Goal: Task Accomplishment & Management: Use online tool/utility

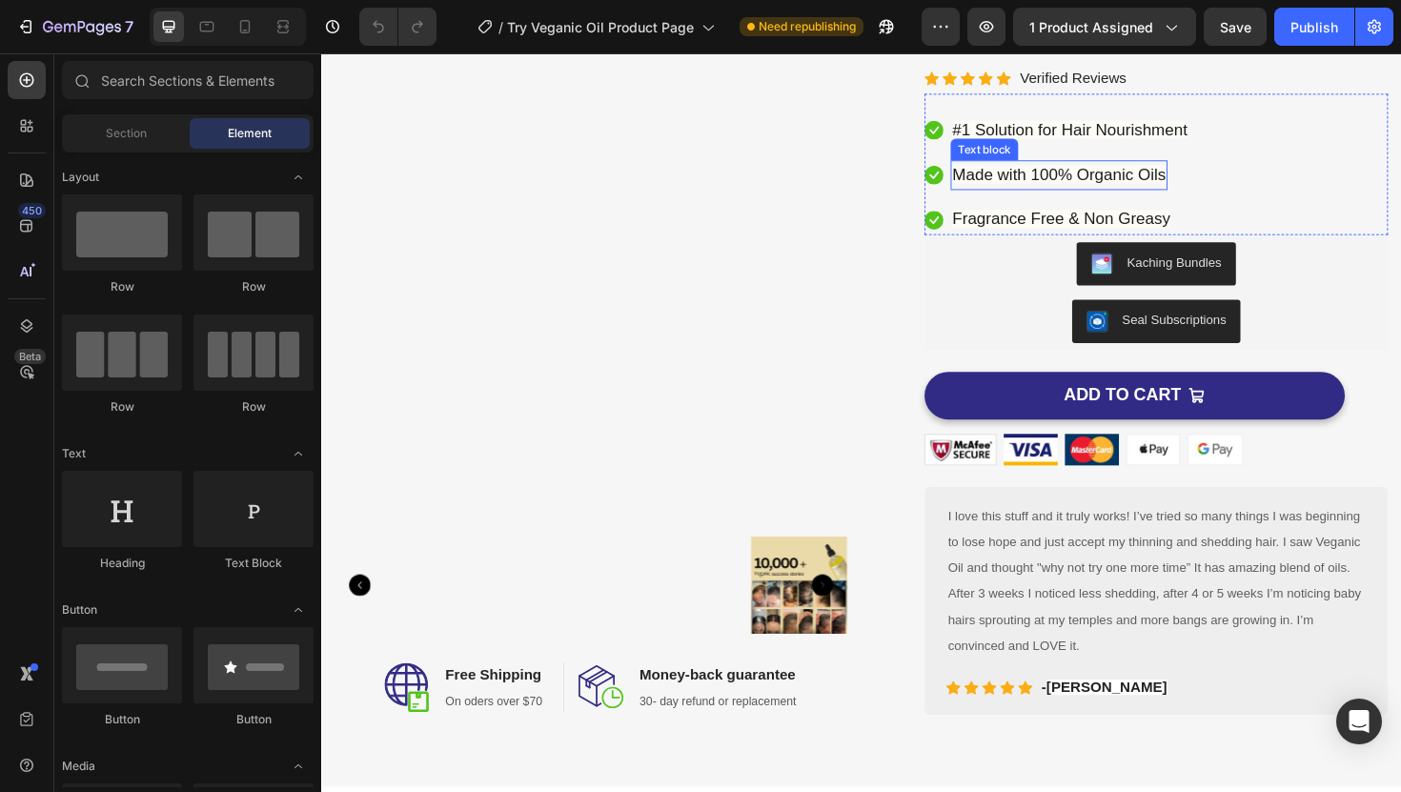
scroll to position [155, 0]
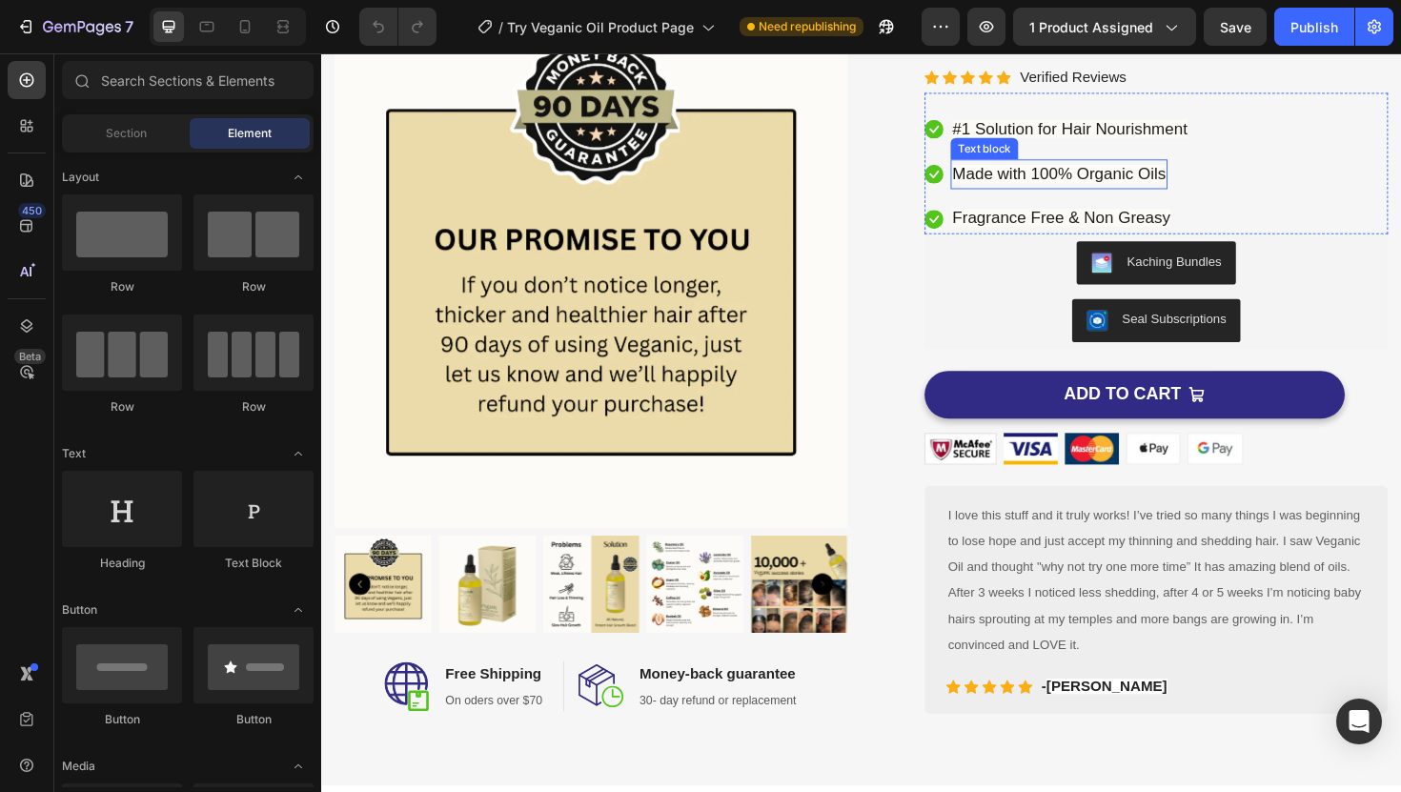
click at [1082, 184] on span "Made with 100% Organic Oils" at bounding box center [1102, 181] width 226 height 19
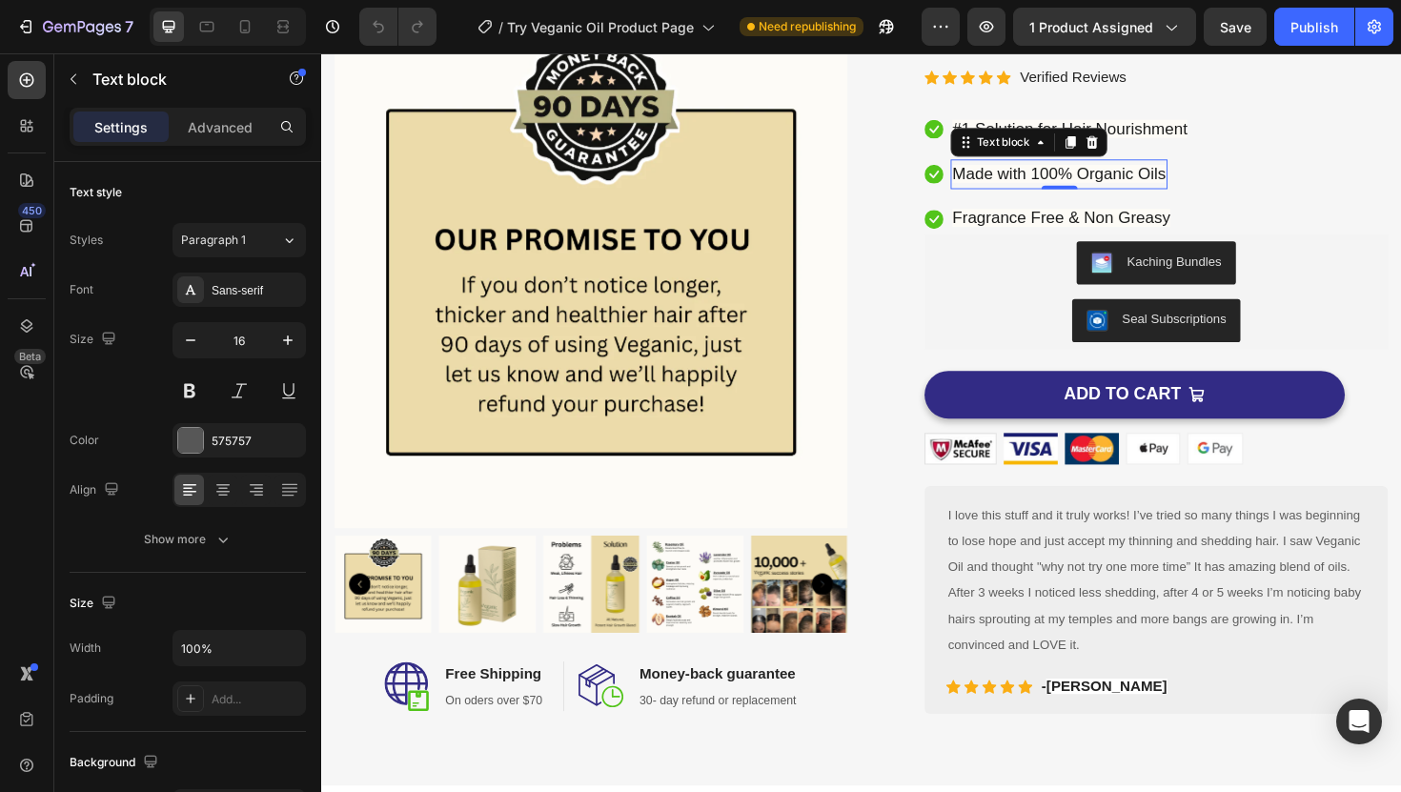
click at [1082, 184] on span "Made with 100% Organic Oils" at bounding box center [1102, 181] width 226 height 19
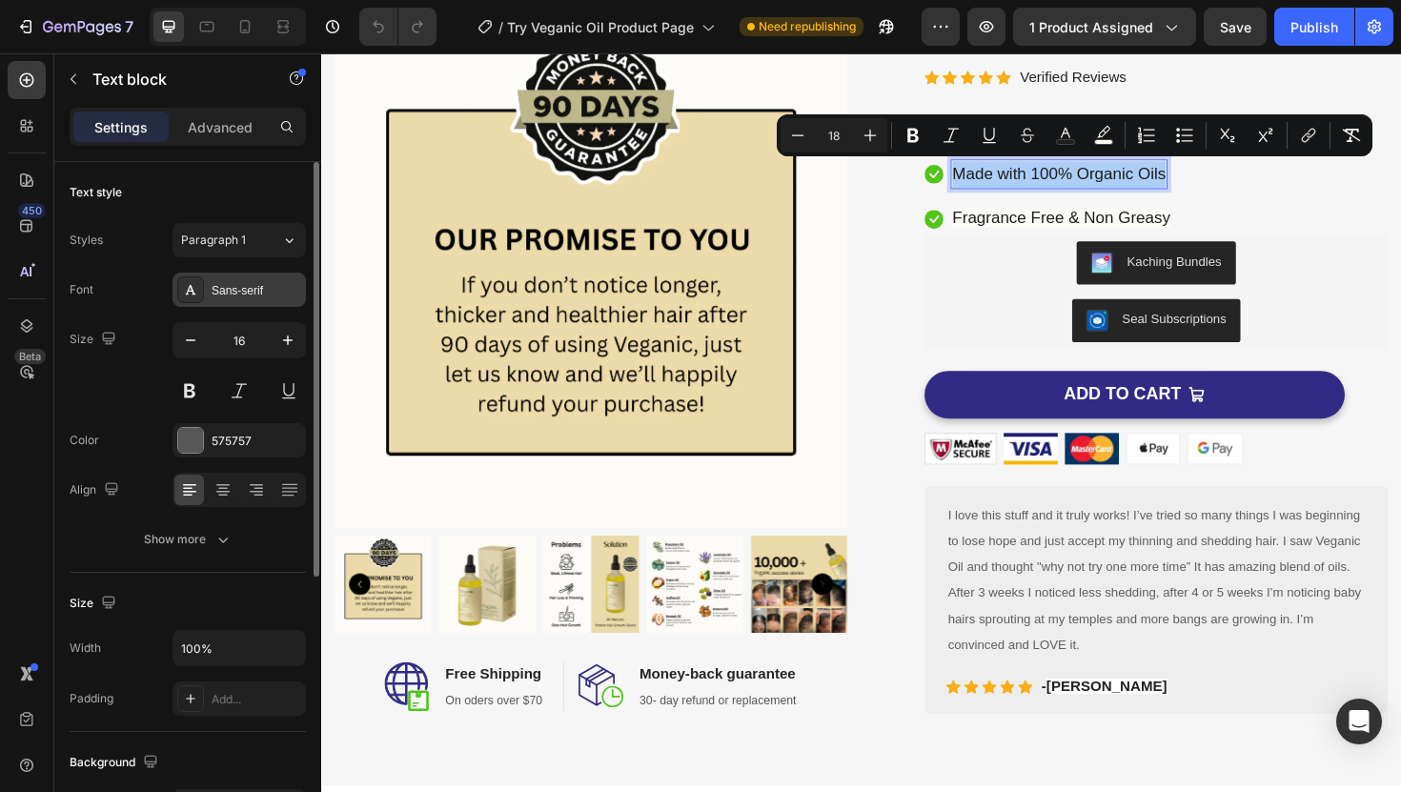
click at [222, 292] on div "Sans-serif" at bounding box center [257, 290] width 90 height 17
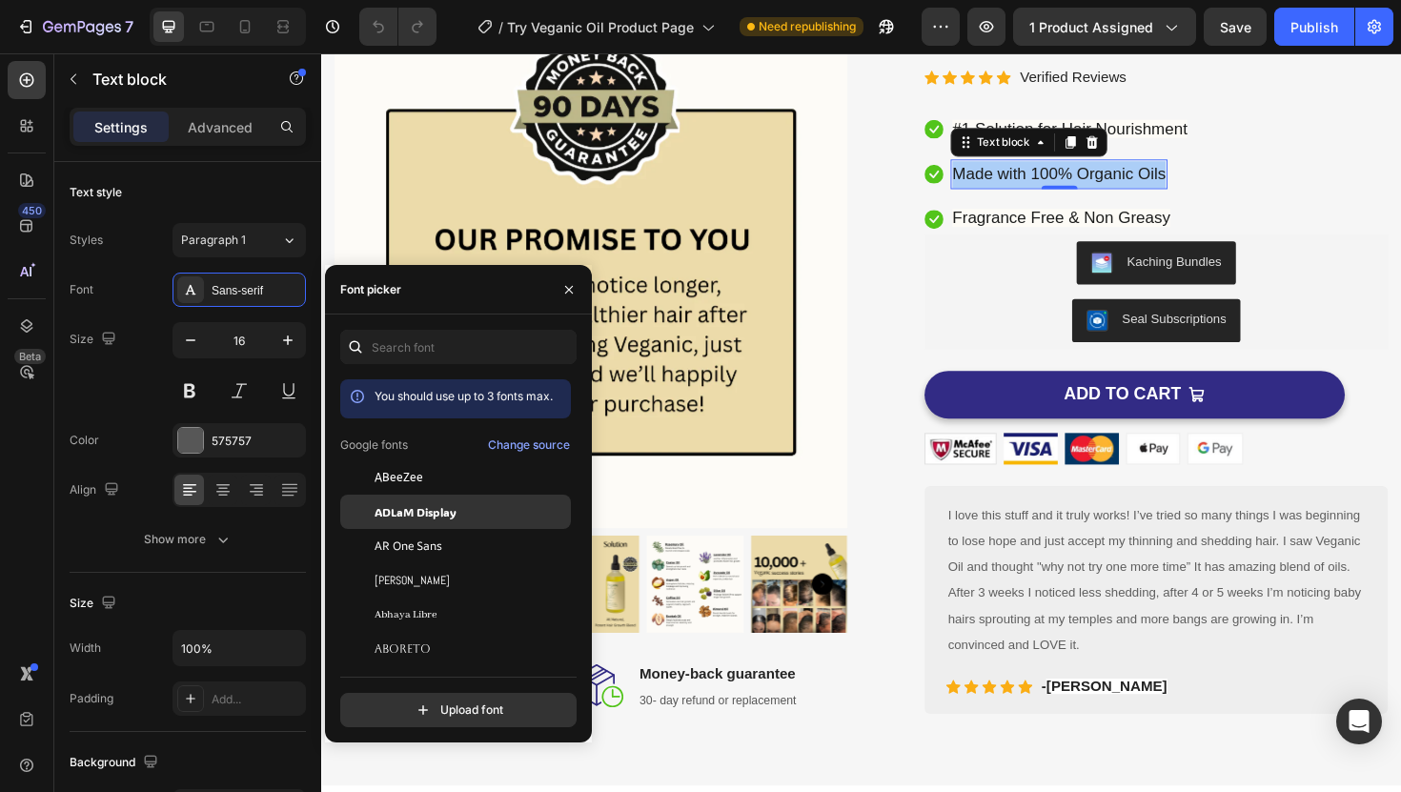
click at [407, 510] on span "ADLaM Display" at bounding box center [416, 511] width 82 height 17
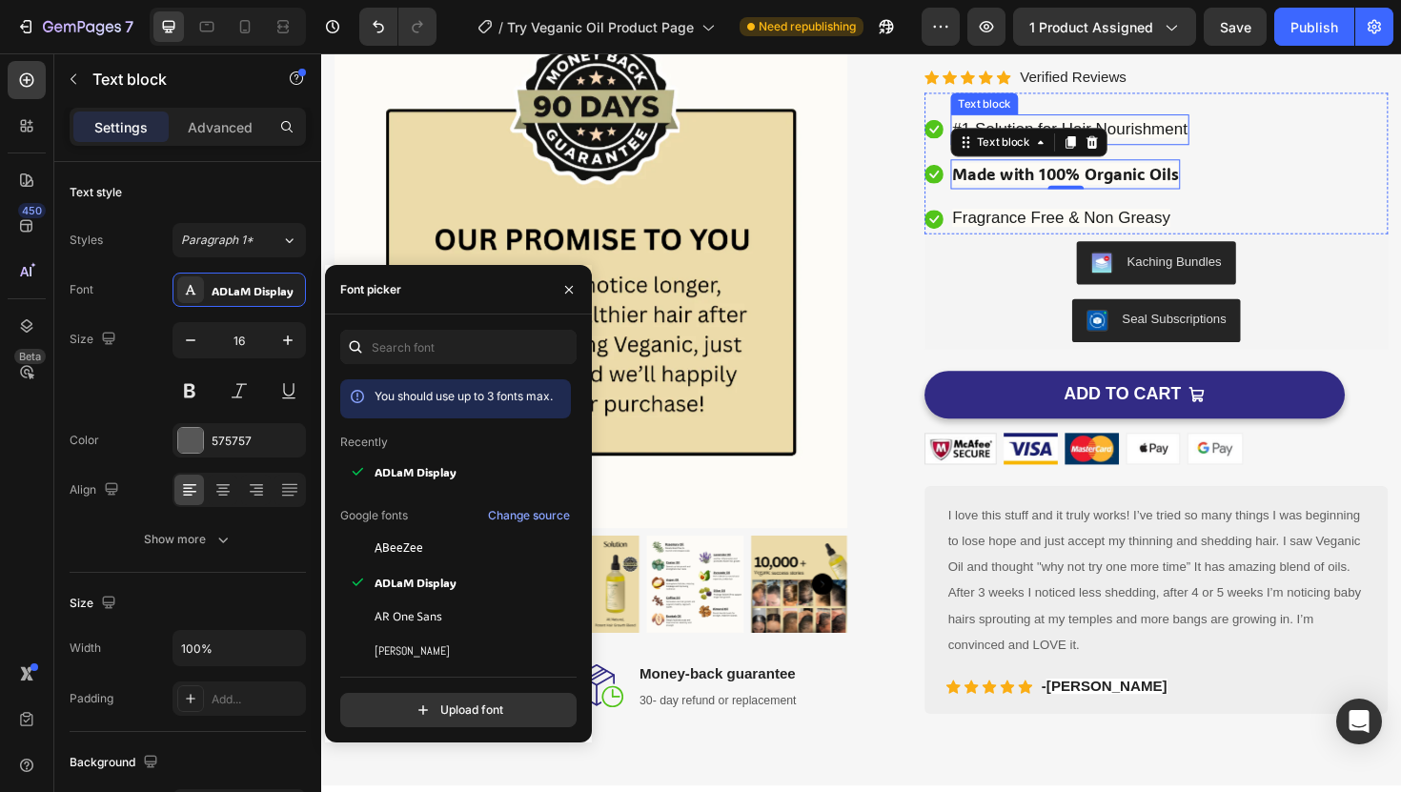
click at [1190, 137] on span "#1 Solution for Hair Nourishment" at bounding box center [1113, 133] width 249 height 19
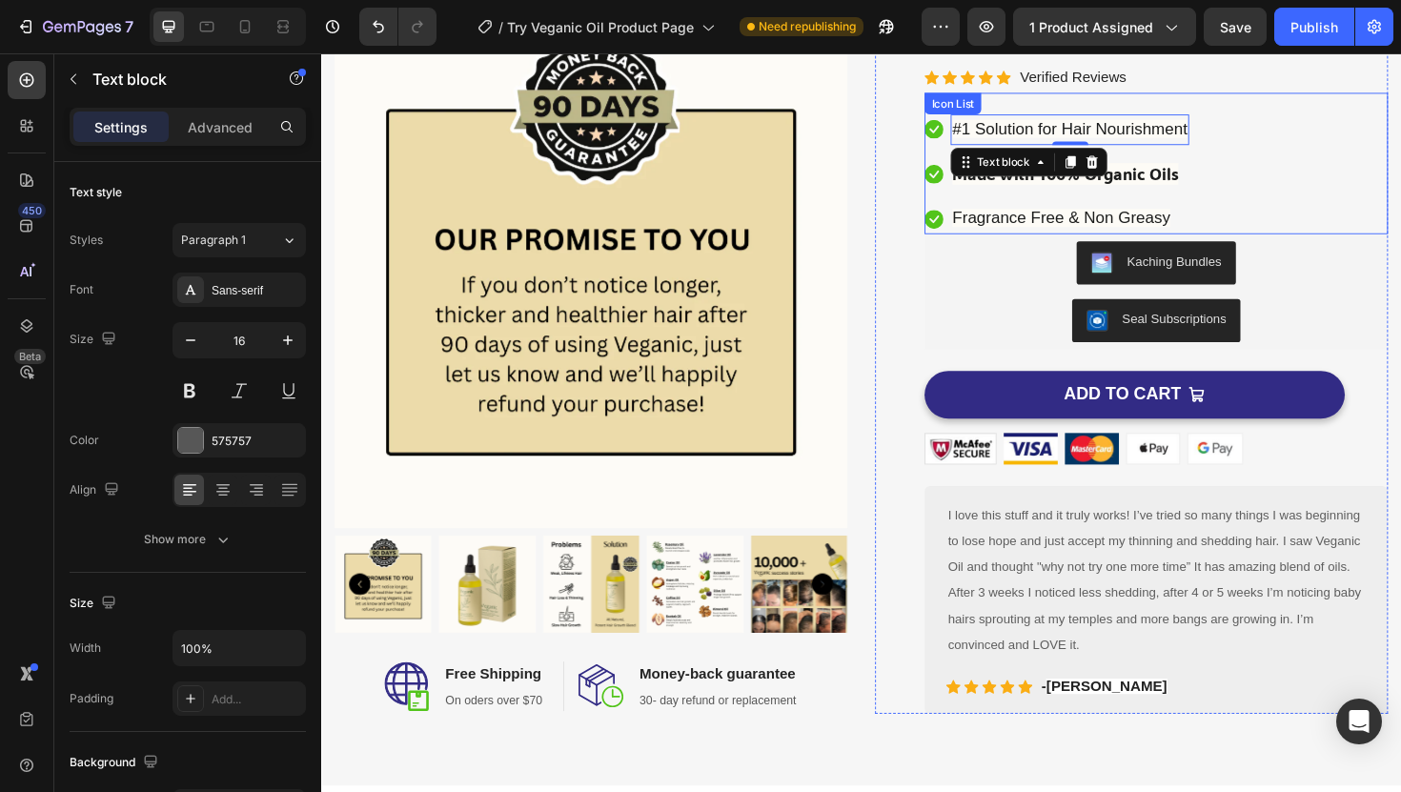
click at [1321, 153] on div "Icon #1 Solution for Hair Nourishment Text block 0 Icon Made with 100% Organic …" at bounding box center [1205, 181] width 491 height 127
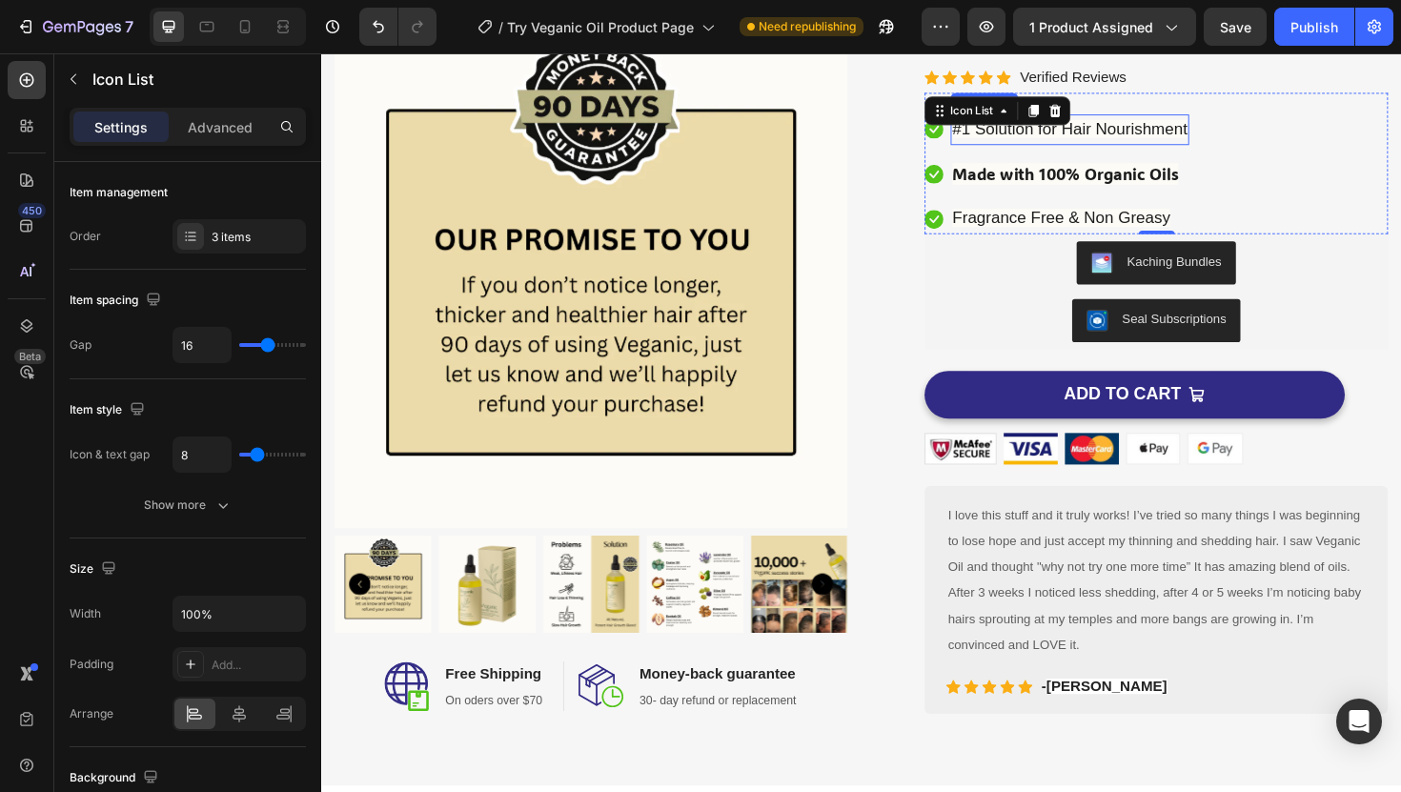
click at [1183, 135] on span "#1 Solution for Hair Nourishment" at bounding box center [1113, 133] width 249 height 19
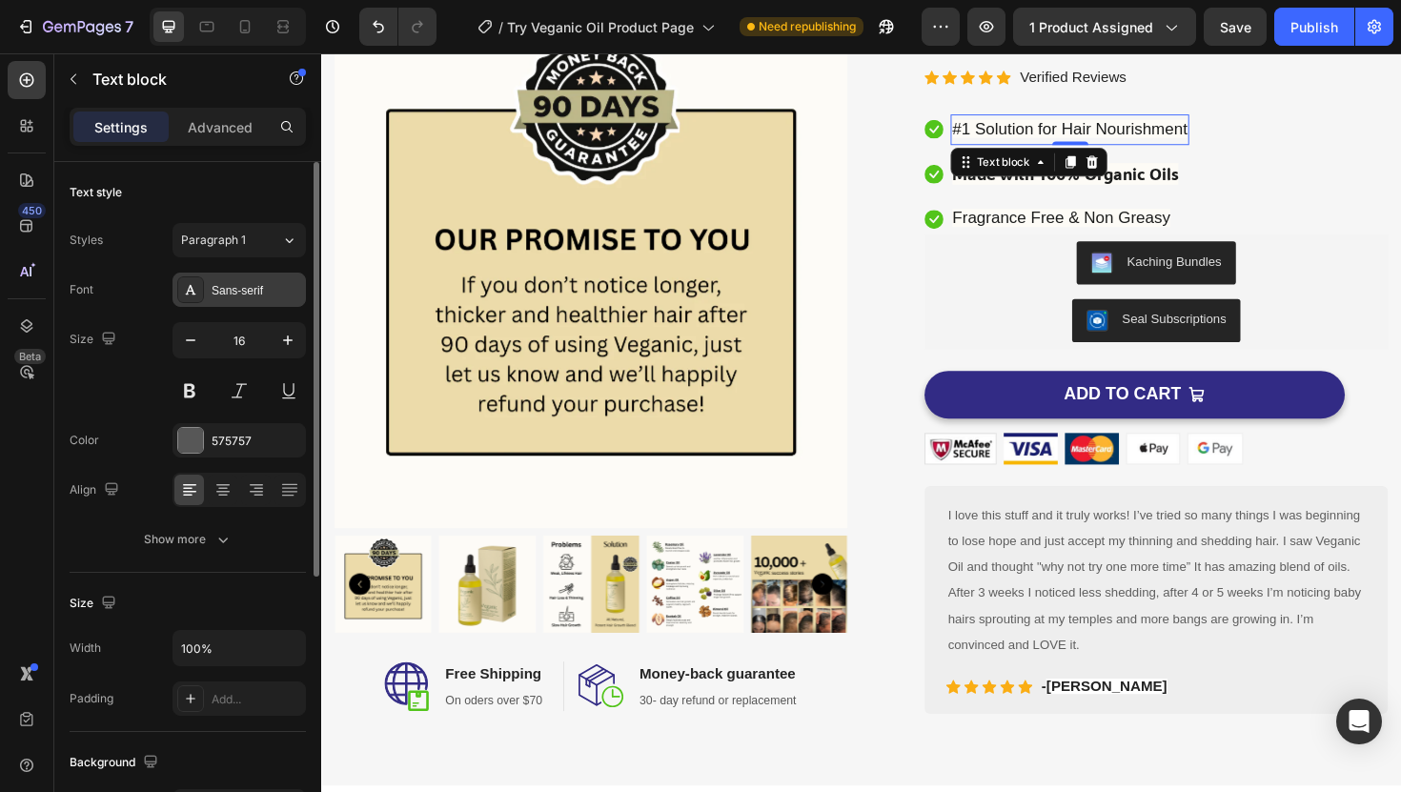
click at [265, 295] on div "Sans-serif" at bounding box center [257, 290] width 90 height 17
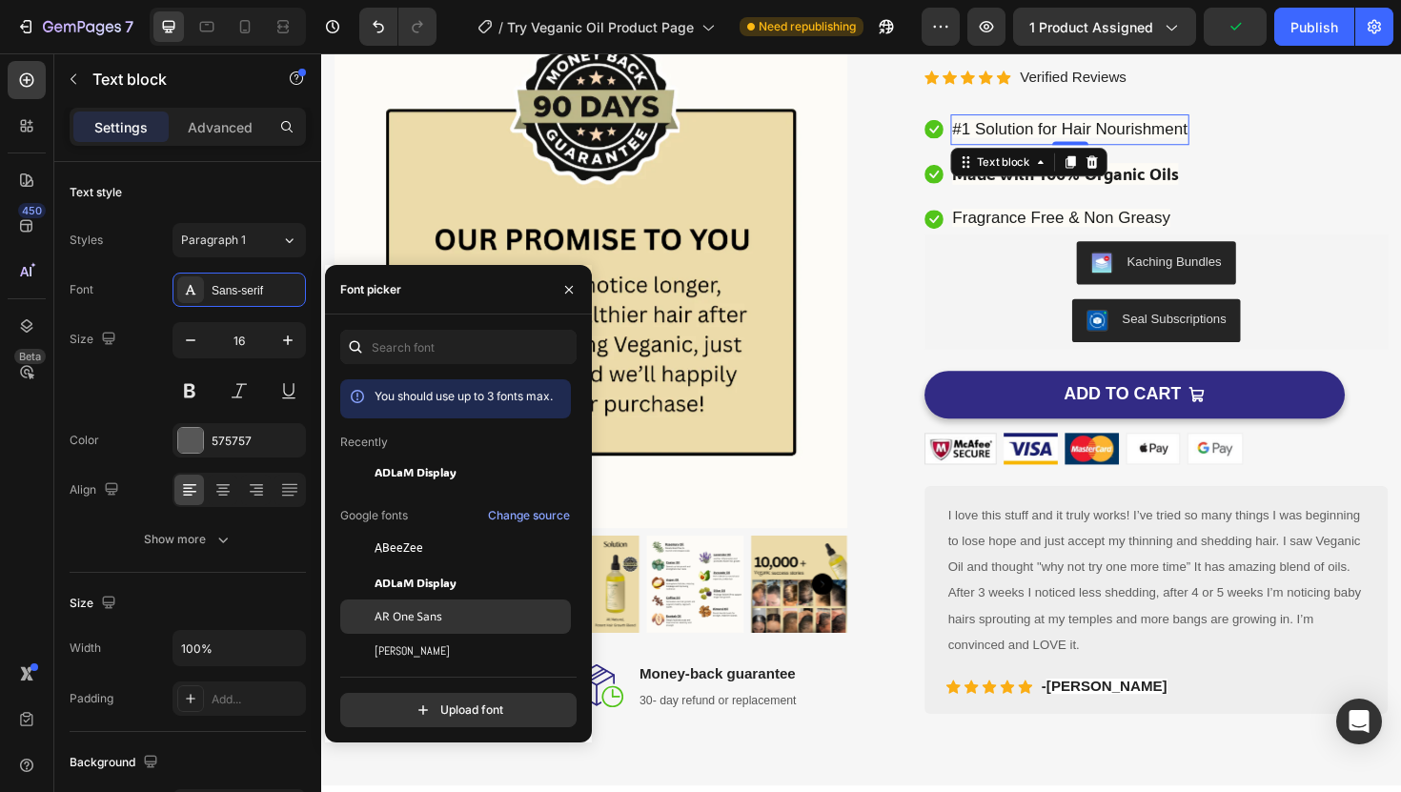
click at [431, 609] on span "AR One Sans" at bounding box center [409, 616] width 68 height 17
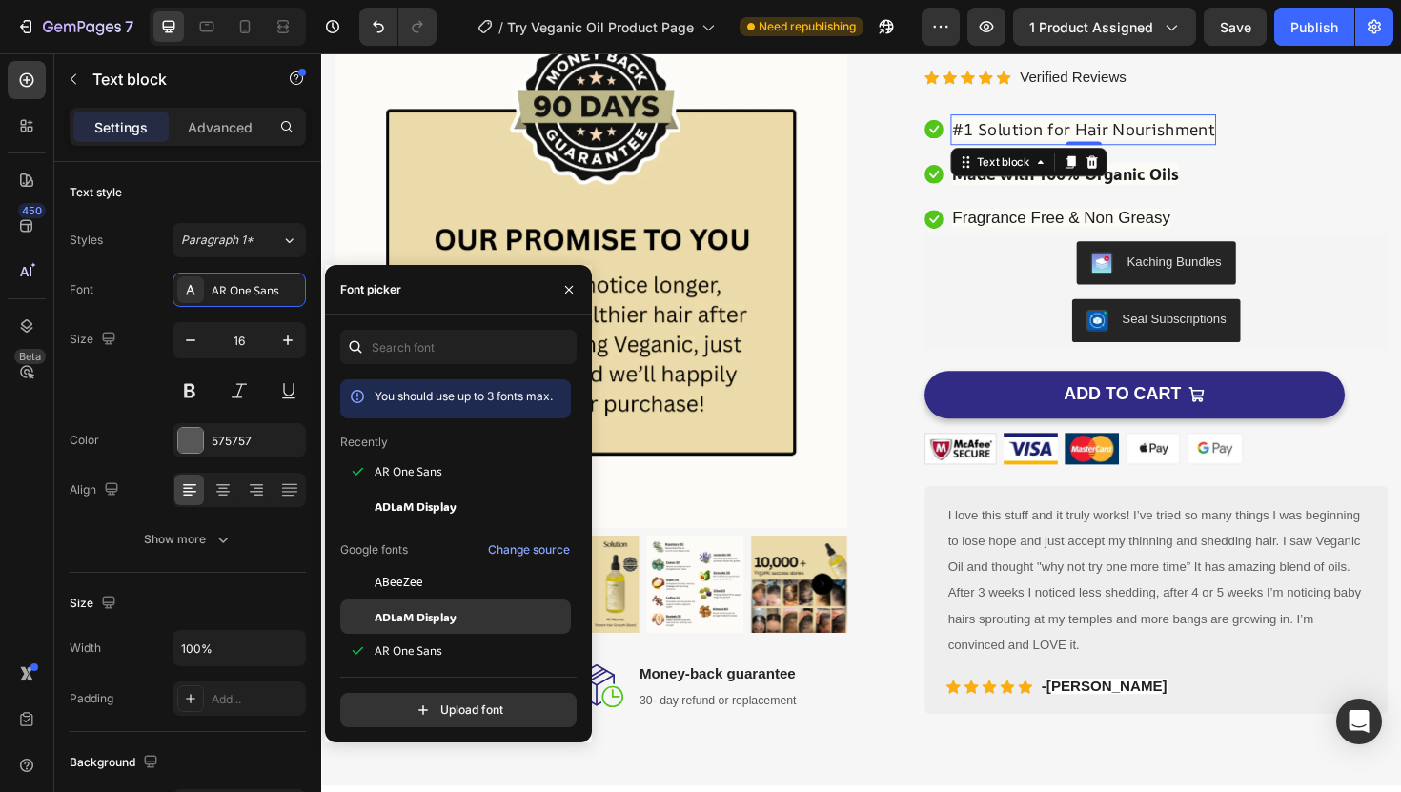
click at [449, 612] on span "ADLaM Display" at bounding box center [416, 616] width 82 height 17
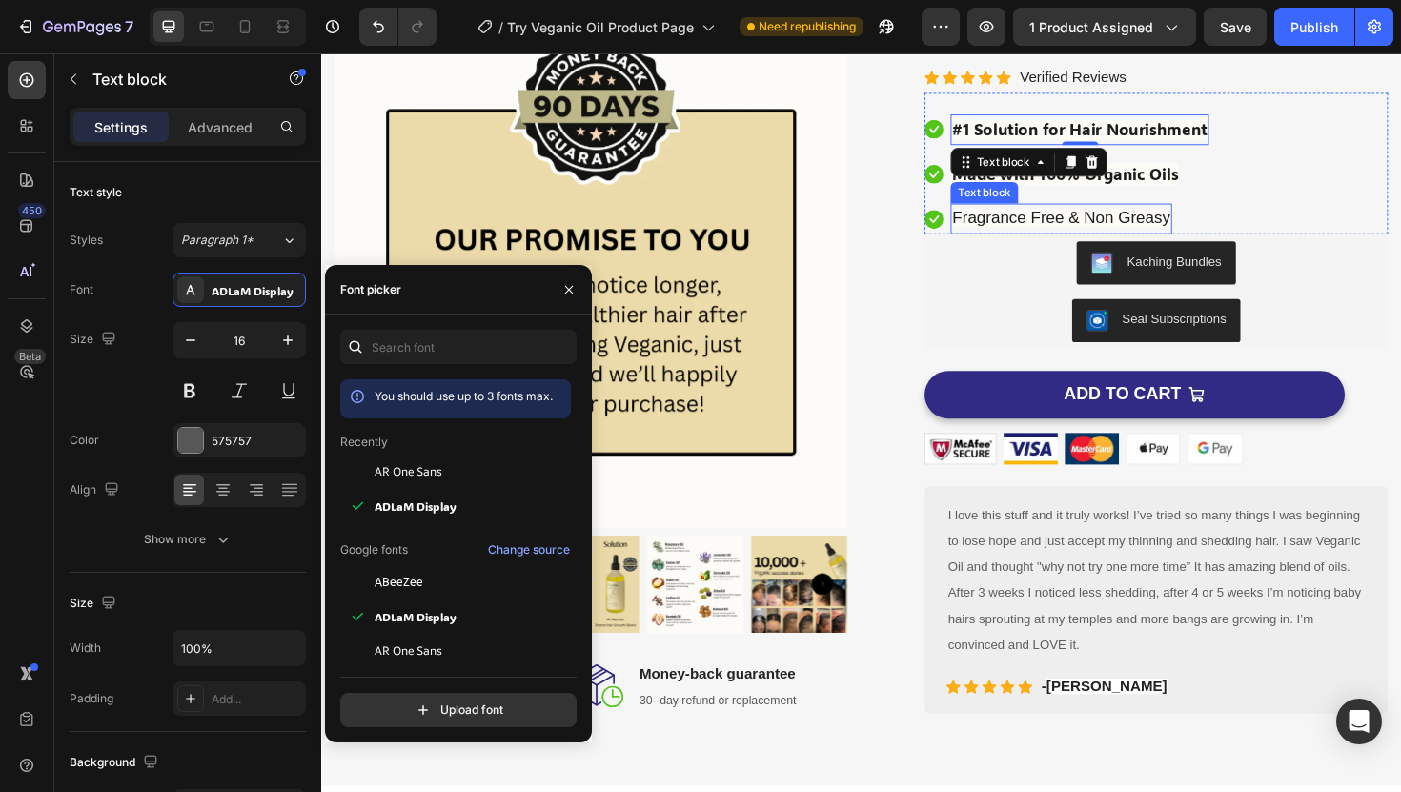
click at [1093, 219] on span "Fragrance Free & Non Greasy" at bounding box center [1104, 227] width 231 height 19
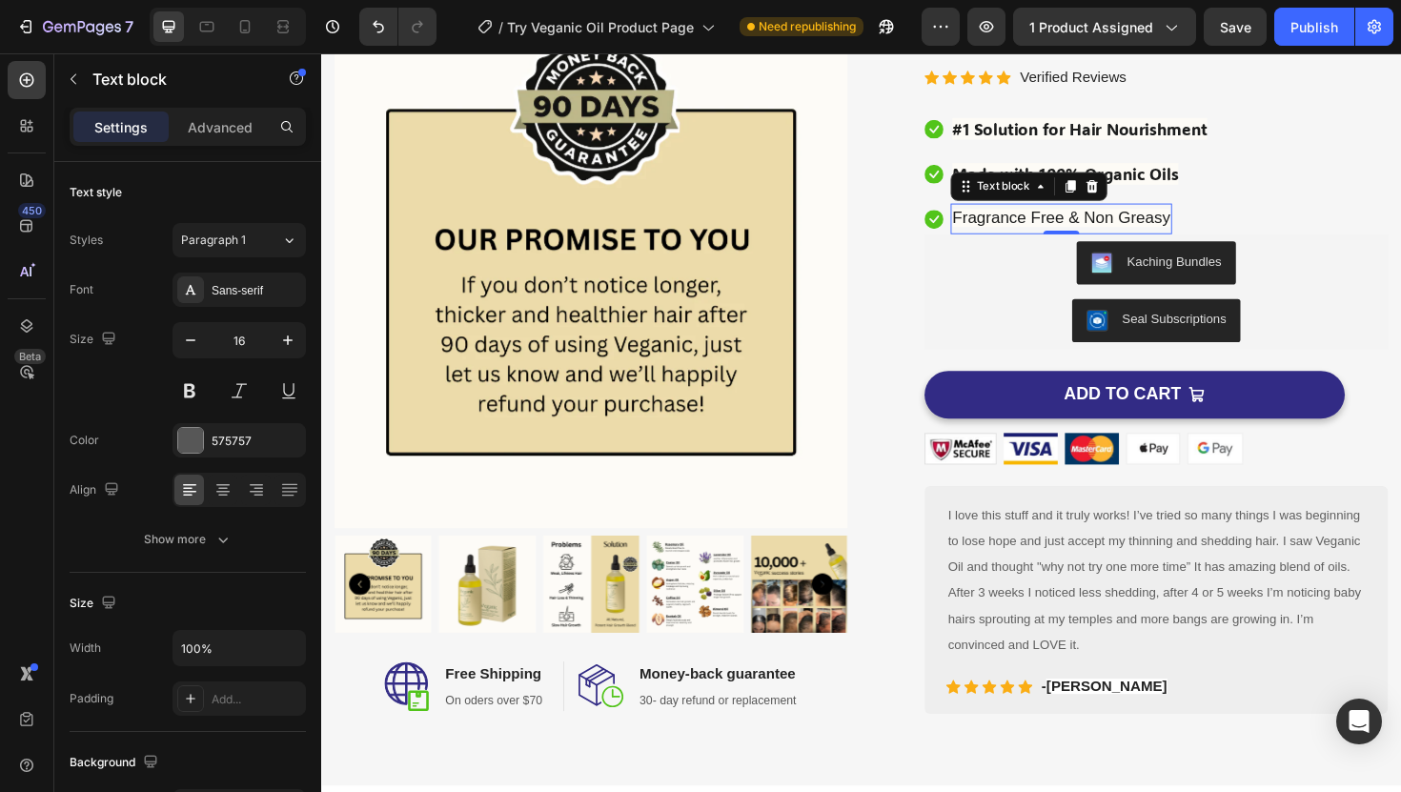
click at [1093, 219] on span "Fragrance Free & Non Greasy" at bounding box center [1104, 227] width 231 height 19
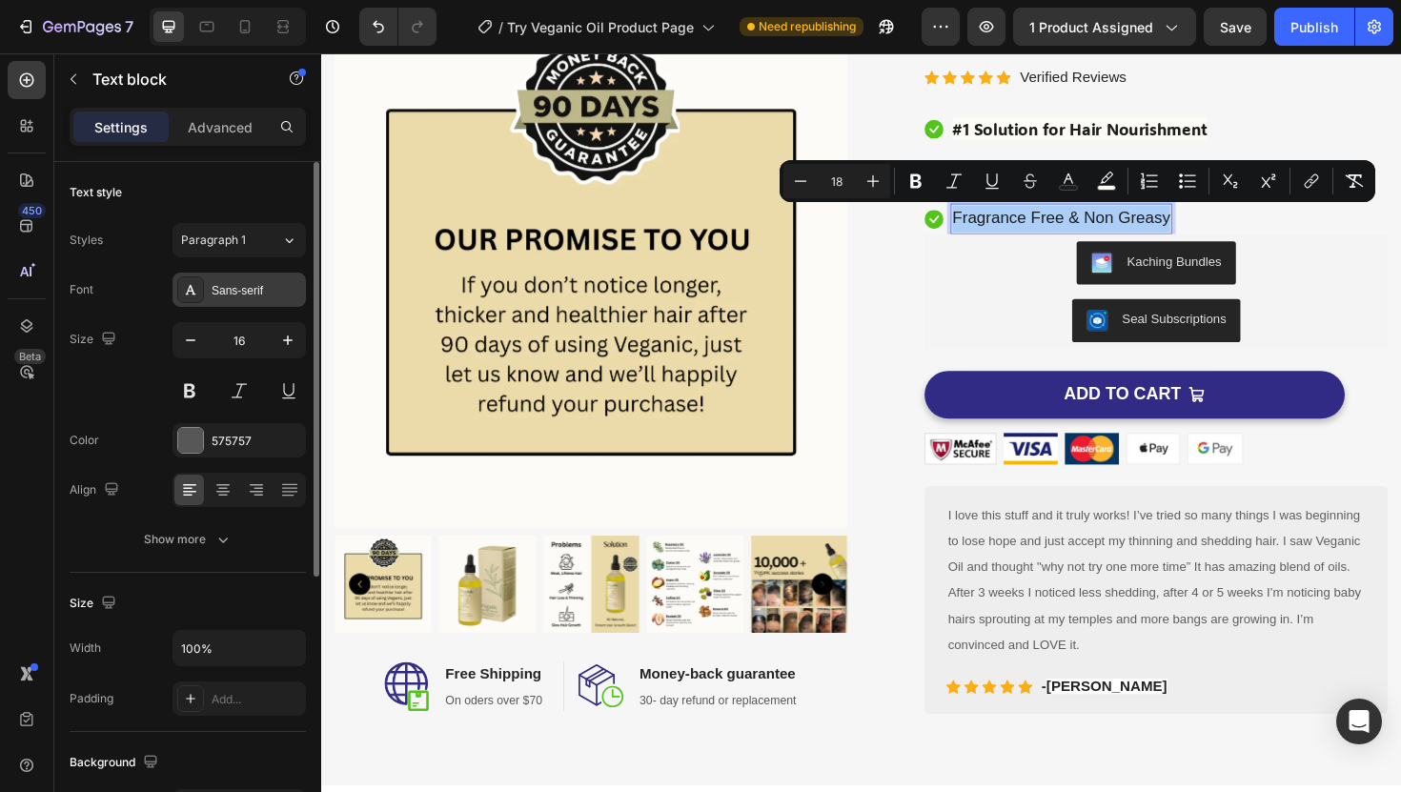
click at [269, 289] on div "Sans-serif" at bounding box center [257, 290] width 90 height 17
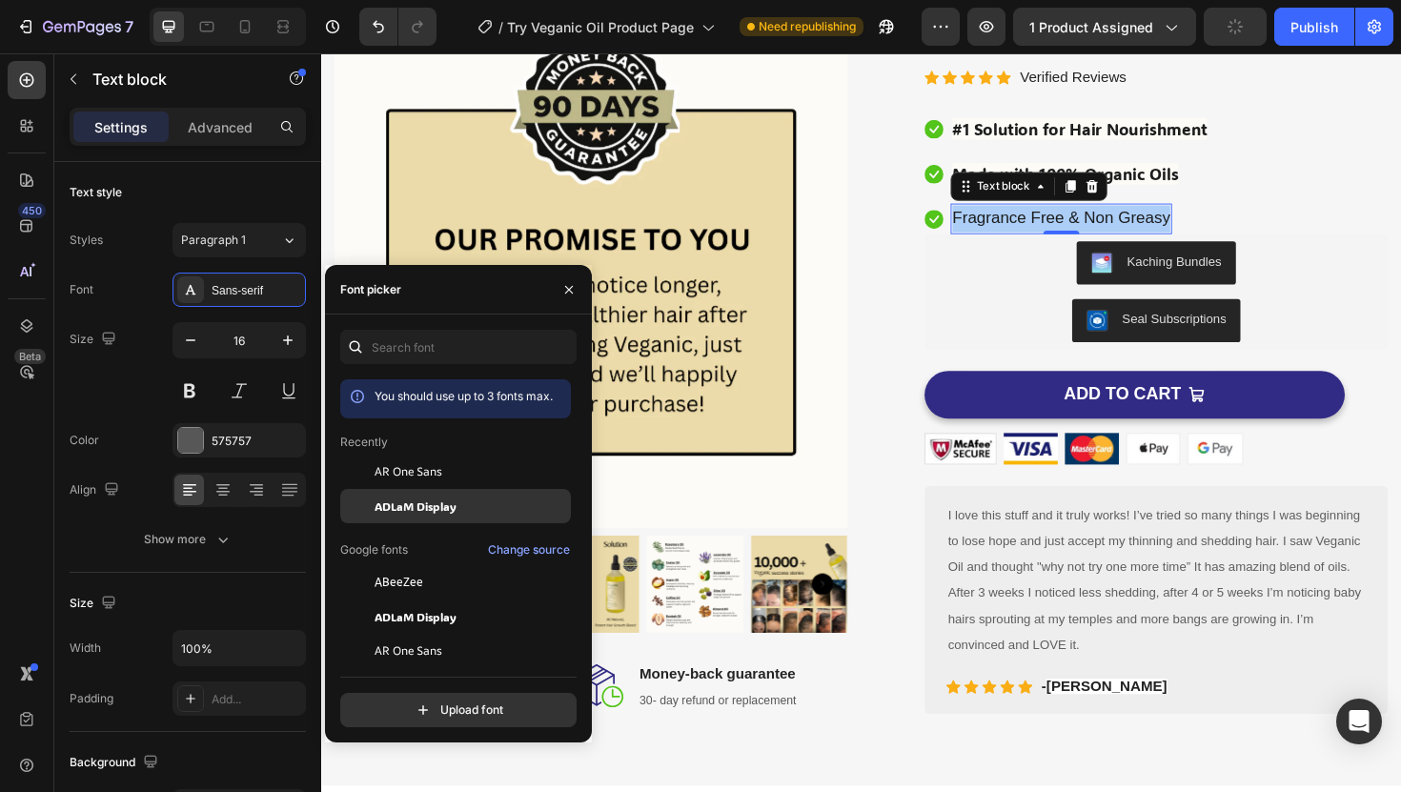
click at [416, 510] on span "ADLaM Display" at bounding box center [416, 506] width 82 height 17
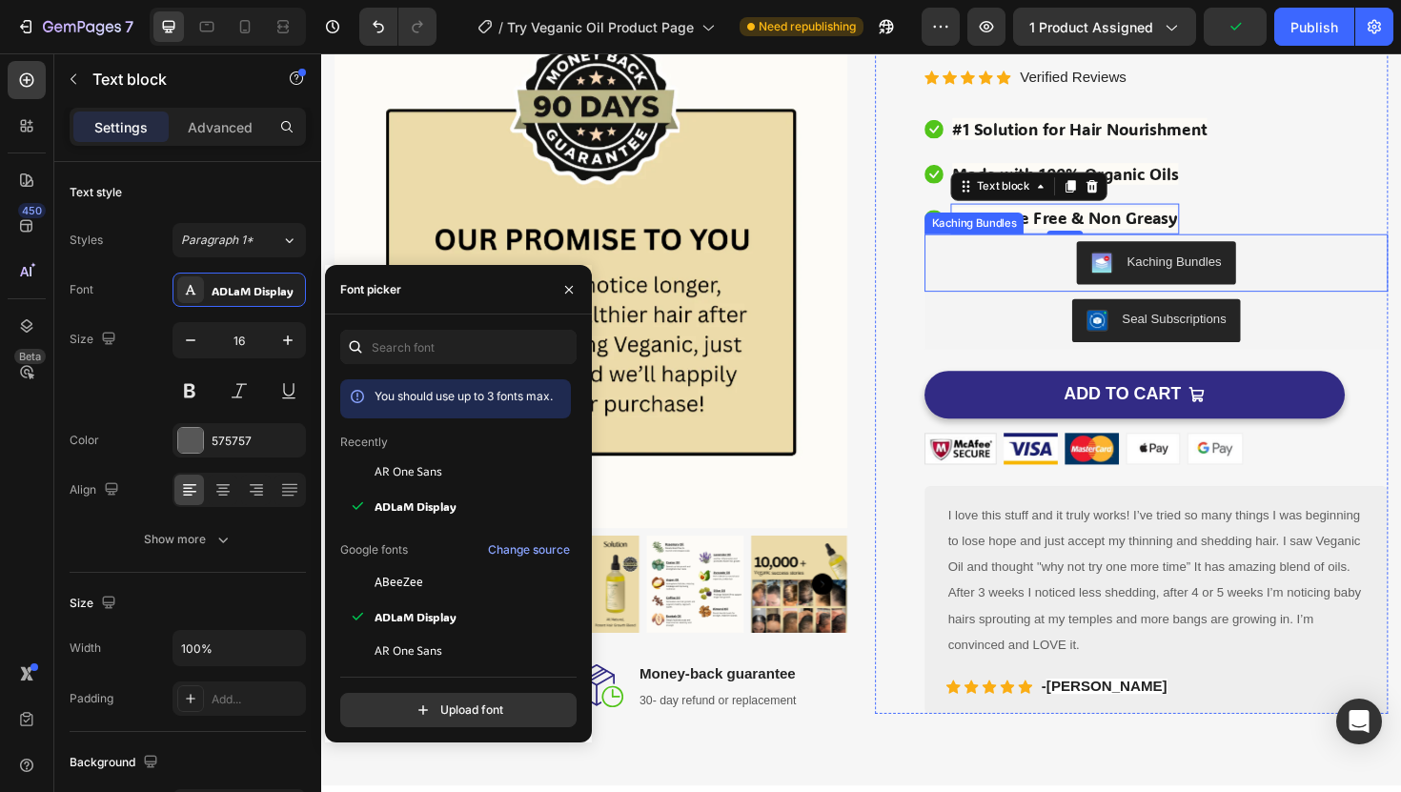
click at [1329, 258] on div "Kaching Bundles" at bounding box center [1205, 276] width 476 height 46
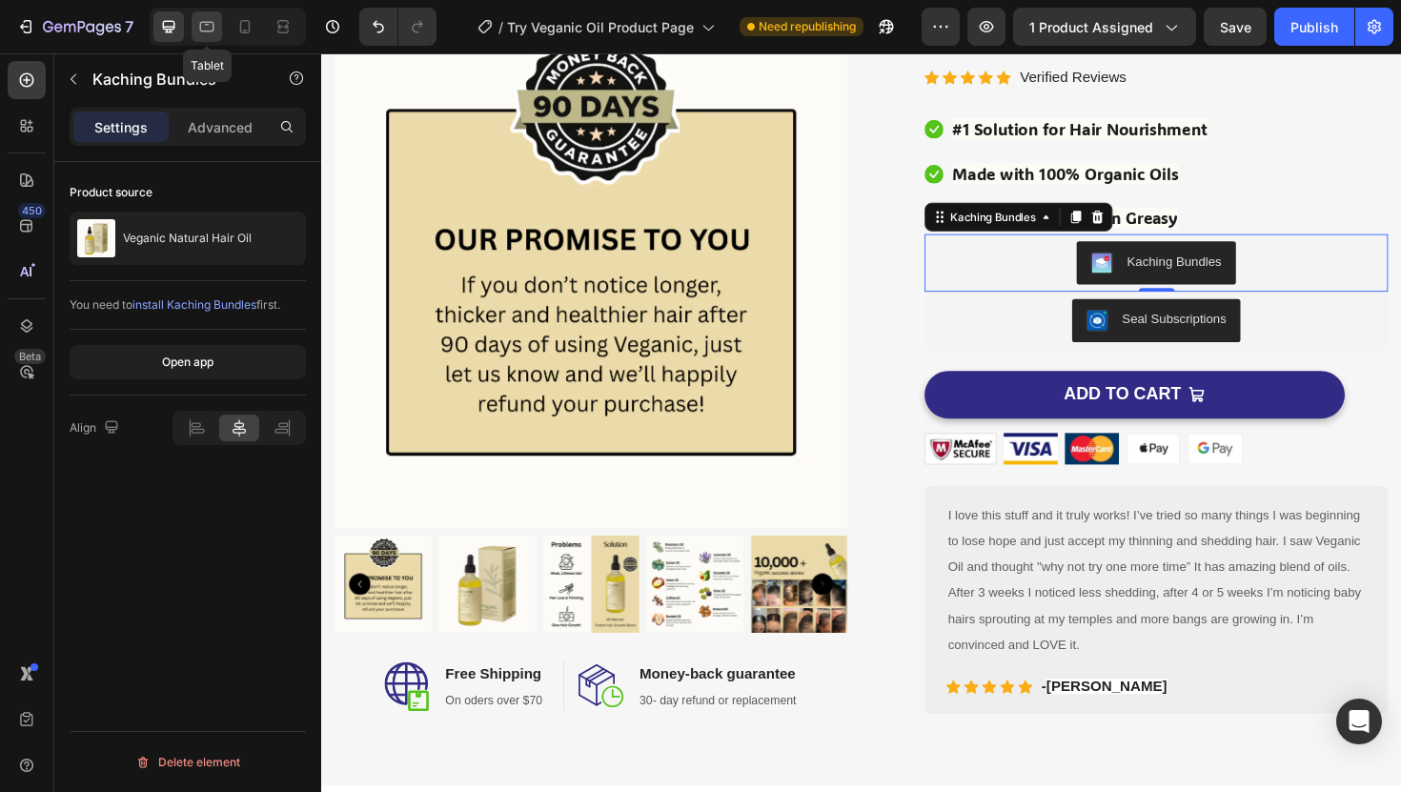
click at [213, 22] on icon at bounding box center [207, 27] width 14 height 10
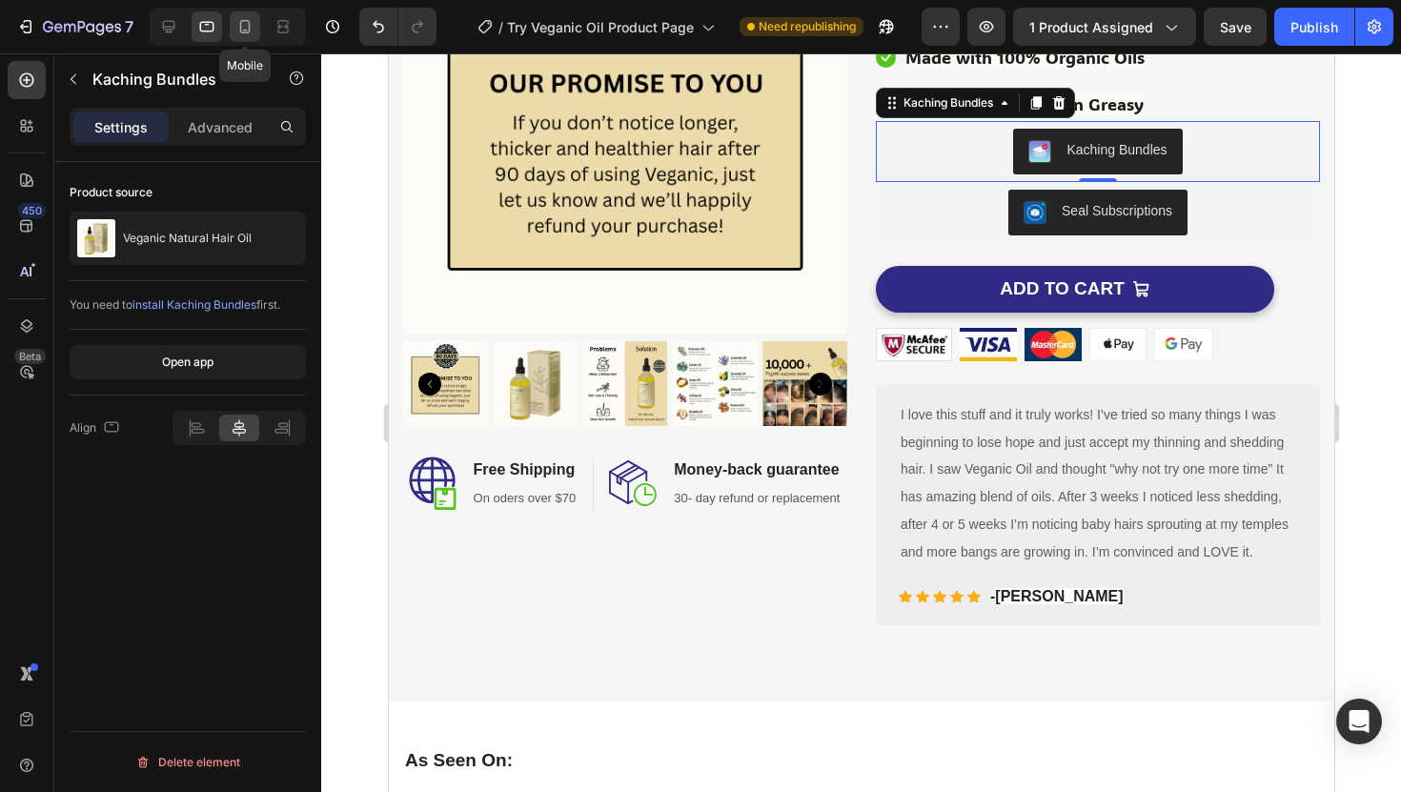
click at [245, 25] on icon at bounding box center [244, 26] width 19 height 19
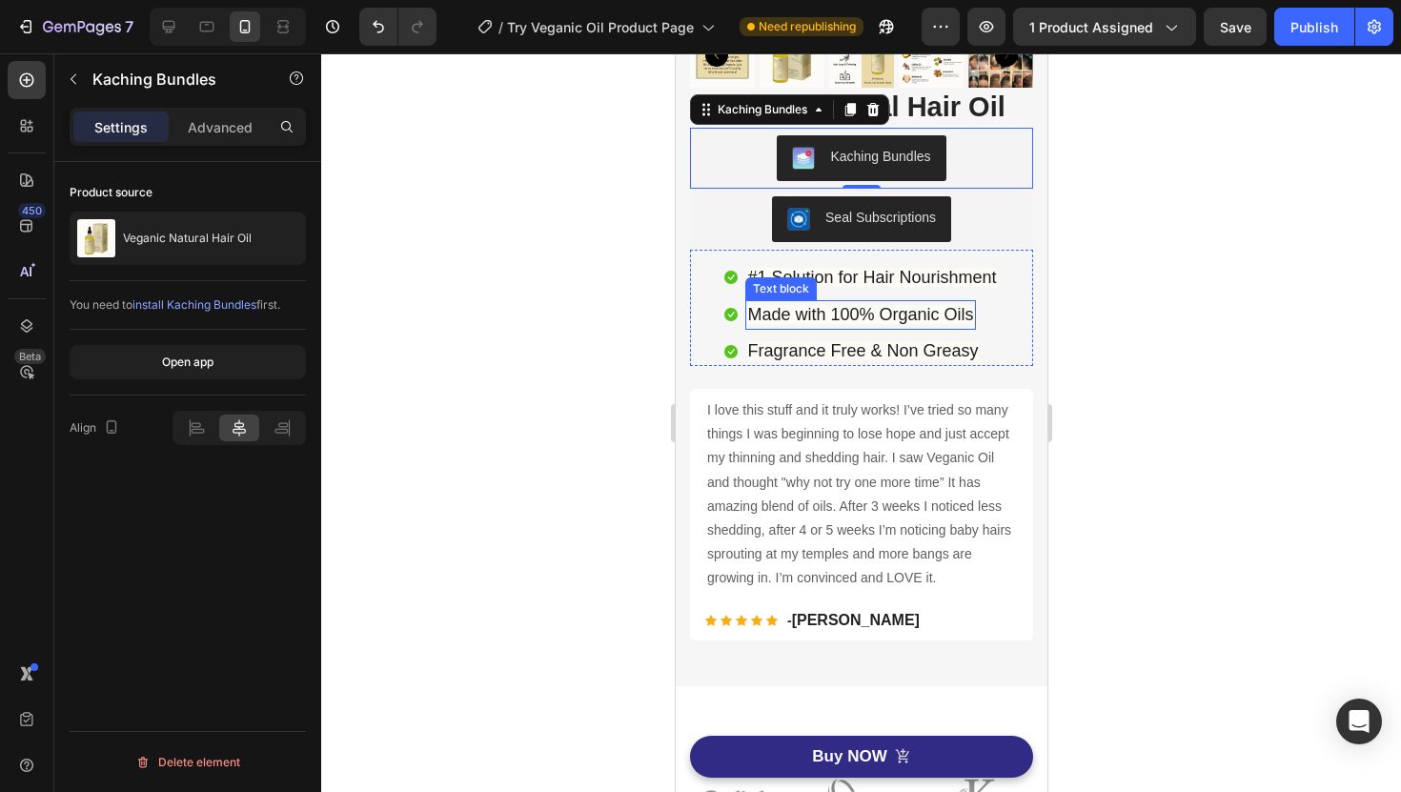
scroll to position [465, 0]
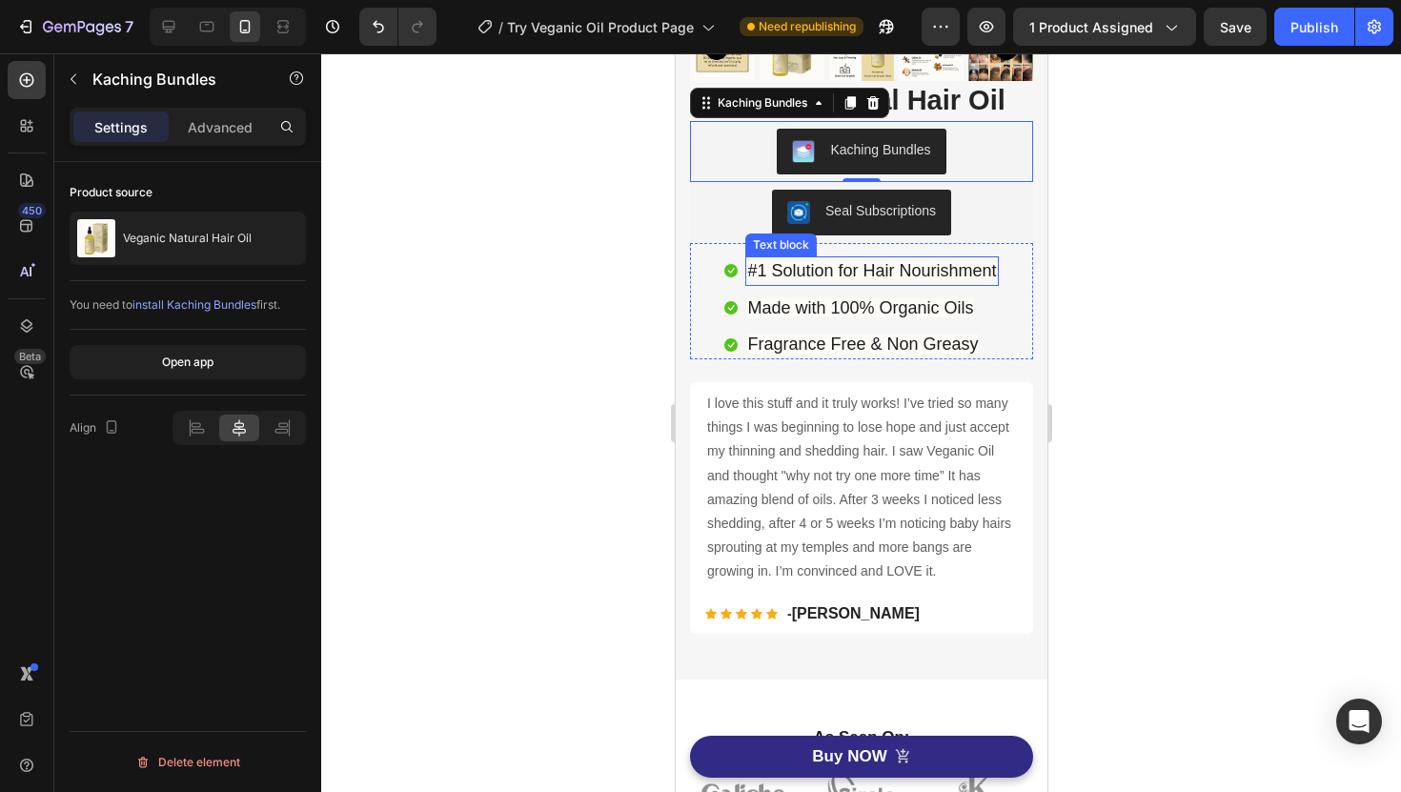
click at [860, 269] on span "#1 Solution for Hair Nourishment" at bounding box center [870, 270] width 249 height 19
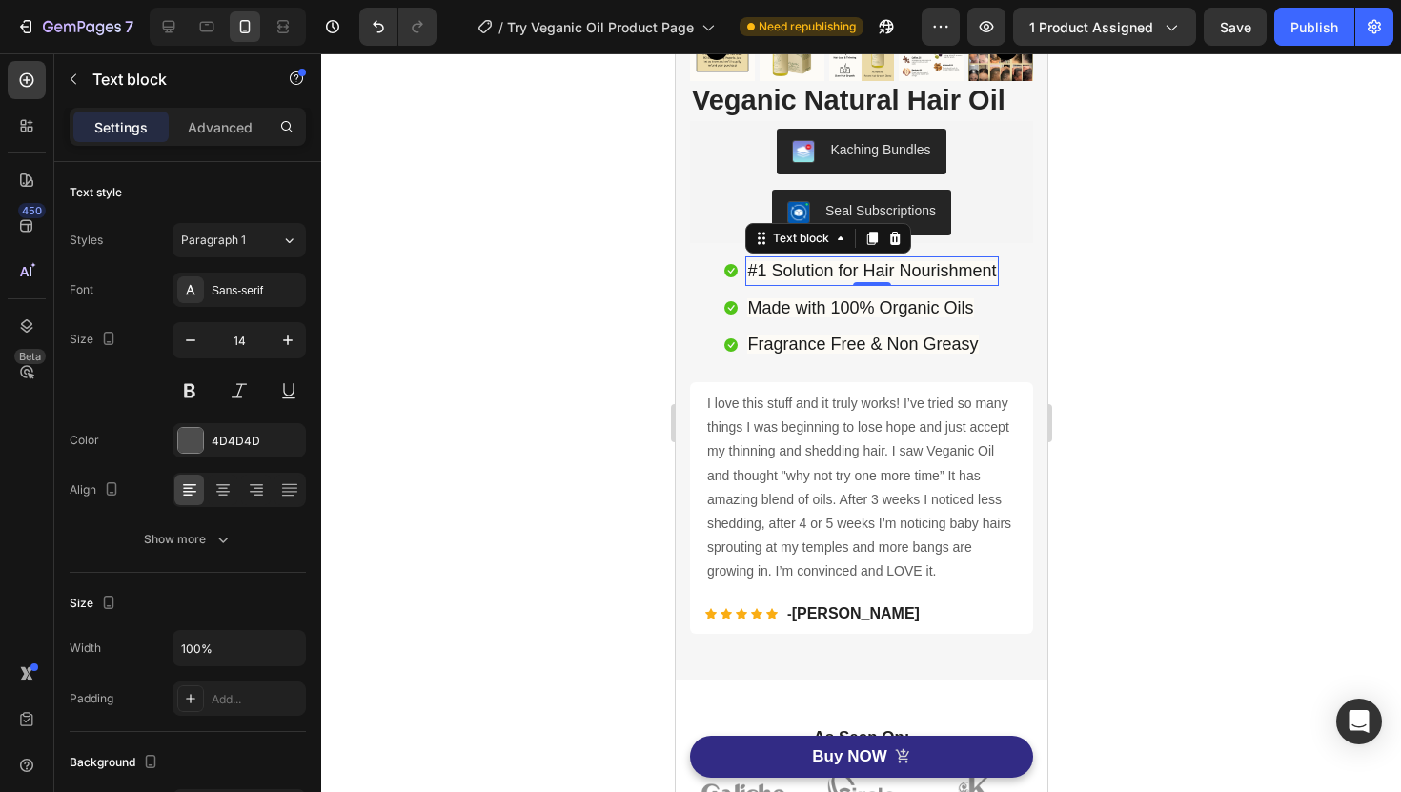
click at [860, 269] on span "#1 Solution for Hair Nourishment" at bounding box center [870, 270] width 249 height 19
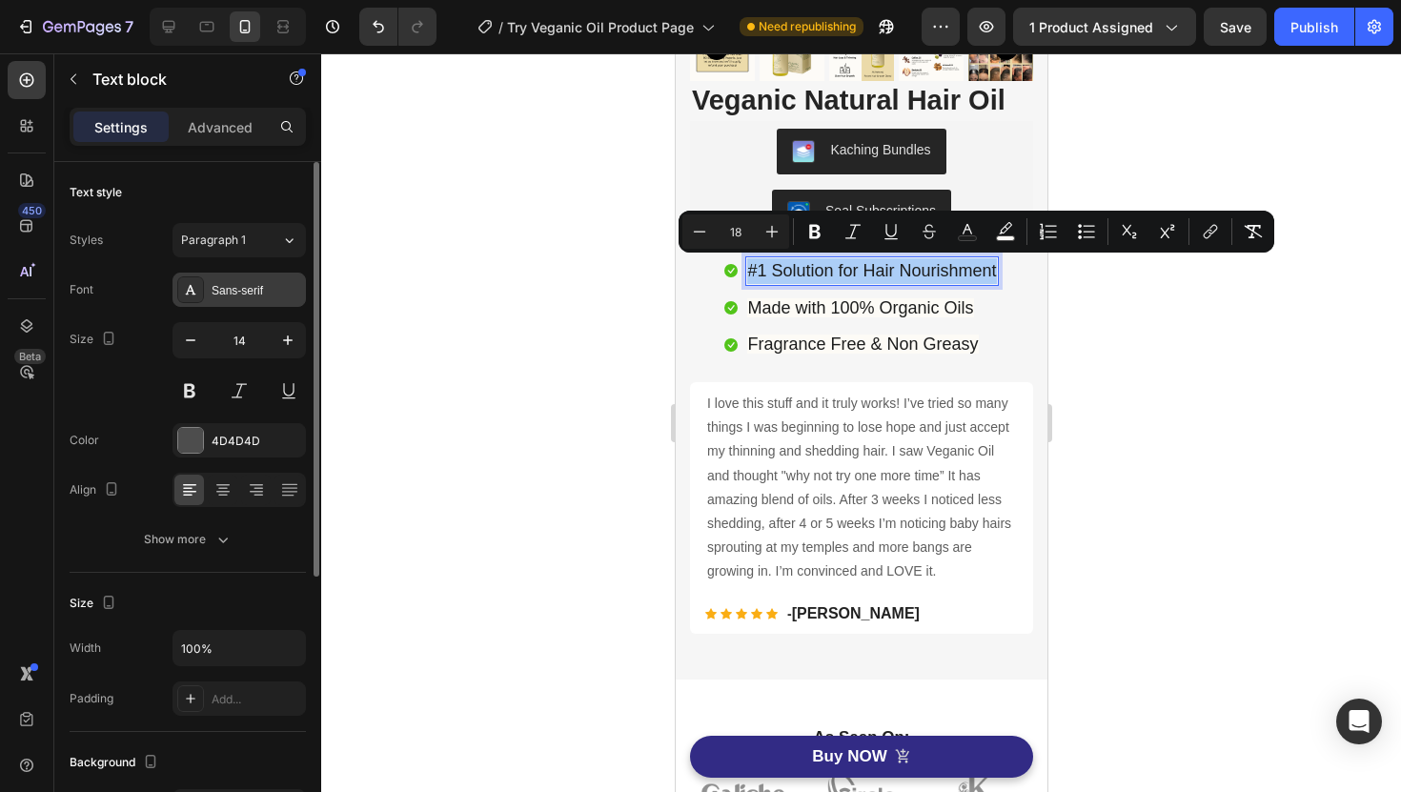
click at [221, 282] on div "Sans-serif" at bounding box center [257, 290] width 90 height 17
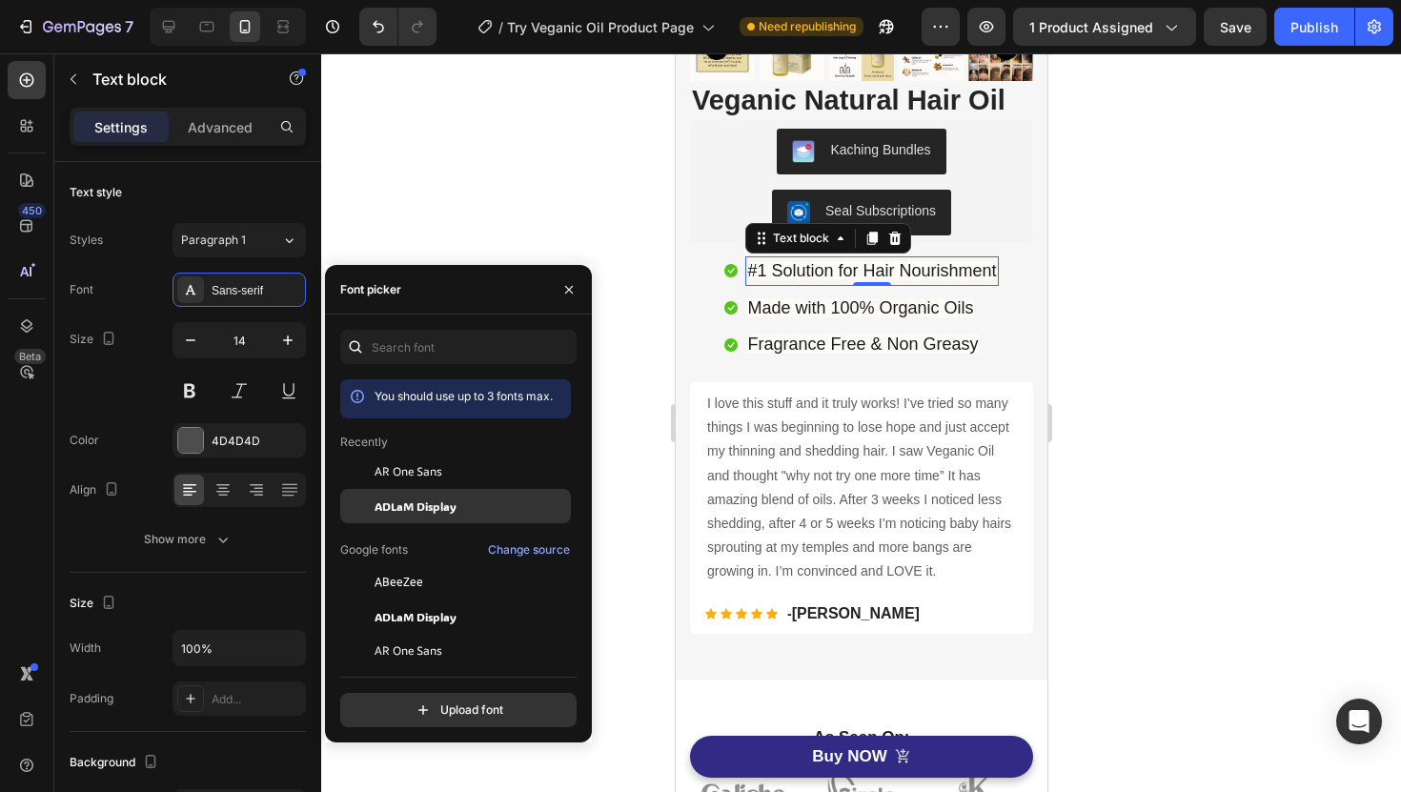
click at [410, 702] on div "ADLaM Display" at bounding box center [455, 719] width 231 height 34
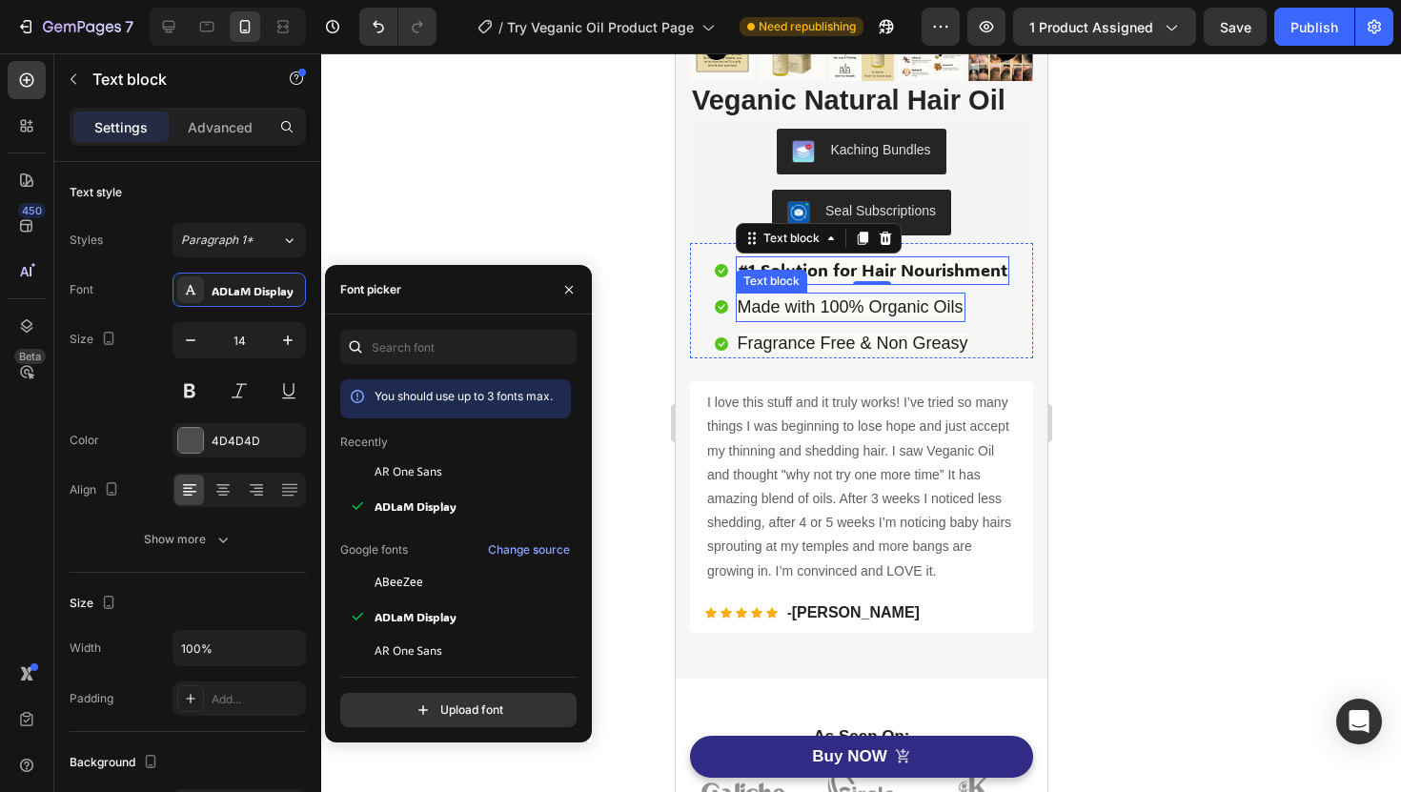
click at [830, 299] on span "Made with 100% Organic Oils" at bounding box center [850, 306] width 226 height 19
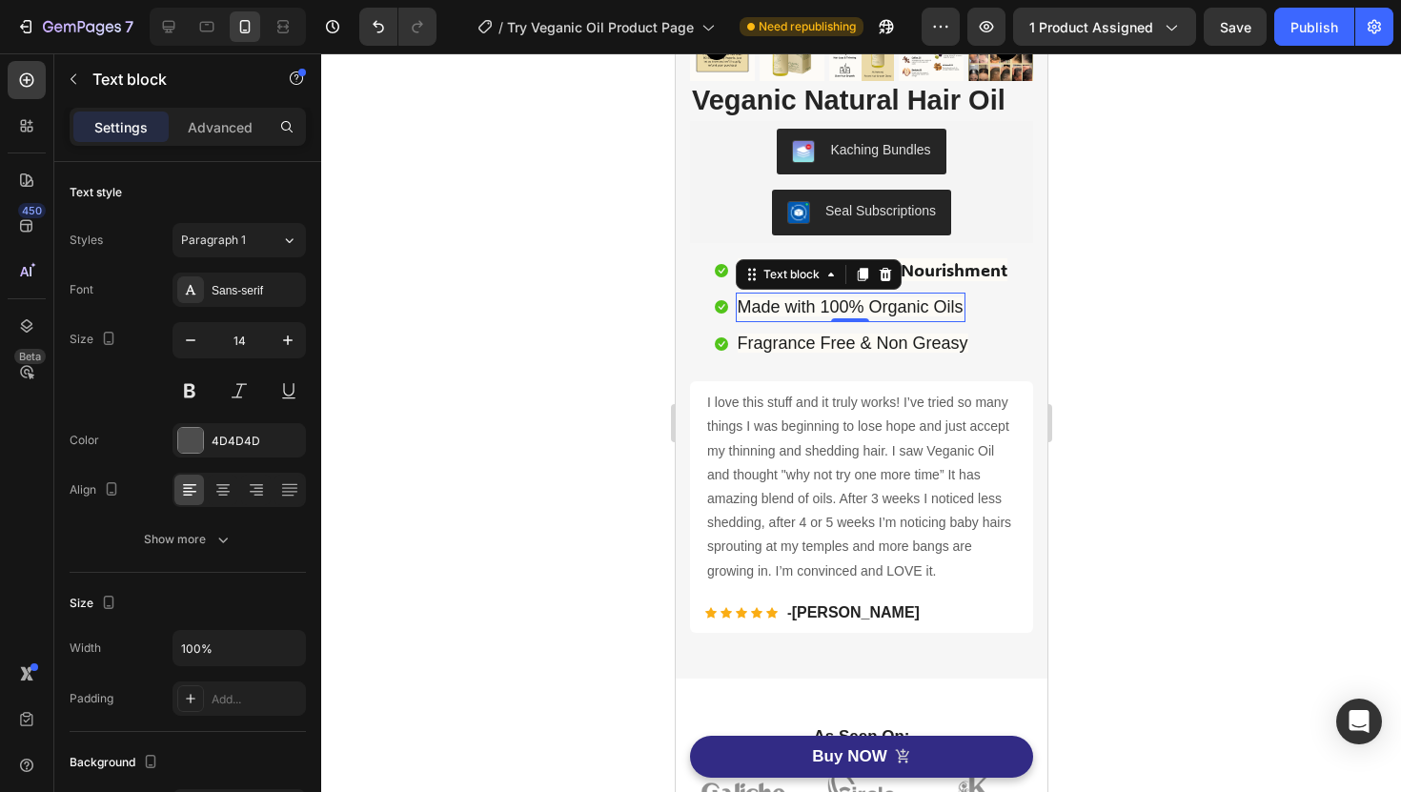
click at [830, 299] on span "Made with 100% Organic Oils" at bounding box center [850, 306] width 226 height 19
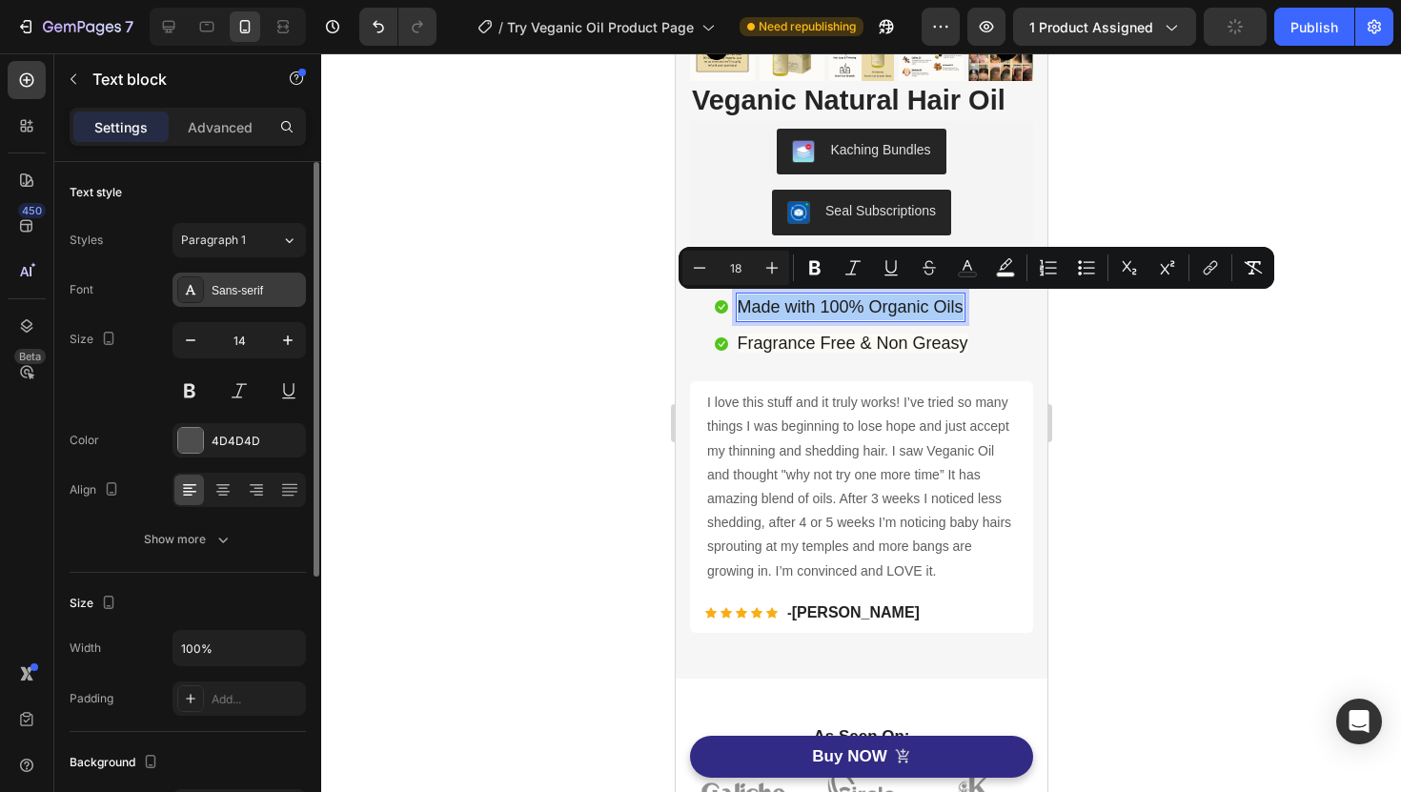
click at [255, 295] on div "Sans-serif" at bounding box center [257, 290] width 90 height 17
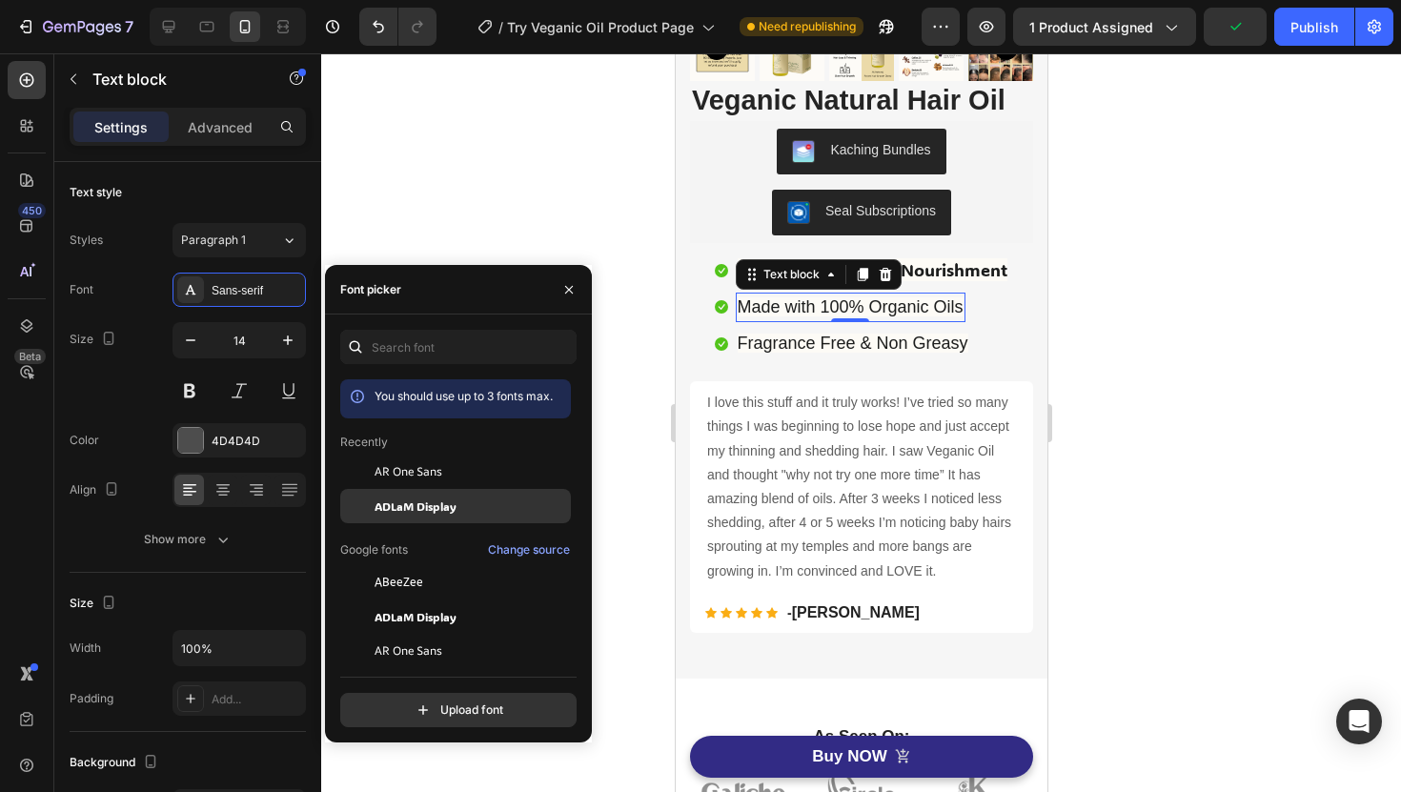
click at [441, 504] on span "ADLaM Display" at bounding box center [416, 506] width 82 height 17
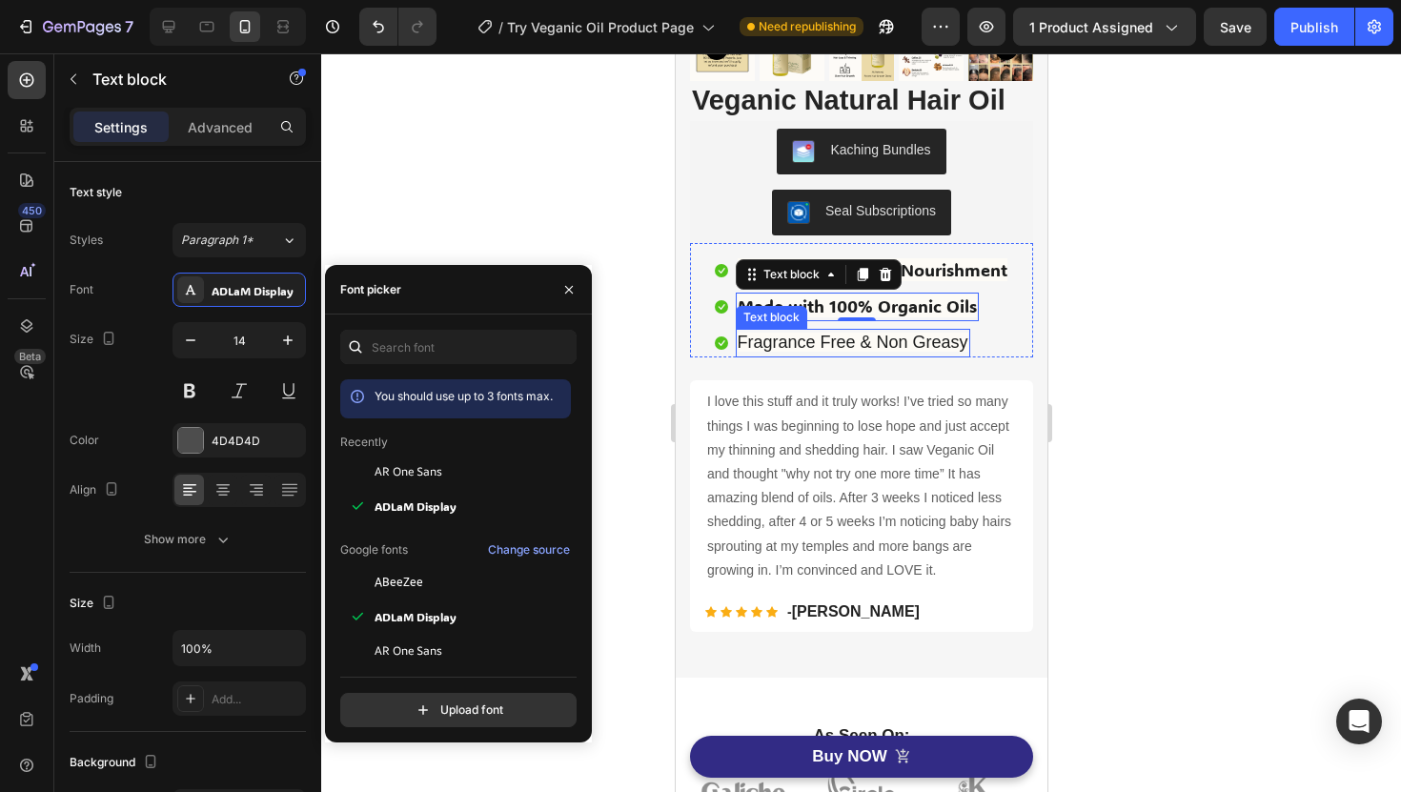
click at [862, 336] on span "Fragrance Free & Non Greasy" at bounding box center [852, 342] width 231 height 19
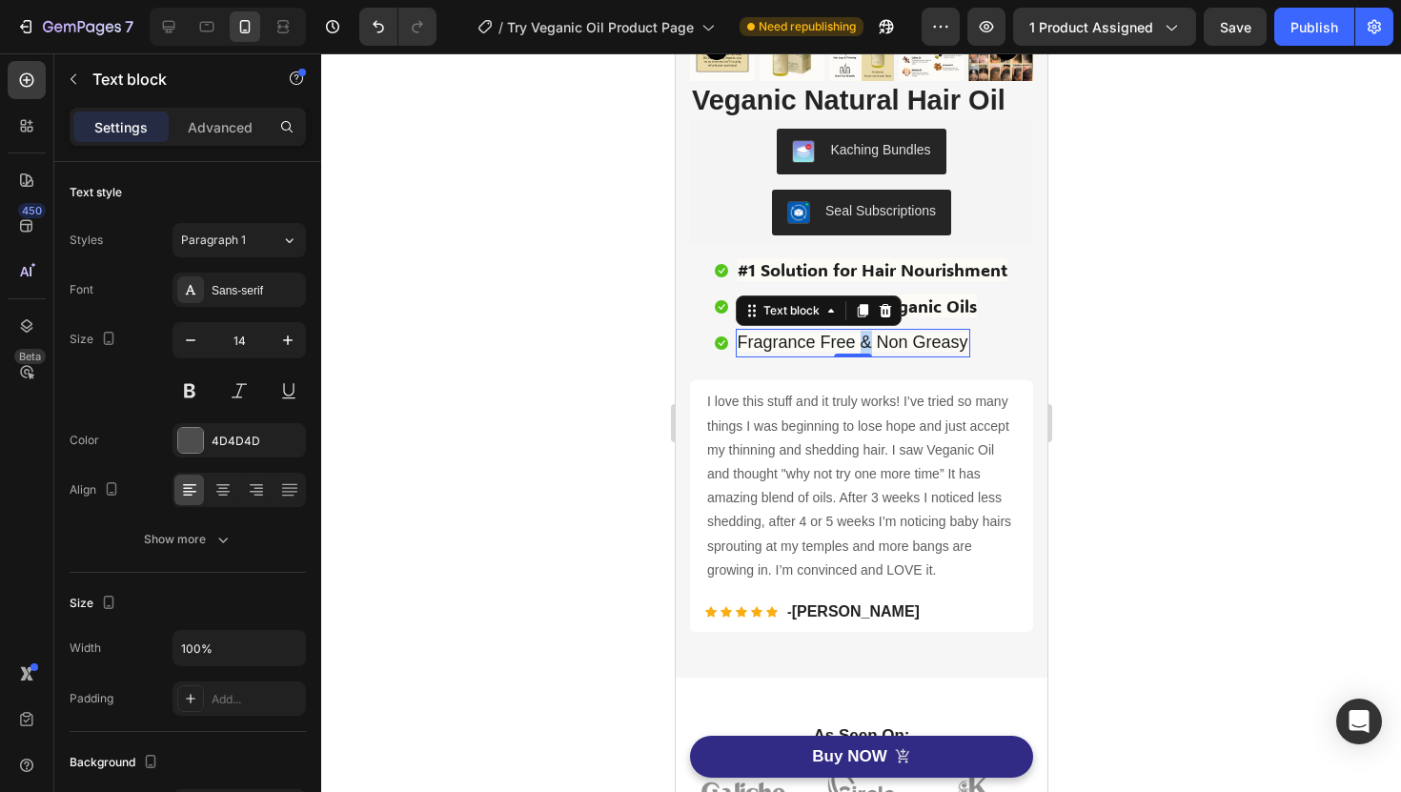
click at [862, 336] on span "Fragrance Free & Non Greasy" at bounding box center [852, 342] width 231 height 19
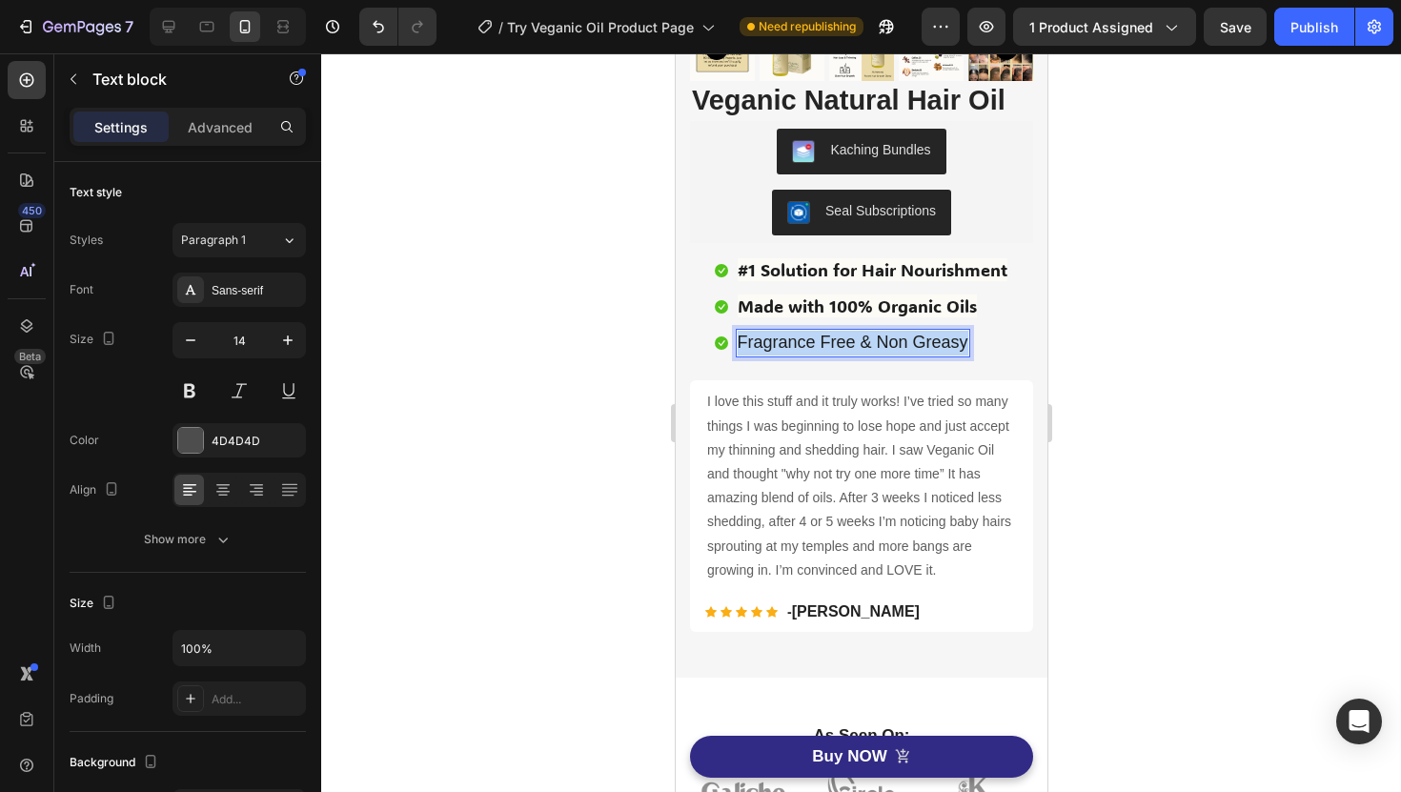
click at [862, 336] on span "Fragrance Free & Non Greasy" at bounding box center [852, 342] width 231 height 19
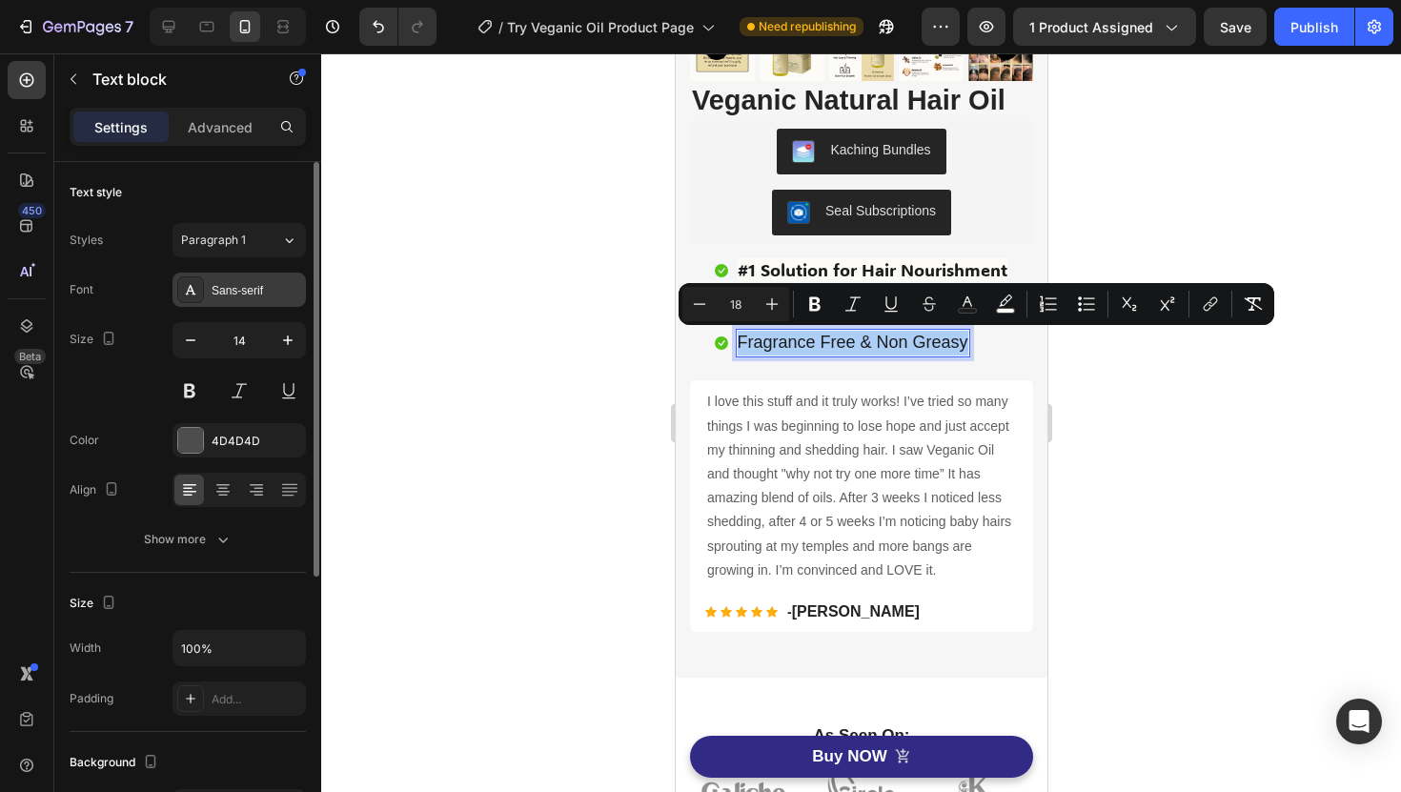
click at [266, 294] on div "Sans-serif" at bounding box center [257, 290] width 90 height 17
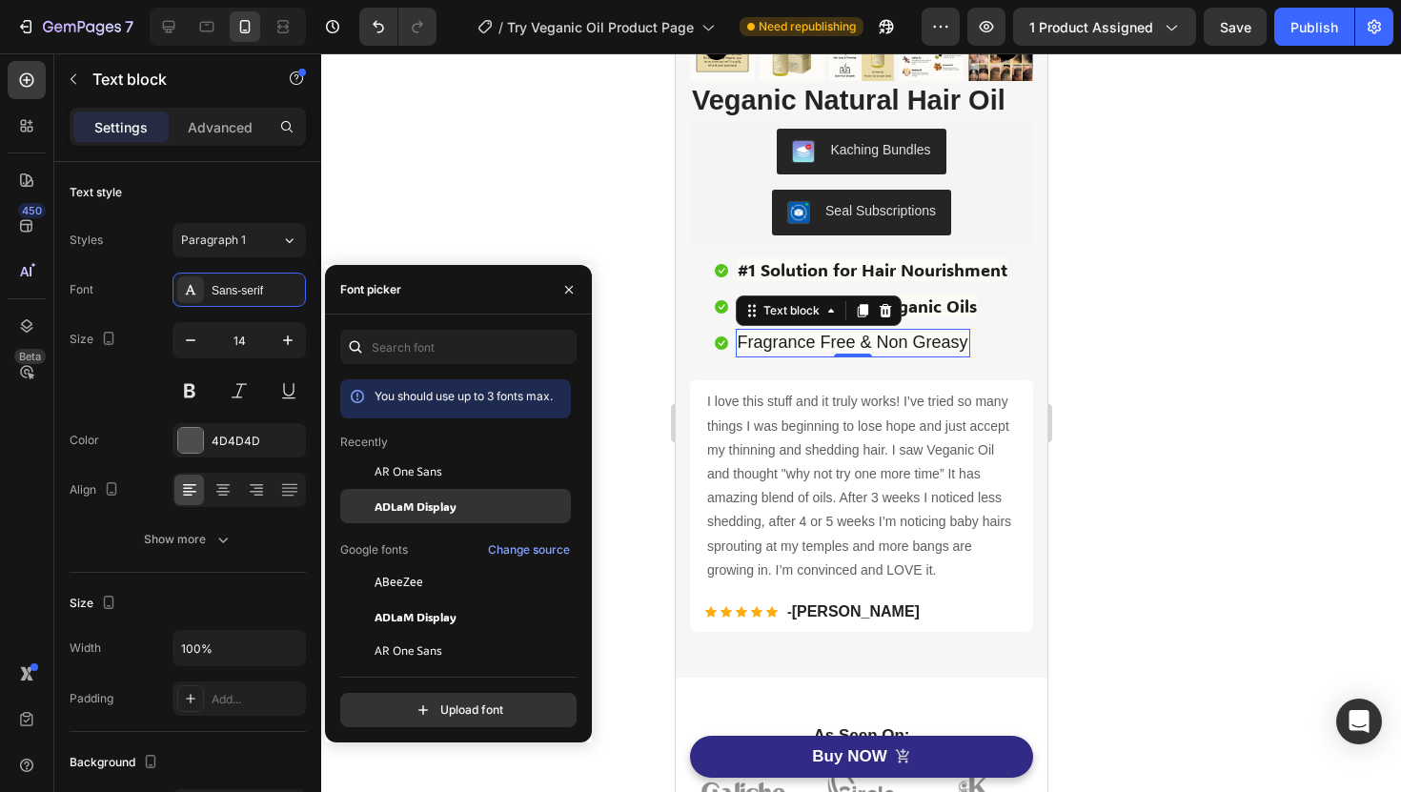
click at [408, 506] on span "ADLaM Display" at bounding box center [416, 506] width 82 height 17
click at [585, 214] on div at bounding box center [861, 422] width 1080 height 739
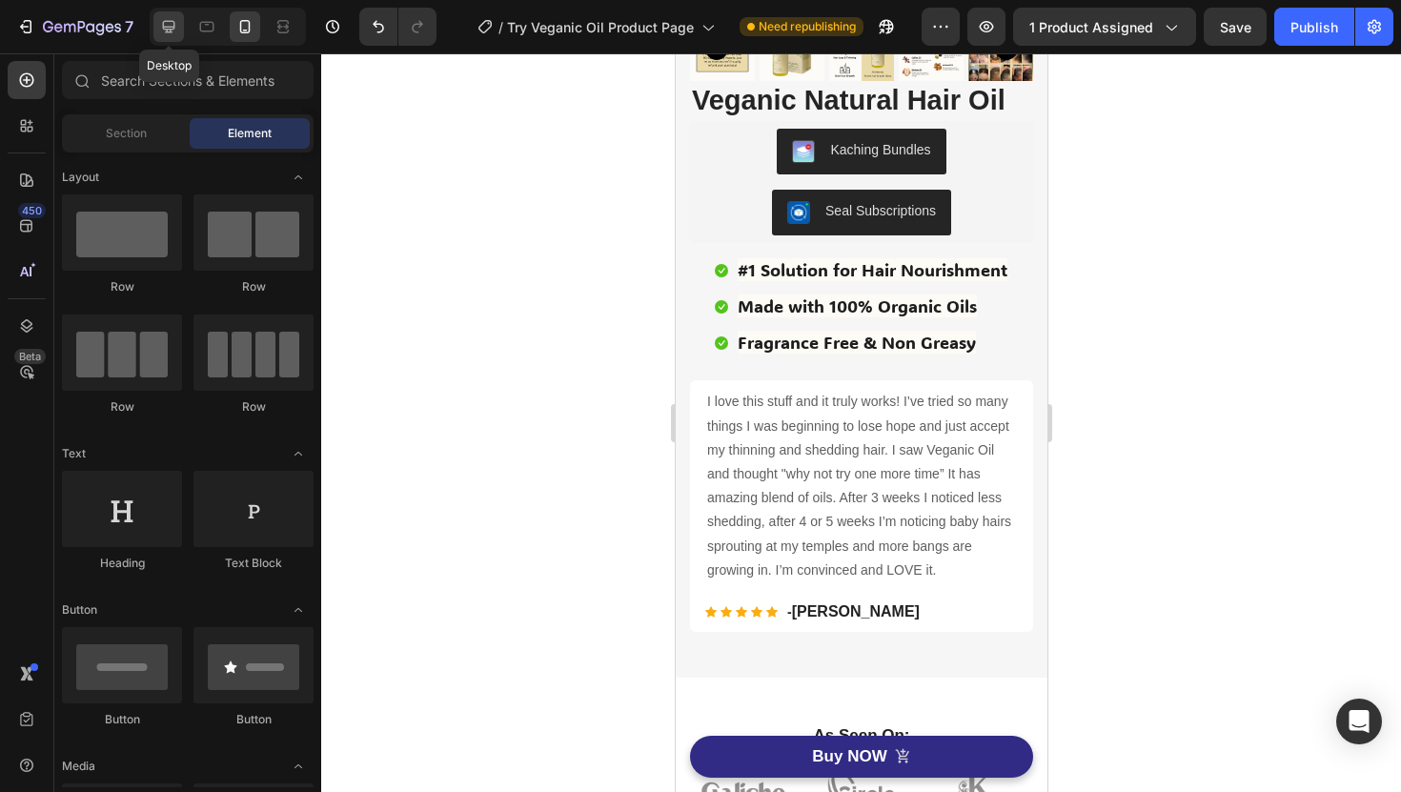
click at [175, 18] on icon at bounding box center [168, 26] width 19 height 19
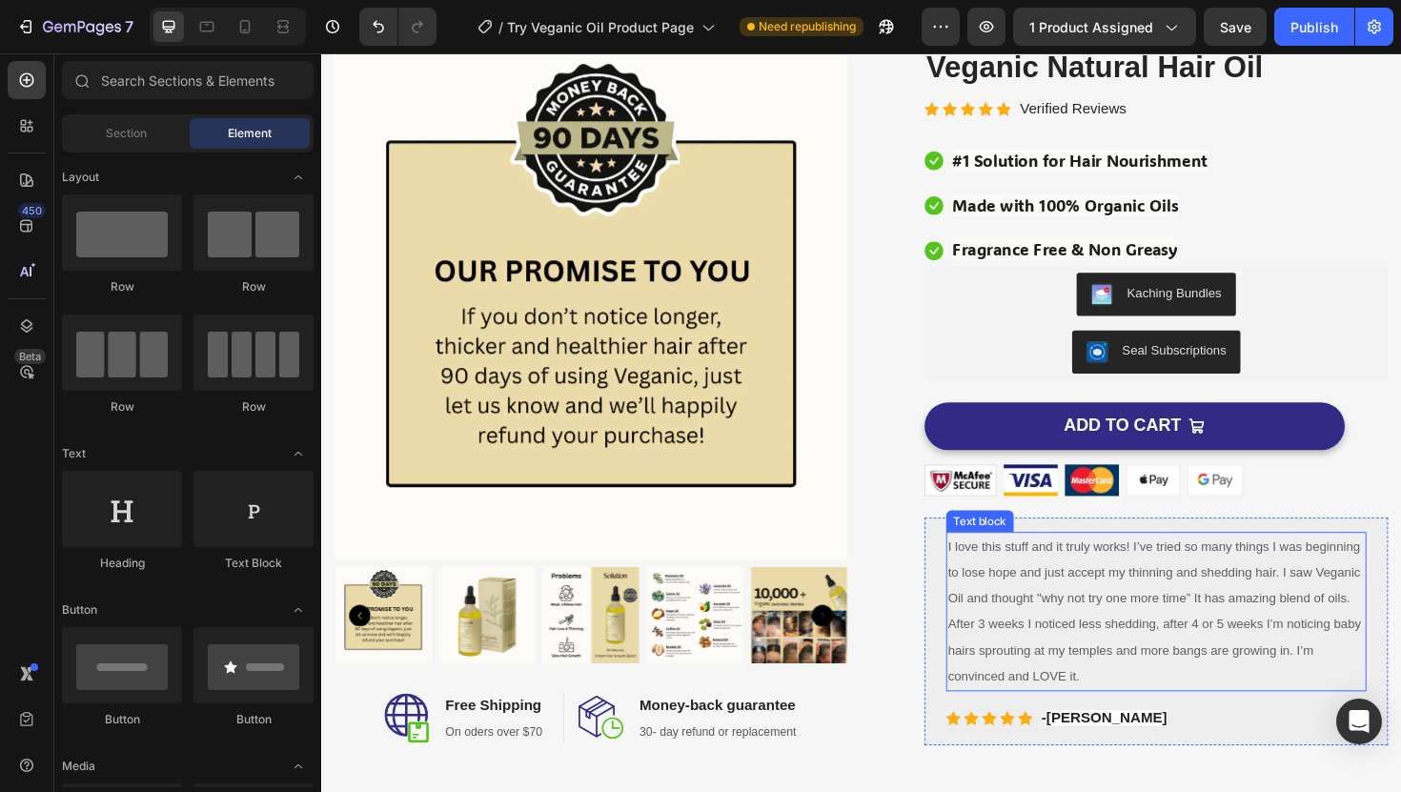
scroll to position [136, 0]
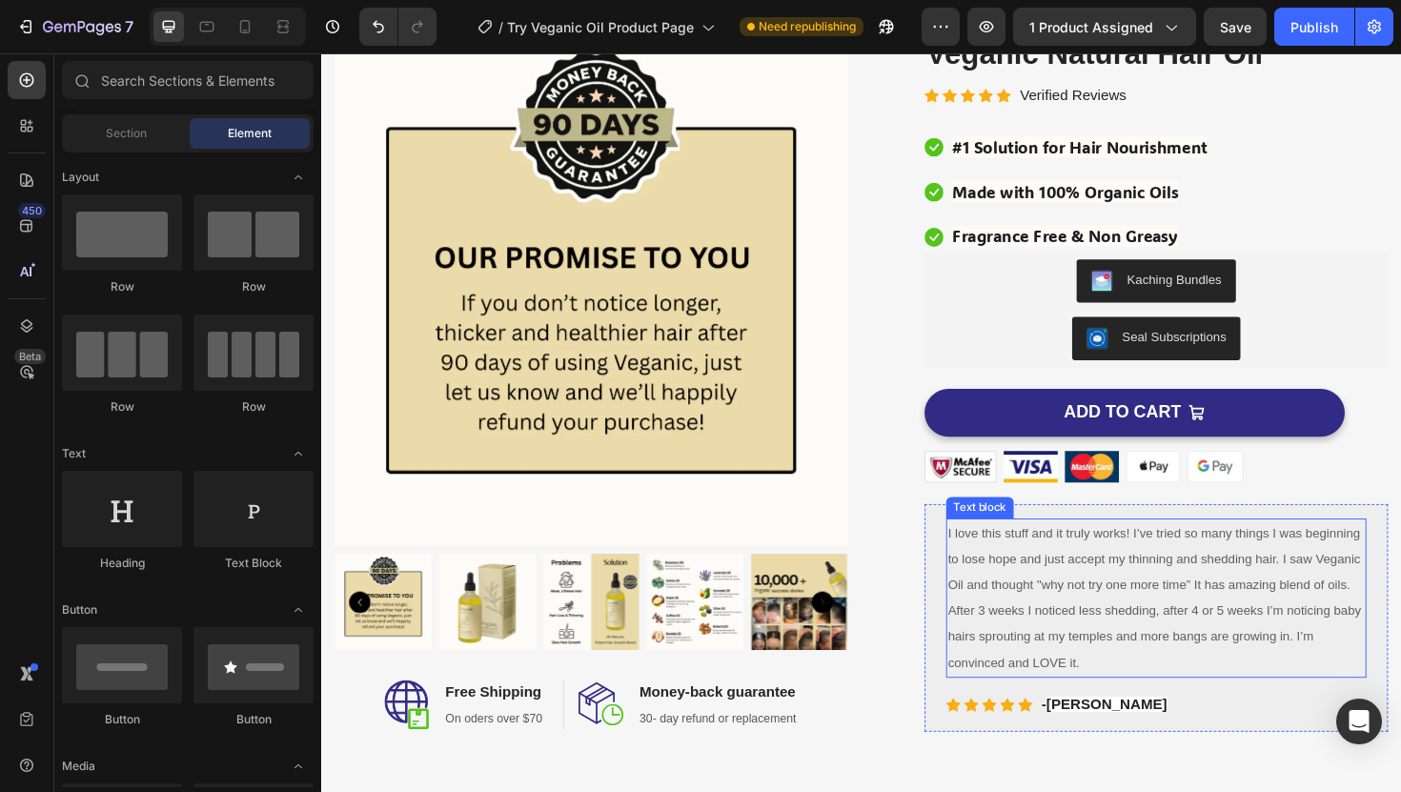
click at [1070, 652] on span "I love this stuff and it truly works! I’ve tried so many things I was beginning…" at bounding box center [1203, 630] width 437 height 153
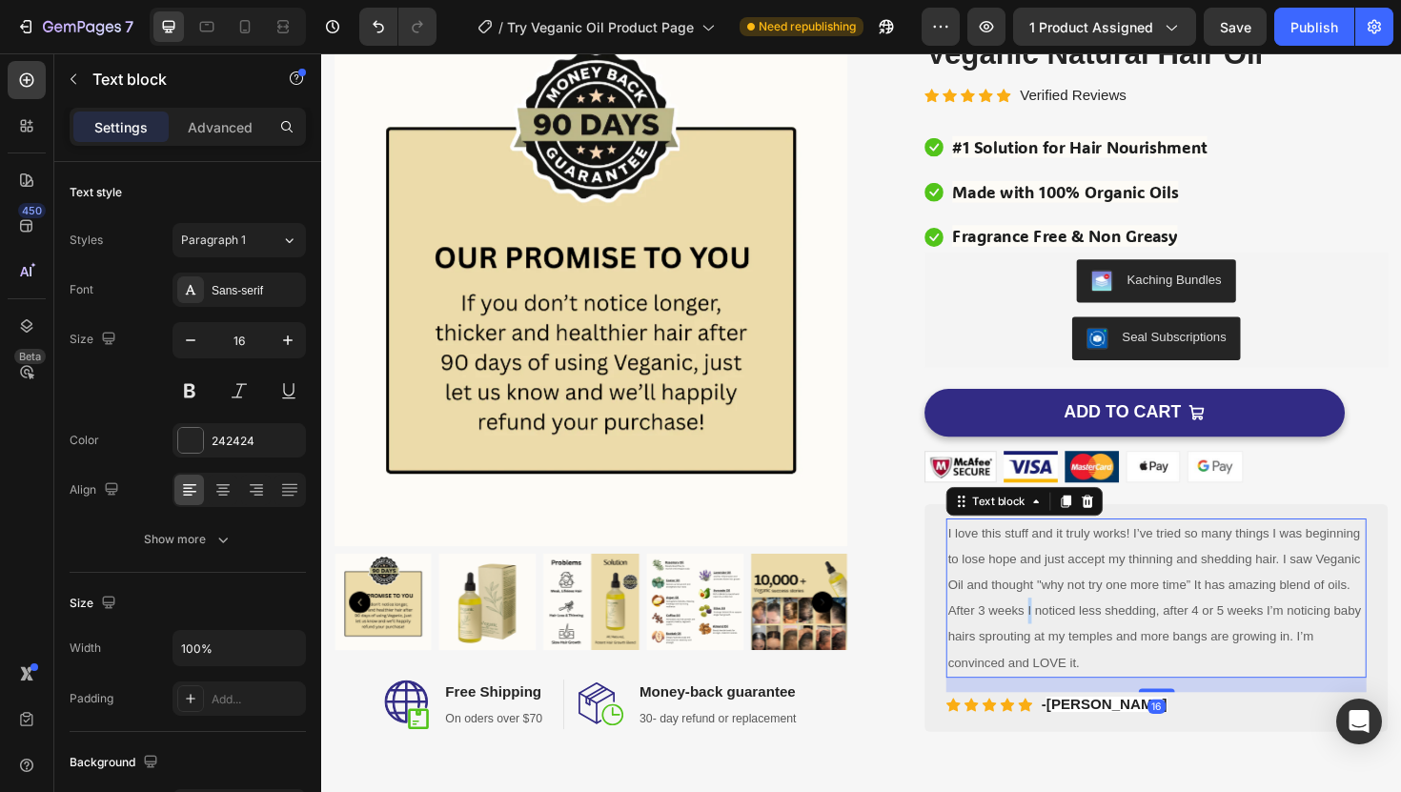
click at [1070, 652] on span "I love this stuff and it truly works! I’ve tried so many things I was beginning…" at bounding box center [1203, 630] width 437 height 153
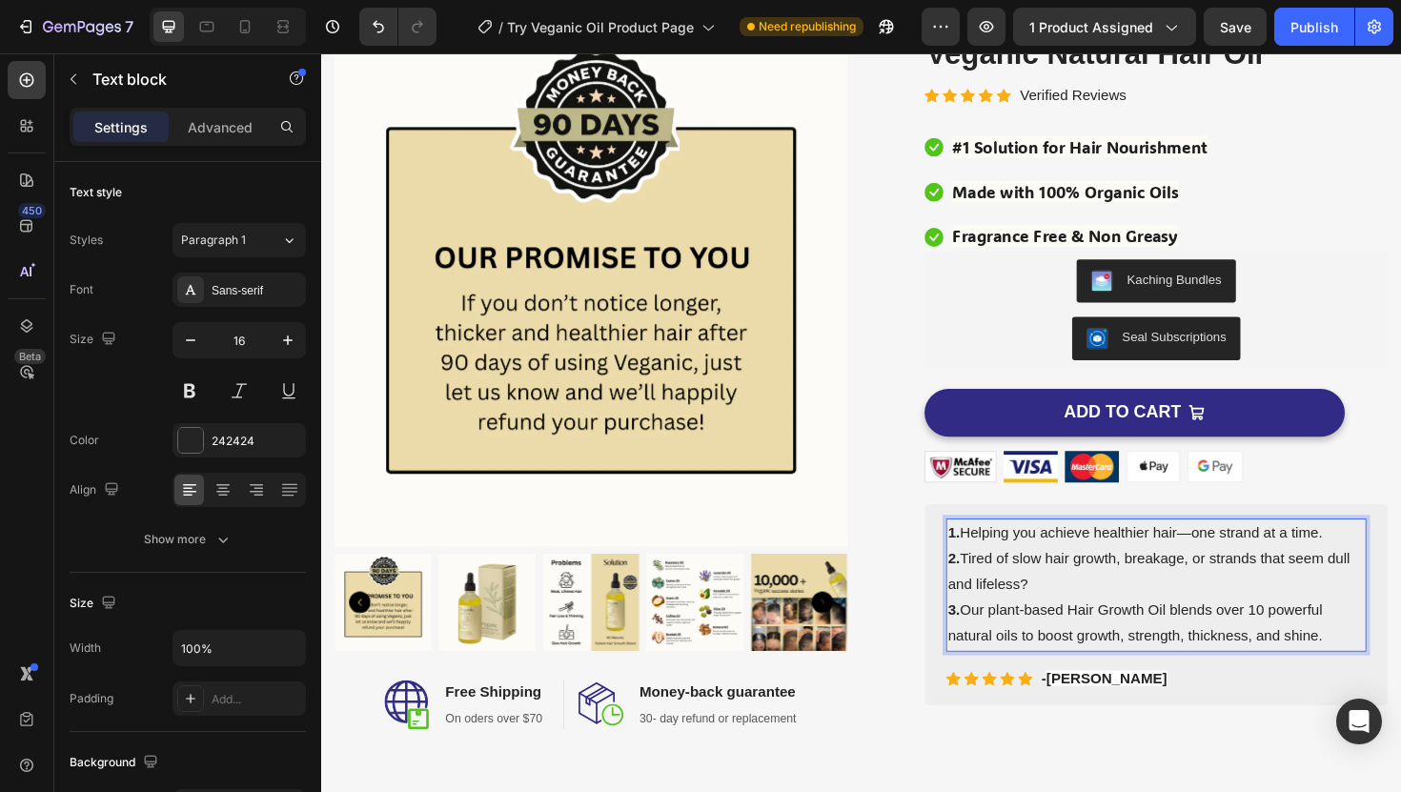
click at [1005, 558] on p "1. Helping you achieve healthier hair—one strand at a time." at bounding box center [1205, 562] width 441 height 28
click at [1006, 588] on p "2. Tired of slow hair growth, breakage, or strands that seem dull and lifeless?" at bounding box center [1205, 603] width 441 height 55
click at [1005, 647] on p "3. Our plant-based Hair Growth Oil blends over 10 powerful natural oils to boos…" at bounding box center [1205, 657] width 441 height 55
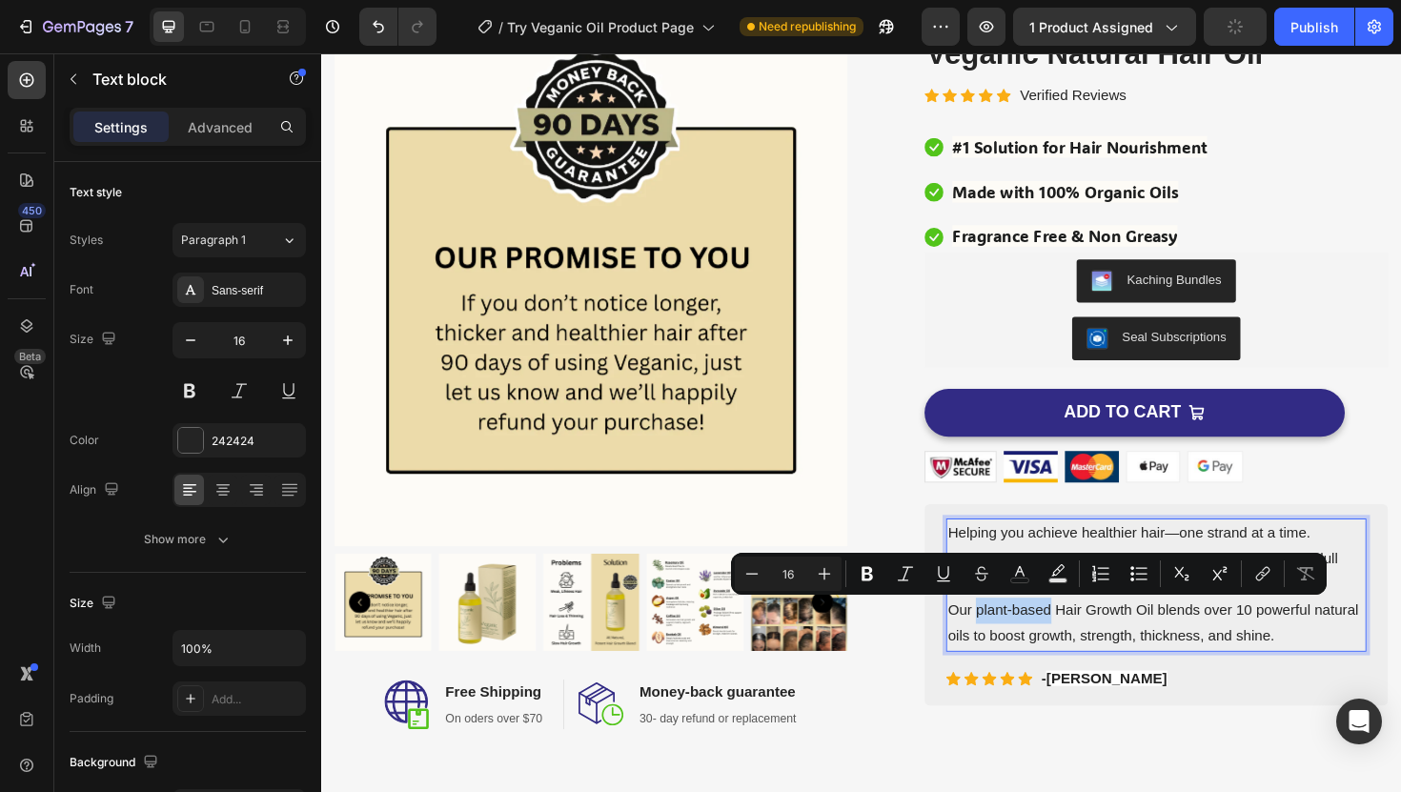
drag, startPoint x: 1093, startPoint y: 642, endPoint x: 1015, endPoint y: 648, distance: 78.4
click at [1015, 648] on p "Our plant-based Hair Growth Oil blends over 10 powerful natural oils to boost g…" at bounding box center [1205, 657] width 441 height 55
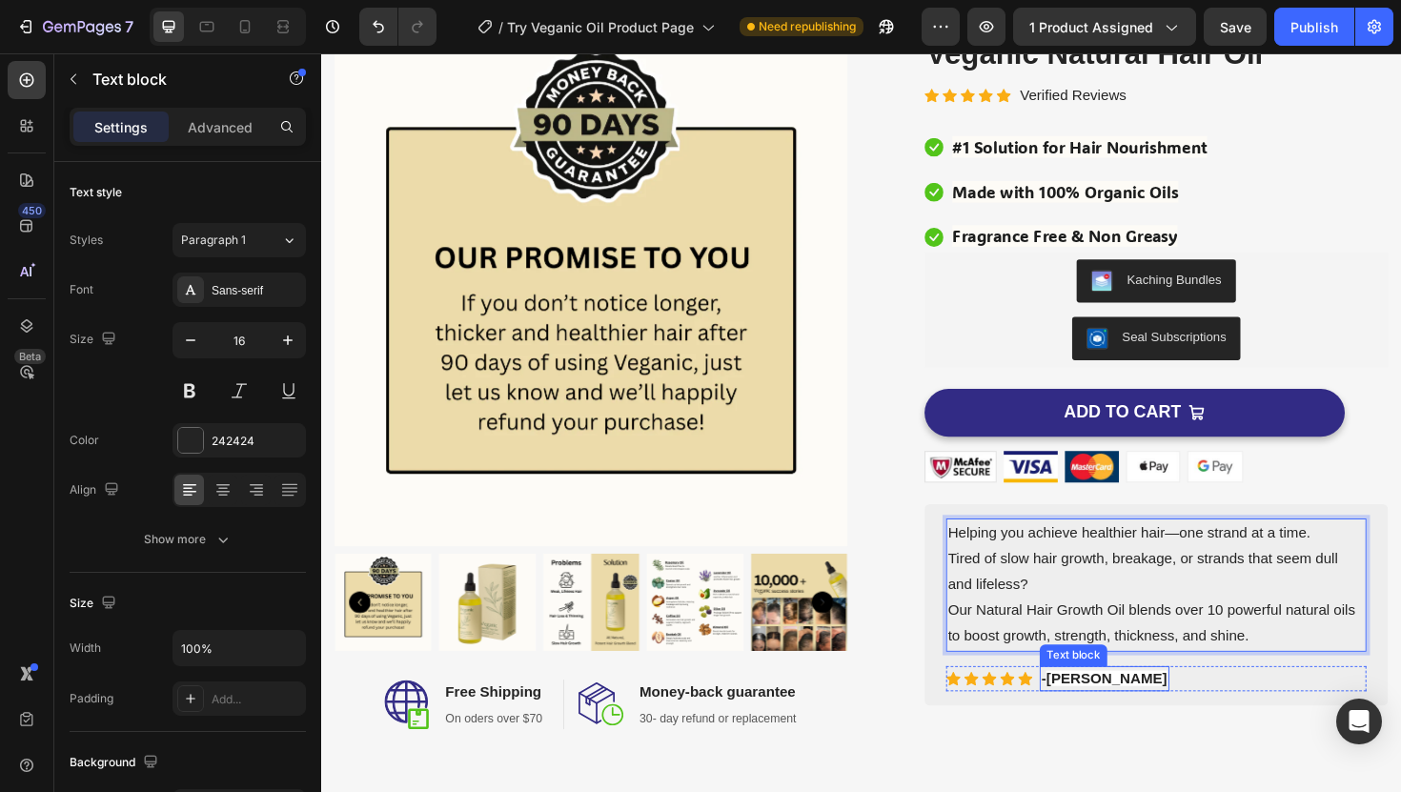
click at [1128, 711] on strong "Alexis Dorr" at bounding box center [1152, 715] width 128 height 16
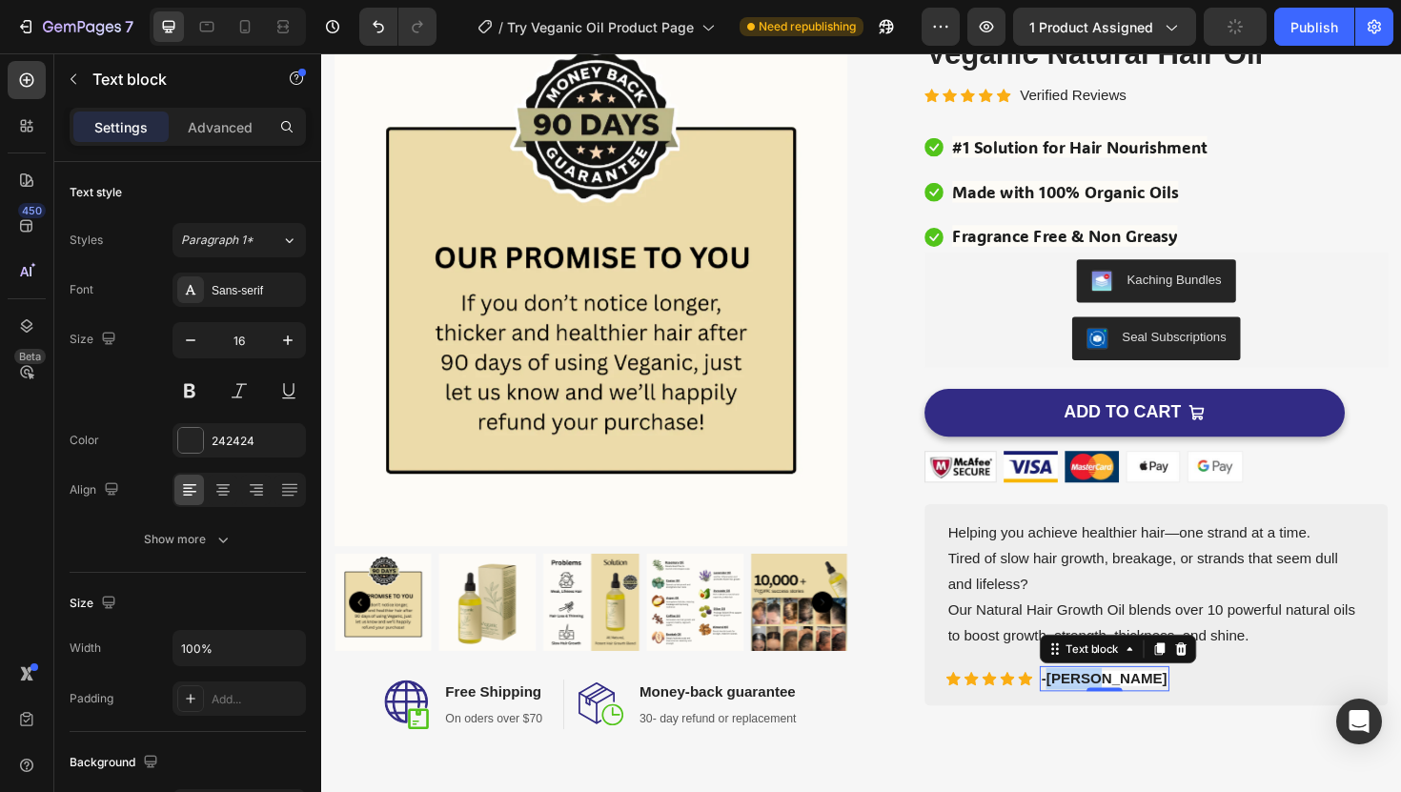
click at [1128, 711] on strong "Alexis Dorr" at bounding box center [1152, 715] width 128 height 16
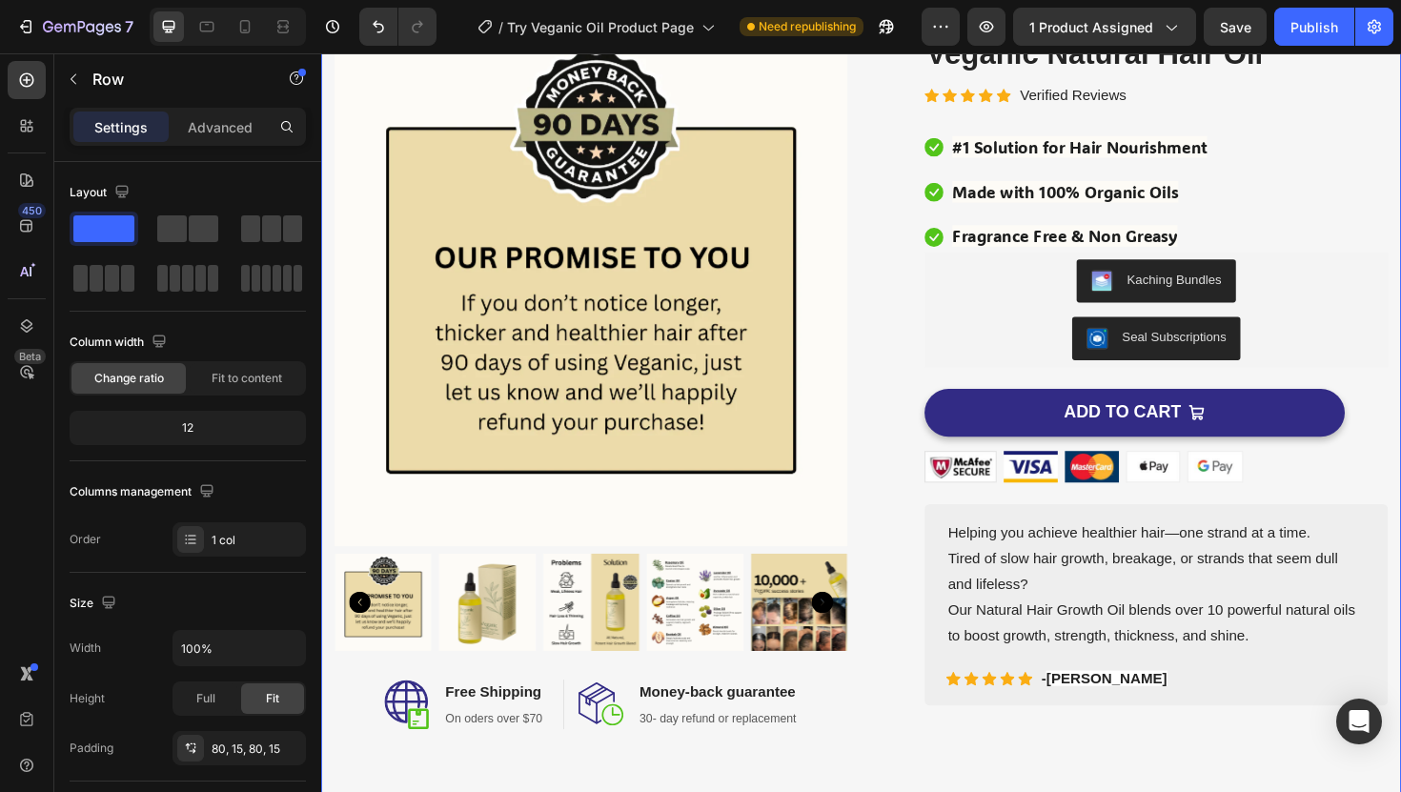
click at [1055, 770] on div "Image Product Images Image Free Shipping Heading On oders over $70 Text block R…" at bounding box center [893, 400] width 1144 height 889
click at [885, 29] on icon "button" at bounding box center [882, 31] width 5 height 5
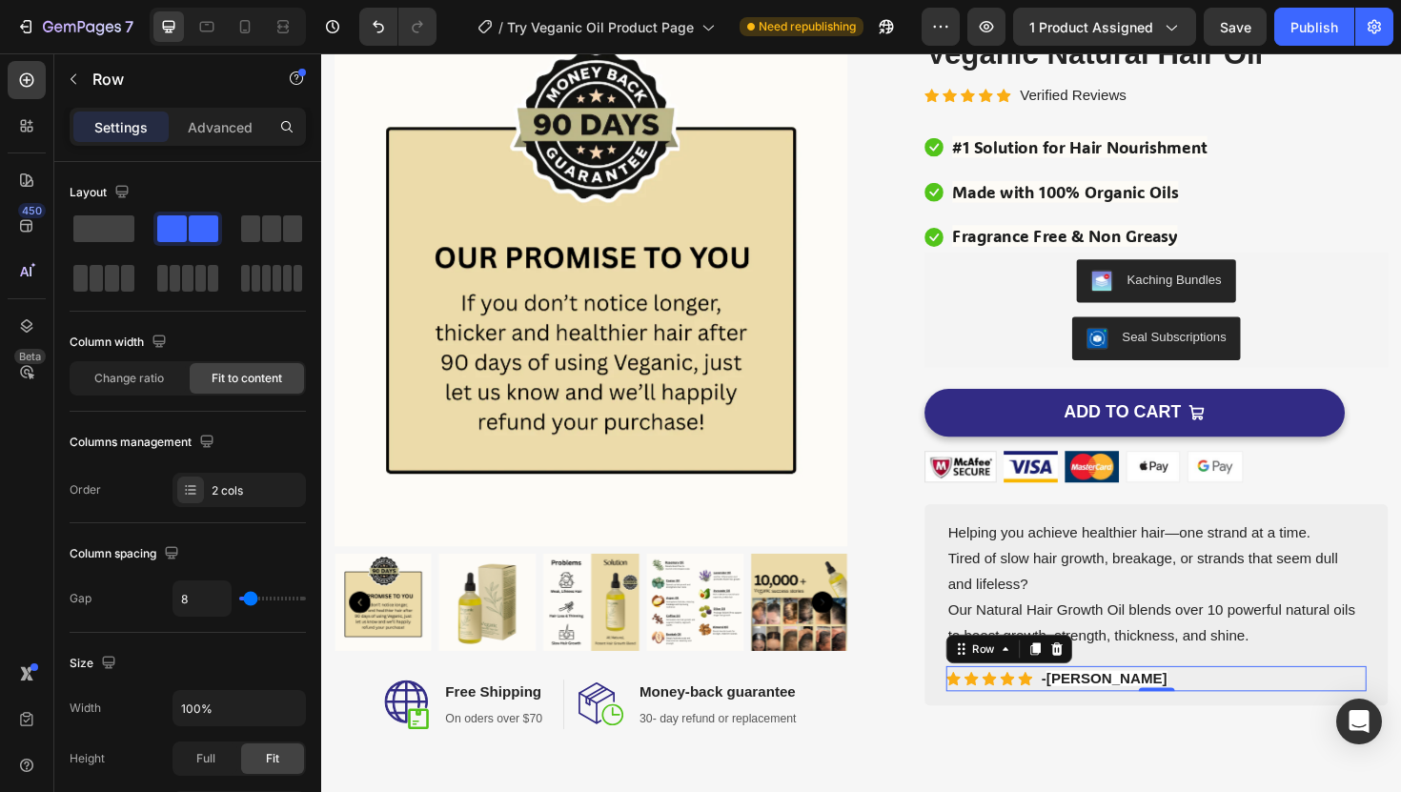
click at [1195, 713] on div "Icon Icon Icon Icon Icon Icon List Hoz - Alexis Dorr Text block Row 0" at bounding box center [1205, 715] width 445 height 27
copy p "- Alexis Dorr"
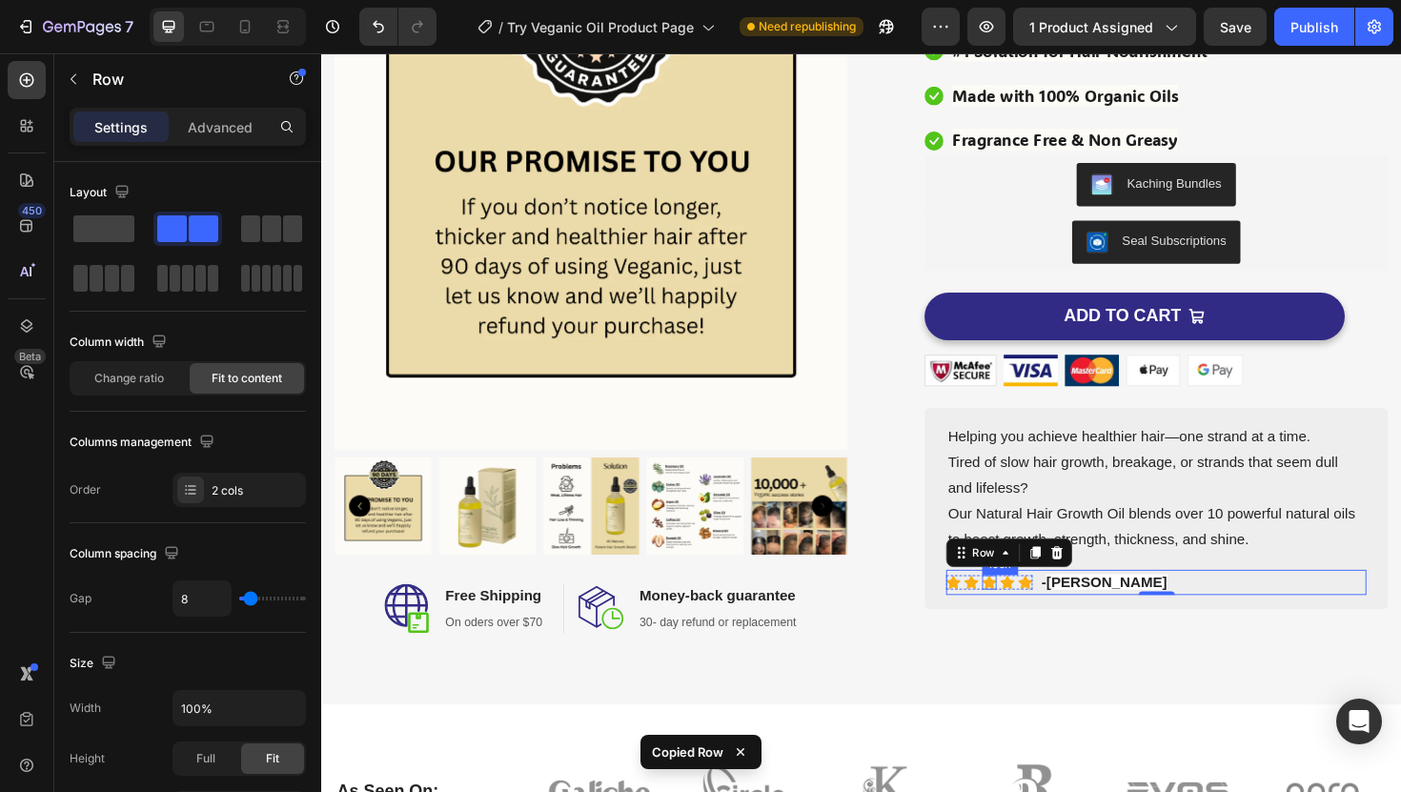
scroll to position [236, 0]
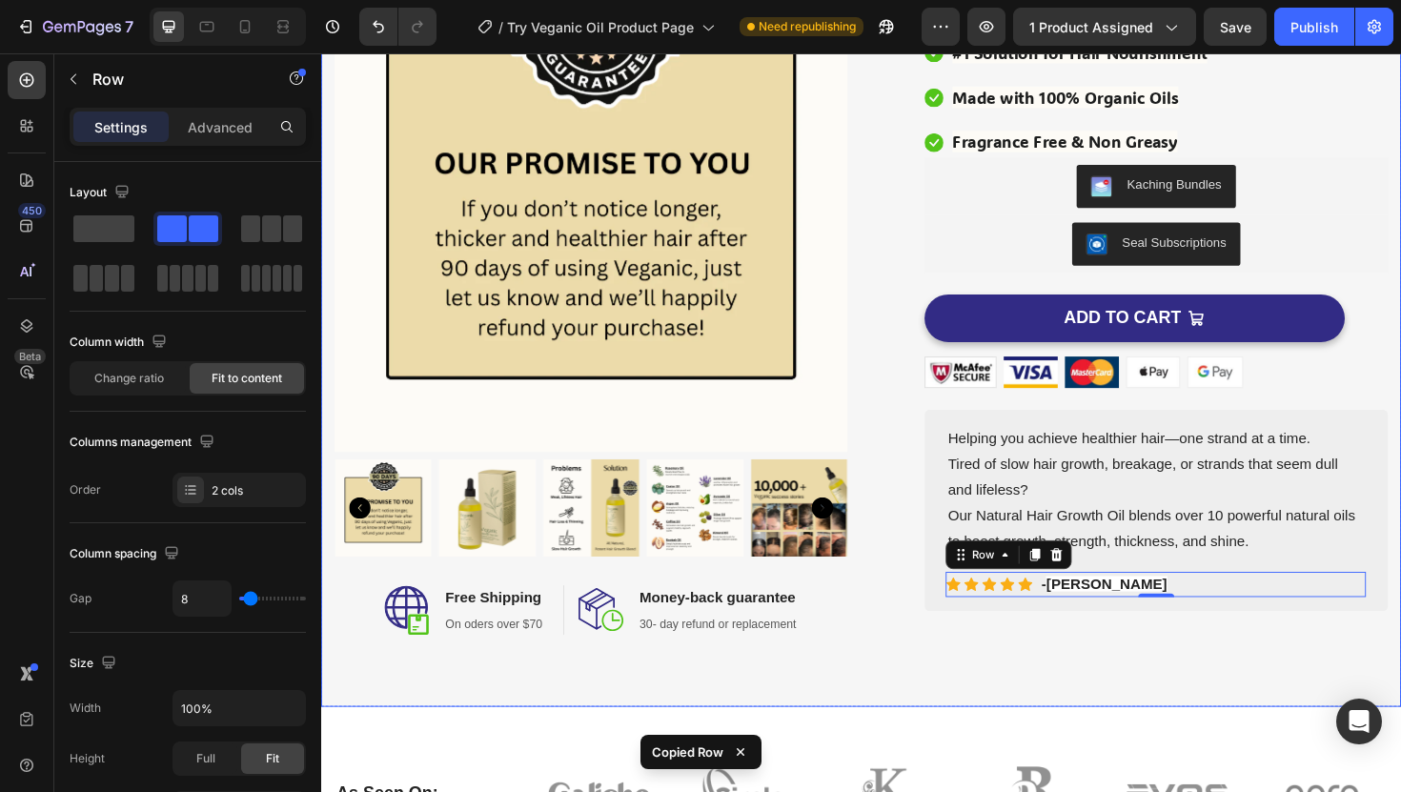
click at [1046, 697] on div "Image Product Images Image Free Shipping Heading On oders over $70 Text block R…" at bounding box center [893, 300] width 1144 height 889
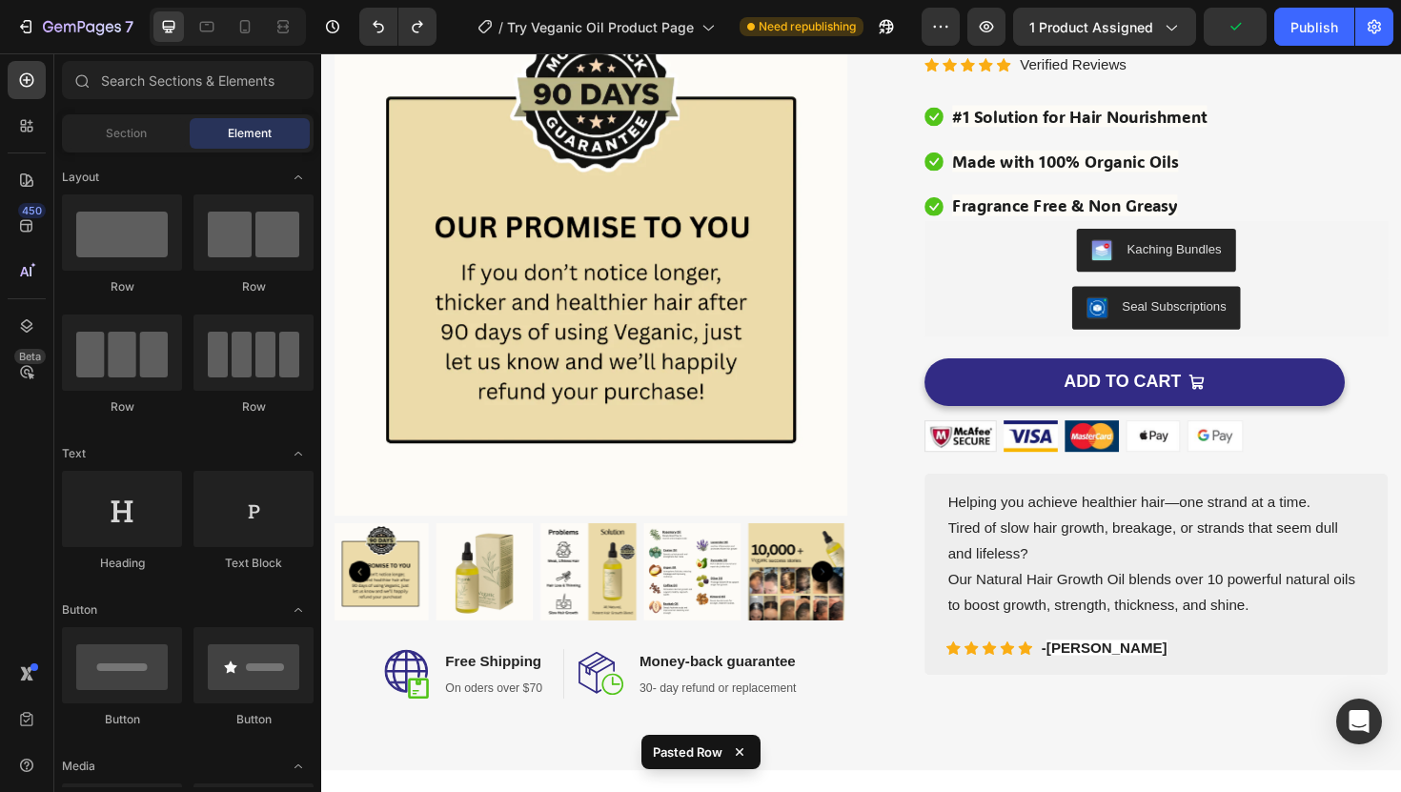
scroll to position [132, 0]
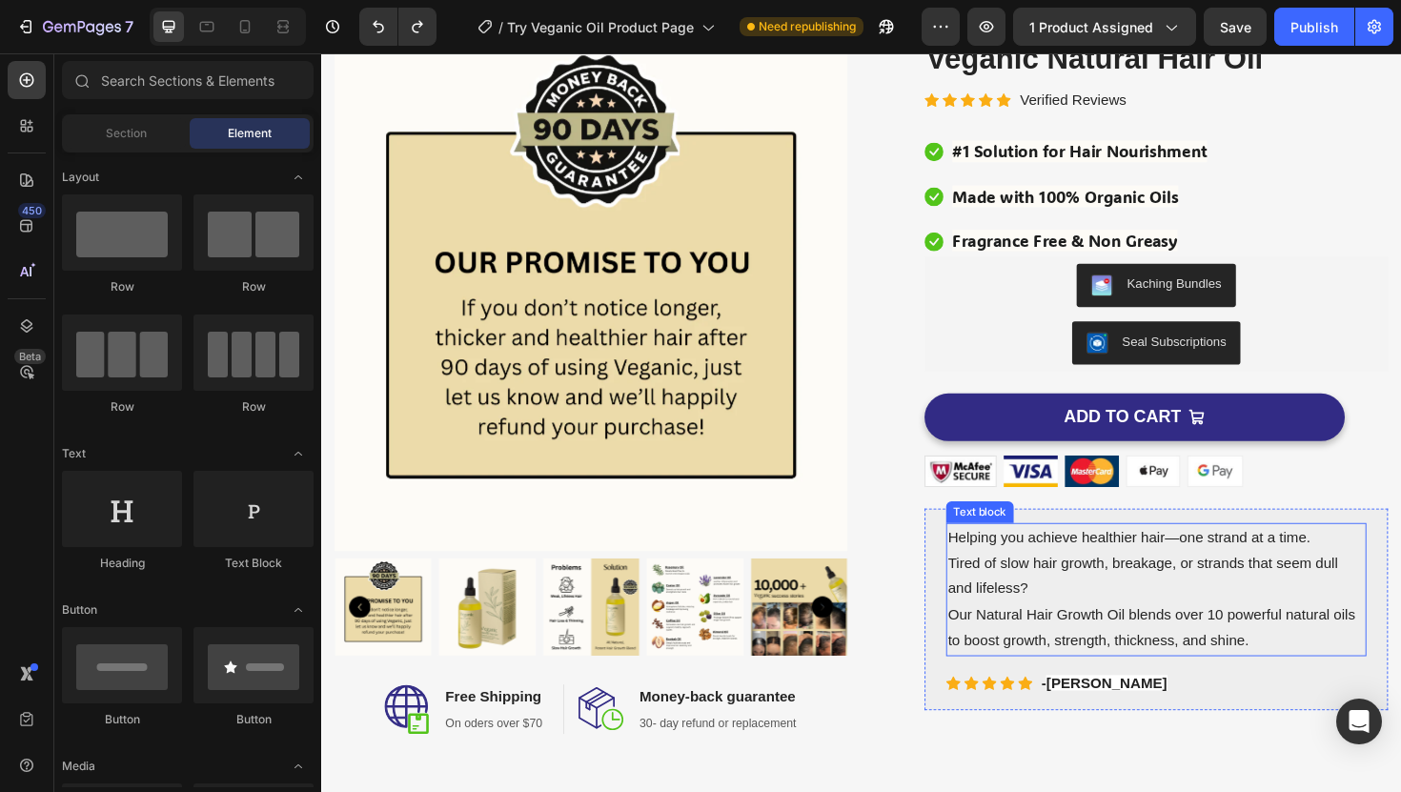
click at [1052, 596] on p "Tired of slow hair growth, breakage, or strands that seem dull and lifeless?" at bounding box center [1205, 607] width 441 height 55
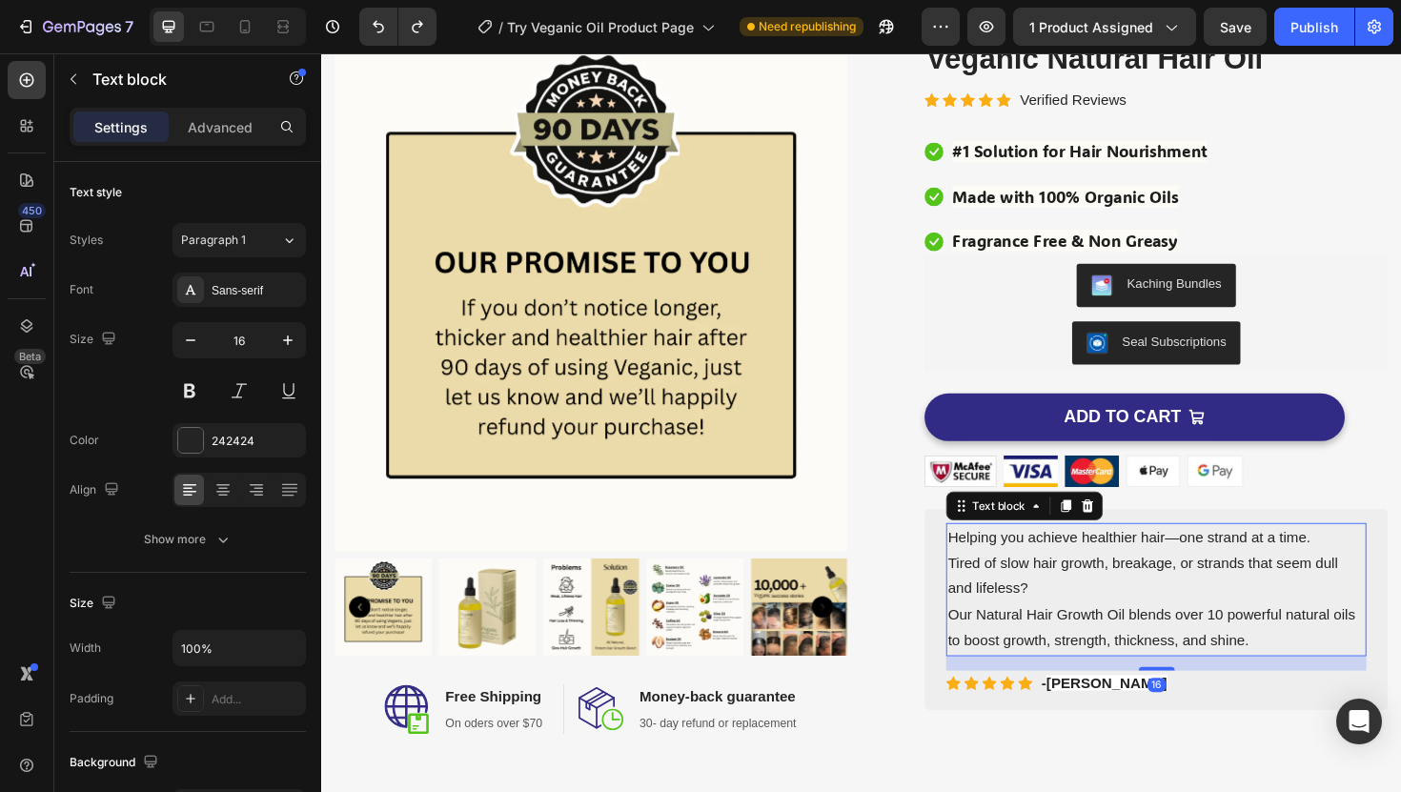
click at [1052, 596] on p "Tired of slow hair growth, breakage, or strands that seem dull and lifeless?" at bounding box center [1205, 607] width 441 height 55
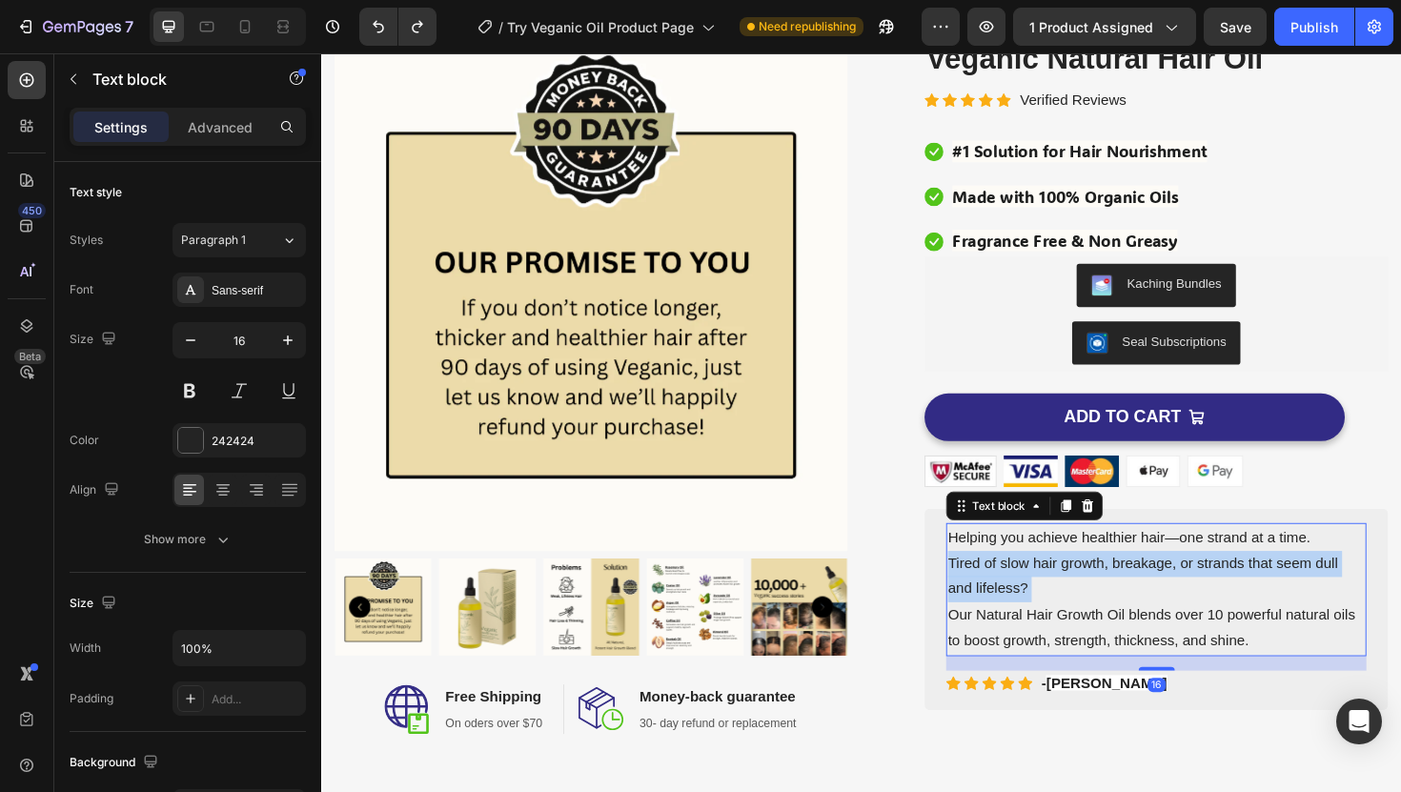
click at [1052, 596] on p "Tired of slow hair growth, breakage, or strands that seem dull and lifeless?" at bounding box center [1205, 607] width 441 height 55
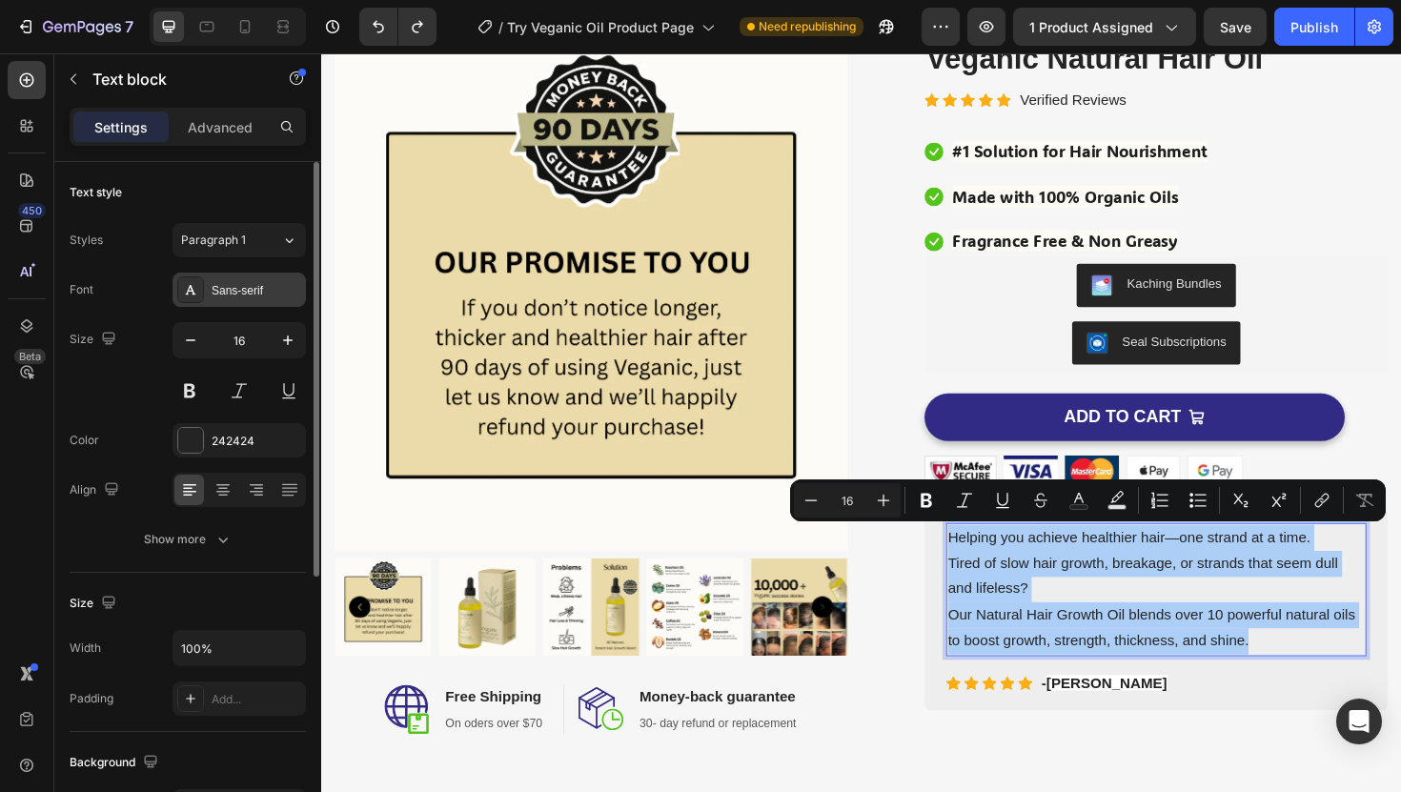
click at [255, 282] on div "Sans-serif" at bounding box center [257, 290] width 90 height 17
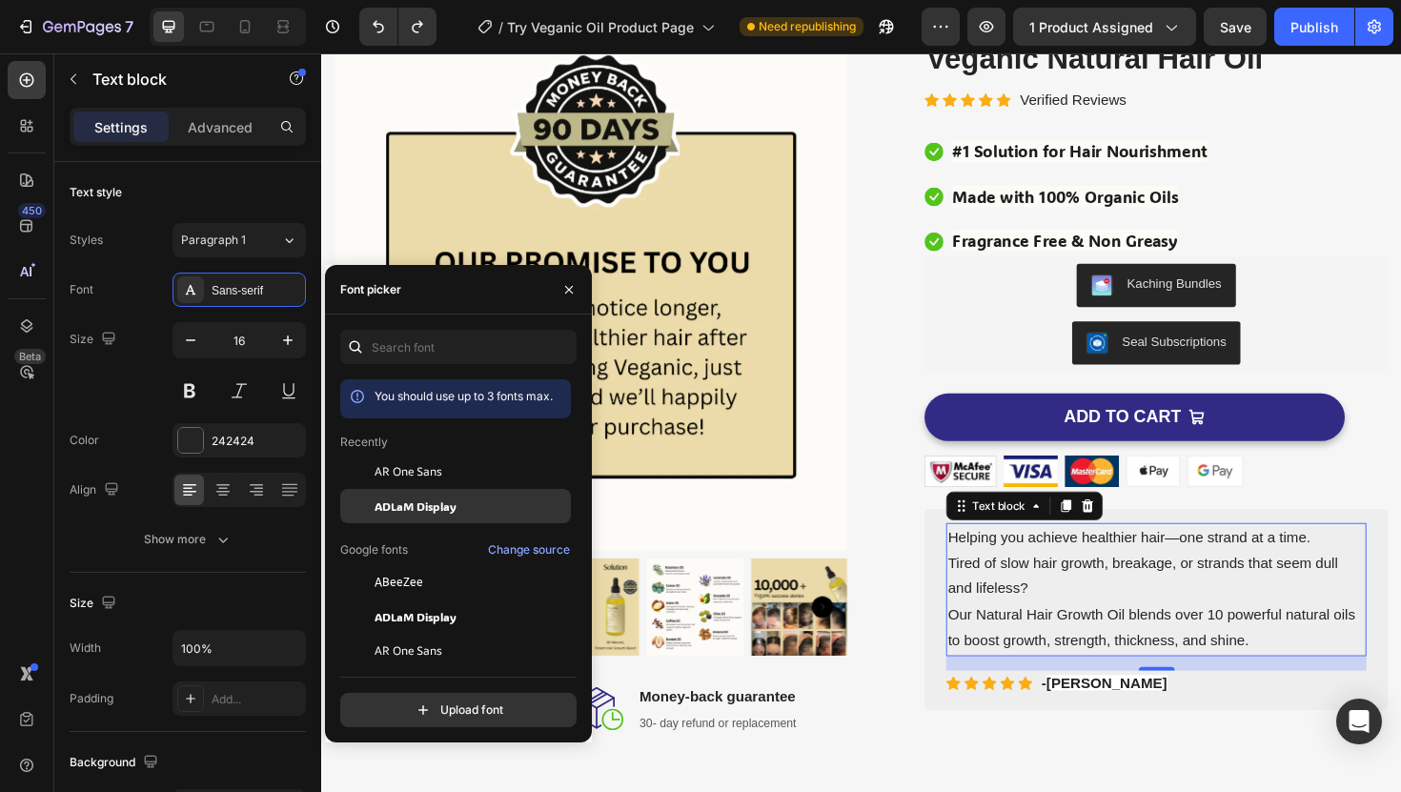
click at [424, 508] on span "ADLaM Display" at bounding box center [416, 506] width 82 height 17
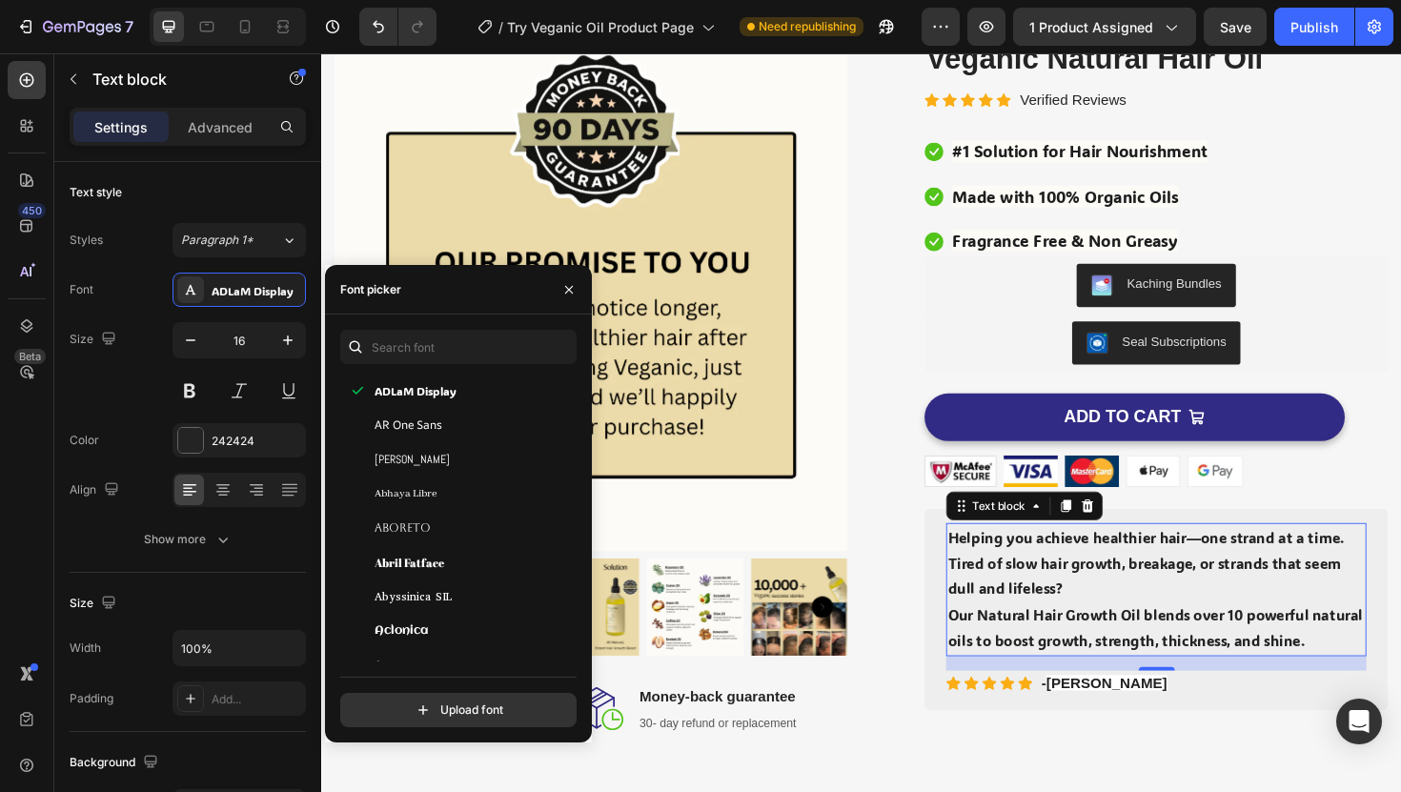
scroll to position [227, 0]
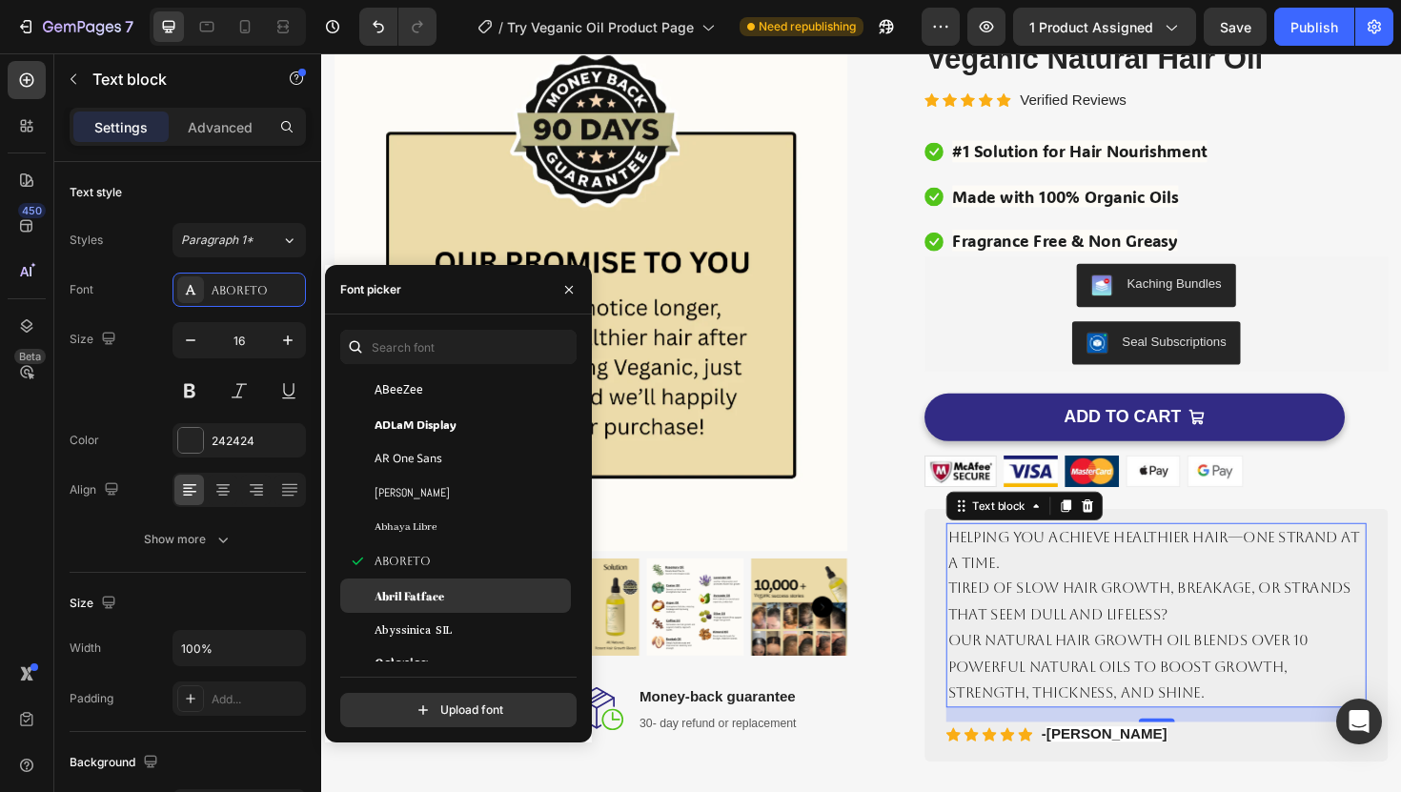
click at [446, 610] on div "Abril Fatface" at bounding box center [455, 596] width 231 height 34
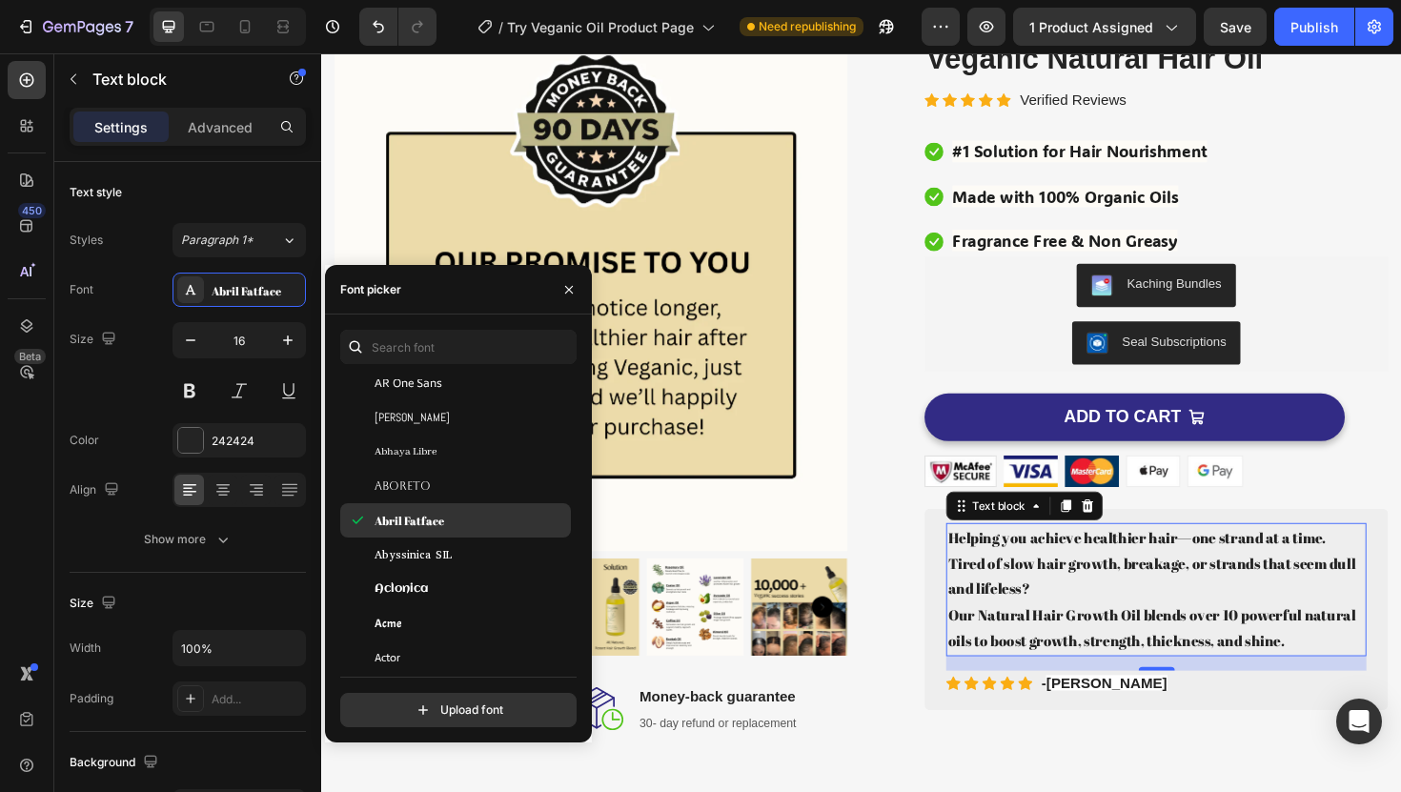
scroll to position [306, 0]
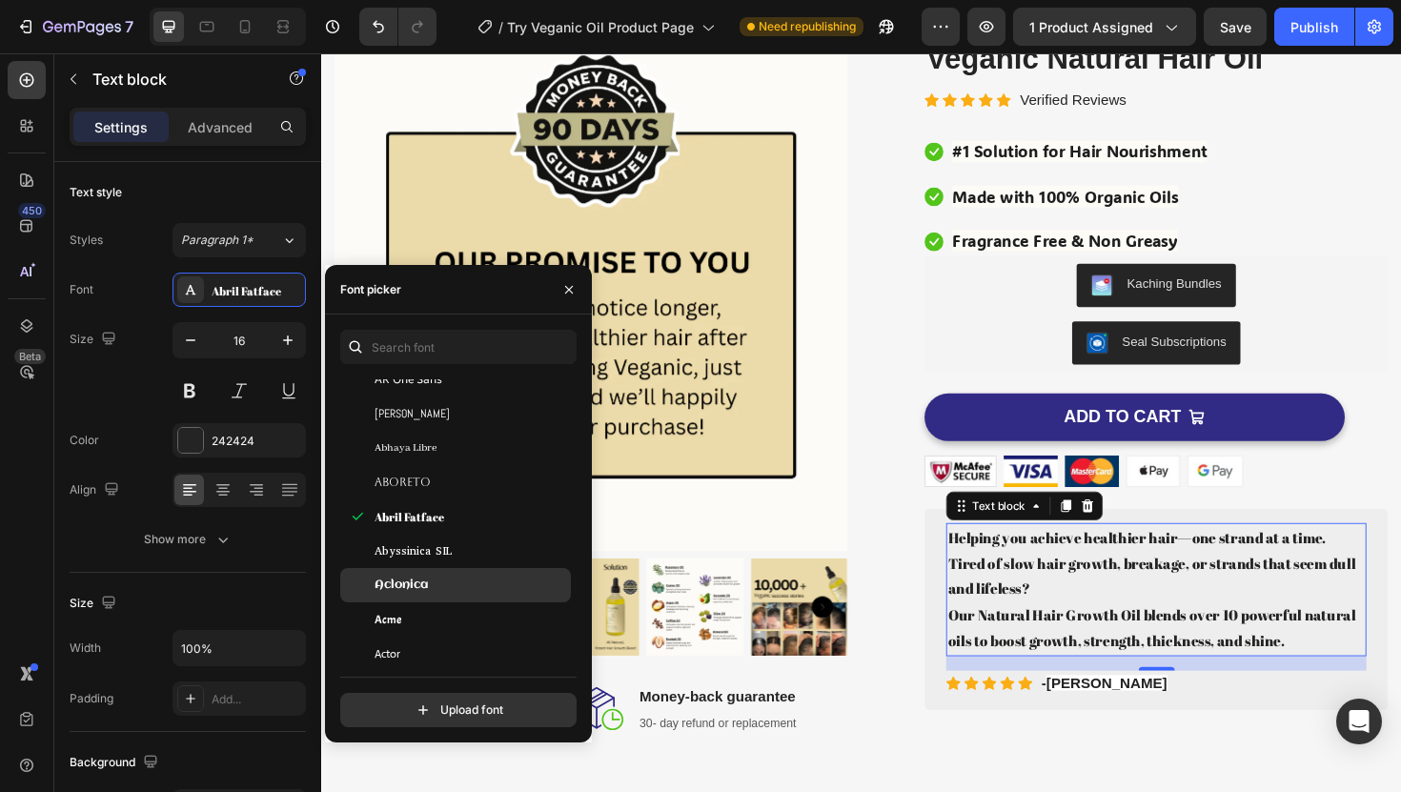
click at [452, 590] on div "Aclonica" at bounding box center [471, 585] width 193 height 17
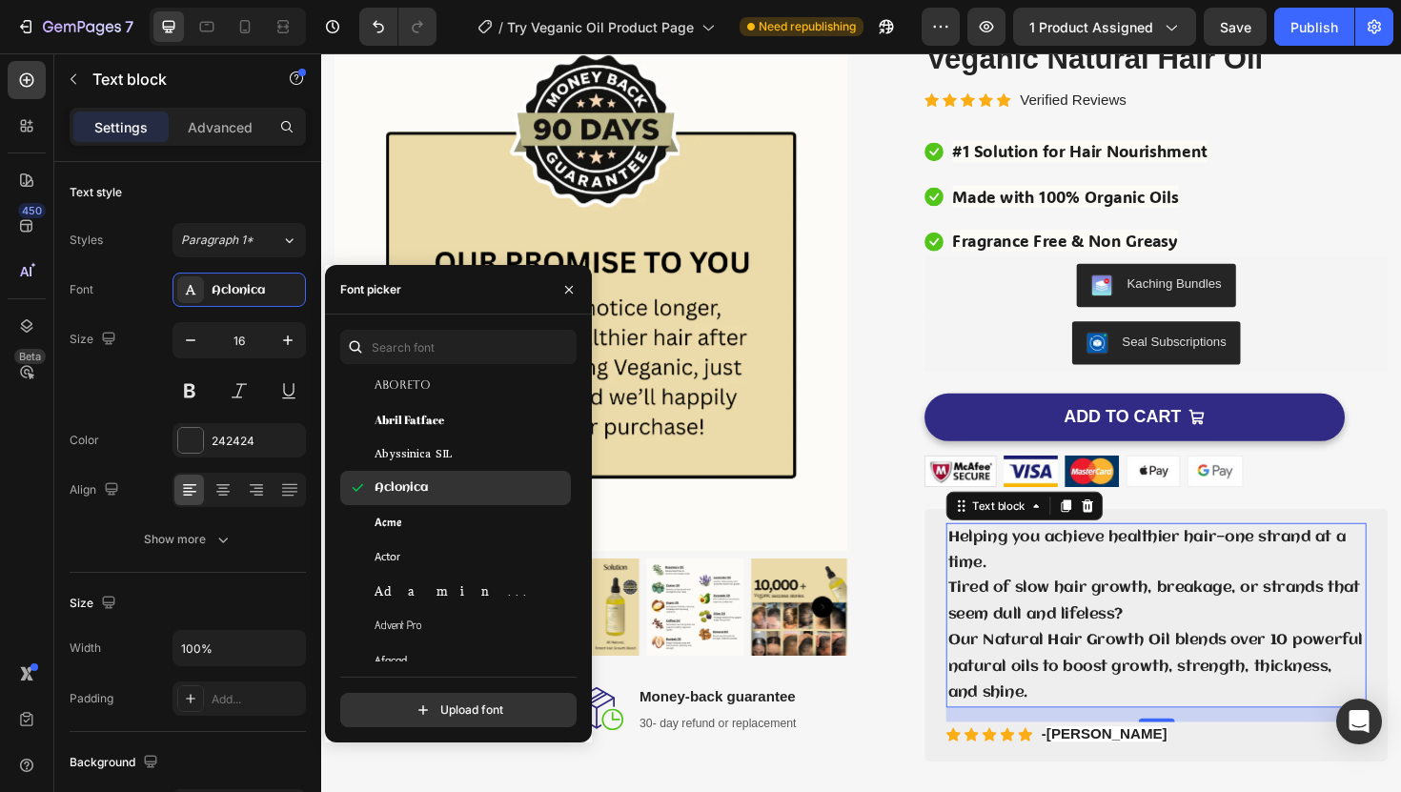
click at [452, 590] on div "Adamina" at bounding box center [471, 590] width 193 height 17
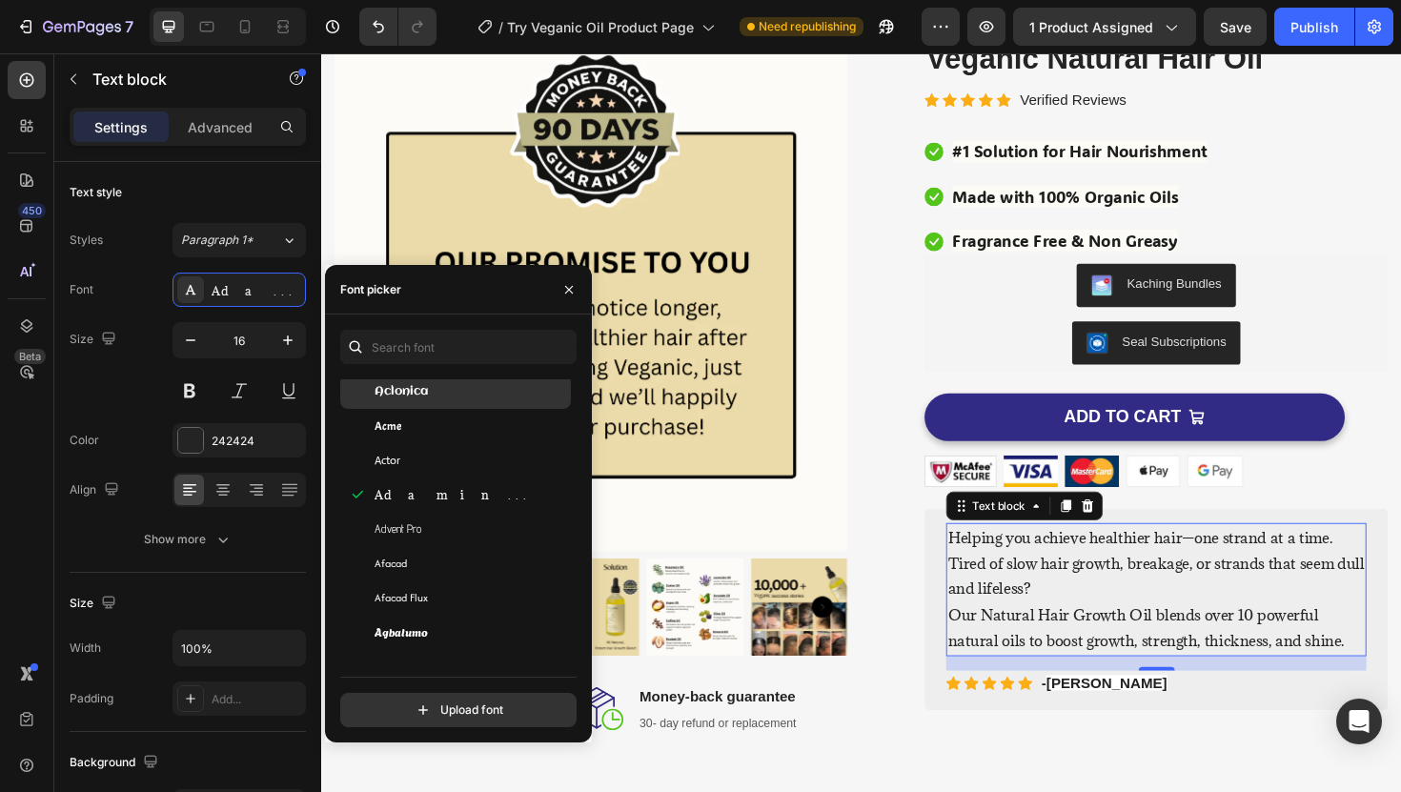
click at [452, 590] on div "Afacad Flux" at bounding box center [471, 597] width 193 height 17
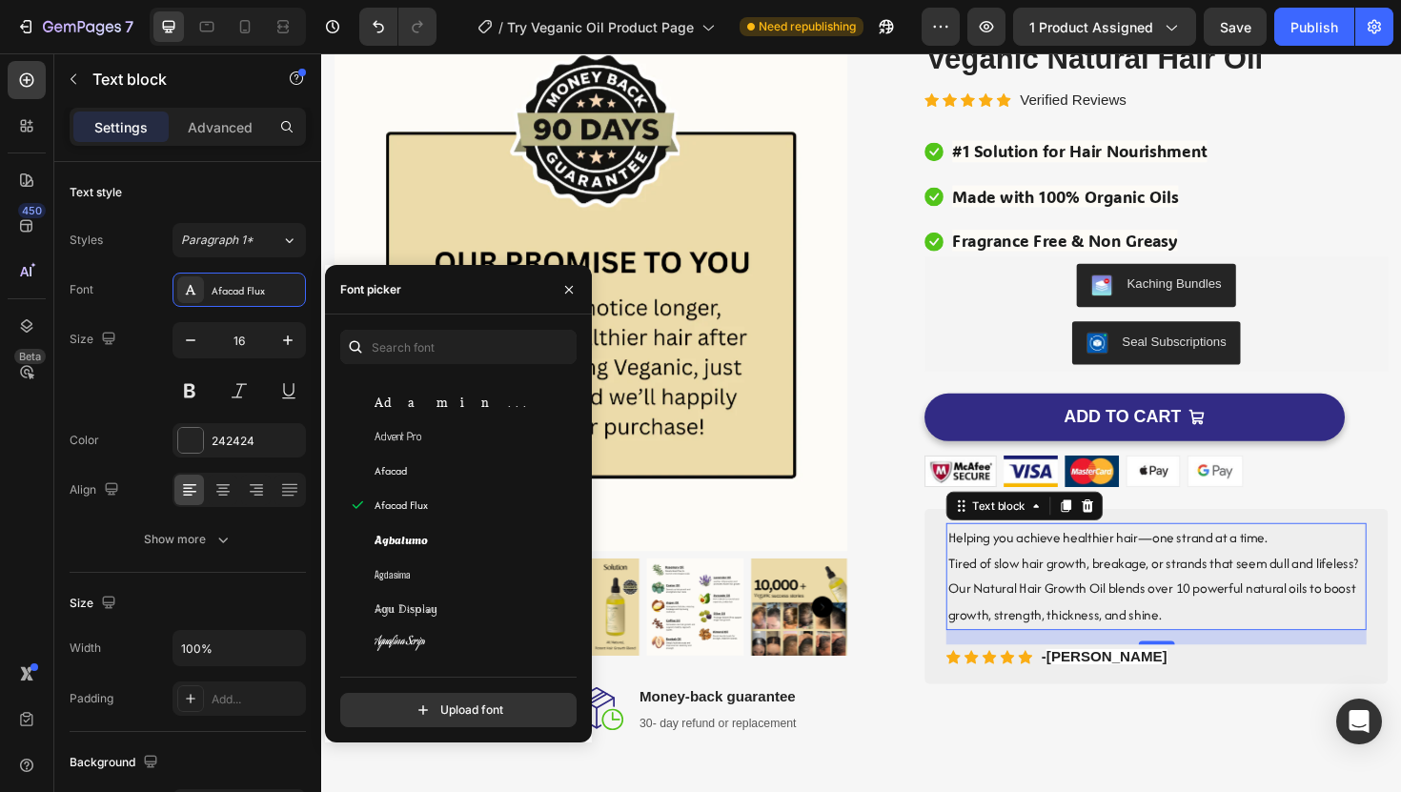
click at [452, 590] on div "Agdasima" at bounding box center [455, 574] width 231 height 34
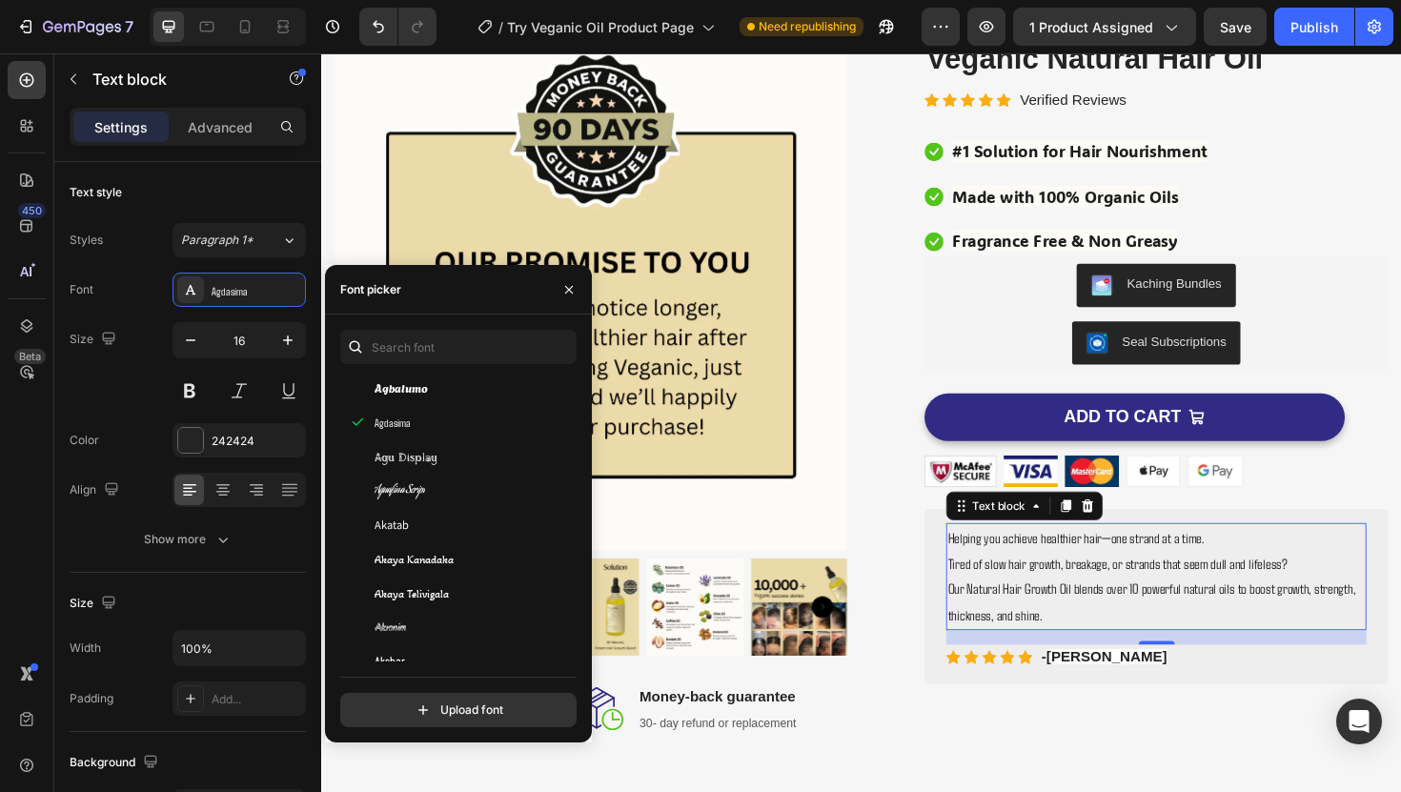
click at [452, 590] on div "Akaya Telivigala" at bounding box center [471, 593] width 193 height 17
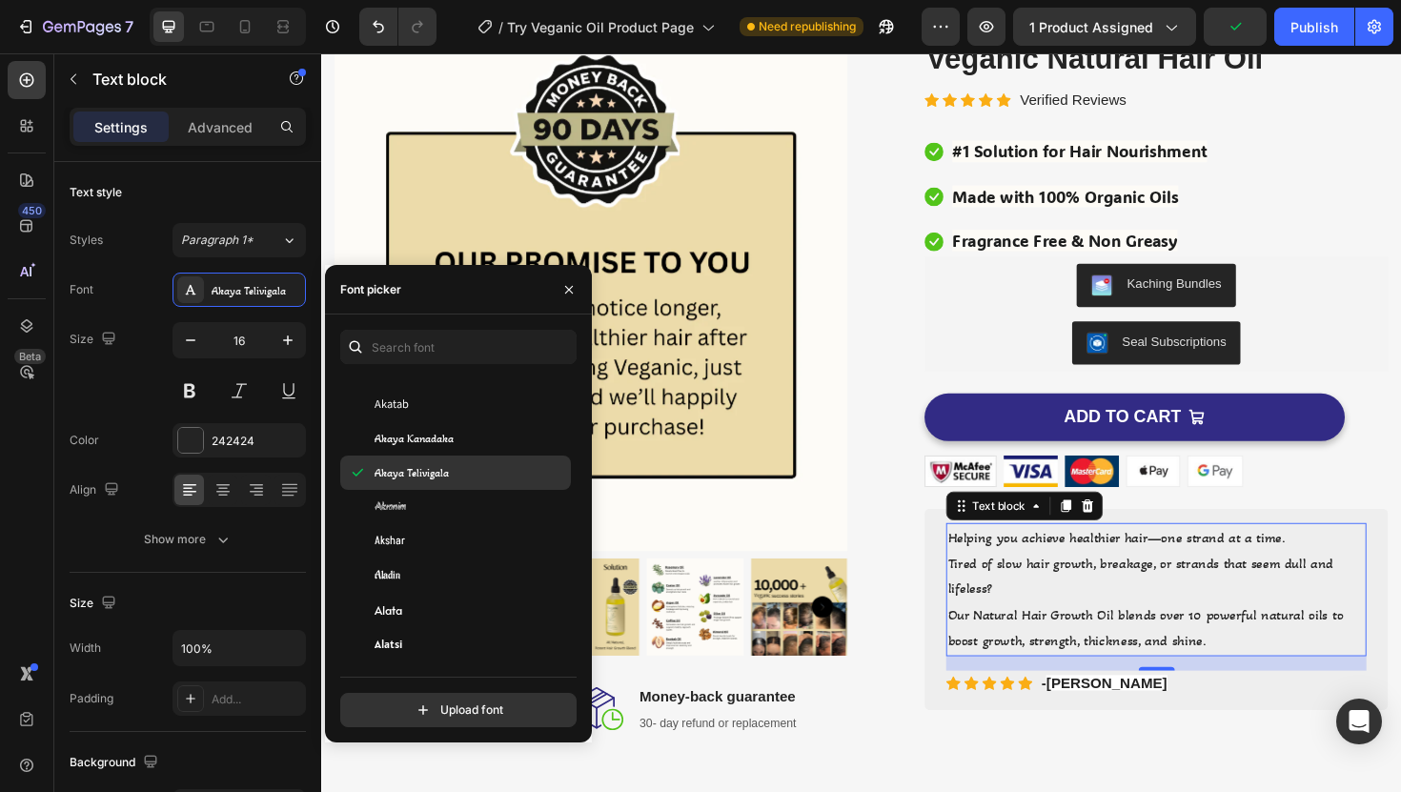
click at [452, 589] on div "Aladin" at bounding box center [455, 576] width 231 height 34
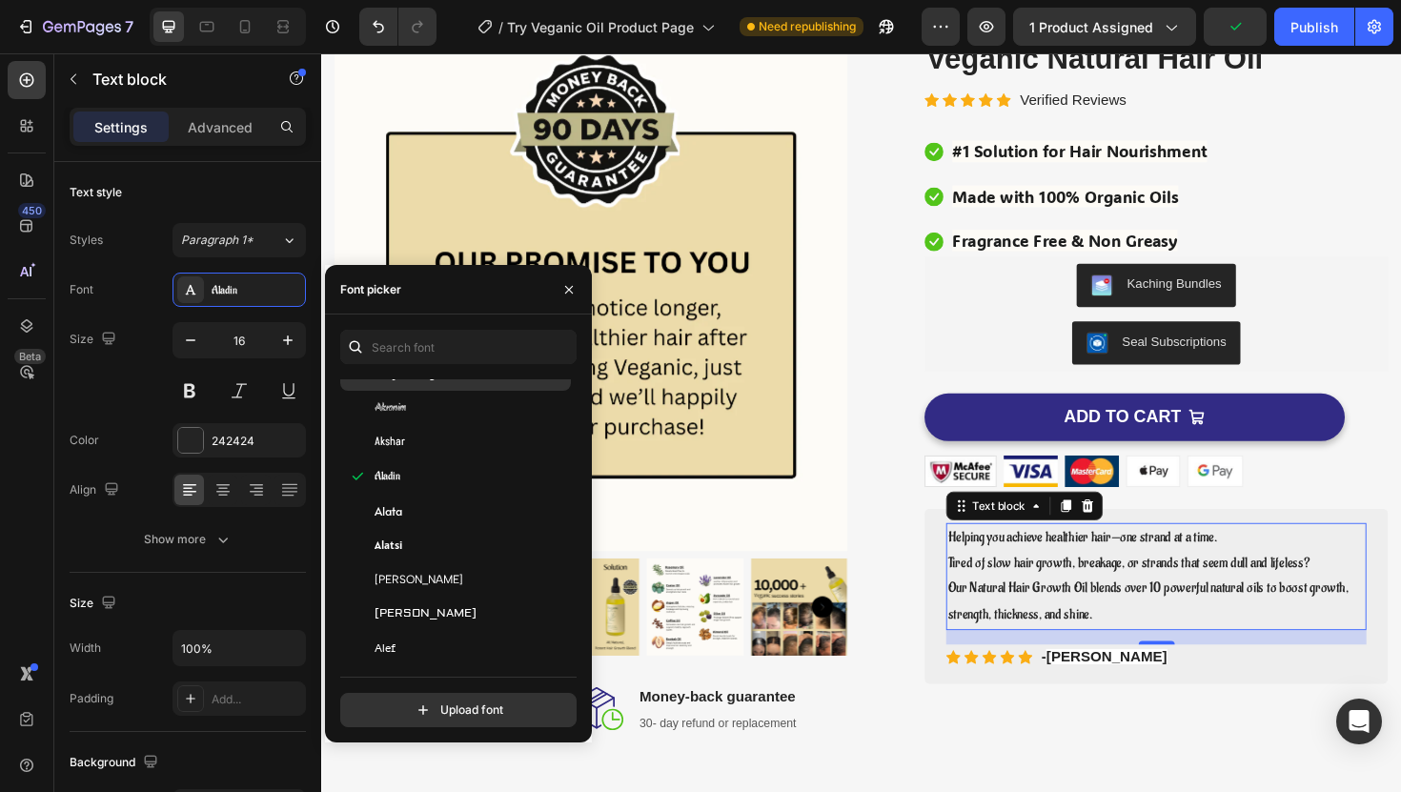
scroll to position [985, 0]
click at [452, 589] on div "Aldrich" at bounding box center [471, 583] width 193 height 17
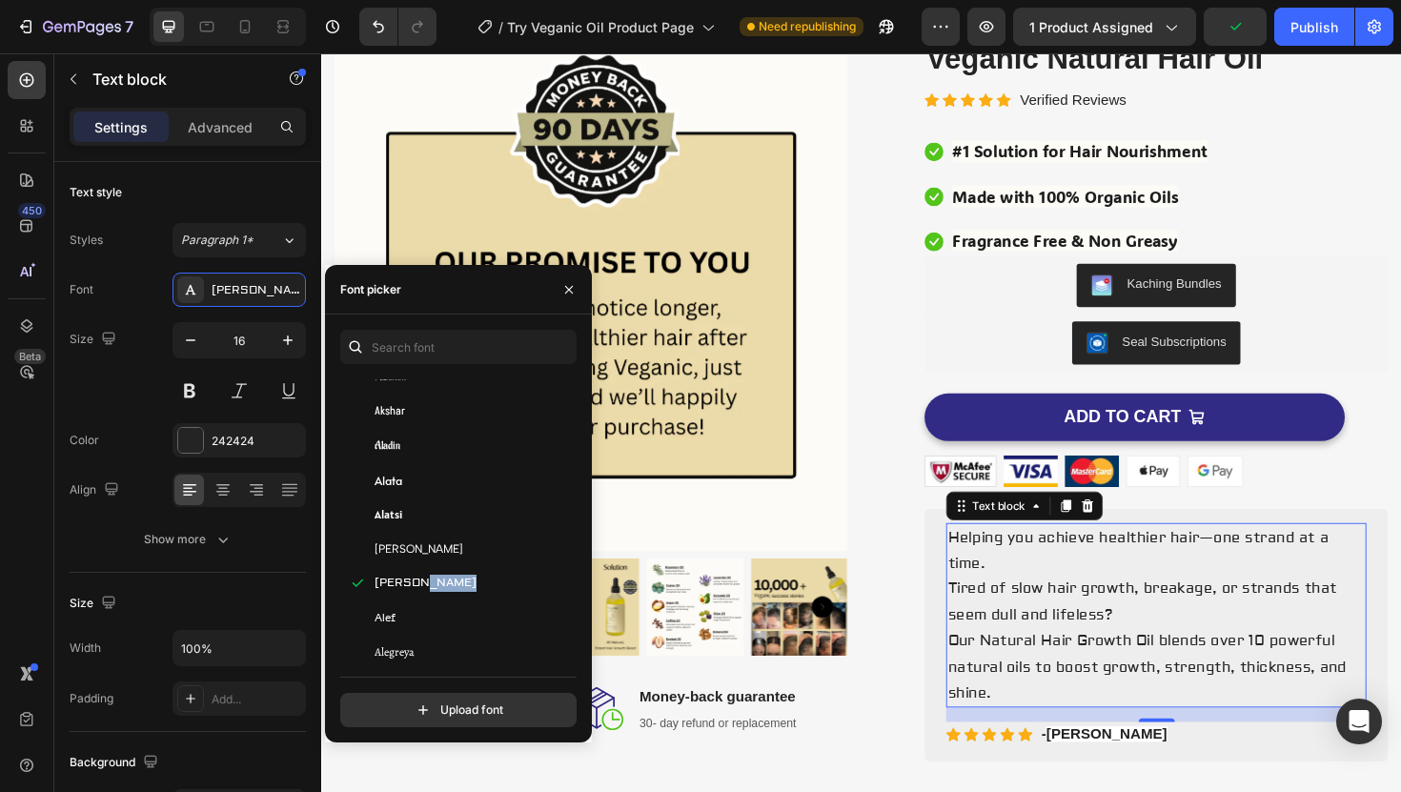
click at [452, 589] on div "Aldrich" at bounding box center [471, 583] width 193 height 17
click at [452, 589] on div "Alegreya SC" at bounding box center [471, 587] width 193 height 17
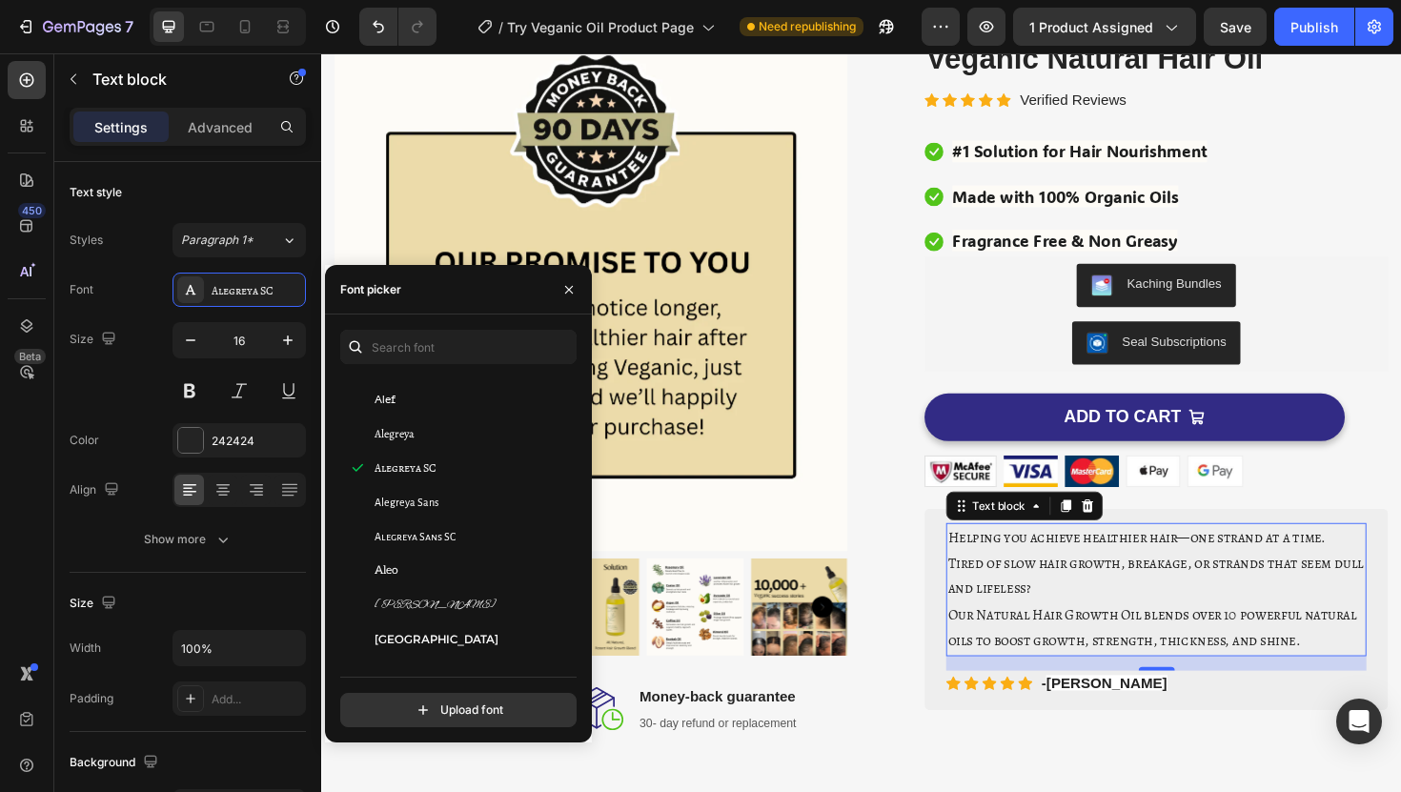
click at [452, 589] on div "Alex Brush" at bounding box center [455, 605] width 231 height 34
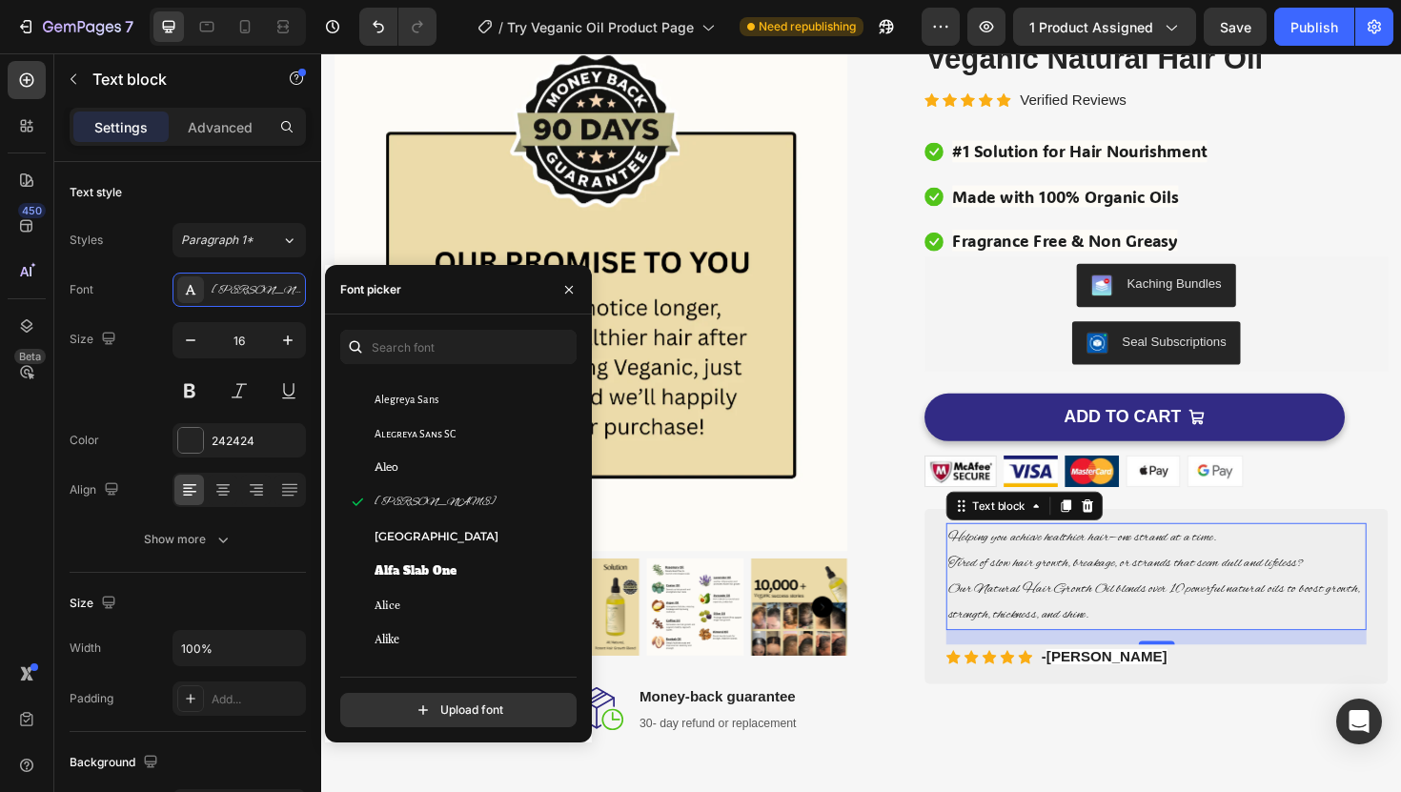
click at [452, 589] on div "Alice" at bounding box center [455, 605] width 231 height 34
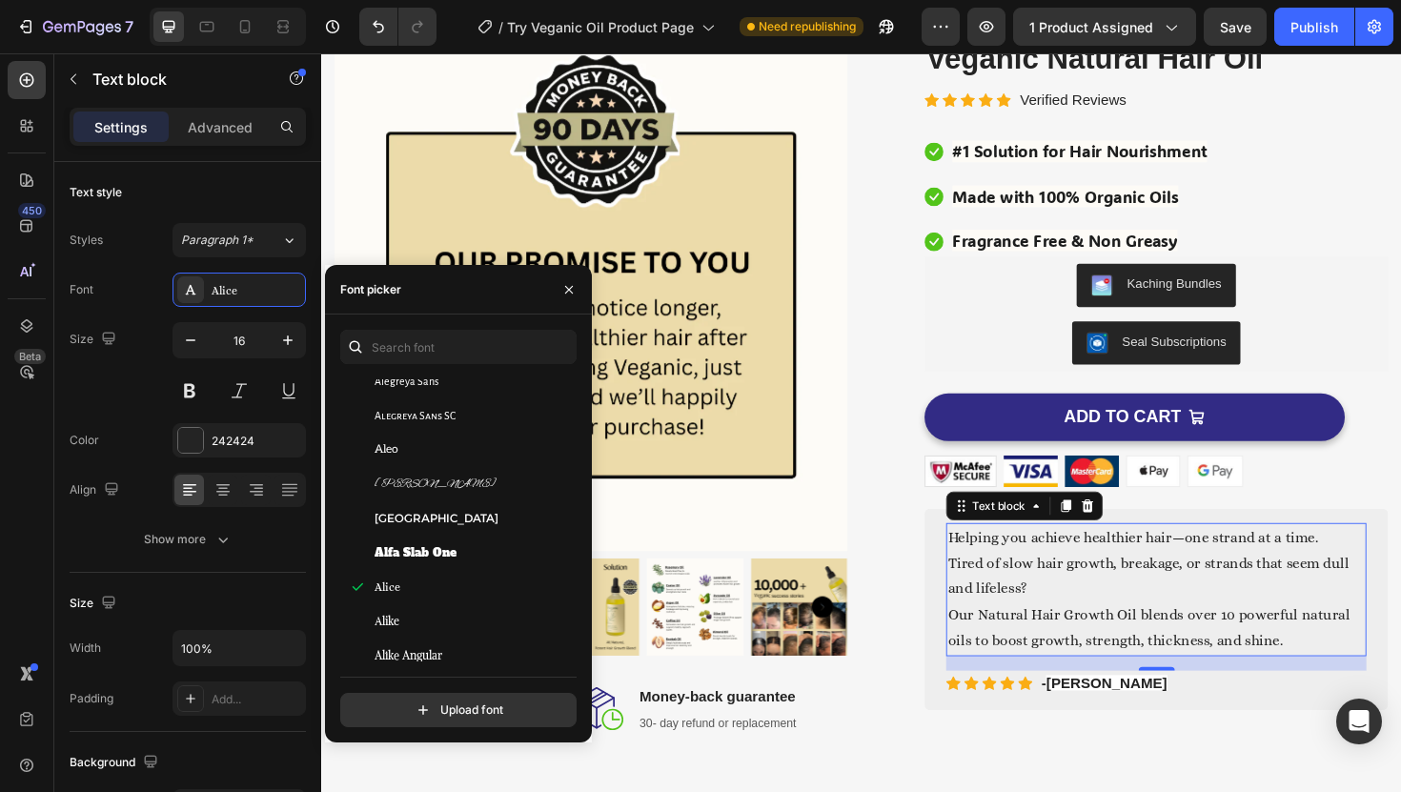
scroll to position [1328, 0]
click at [455, 549] on span "Alfa Slab One" at bounding box center [416, 548] width 82 height 17
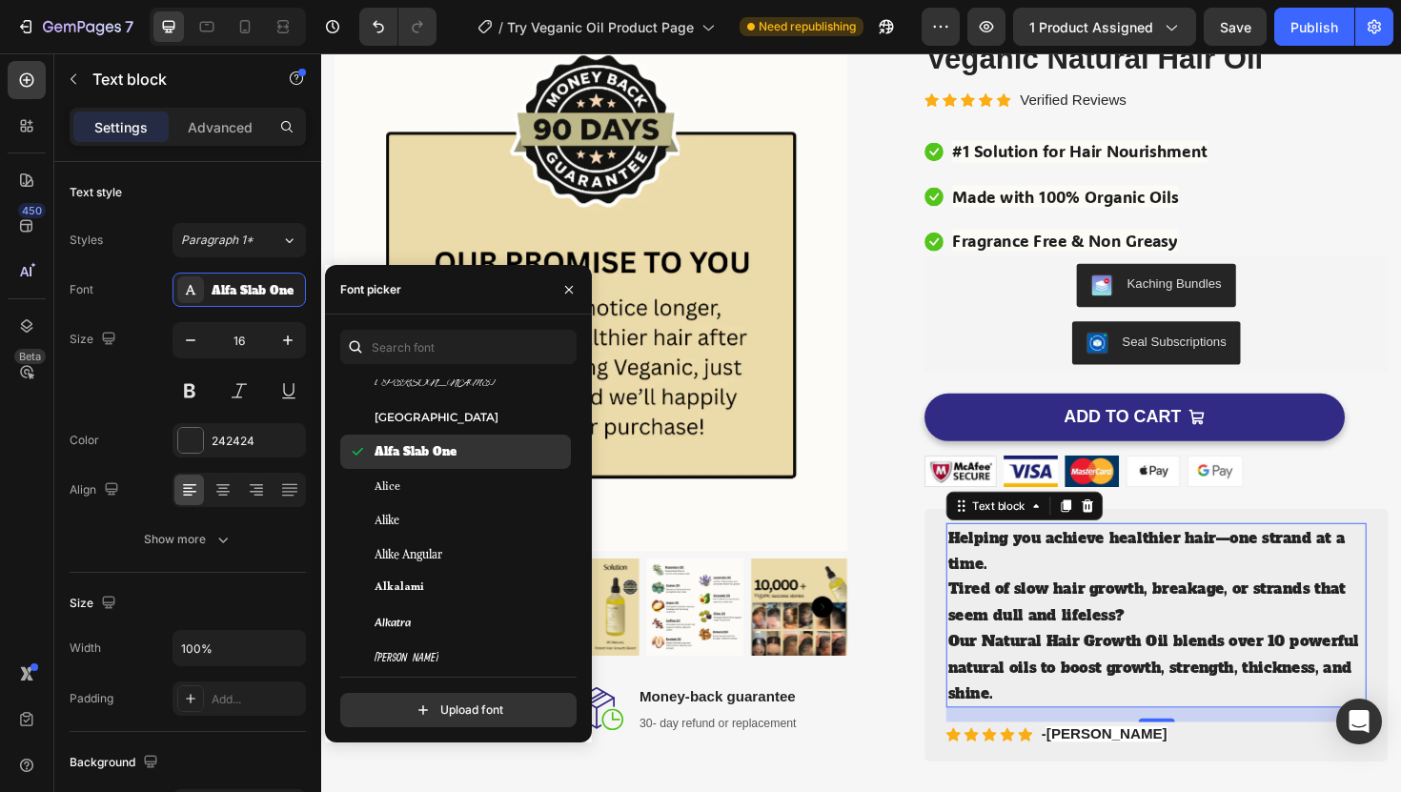
click at [455, 549] on div "Alike Angular" at bounding box center [471, 554] width 193 height 17
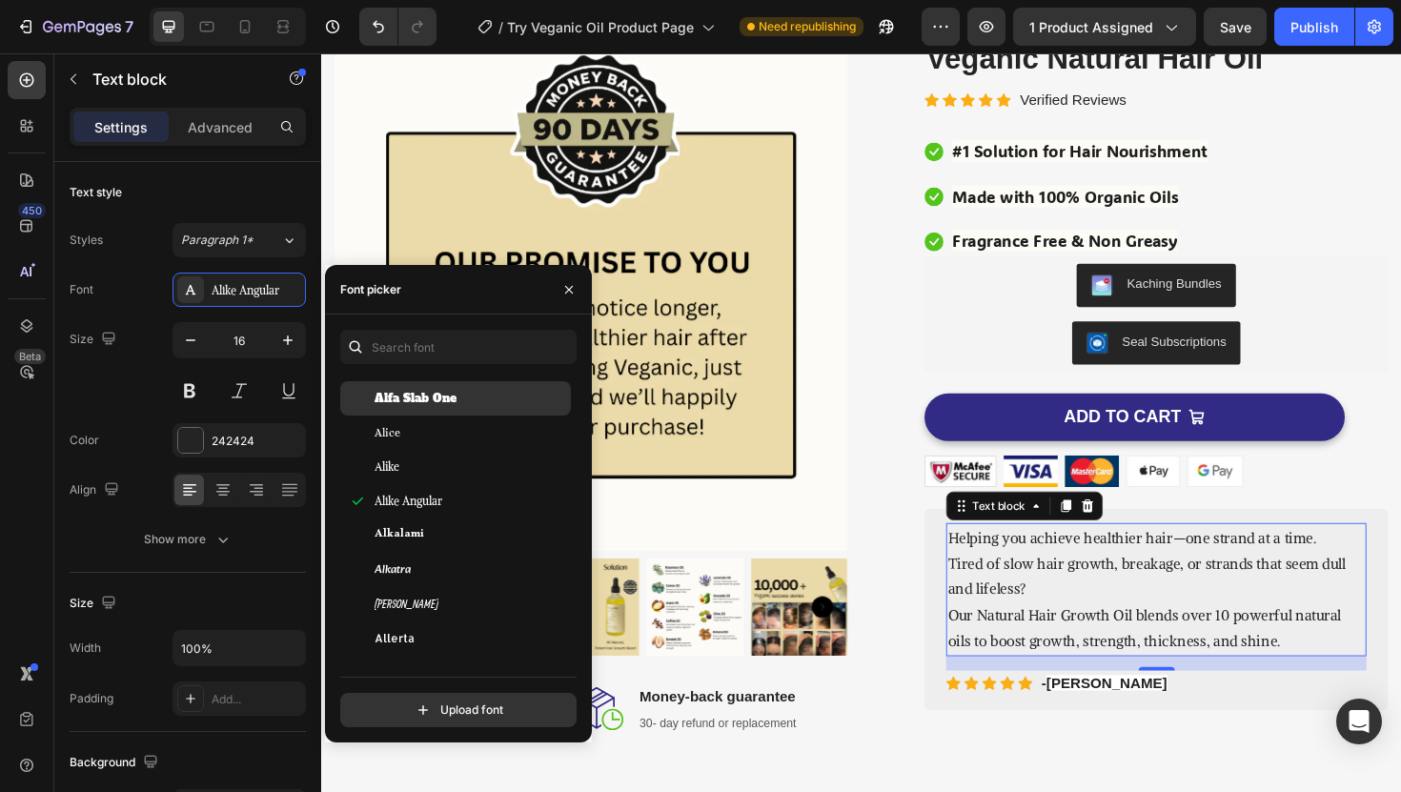
click at [455, 549] on div "Alkalami" at bounding box center [455, 536] width 231 height 34
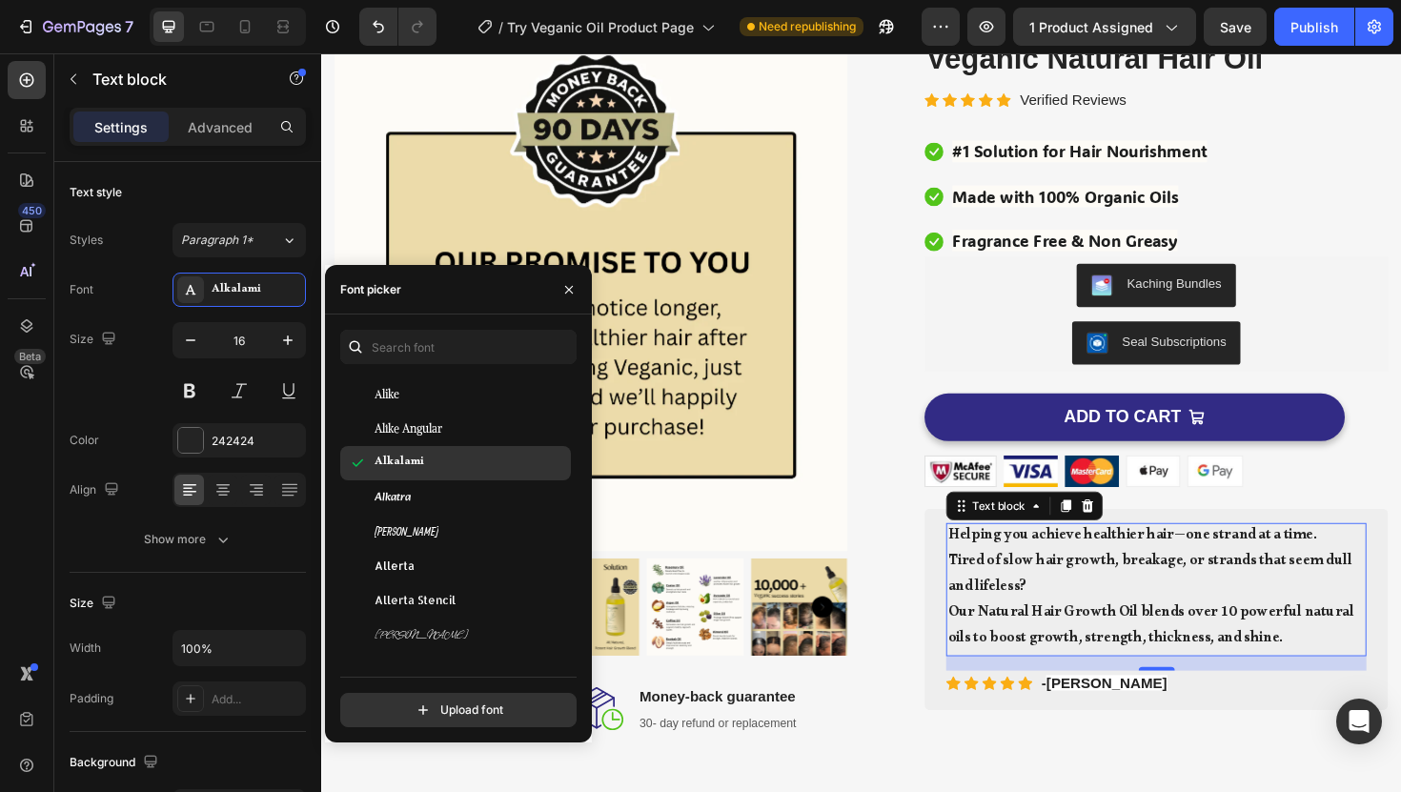
click at [455, 549] on div "Allerta" at bounding box center [455, 566] width 231 height 34
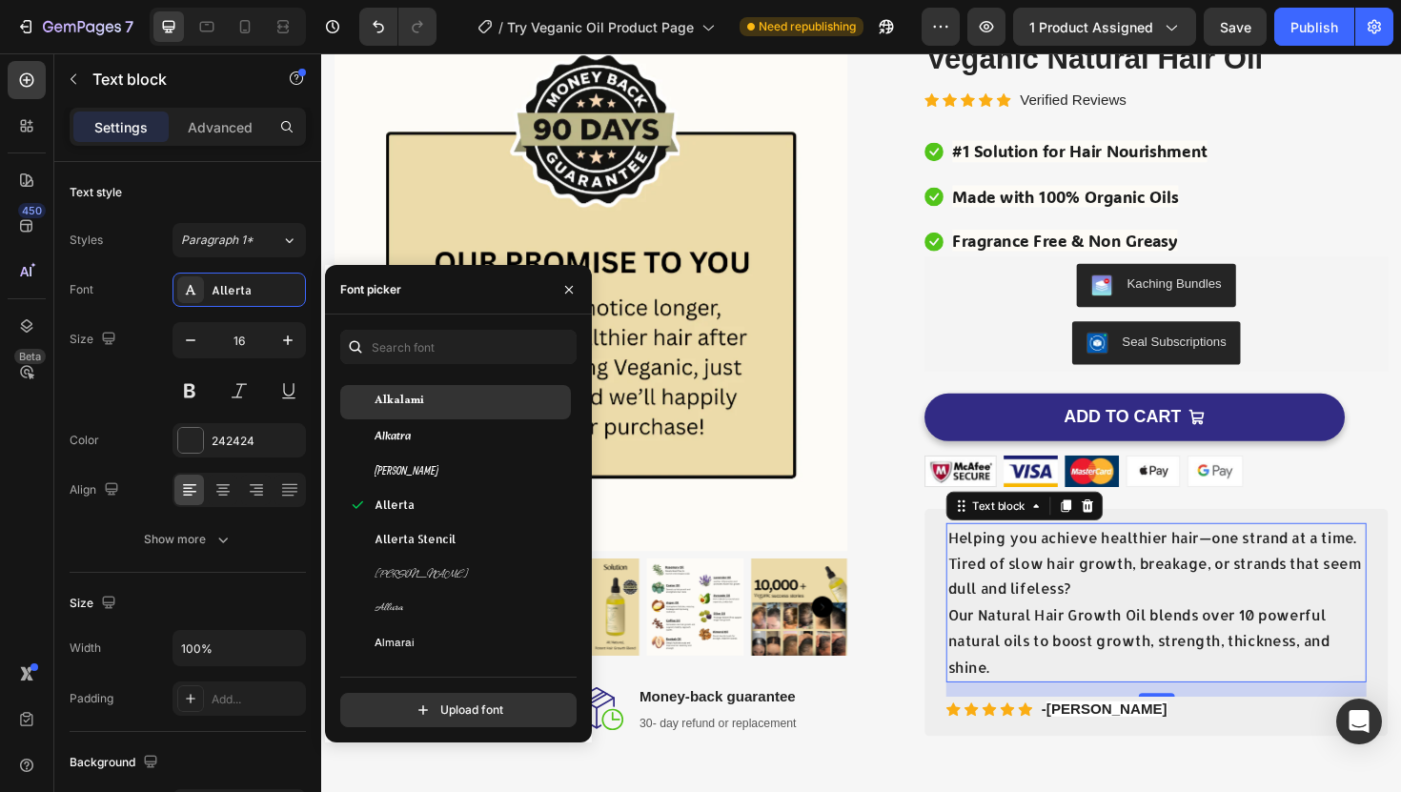
click at [455, 549] on div "Allerta Stencil" at bounding box center [455, 539] width 231 height 34
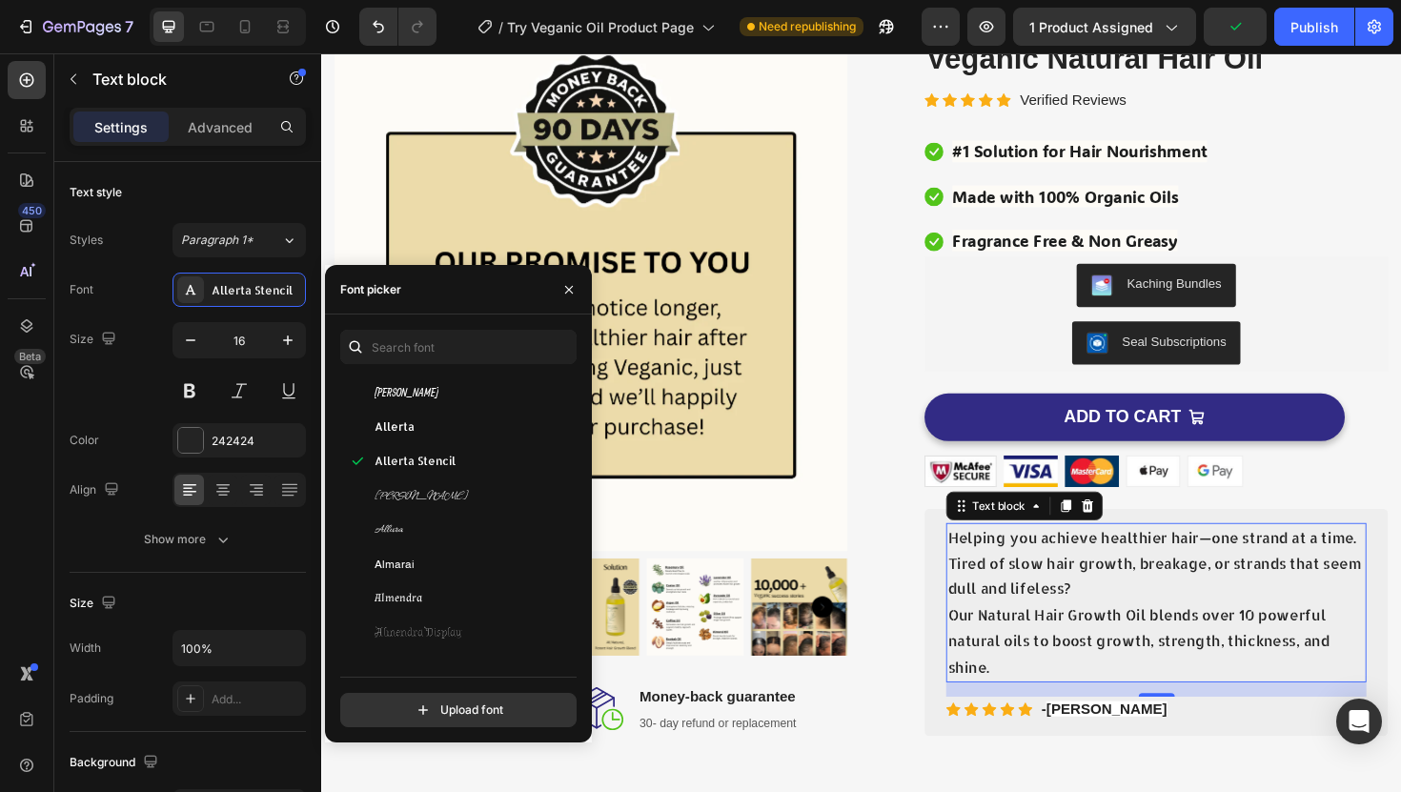
scroll to position [1691, 0]
click at [455, 549] on div "Almarai" at bounding box center [455, 563] width 231 height 34
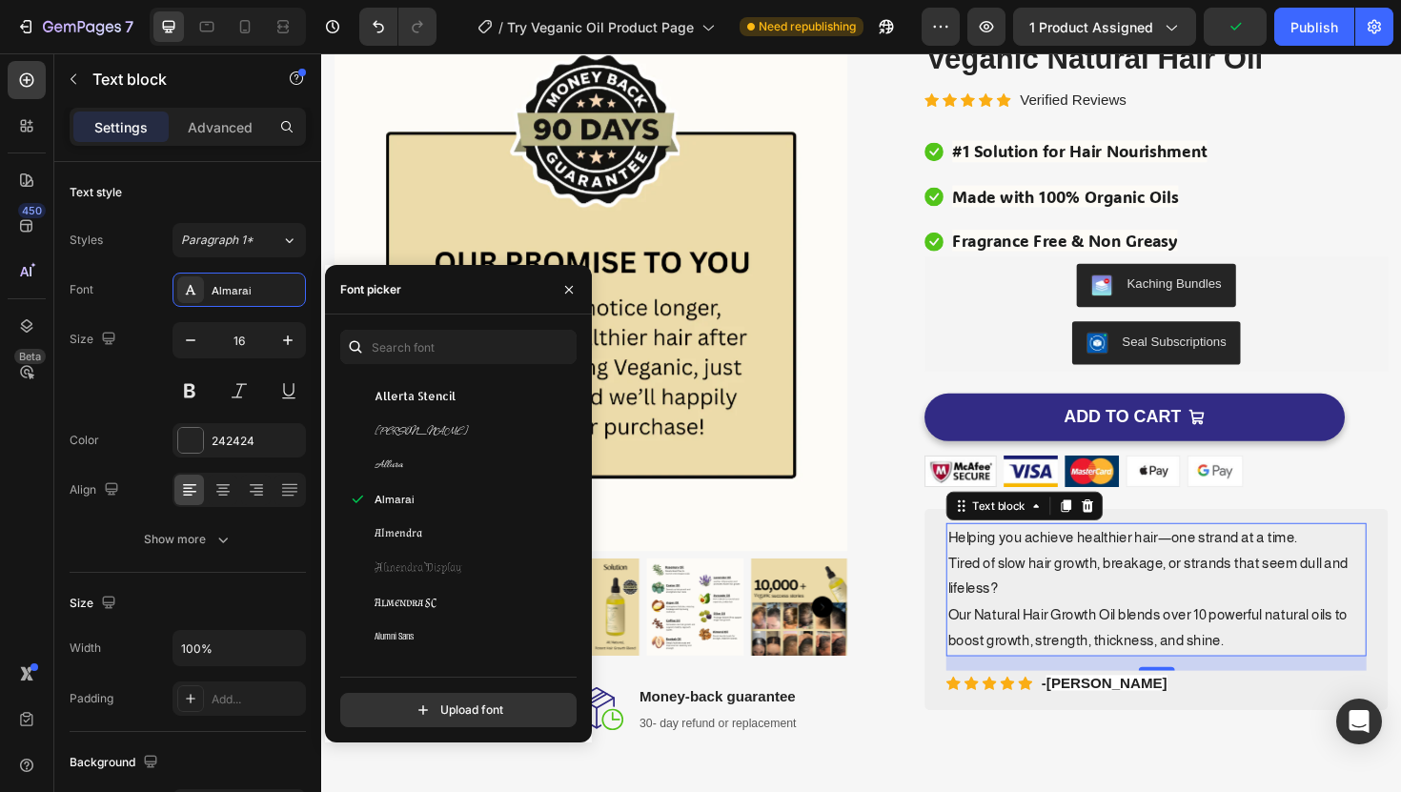
scroll to position [1759, 0]
click at [459, 533] on div "Almendra" at bounding box center [471, 529] width 193 height 17
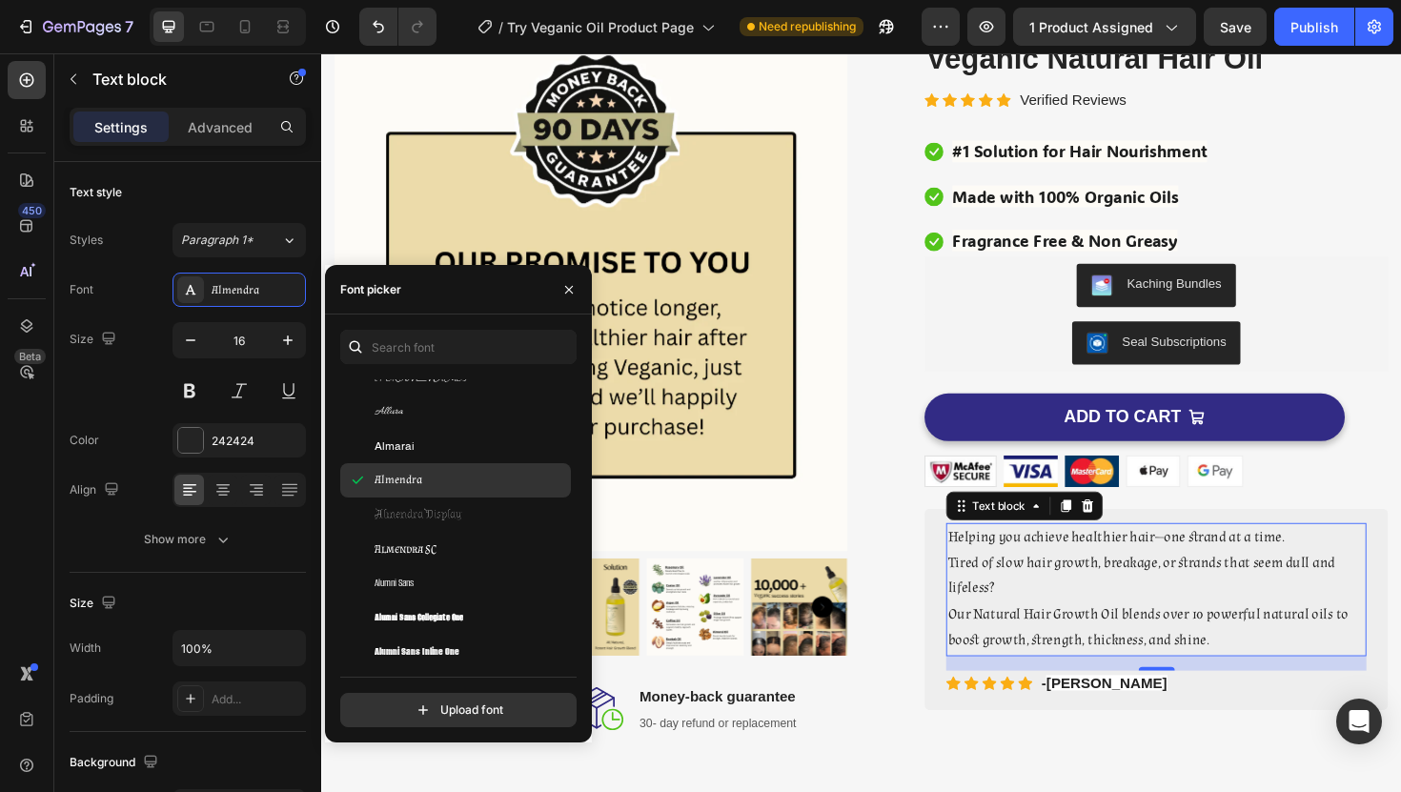
scroll to position [1808, 0]
click at [459, 533] on div "Almendra SC" at bounding box center [455, 549] width 231 height 34
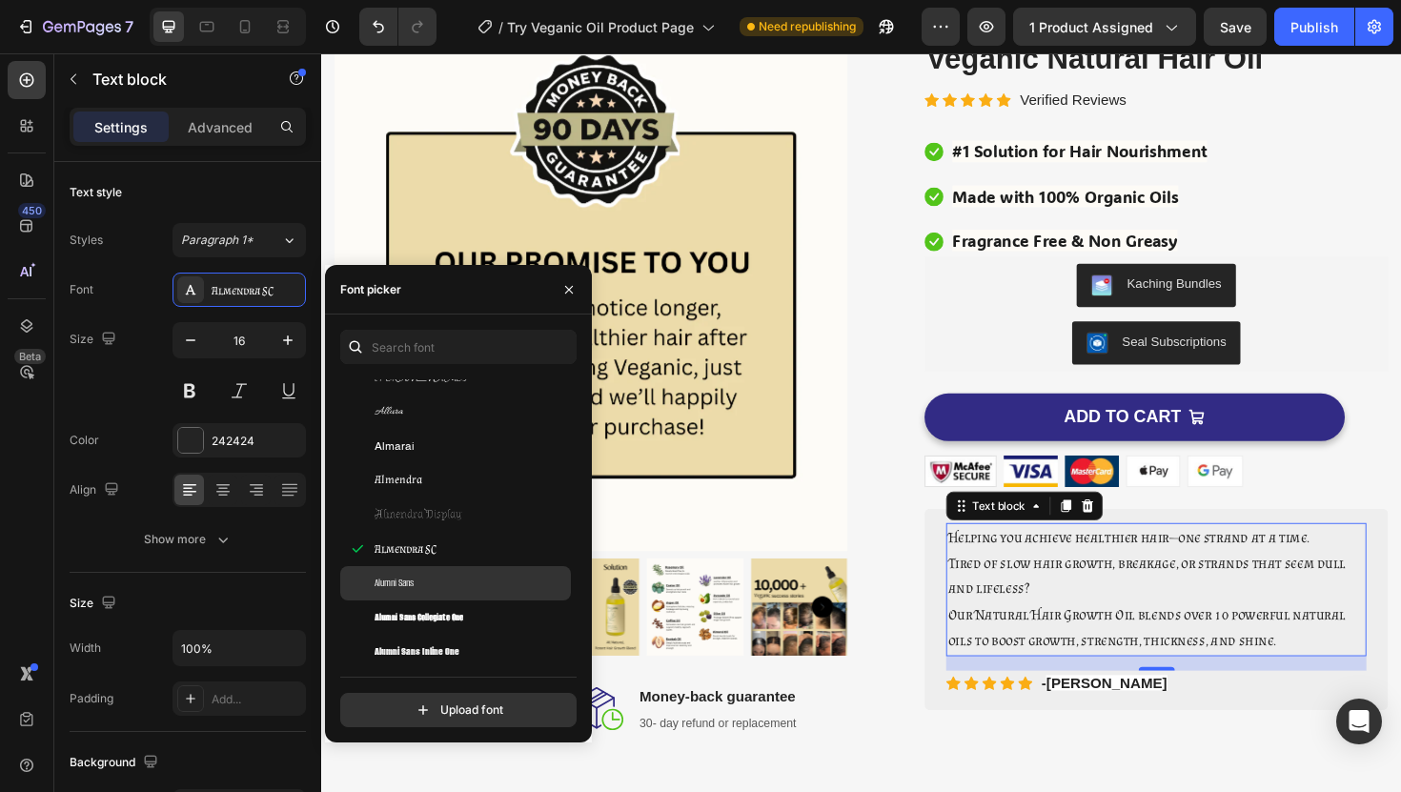
click at [460, 566] on div "Alumni Sans" at bounding box center [455, 583] width 231 height 34
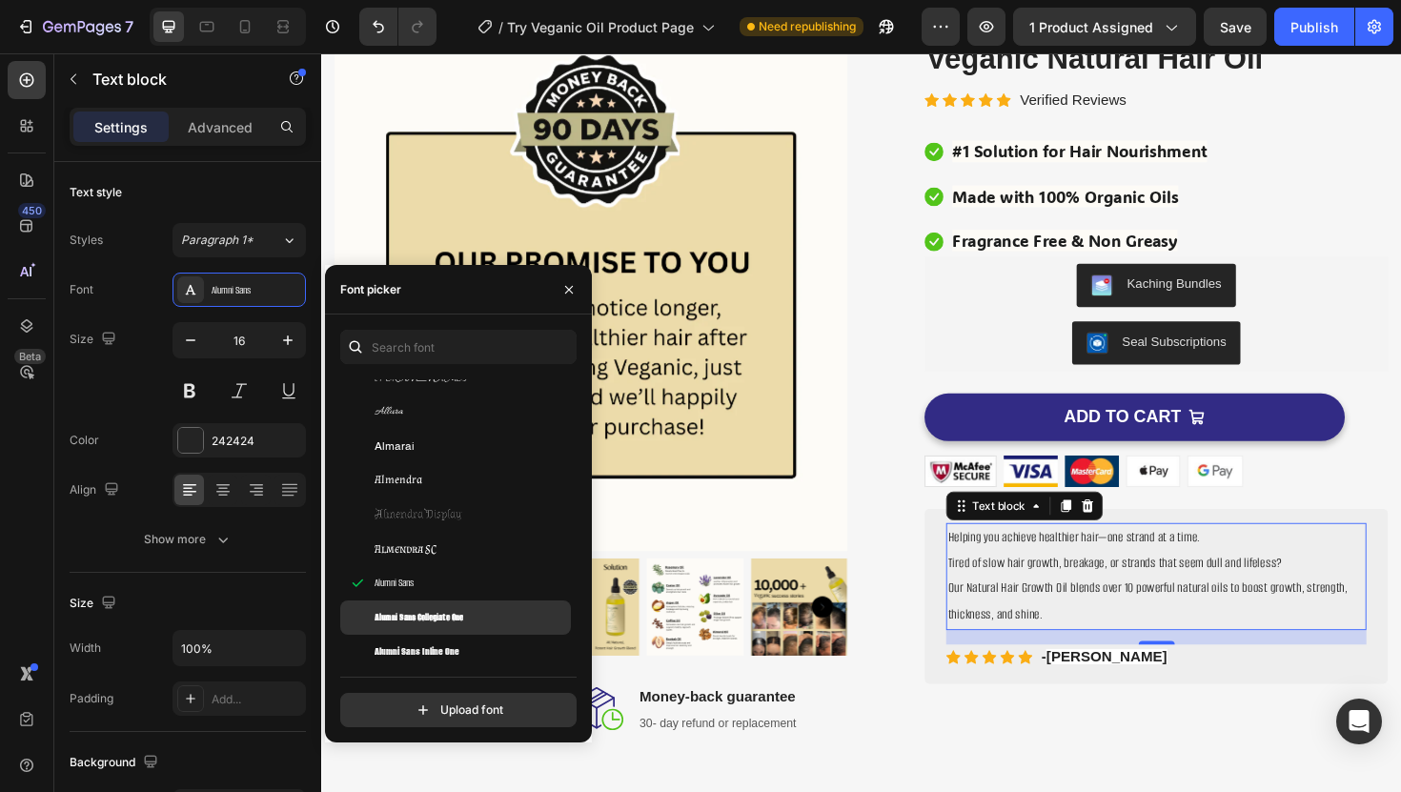
click at [450, 619] on span "Alumni Sans Collegiate One" at bounding box center [419, 617] width 89 height 17
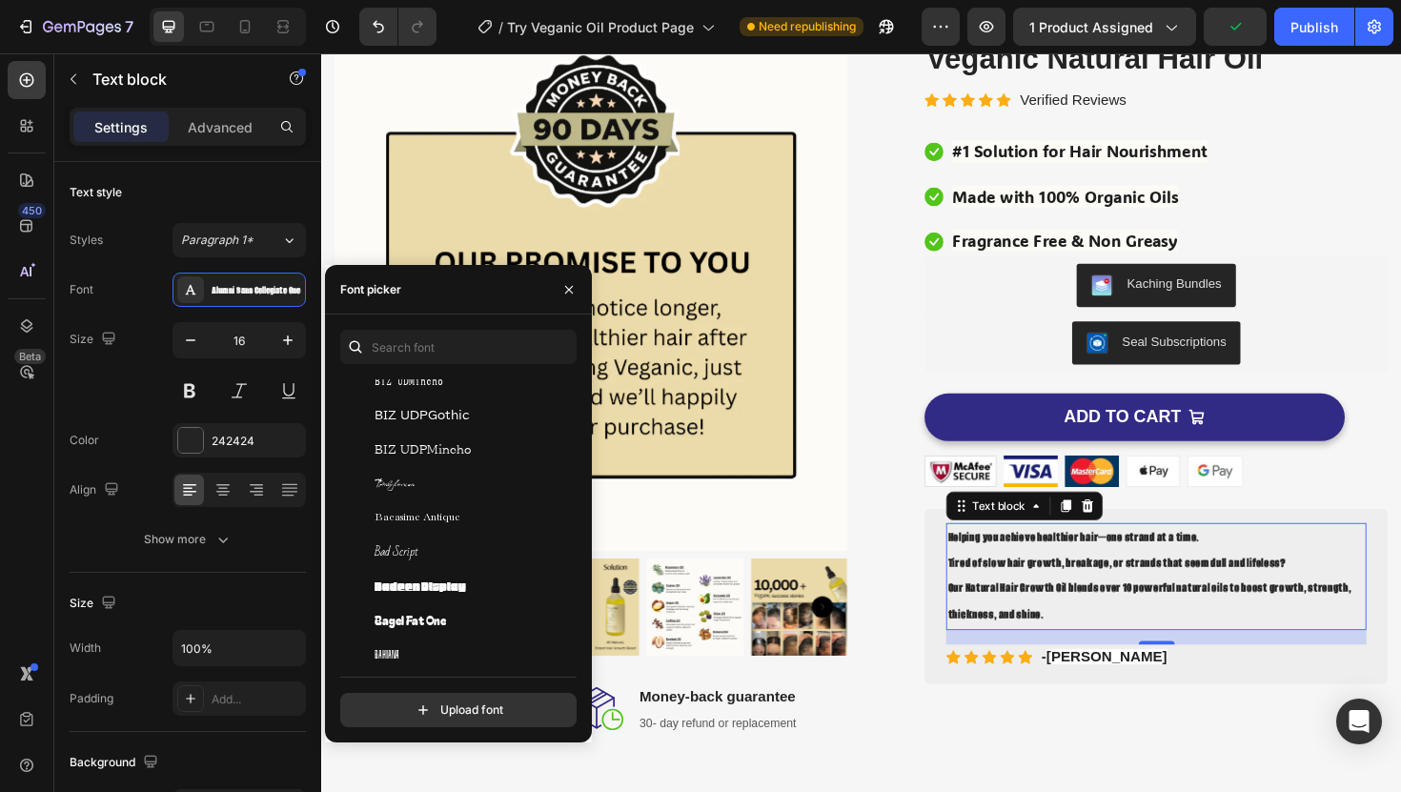
scroll to position [5070, 0]
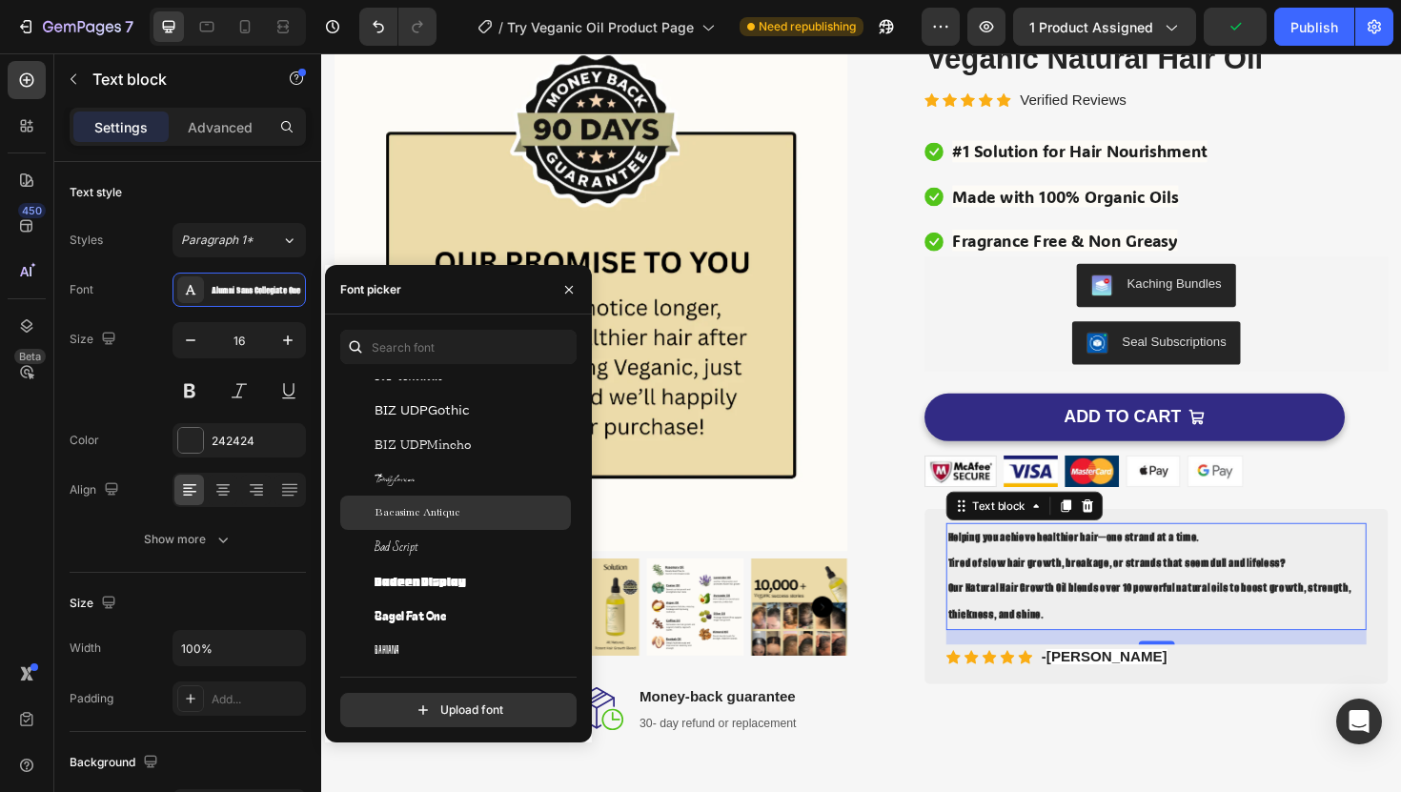
click at [439, 504] on span "Bacasime Antique" at bounding box center [418, 512] width 86 height 17
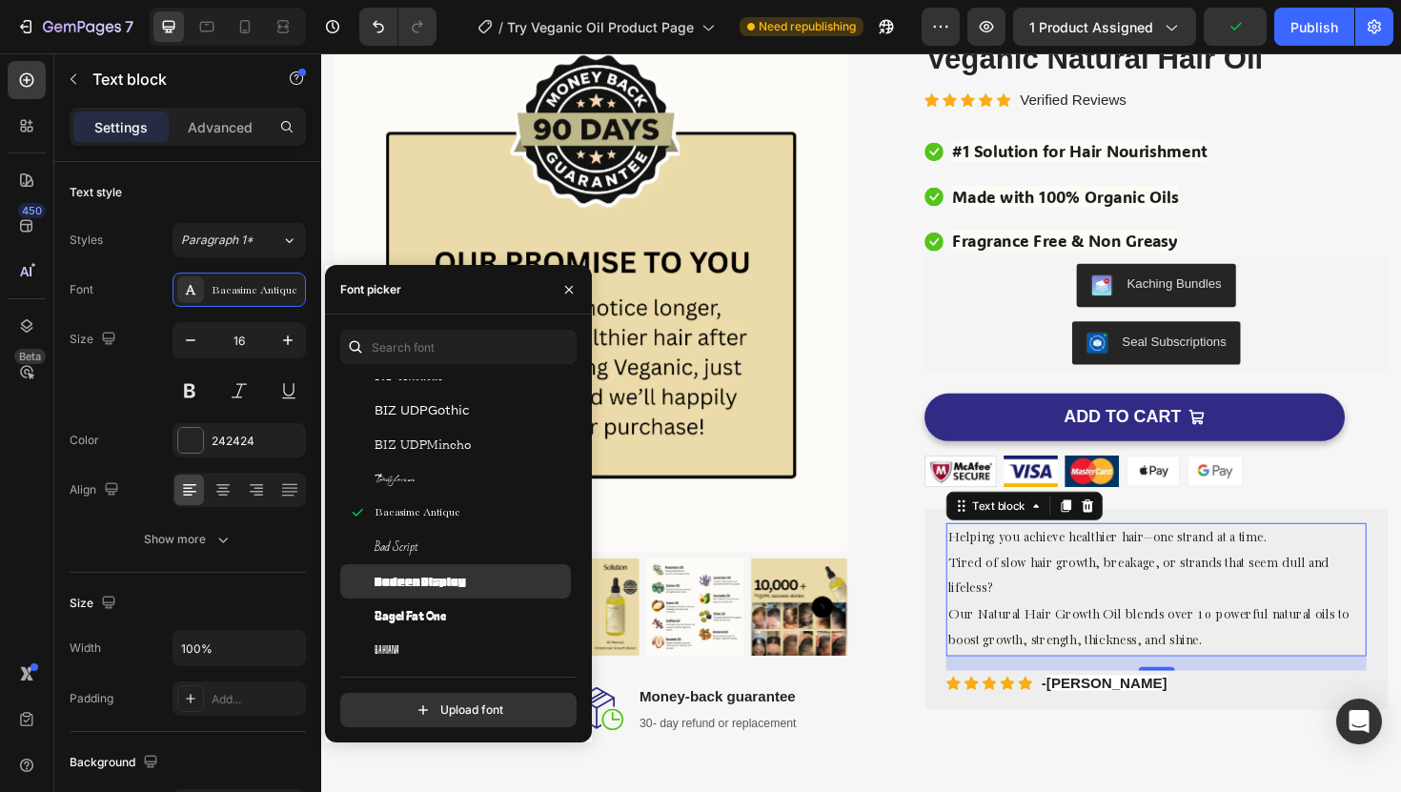
click at [441, 595] on div "Badeen Display" at bounding box center [455, 581] width 231 height 34
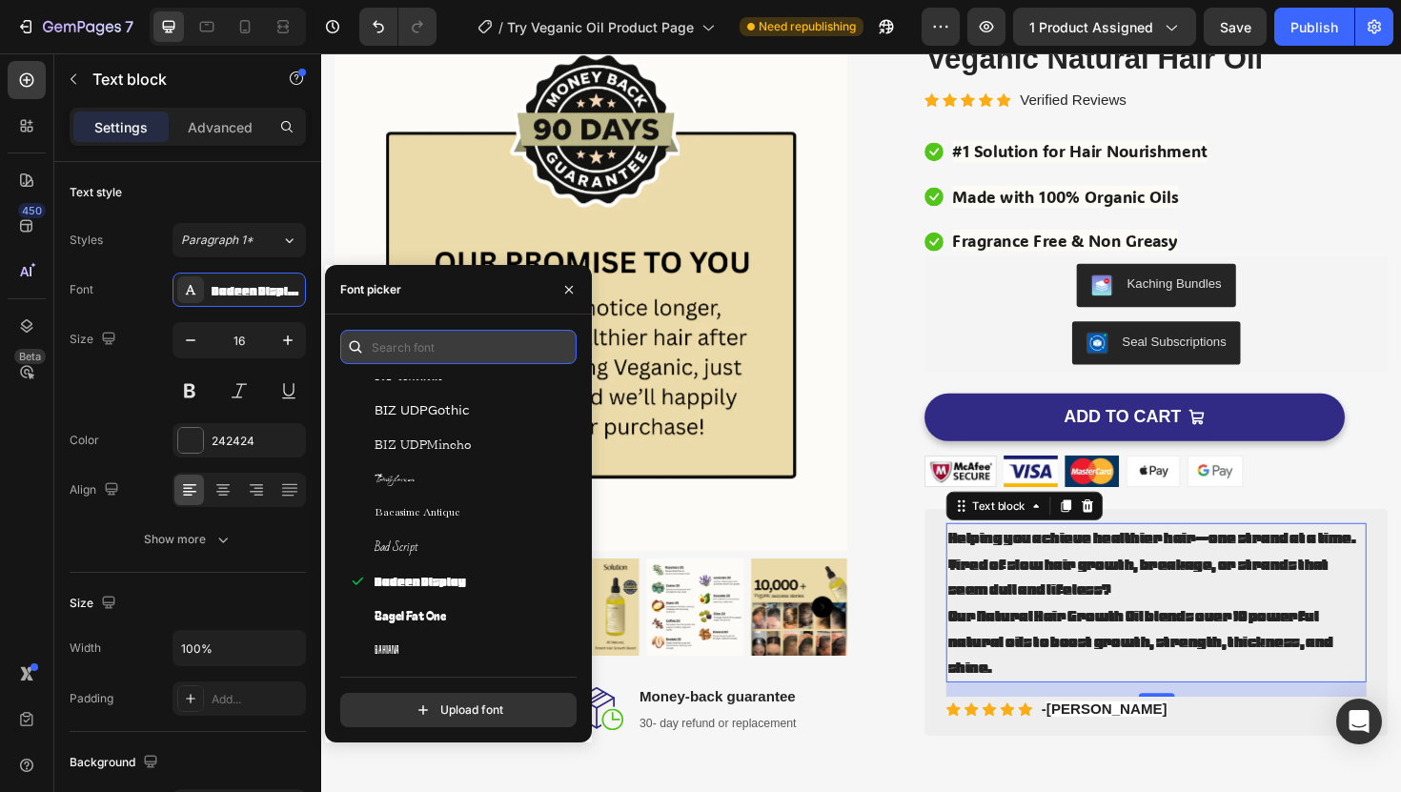
click at [393, 358] on input "text" at bounding box center [458, 347] width 236 height 34
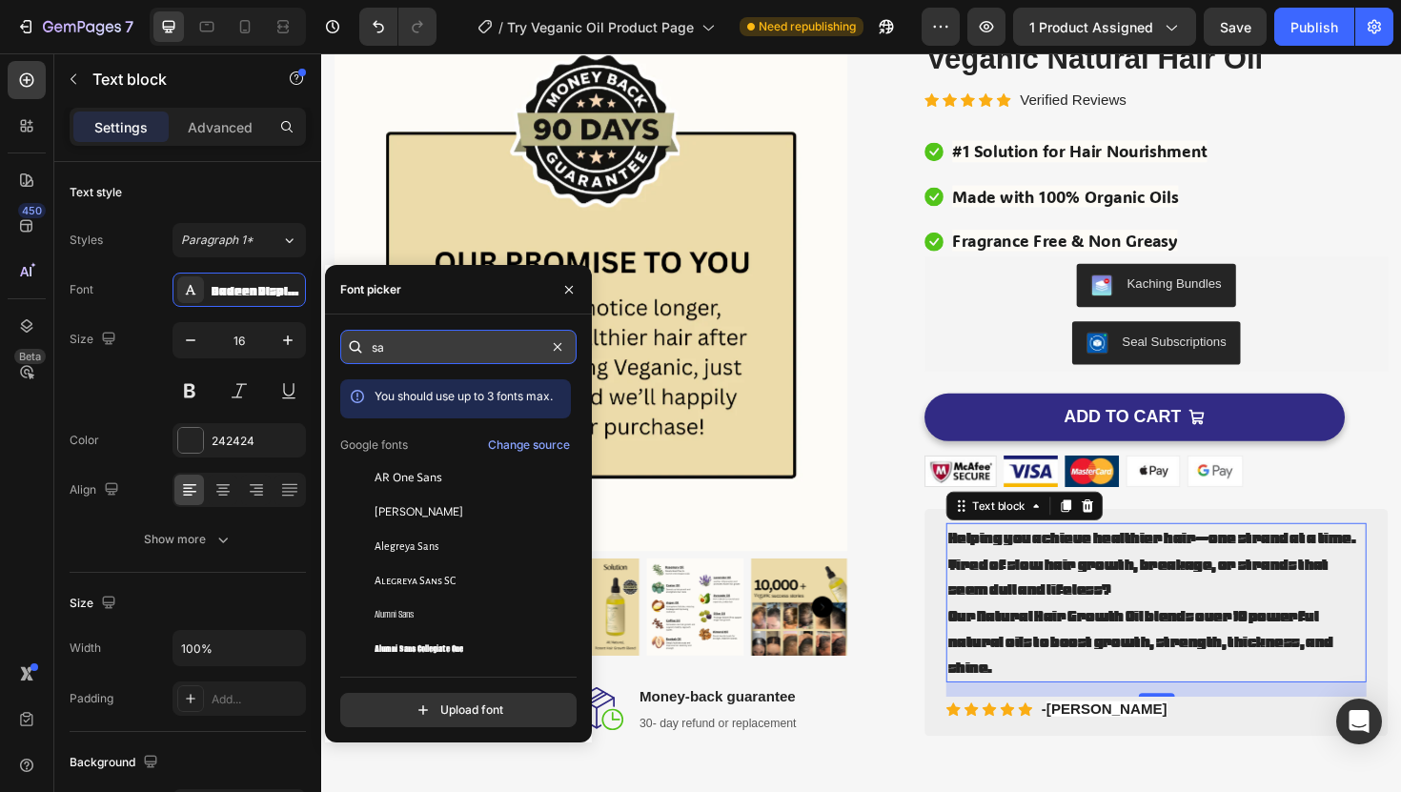
type input "s"
type input "sans"
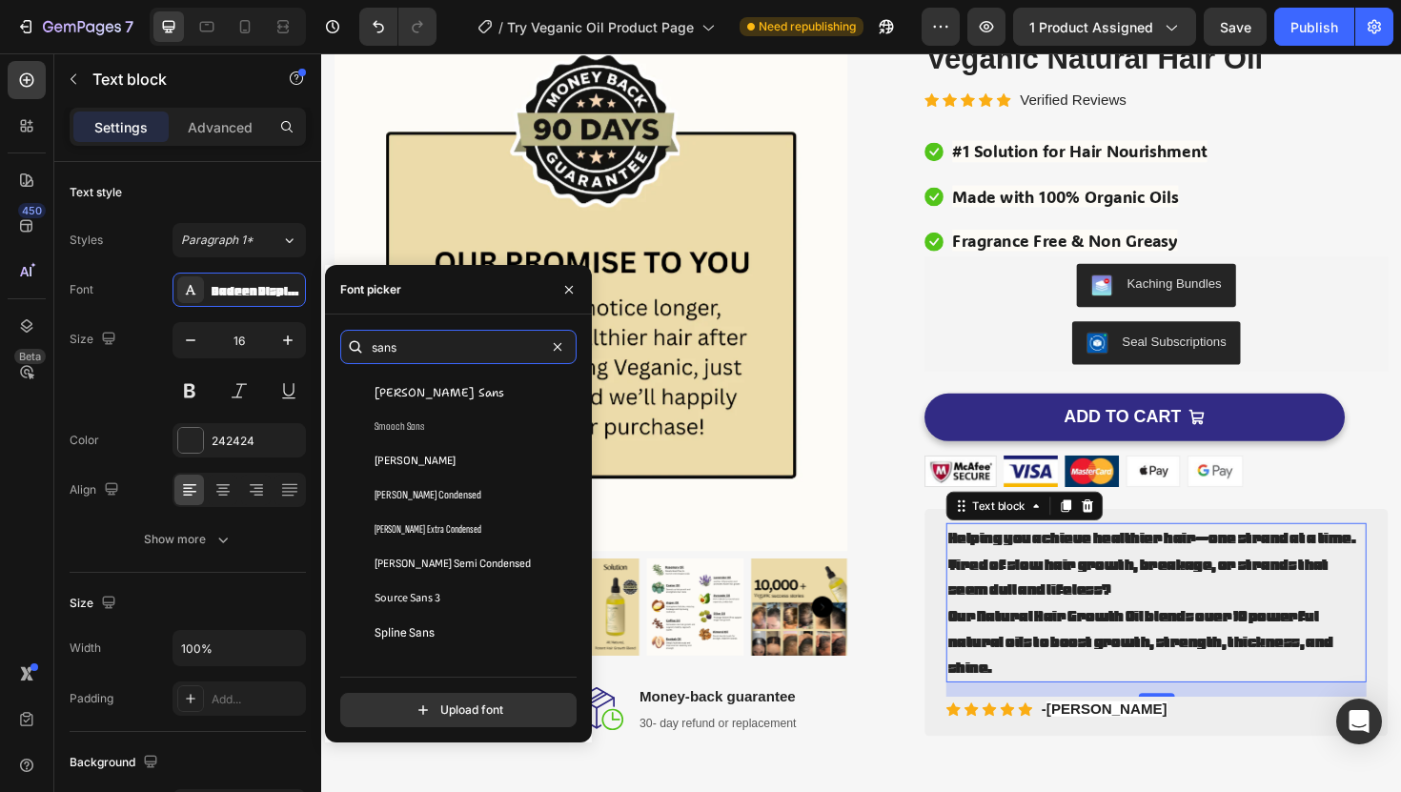
scroll to position [8346, 0]
click at [1133, 66] on h2 "Veganic Natural Hair Oil" at bounding box center [1205, 59] width 491 height 45
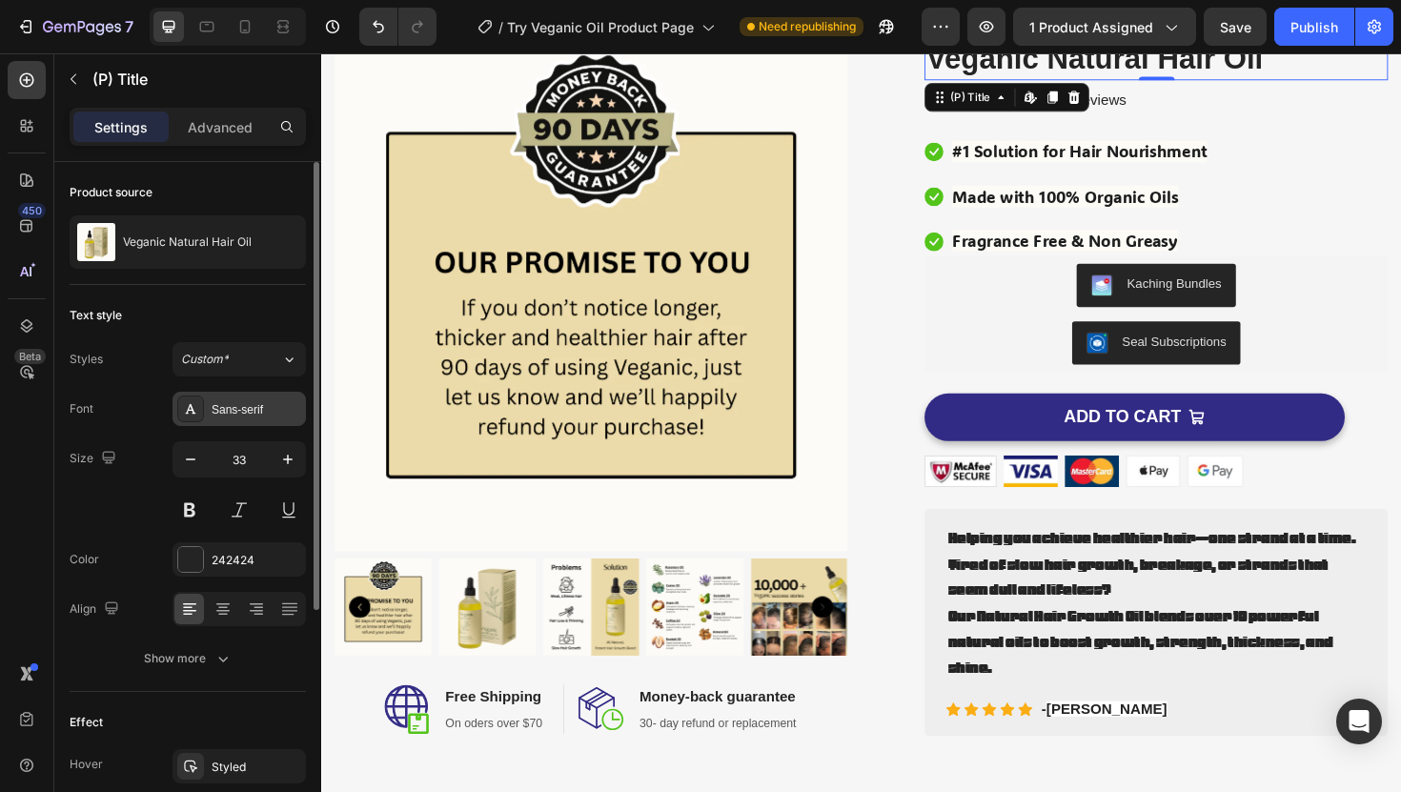
click at [246, 418] on div "Sans-serif" at bounding box center [239, 409] width 133 height 34
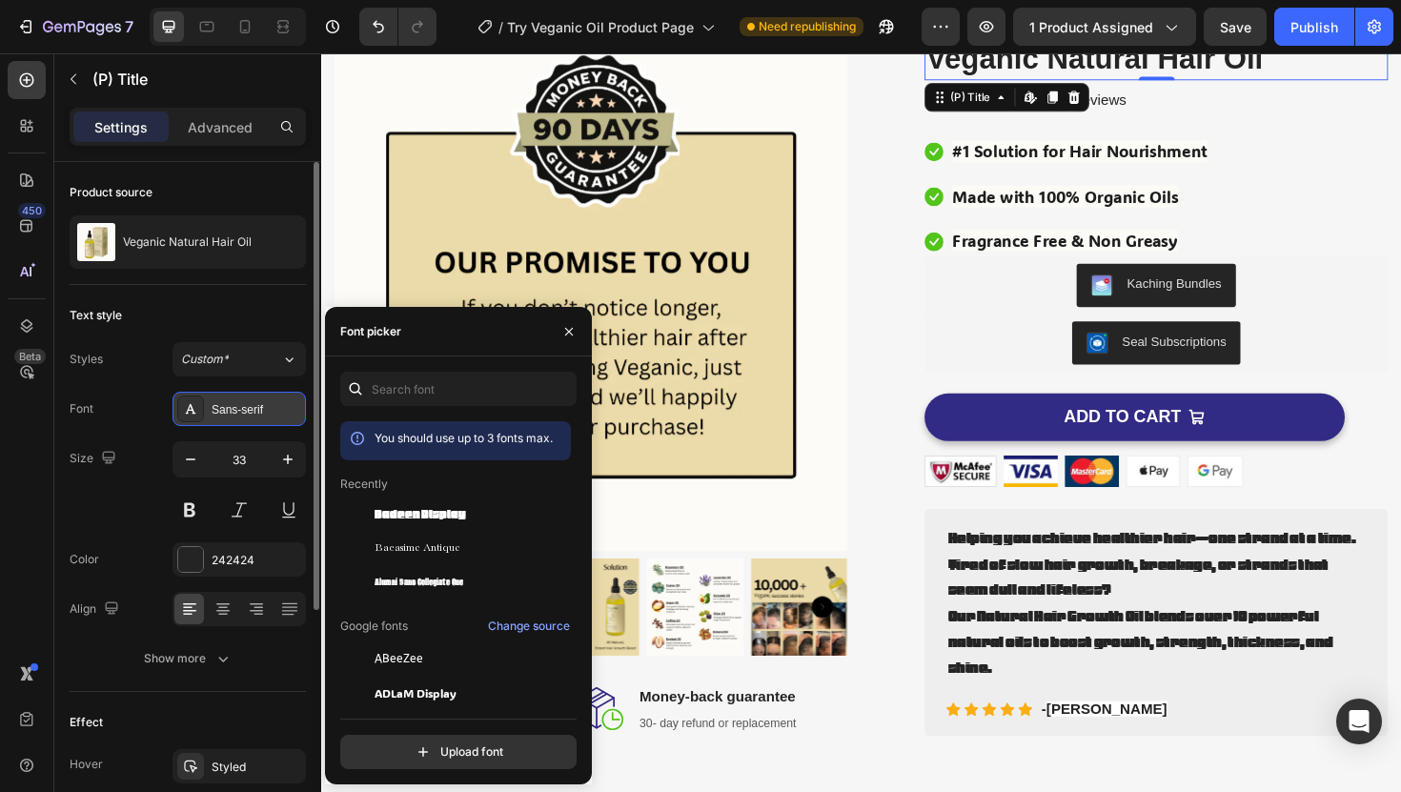
click at [258, 402] on div "Sans-serif" at bounding box center [257, 409] width 90 height 17
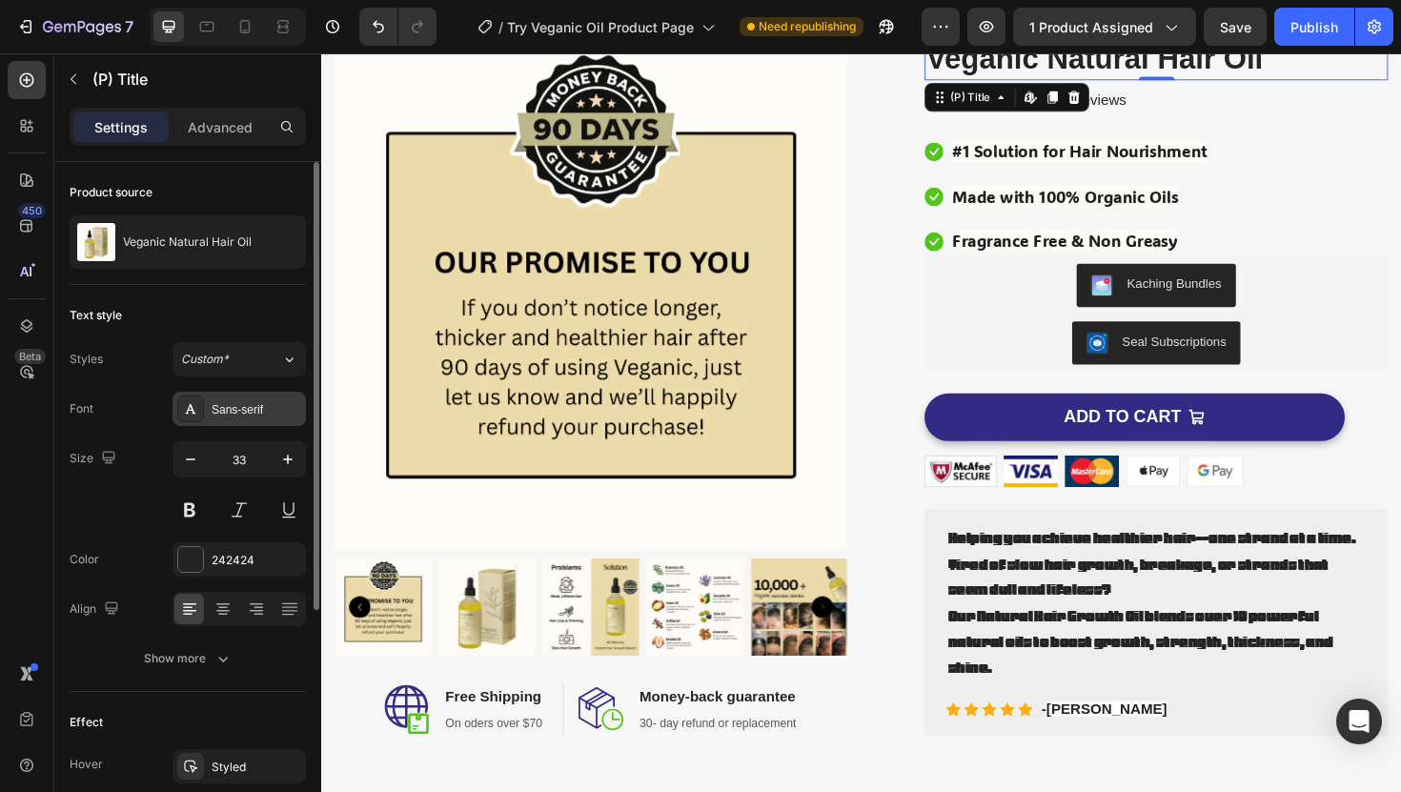
click at [258, 402] on div "Sans-serif" at bounding box center [257, 409] width 90 height 17
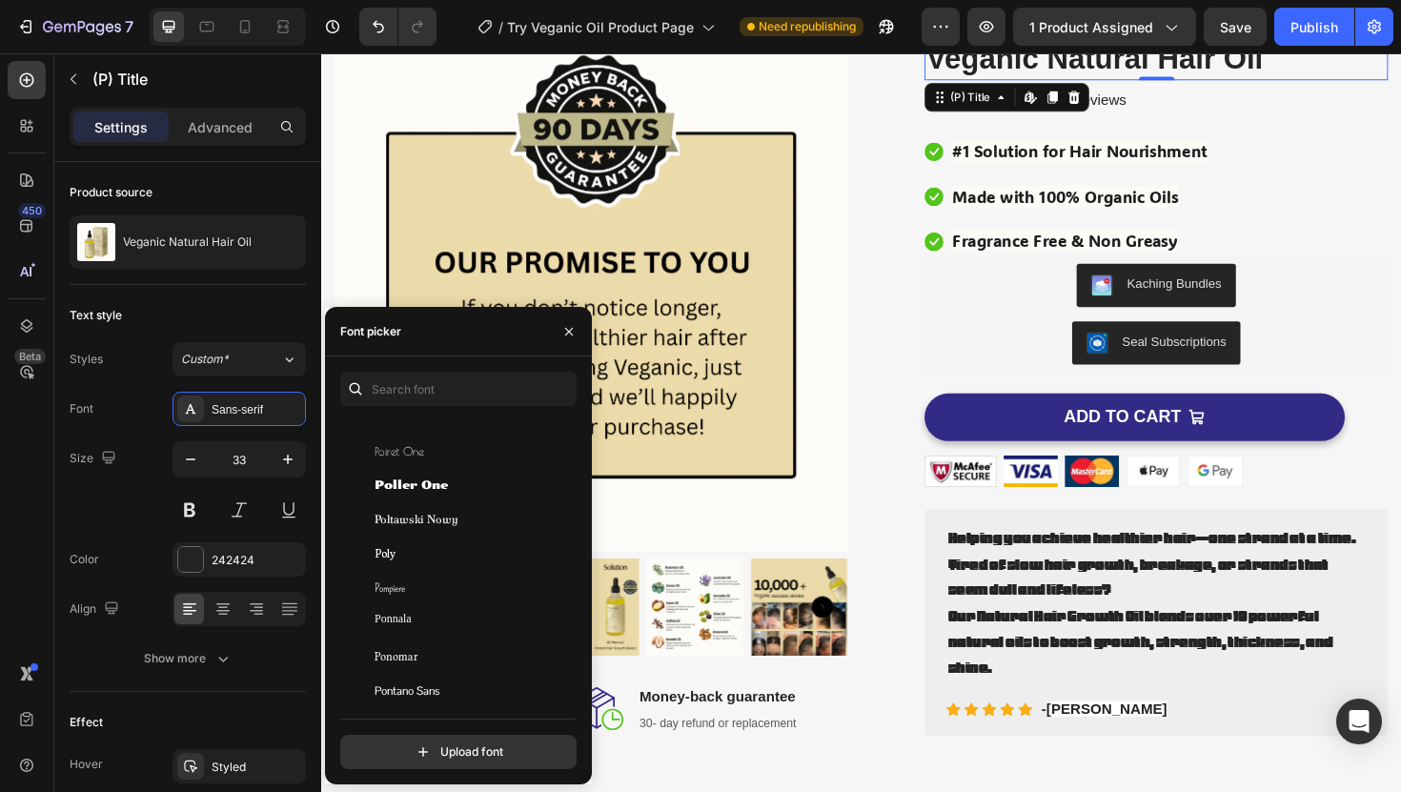
scroll to position [49192, 0]
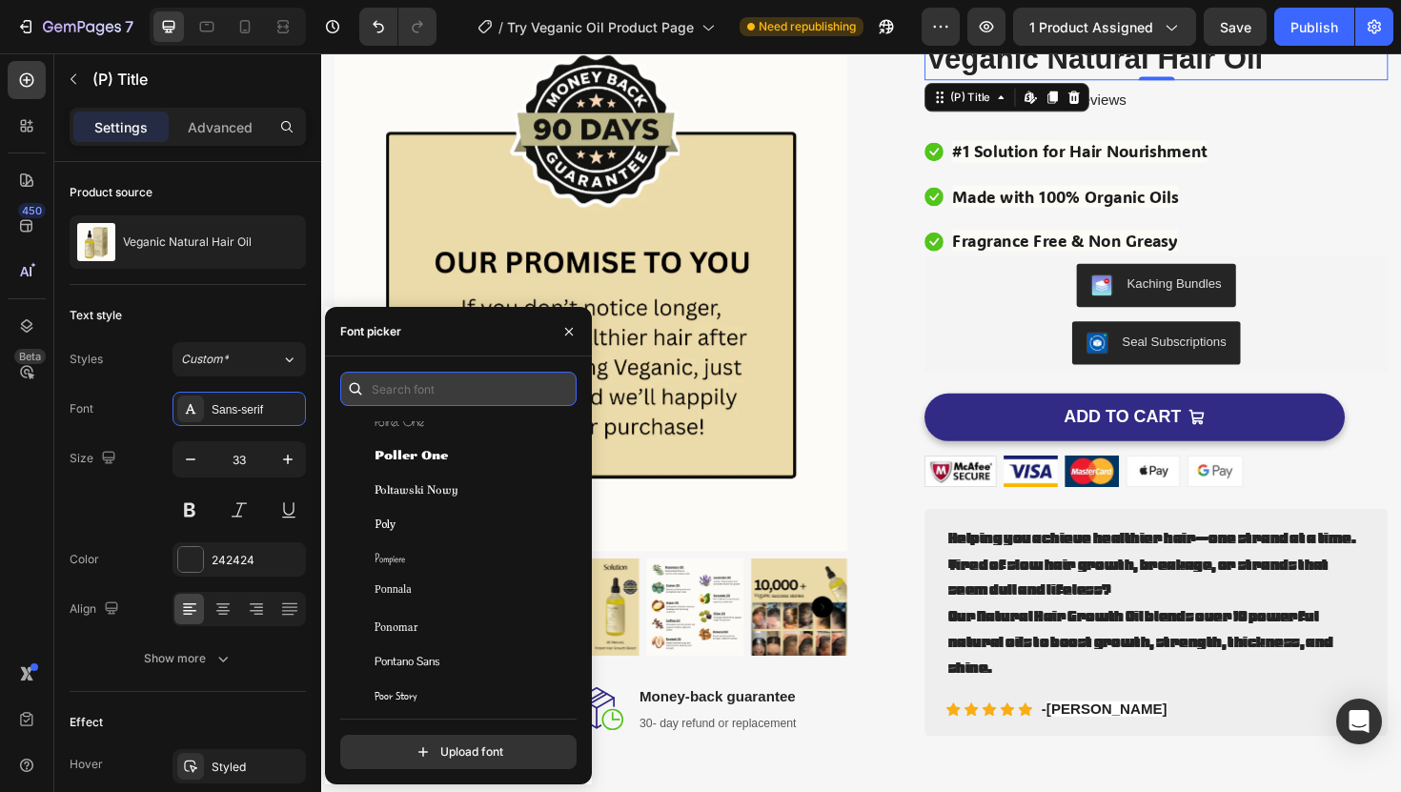
click at [476, 391] on input "text" at bounding box center [458, 389] width 236 height 34
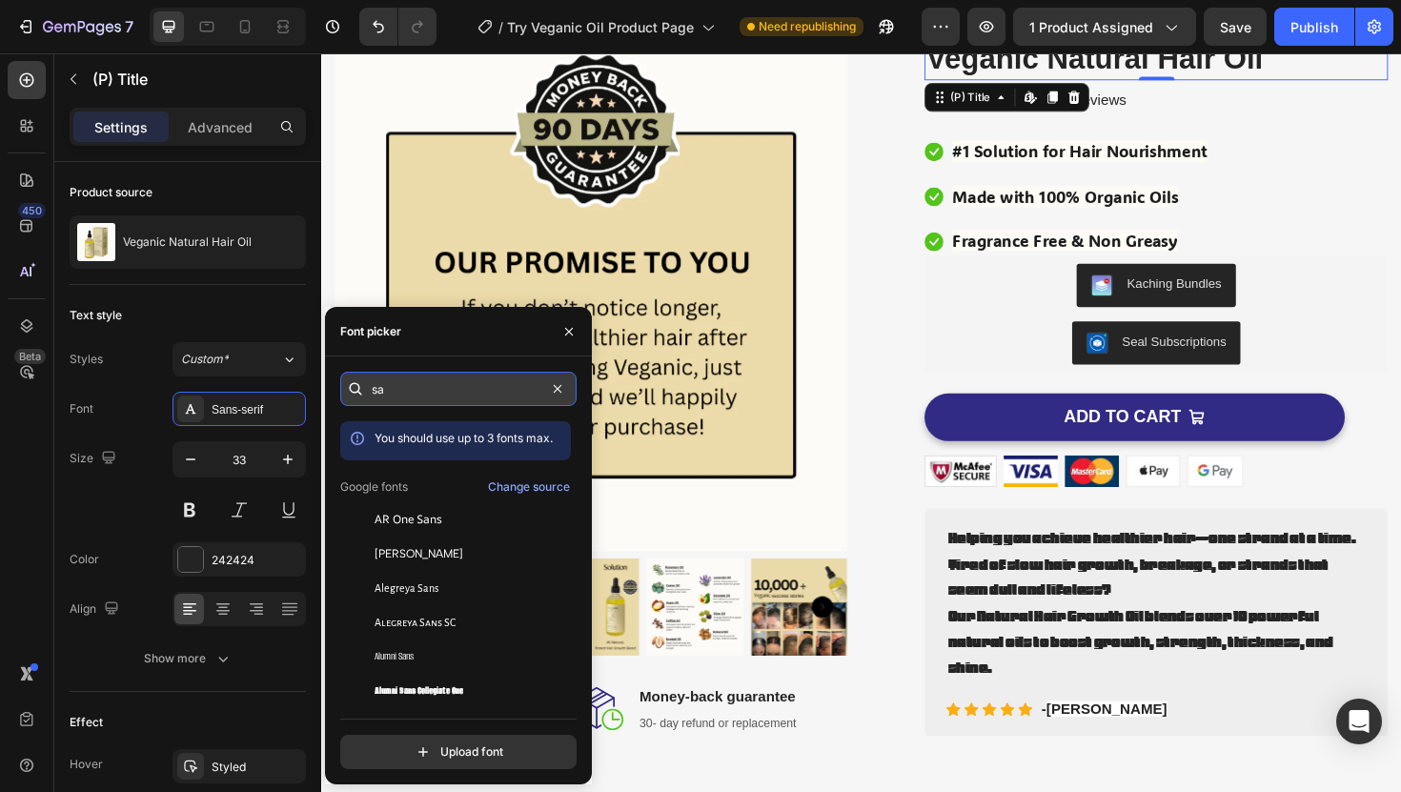
type input "s"
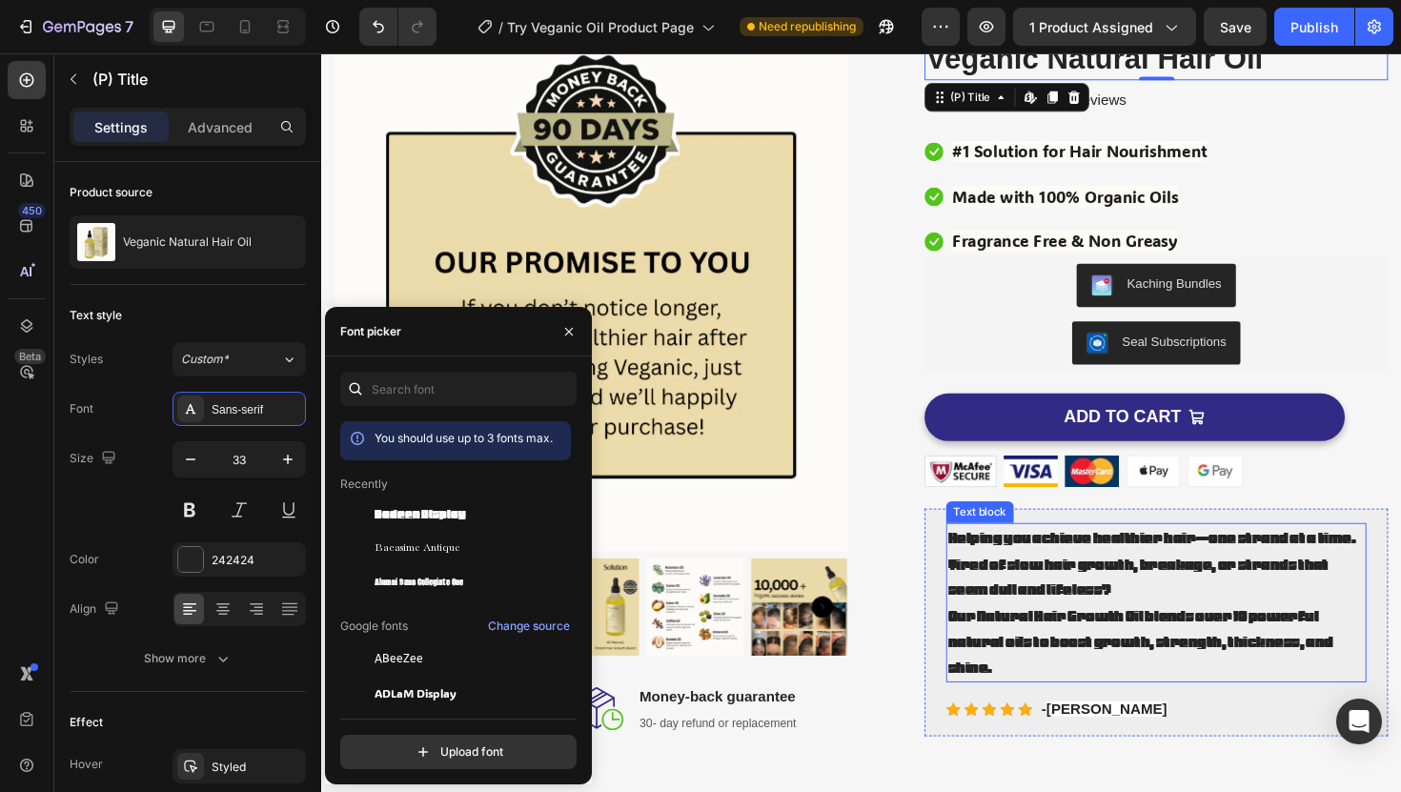
click at [1130, 628] on p "Tired of slow hair growth, breakage, or strands that seem dull and lifeless?" at bounding box center [1205, 607] width 441 height 55
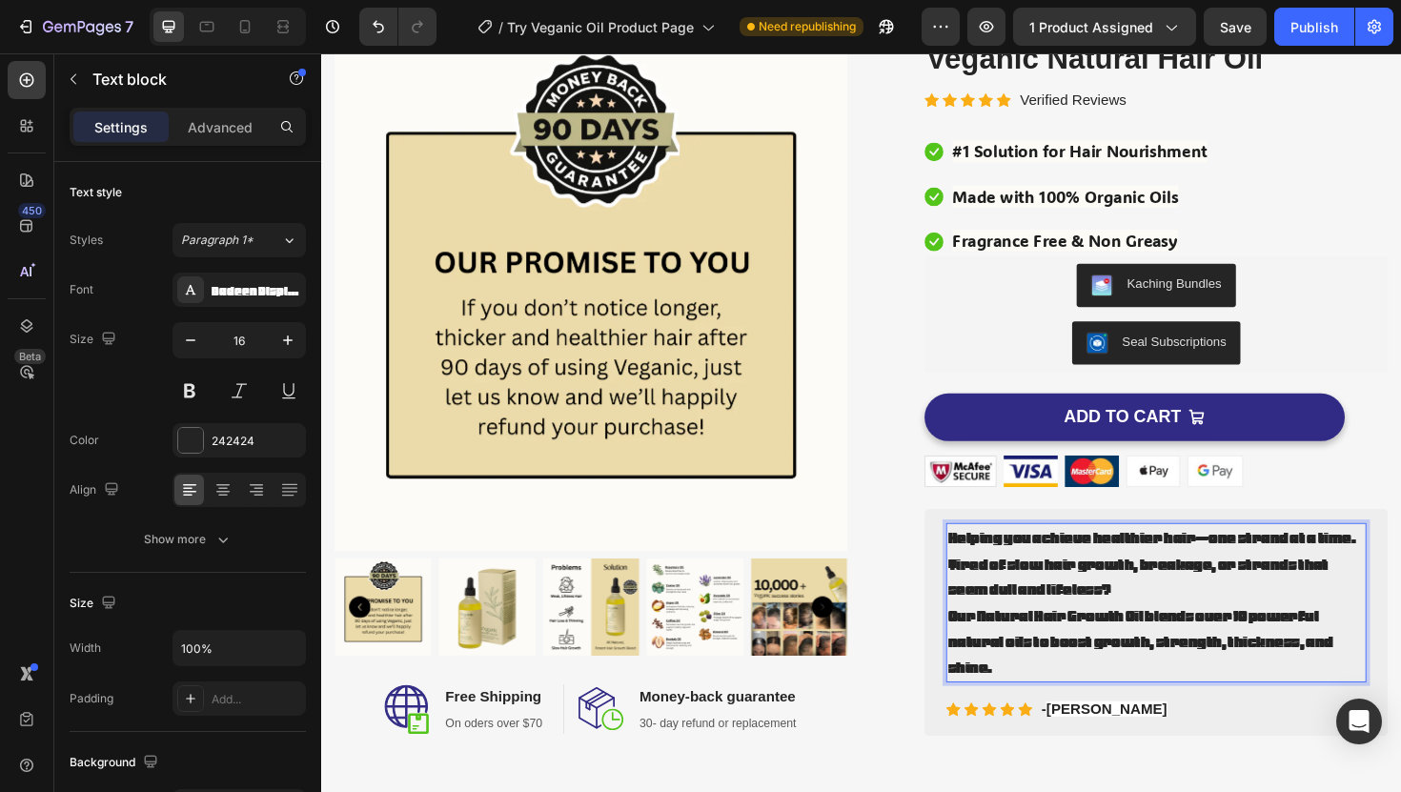
click at [1087, 584] on p "Tired of slow hair growth, breakage, or strands that seem dull and lifeless?" at bounding box center [1205, 607] width 441 height 55
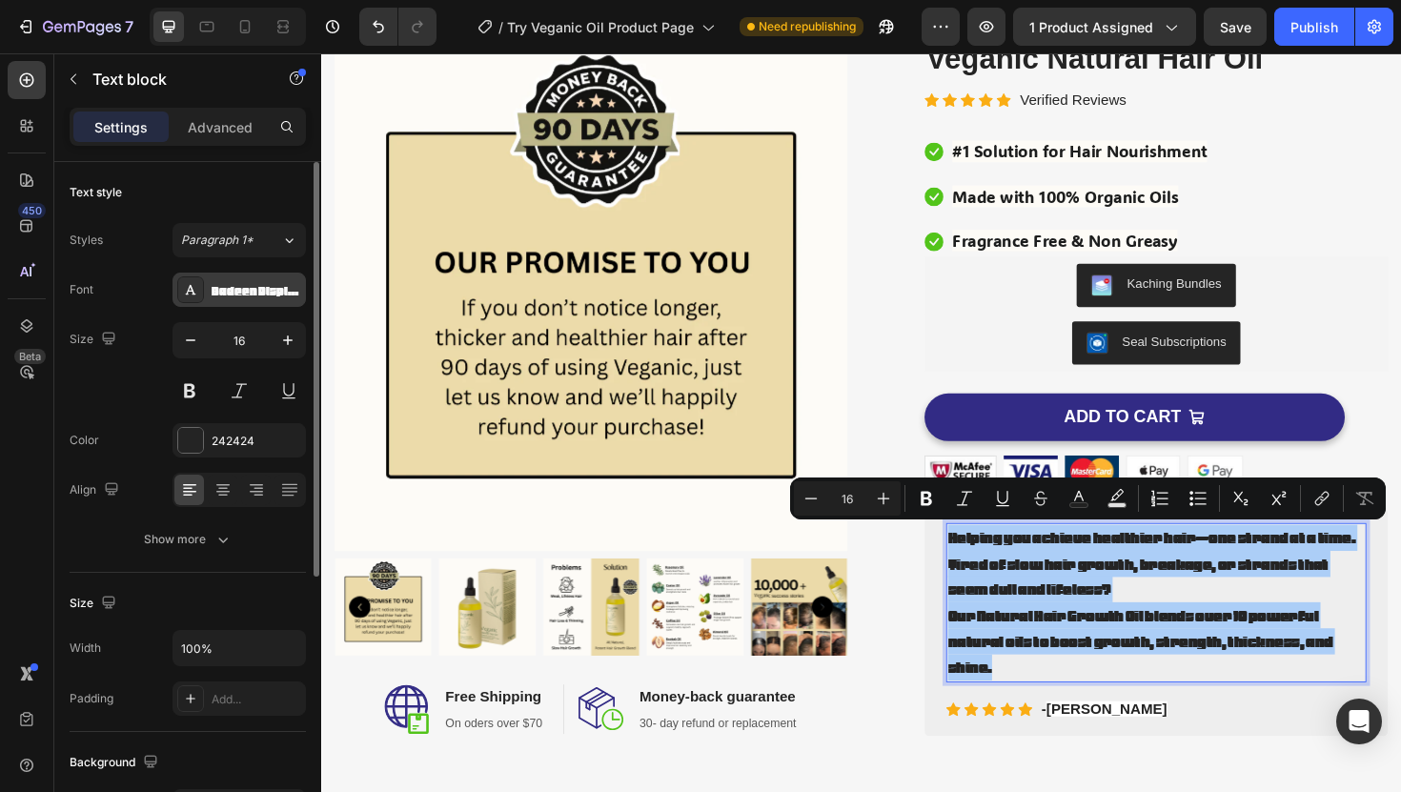
click at [266, 276] on div "Badeen Display" at bounding box center [239, 290] width 133 height 34
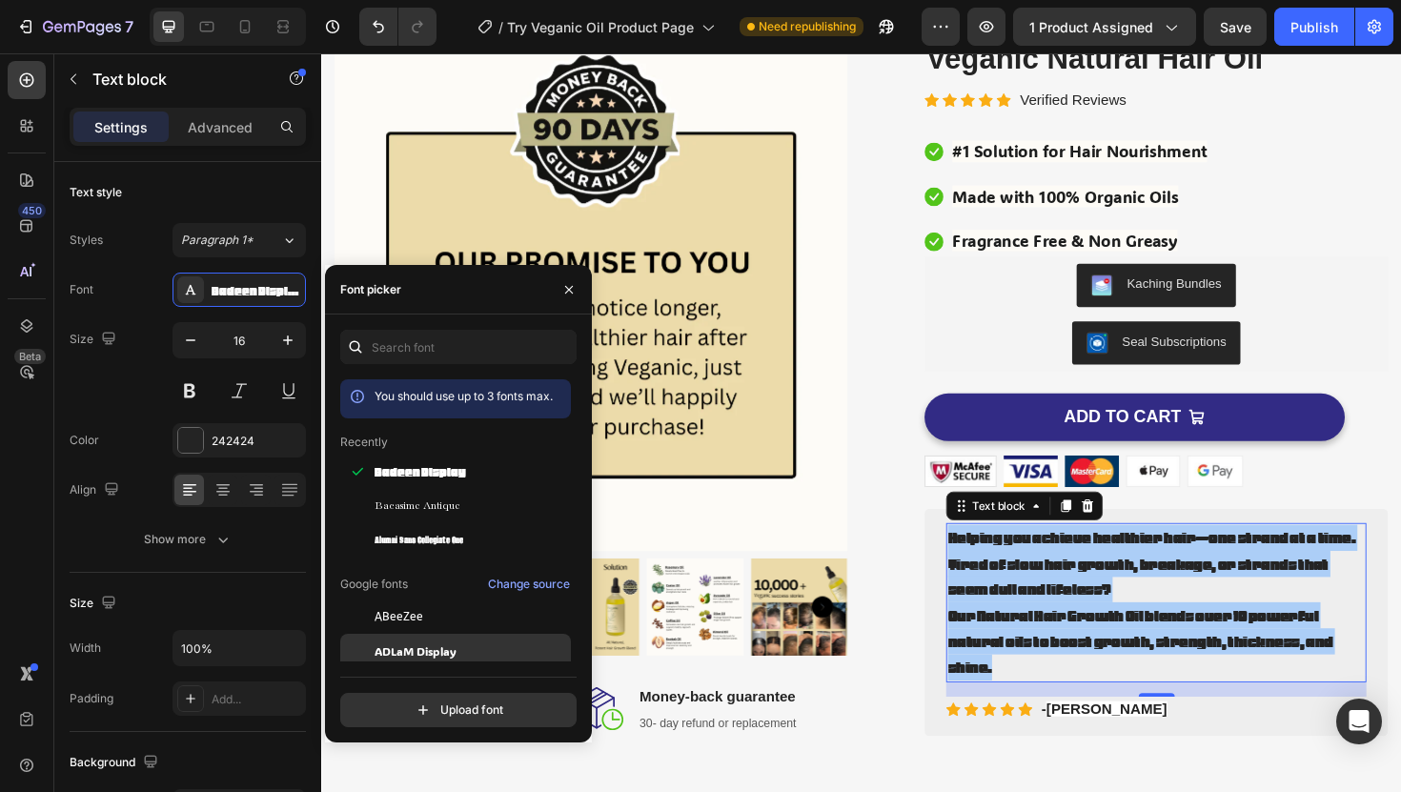
click at [447, 647] on span "ADLaM Display" at bounding box center [416, 650] width 82 height 17
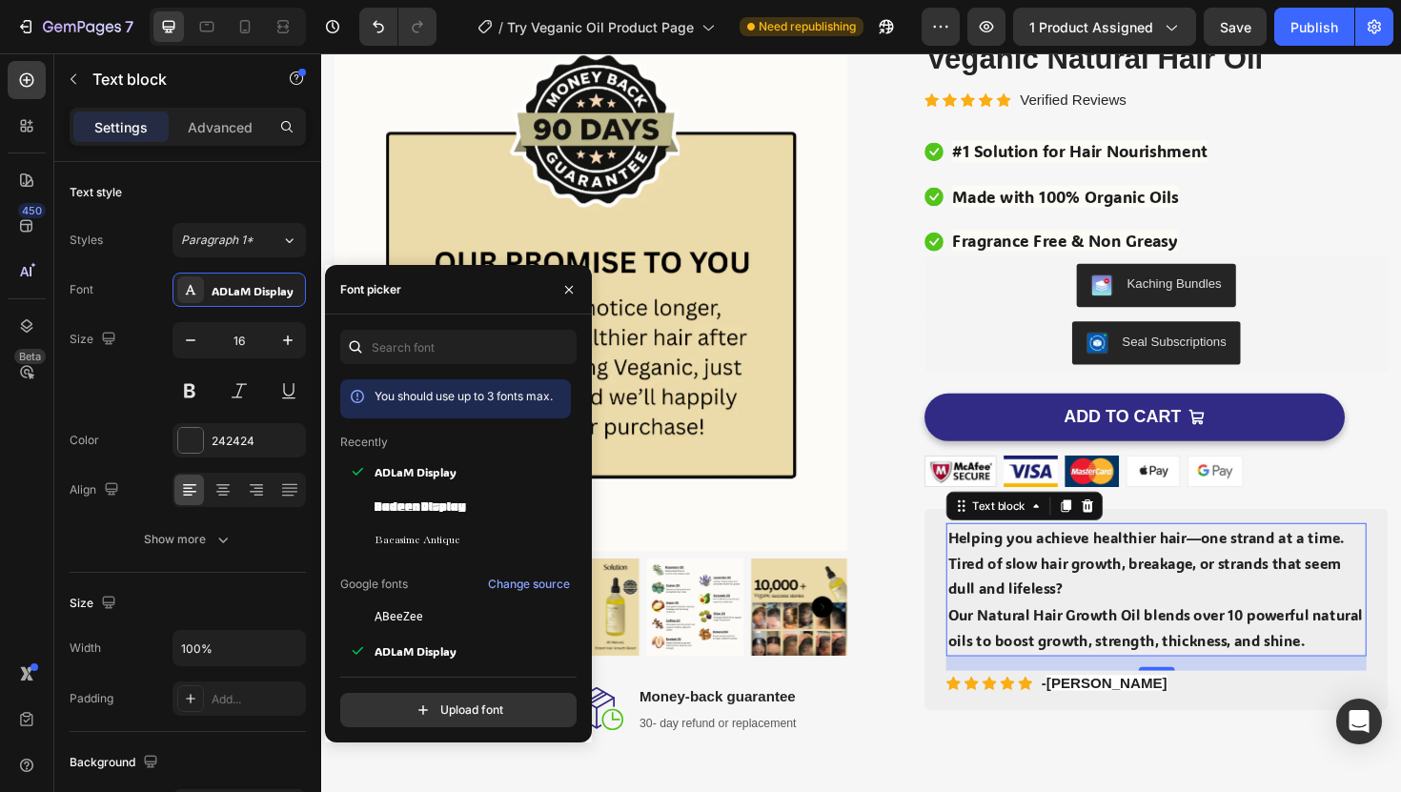
click at [1226, 615] on p "Tired of slow hair growth, breakage, or strands that seem dull and lifeless?" at bounding box center [1205, 607] width 441 height 55
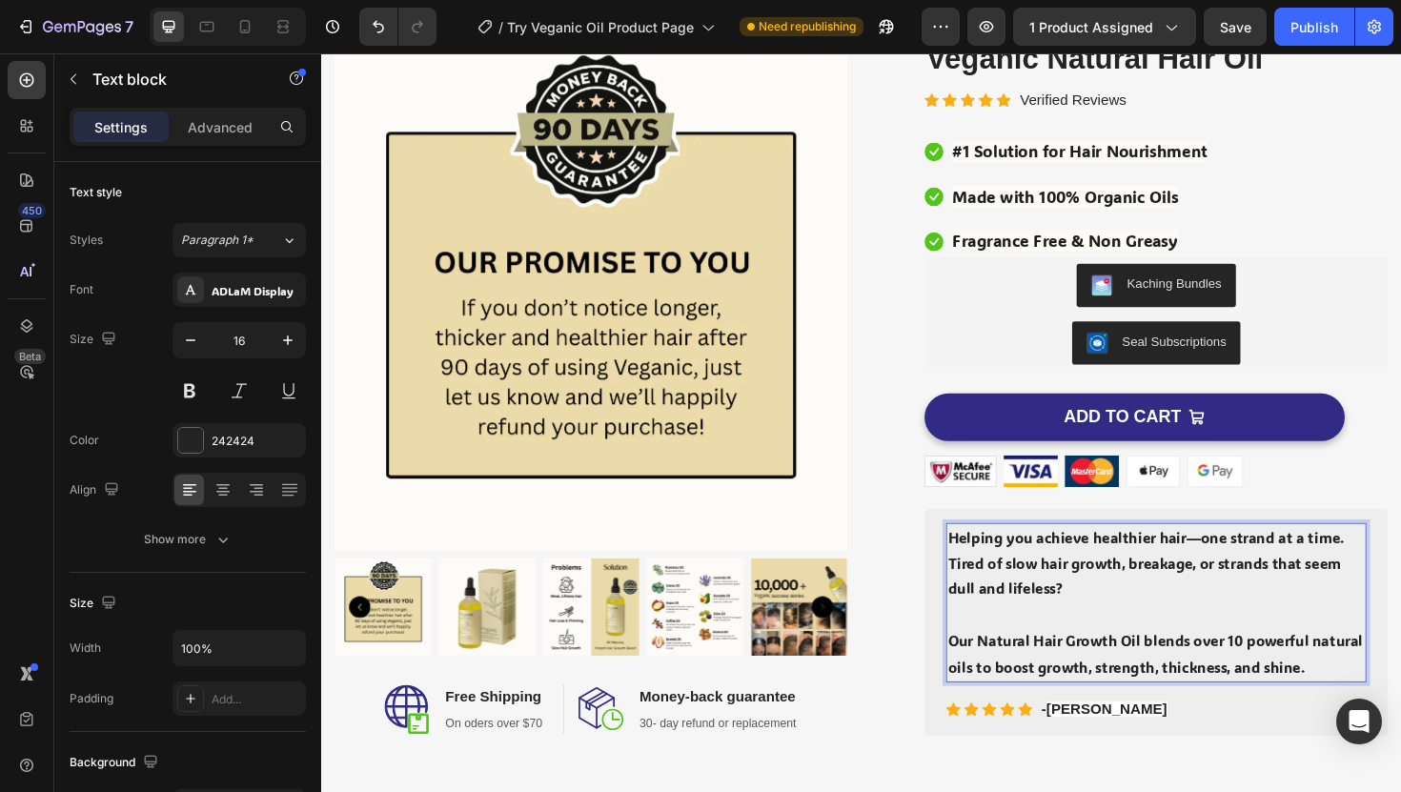
click at [1400, 566] on p "Helping you achieve healthier hair—one strand at a time." at bounding box center [1205, 567] width 441 height 28
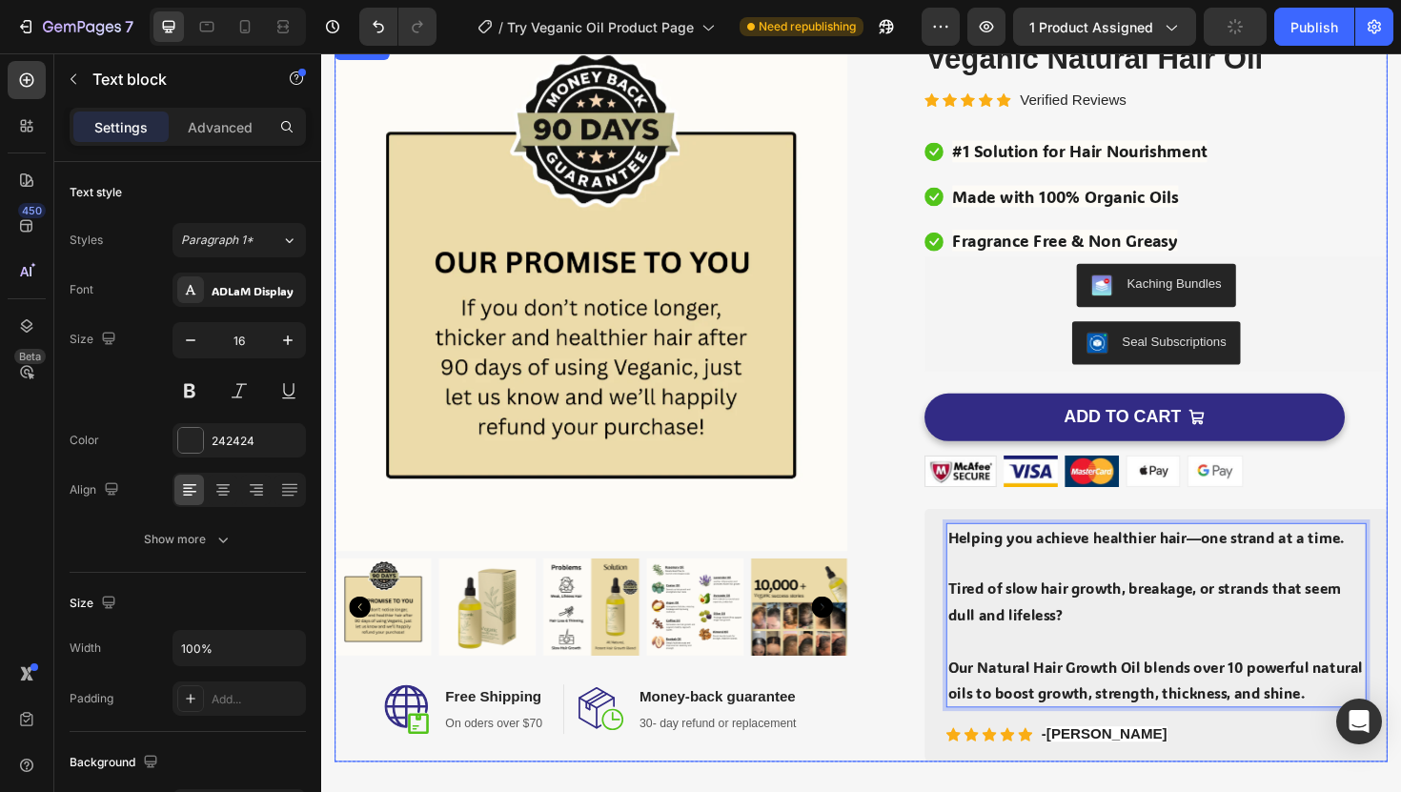
click at [869, 398] on img at bounding box center [607, 308] width 543 height 543
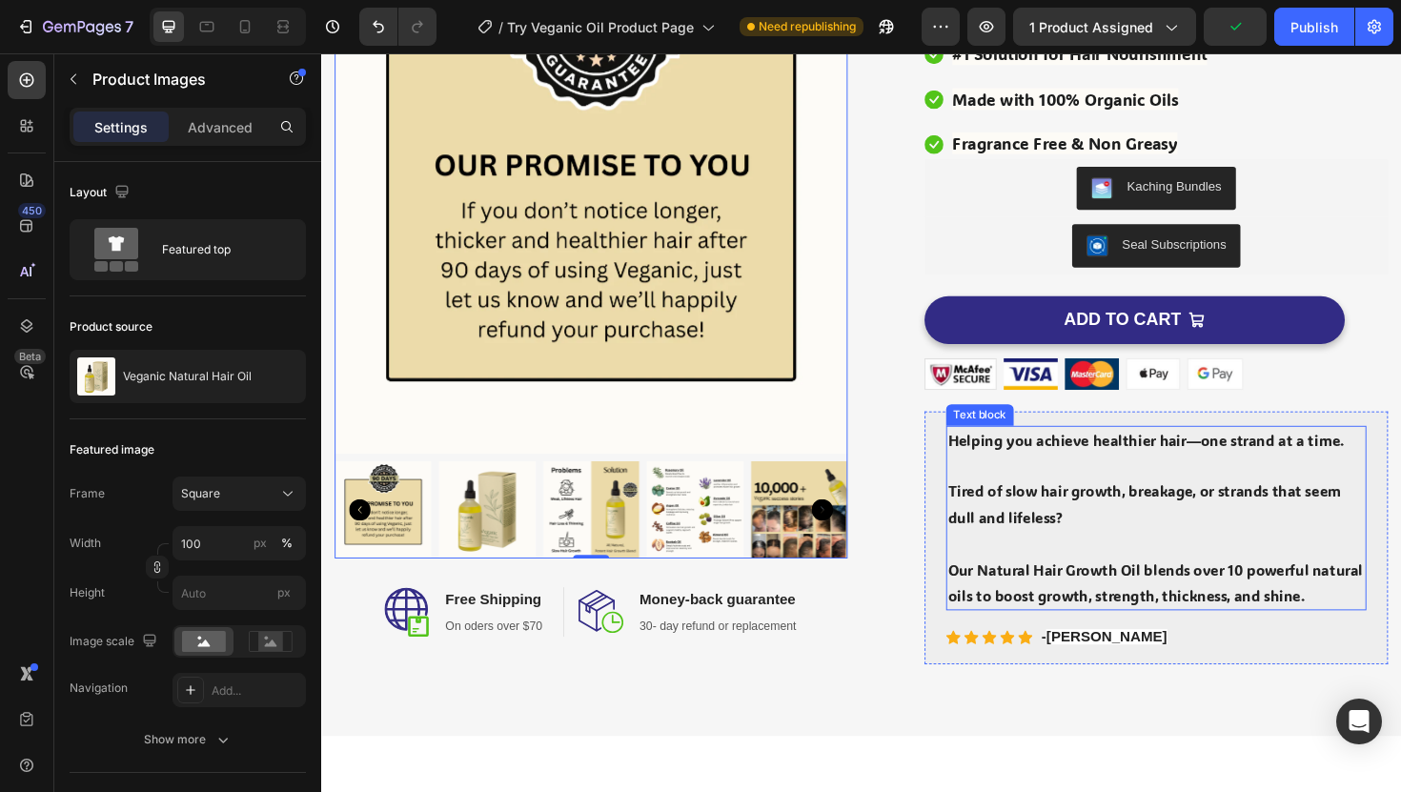
scroll to position [235, 0]
click at [1047, 526] on p "Tired of slow hair growth, breakage, or strands that seem dull and lifeless?" at bounding box center [1205, 530] width 441 height 55
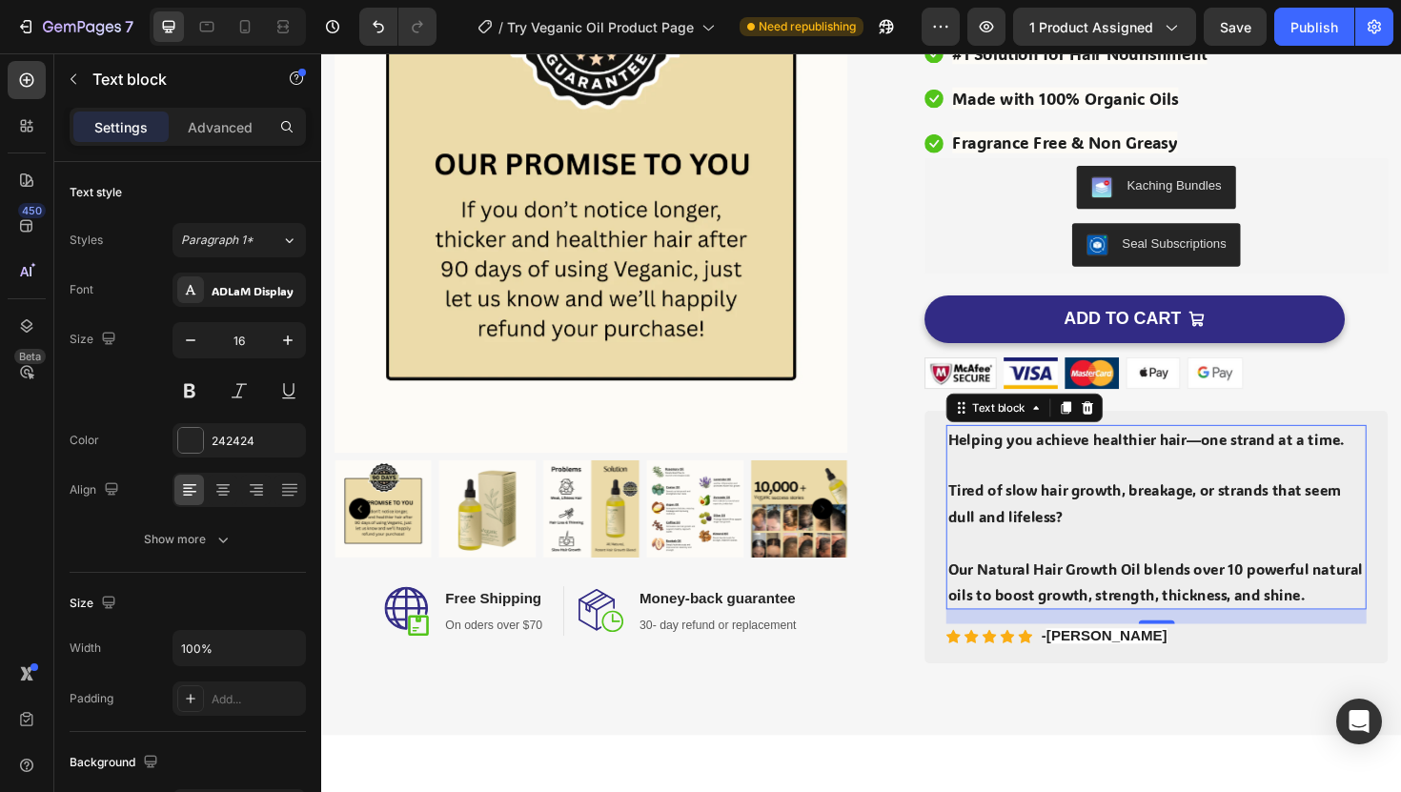
click at [1047, 526] on p "Tired of slow hair growth, breakage, or strands that seem dull and lifeless?" at bounding box center [1205, 530] width 441 height 55
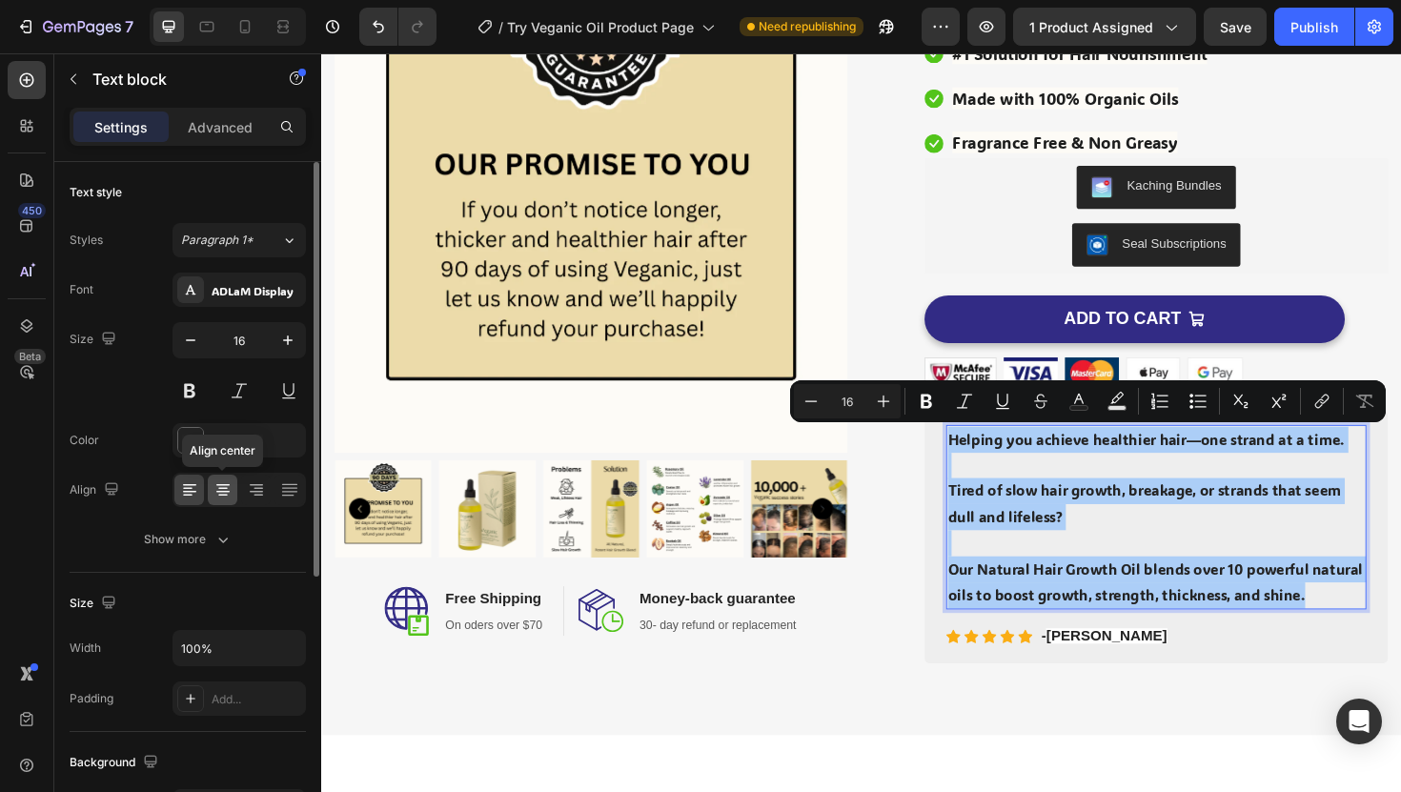
click at [217, 490] on icon at bounding box center [223, 489] width 19 height 19
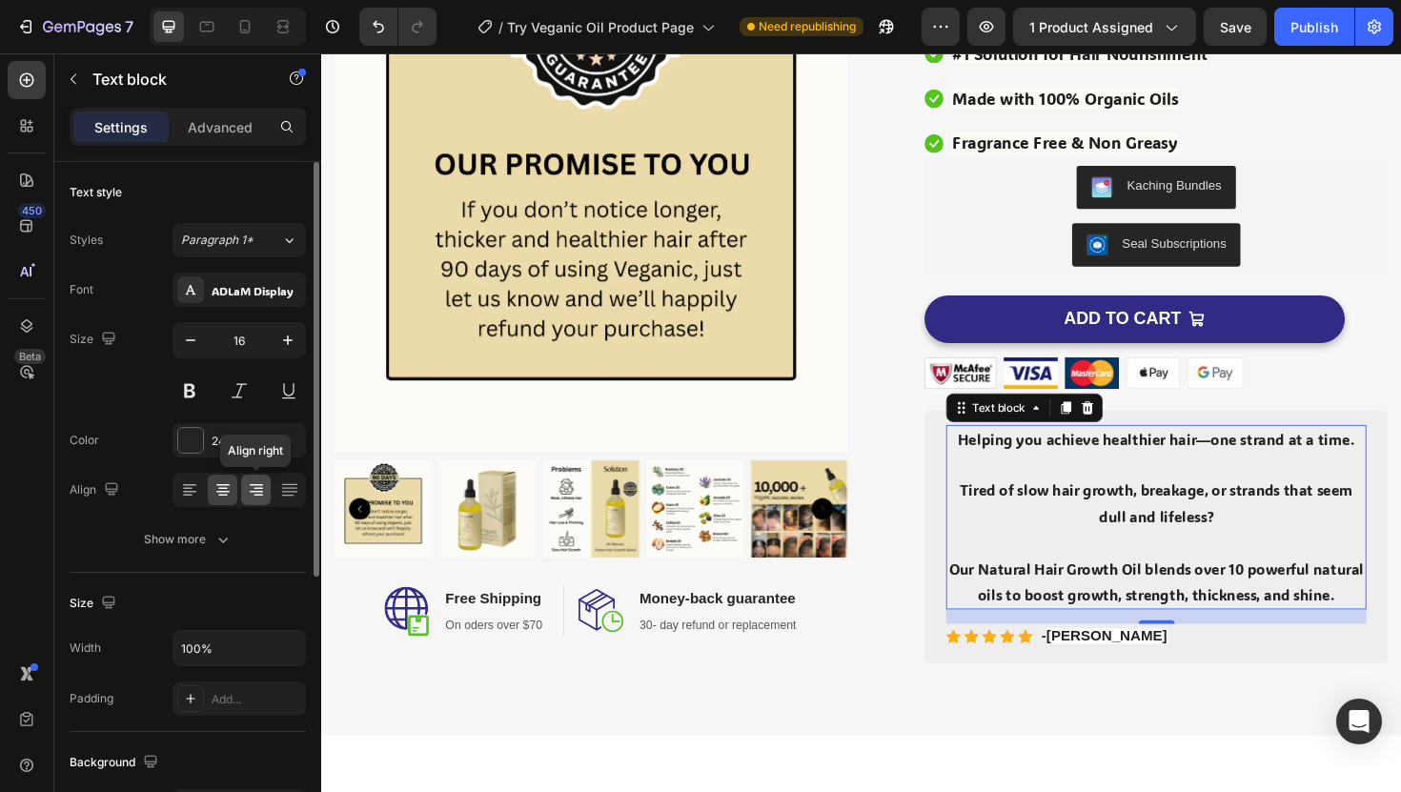
click at [265, 496] on icon at bounding box center [256, 489] width 19 height 19
click at [234, 490] on div at bounding box center [223, 490] width 30 height 31
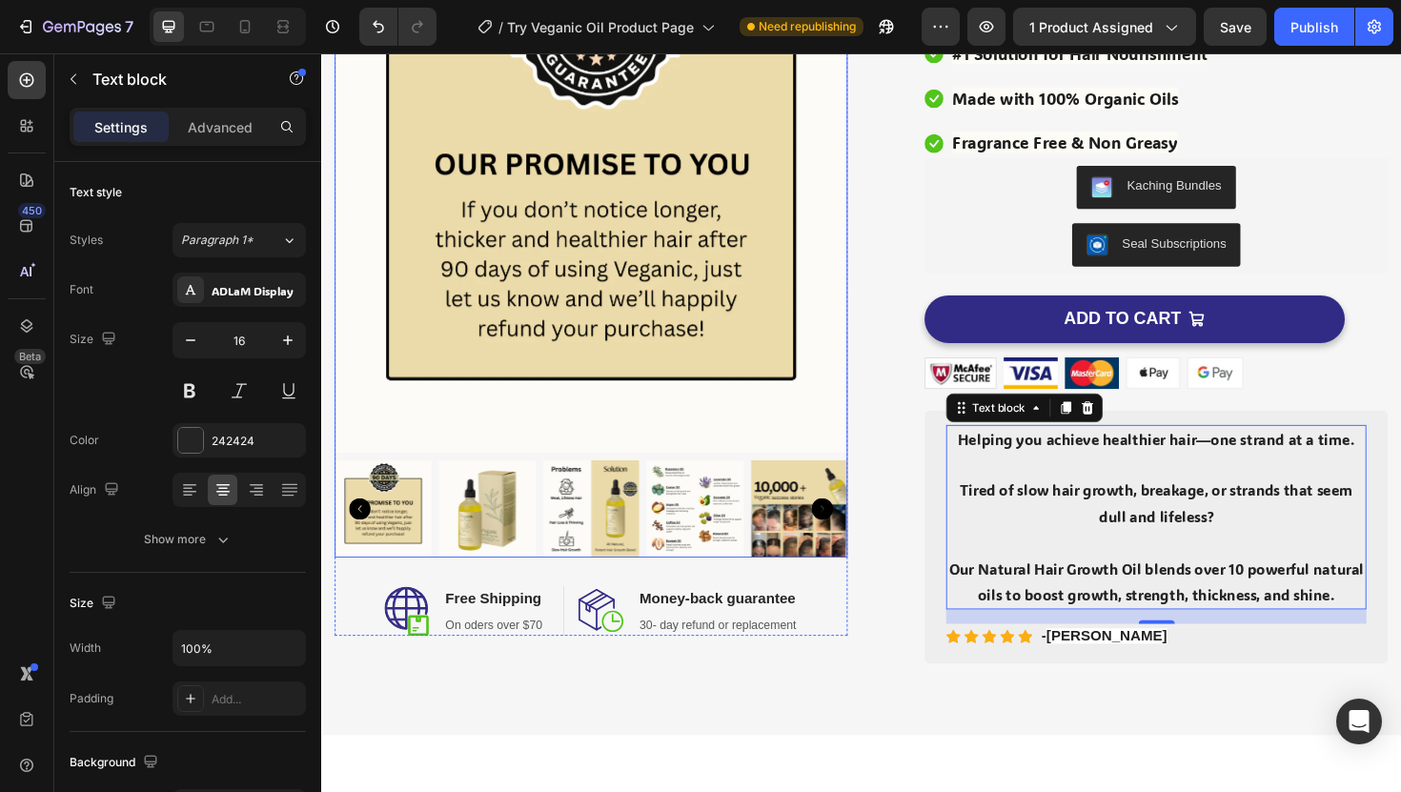
scroll to position [55, 0]
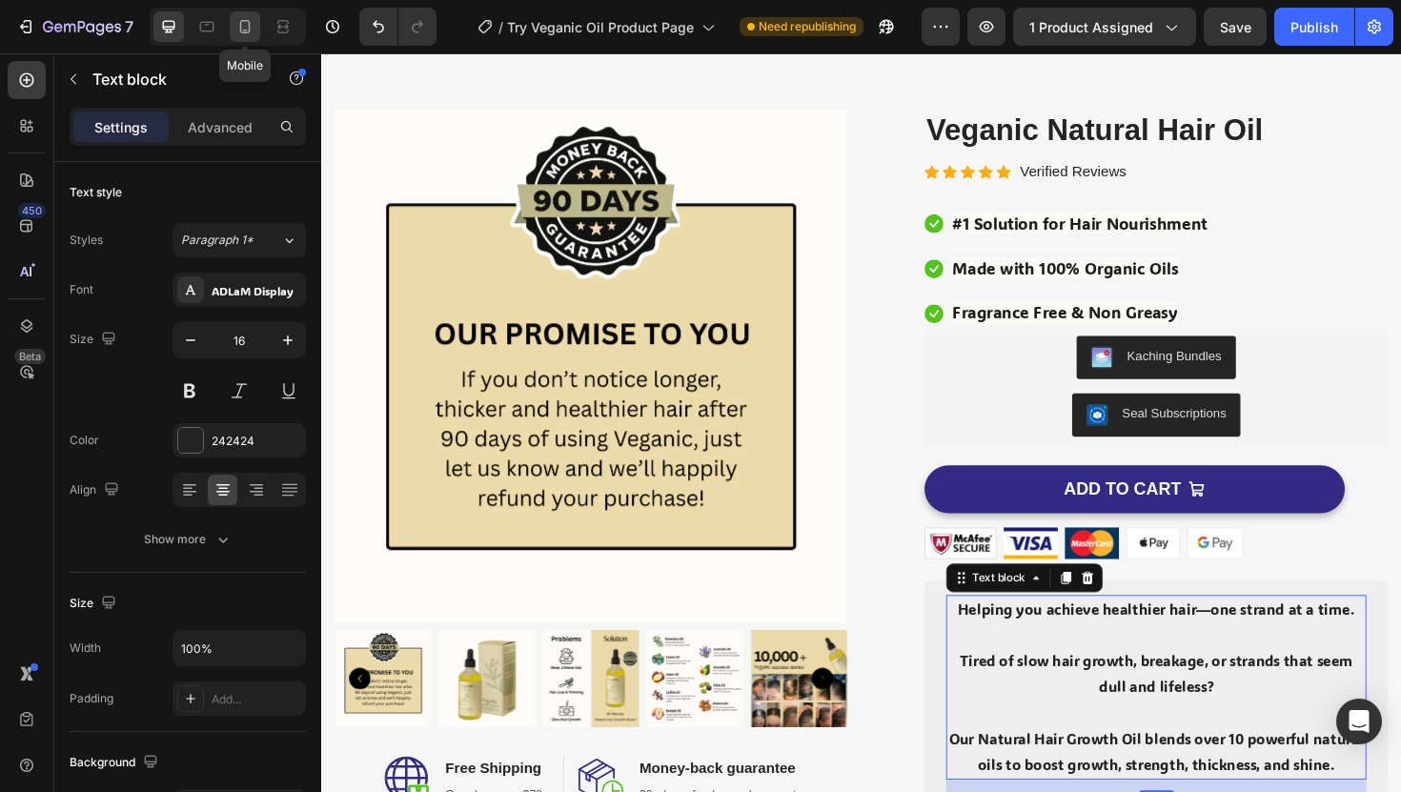
click at [243, 17] on icon at bounding box center [244, 26] width 19 height 19
type input "14"
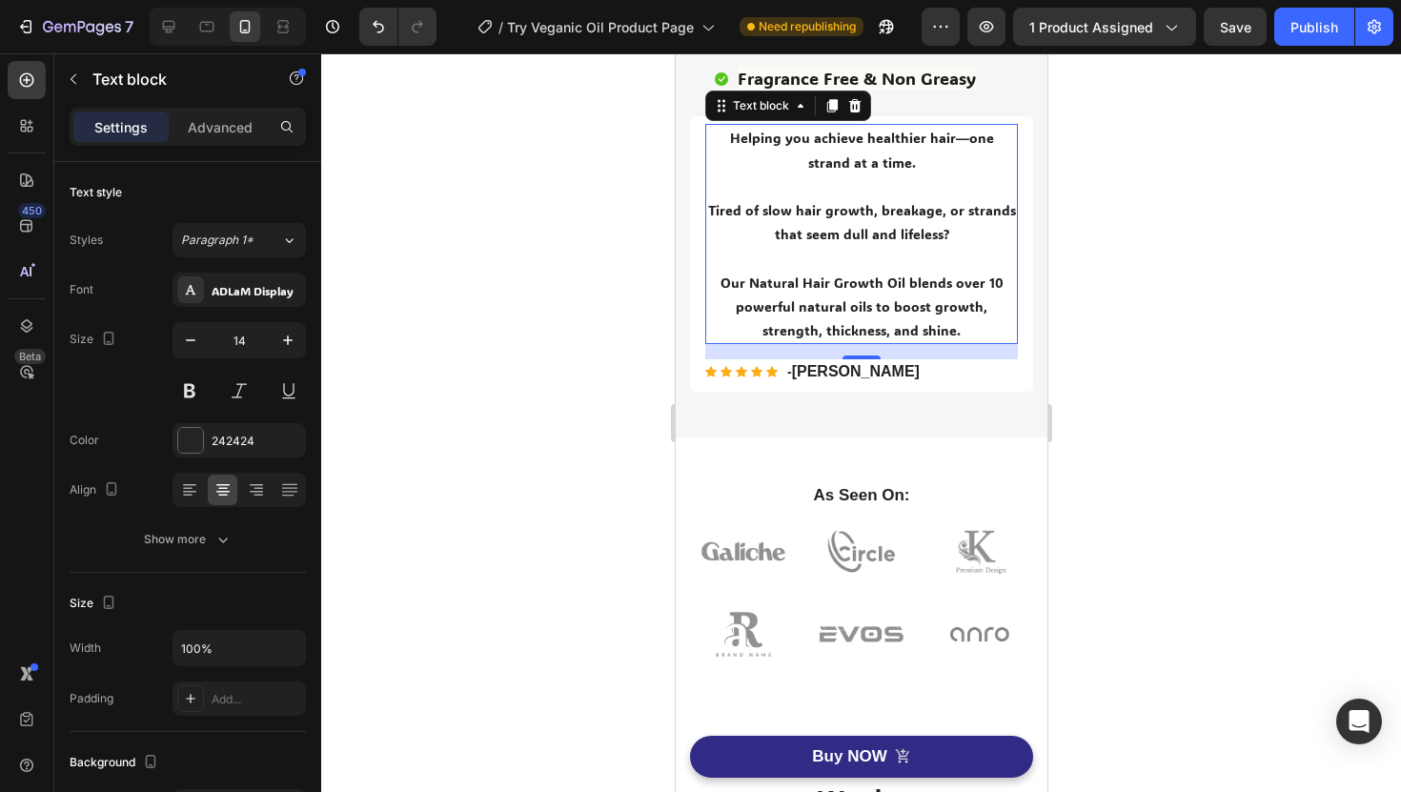
scroll to position [735, 0]
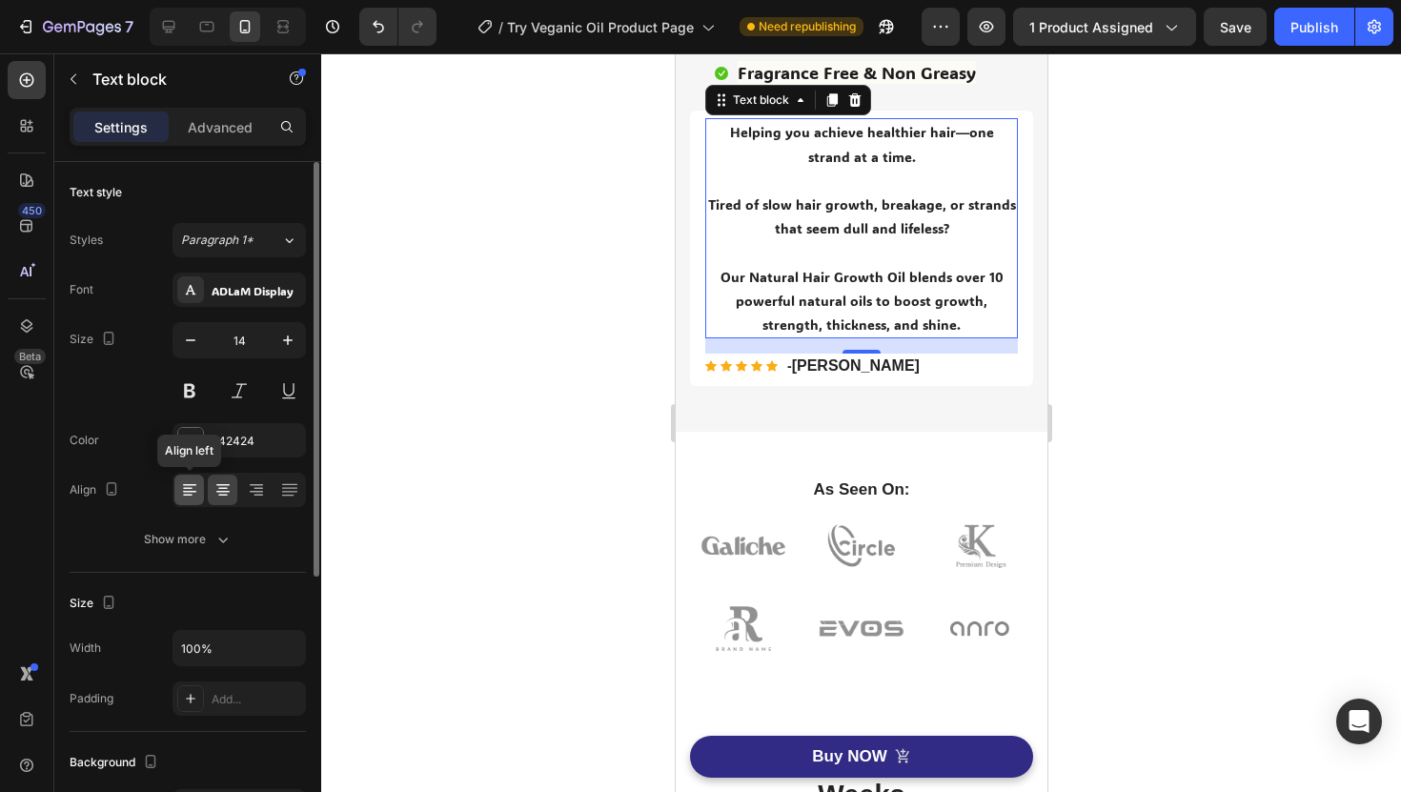
click at [193, 503] on div at bounding box center [189, 490] width 30 height 31
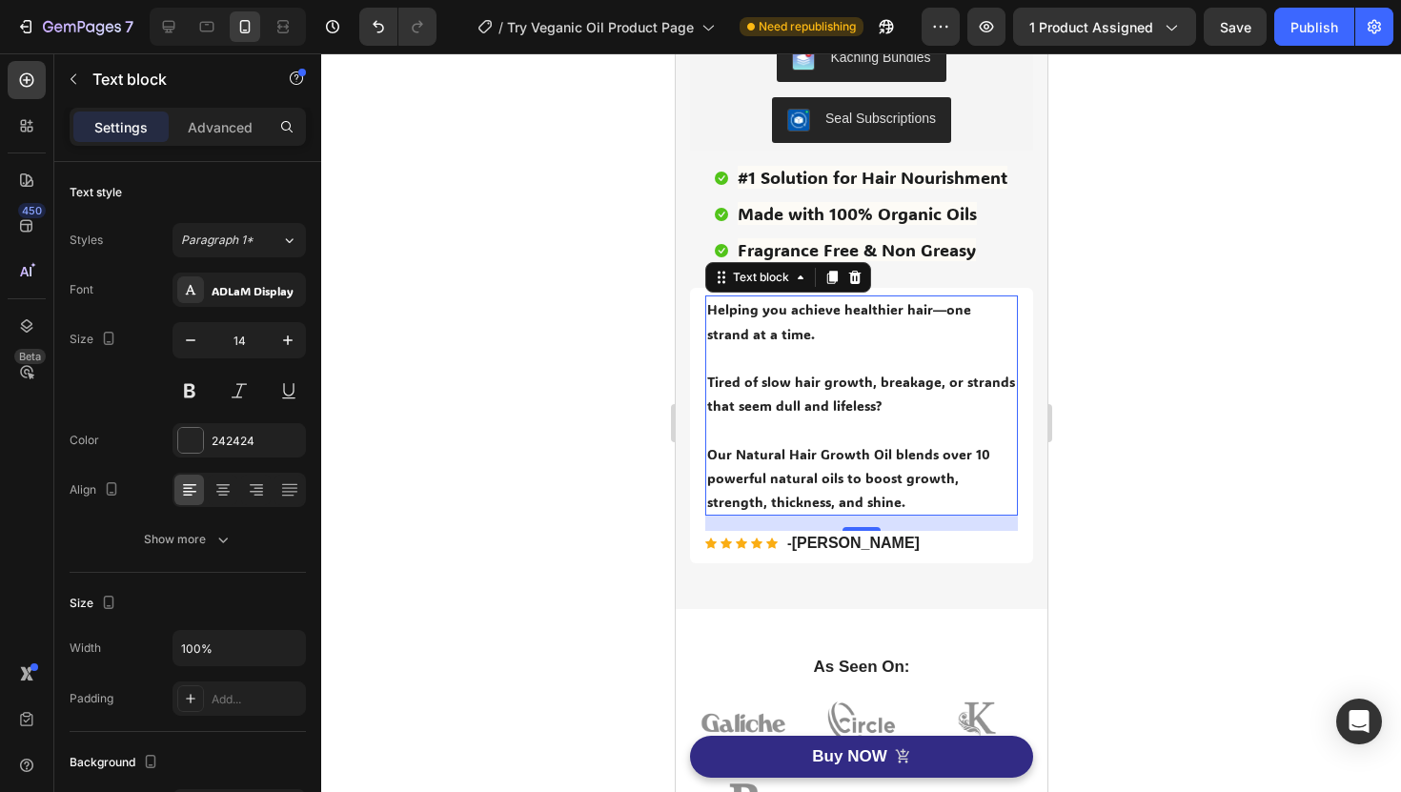
scroll to position [554, 0]
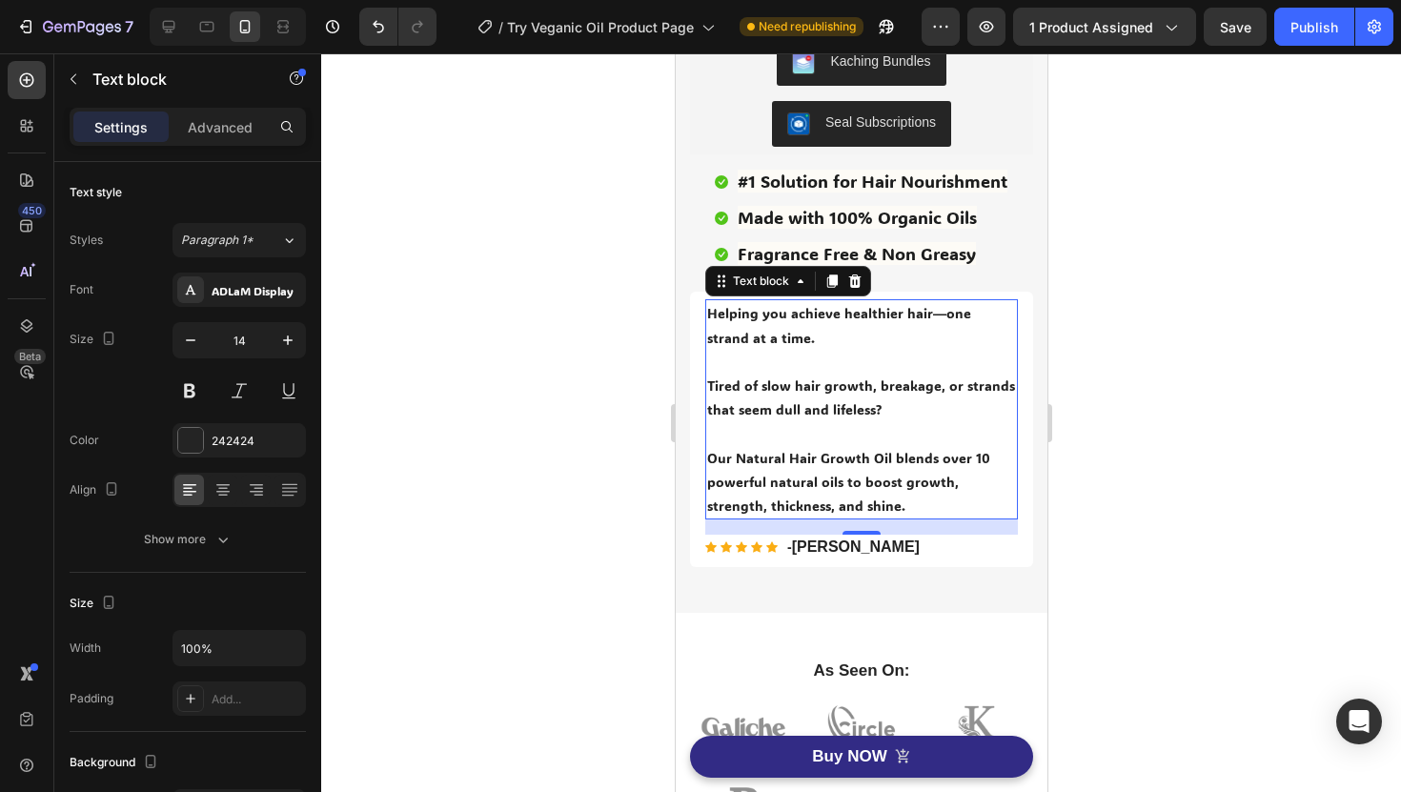
click at [1171, 275] on div at bounding box center [861, 422] width 1080 height 739
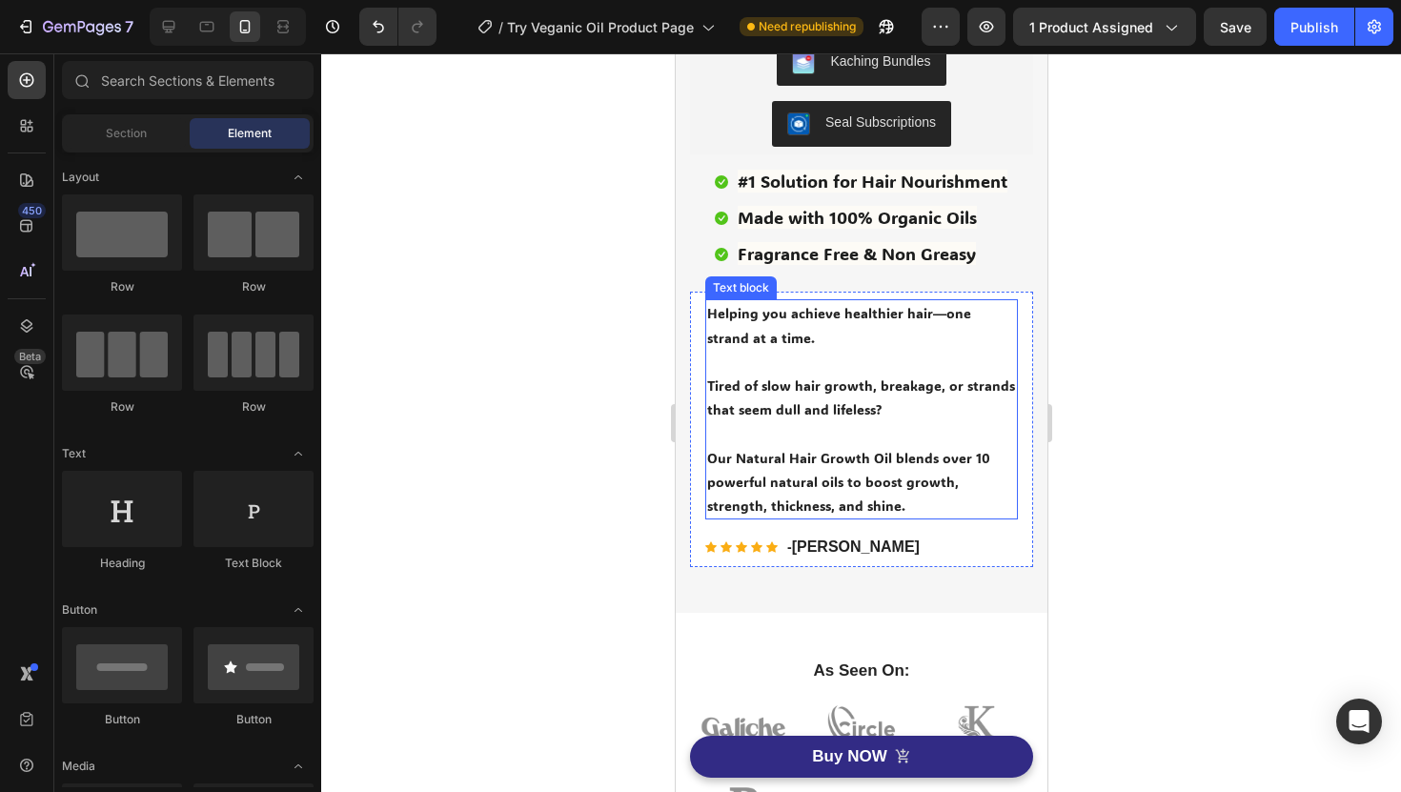
click at [817, 332] on p "Helping you achieve healthier hair—one strand at a time." at bounding box center [860, 325] width 309 height 48
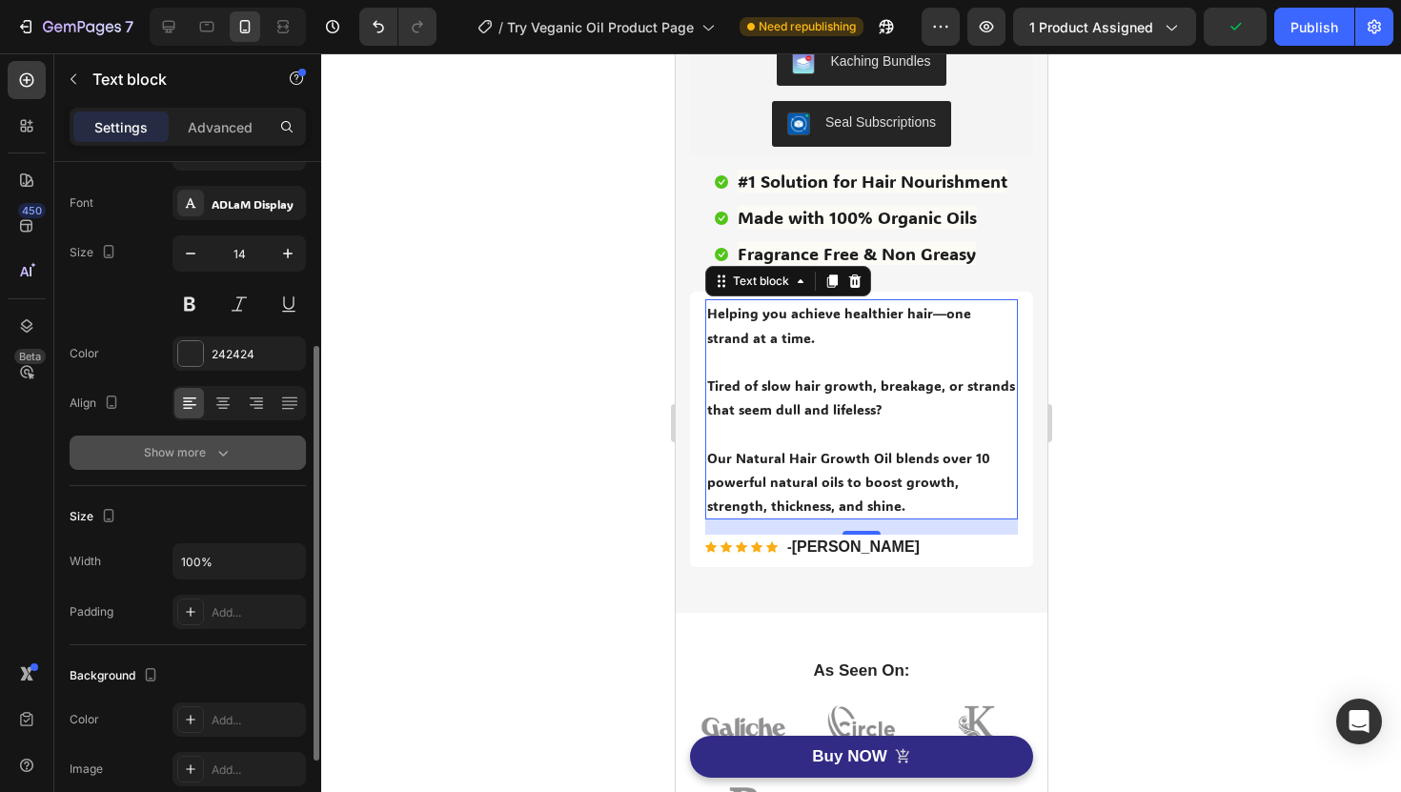
scroll to position [0, 0]
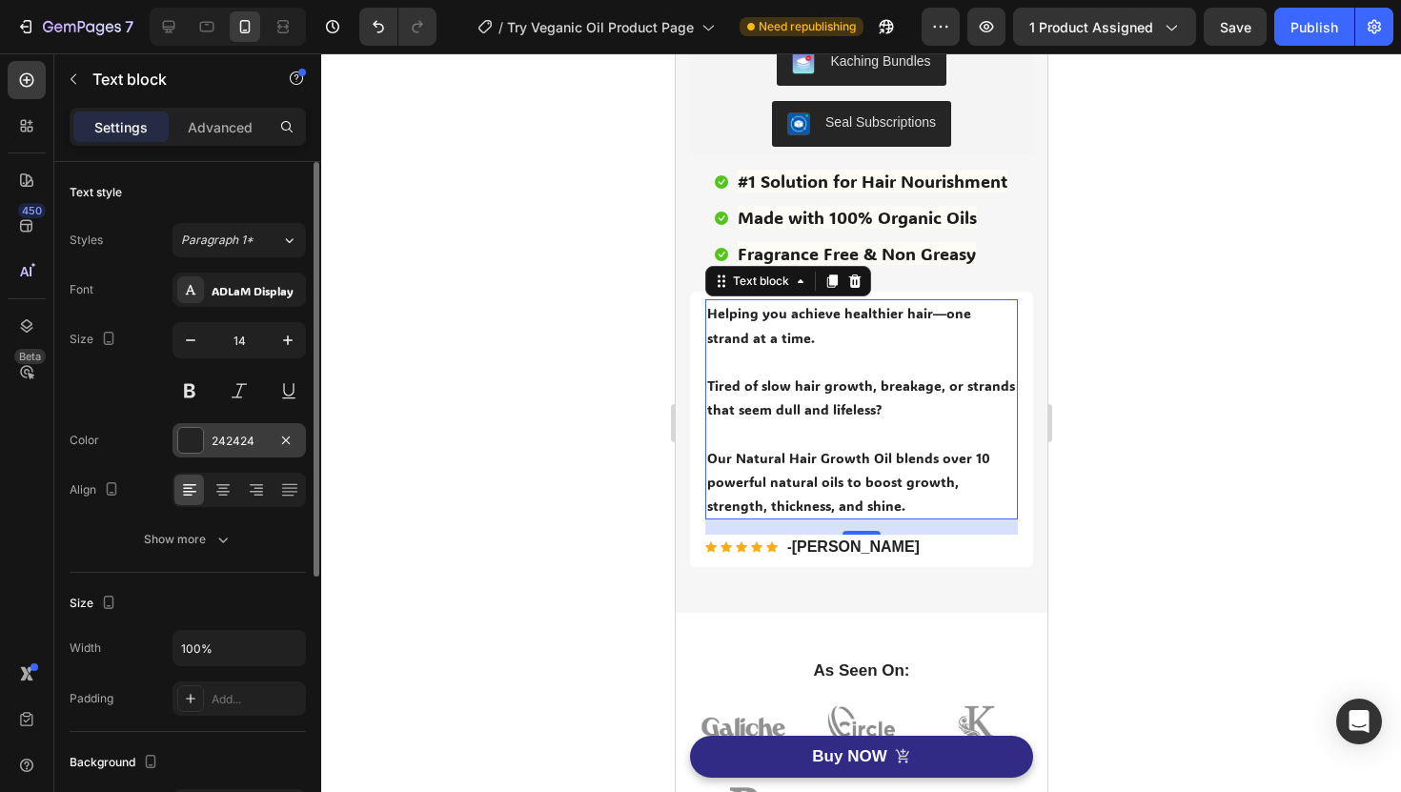
click at [223, 453] on div "242424" at bounding box center [239, 440] width 133 height 34
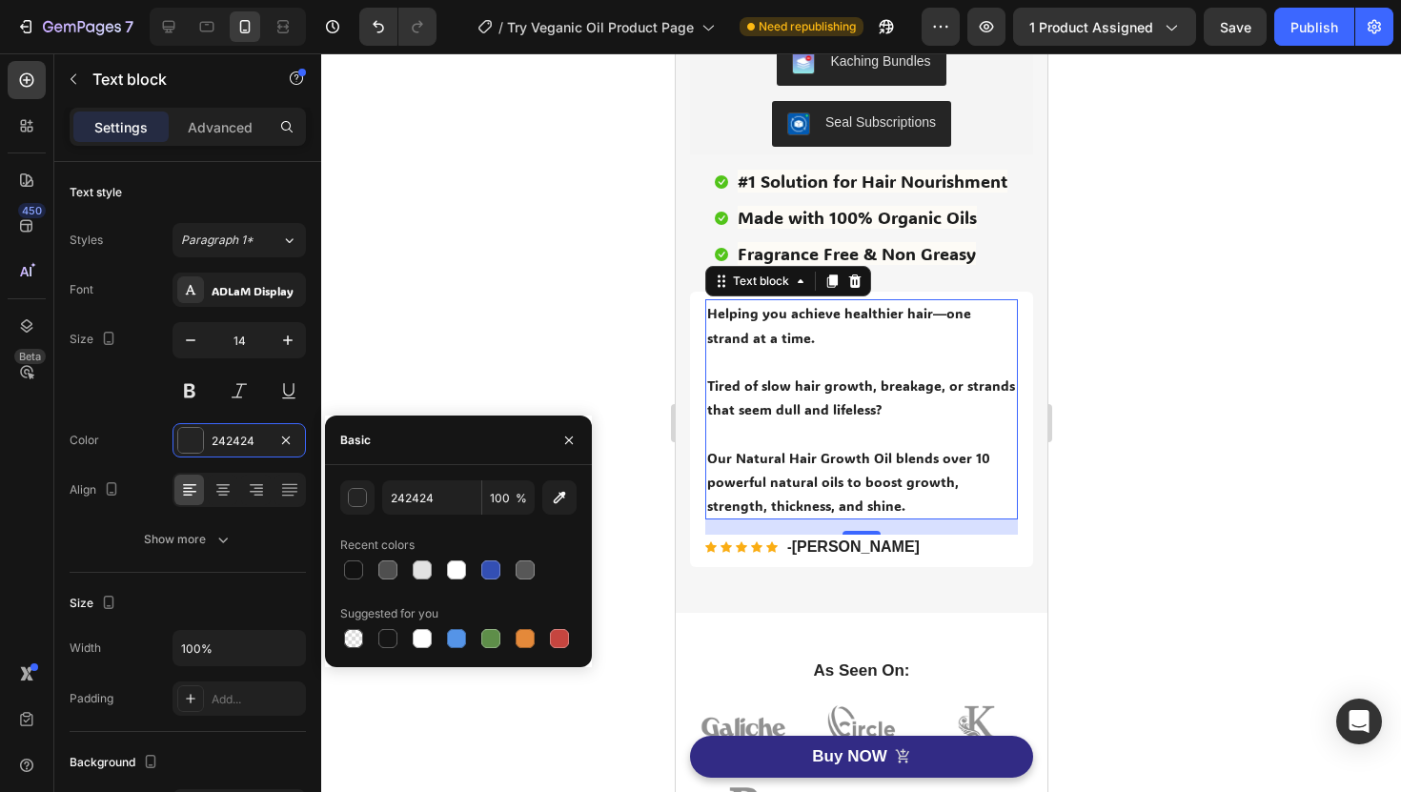
click at [540, 280] on div at bounding box center [861, 422] width 1080 height 739
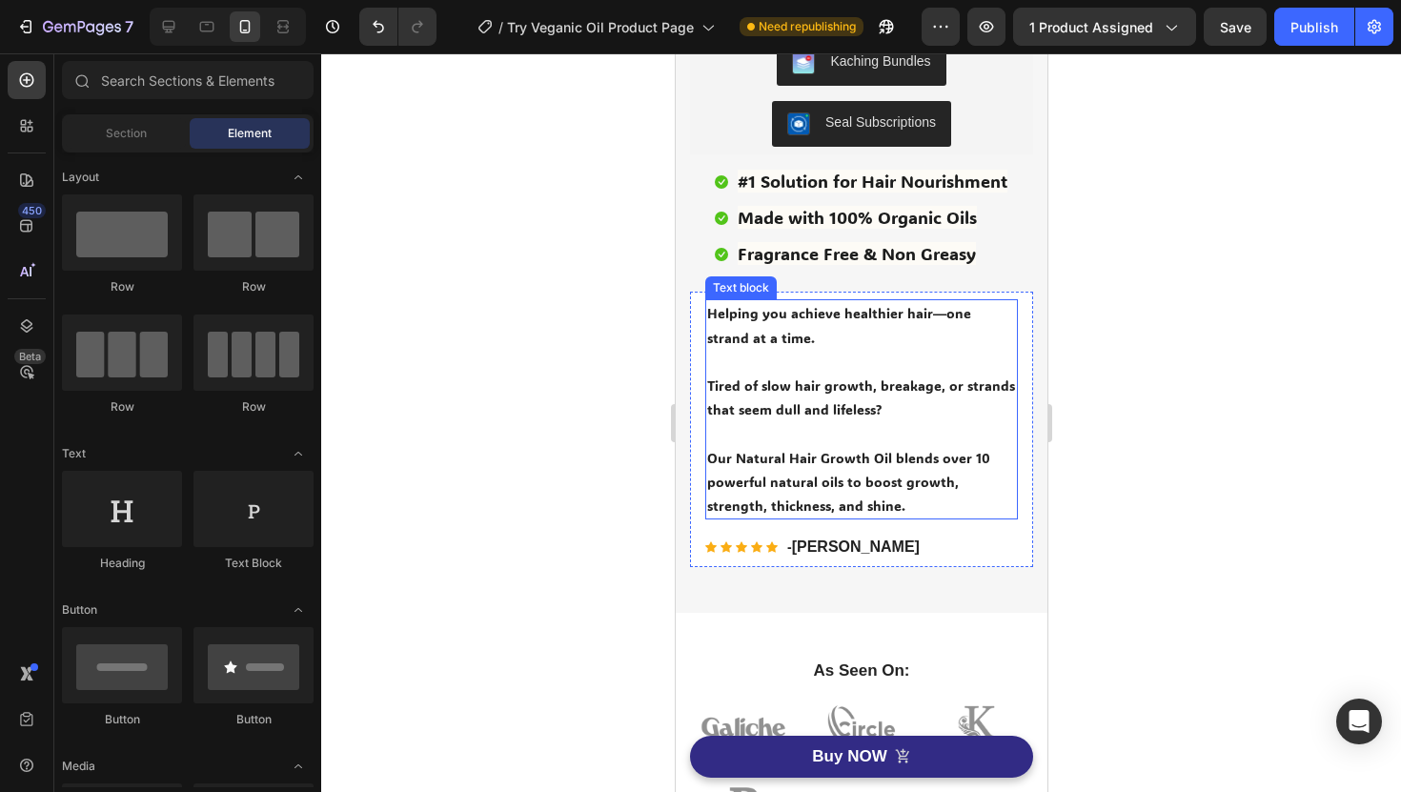
click at [826, 326] on p "Helping you achieve healthier hair—one strand at a time." at bounding box center [860, 325] width 309 height 48
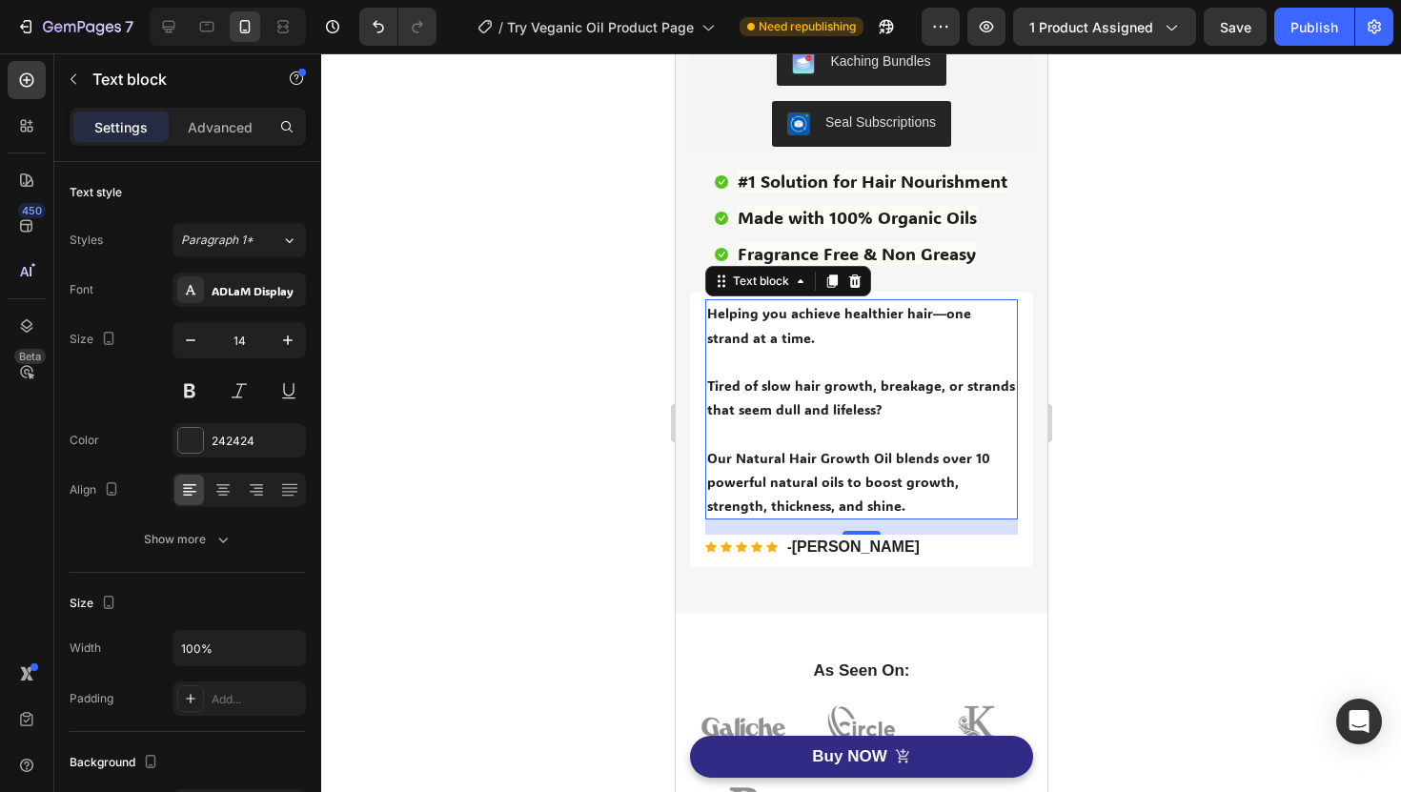
click at [876, 410] on p "Tired of slow hair growth, breakage, or strands that seem dull and lifeless?" at bounding box center [860, 398] width 309 height 48
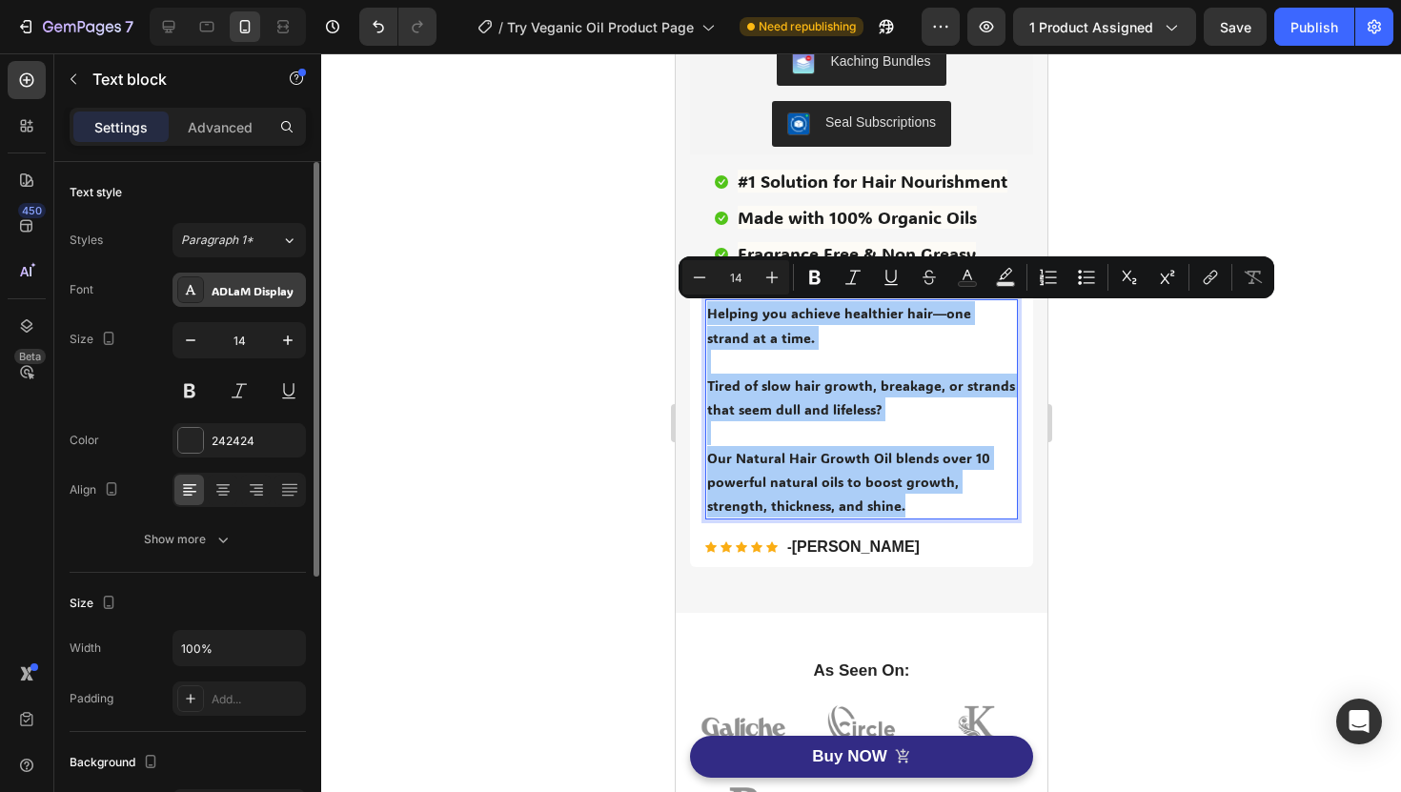
click at [244, 296] on div "ADLaM Display" at bounding box center [257, 290] width 90 height 17
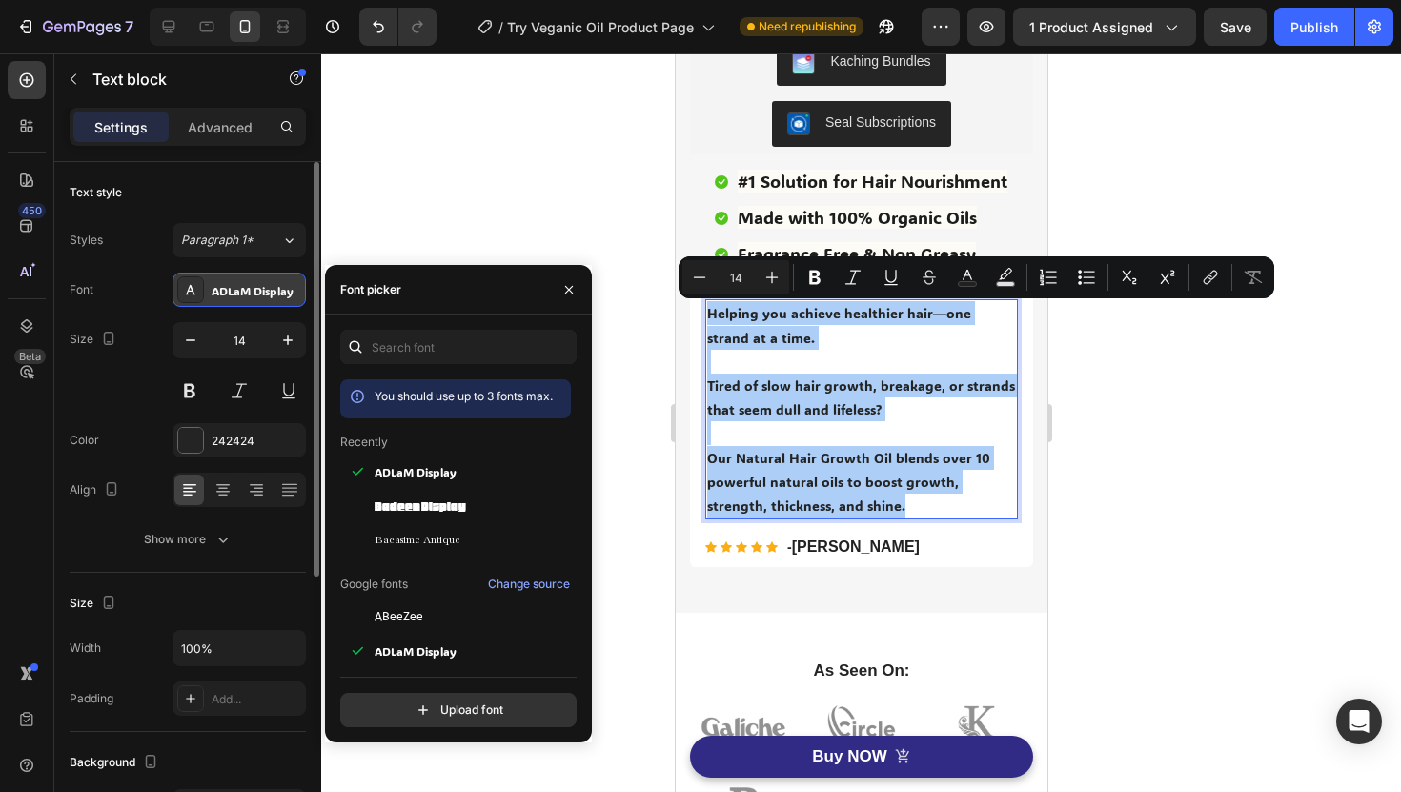
click at [244, 296] on div "ADLaM Display" at bounding box center [257, 290] width 90 height 17
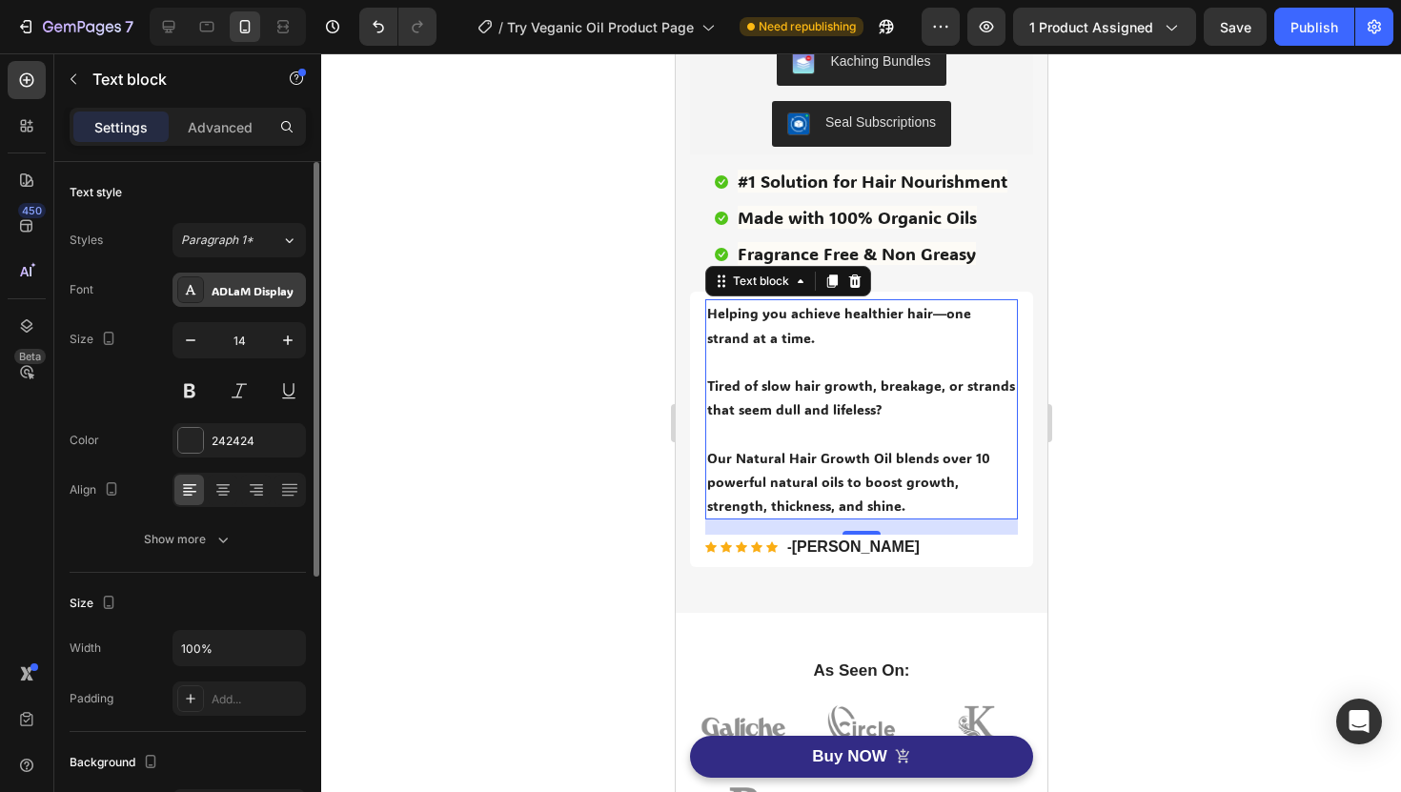
click at [244, 296] on div "ADLaM Display" at bounding box center [257, 290] width 90 height 17
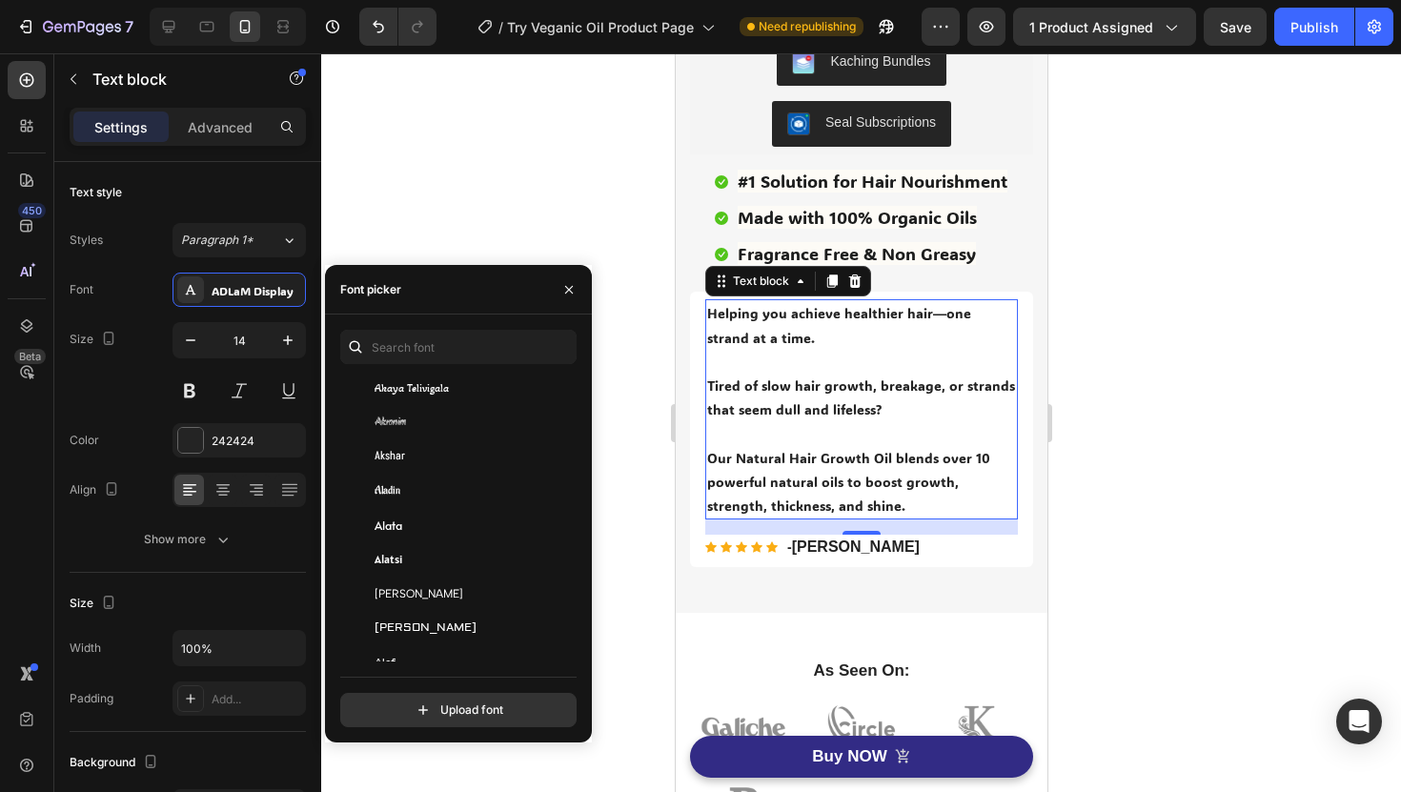
scroll to position [1117, 0]
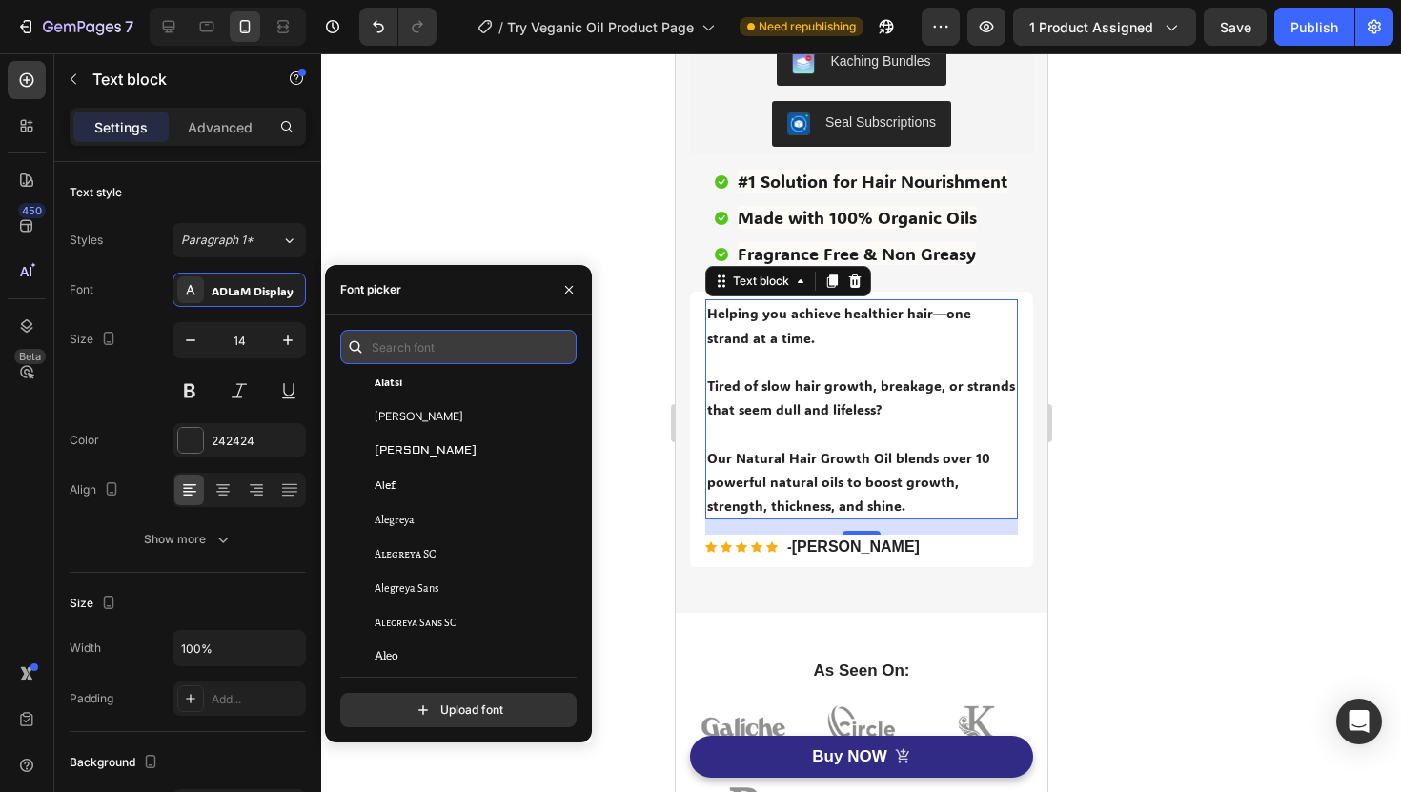
click at [443, 346] on input "text" at bounding box center [458, 347] width 236 height 34
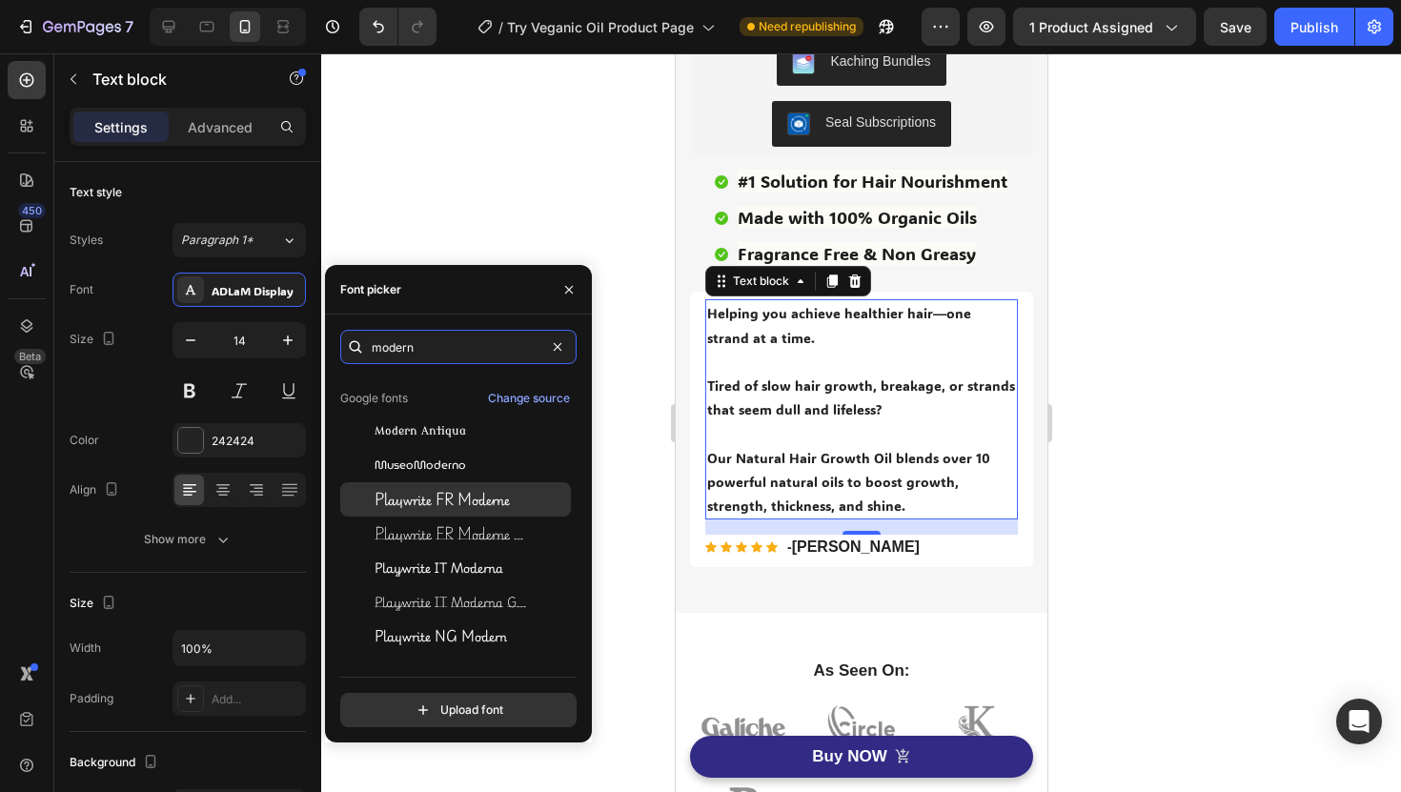
scroll to position [0, 0]
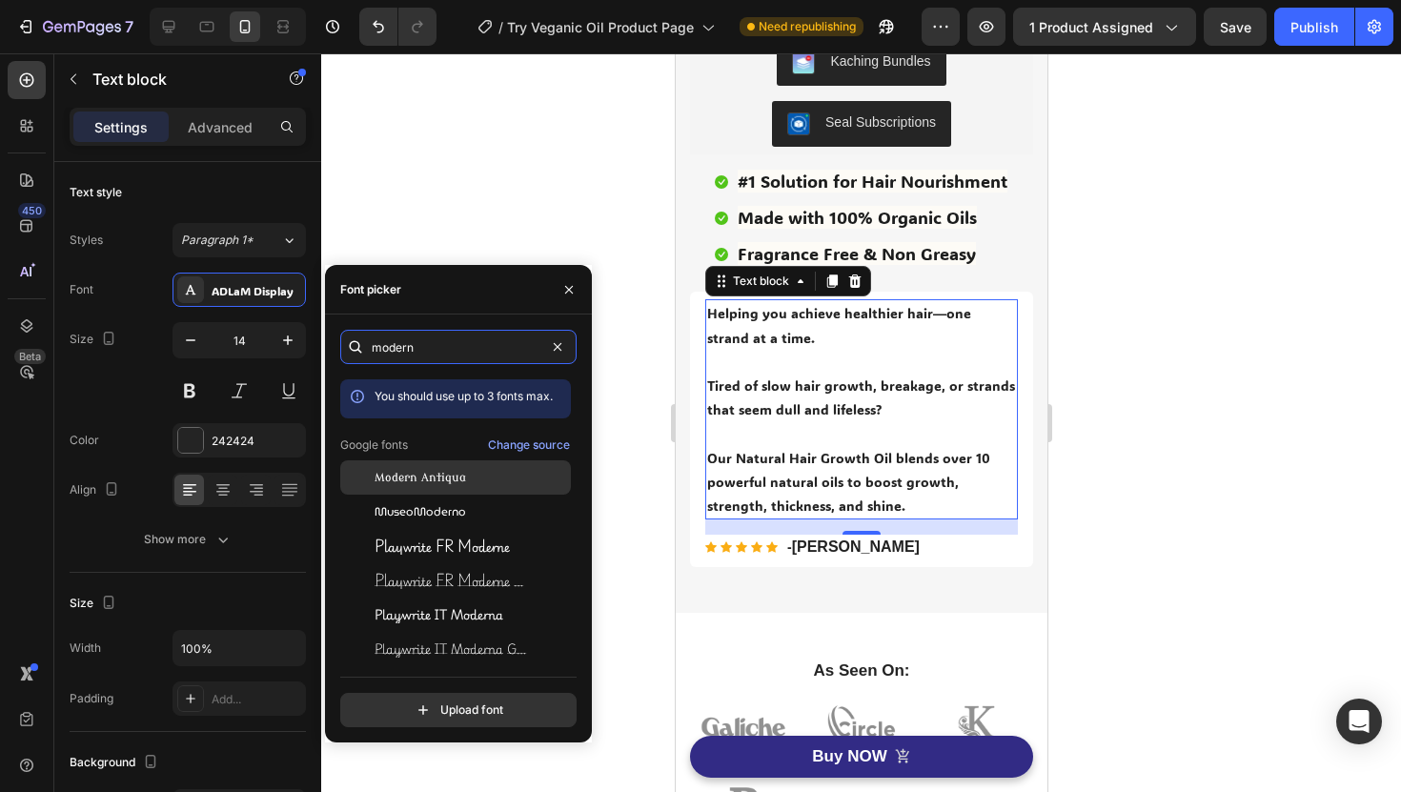
type input "modern"
click at [461, 485] on span "Modern Antiqua" at bounding box center [421, 477] width 92 height 17
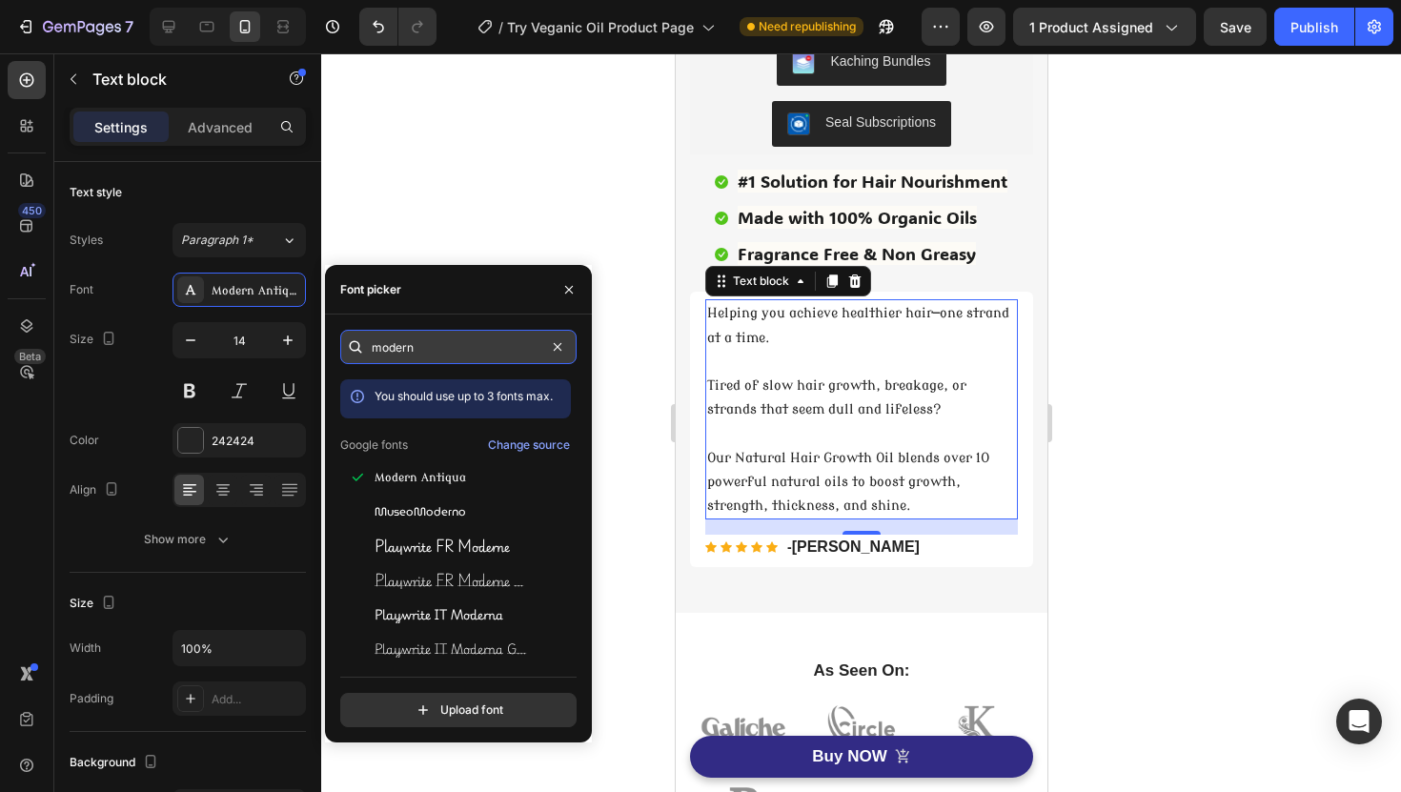
click at [475, 356] on input "modern" at bounding box center [458, 347] width 236 height 34
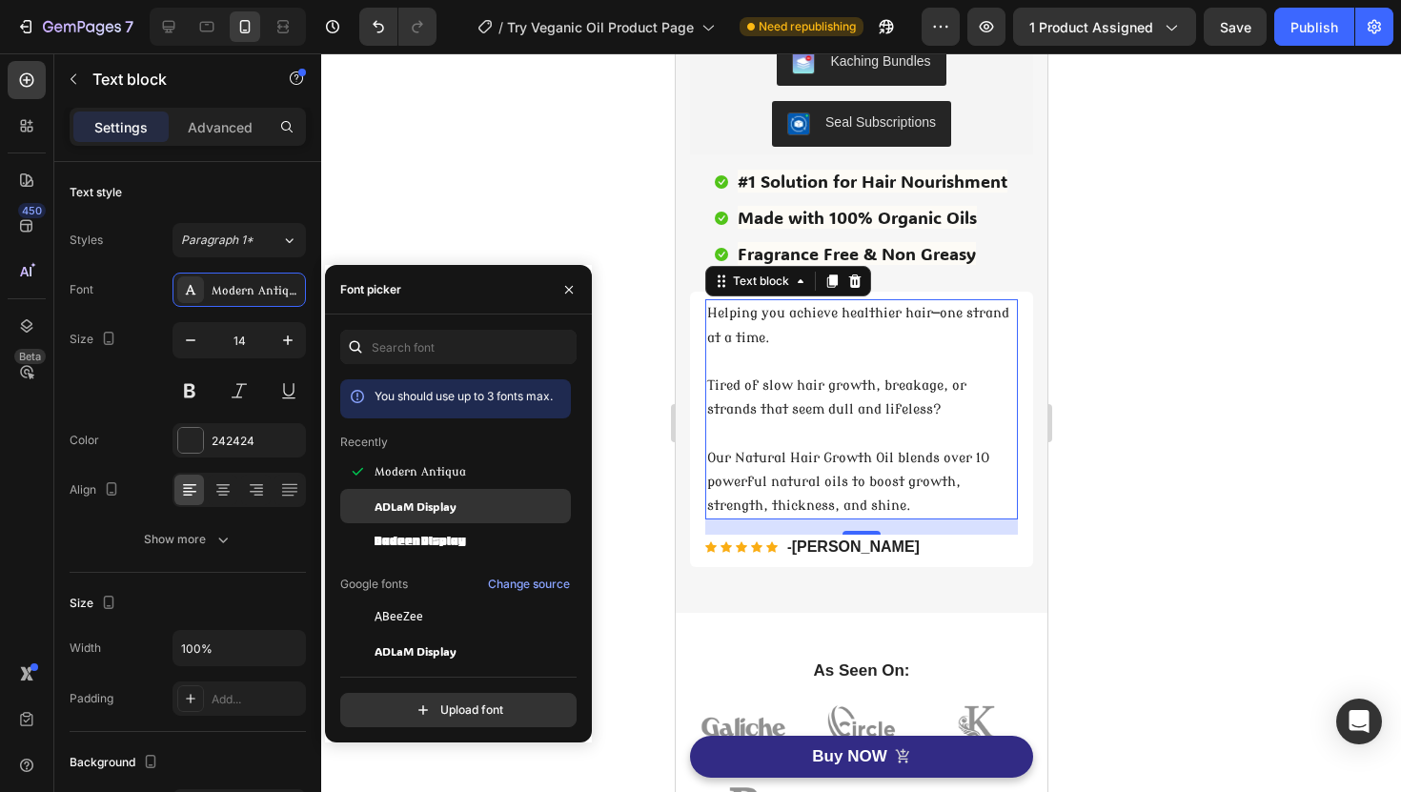
click at [490, 506] on div "ADLaM Display" at bounding box center [471, 506] width 193 height 17
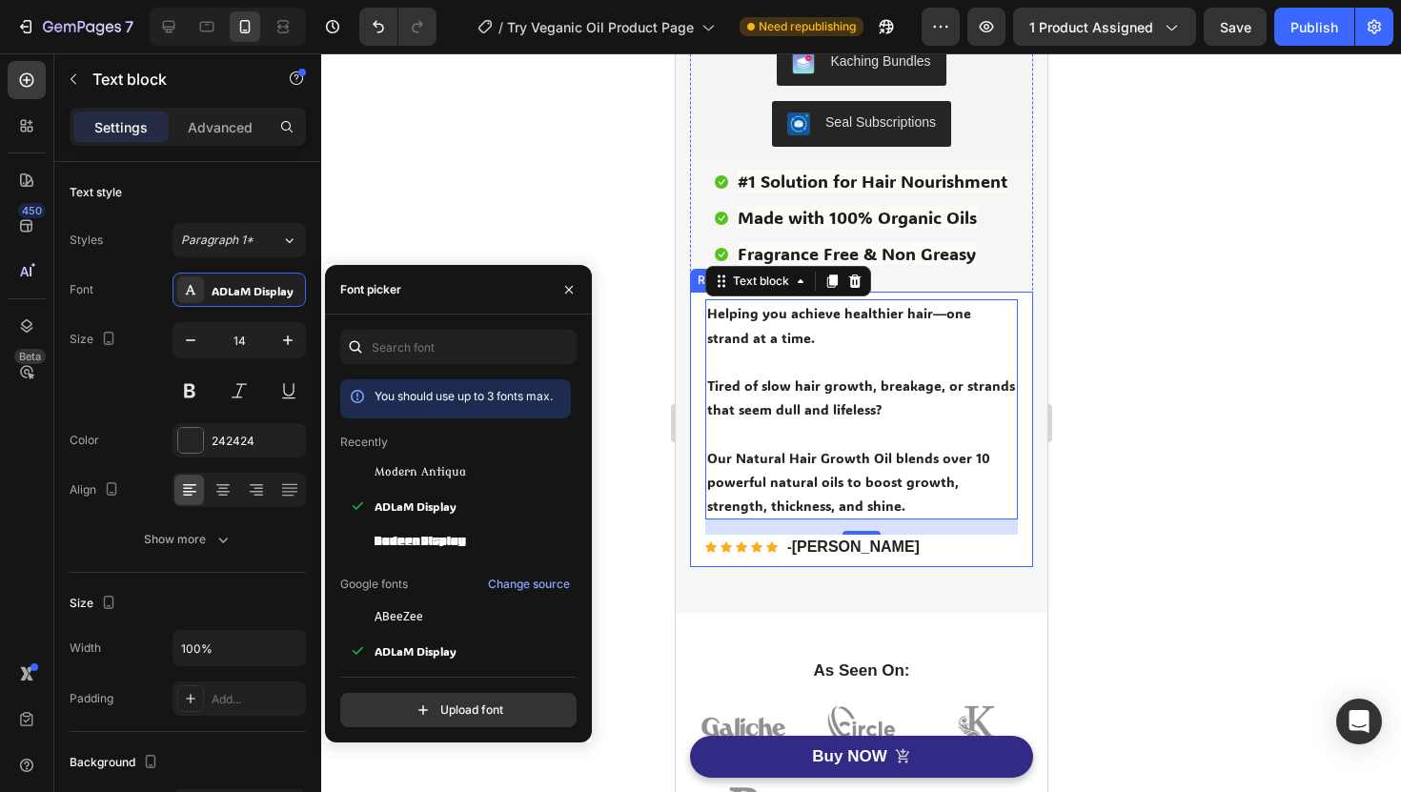
click at [1130, 402] on div at bounding box center [861, 422] width 1080 height 739
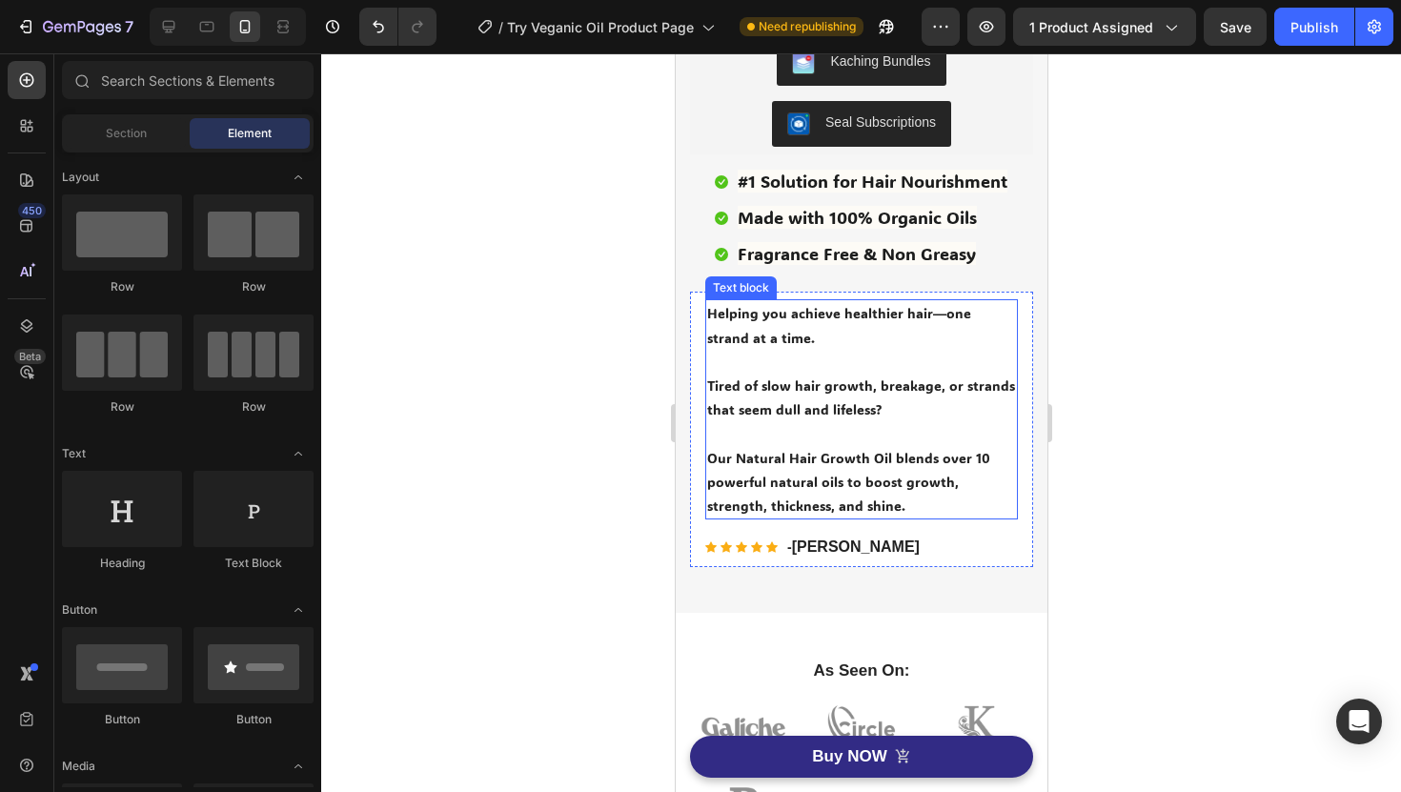
click at [927, 354] on p "Rich Text Editor. Editing area: main" at bounding box center [860, 362] width 309 height 24
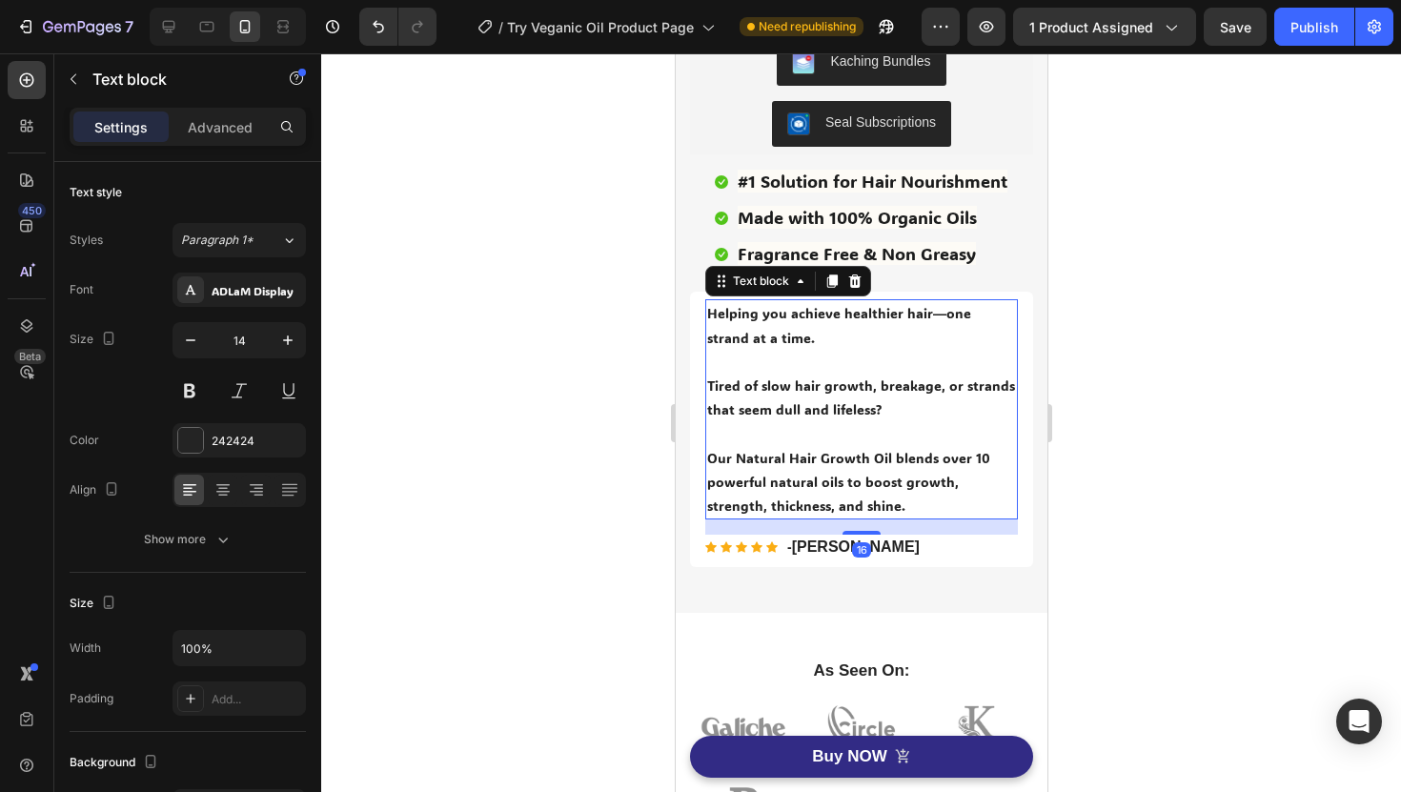
click at [785, 370] on p "Rich Text Editor. Editing area: main" at bounding box center [860, 362] width 309 height 24
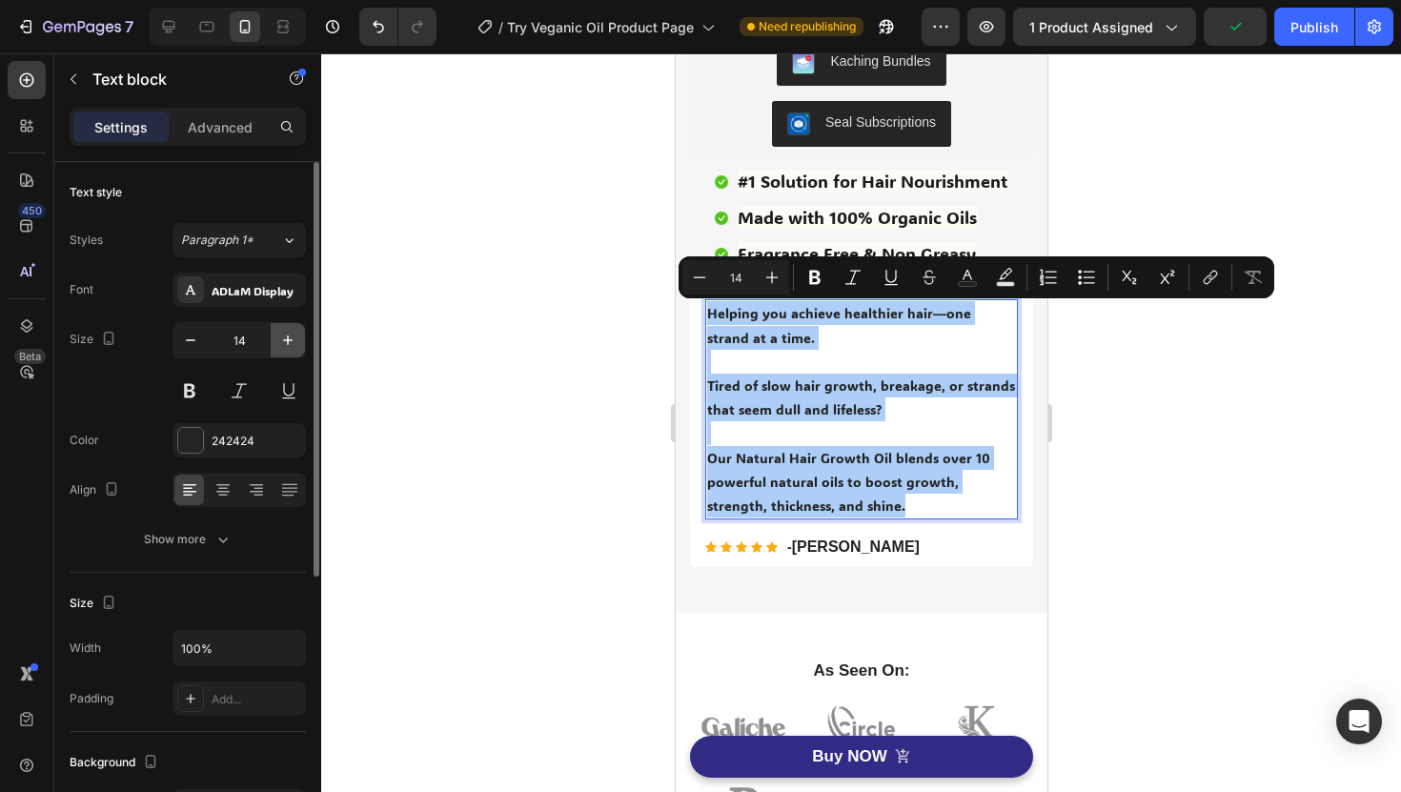
click at [292, 341] on icon "button" at bounding box center [287, 340] width 19 height 19
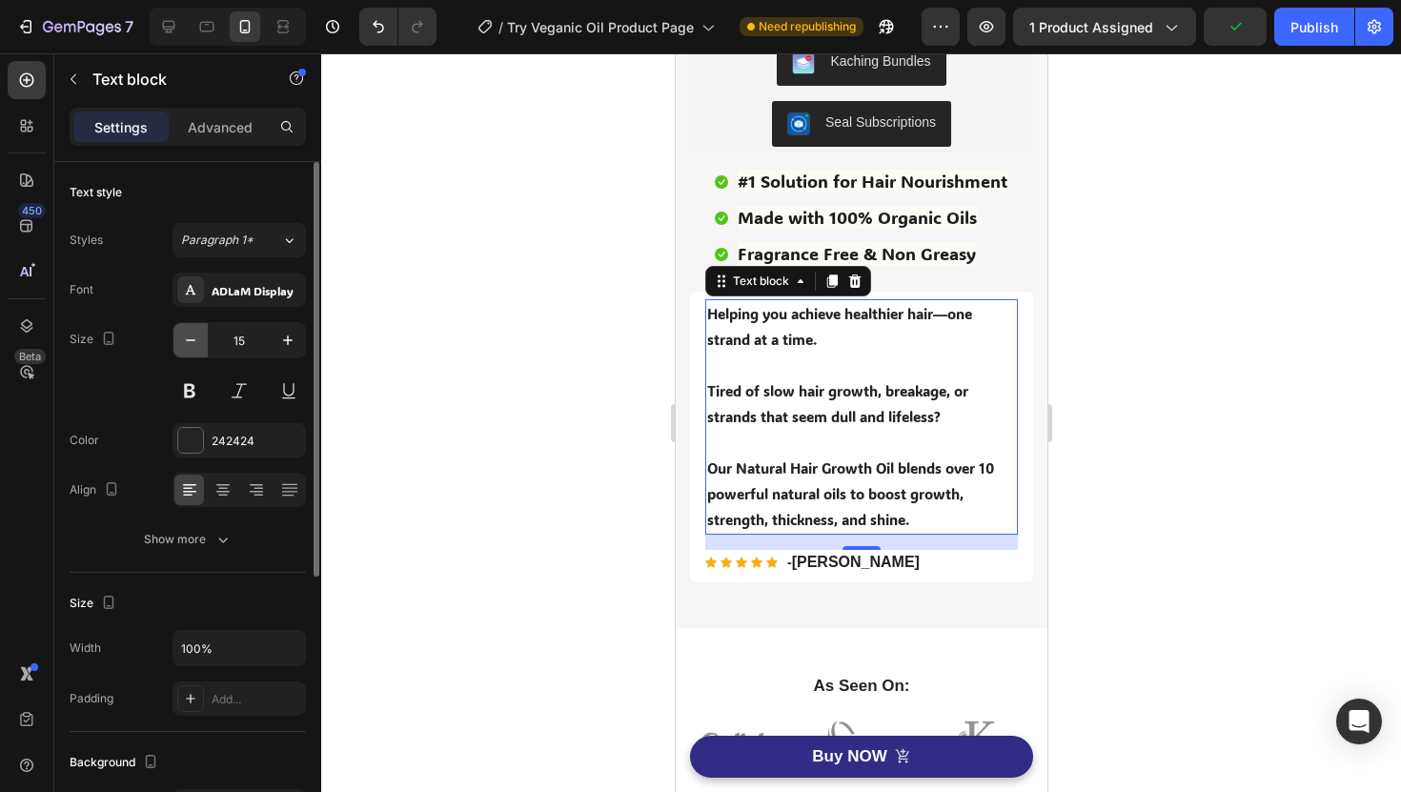
click at [187, 334] on icon "button" at bounding box center [190, 340] width 19 height 19
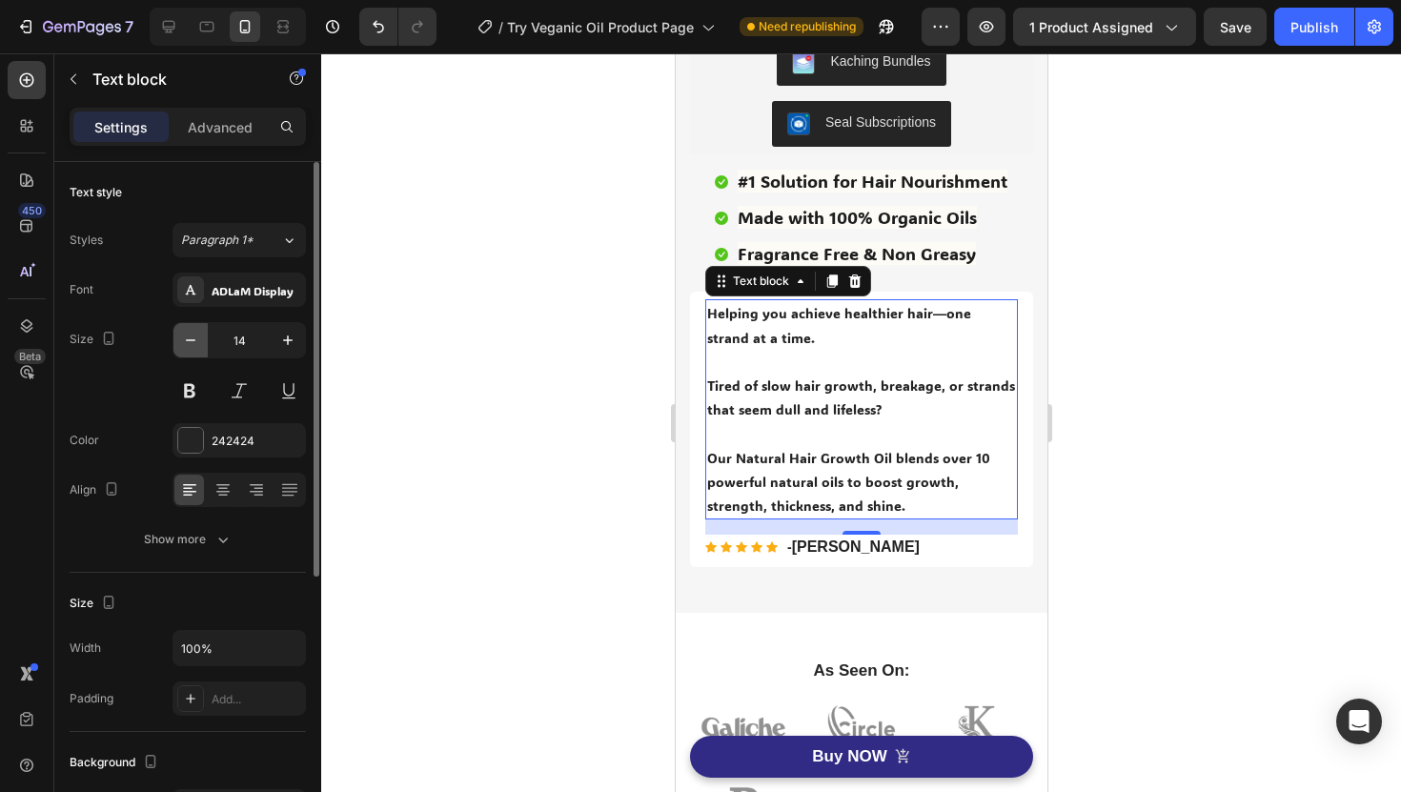
click at [187, 334] on icon "button" at bounding box center [190, 340] width 19 height 19
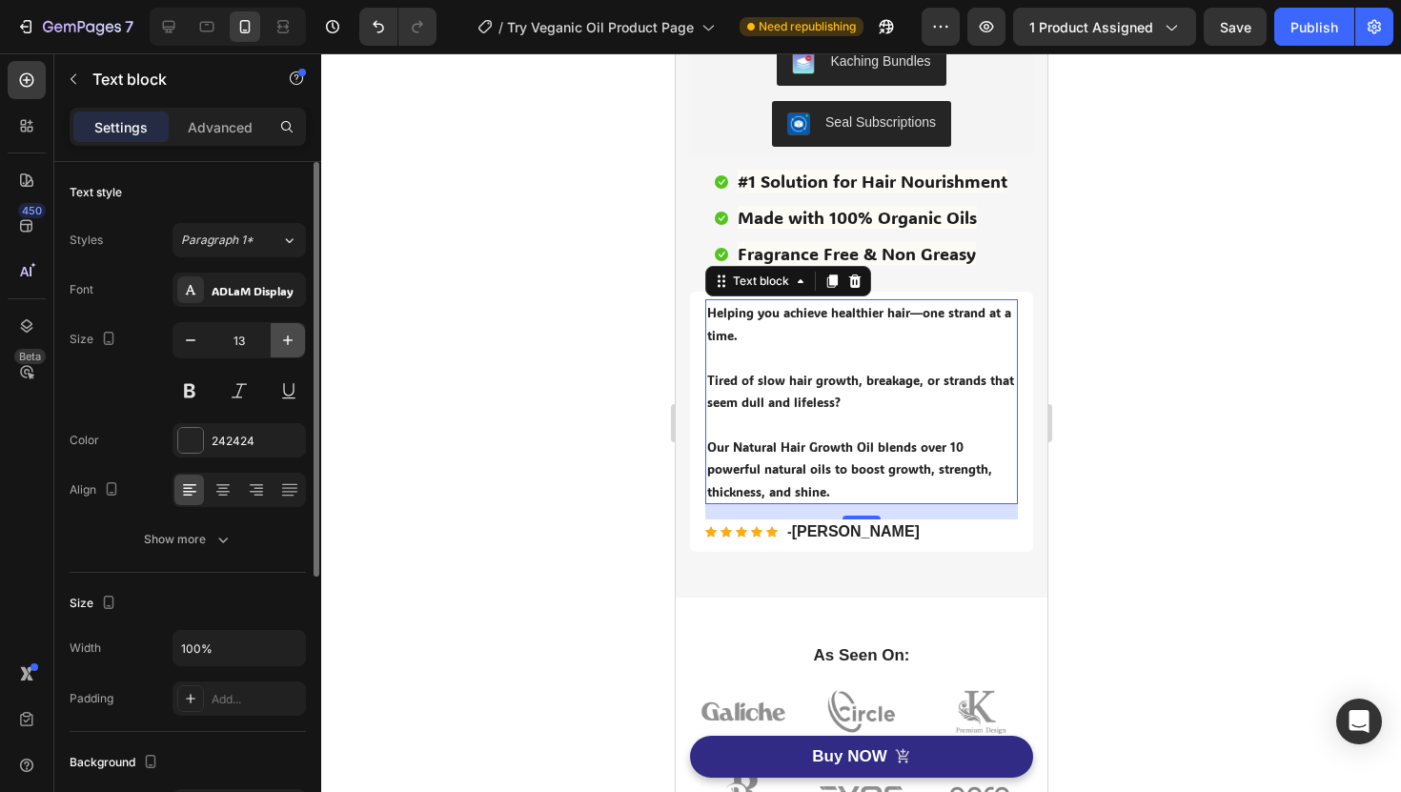
click at [278, 339] on icon "button" at bounding box center [287, 340] width 19 height 19
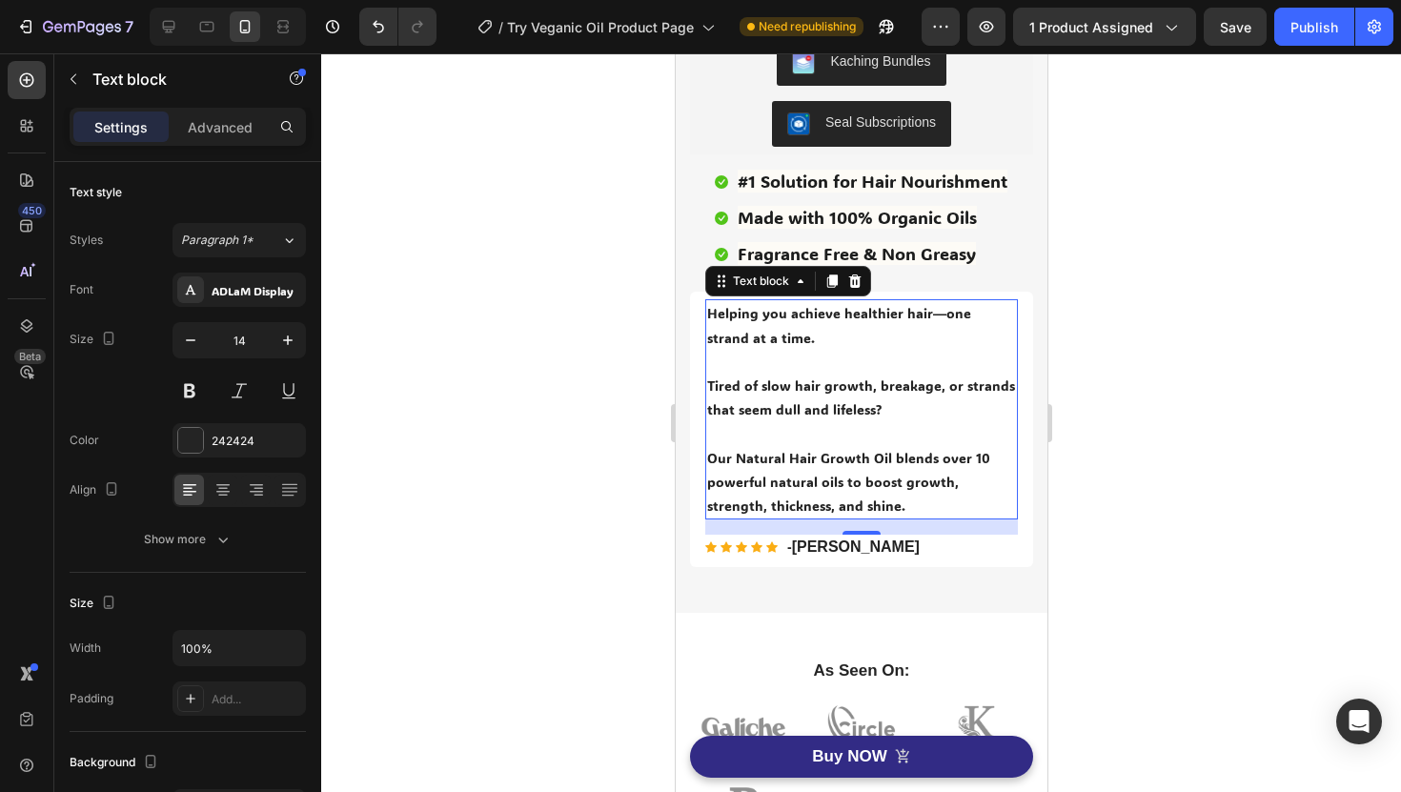
click at [772, 437] on p "Rich Text Editor. Editing area: main" at bounding box center [860, 433] width 309 height 24
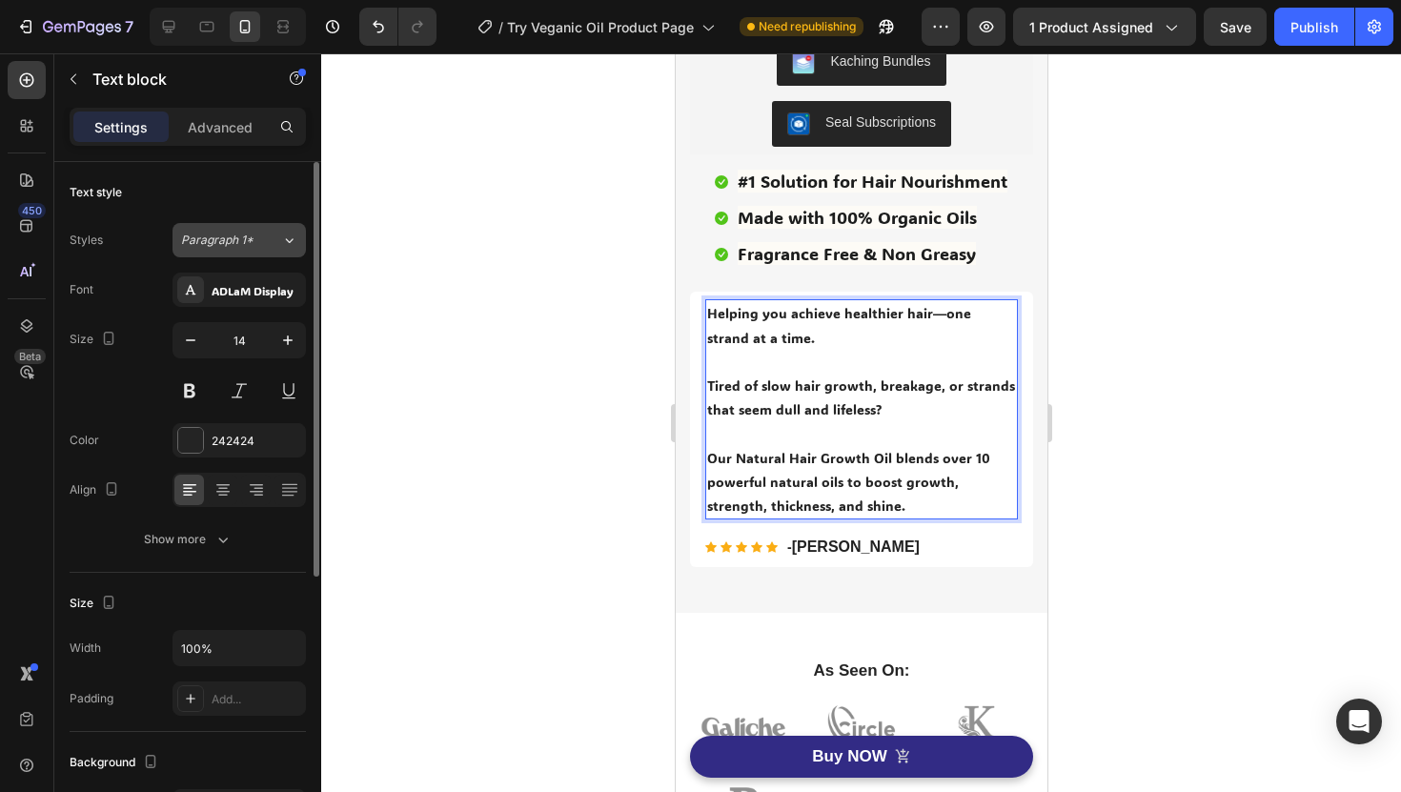
click at [228, 247] on span "Paragraph 1*" at bounding box center [217, 240] width 72 height 17
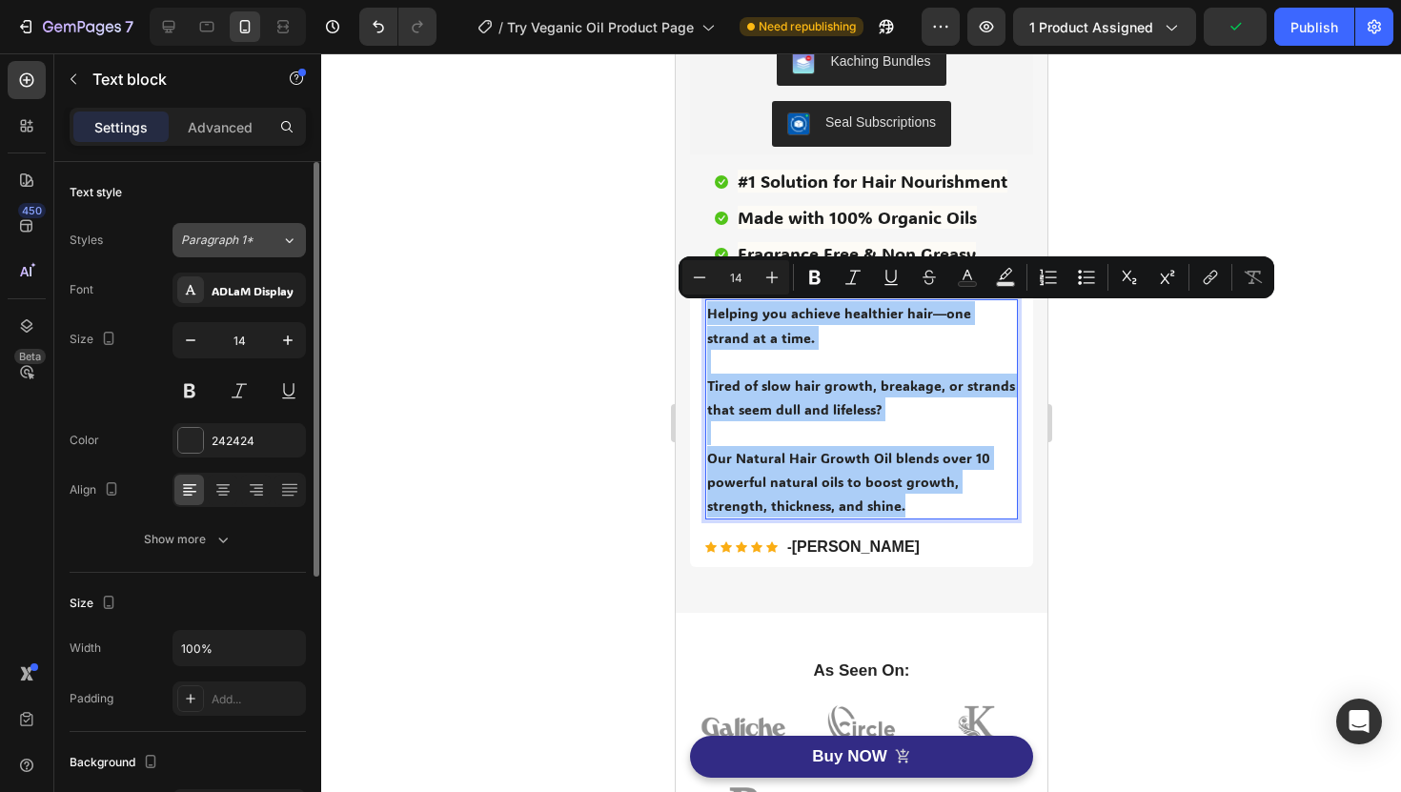
click at [230, 233] on span "Paragraph 1*" at bounding box center [217, 240] width 72 height 17
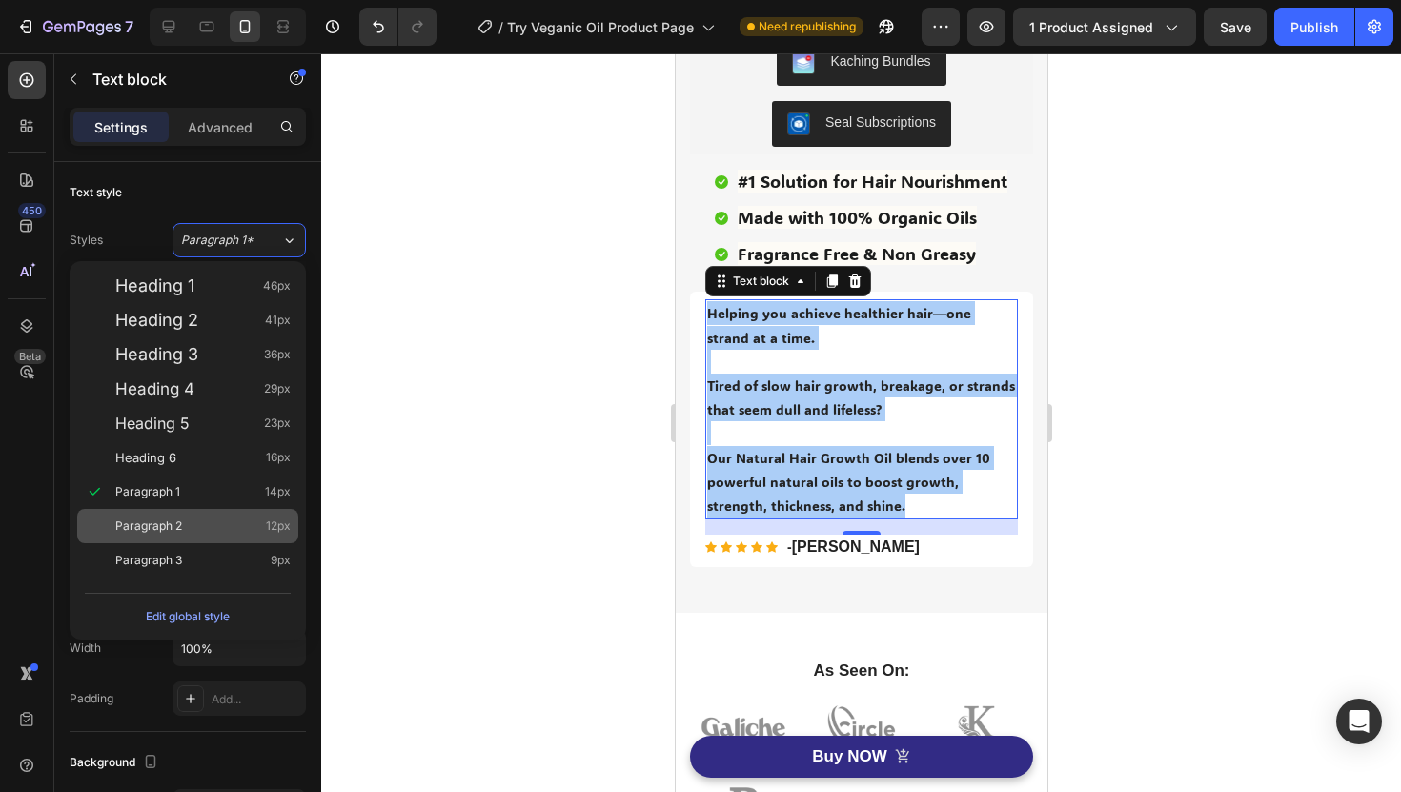
click at [245, 521] on div "Paragraph 2 12px" at bounding box center [202, 526] width 175 height 19
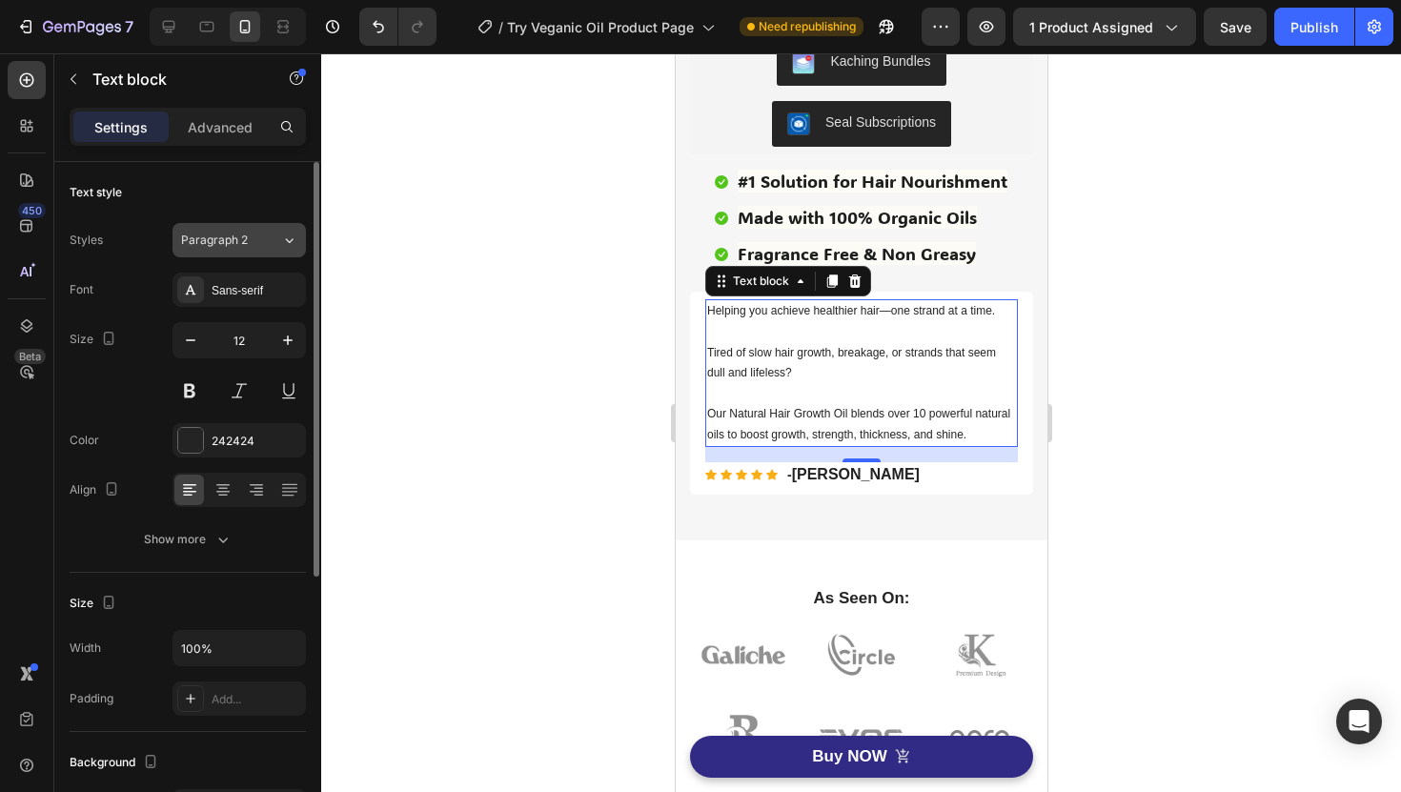
click at [263, 238] on div "Paragraph 2" at bounding box center [231, 240] width 100 height 17
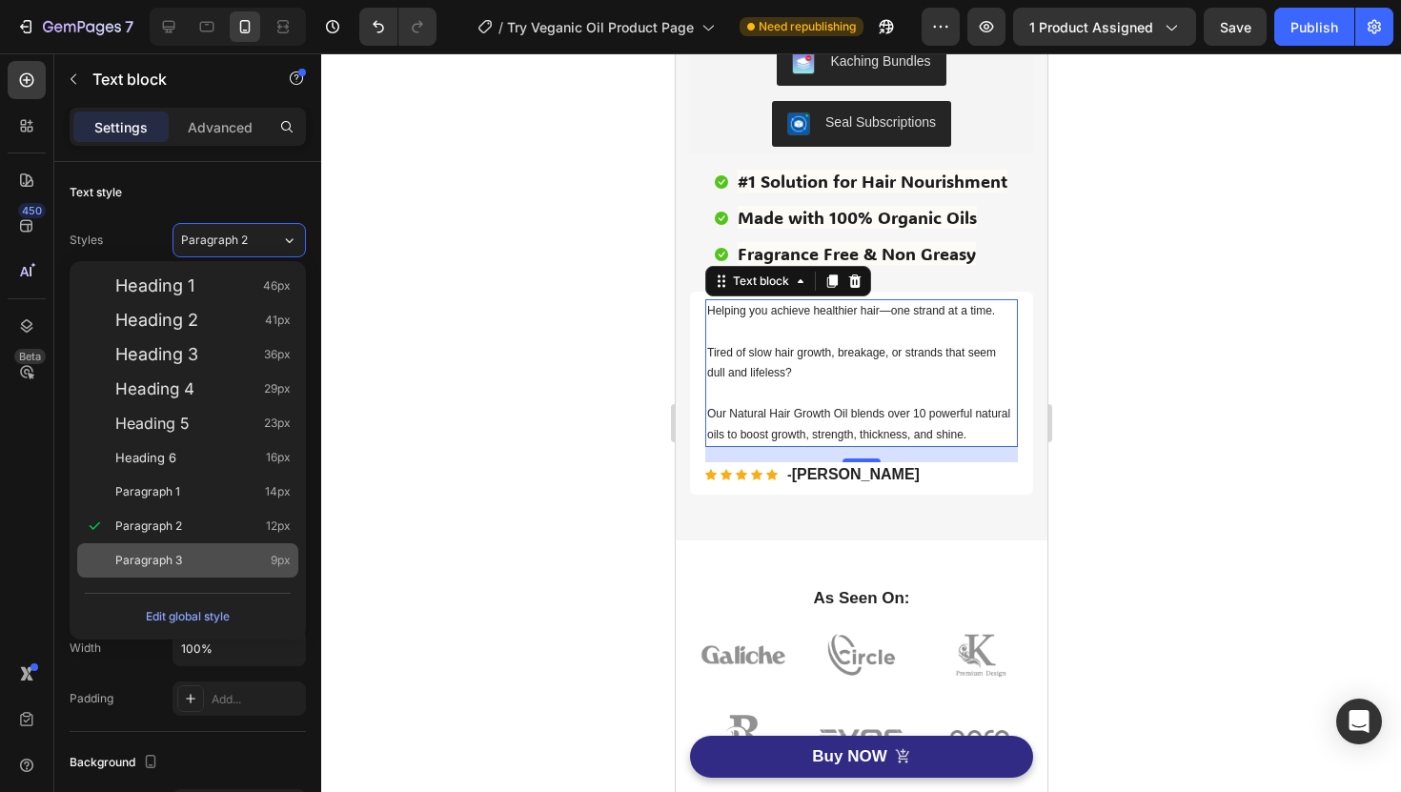
click at [238, 545] on div "Paragraph 3 9px" at bounding box center [187, 560] width 221 height 34
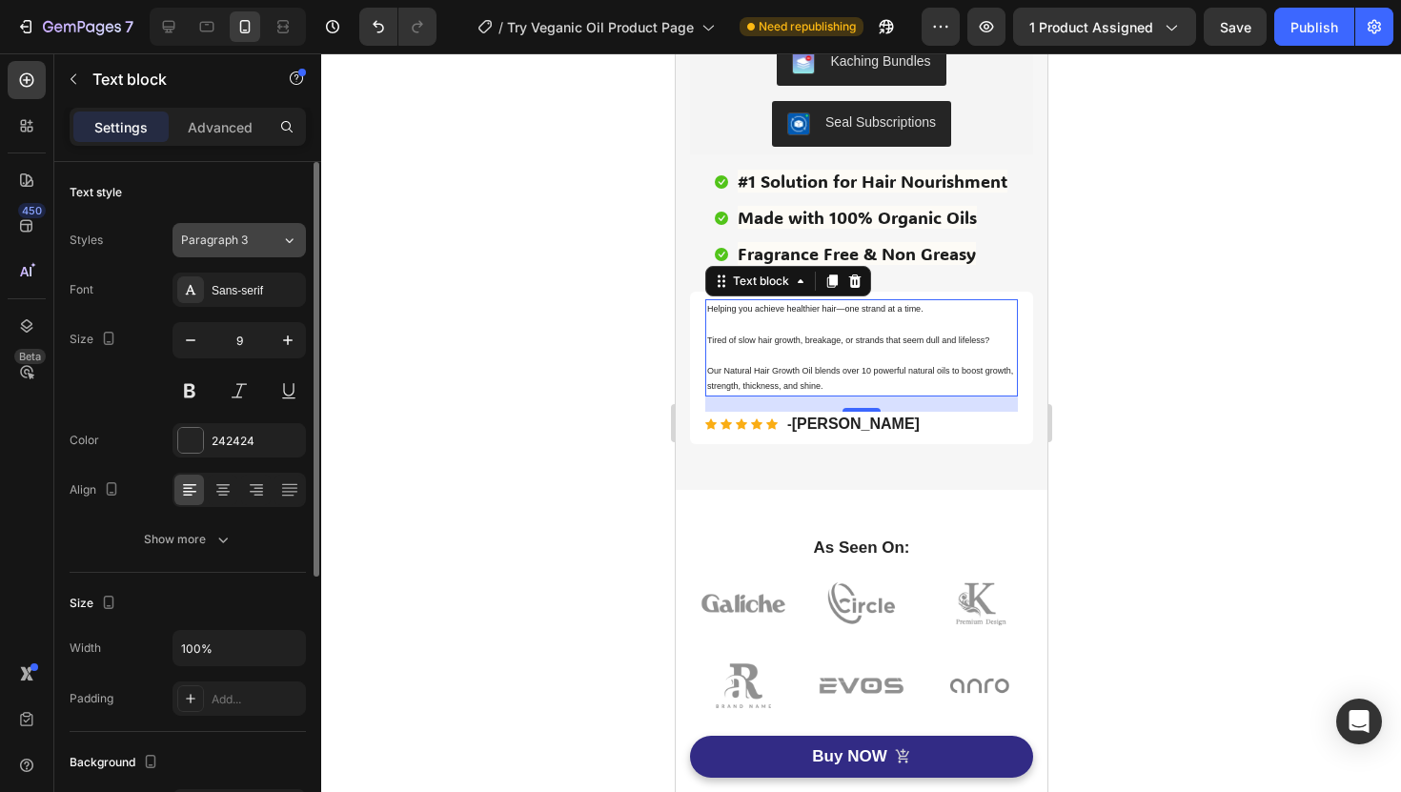
click at [282, 235] on icon at bounding box center [289, 240] width 16 height 19
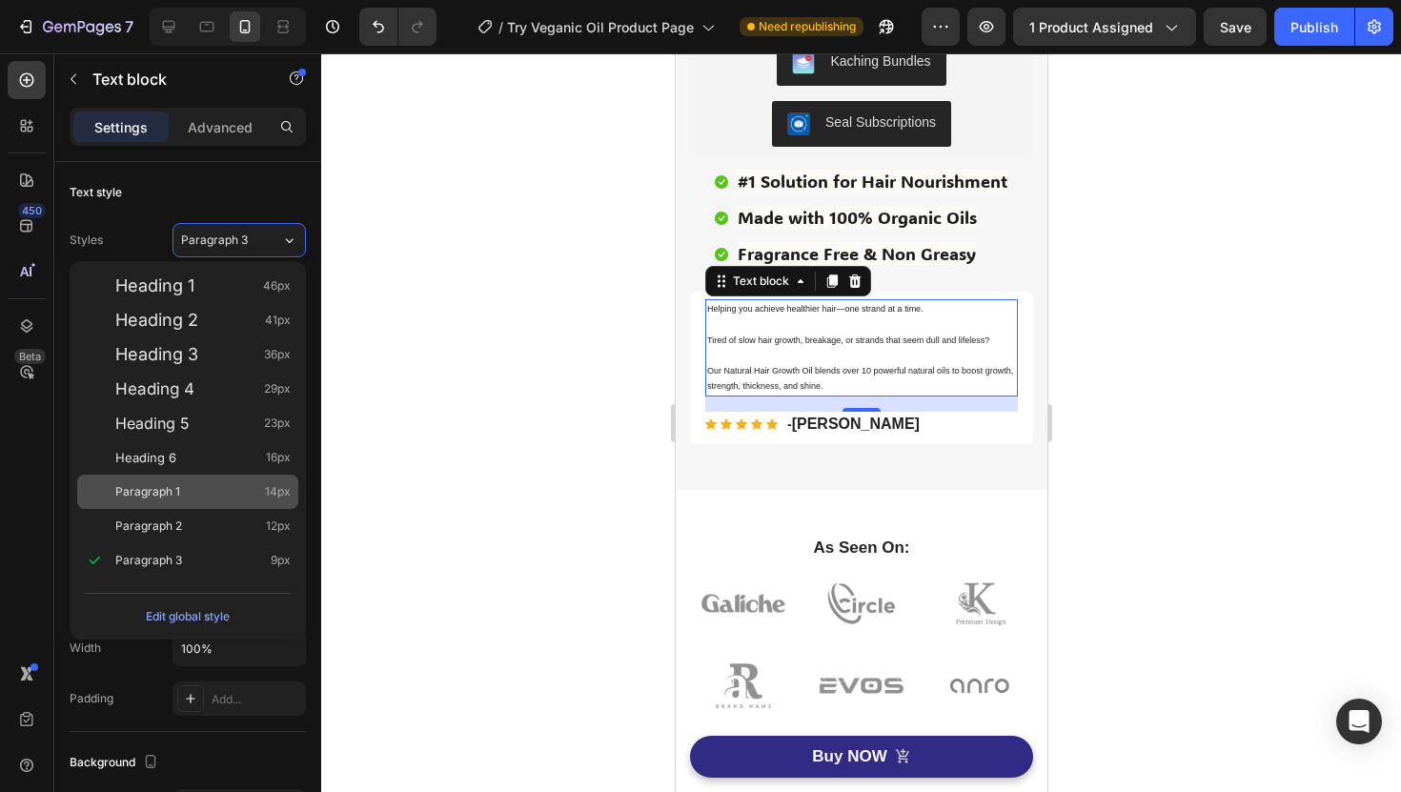
click at [253, 487] on div "Paragraph 1 14px" at bounding box center [202, 491] width 175 height 19
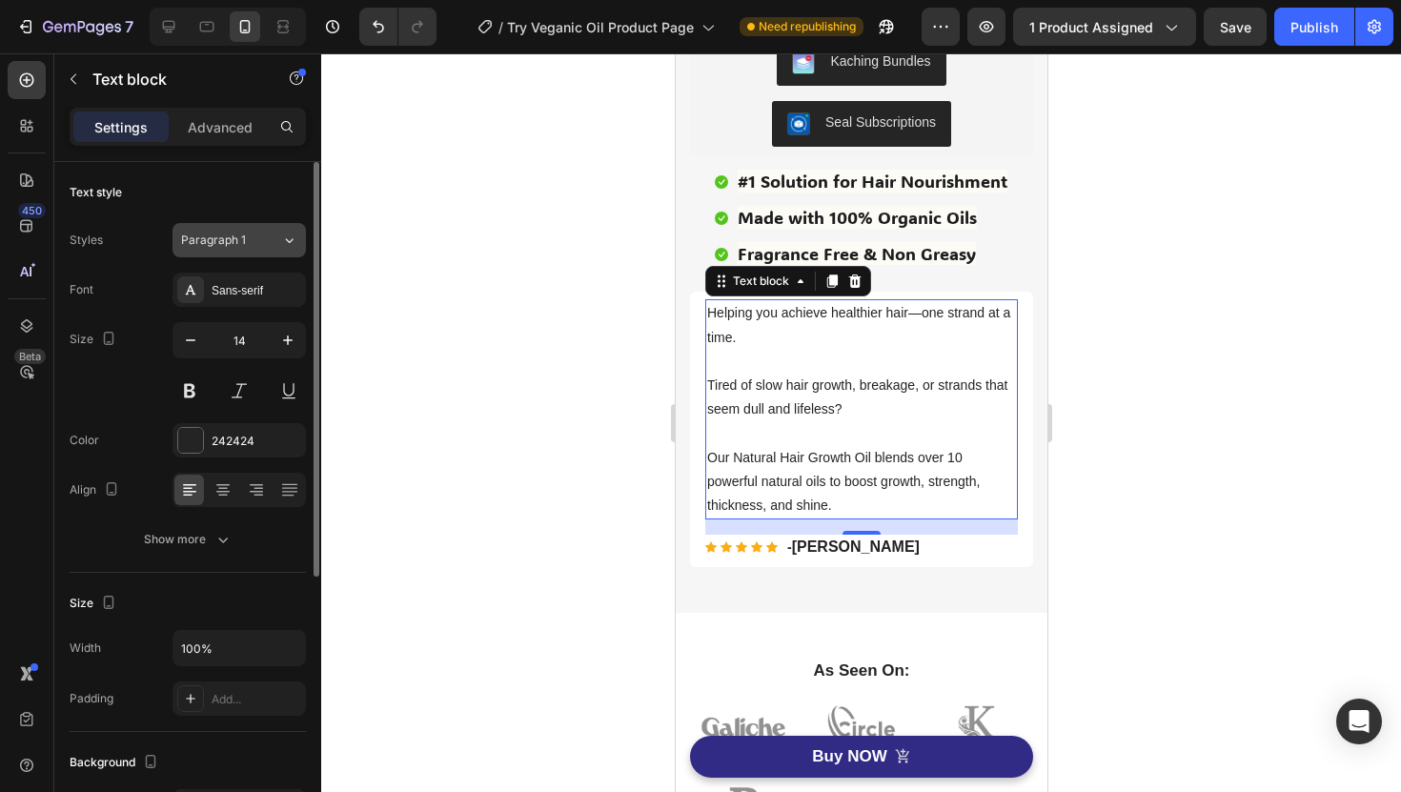
click at [278, 249] on button "Paragraph 1" at bounding box center [239, 240] width 133 height 34
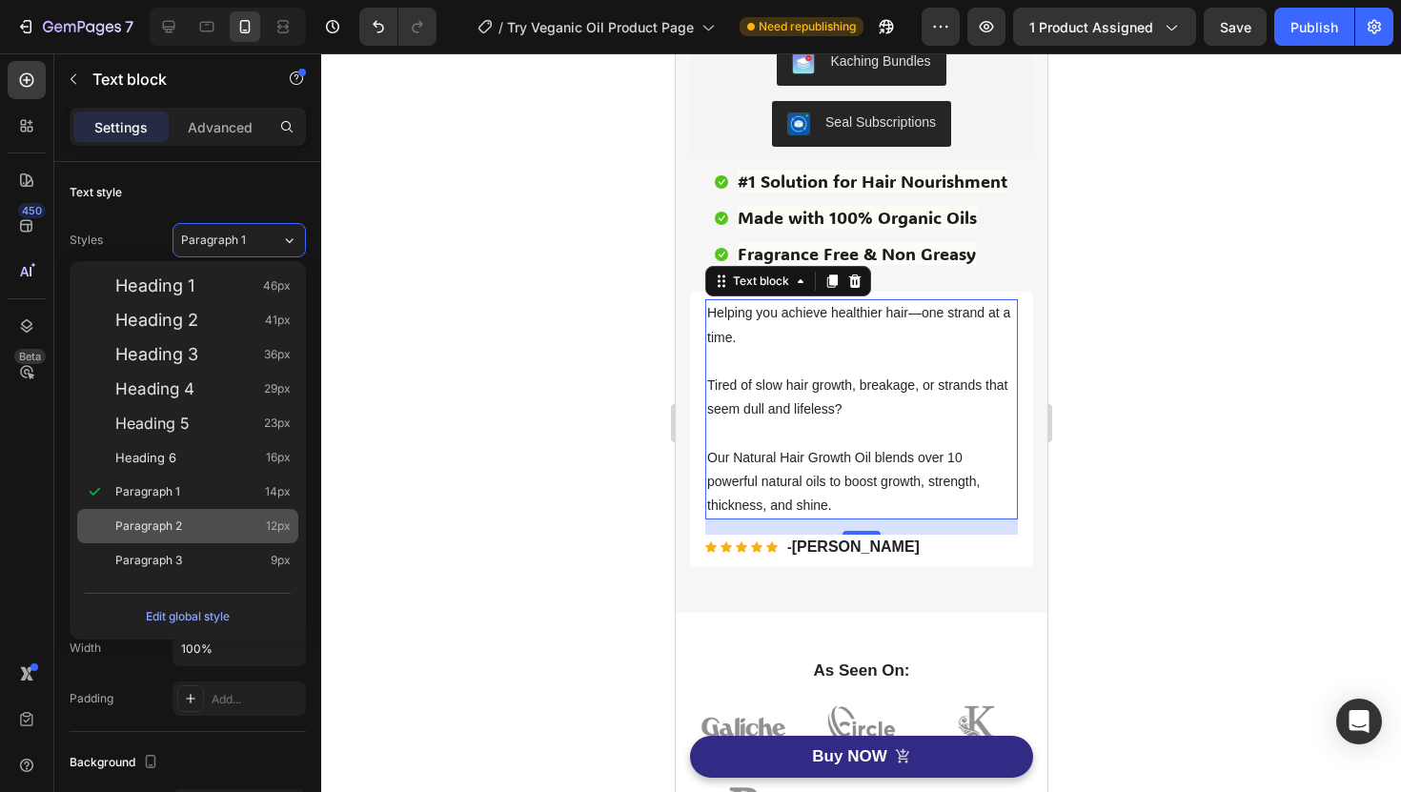
click at [257, 523] on div "Paragraph 2 12px" at bounding box center [202, 526] width 175 height 19
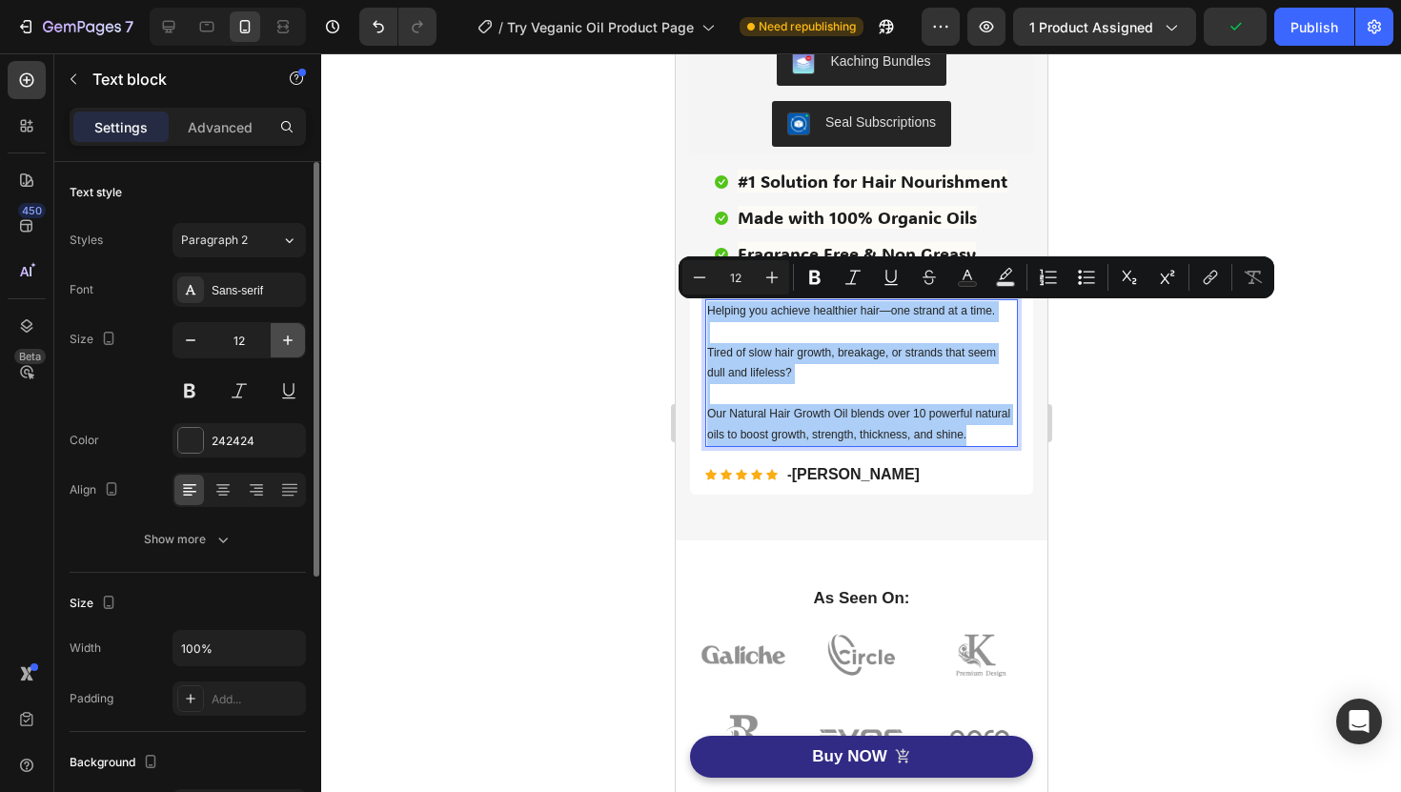
click at [286, 352] on button "button" at bounding box center [288, 340] width 34 height 34
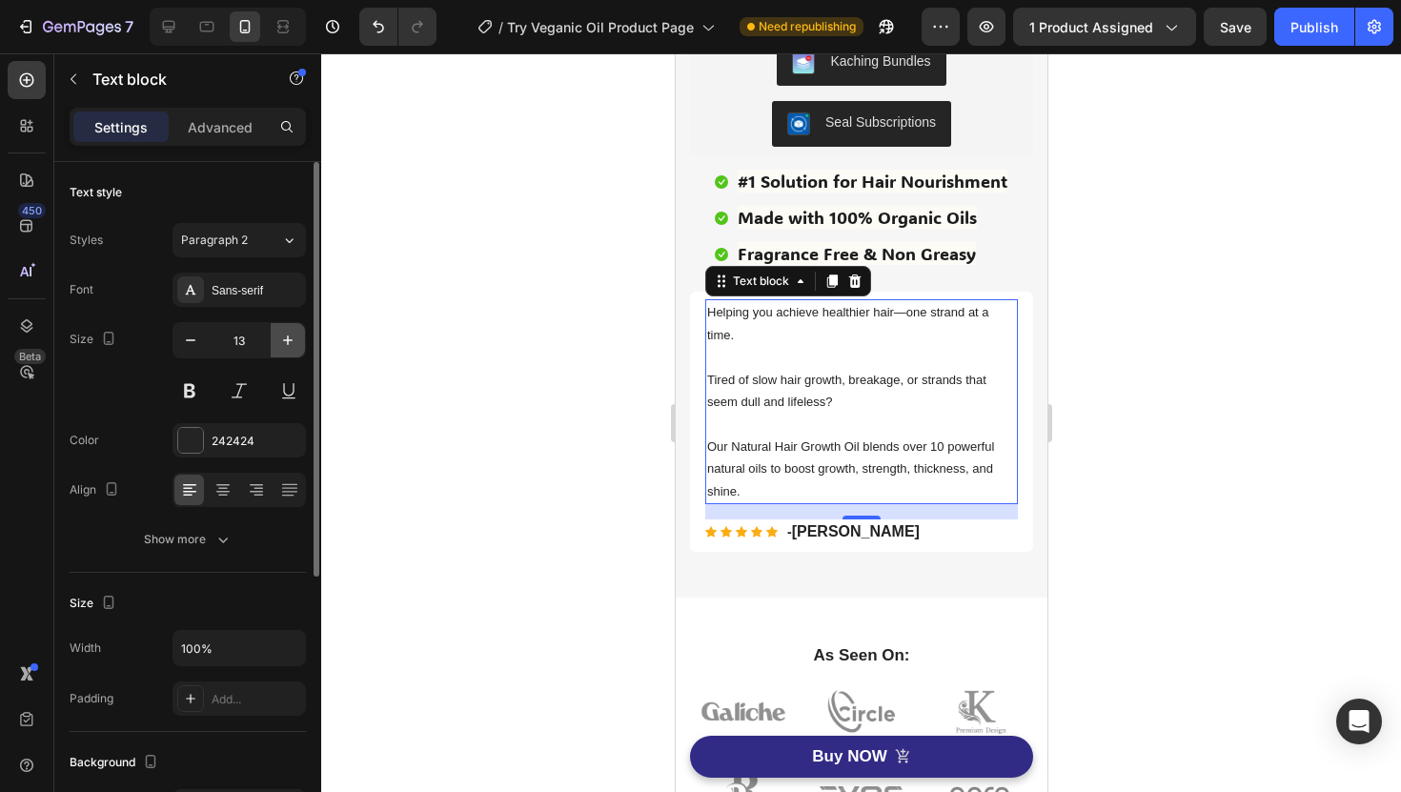
click at [286, 352] on button "button" at bounding box center [288, 340] width 34 height 34
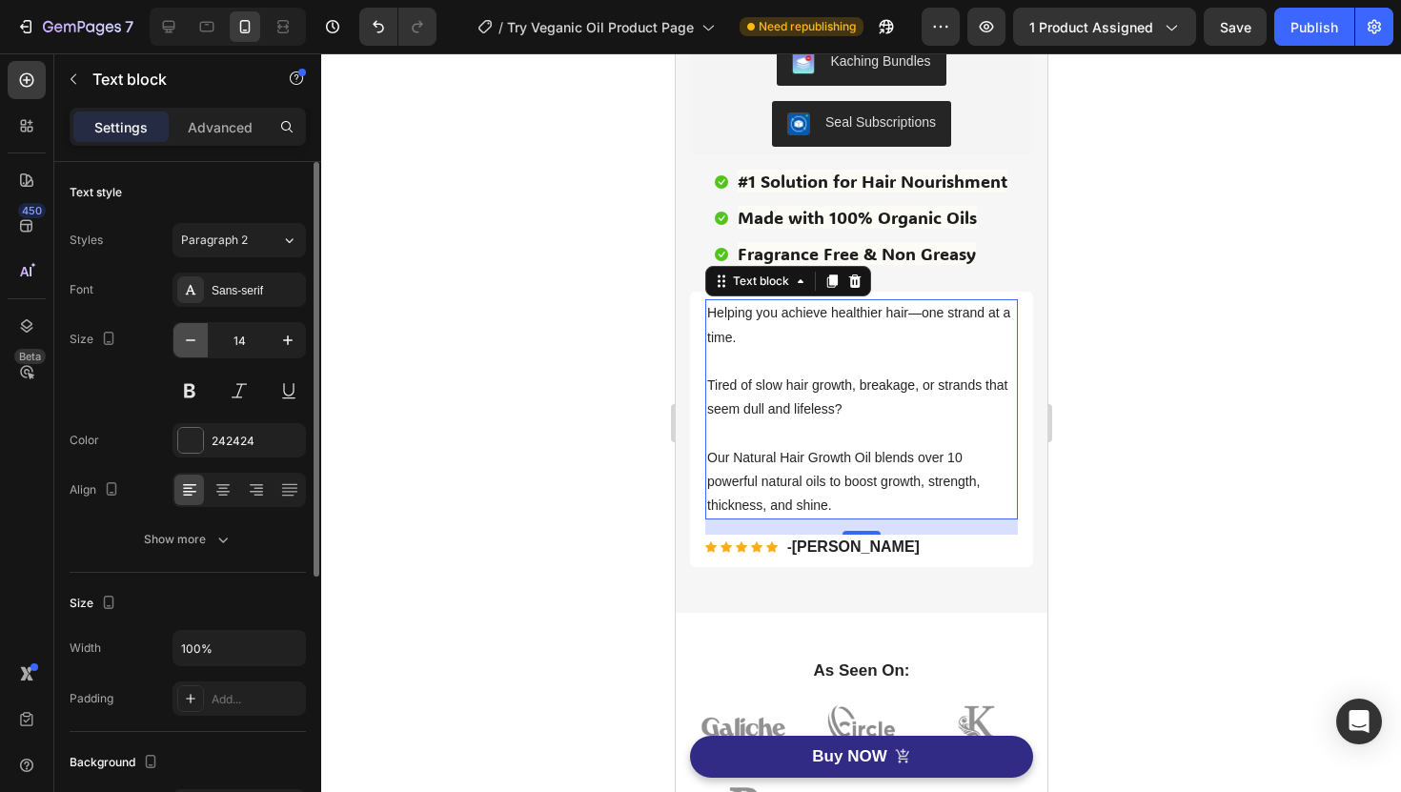
click at [201, 343] on button "button" at bounding box center [190, 340] width 34 height 34
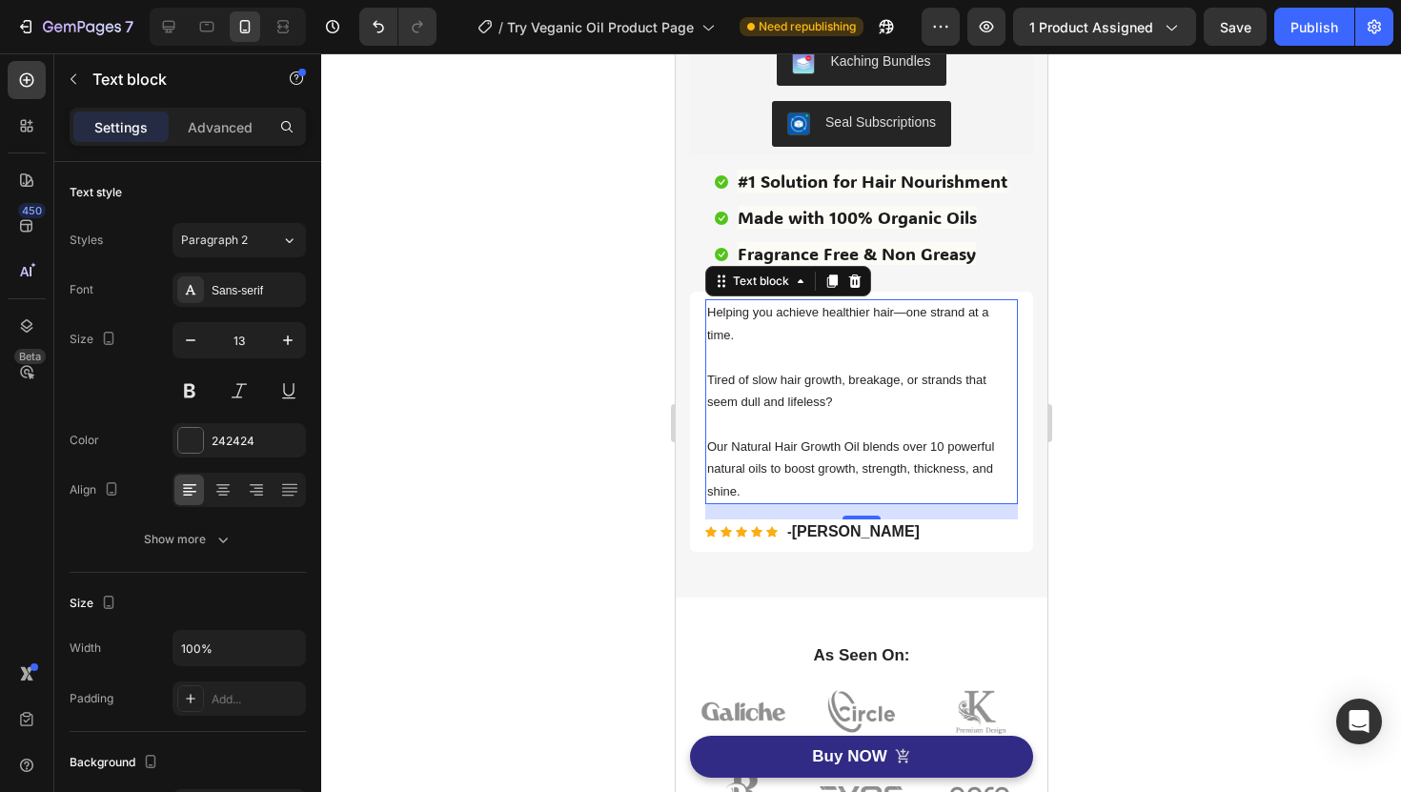
click at [796, 430] on p "Rich Text Editor. Editing area: main" at bounding box center [860, 424] width 309 height 22
click at [783, 422] on p "Rich Text Editor. Editing area: main" at bounding box center [860, 424] width 309 height 22
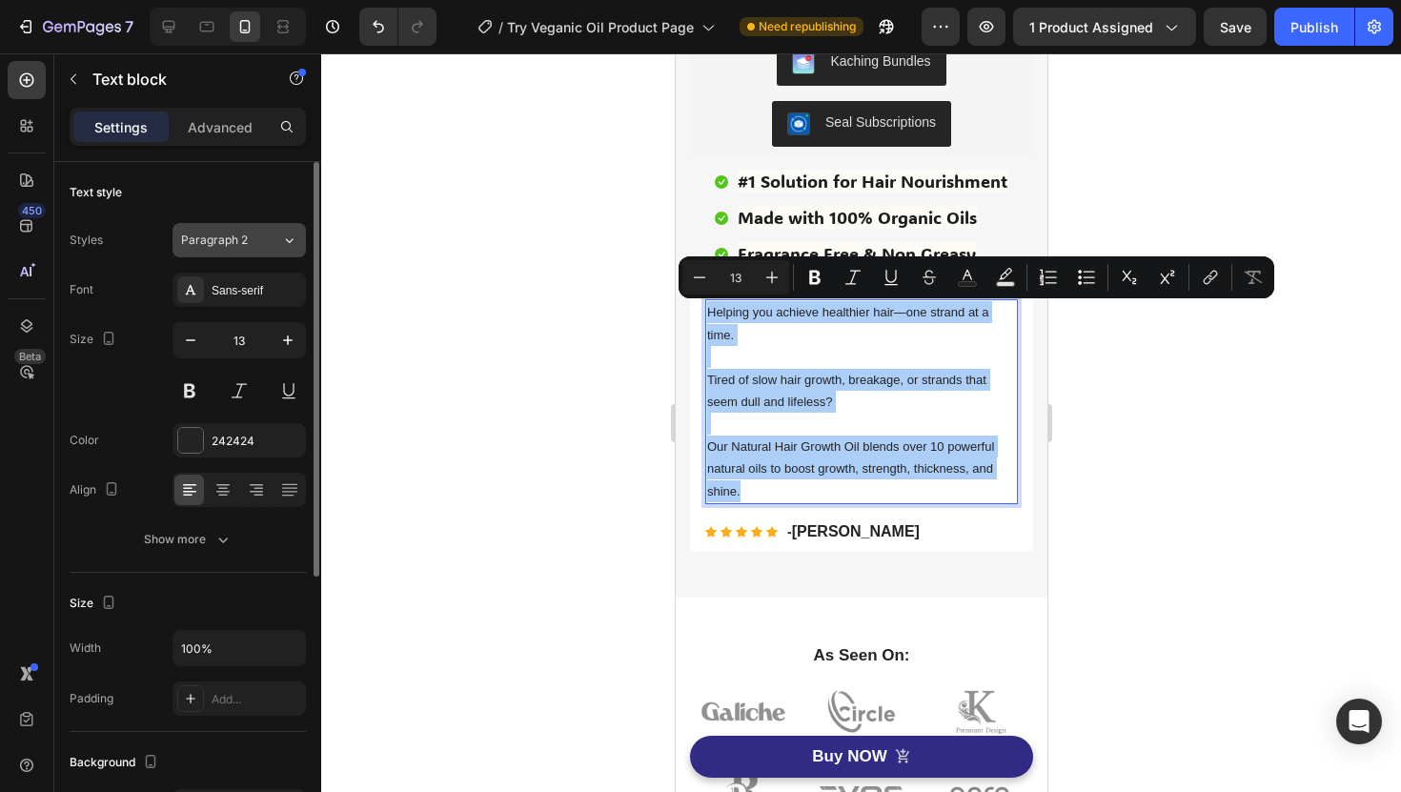
click at [237, 243] on span "Paragraph 2" at bounding box center [214, 240] width 67 height 17
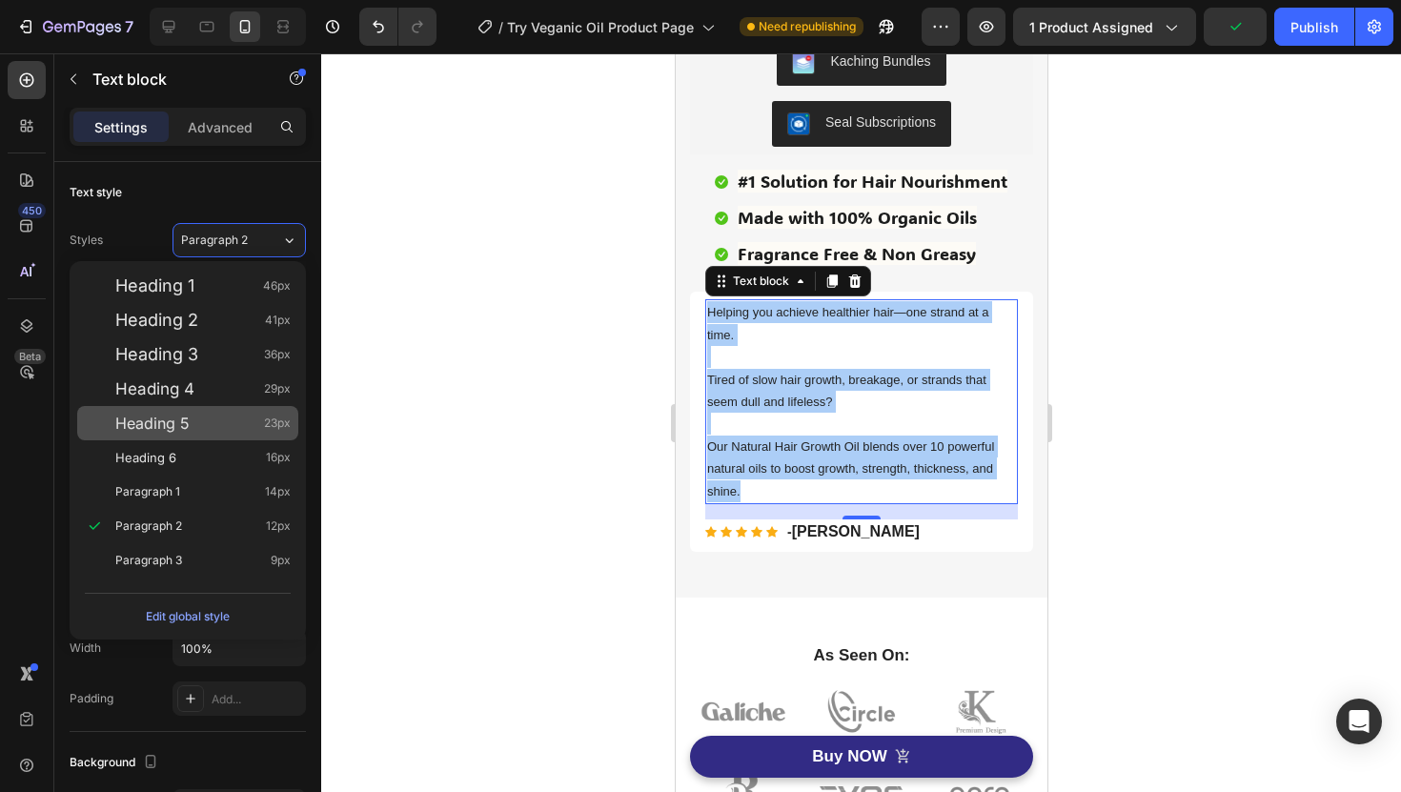
click at [241, 436] on div "Heading 5 23px" at bounding box center [187, 423] width 221 height 34
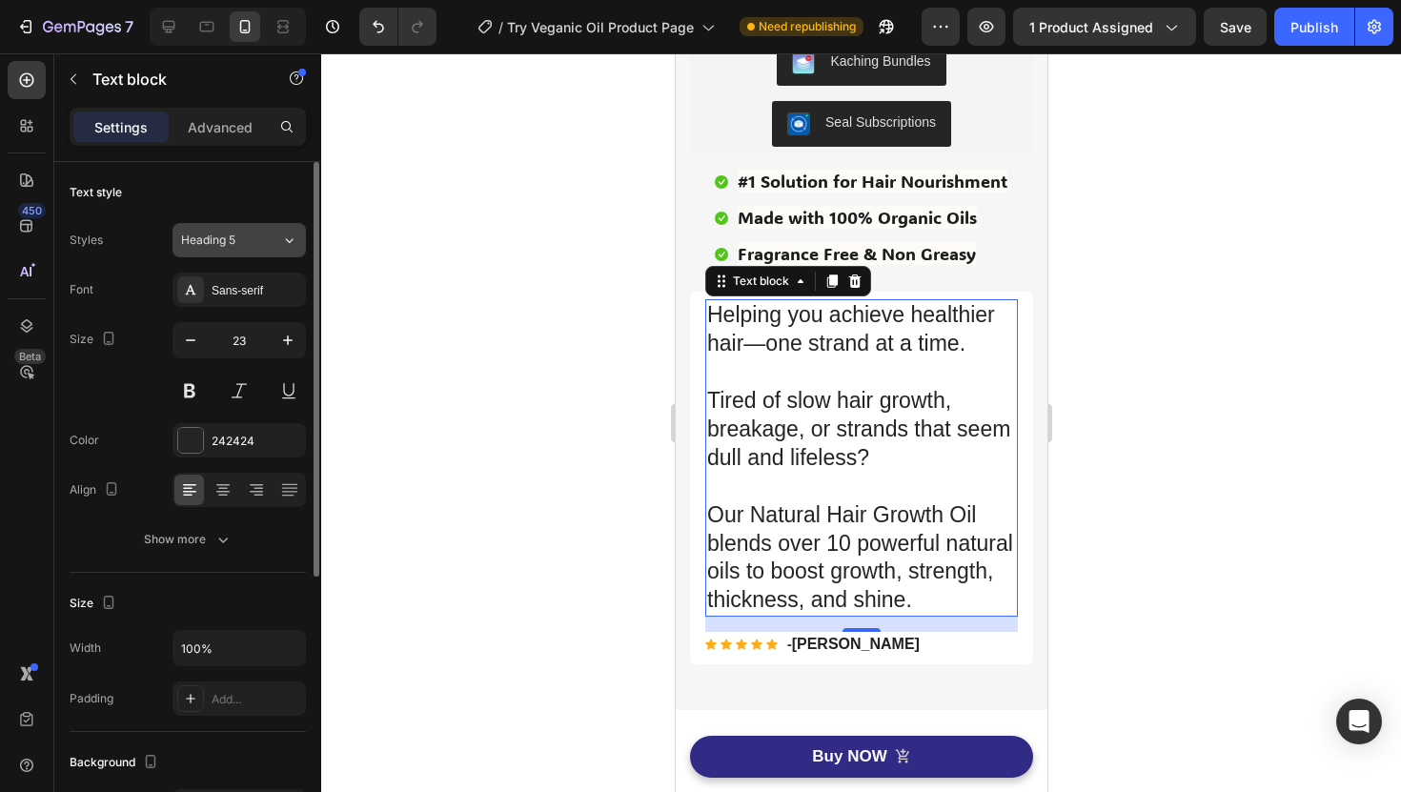
click at [263, 232] on div "Heading 5" at bounding box center [231, 240] width 100 height 17
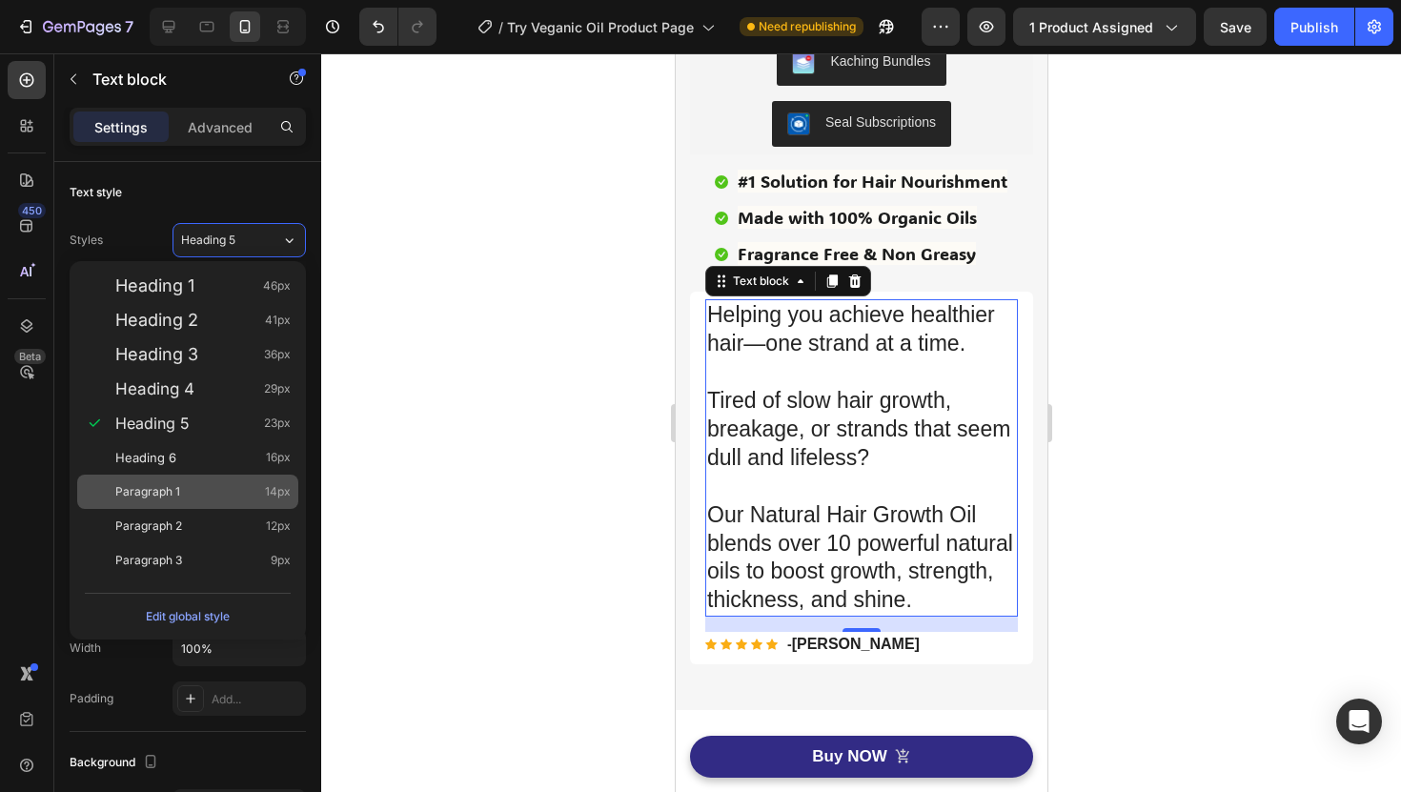
click at [252, 491] on div "Paragraph 1 14px" at bounding box center [202, 491] width 175 height 19
type input "14"
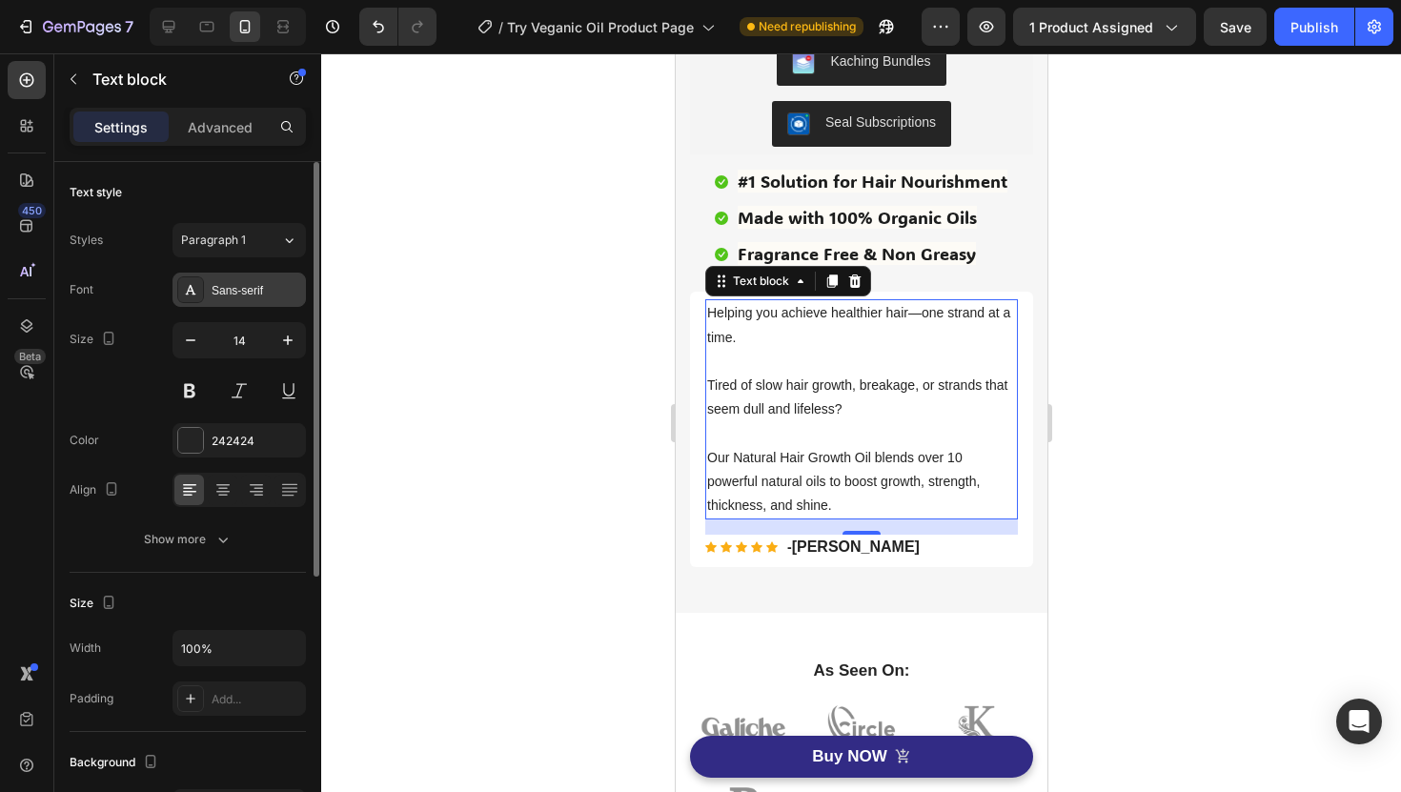
click at [267, 305] on div "Sans-serif" at bounding box center [239, 290] width 133 height 34
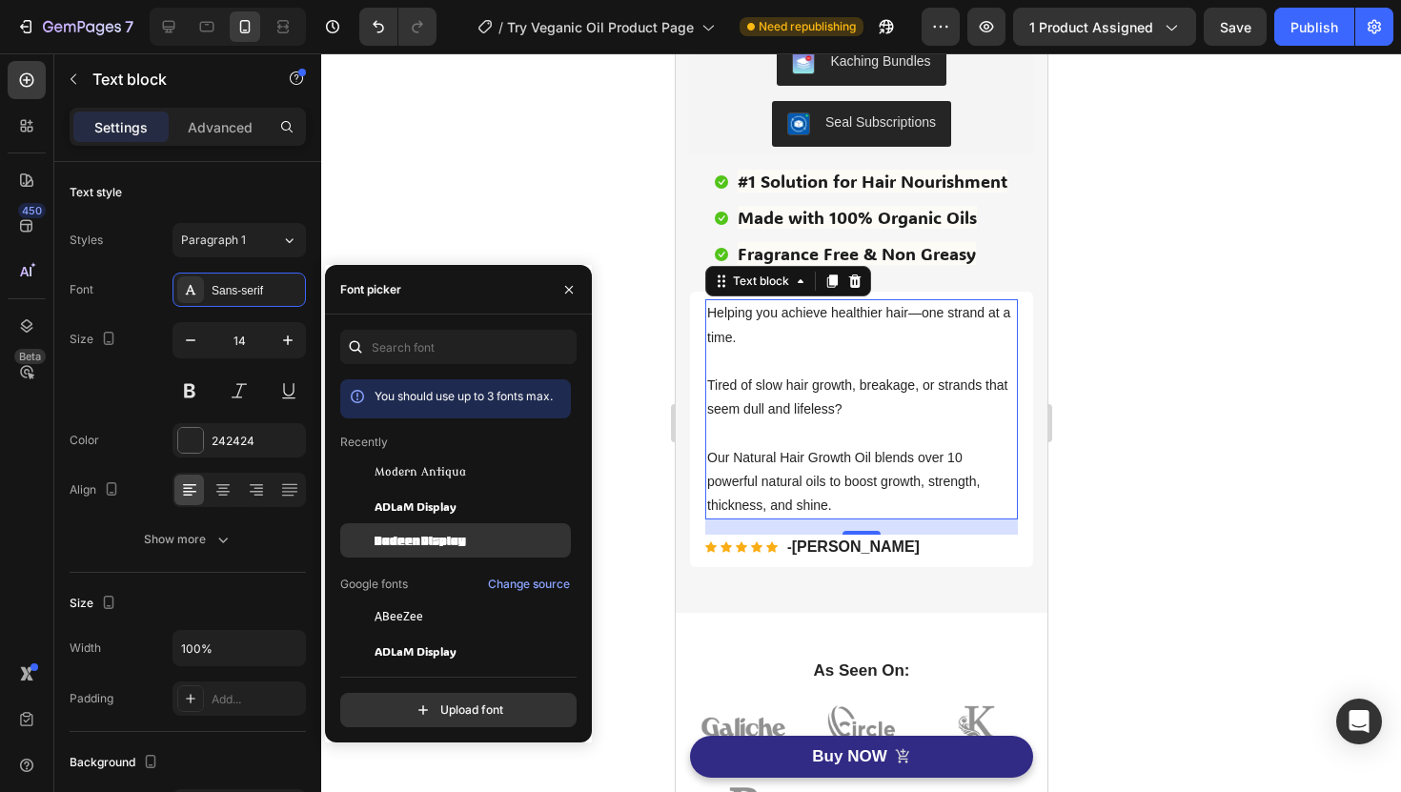
click at [433, 536] on span "Badeen Display" at bounding box center [421, 540] width 92 height 17
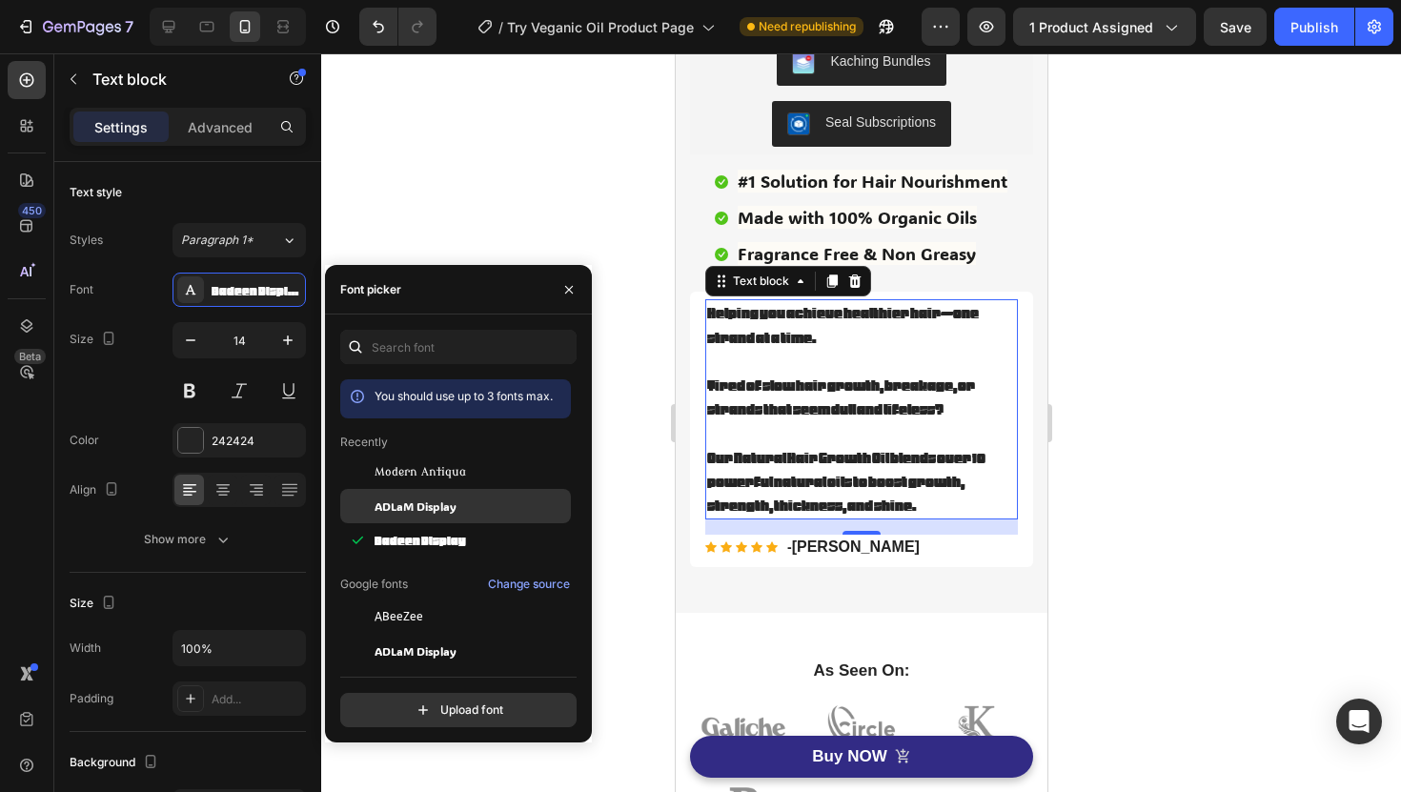
click at [418, 498] on span "ADLaM Display" at bounding box center [416, 506] width 82 height 17
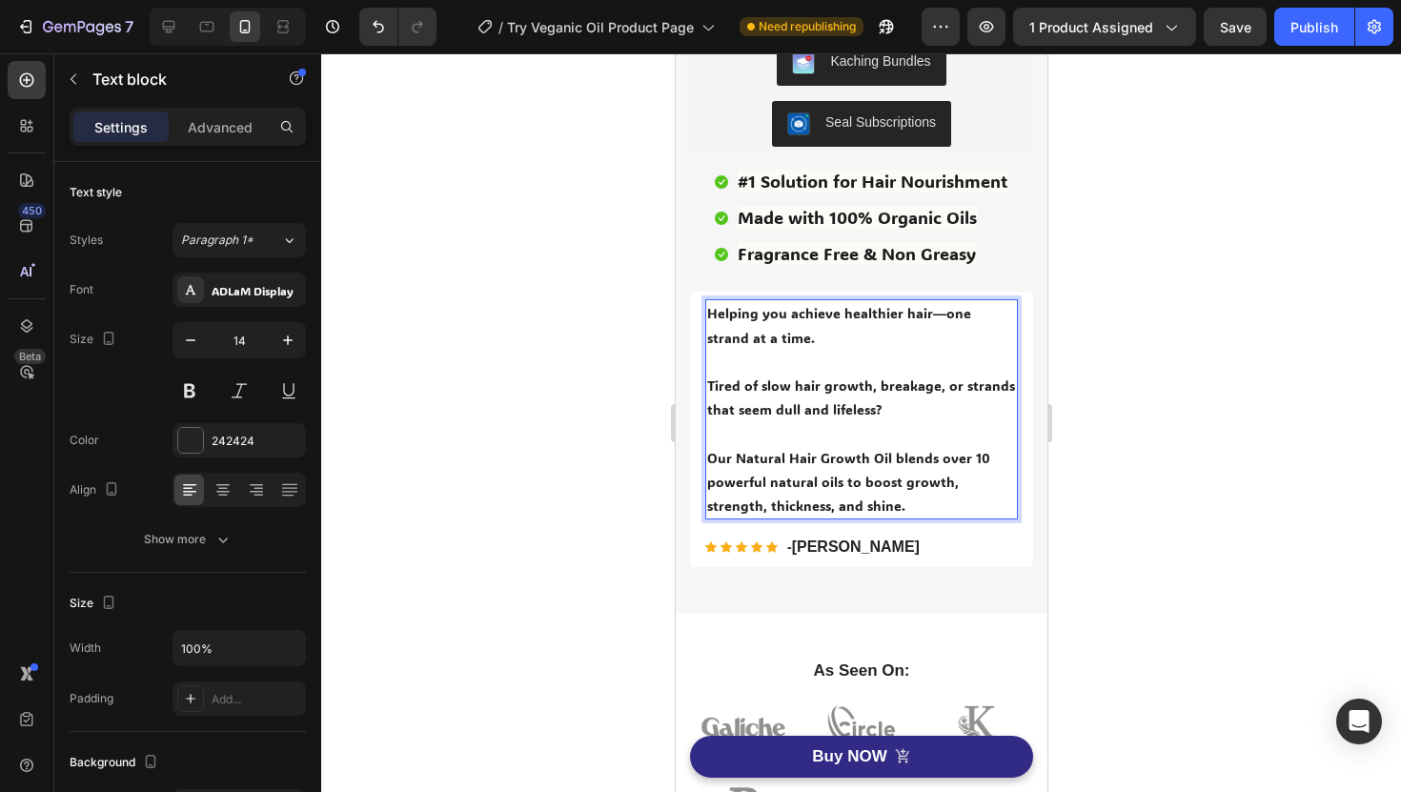
click at [1111, 432] on div at bounding box center [861, 422] width 1080 height 739
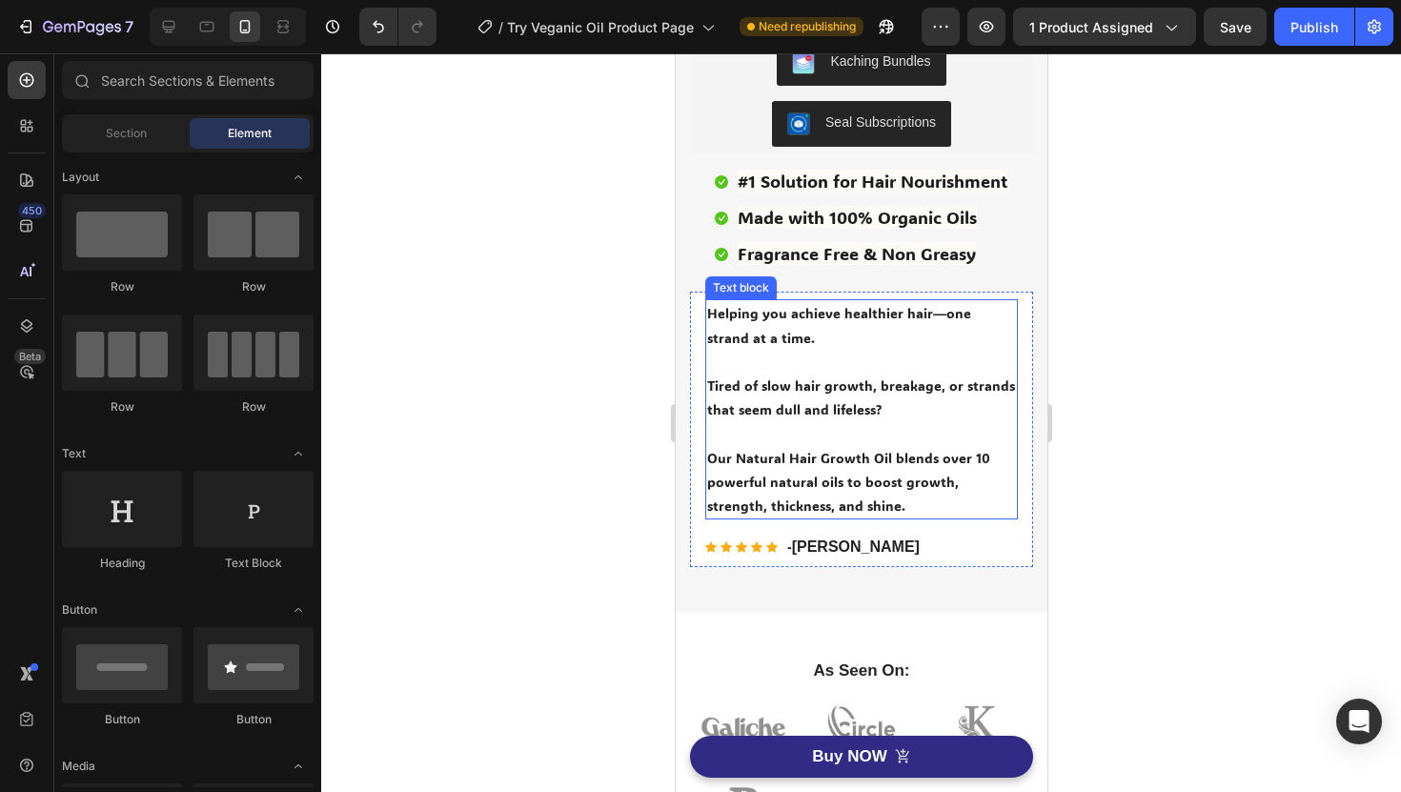
click at [843, 443] on p "Rich Text Editor. Editing area: main" at bounding box center [860, 433] width 309 height 24
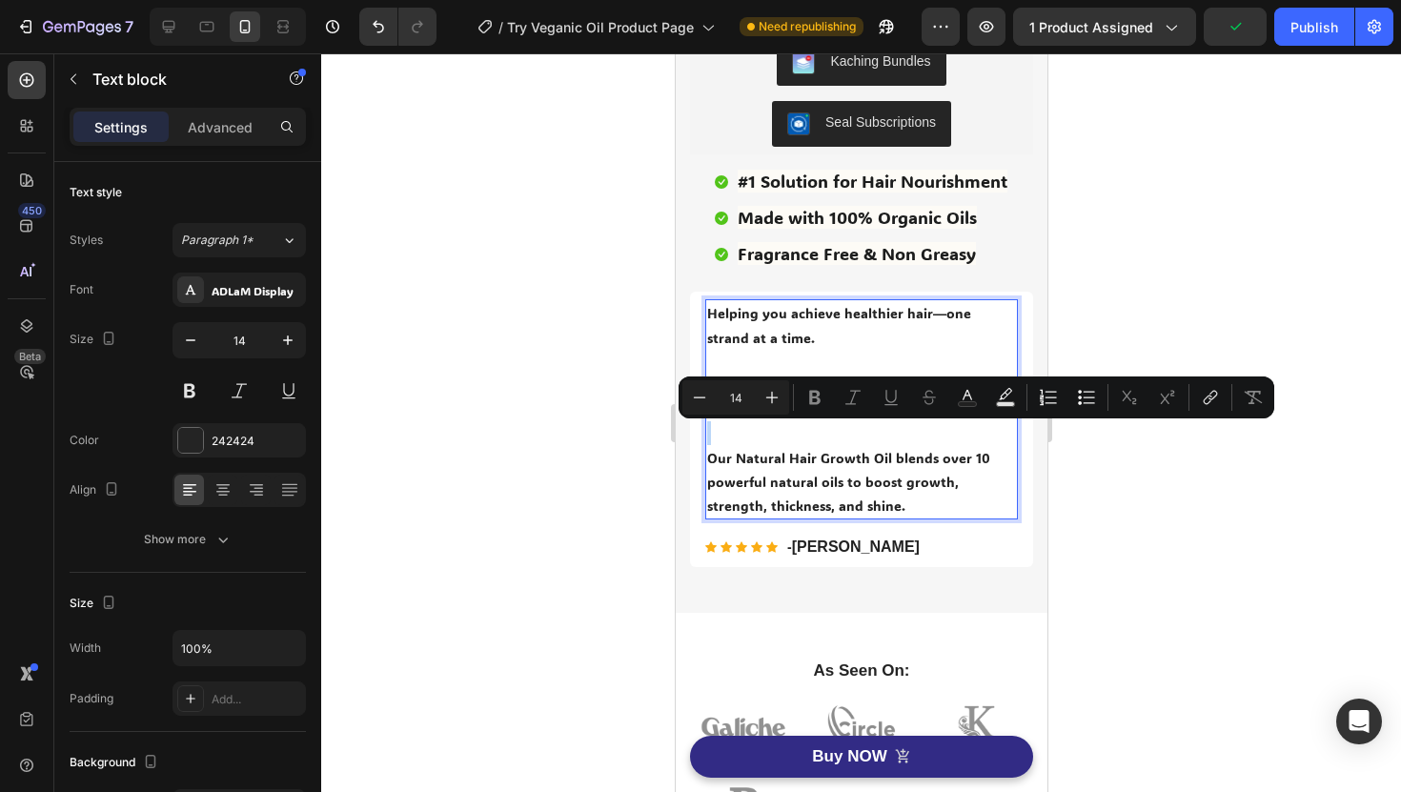
click at [843, 443] on p "Rich Text Editor. Editing area: main" at bounding box center [860, 433] width 309 height 24
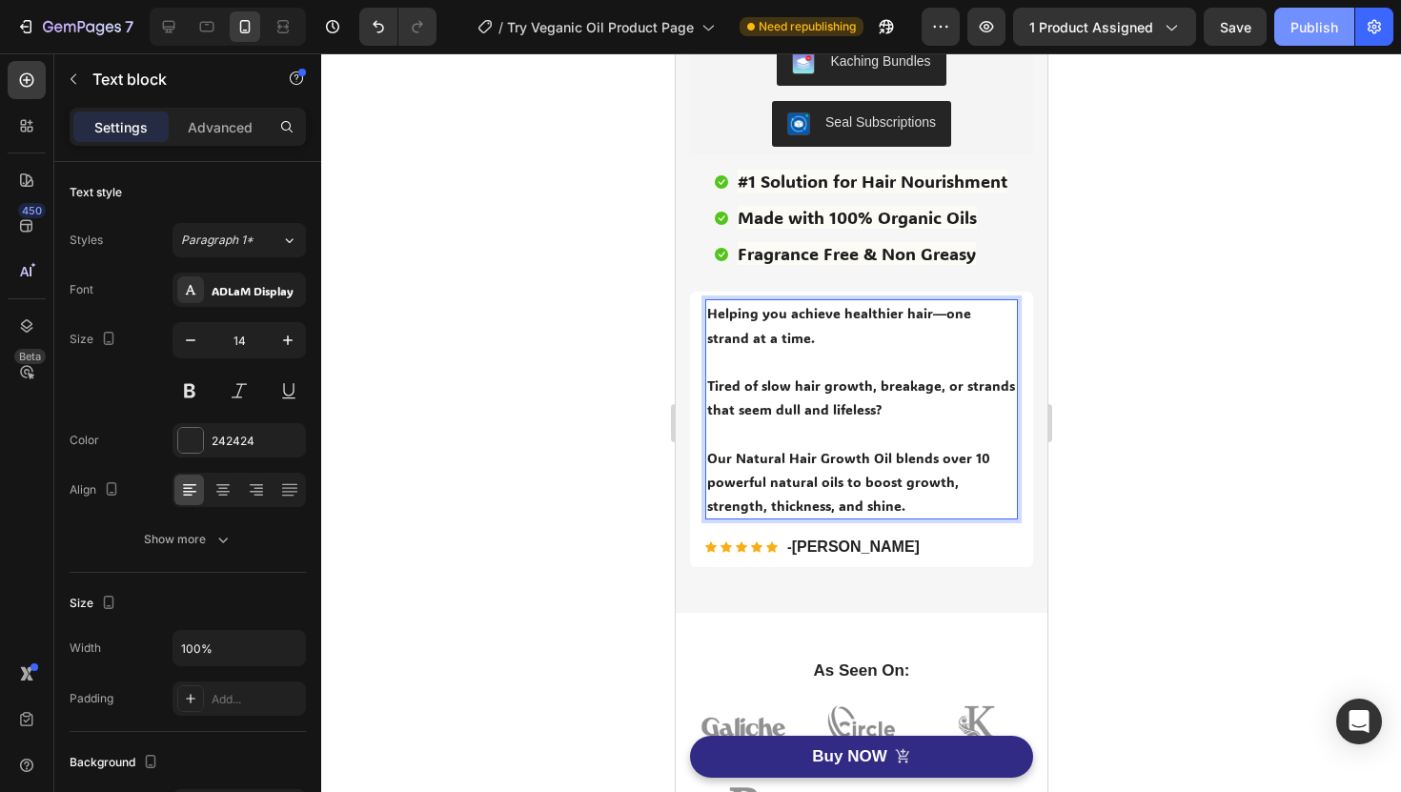
click at [1314, 40] on button "Publish" at bounding box center [1314, 27] width 80 height 38
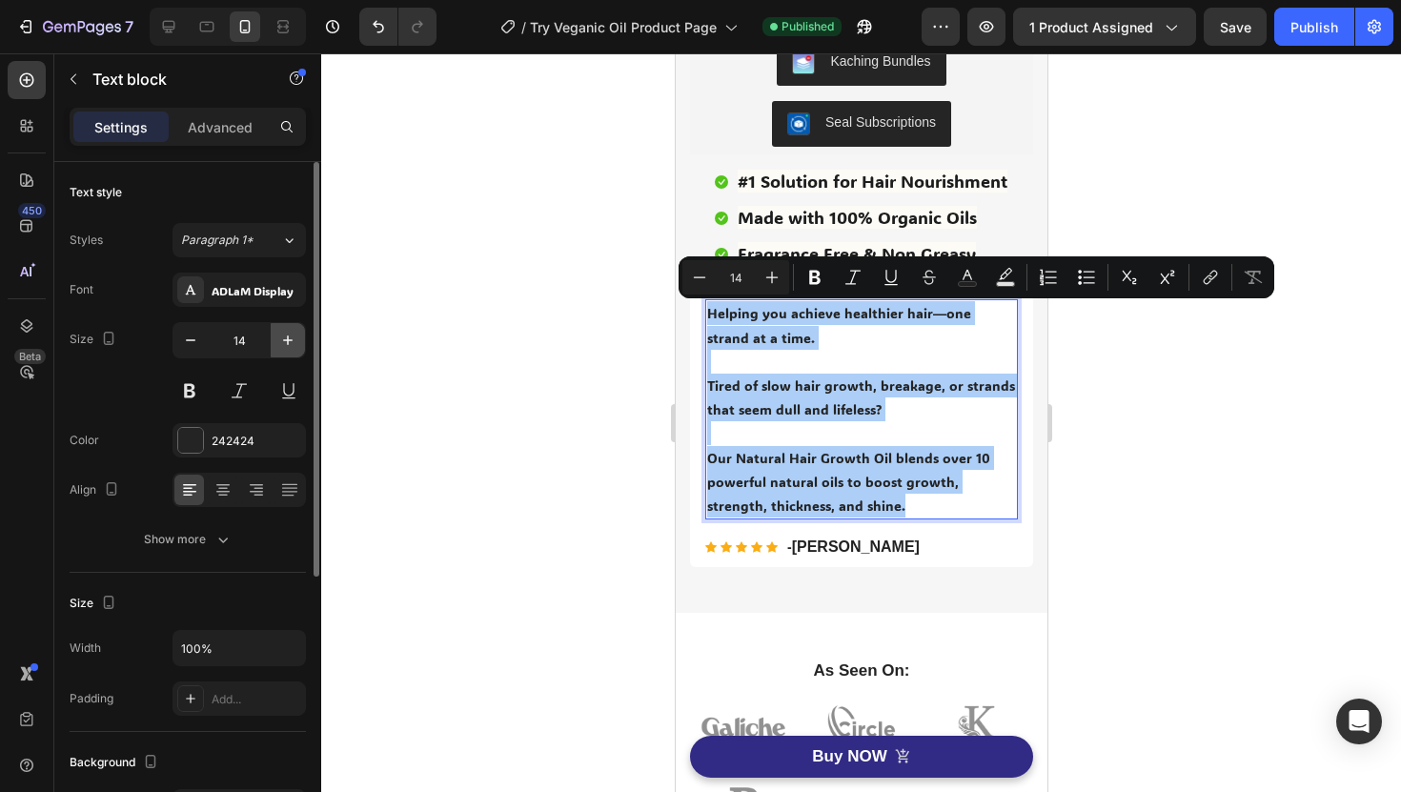
click at [301, 336] on button "button" at bounding box center [288, 340] width 34 height 34
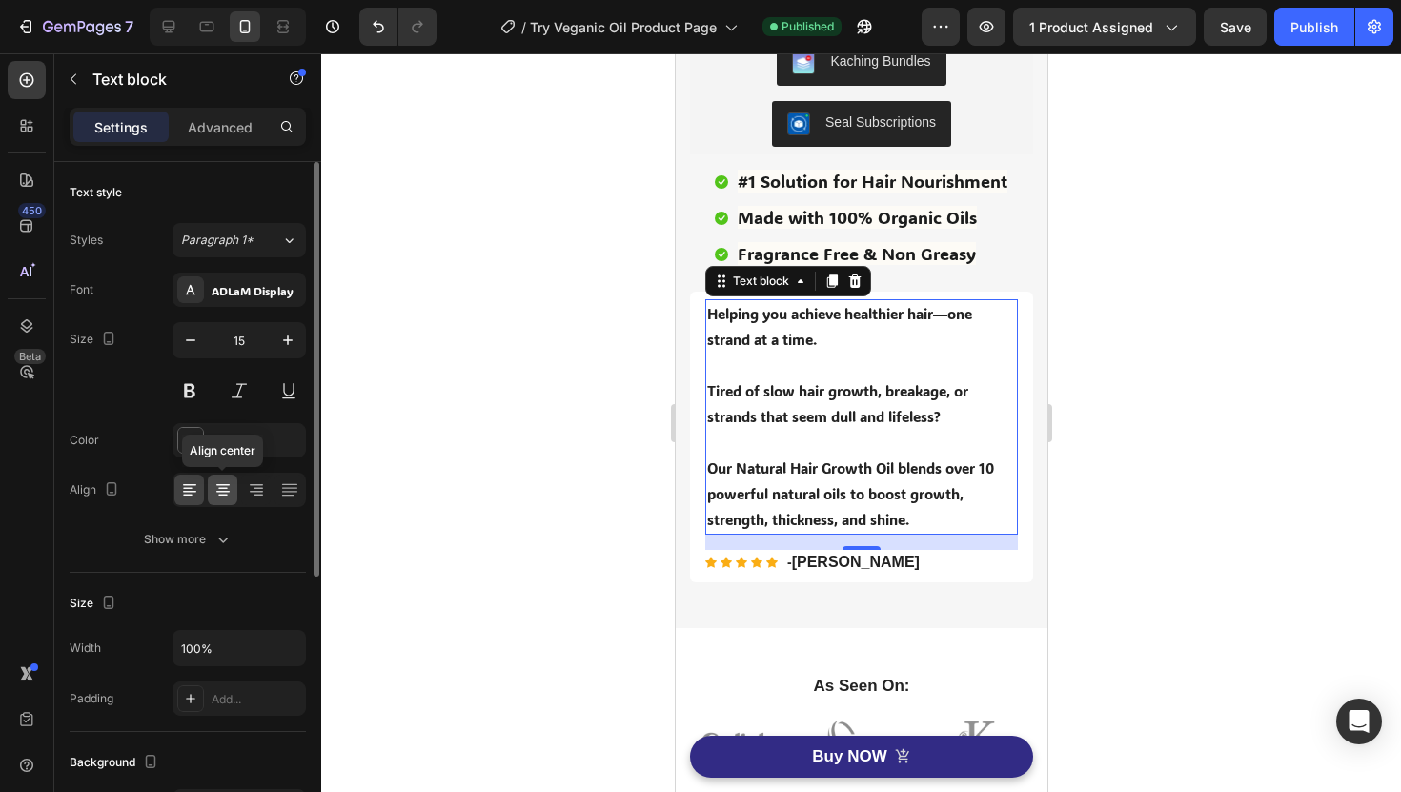
click at [222, 499] on div at bounding box center [223, 490] width 30 height 31
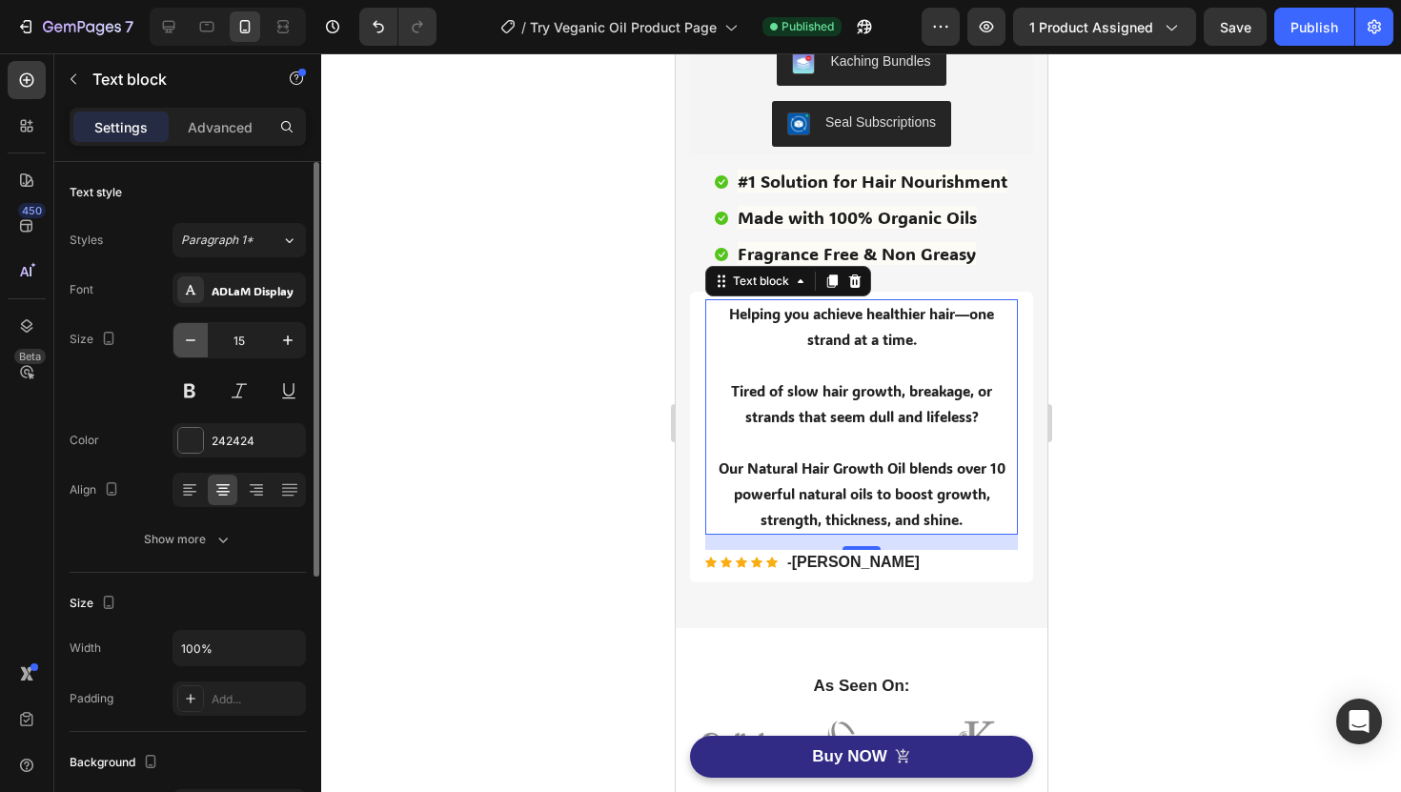
click at [200, 343] on button "button" at bounding box center [190, 340] width 34 height 34
type input "14"
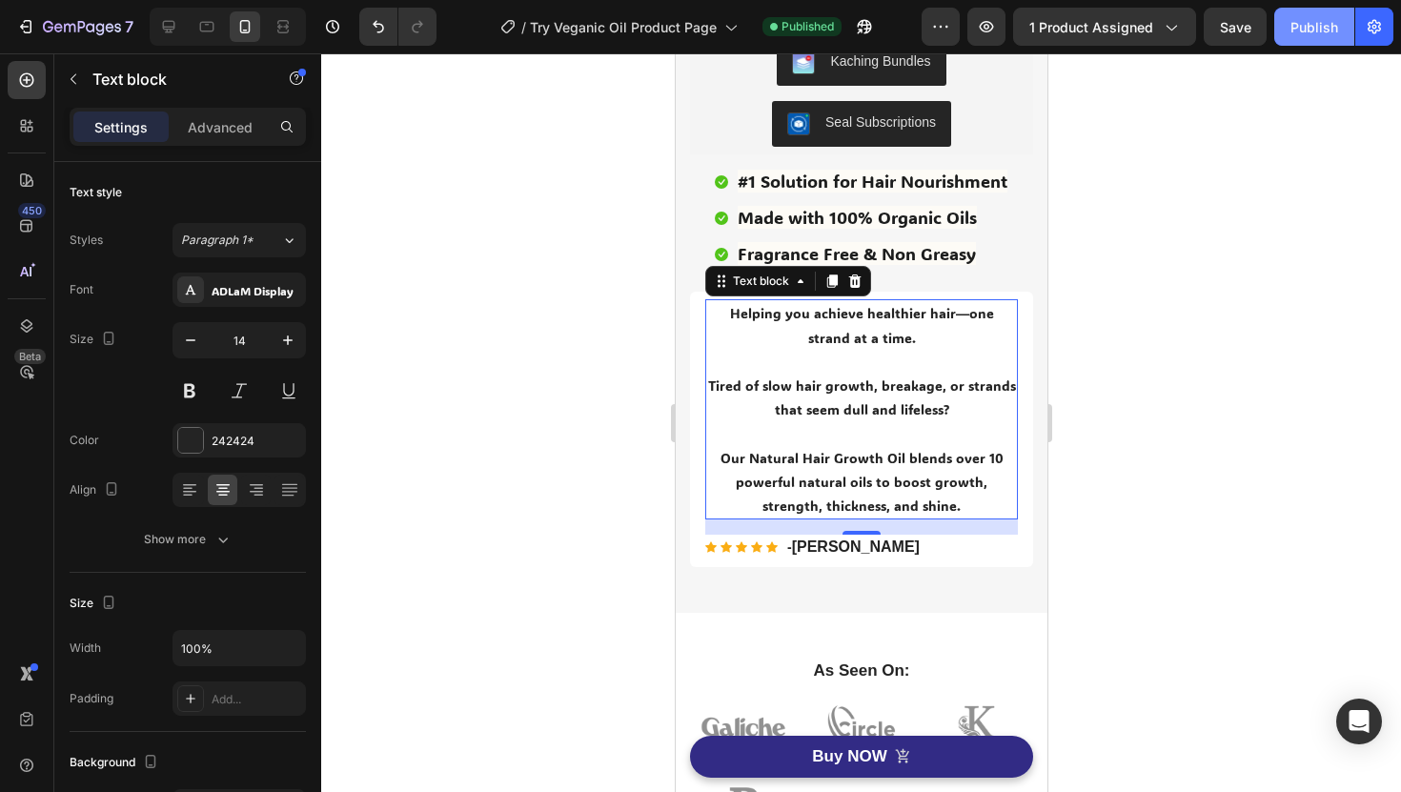
click at [1305, 42] on button "Publish" at bounding box center [1314, 27] width 80 height 38
click at [1108, 93] on div at bounding box center [861, 422] width 1080 height 739
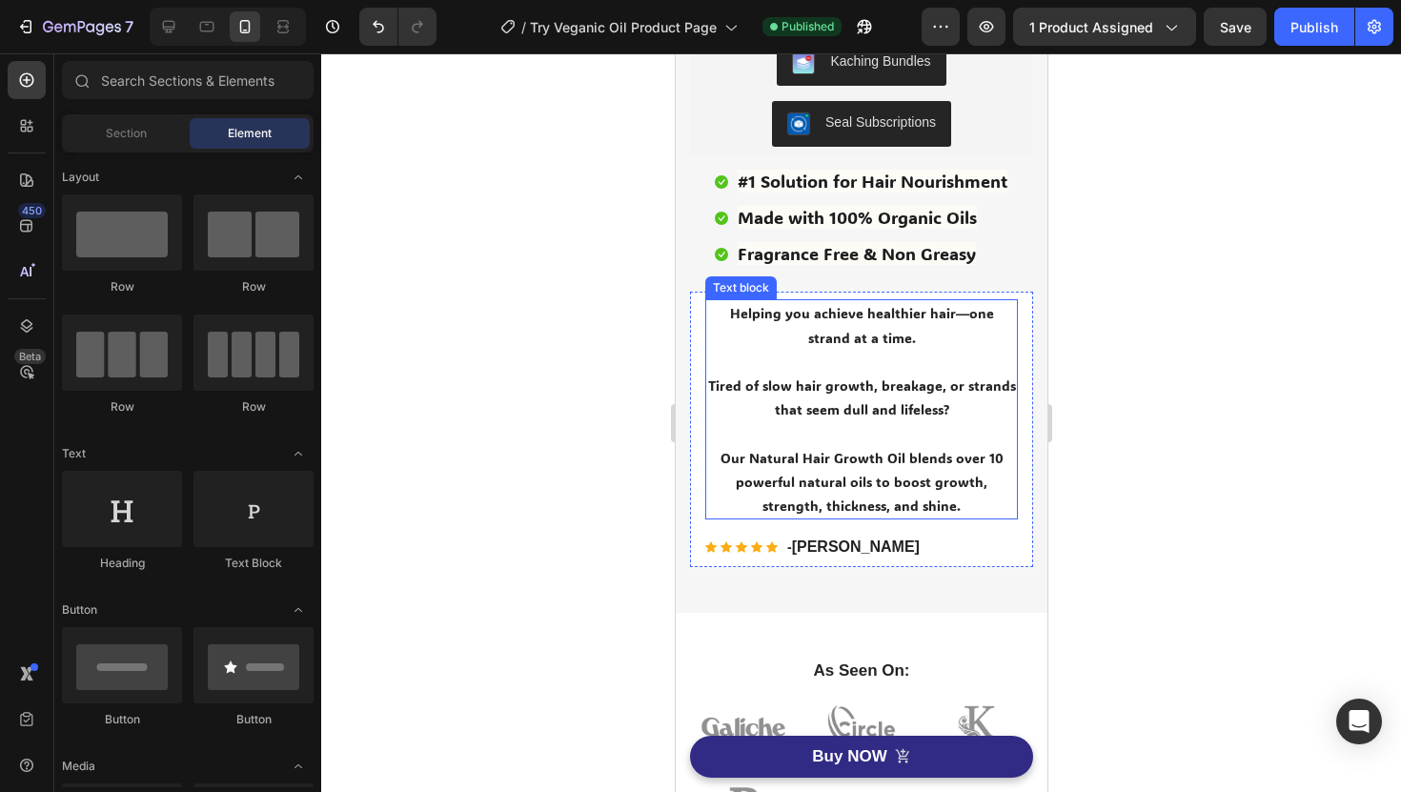
click at [834, 357] on p "Rich Text Editor. Editing area: main" at bounding box center [860, 362] width 309 height 24
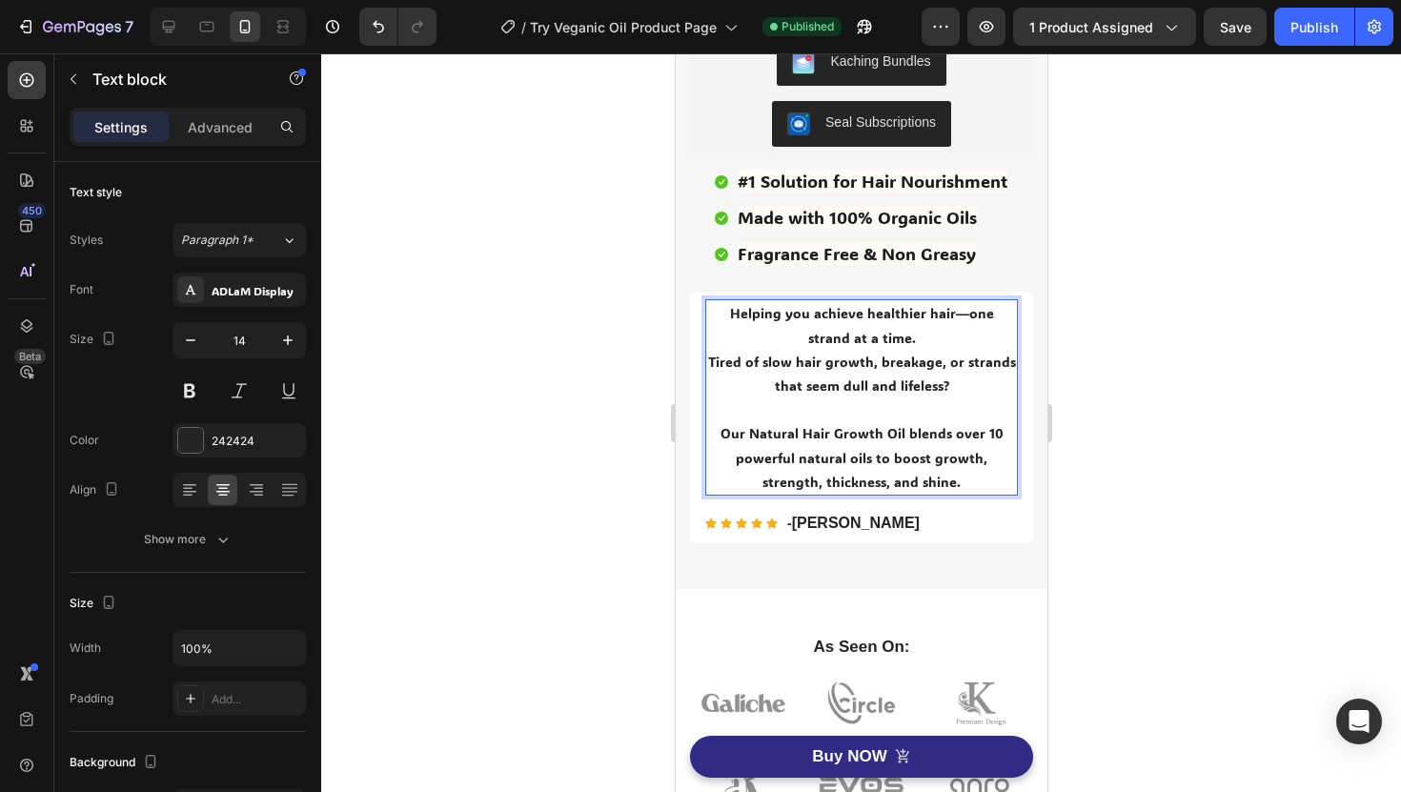
click at [854, 419] on p "Rich Text Editor. Editing area: main" at bounding box center [860, 409] width 309 height 24
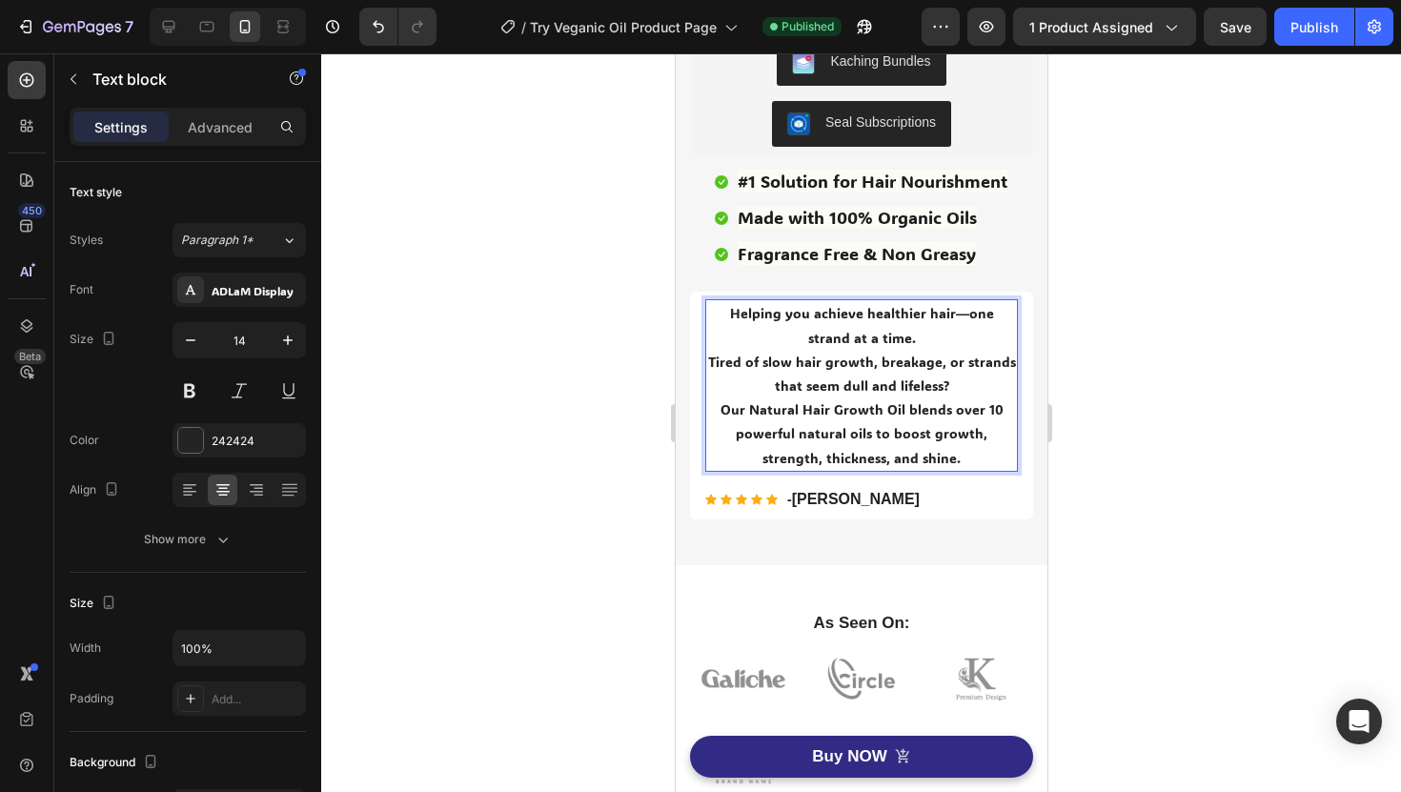
click at [921, 332] on p "Helping you achieve healthier hair—one strand at a time." at bounding box center [860, 325] width 309 height 48
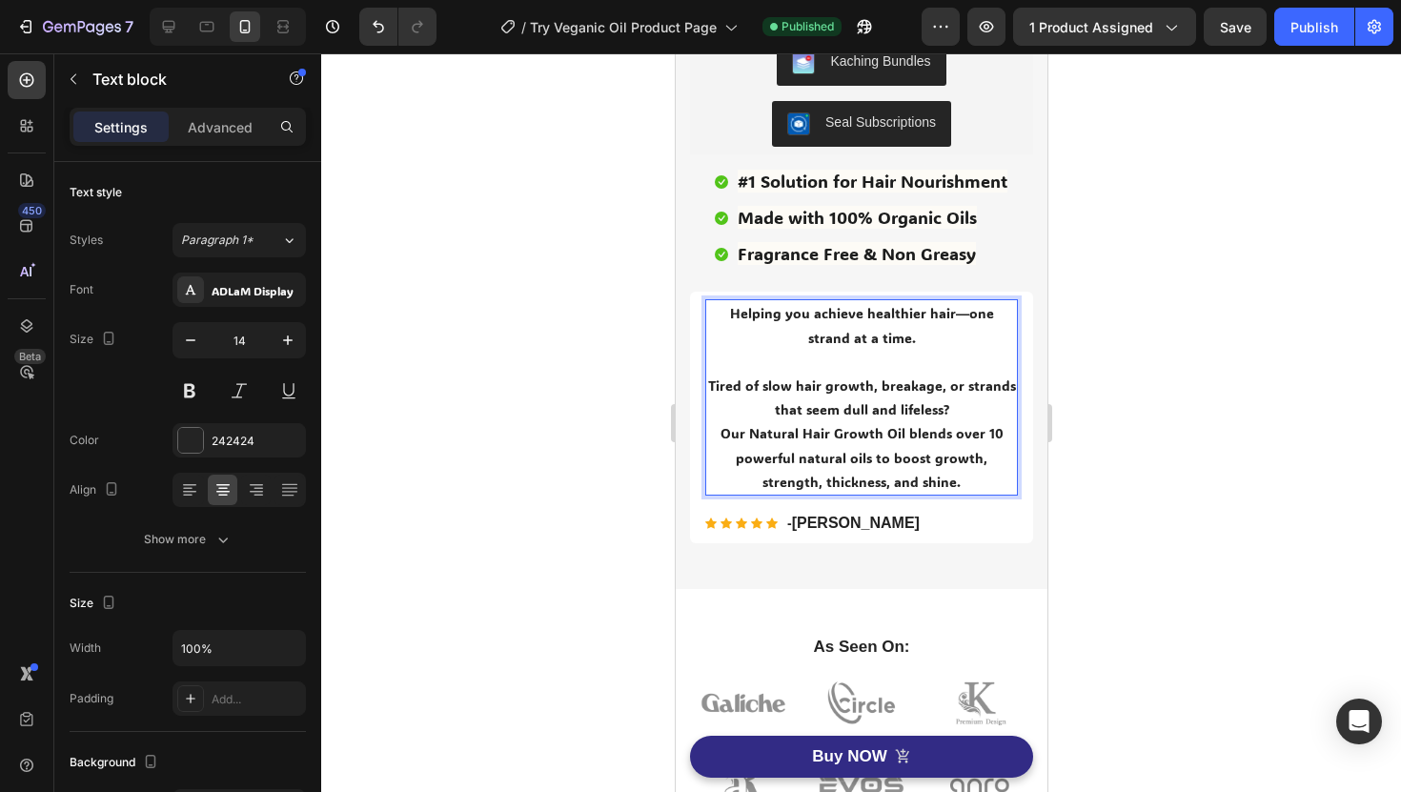
click at [975, 412] on p "Tired of slow hair growth, breakage, or strands that seem dull and lifeless?" at bounding box center [860, 398] width 309 height 48
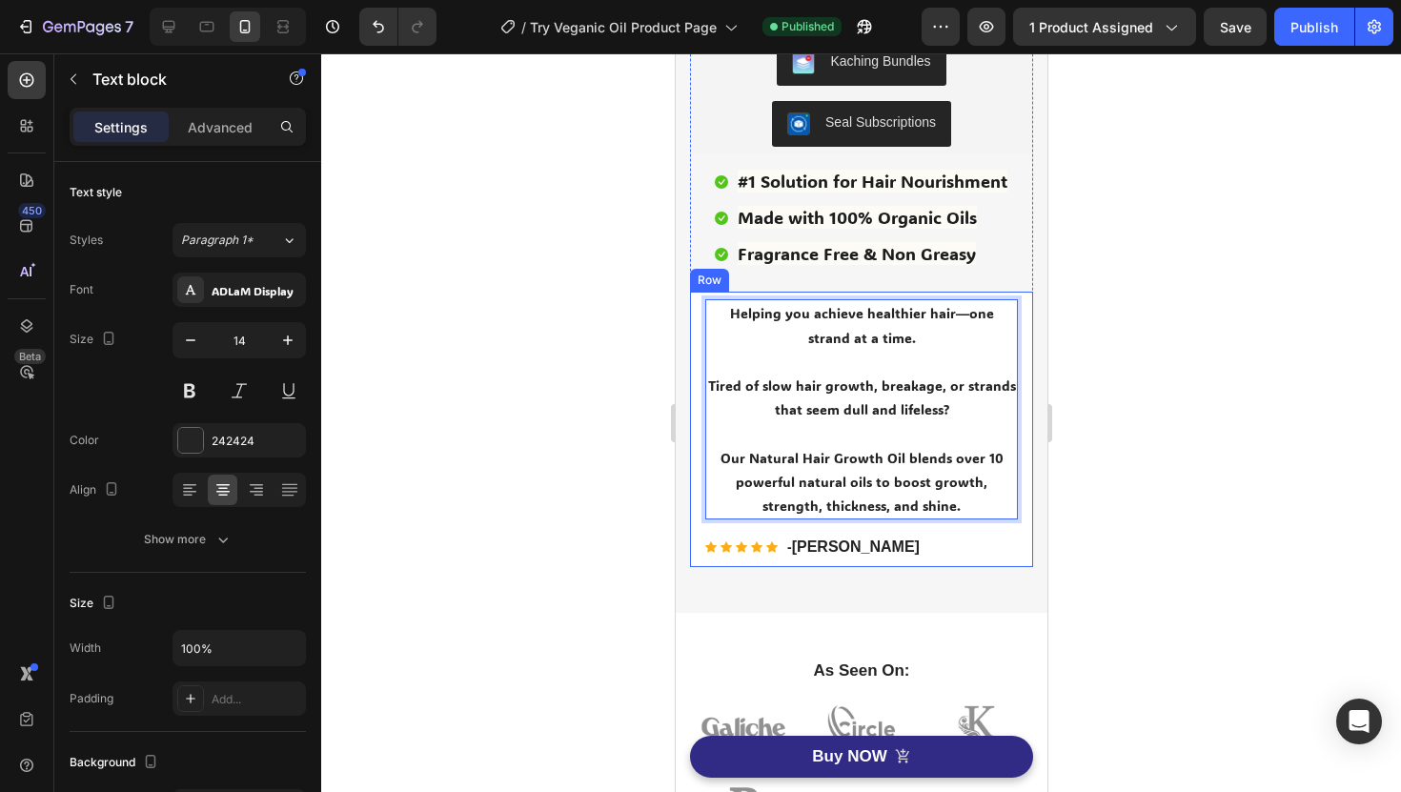
click at [1124, 384] on div at bounding box center [861, 422] width 1080 height 739
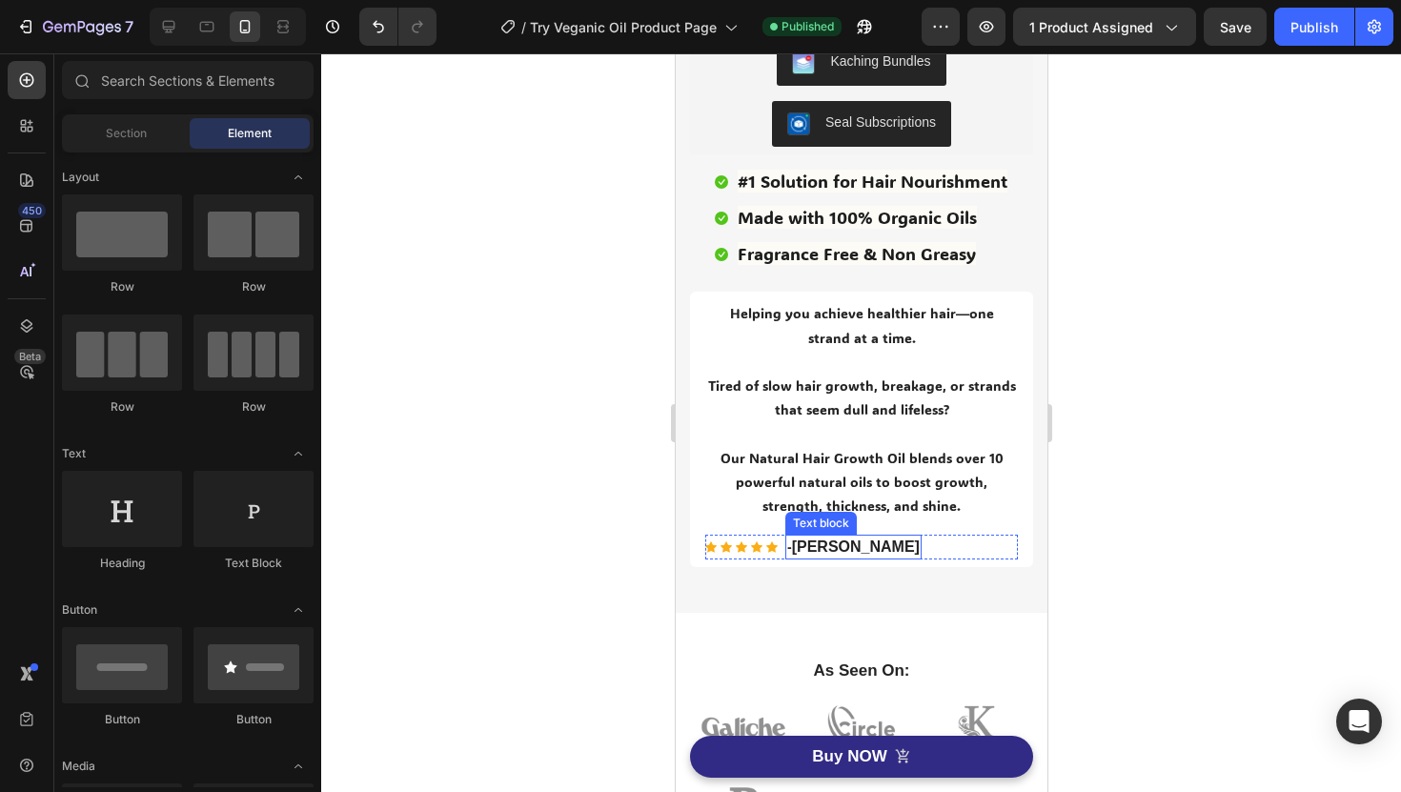
click at [867, 540] on strong "Alexis Dorr" at bounding box center [855, 547] width 128 height 16
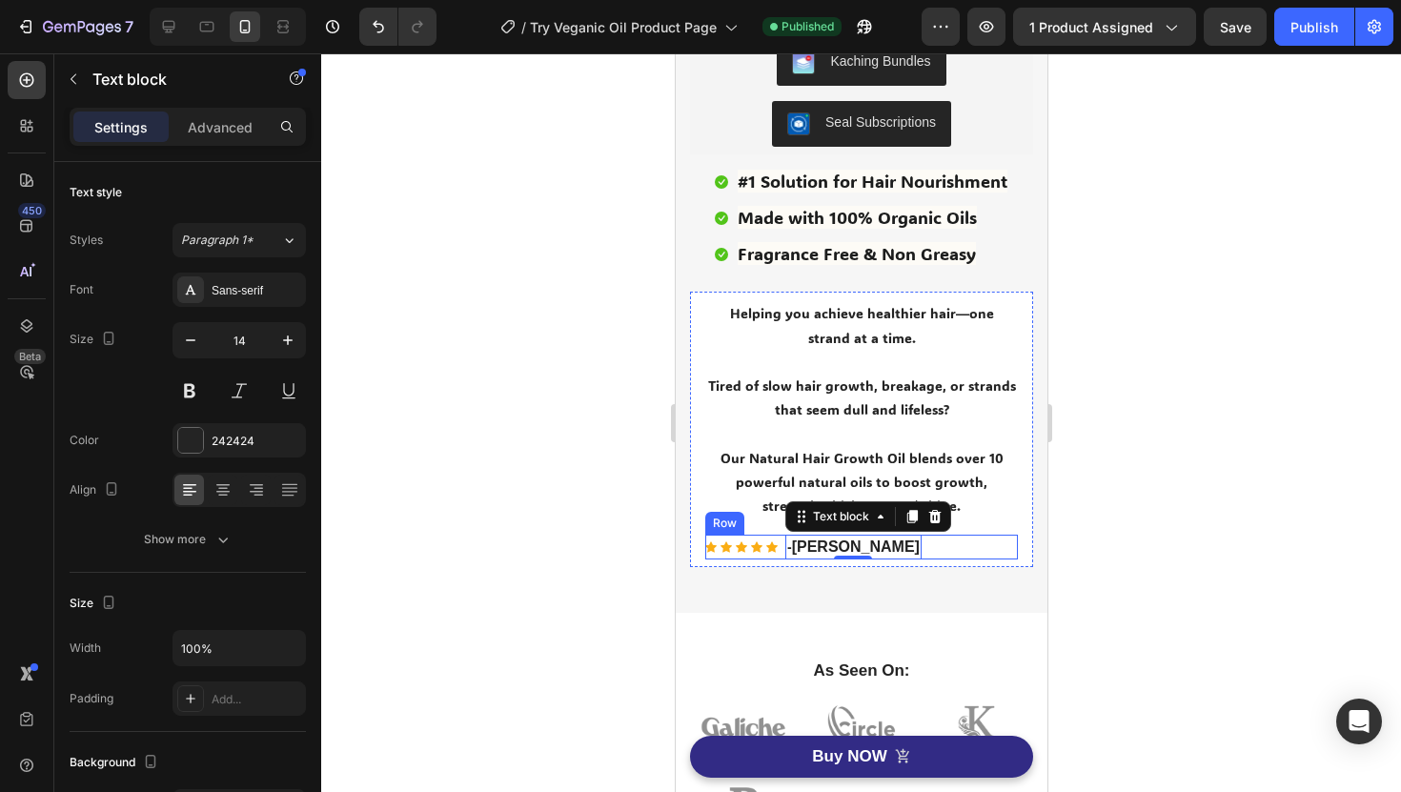
click at [929, 540] on div "Icon Icon Icon Icon Icon Icon List Hoz - Alexis Dorr Text block 0 Row" at bounding box center [860, 547] width 313 height 25
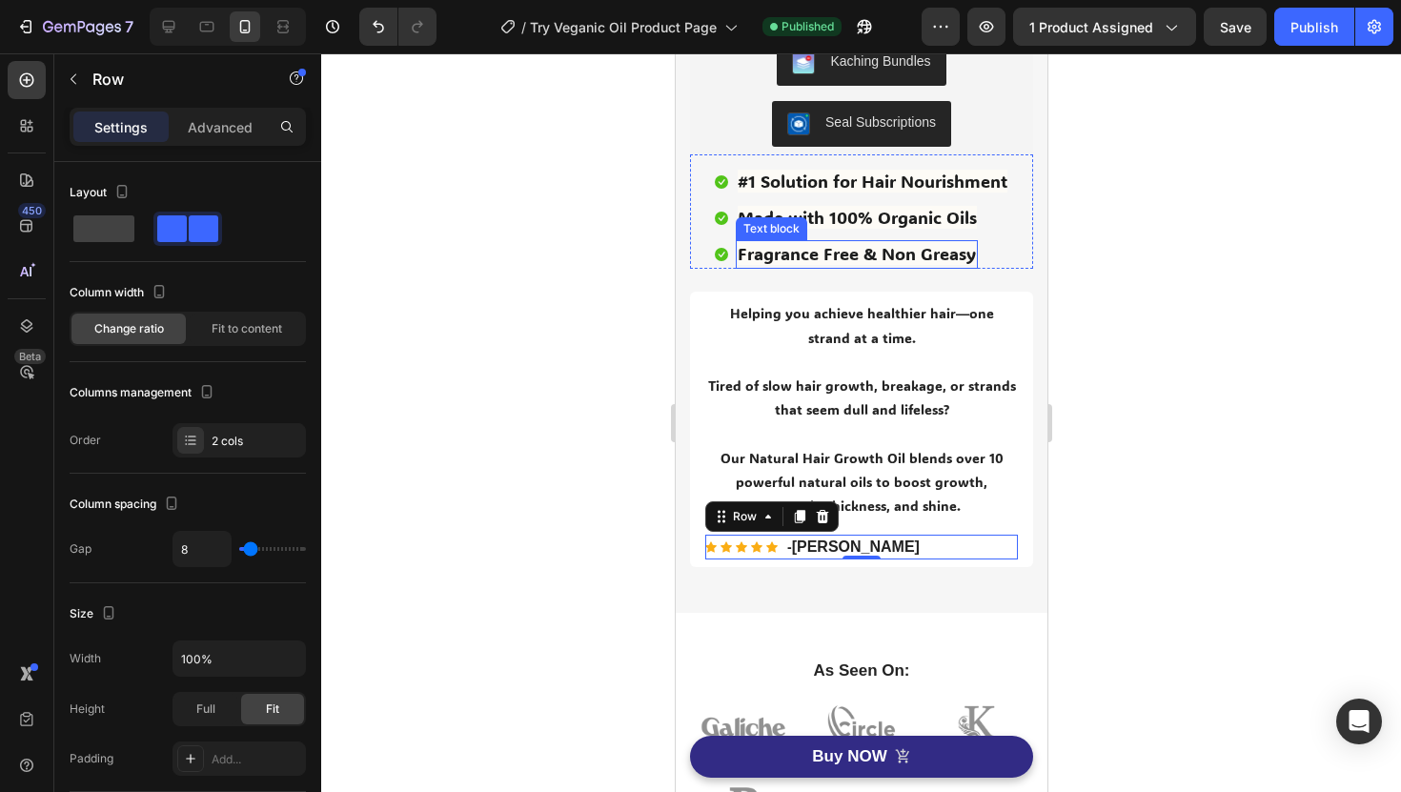
click at [898, 251] on span "Fragrance Free & Non Greasy" at bounding box center [856, 253] width 238 height 23
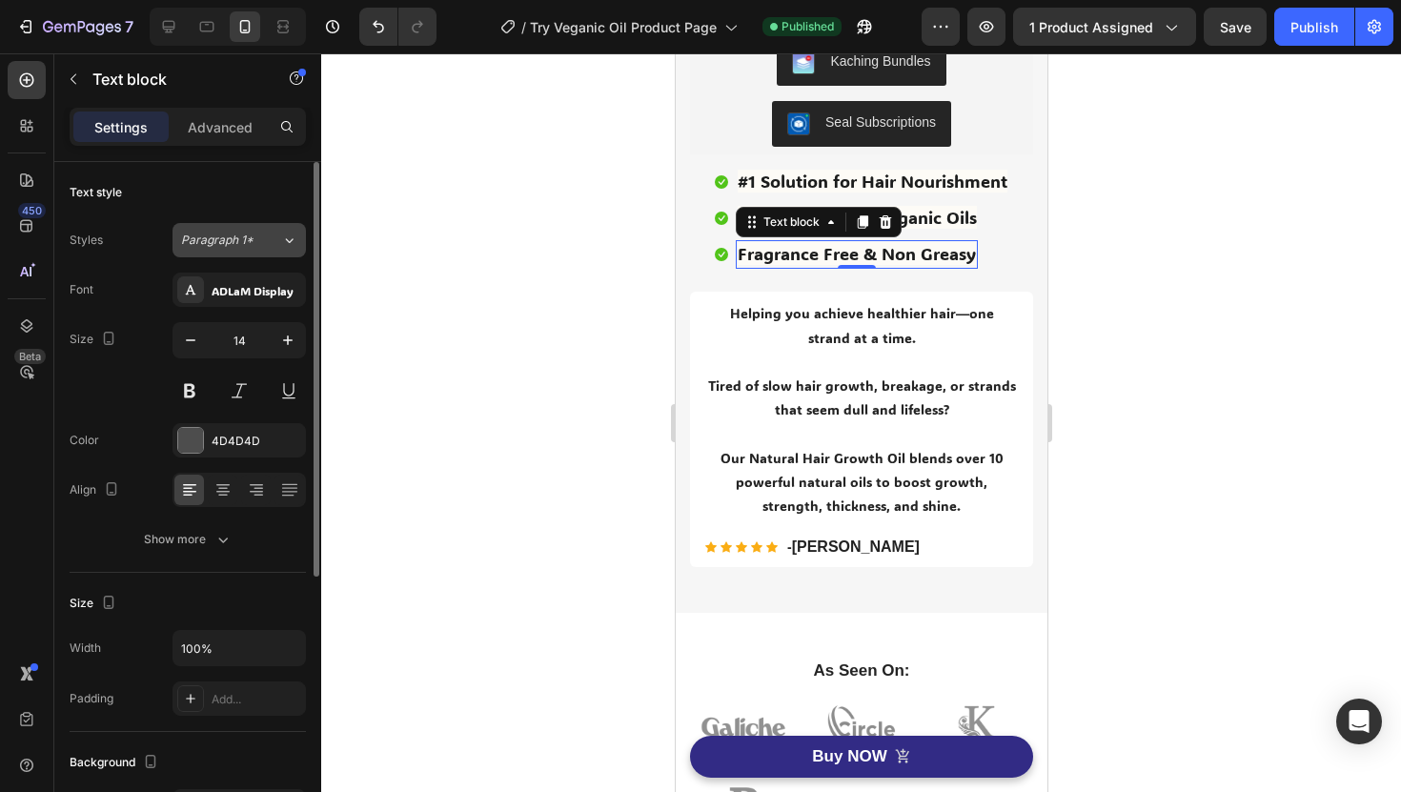
click at [260, 247] on div "Paragraph 1*" at bounding box center [231, 240] width 100 height 17
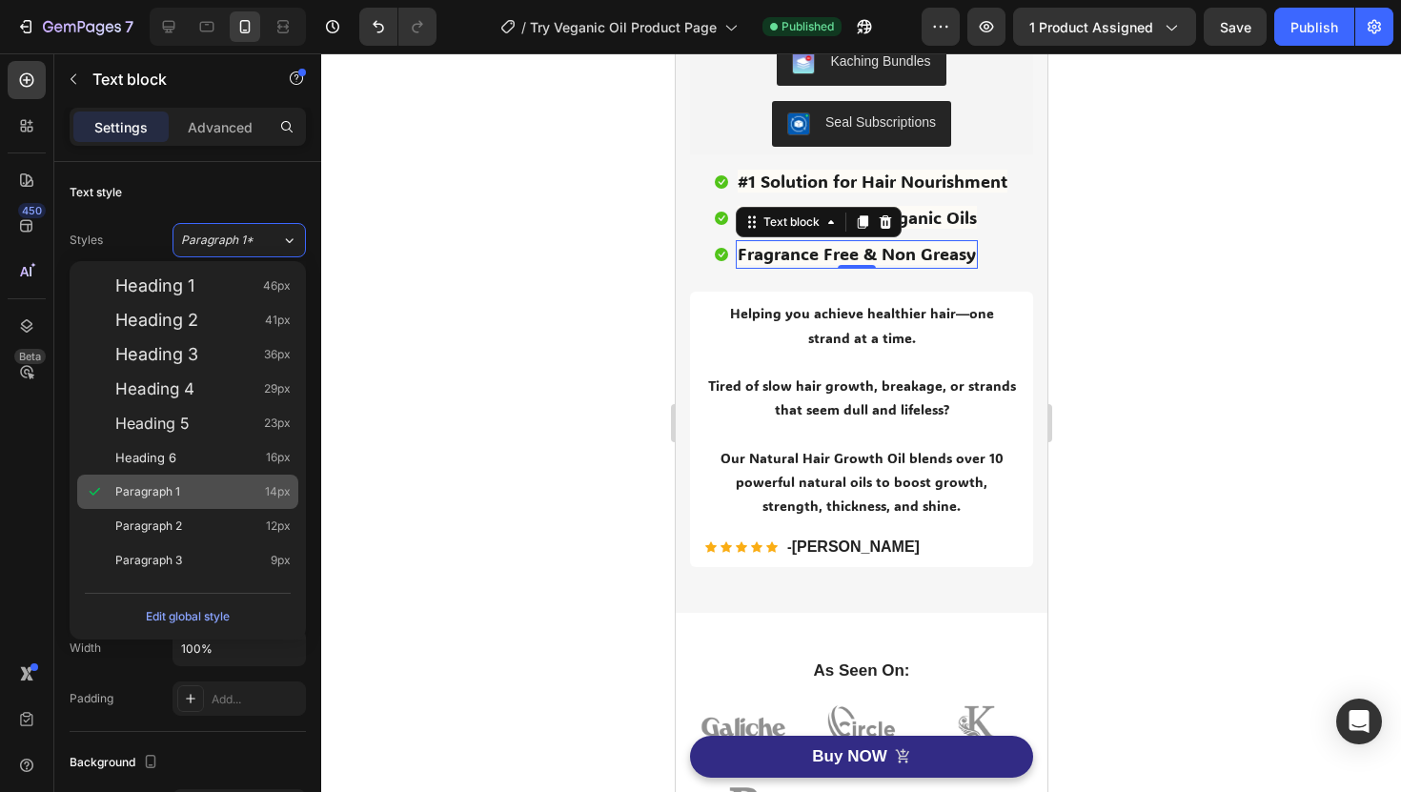
click at [232, 482] on div "Paragraph 1 14px" at bounding box center [202, 491] width 175 height 19
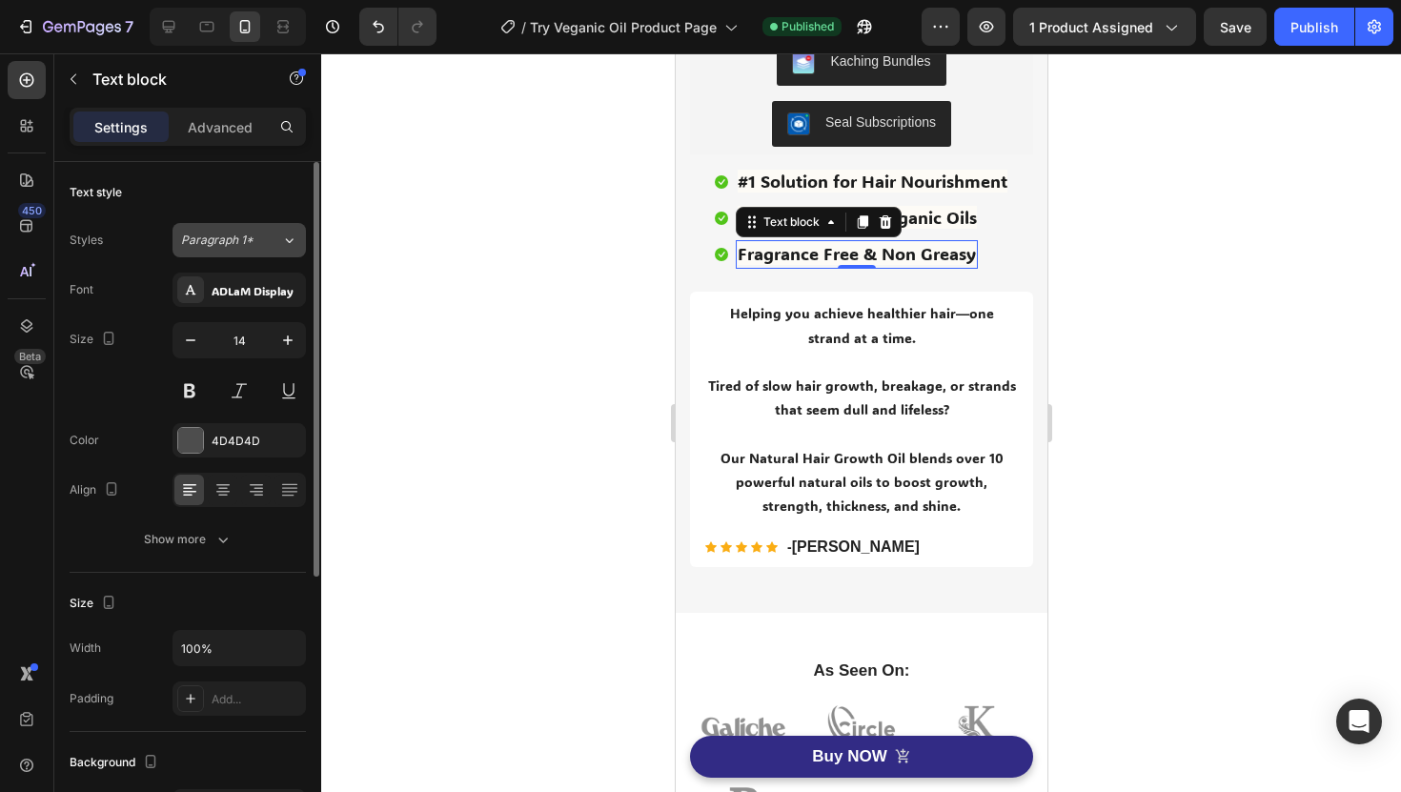
click at [267, 233] on div "Paragraph 1*" at bounding box center [231, 240] width 100 height 17
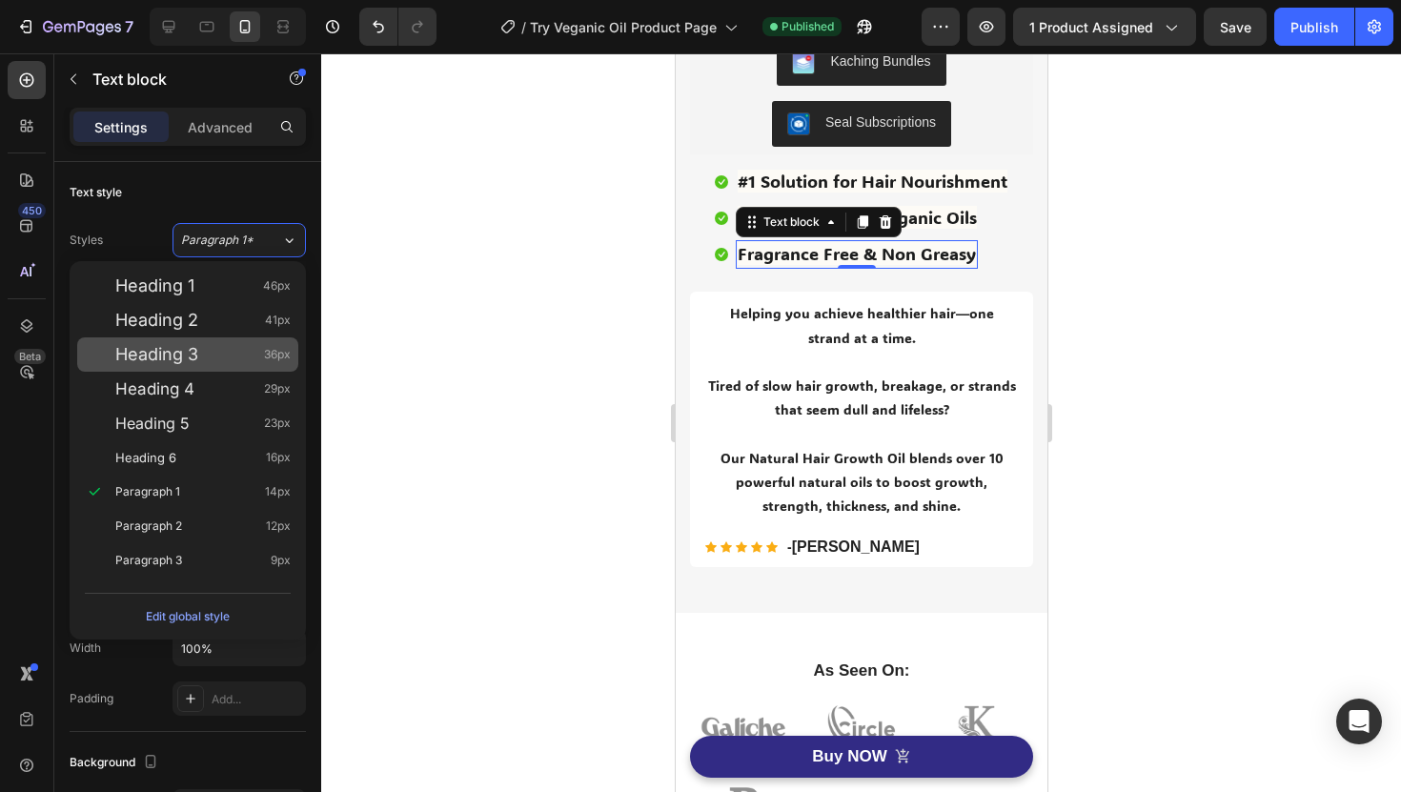
click at [260, 337] on div "Heading 3 36px" at bounding box center [187, 354] width 221 height 34
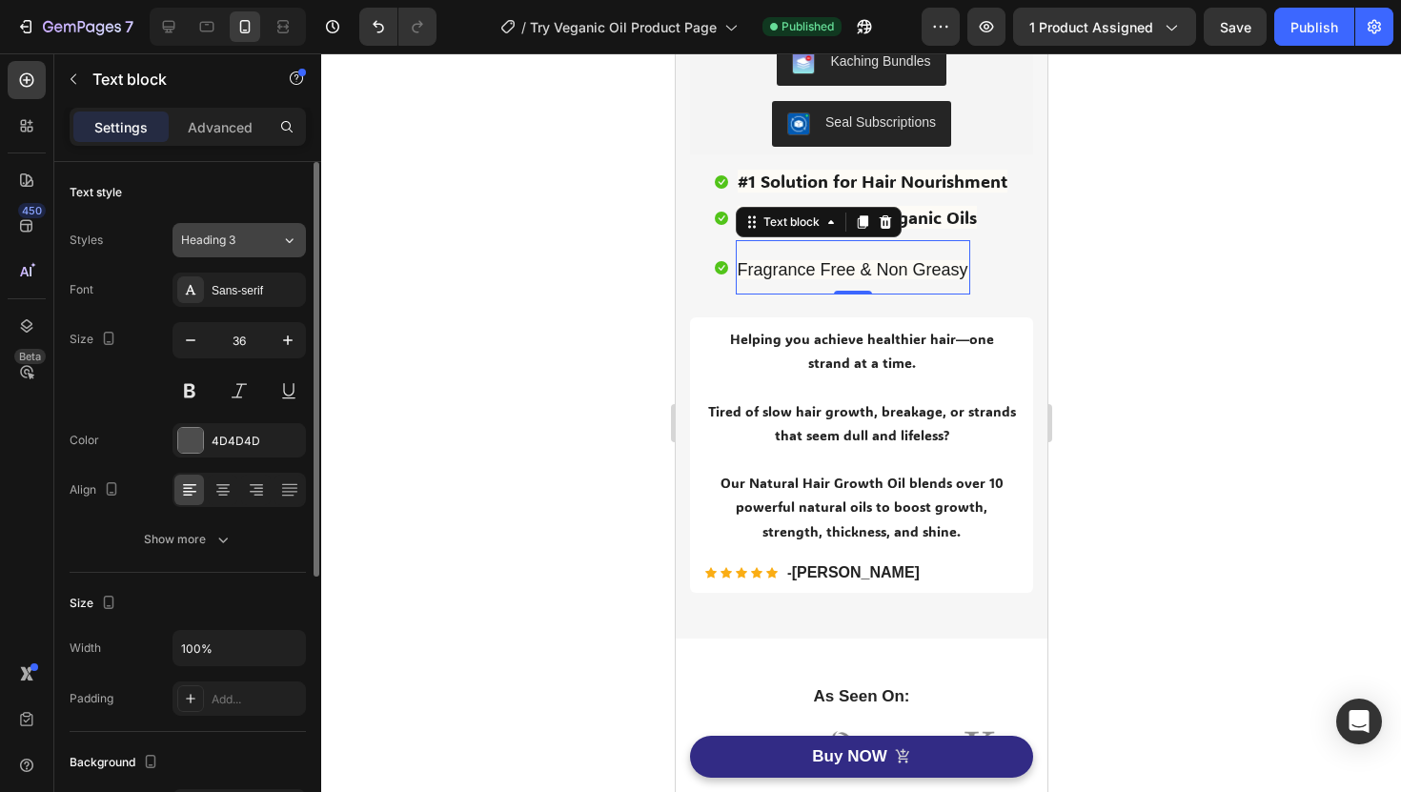
click at [277, 245] on div "Heading 3" at bounding box center [231, 240] width 100 height 17
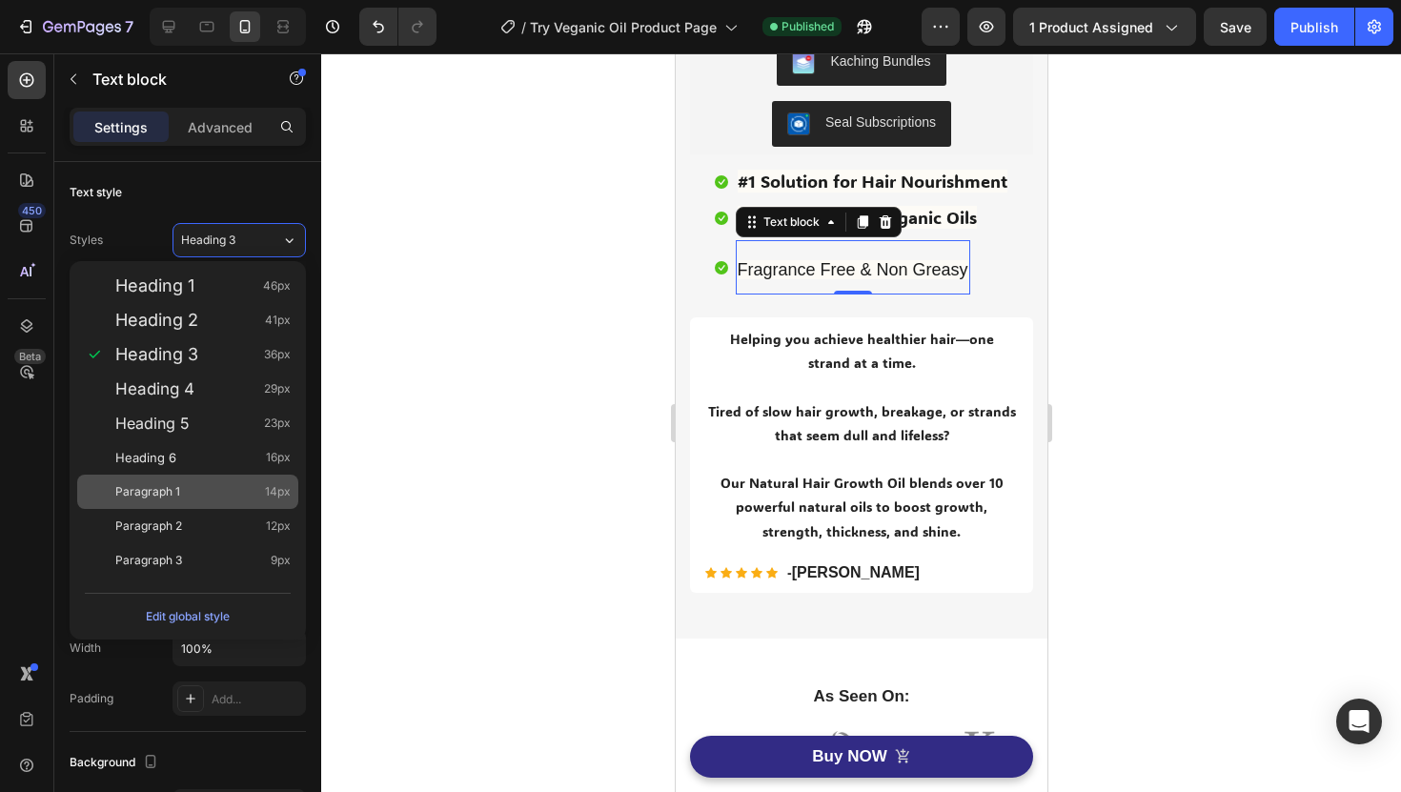
click at [261, 493] on div "Paragraph 1 14px" at bounding box center [202, 491] width 175 height 19
type input "14"
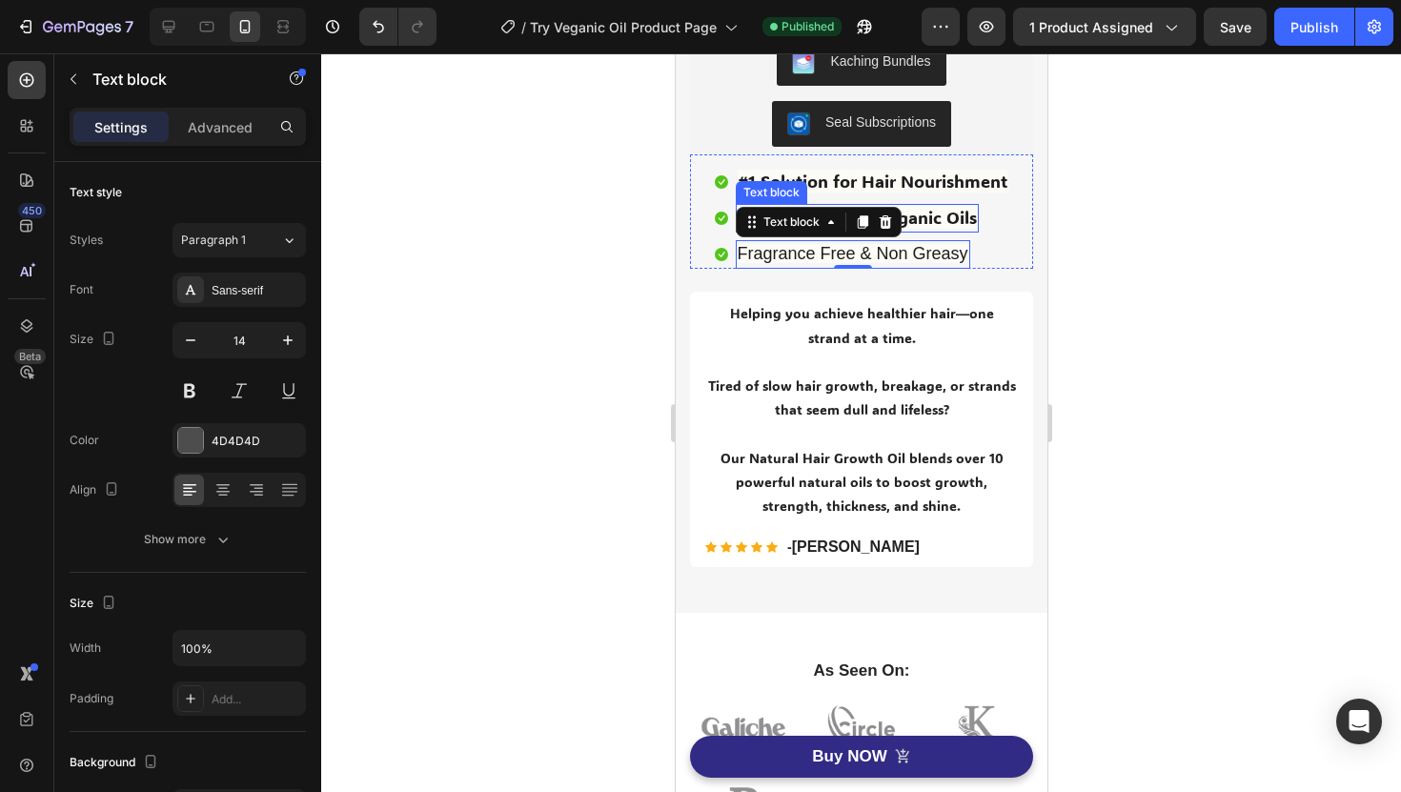
click at [943, 214] on span "Made with 100% Organic Oils" at bounding box center [856, 217] width 239 height 23
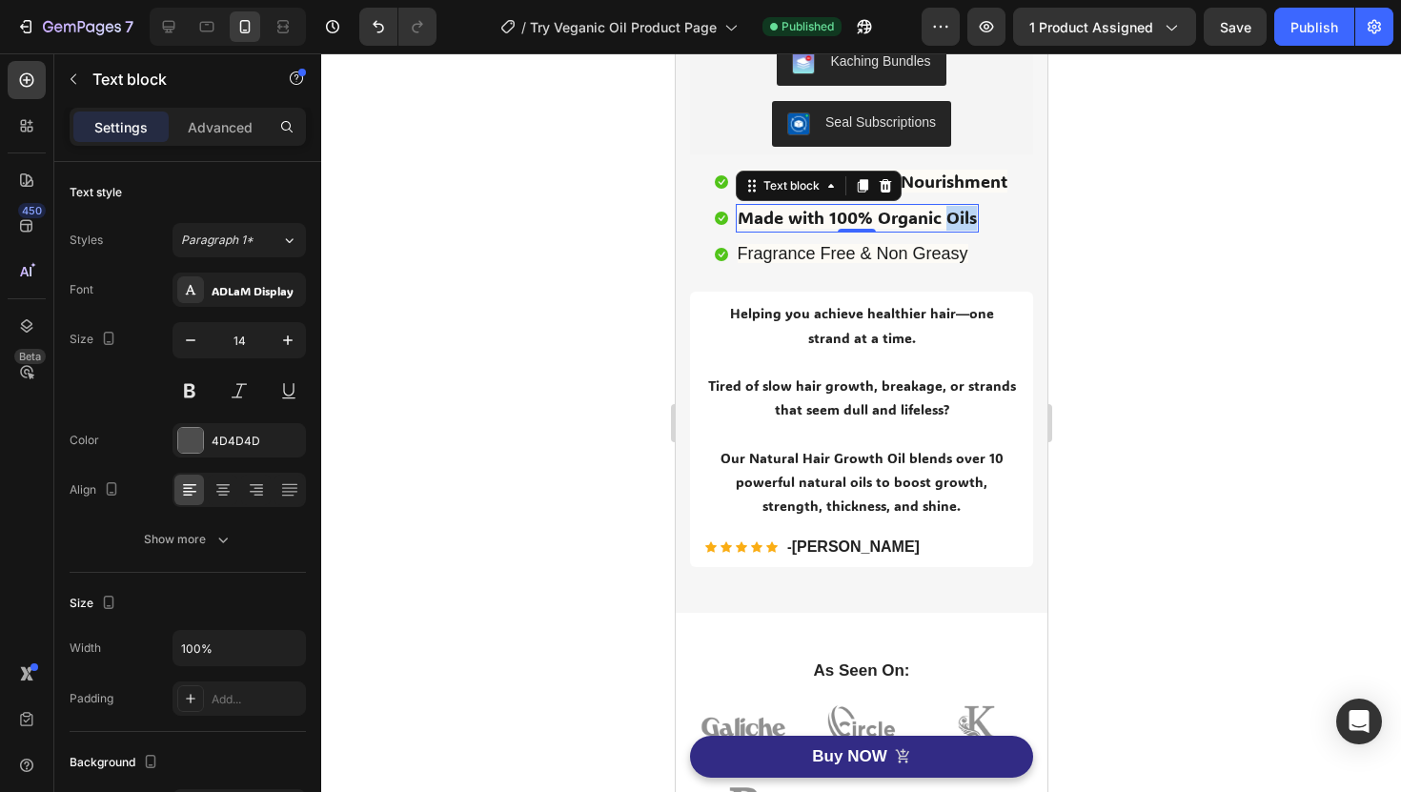
click at [943, 214] on span "Made with 100% Organic Oils" at bounding box center [856, 217] width 239 height 23
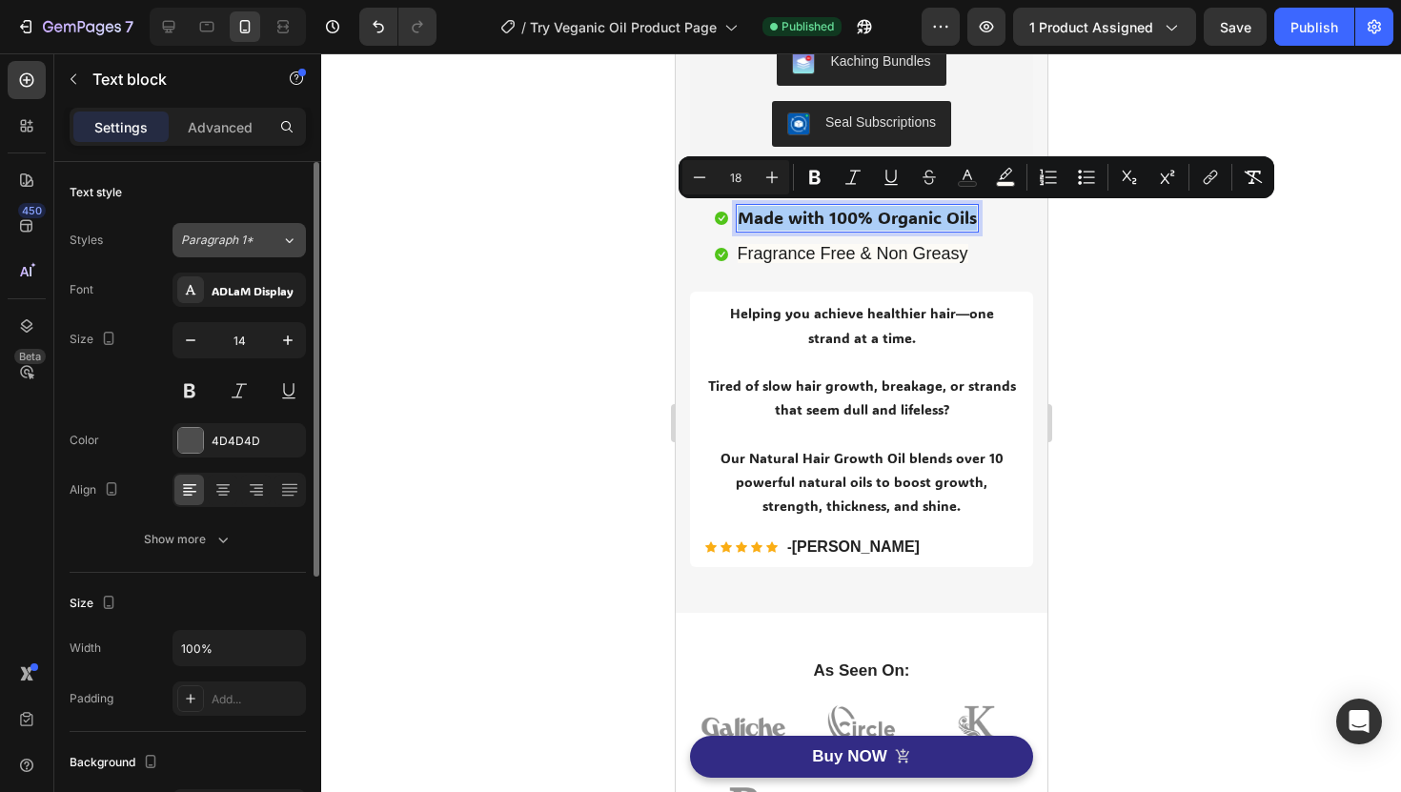
click at [281, 237] on icon at bounding box center [289, 240] width 16 height 19
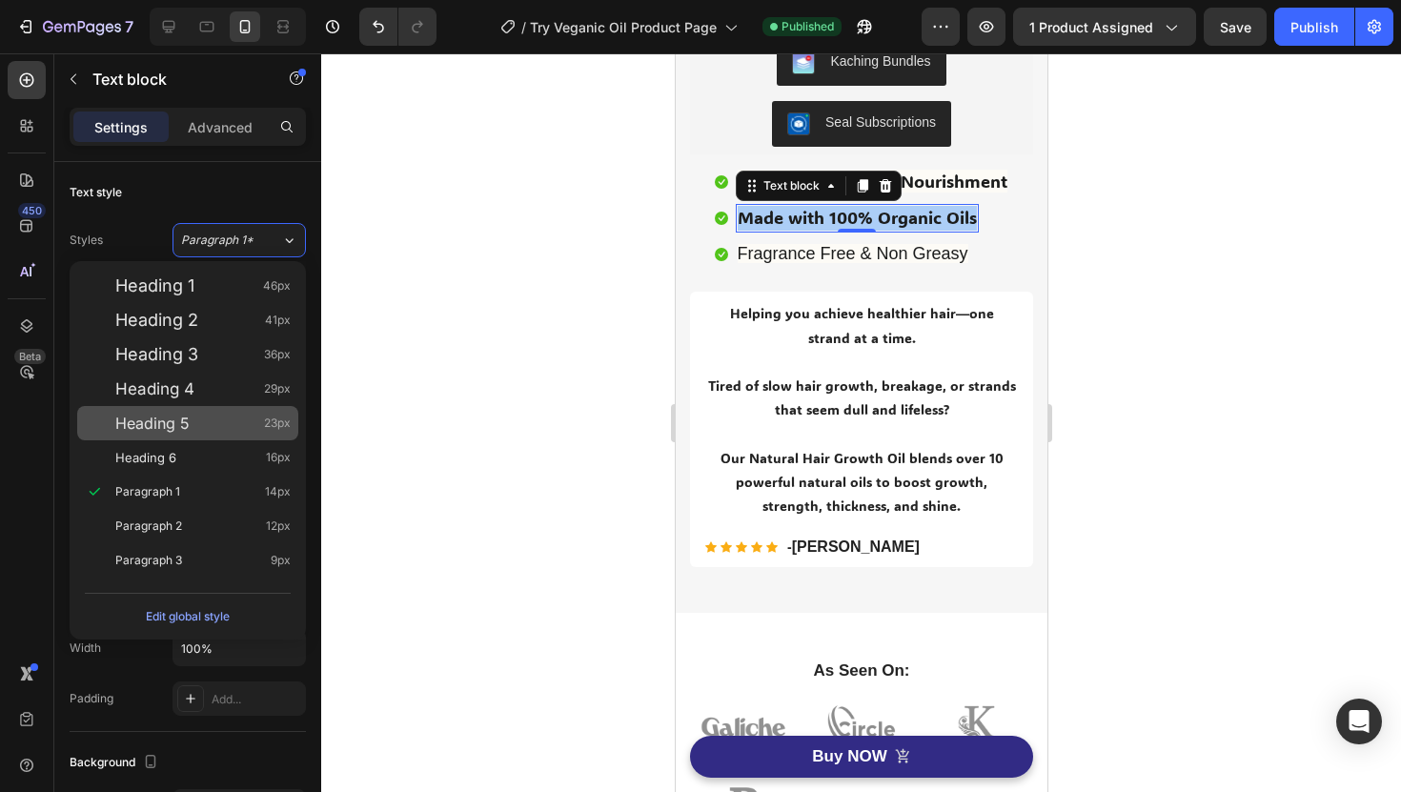
click at [251, 433] on div "Heading 5 23px" at bounding box center [187, 423] width 221 height 34
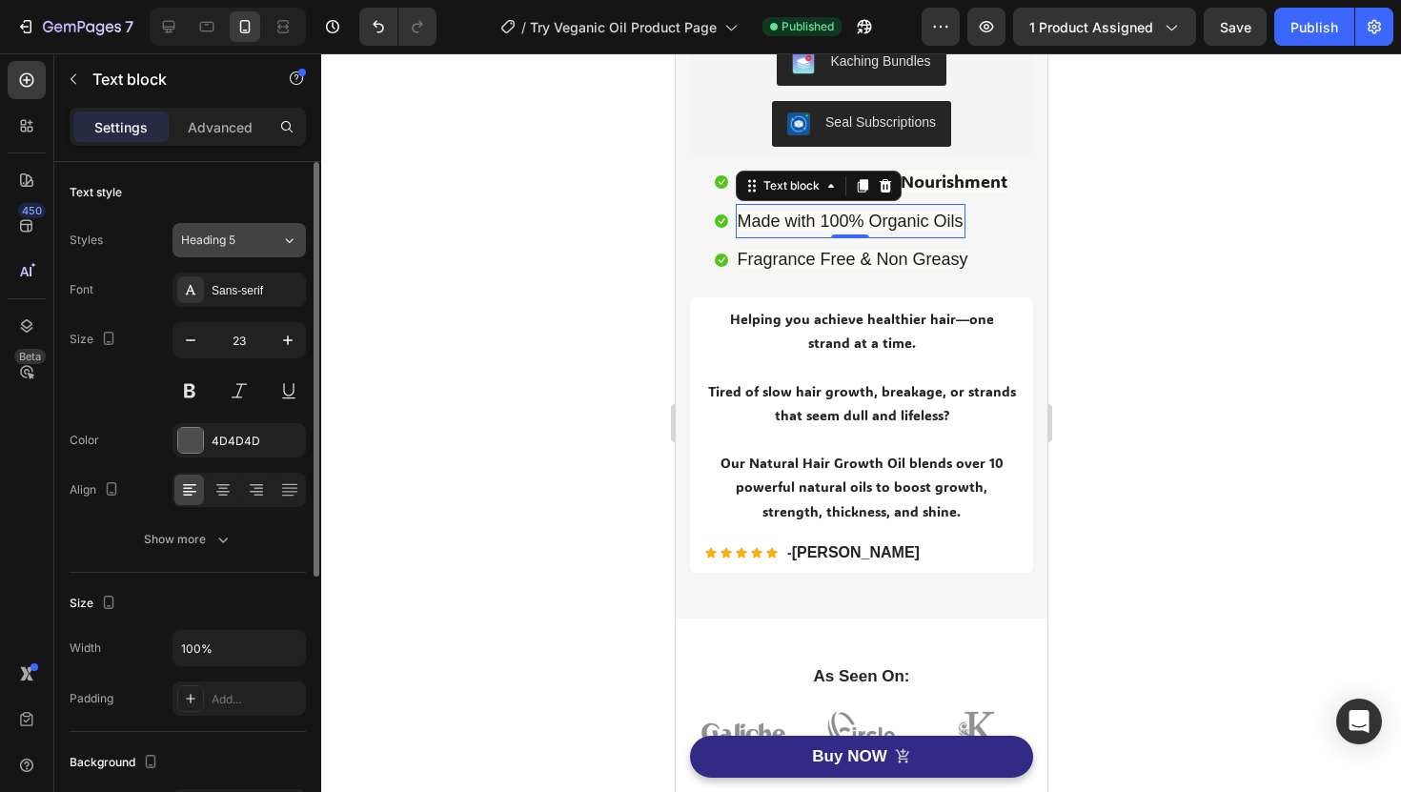
click at [257, 246] on div "Heading 5" at bounding box center [219, 240] width 77 height 17
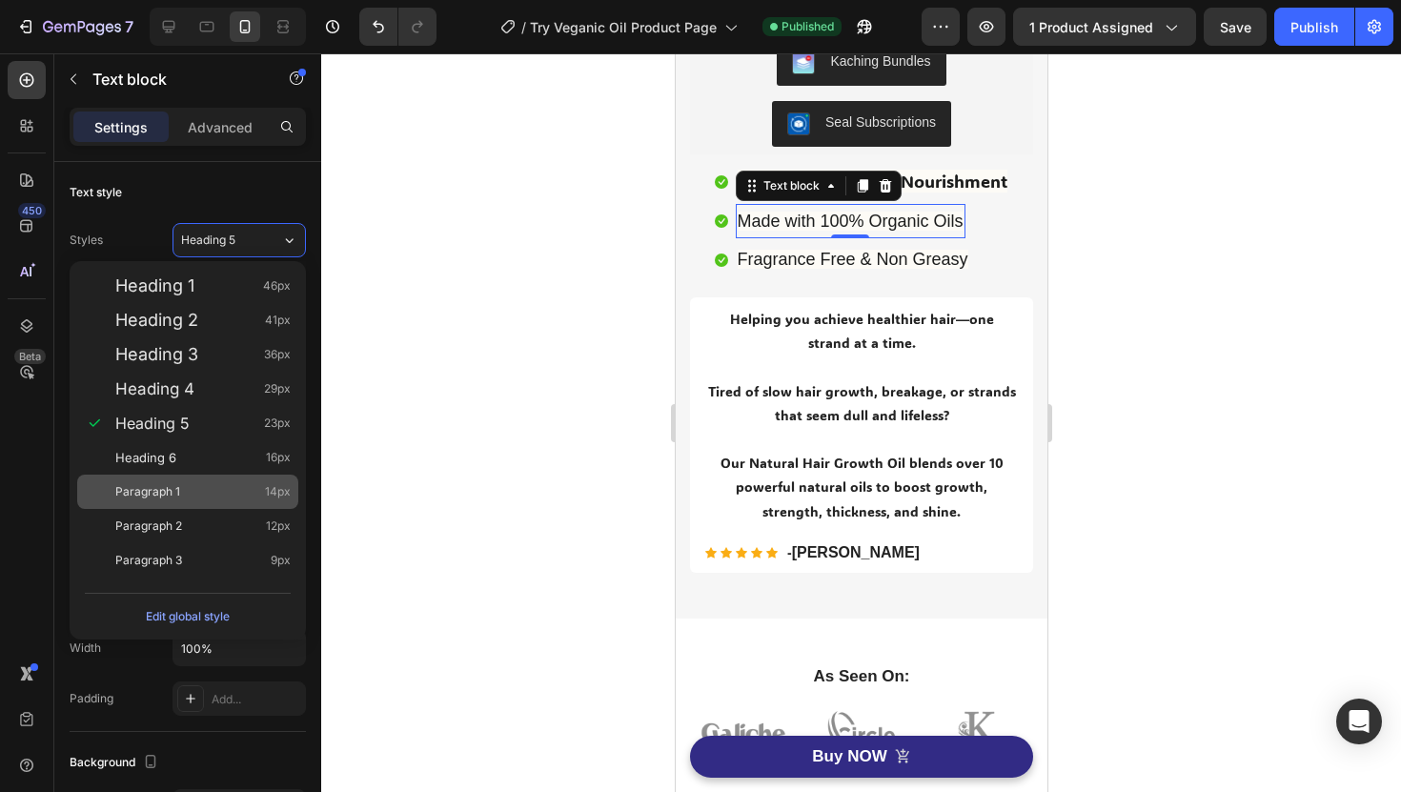
click at [245, 477] on div "Paragraph 1 14px" at bounding box center [187, 492] width 221 height 34
type input "14"
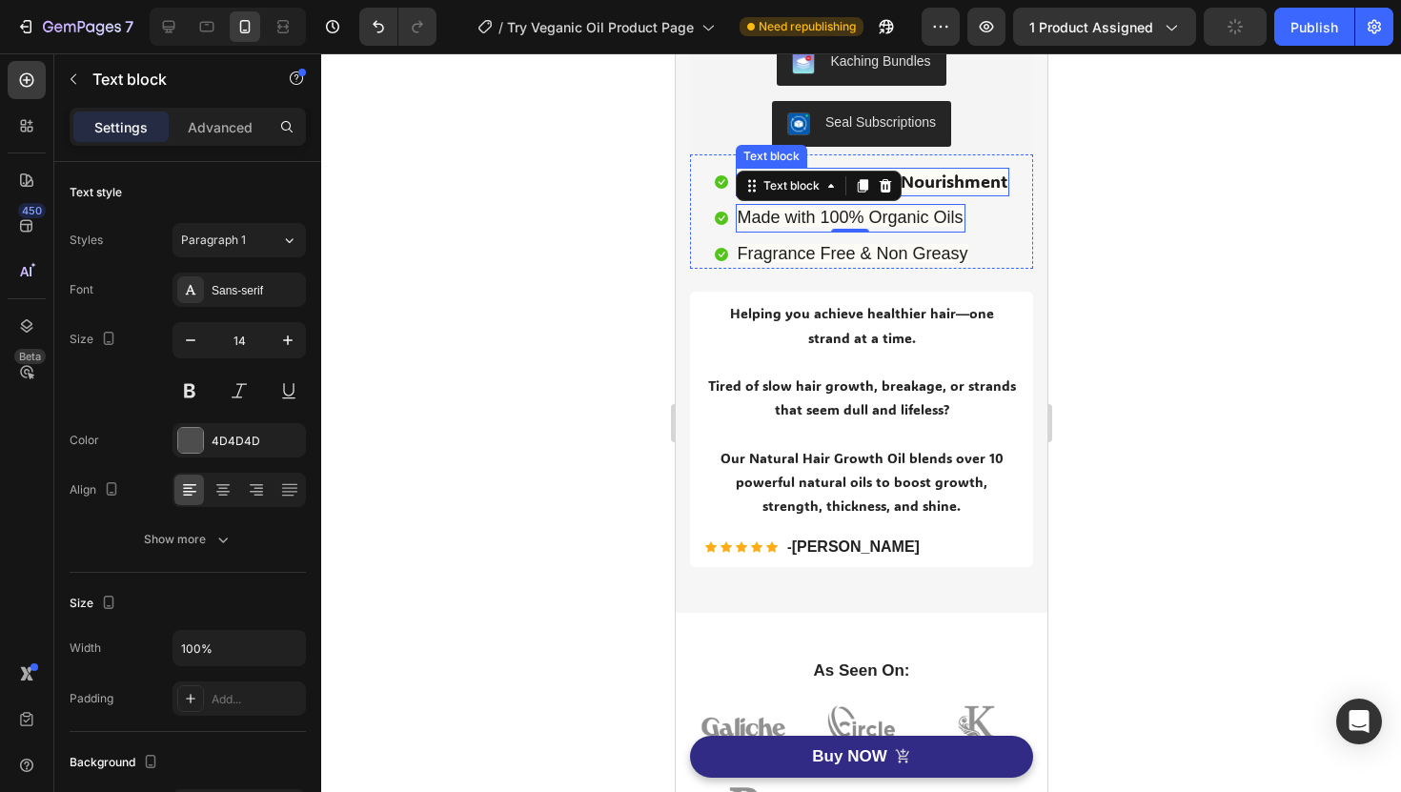
click at [942, 185] on span "#1 Solution for Hair Nourishment" at bounding box center [872, 181] width 270 height 23
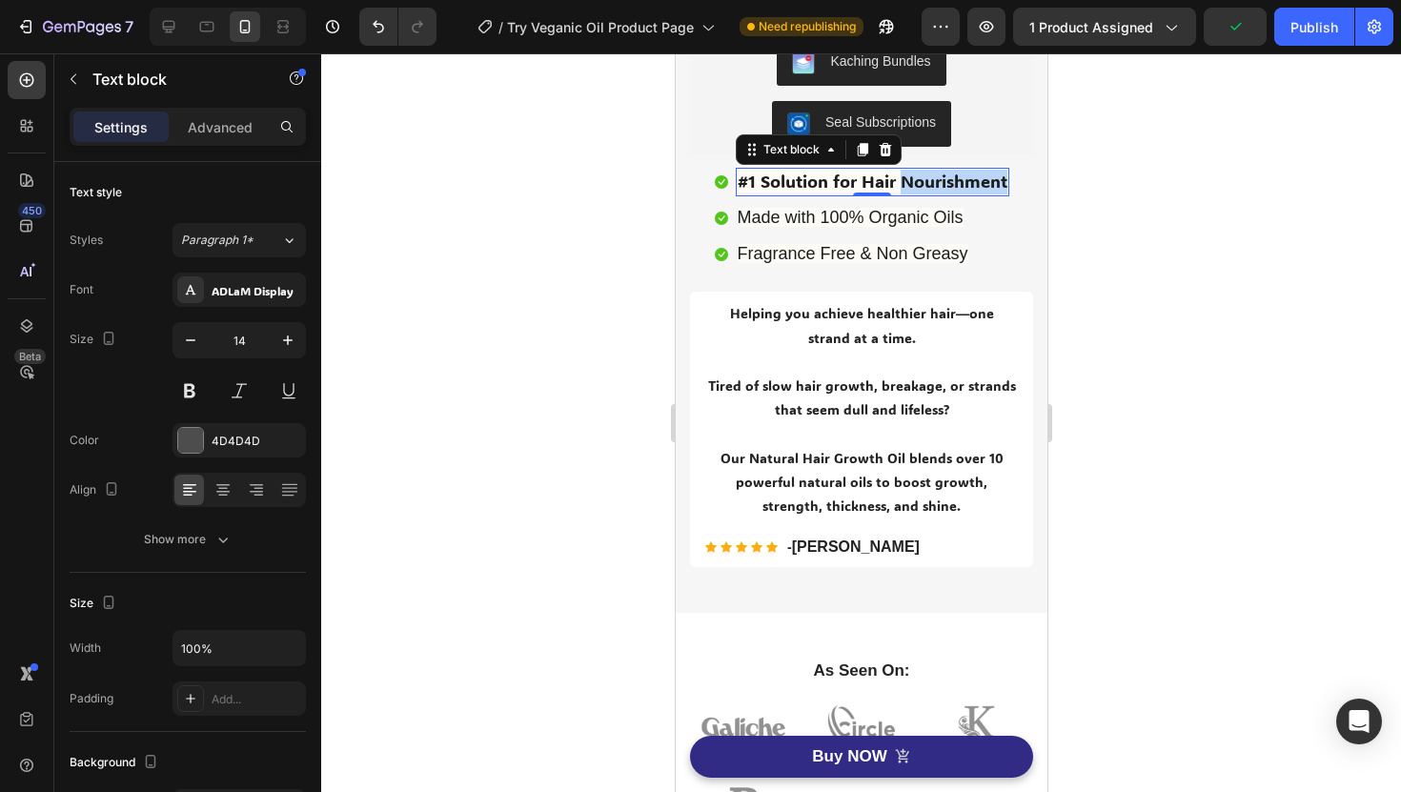
click at [942, 185] on span "#1 Solution for Hair Nourishment" at bounding box center [872, 181] width 270 height 23
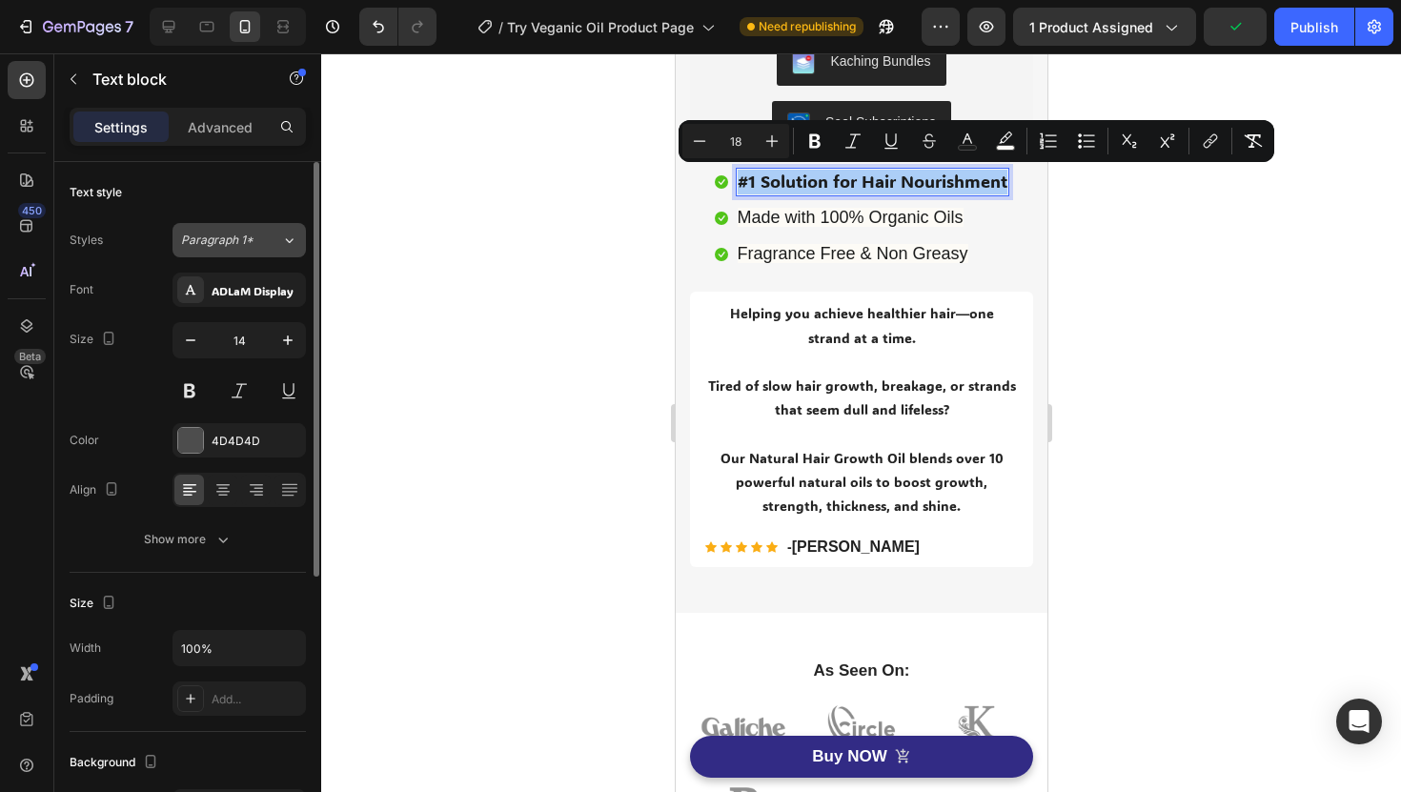
click at [271, 243] on div "Paragraph 1*" at bounding box center [231, 240] width 100 height 17
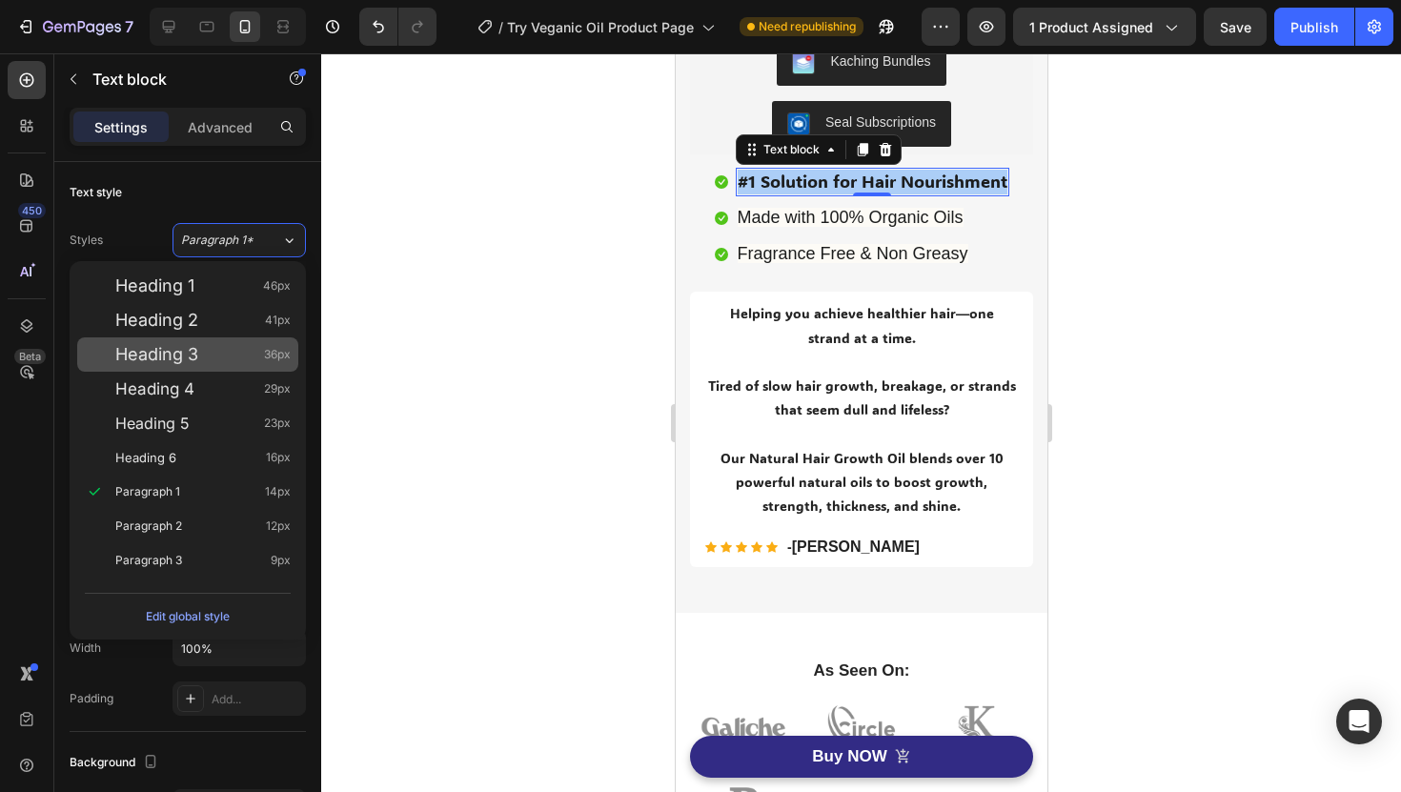
click at [261, 347] on div "Heading 3 36px" at bounding box center [202, 354] width 175 height 19
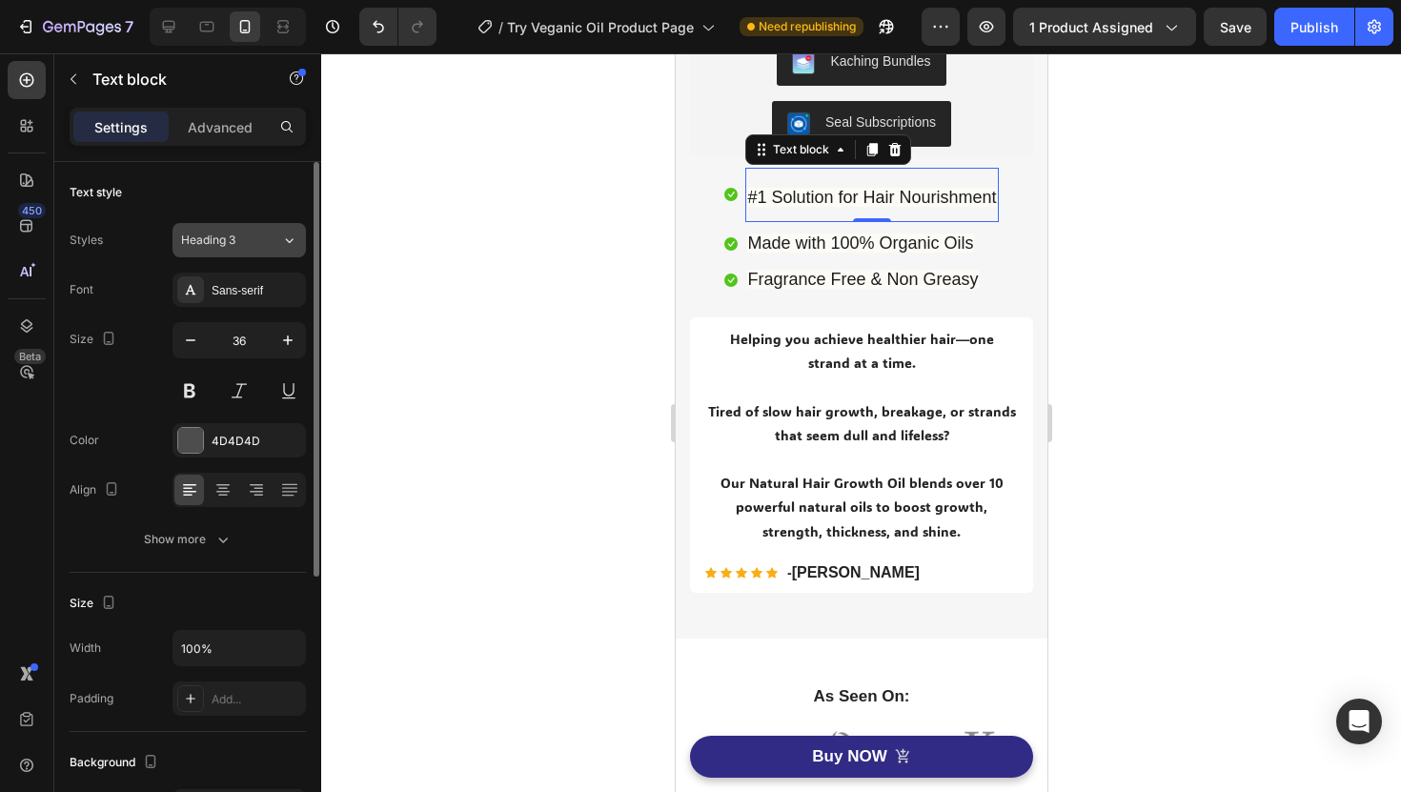
click at [266, 237] on div "Heading 3" at bounding box center [231, 240] width 100 height 17
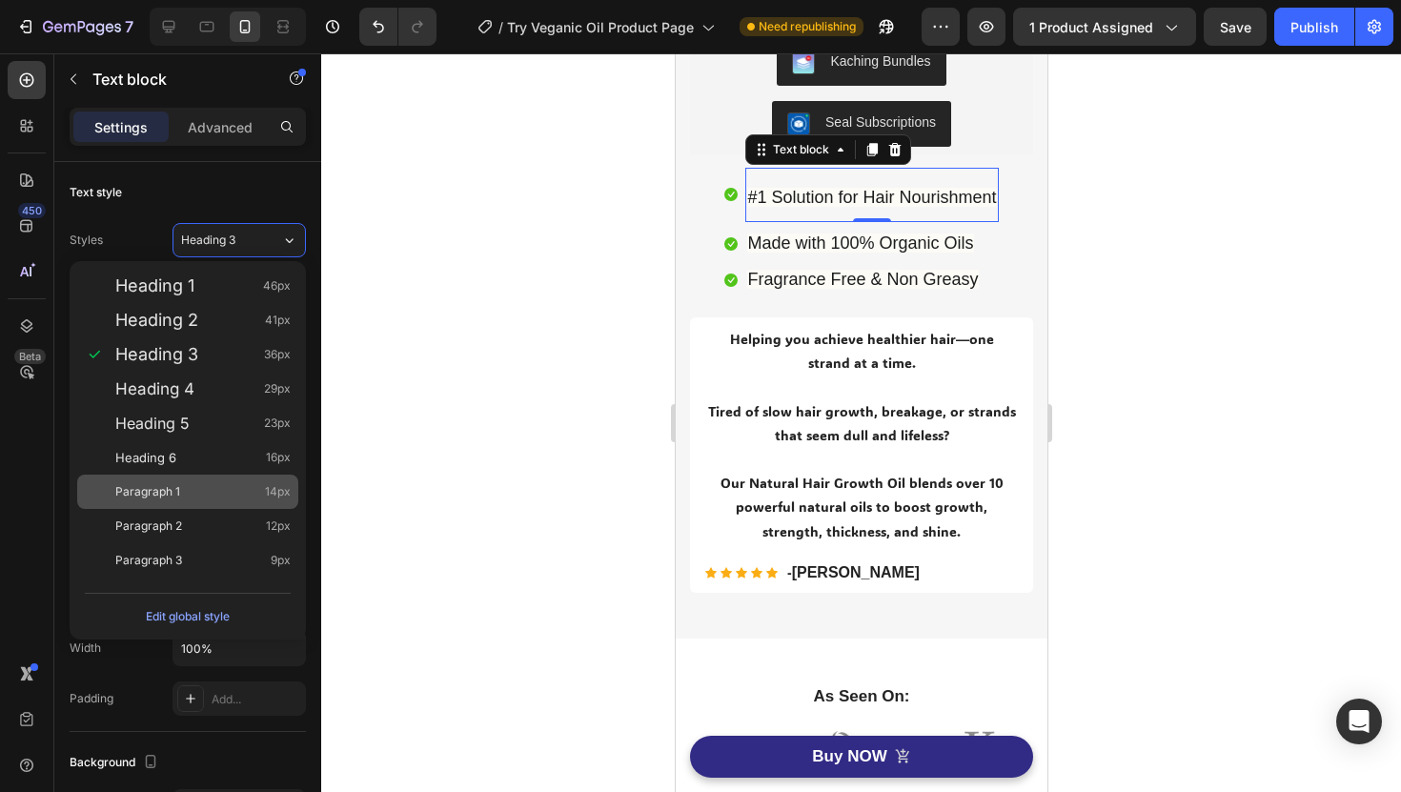
click at [262, 478] on div "Paragraph 1 14px" at bounding box center [187, 492] width 221 height 34
type input "14"
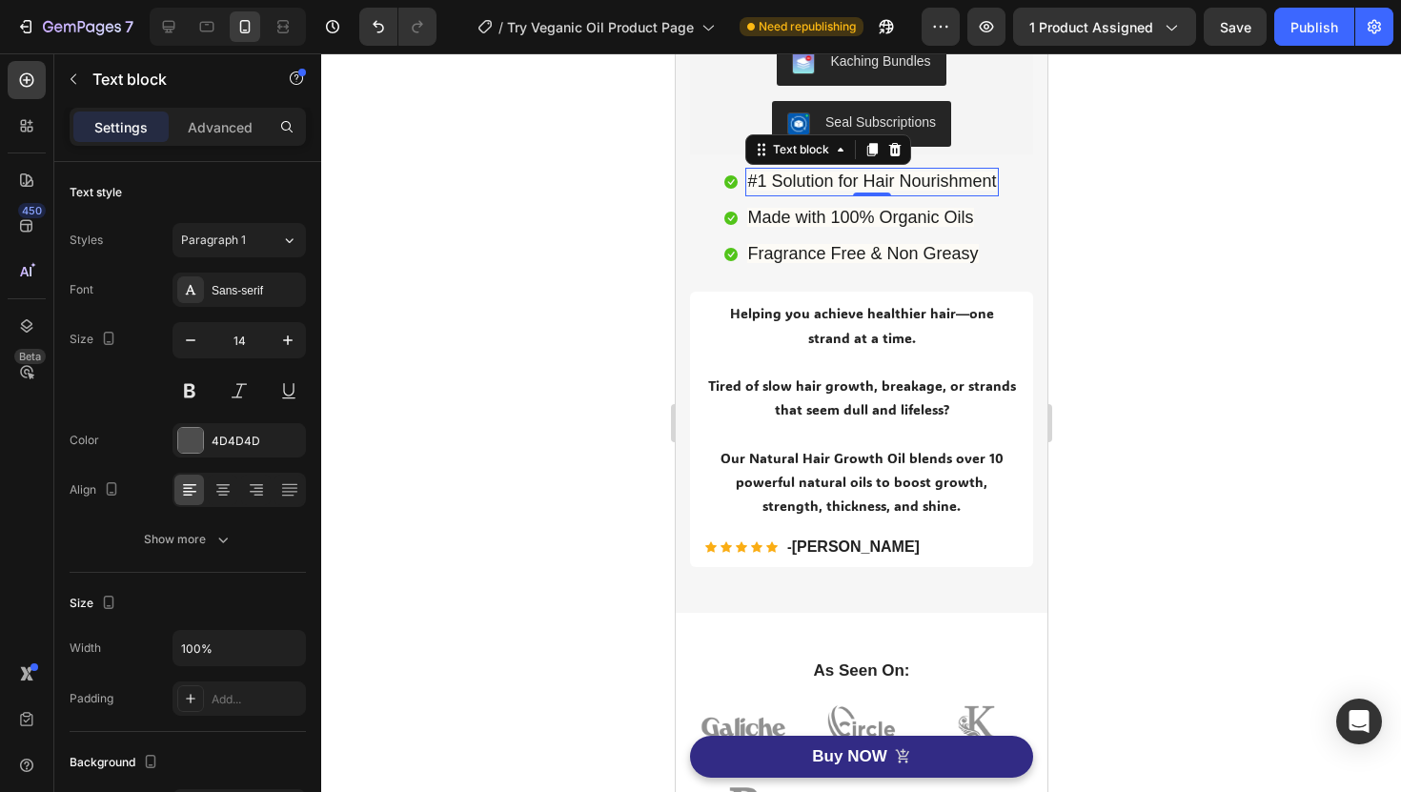
click at [1172, 154] on div at bounding box center [861, 422] width 1080 height 739
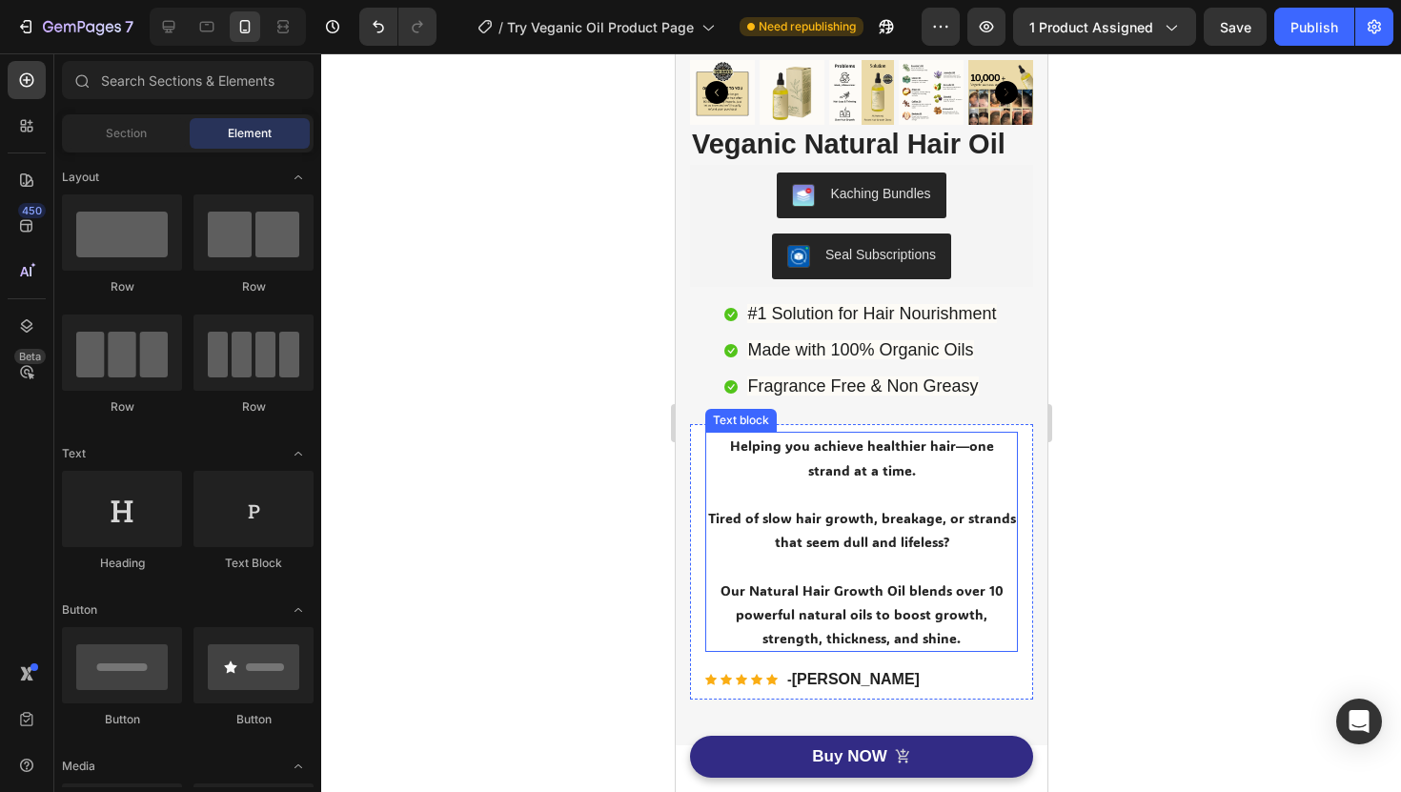
scroll to position [422, 0]
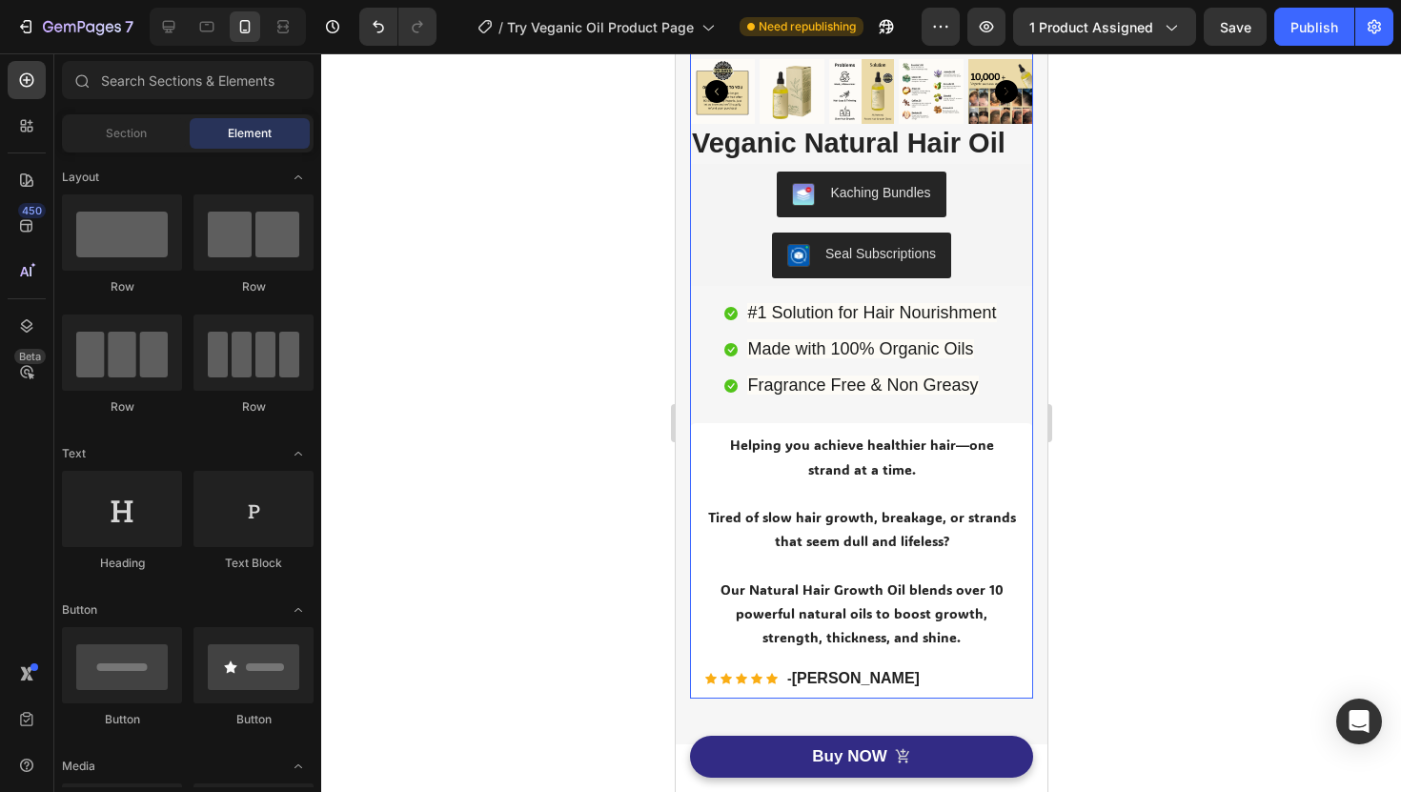
click at [985, 406] on div "Product Images Veganic Natural Hair Oil (P) Title Icon Icon Icon Icon Icon Icon…" at bounding box center [860, 203] width 343 height 990
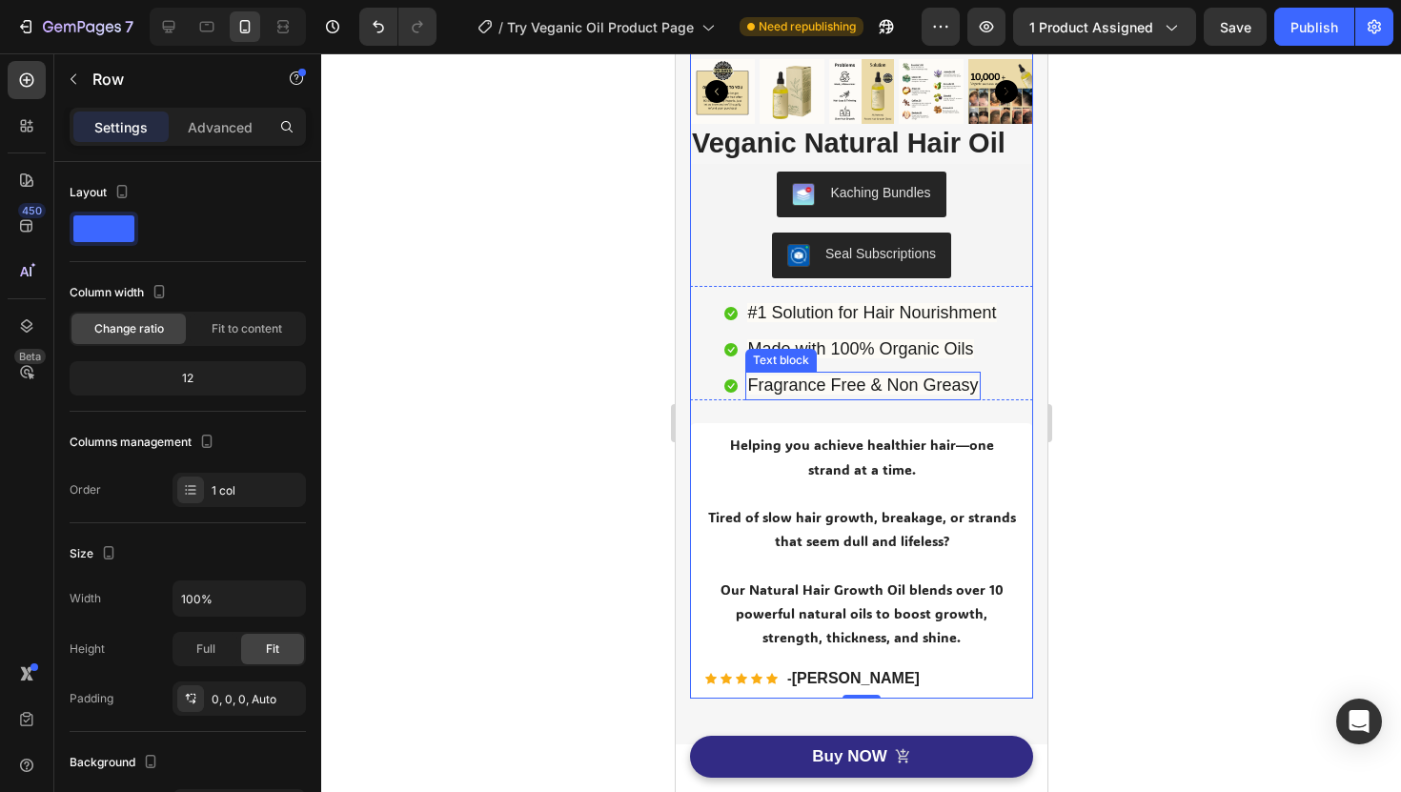
click at [977, 378] on div "Fragrance Free & Non Greasy" at bounding box center [861, 386] width 234 height 29
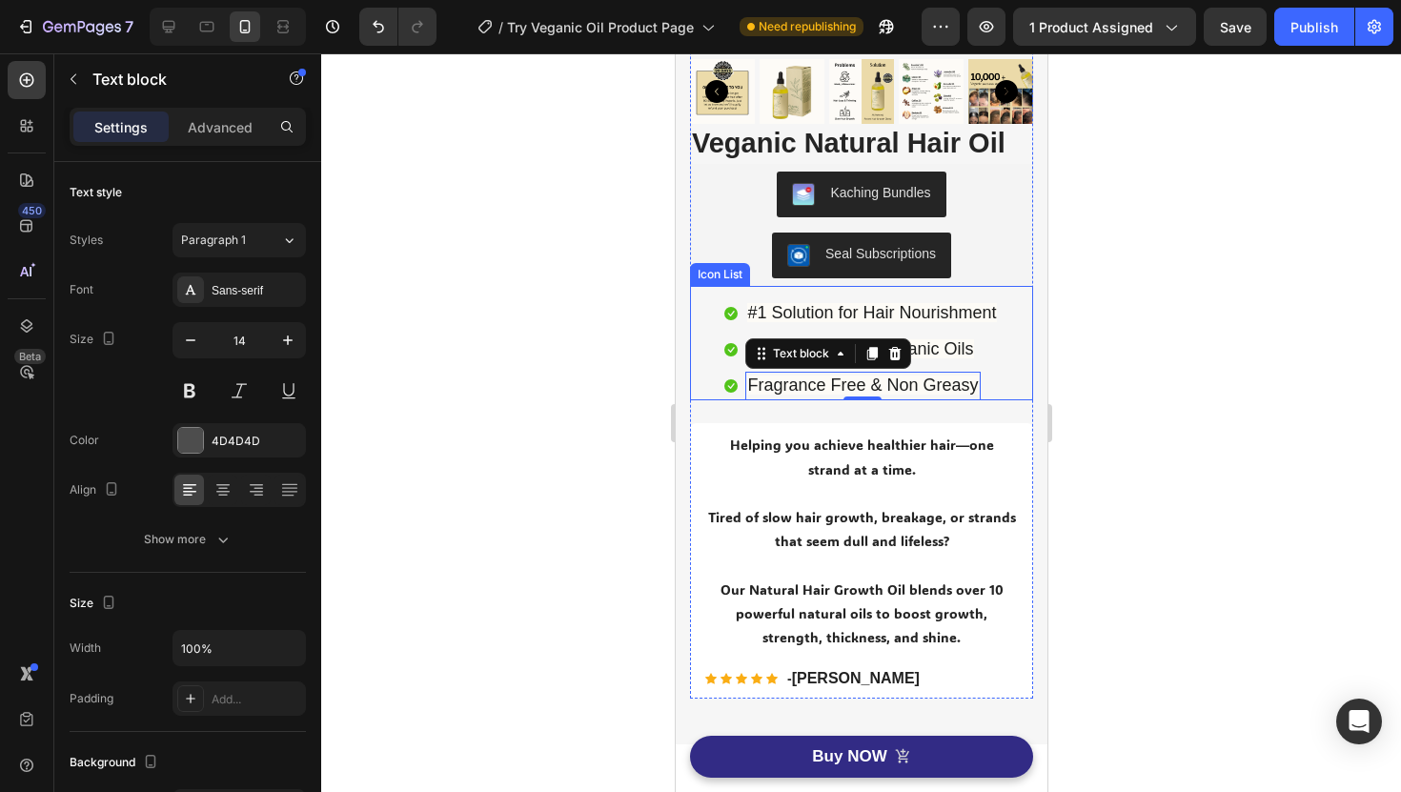
click at [998, 386] on div "Icon #1 Solution for Hair Nourishment Text block Icon Made with 100% Organic Oi…" at bounding box center [860, 350] width 343 height 102
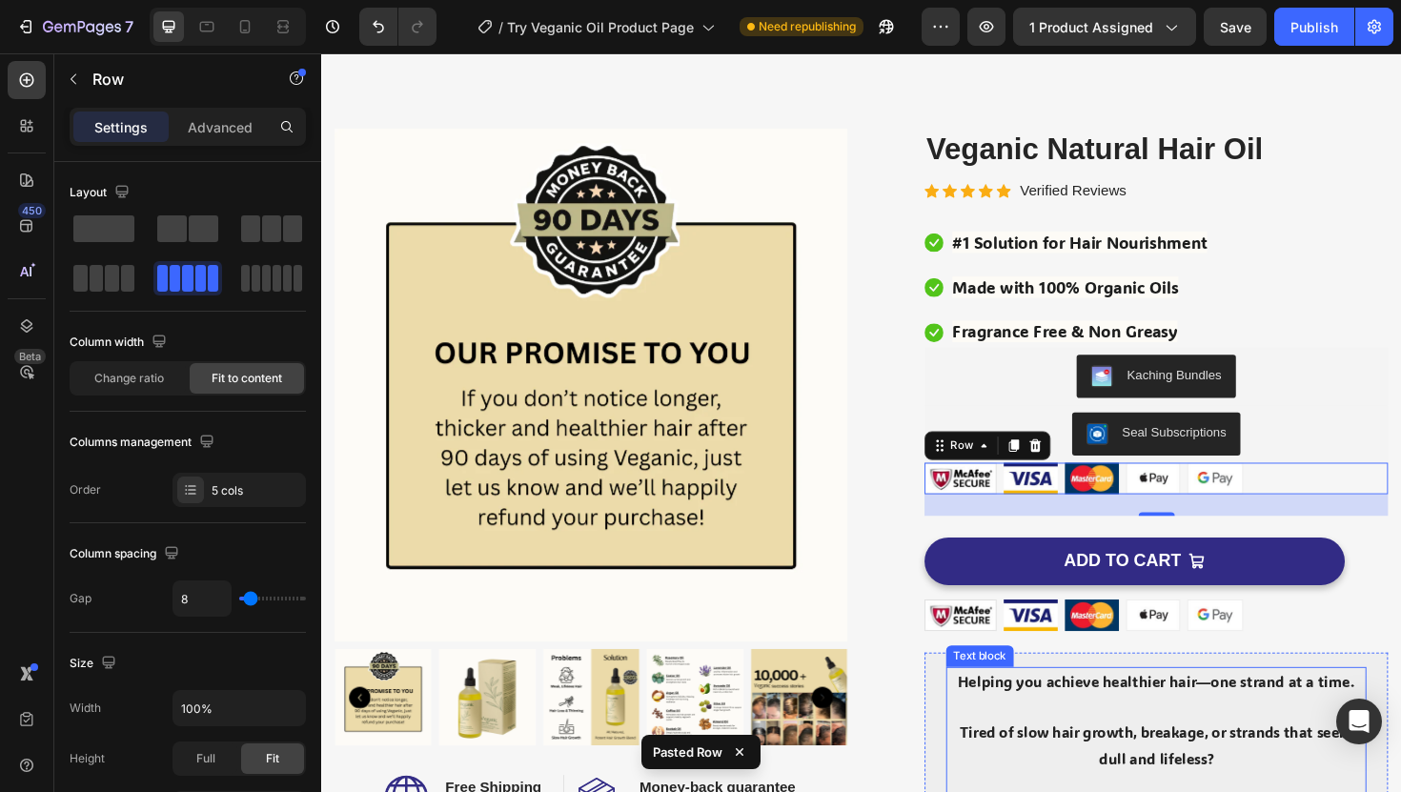
scroll to position [51, 0]
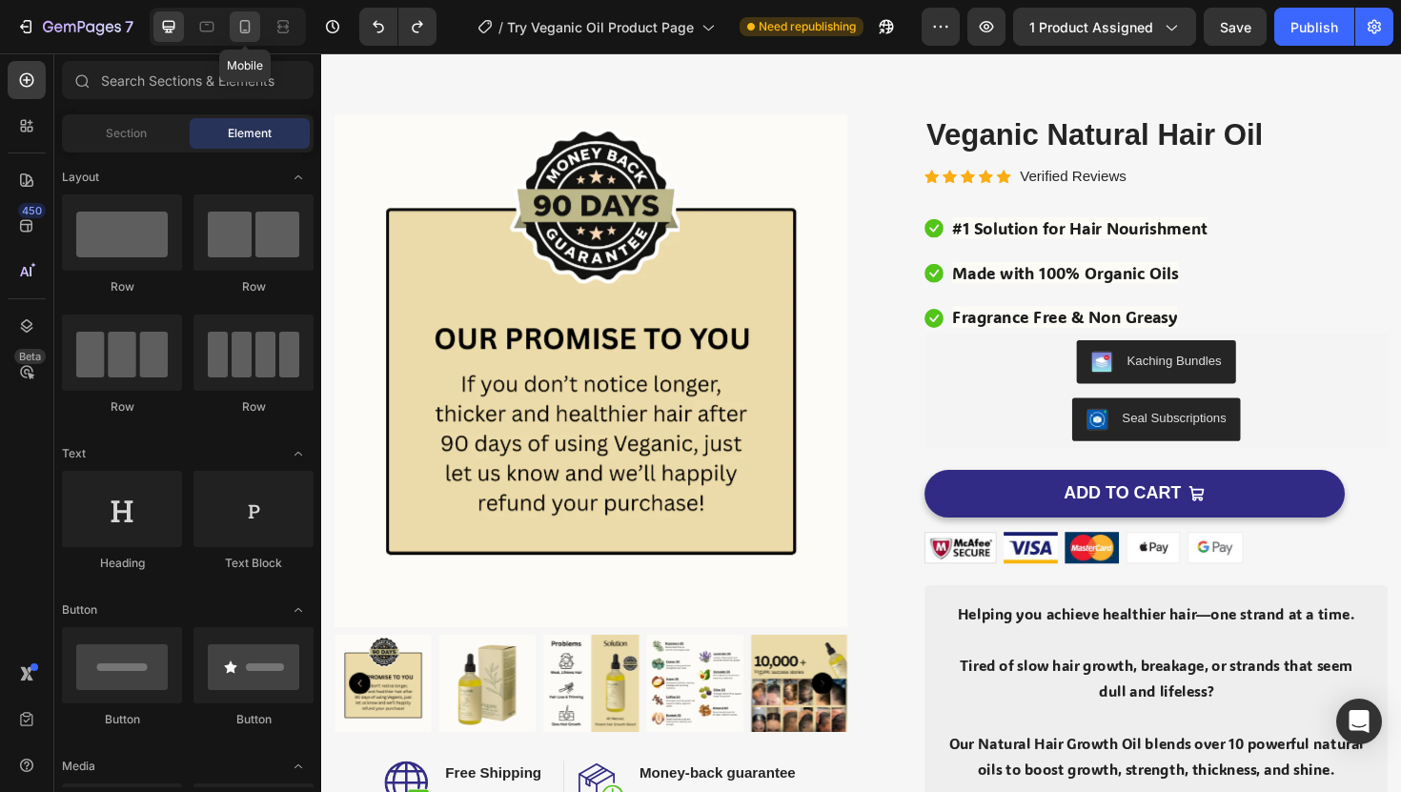
click at [258, 24] on div at bounding box center [245, 26] width 31 height 31
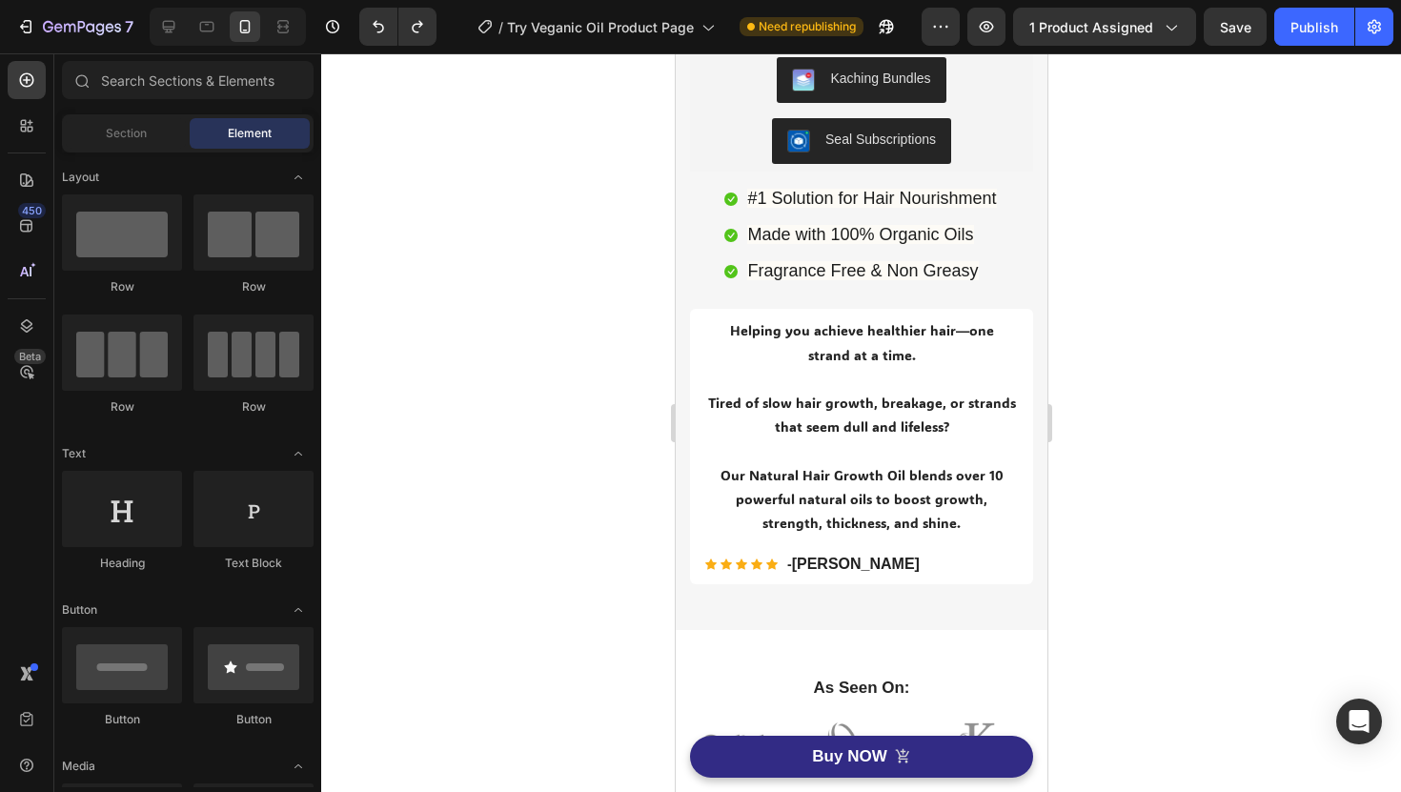
scroll to position [532, 0]
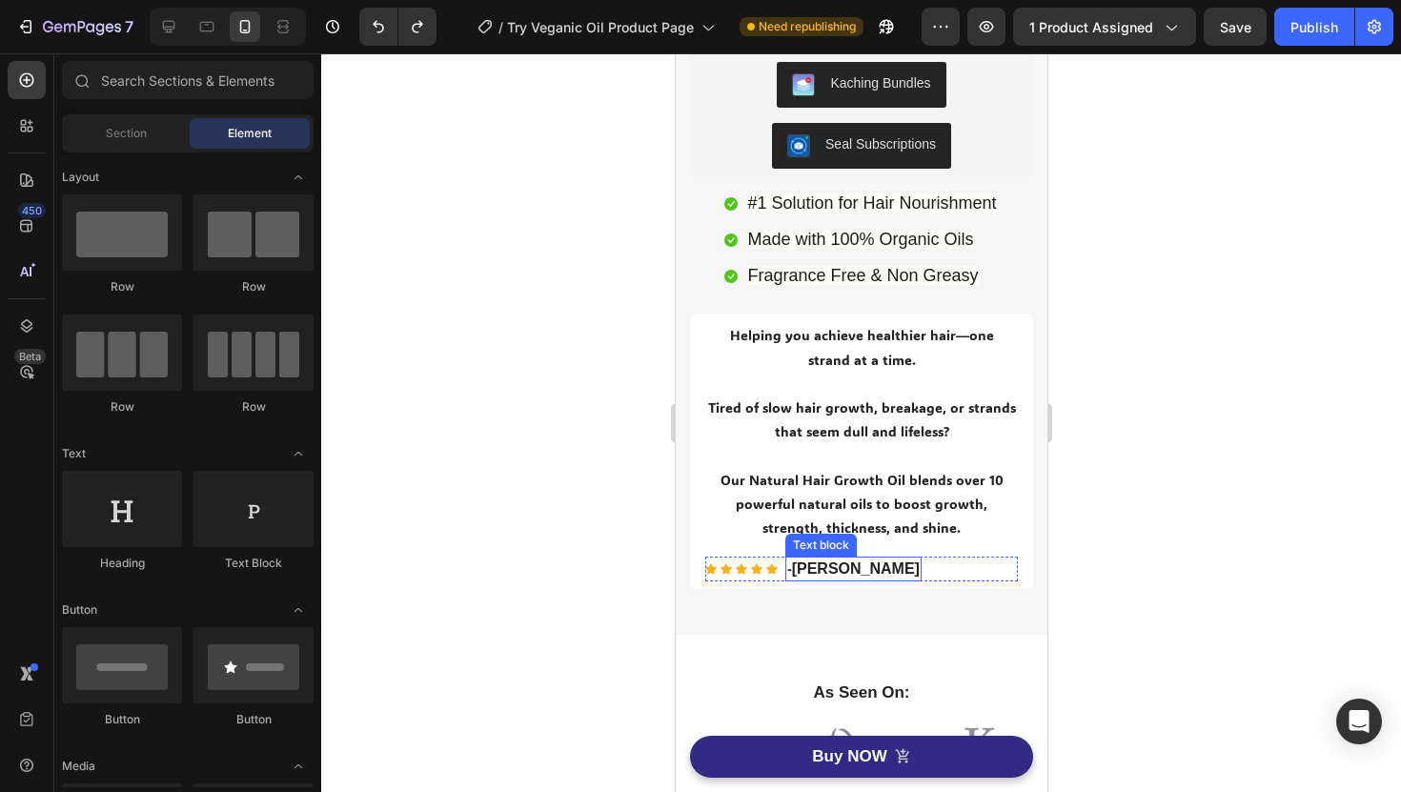
click at [805, 560] on strong "Alexis Dorr" at bounding box center [855, 568] width 128 height 16
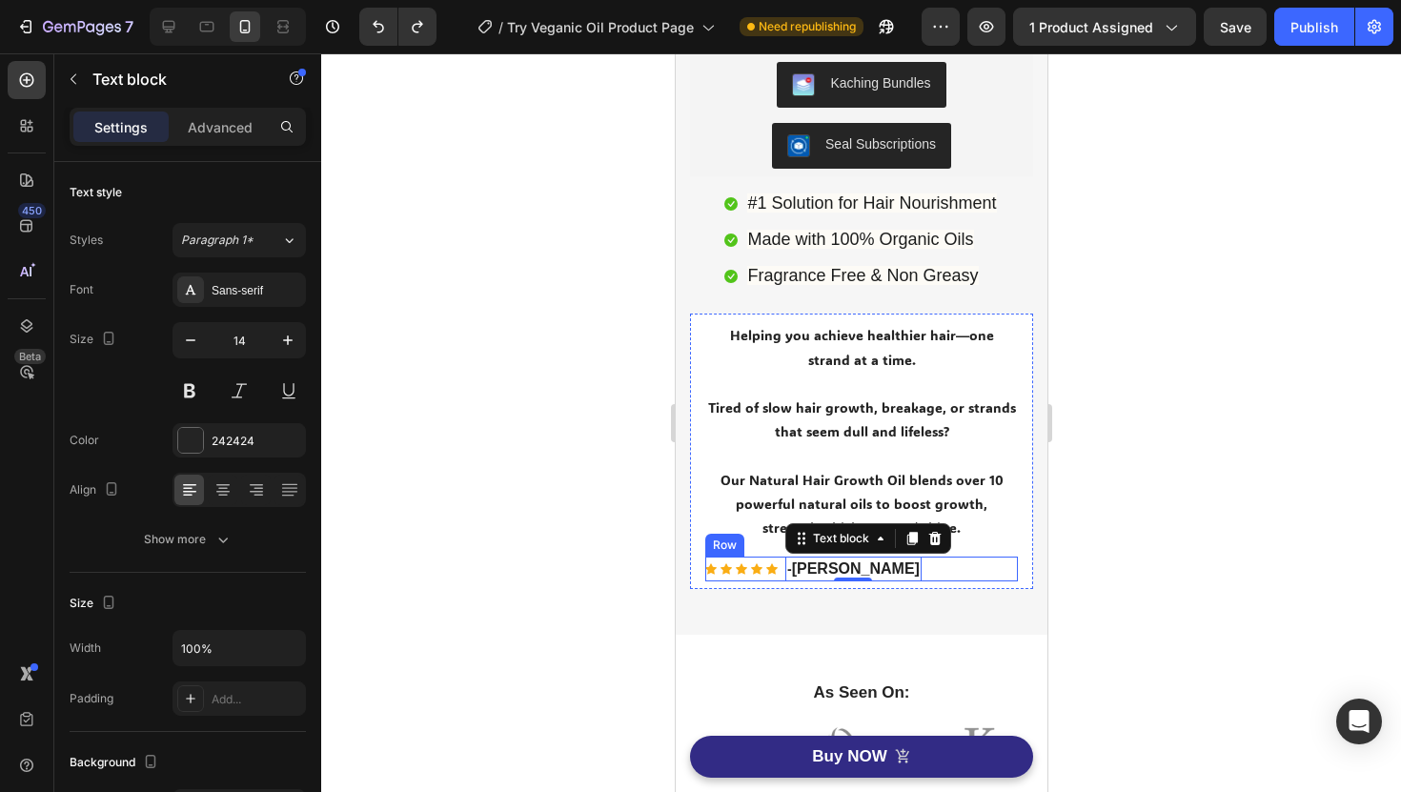
click at [940, 574] on div "Icon Icon Icon Icon Icon Icon List Hoz - Alexis Dorr Text block 0 Row" at bounding box center [860, 569] width 313 height 25
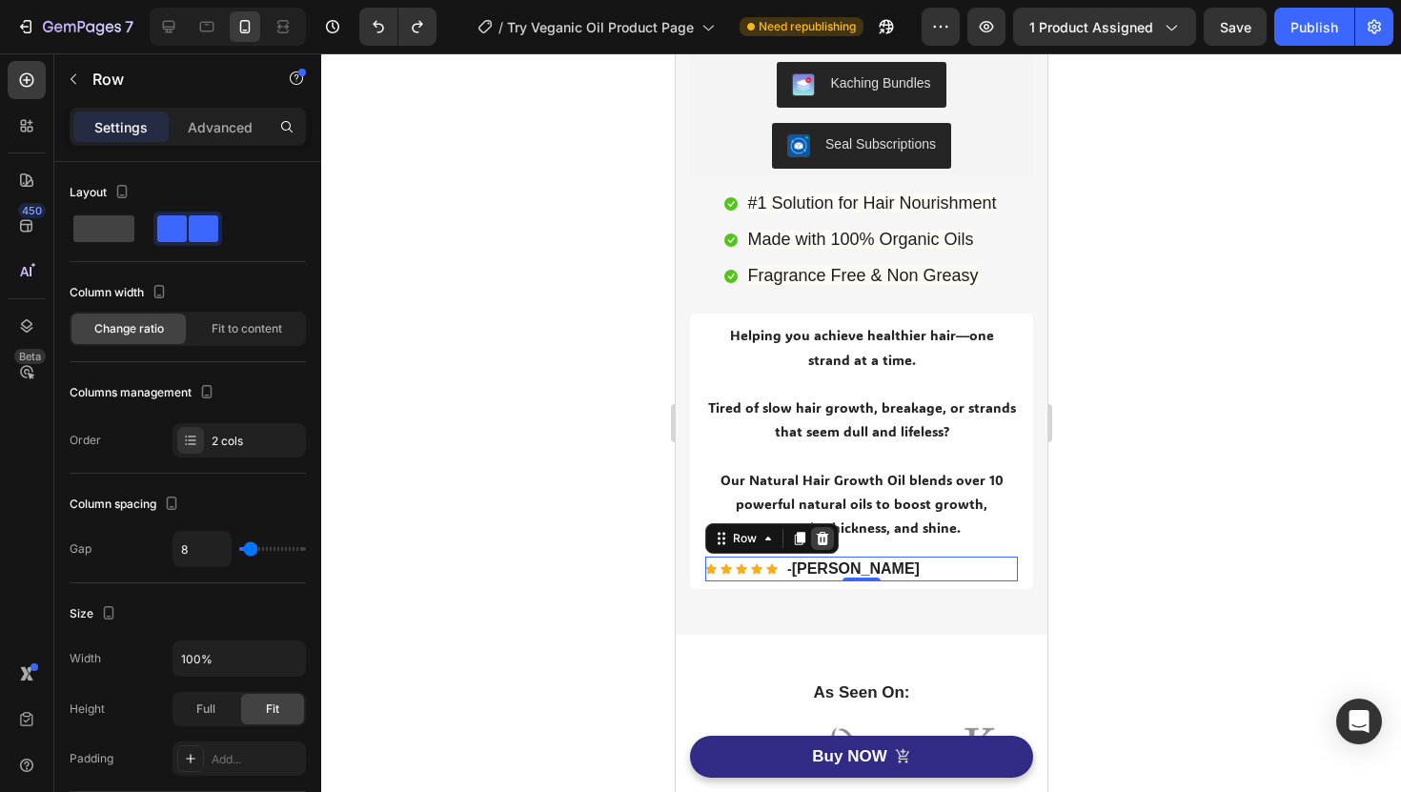
click at [825, 540] on icon at bounding box center [822, 538] width 12 height 13
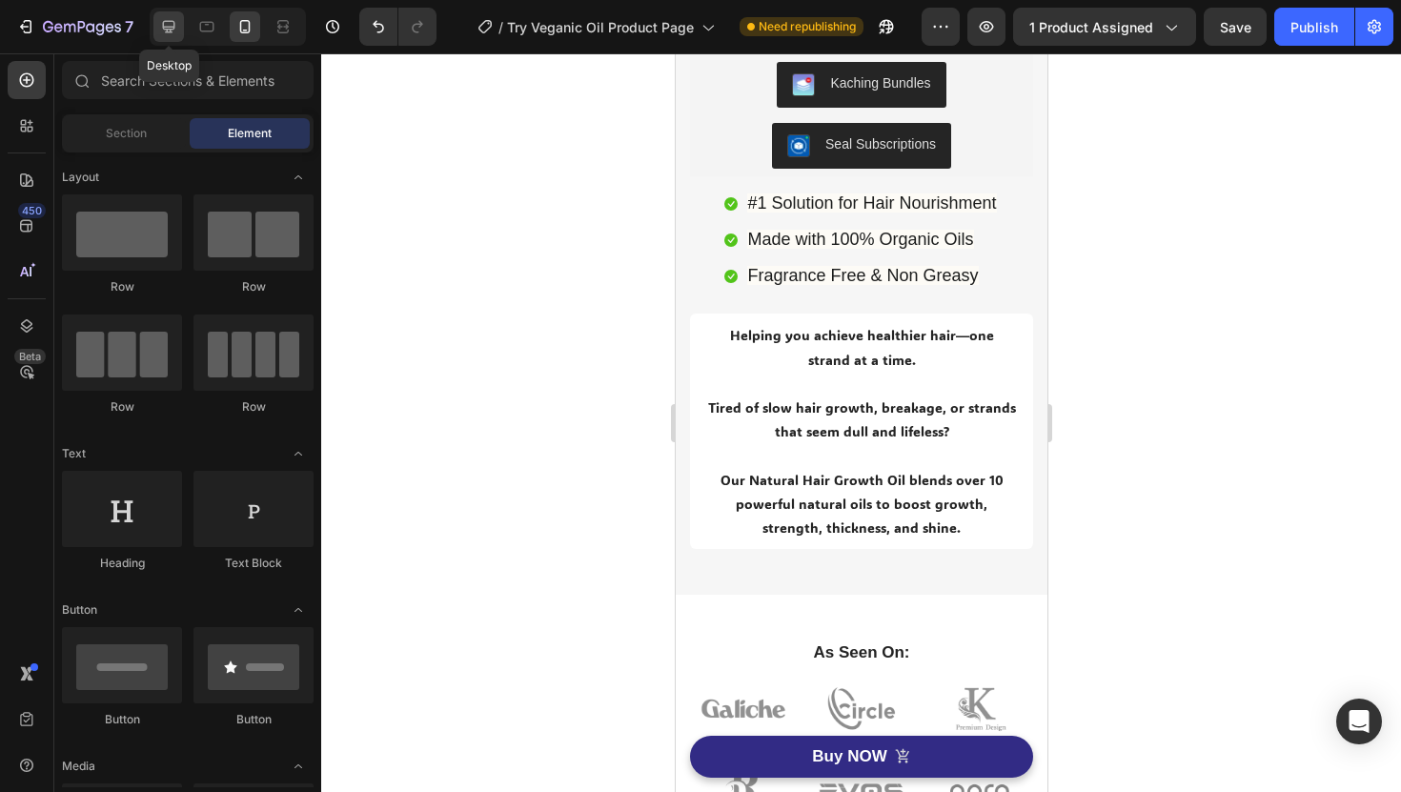
click at [176, 29] on icon at bounding box center [168, 26] width 19 height 19
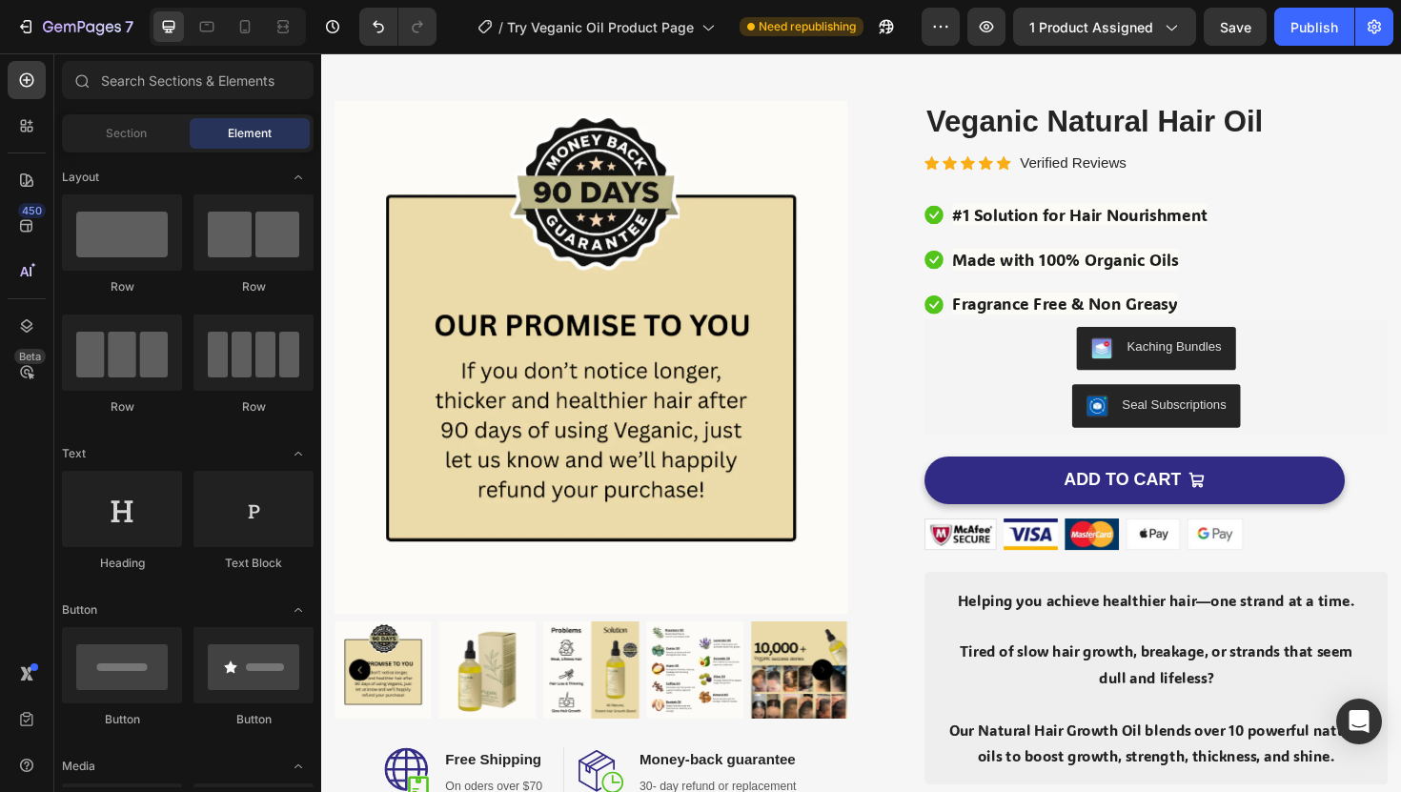
scroll to position [66, 0]
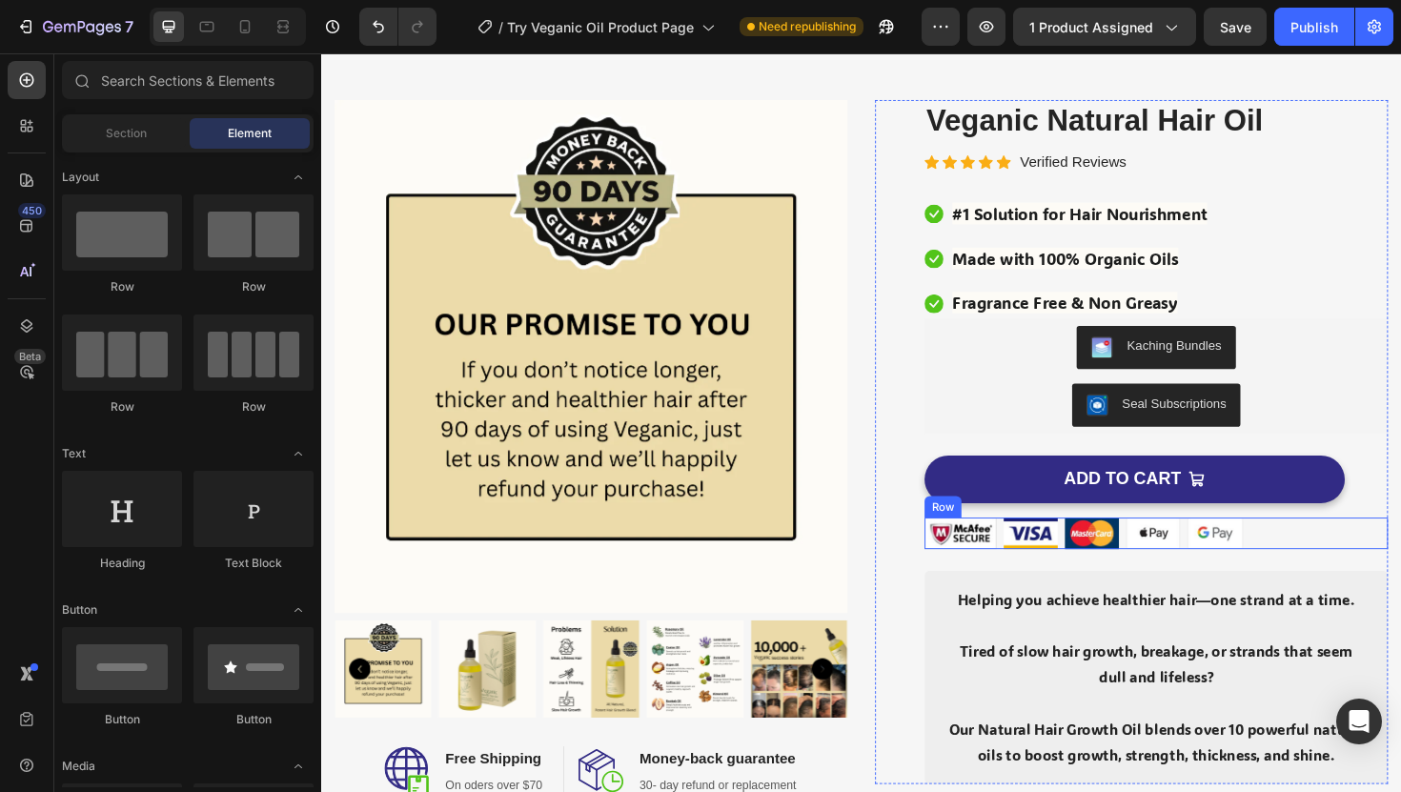
click at [1324, 556] on div "Image Image Image Image Image Row" at bounding box center [1205, 561] width 491 height 33
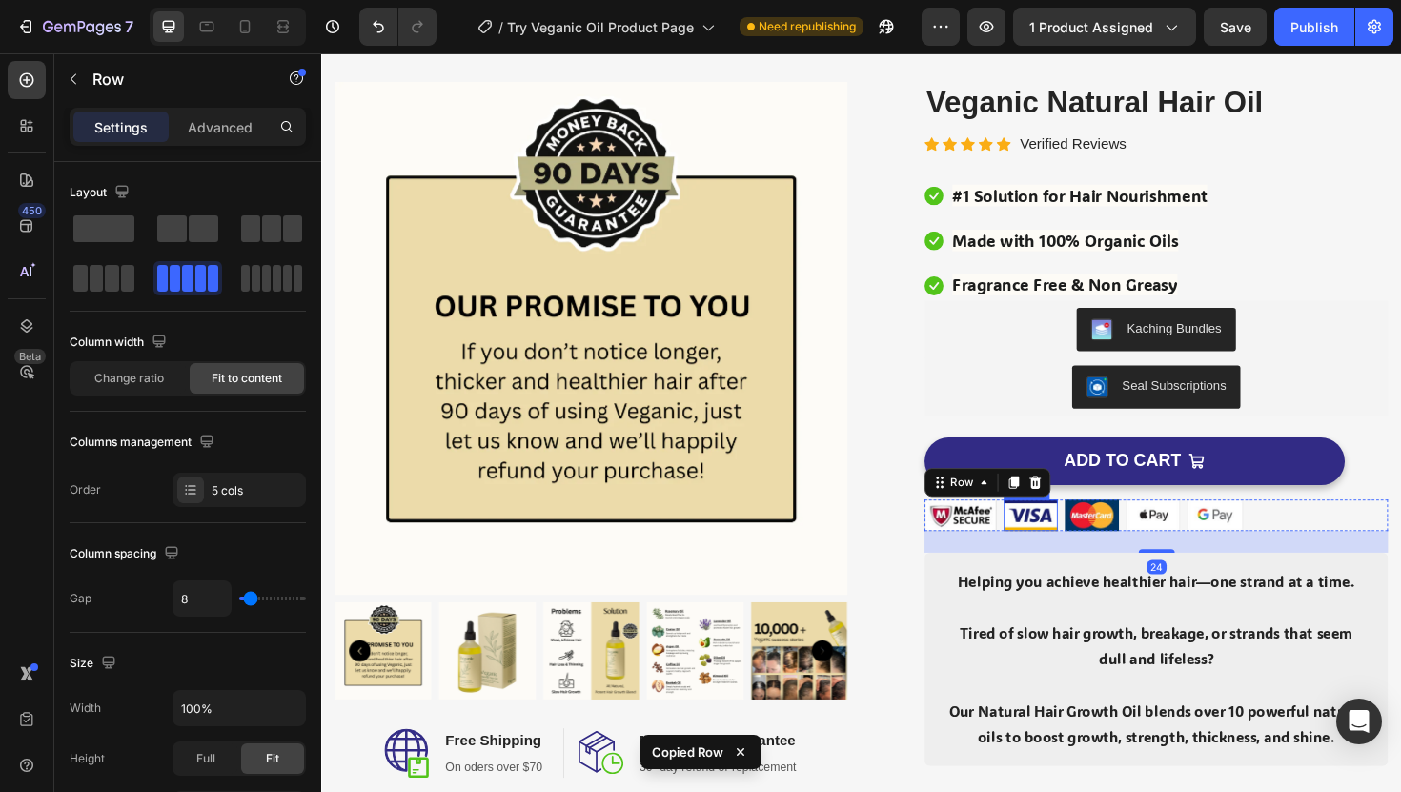
scroll to position [84, 0]
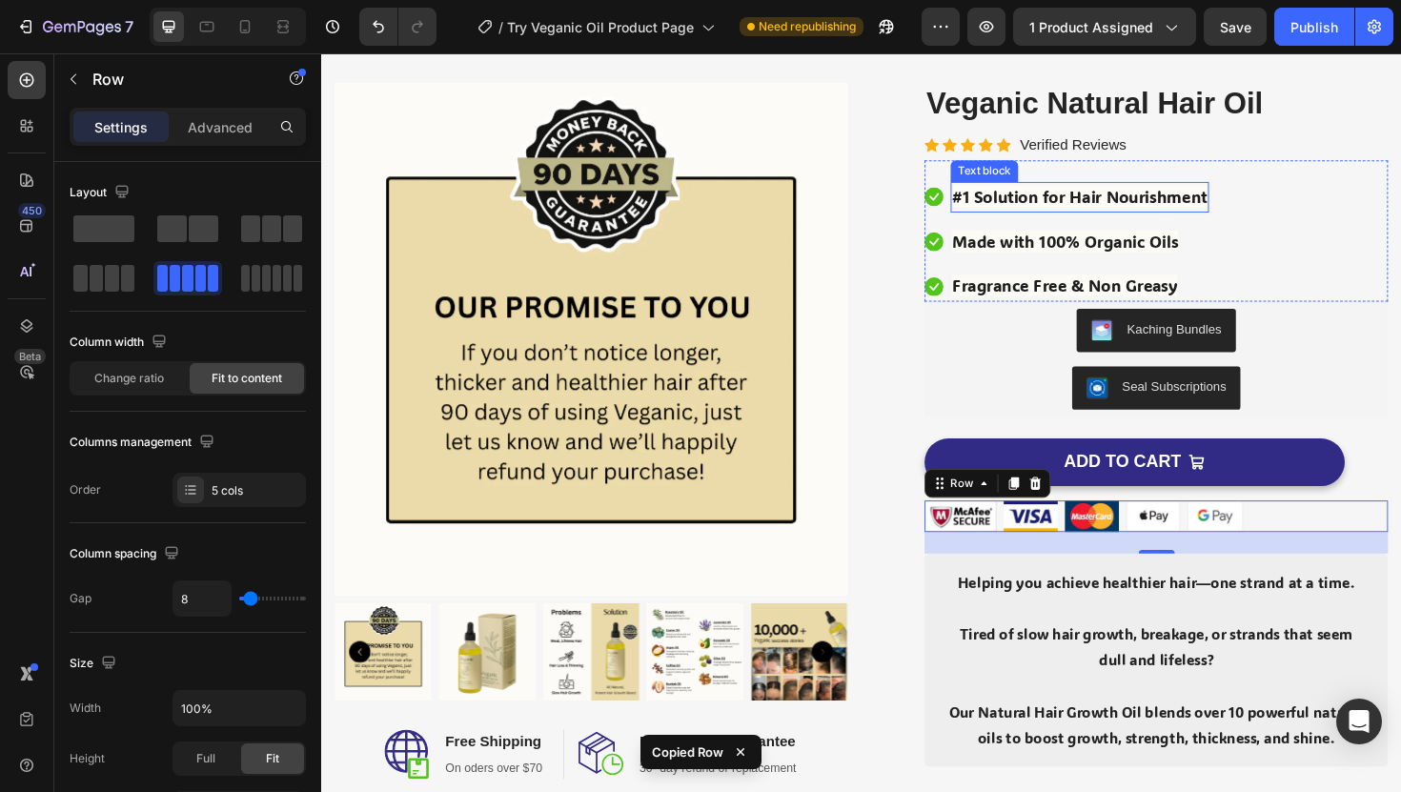
click at [1069, 203] on span "#1 Solution for Hair Nourishment" at bounding box center [1124, 204] width 270 height 23
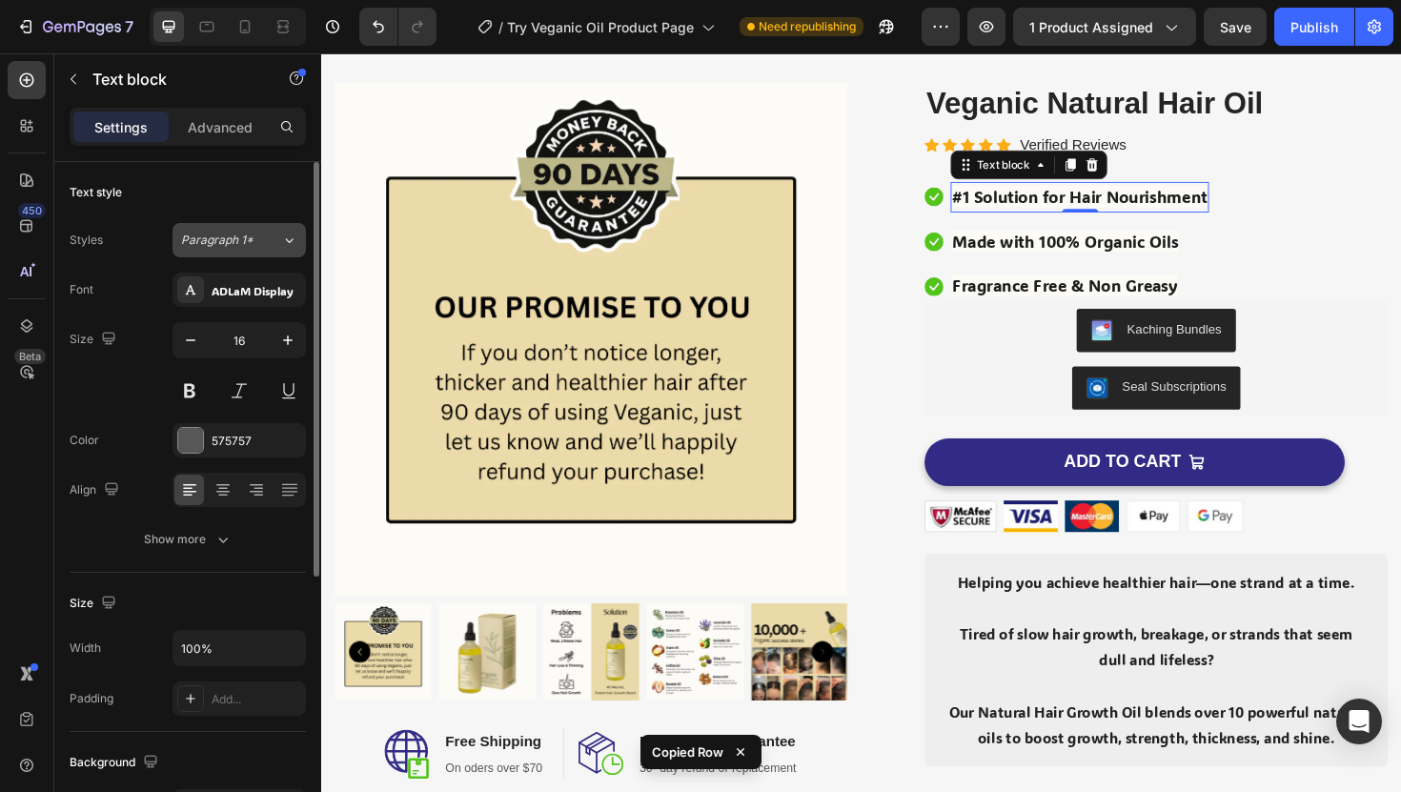
click at [283, 240] on icon at bounding box center [289, 240] width 16 height 19
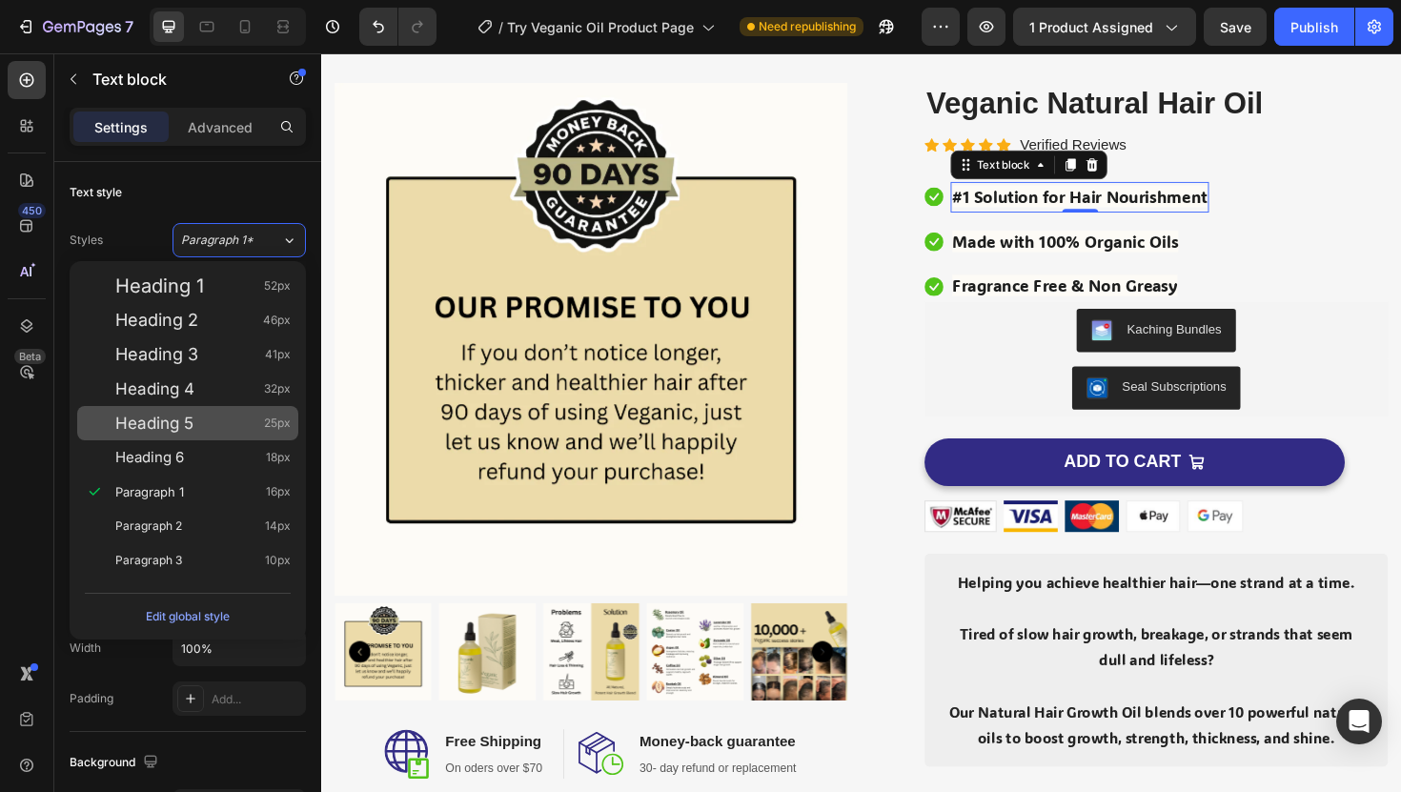
click at [248, 411] on div "Heading 5 25px" at bounding box center [187, 423] width 221 height 34
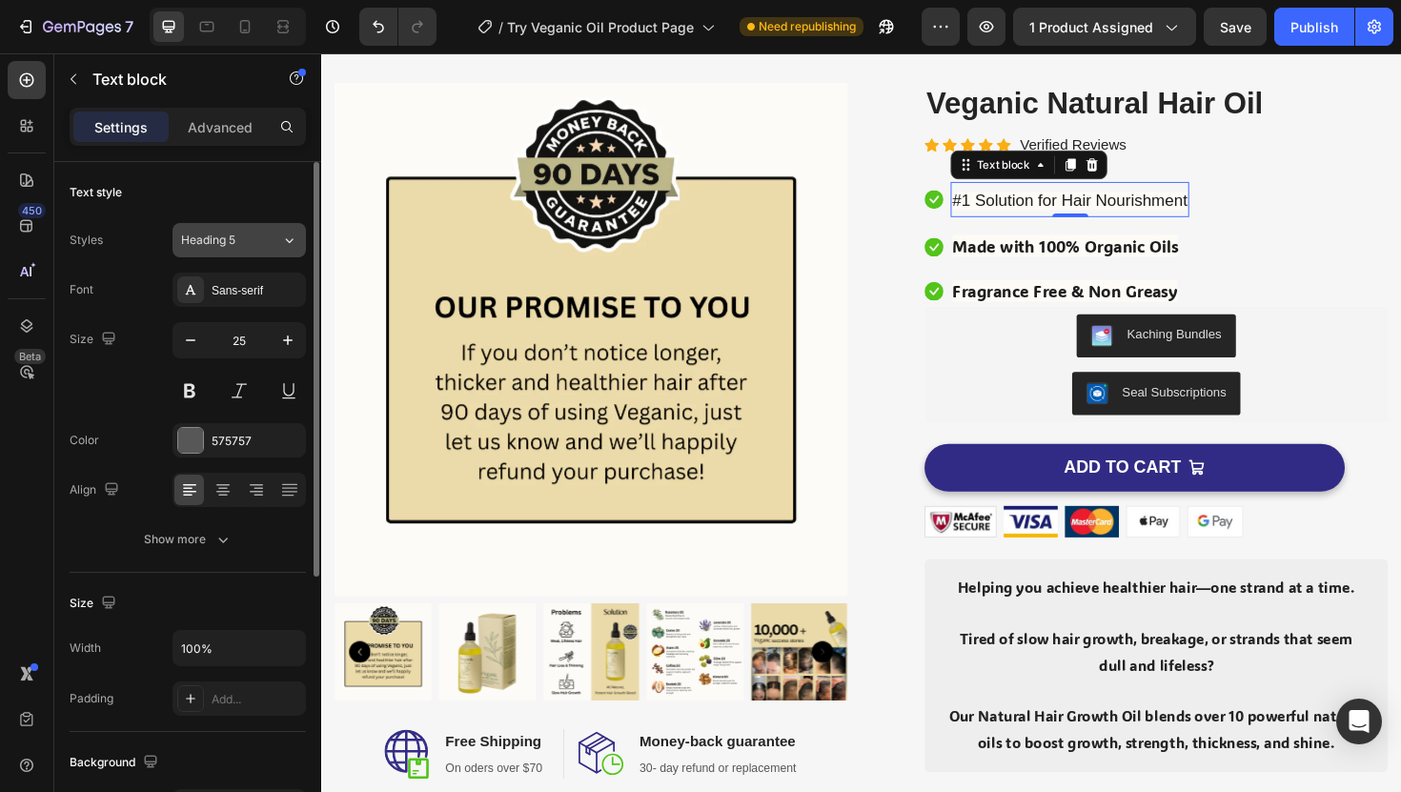
click at [253, 248] on div "Heading 5" at bounding box center [219, 240] width 77 height 17
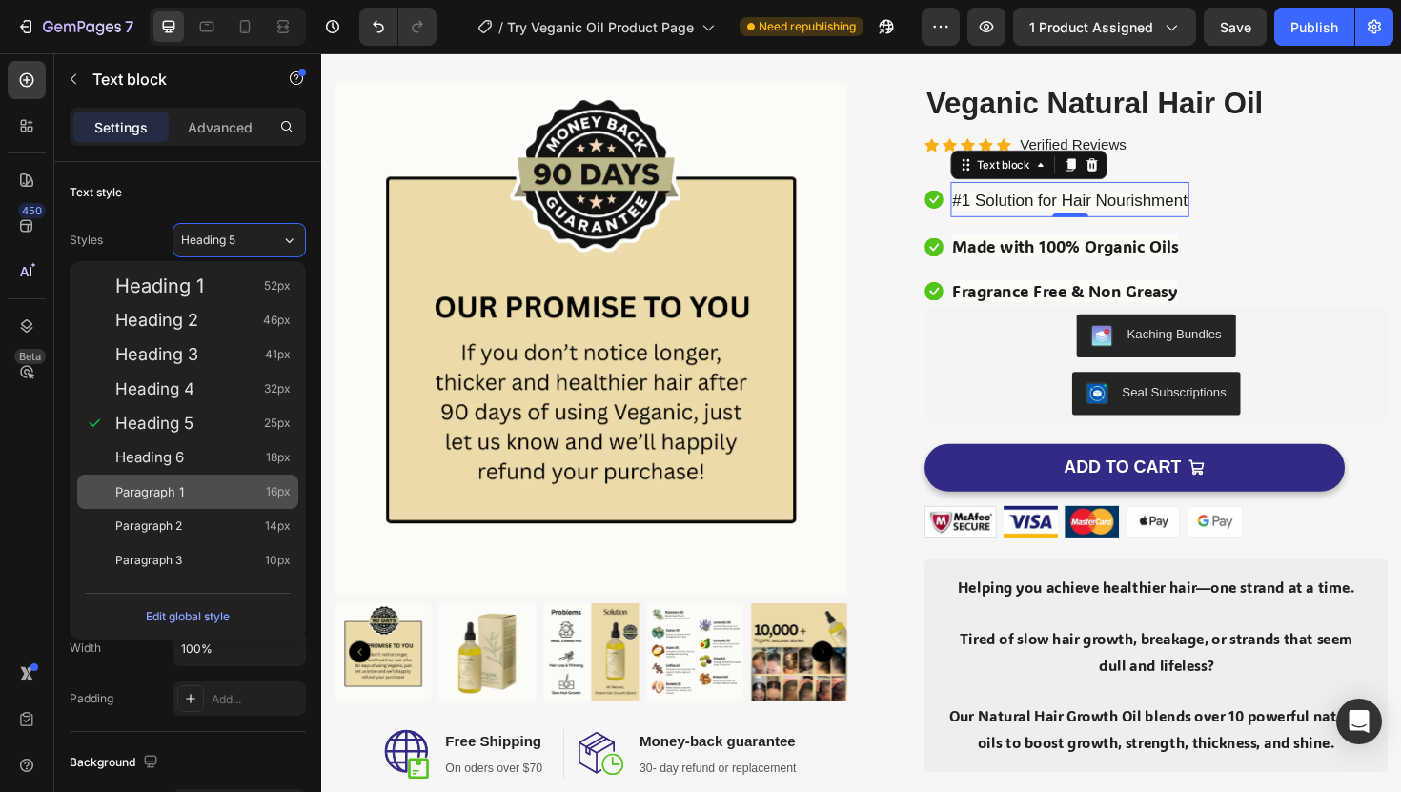
click at [254, 499] on div "Paragraph 1 16px" at bounding box center [202, 491] width 175 height 19
type input "16"
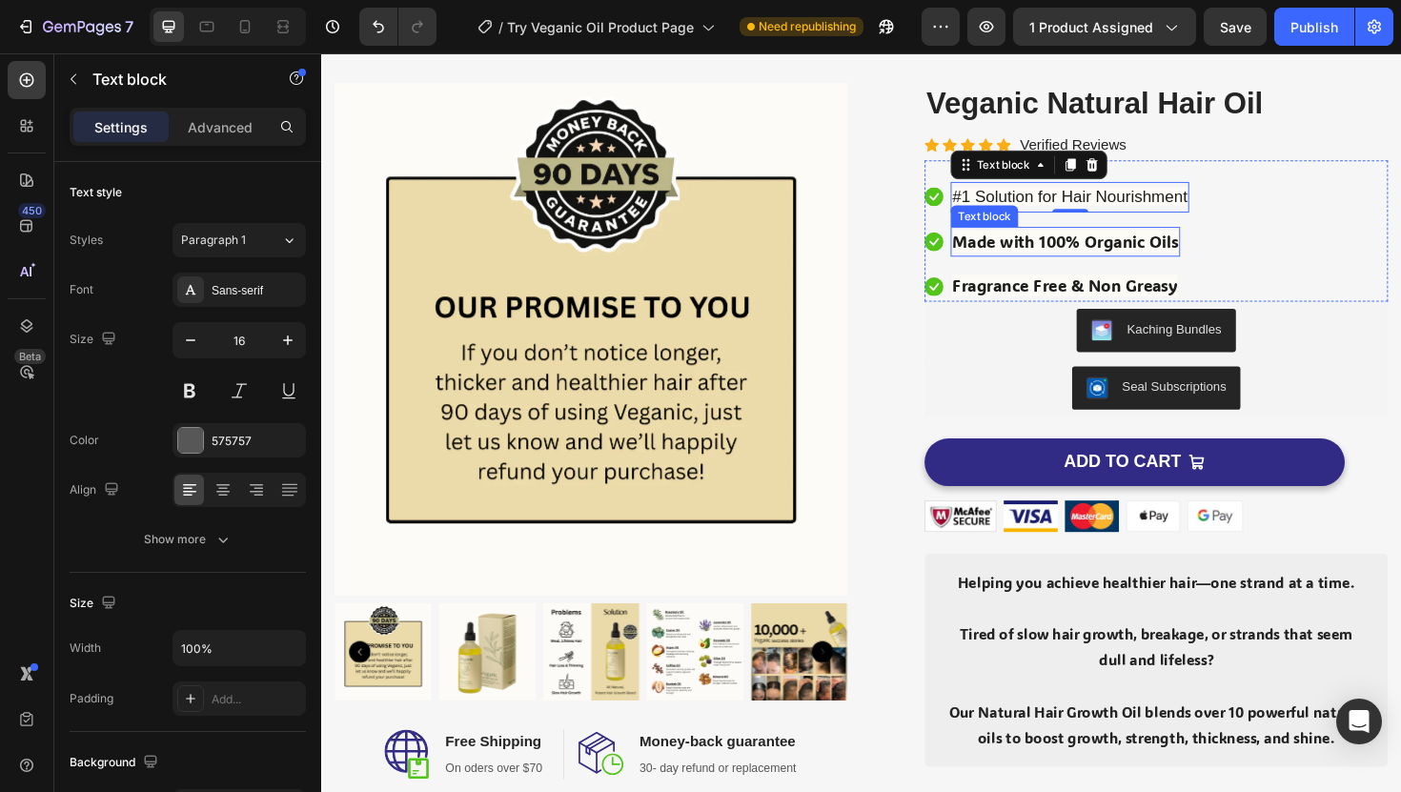
click at [1012, 241] on span "Made with 100% Organic Oils" at bounding box center [1108, 252] width 239 height 23
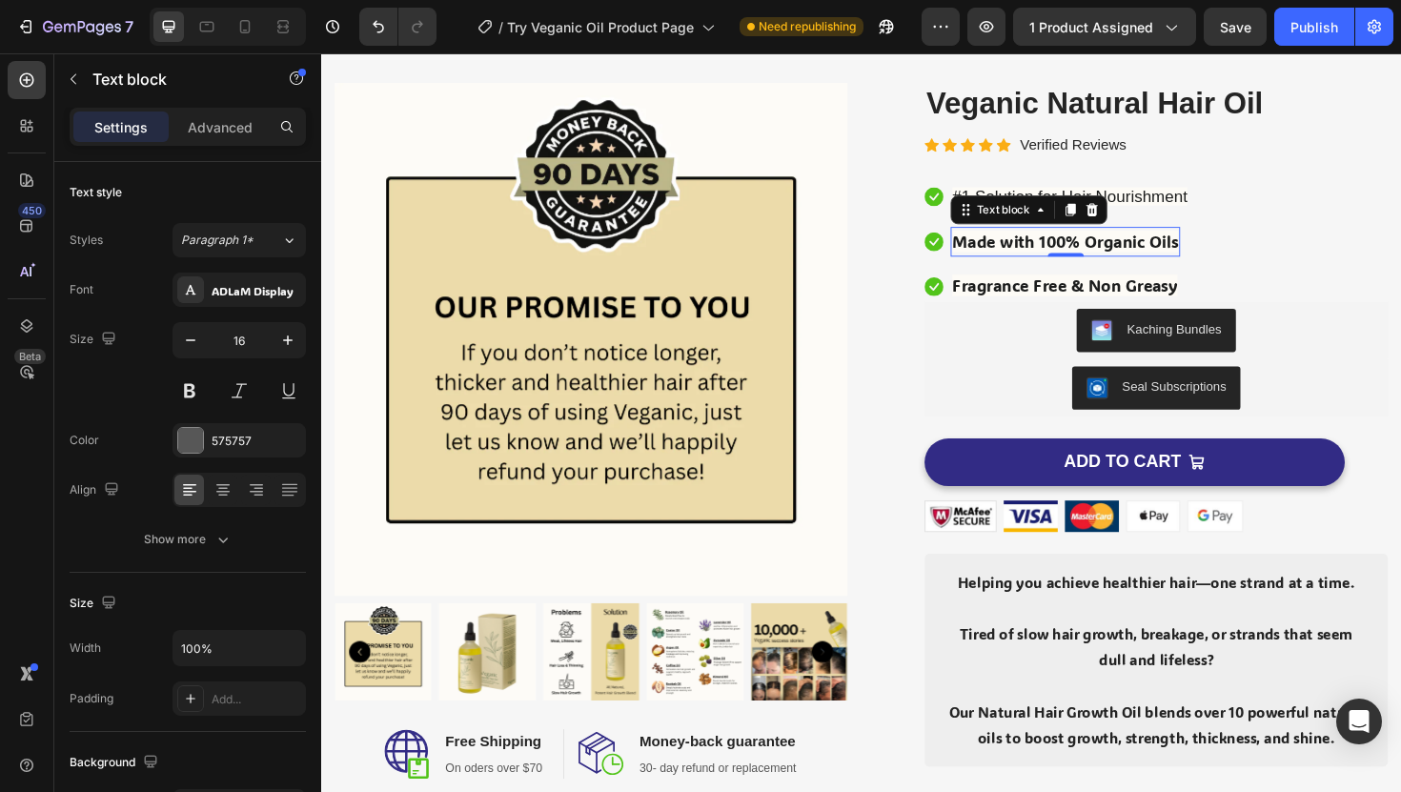
click at [1012, 241] on span "Made with 100% Organic Oils" at bounding box center [1108, 252] width 239 height 23
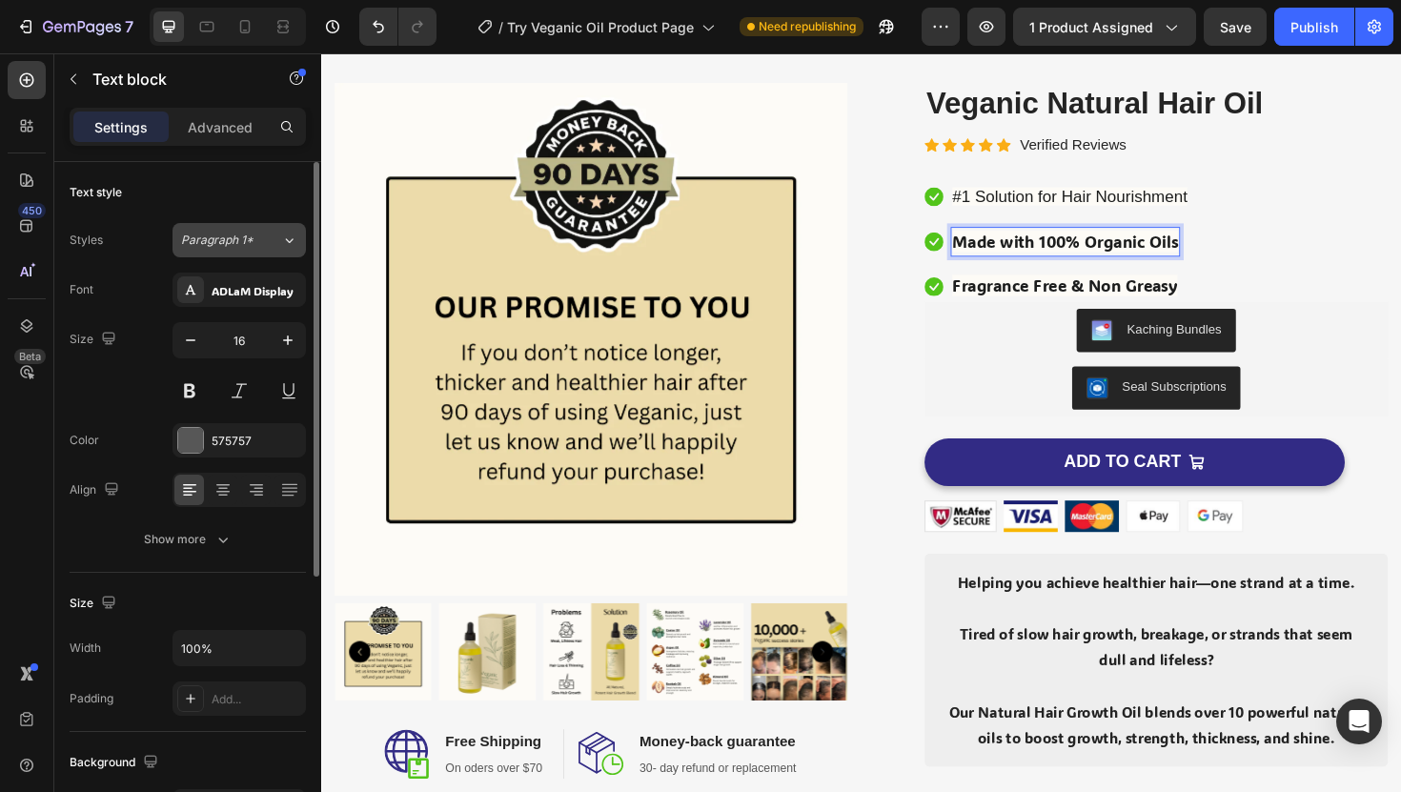
click at [254, 249] on button "Paragraph 1*" at bounding box center [239, 240] width 133 height 34
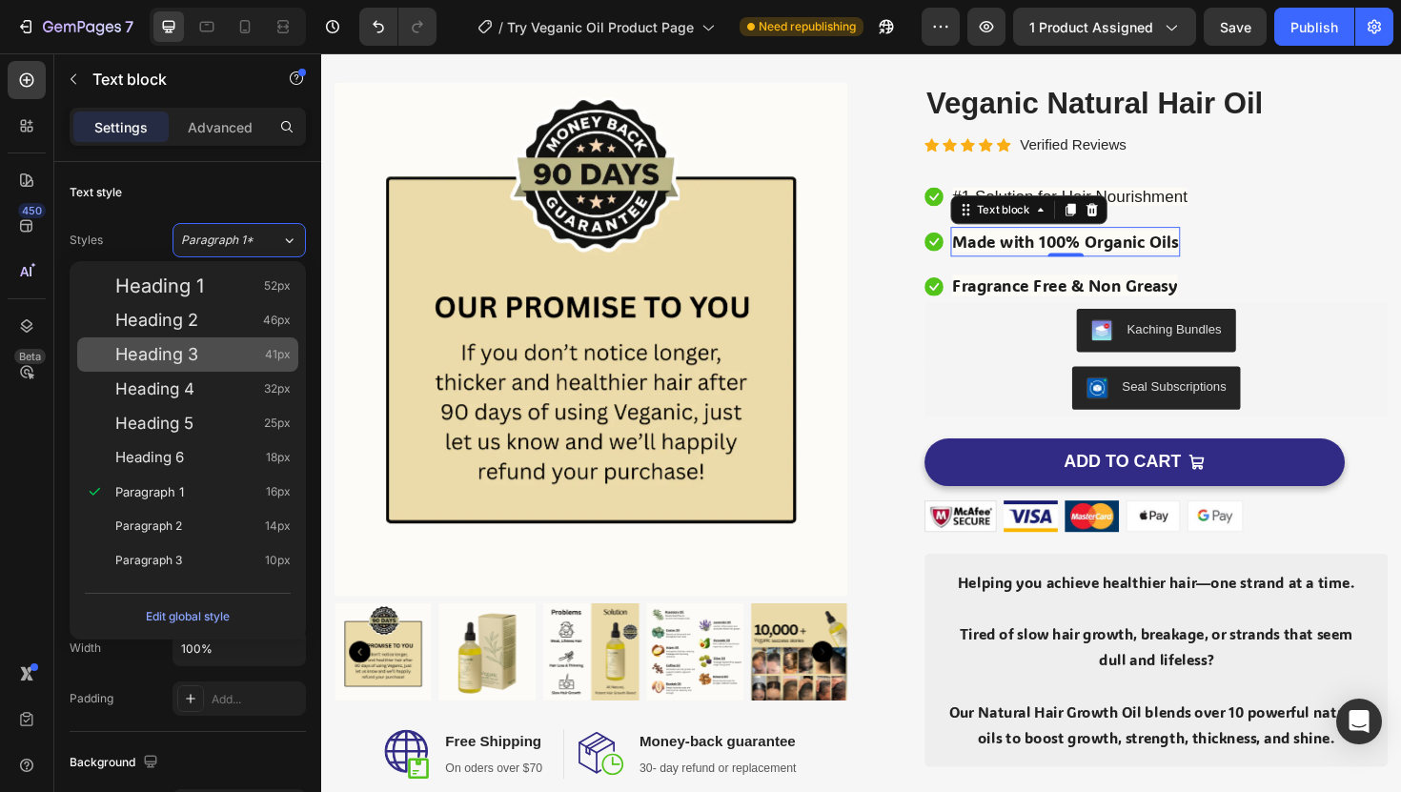
click at [265, 340] on div "Heading 3 41px" at bounding box center [187, 354] width 221 height 34
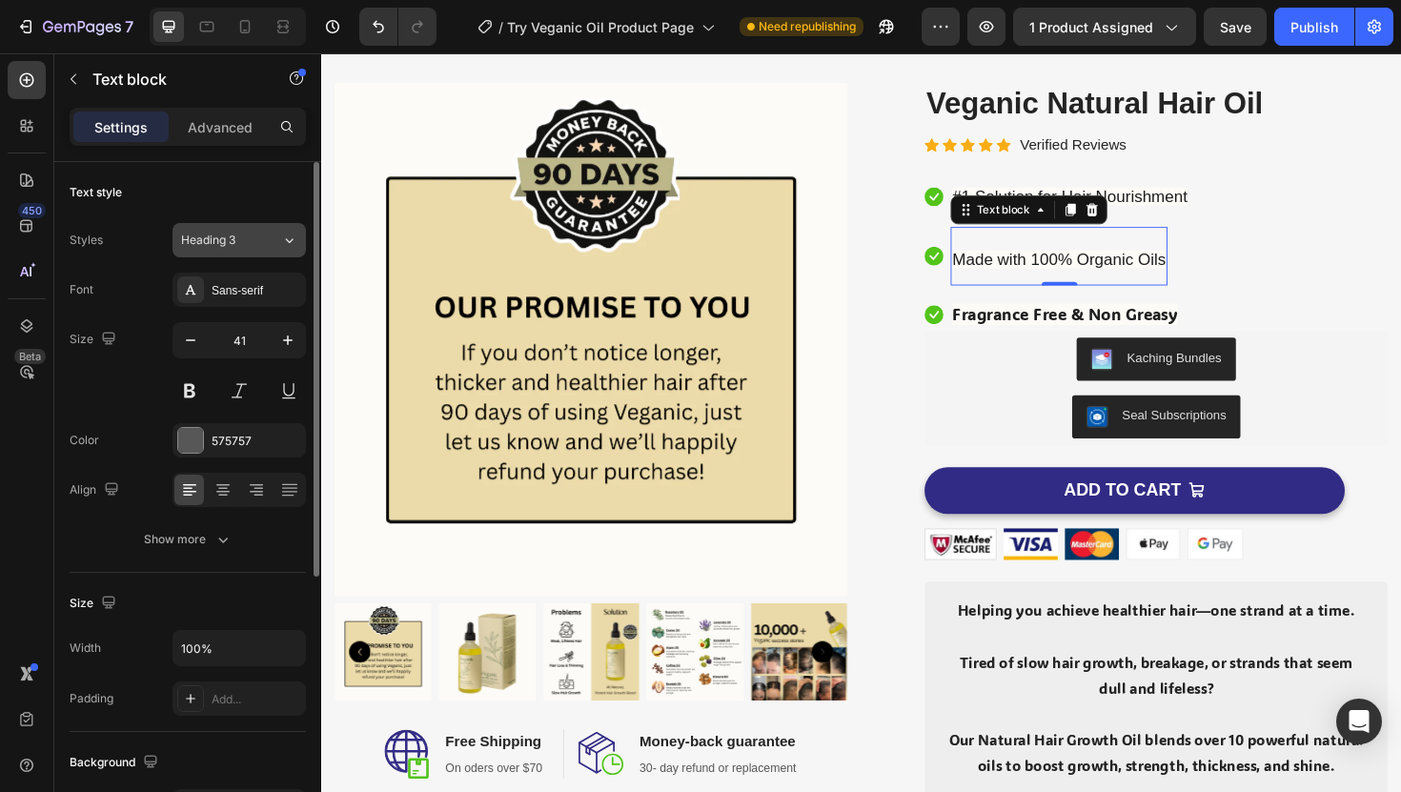
click at [266, 241] on div "Heading 3" at bounding box center [231, 240] width 100 height 17
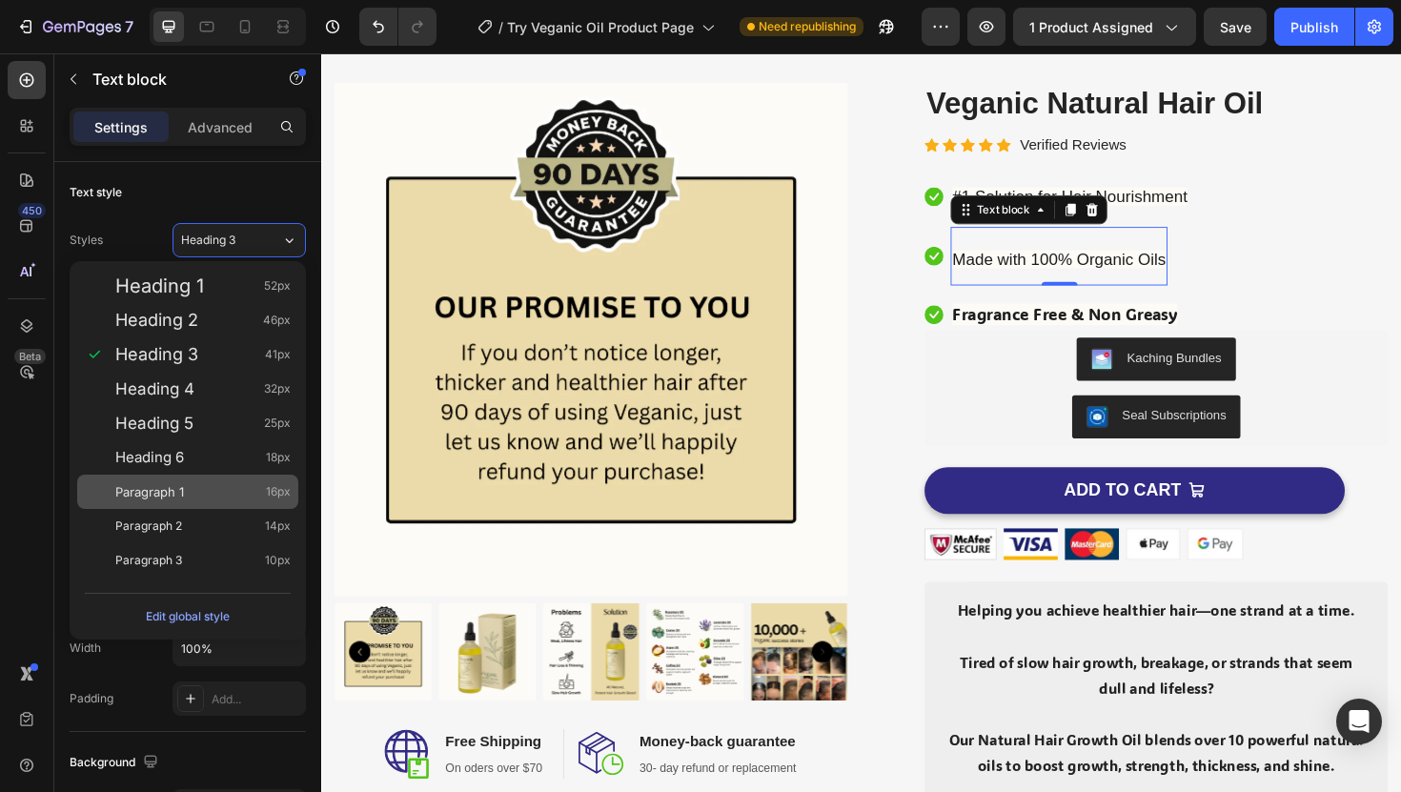
click at [258, 478] on div "Paragraph 1 16px" at bounding box center [187, 492] width 221 height 34
type input "16"
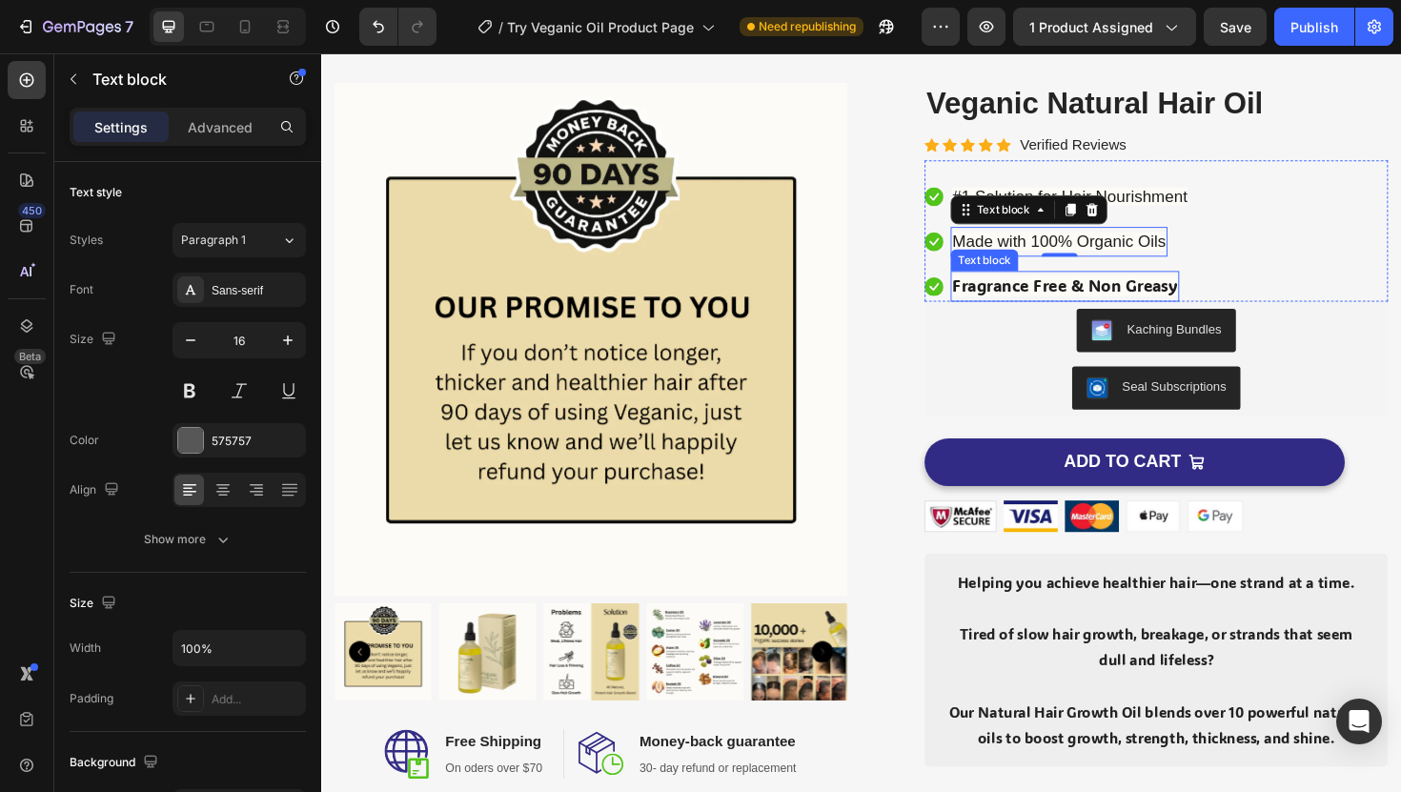
click at [1089, 298] on span "Fragrance Free & Non Greasy" at bounding box center [1108, 299] width 238 height 23
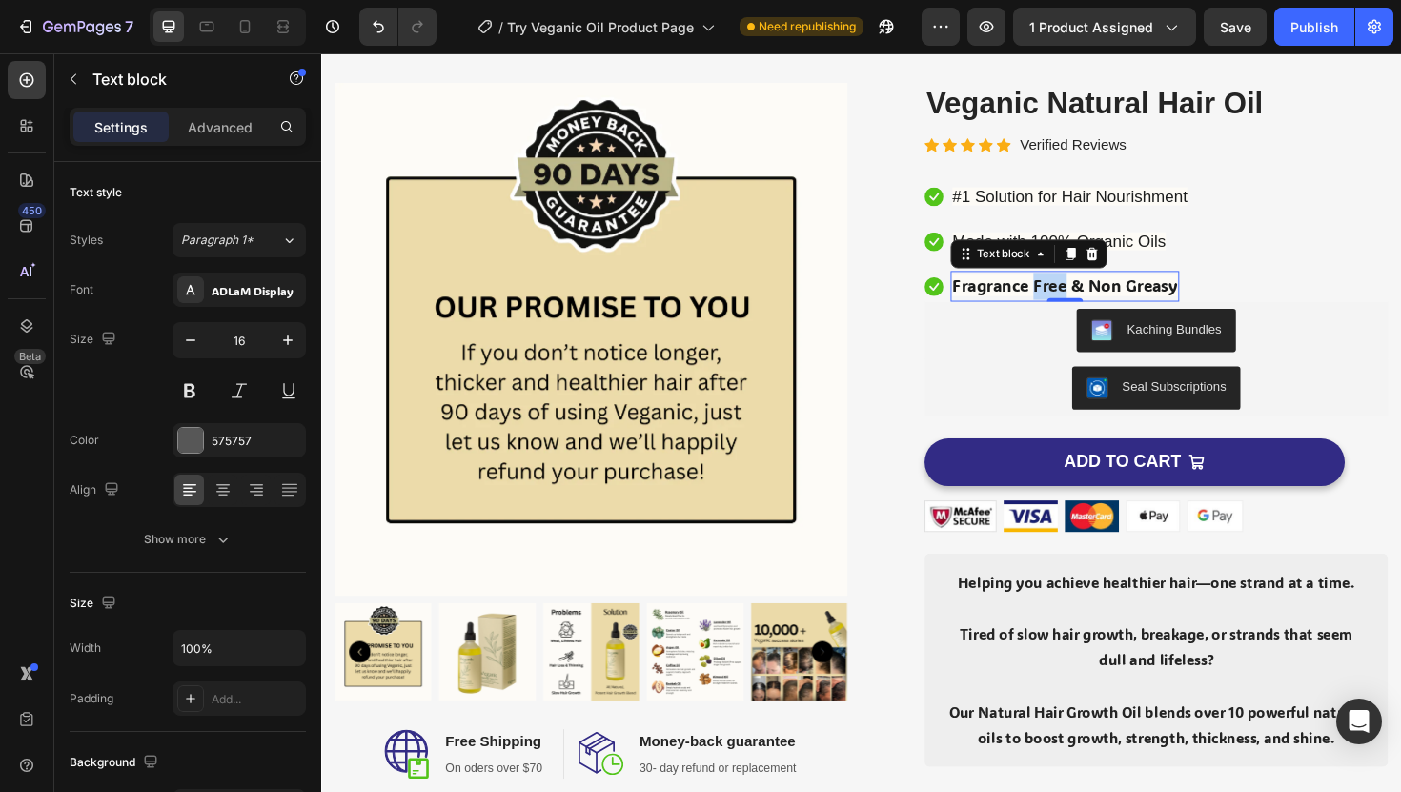
click at [1089, 298] on span "Fragrance Free & Non Greasy" at bounding box center [1108, 299] width 238 height 23
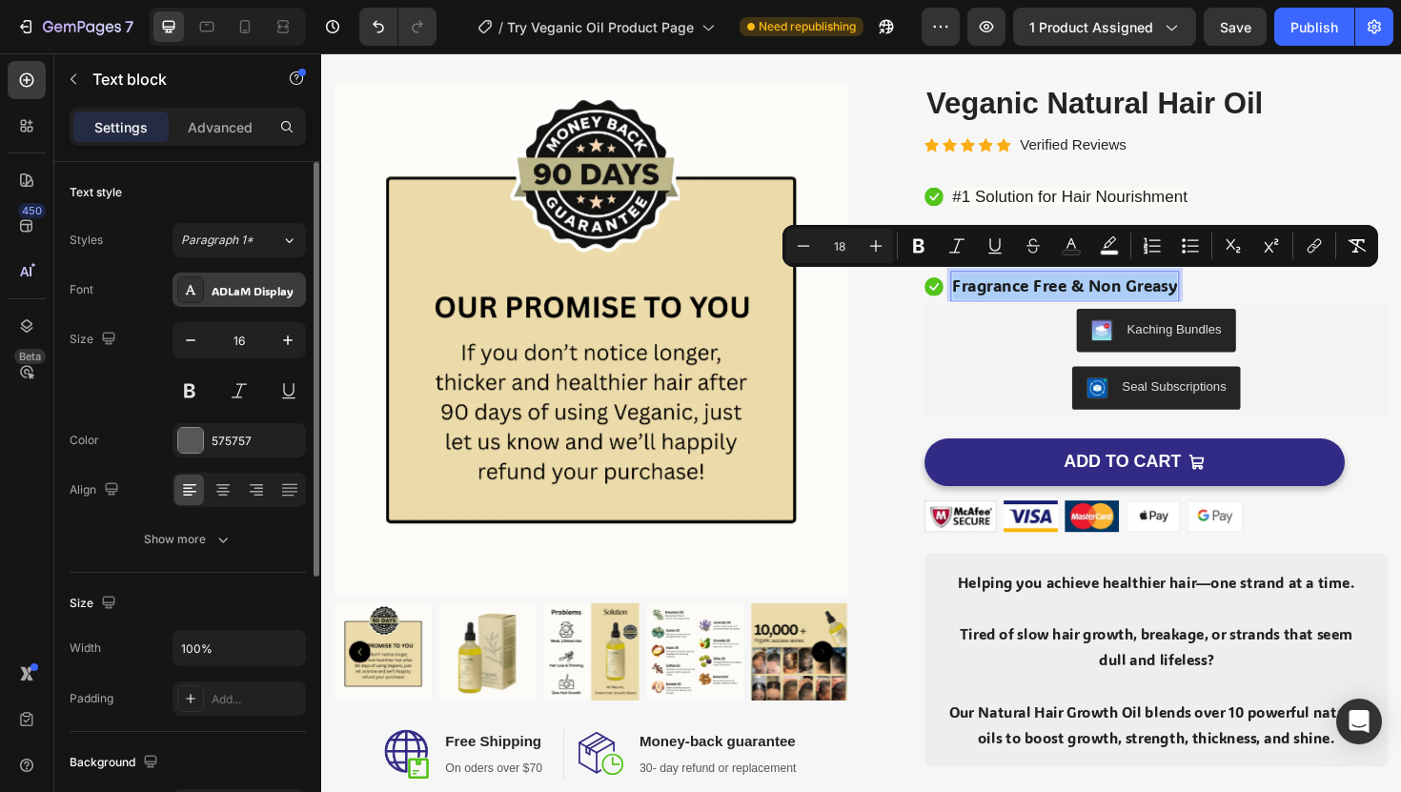
click at [247, 297] on div "ADLaM Display" at bounding box center [257, 290] width 90 height 17
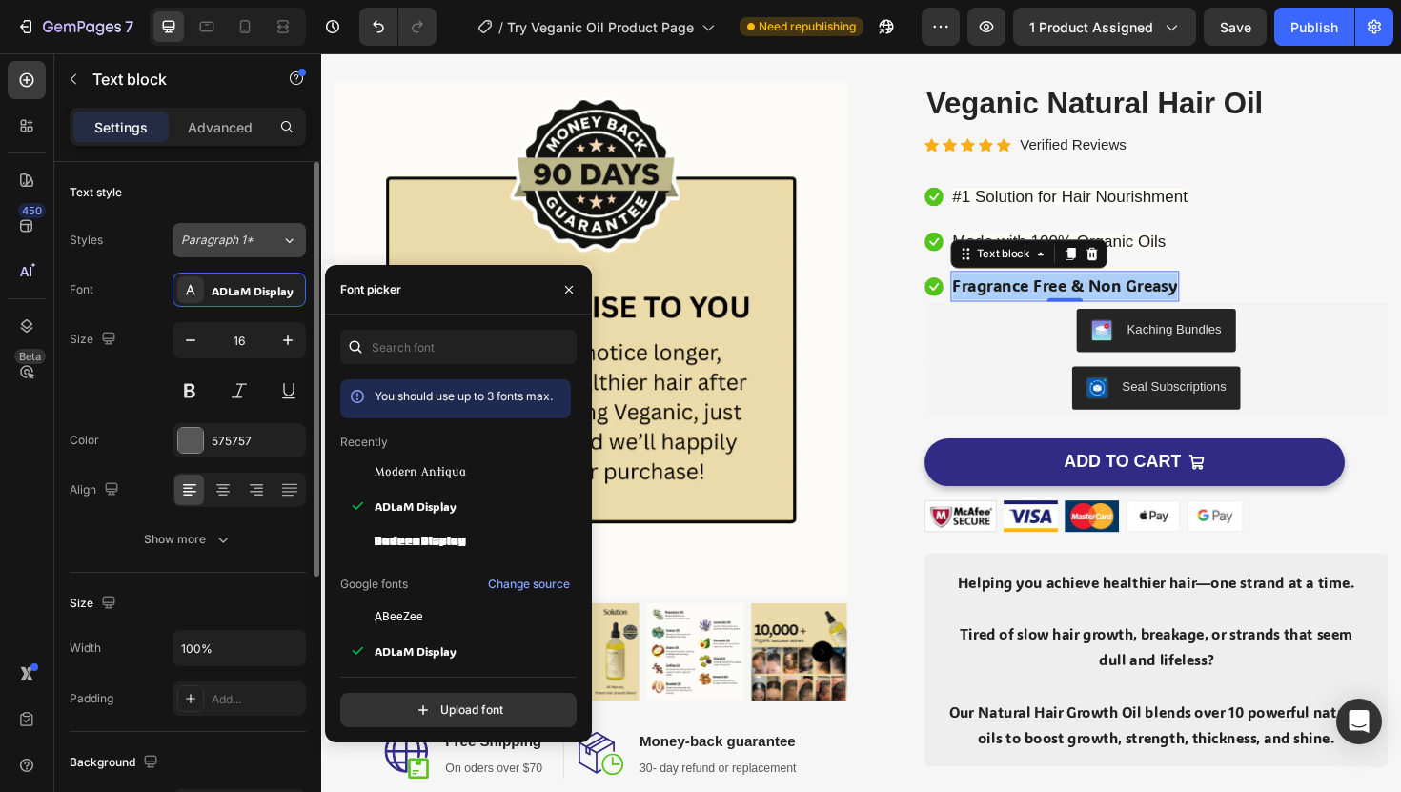
click at [257, 238] on div "Paragraph 1*" at bounding box center [219, 240] width 77 height 17
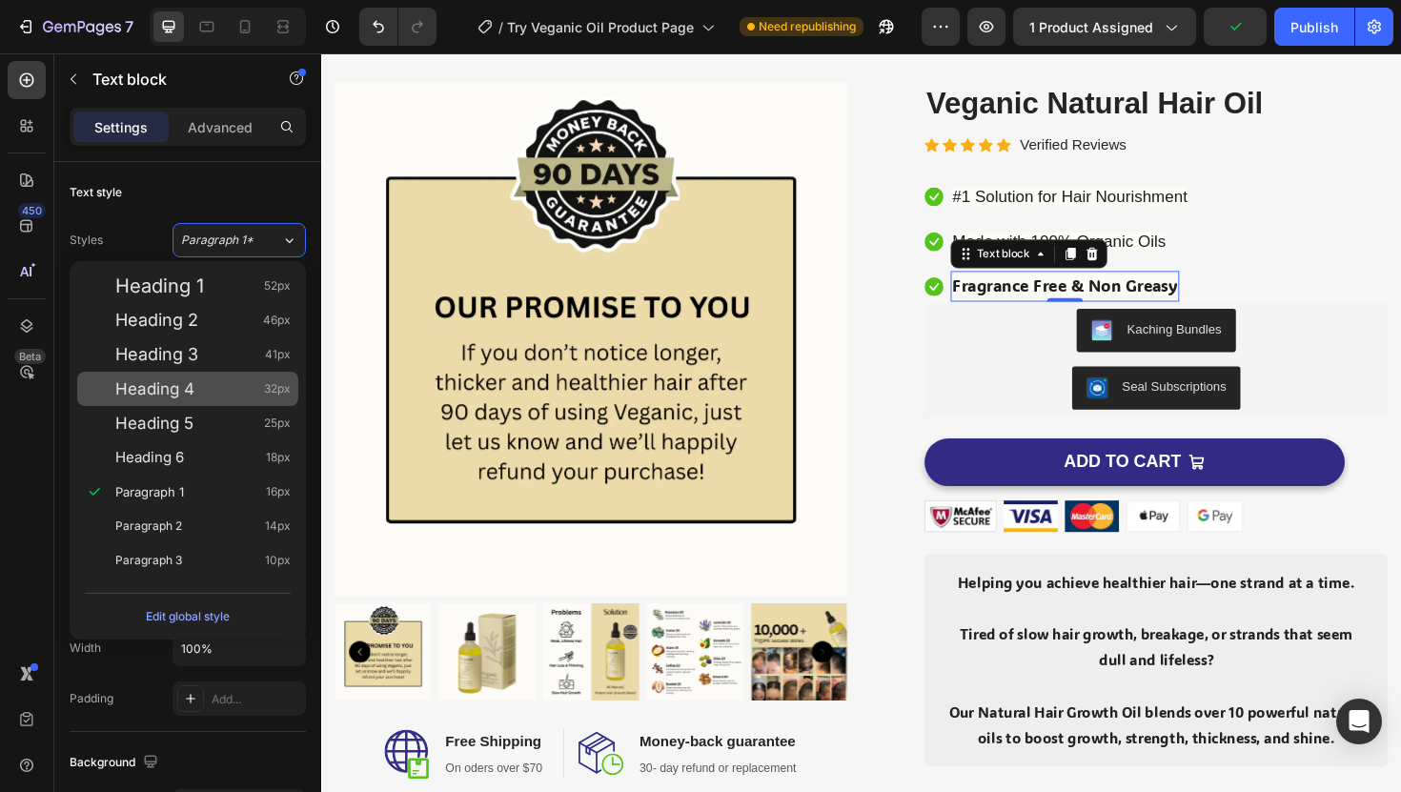
click at [253, 374] on div "Heading 4 32px" at bounding box center [187, 389] width 221 height 34
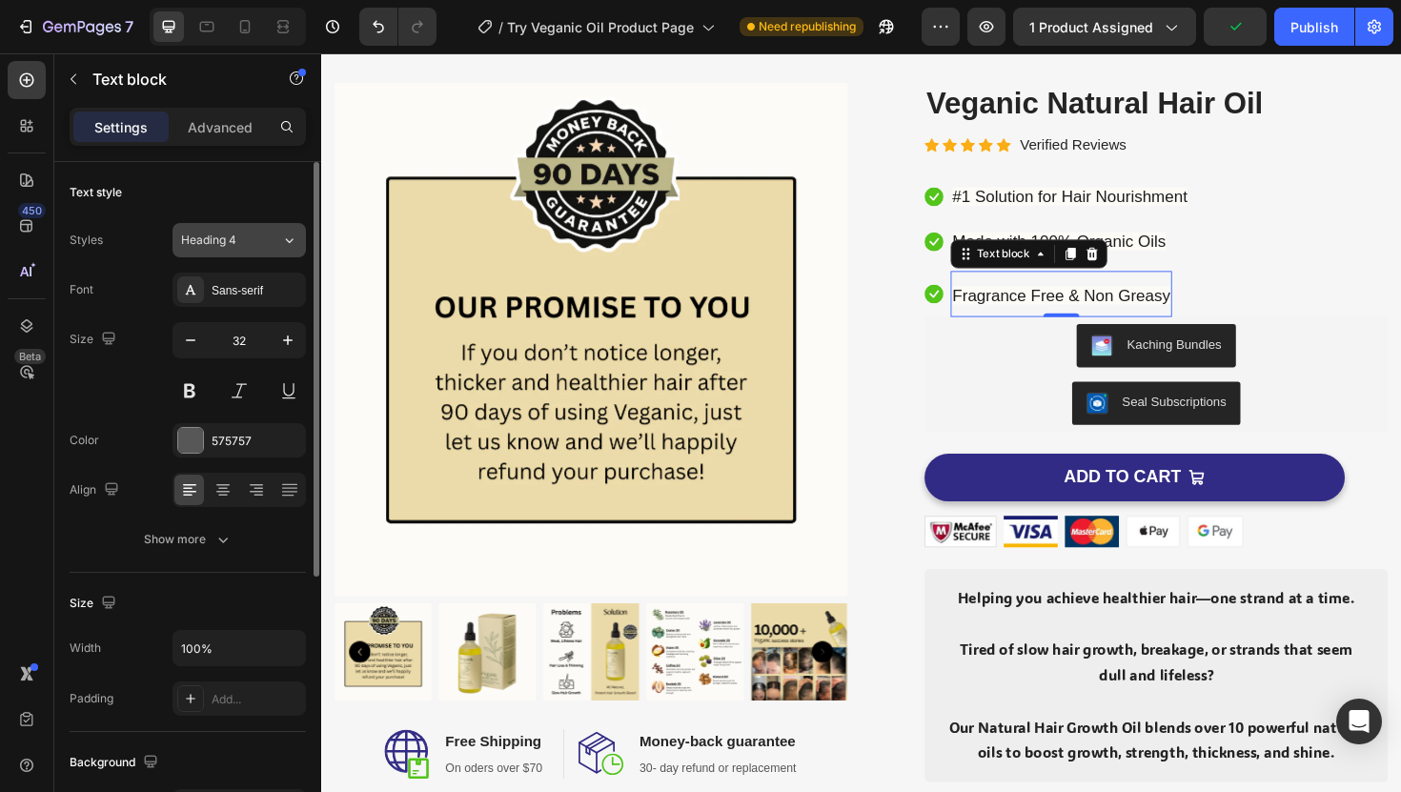
click at [249, 247] on div "Heading 4" at bounding box center [219, 240] width 77 height 17
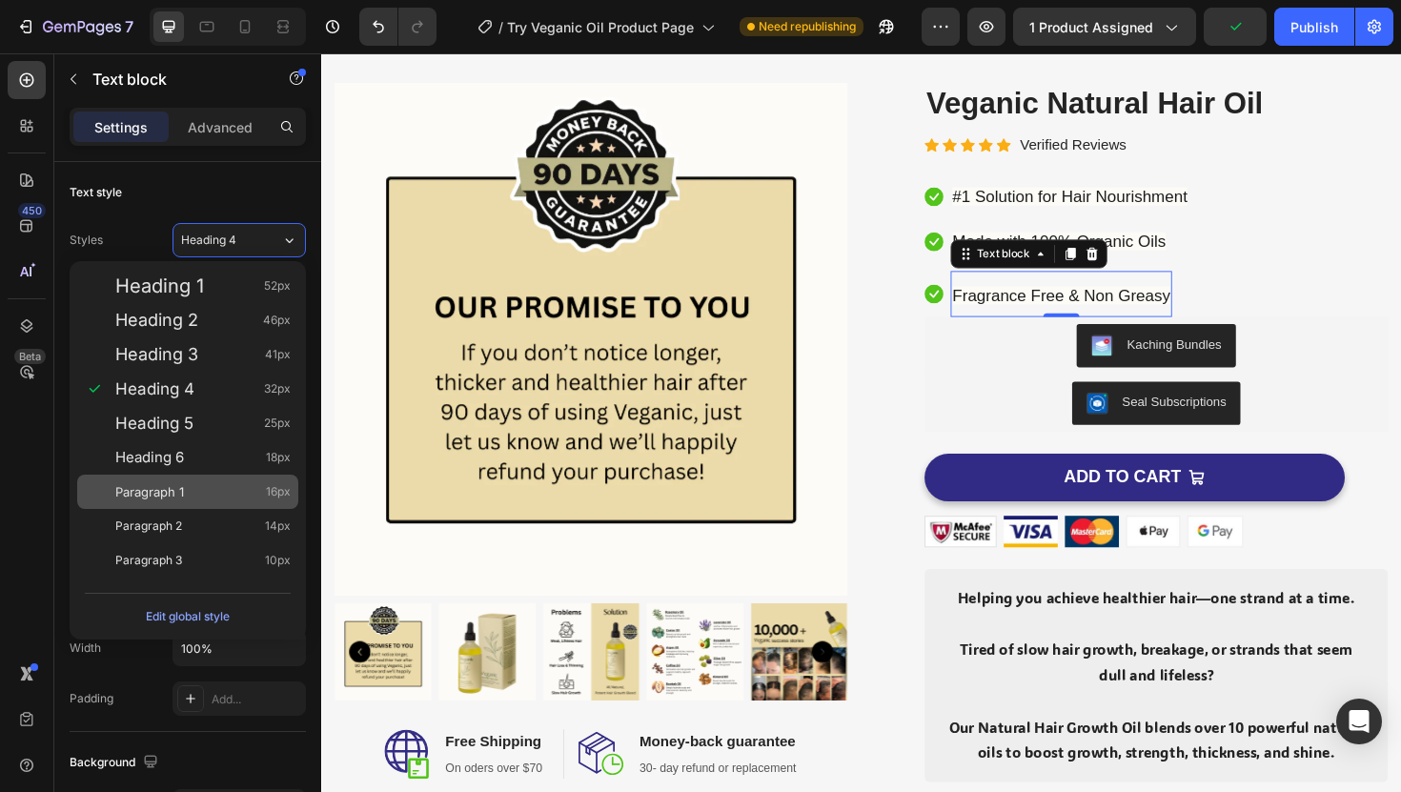
click at [264, 493] on div "Paragraph 1 16px" at bounding box center [202, 491] width 175 height 19
type input "16"
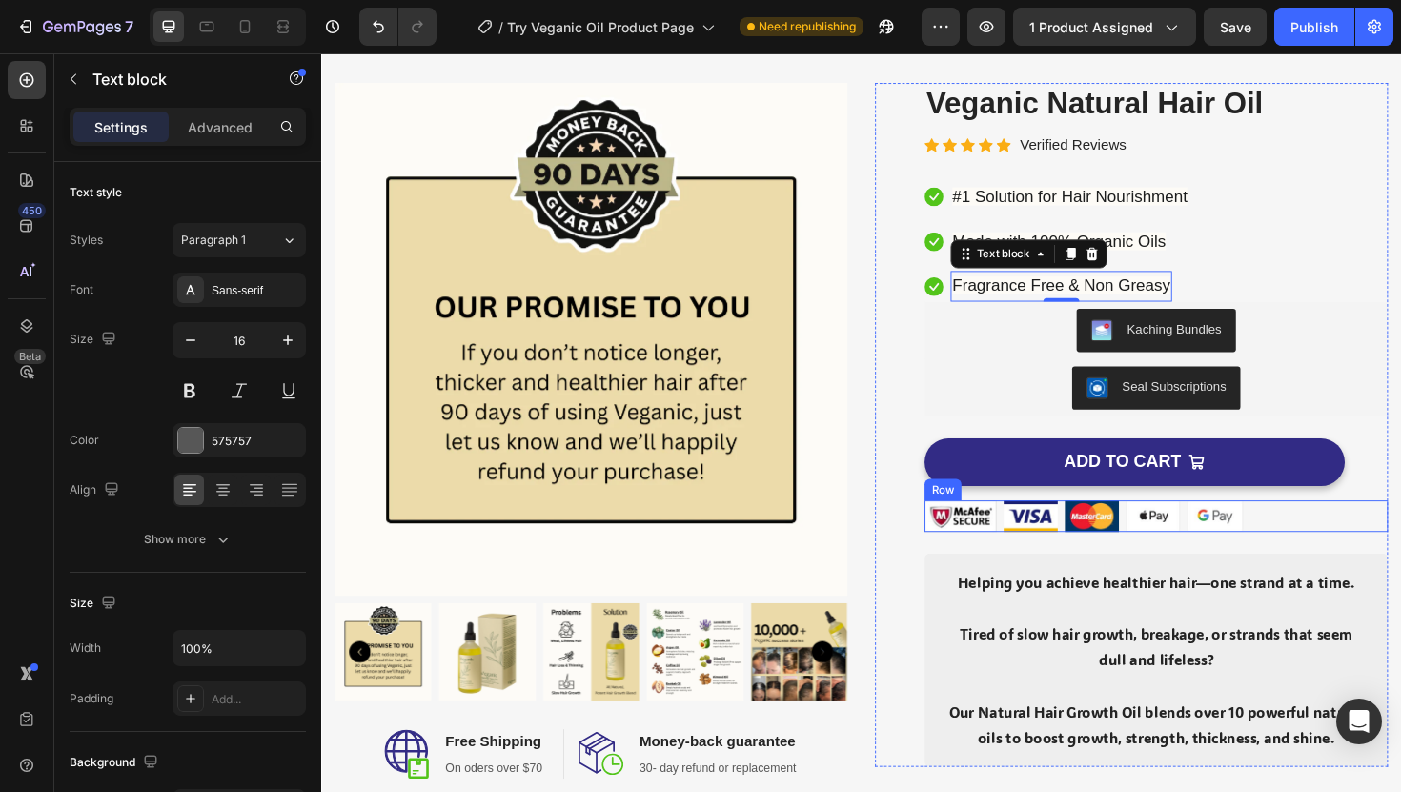
click at [1353, 553] on div "Image Image Image Image Image Row" at bounding box center [1205, 543] width 491 height 33
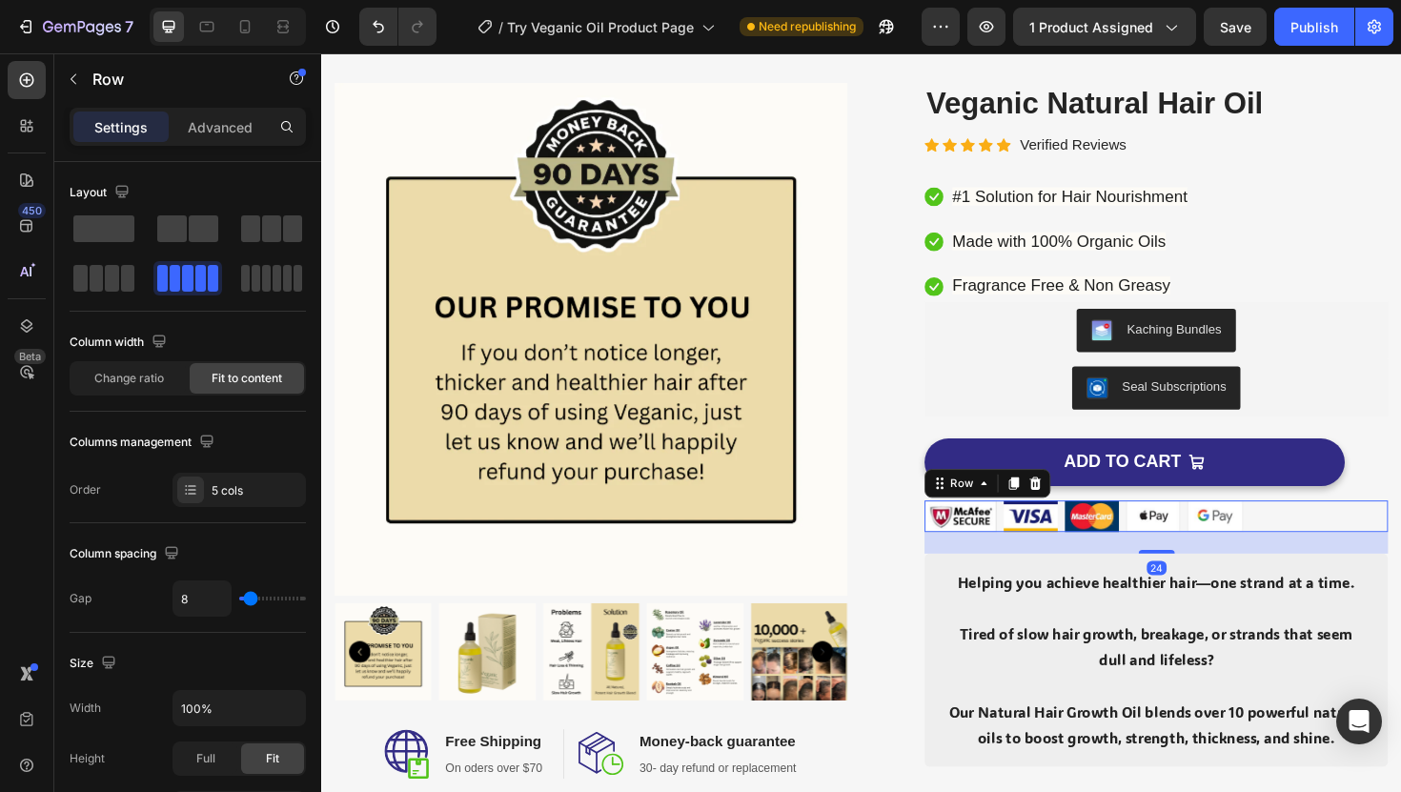
copy span "Fragrance Free & Non Greasy"
click at [252, 25] on icon at bounding box center [244, 26] width 19 height 19
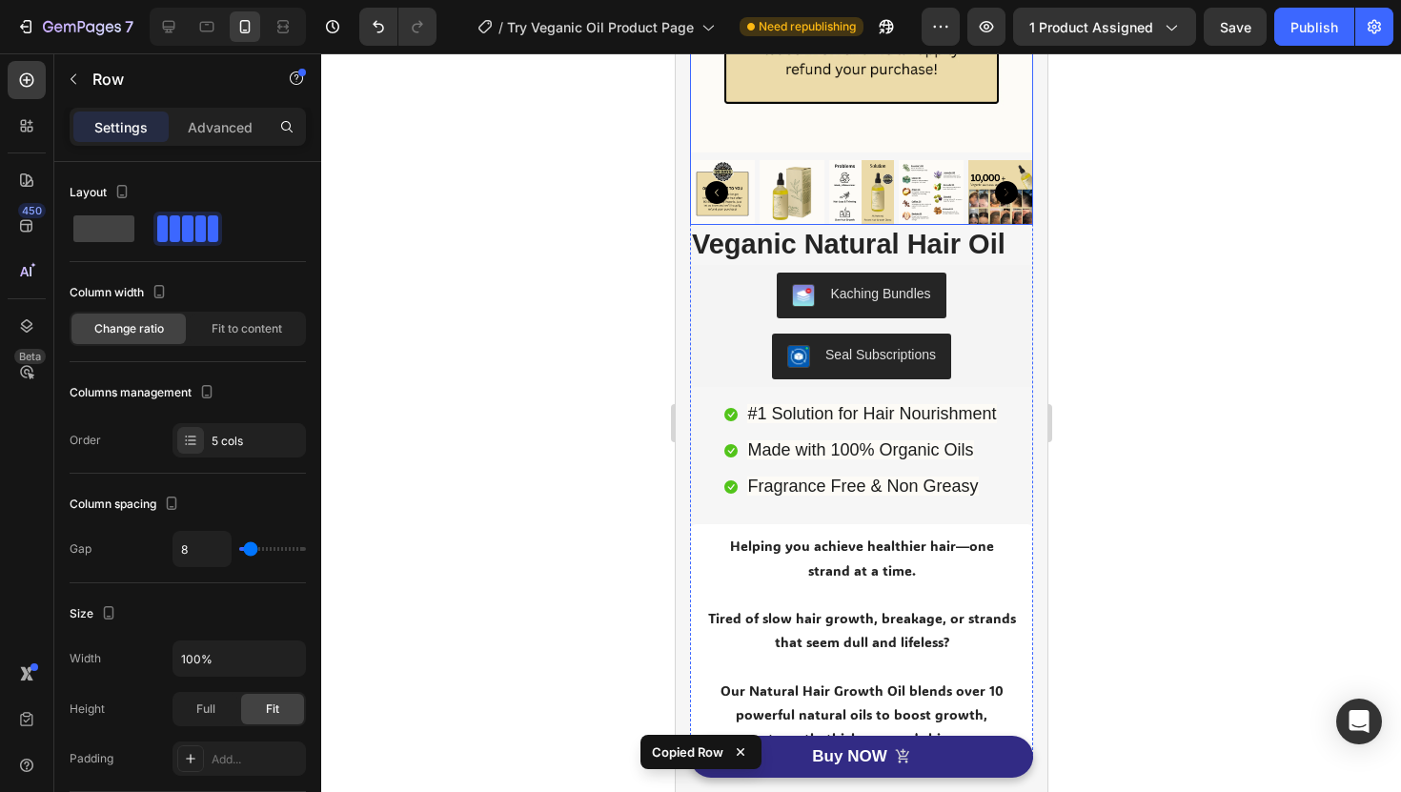
scroll to position [323, 0]
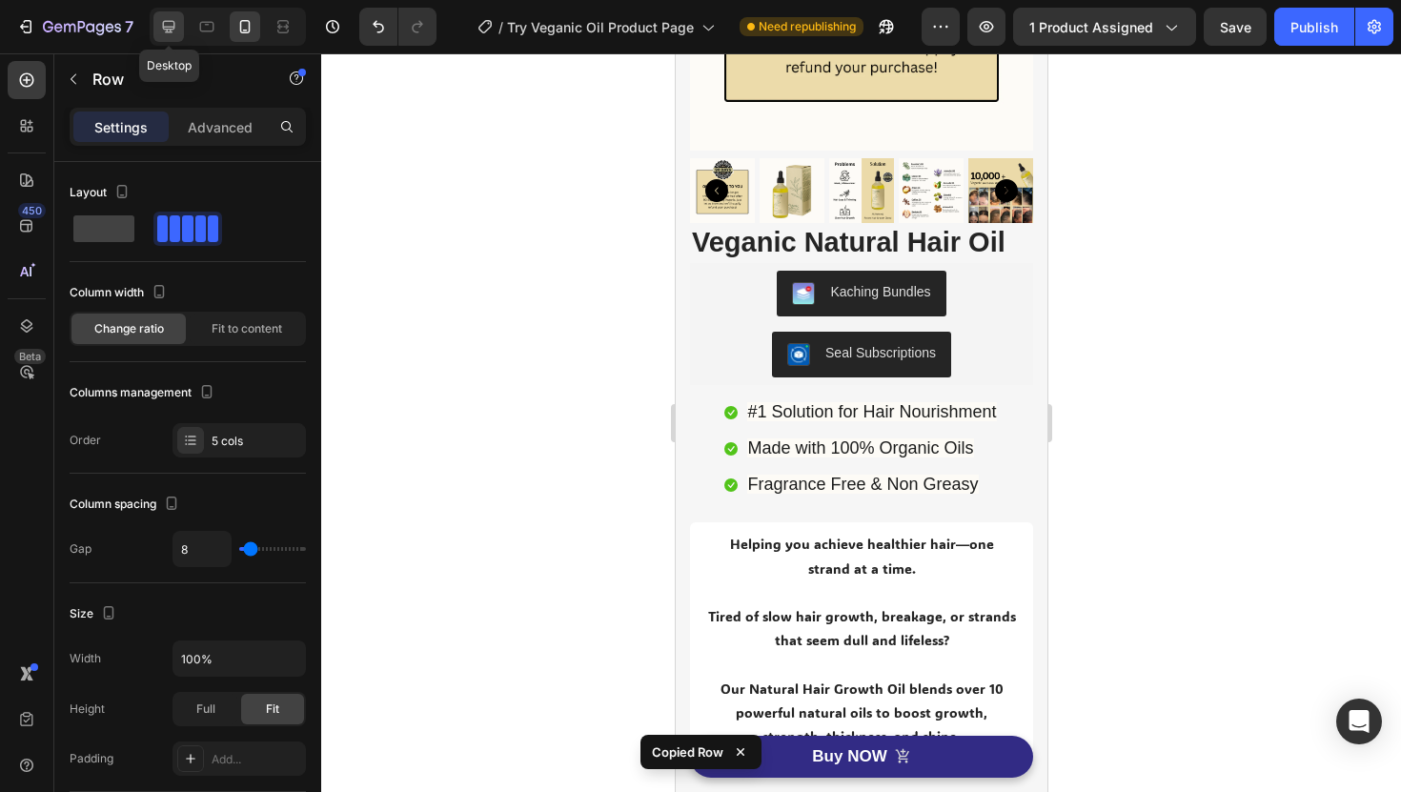
click at [174, 29] on icon at bounding box center [168, 26] width 19 height 19
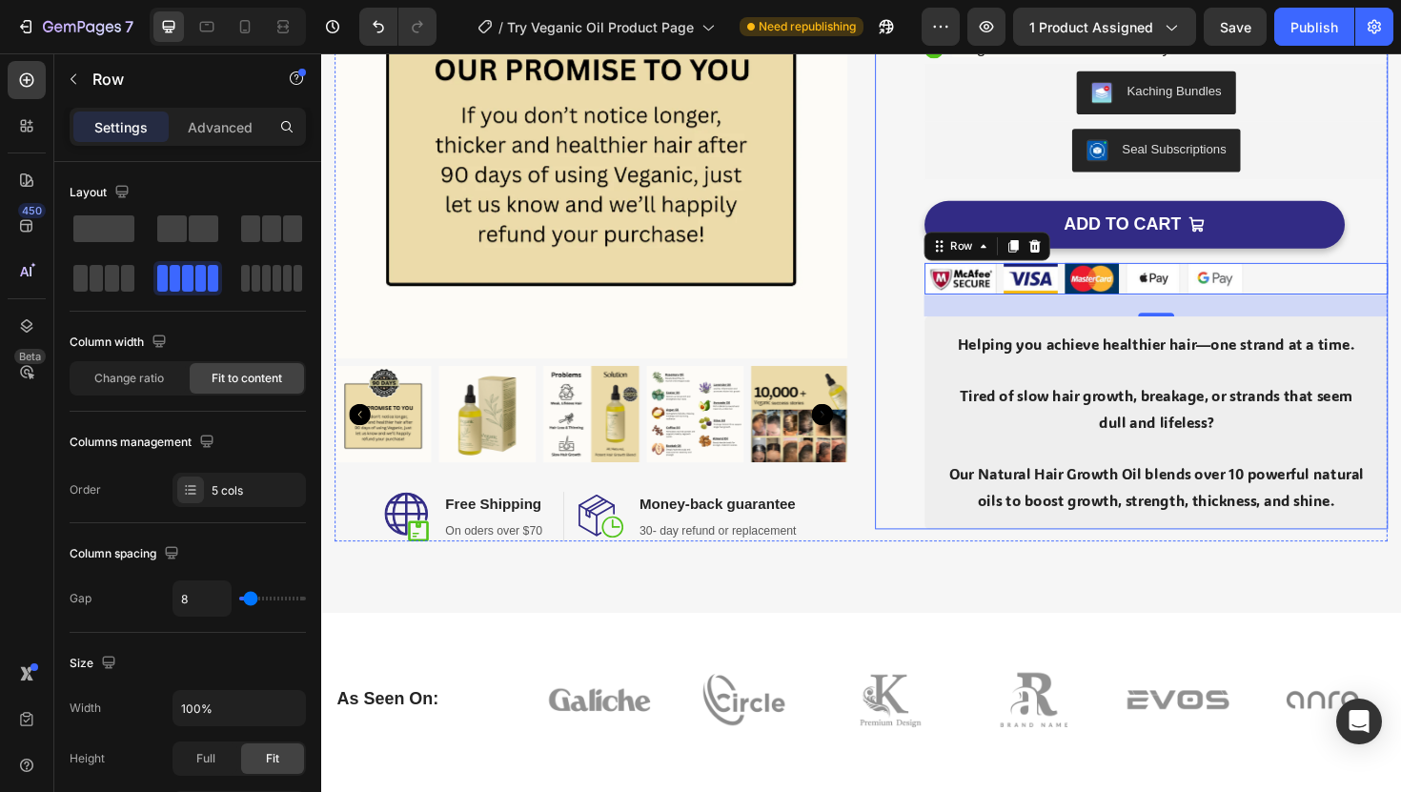
scroll to position [289, 0]
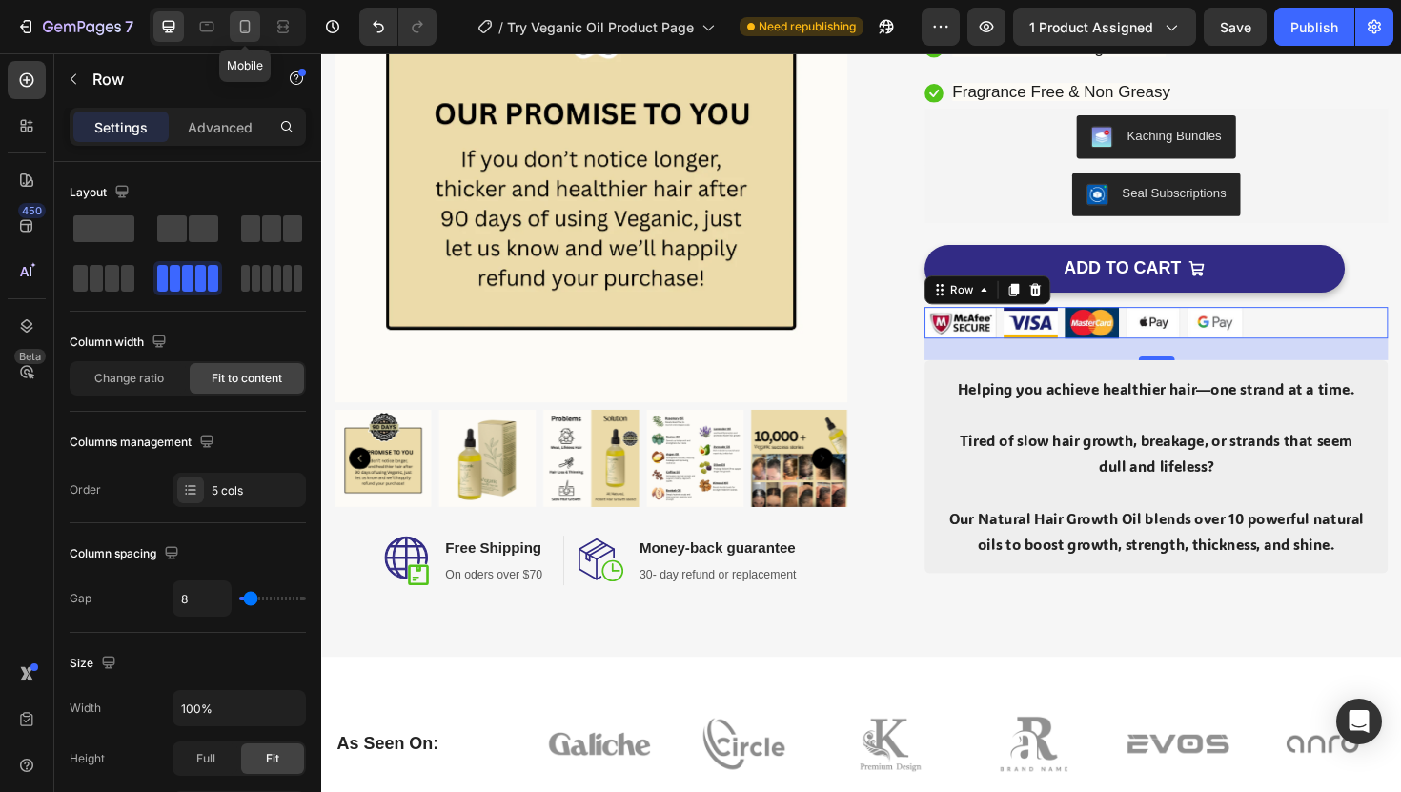
click at [232, 21] on div at bounding box center [245, 26] width 31 height 31
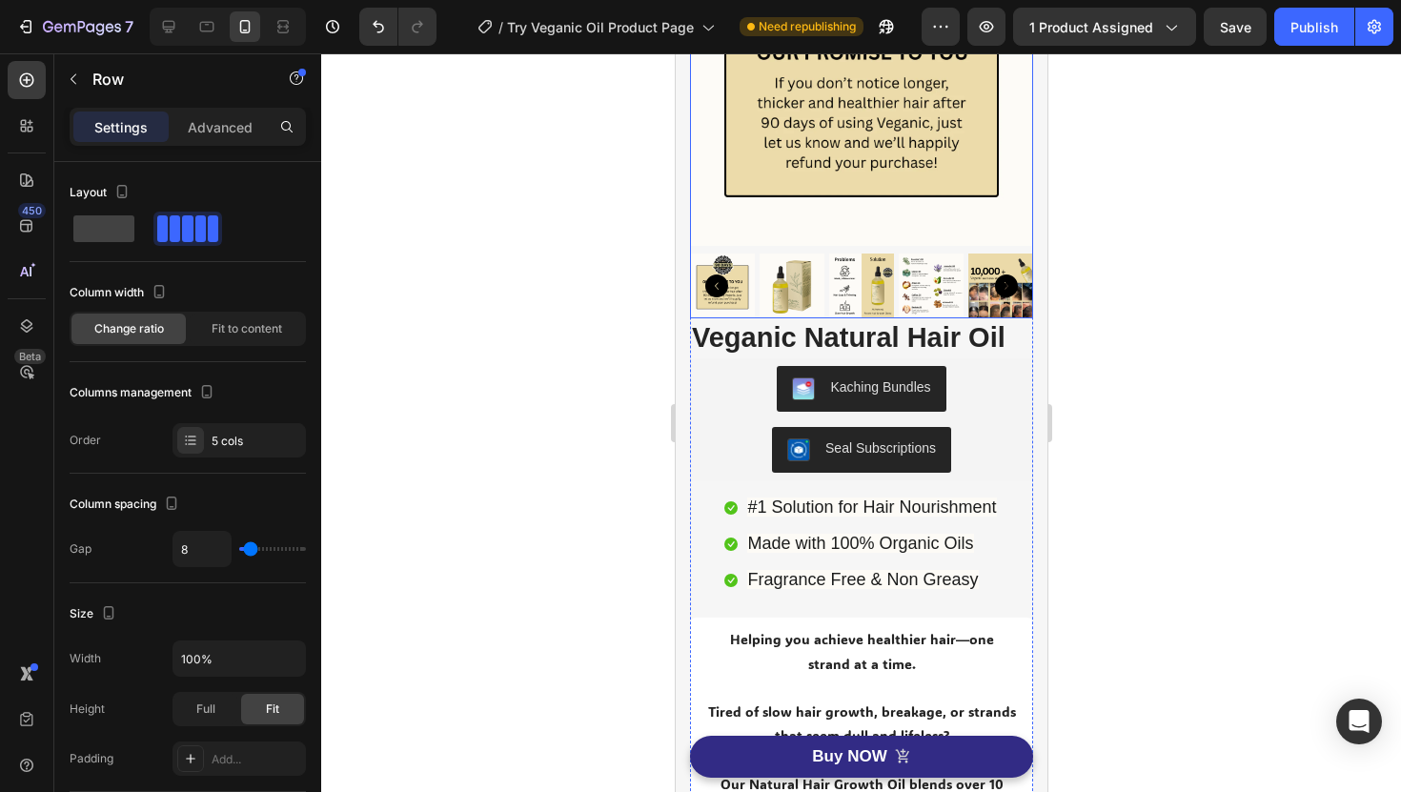
scroll to position [222, 0]
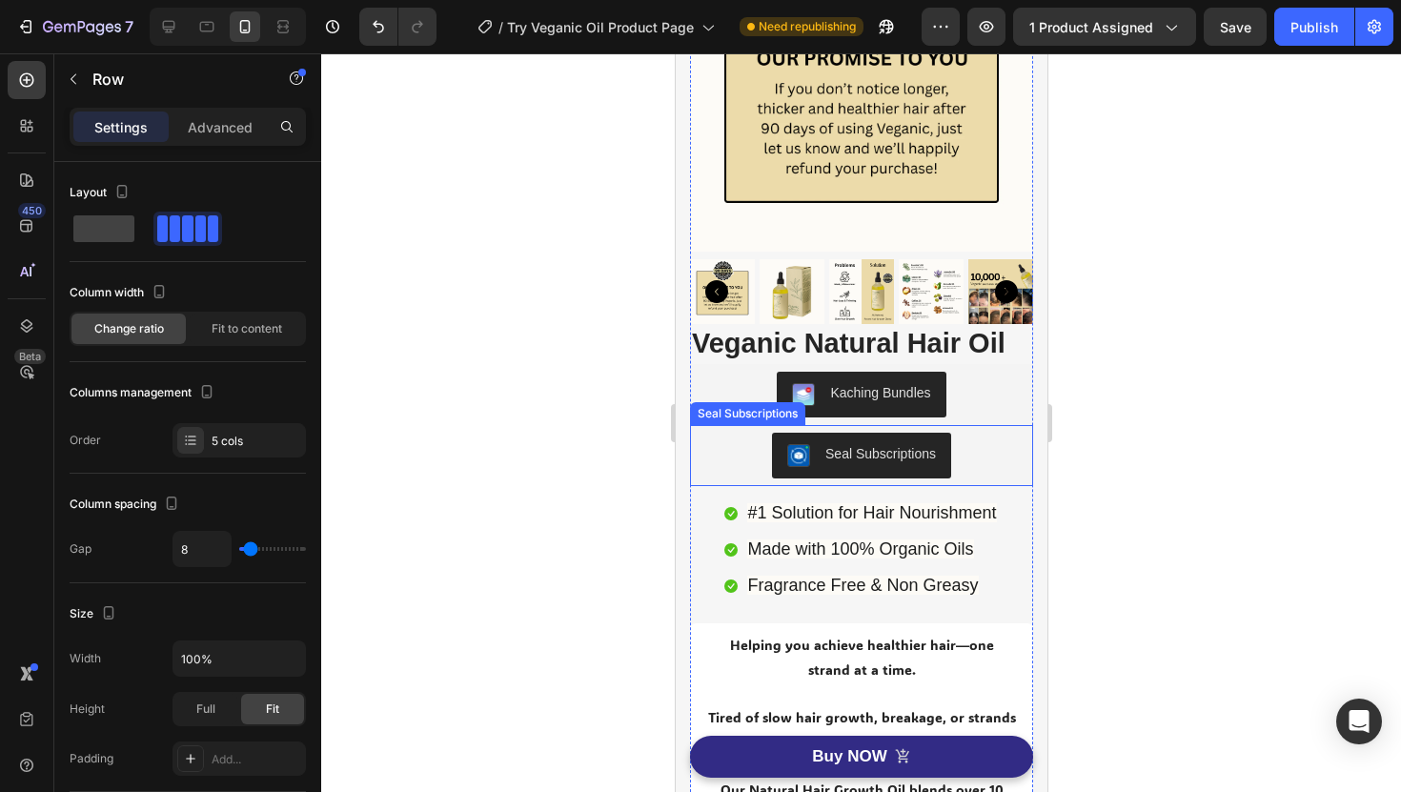
click at [1007, 461] on div "Seal Subscriptions" at bounding box center [861, 456] width 328 height 46
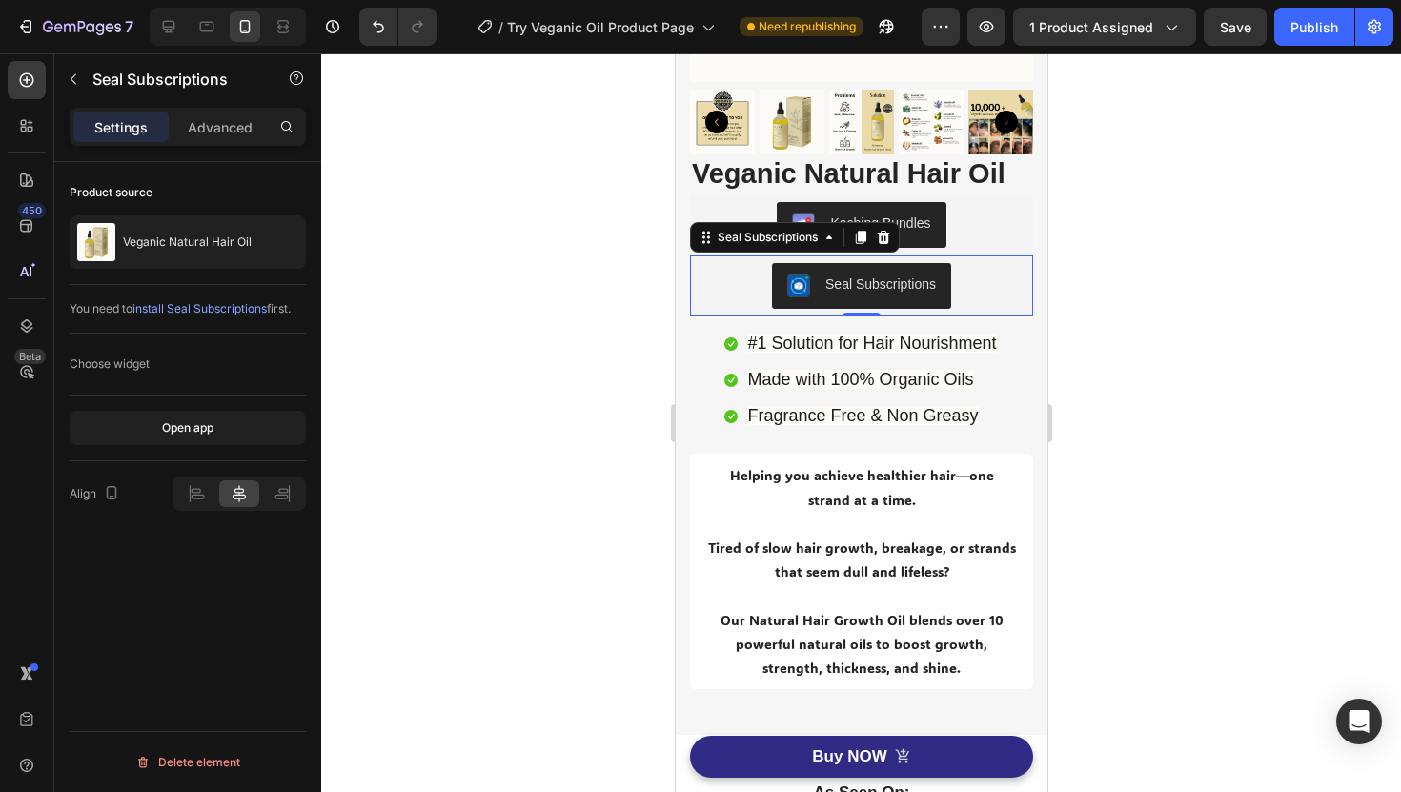
scroll to position [391, 0]
click at [942, 369] on p "Made with 100% Organic Oils" at bounding box center [859, 381] width 226 height 25
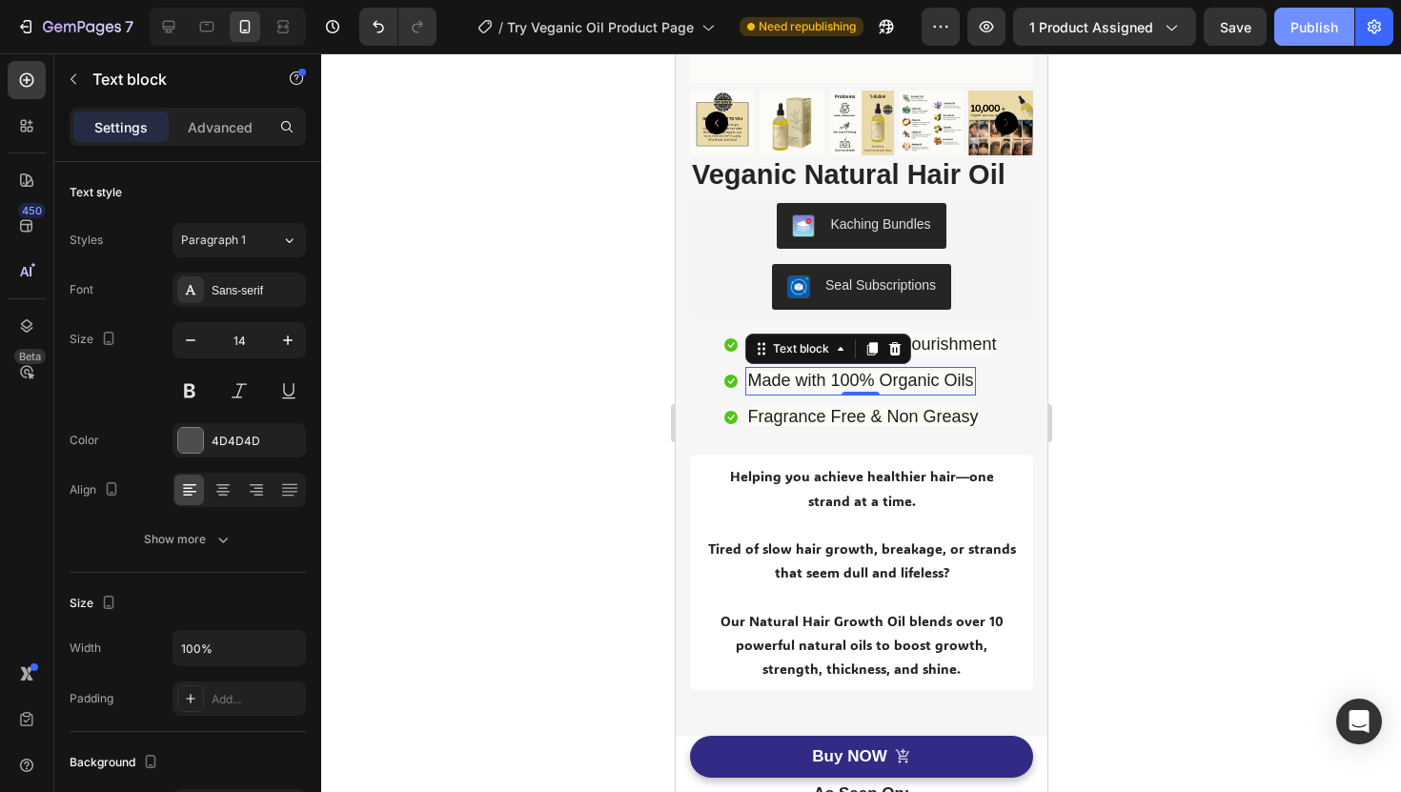
click at [1329, 22] on div "Publish" at bounding box center [1315, 27] width 48 height 20
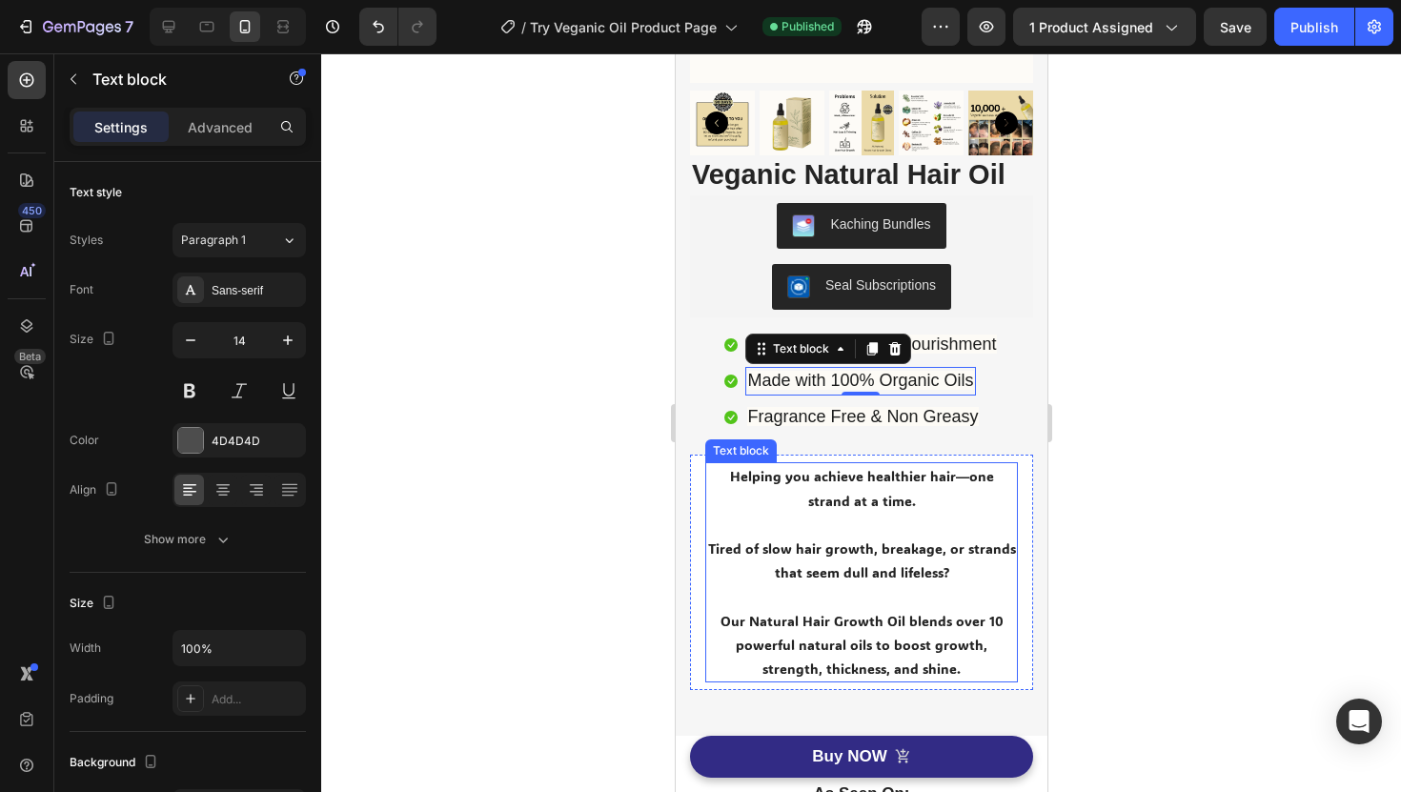
click at [861, 618] on p "Our Natural Hair Growth Oil blends over 10 powerful natural oils to boost growt…" at bounding box center [860, 645] width 309 height 72
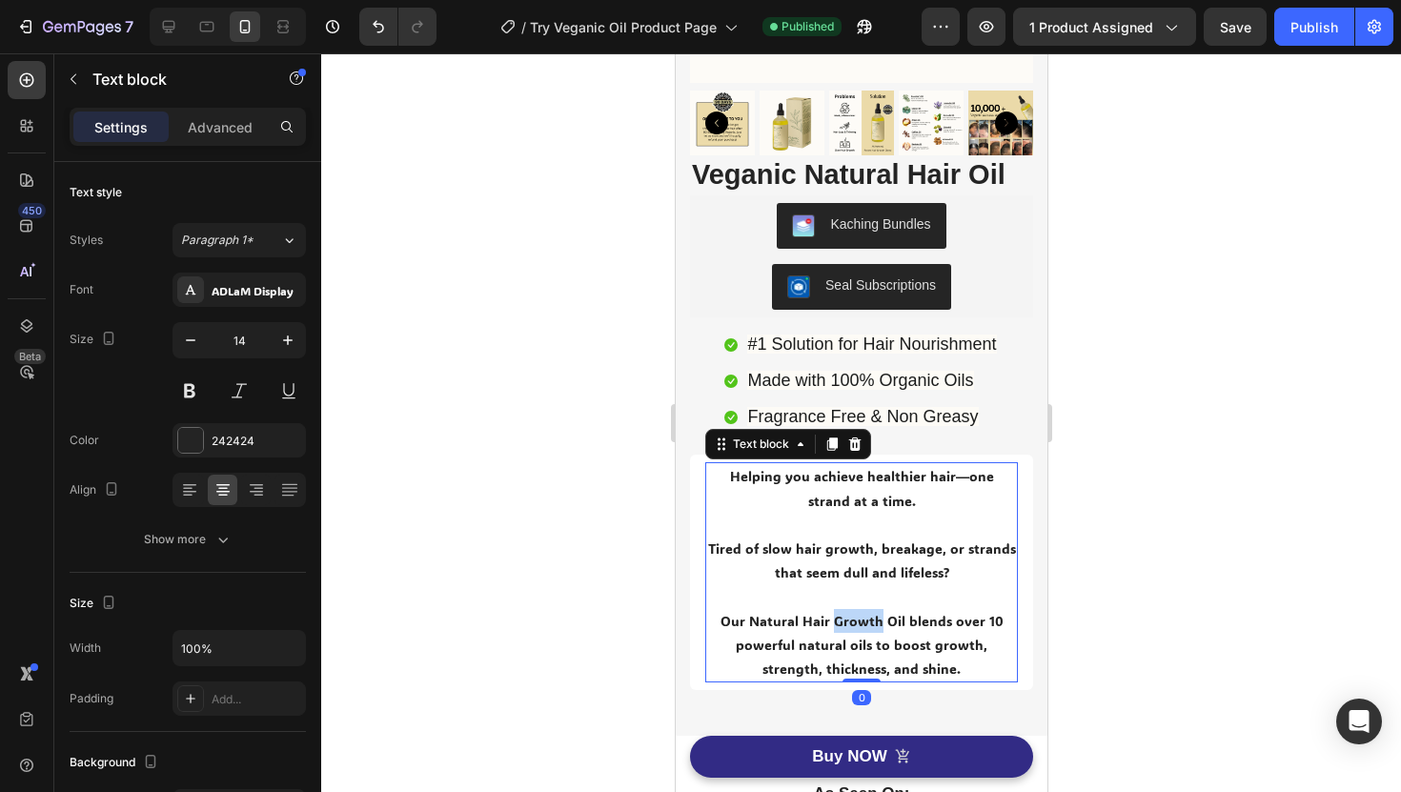
click at [861, 618] on p "Our Natural Hair Growth Oil blends over 10 powerful natural oils to boost growt…" at bounding box center [860, 645] width 309 height 72
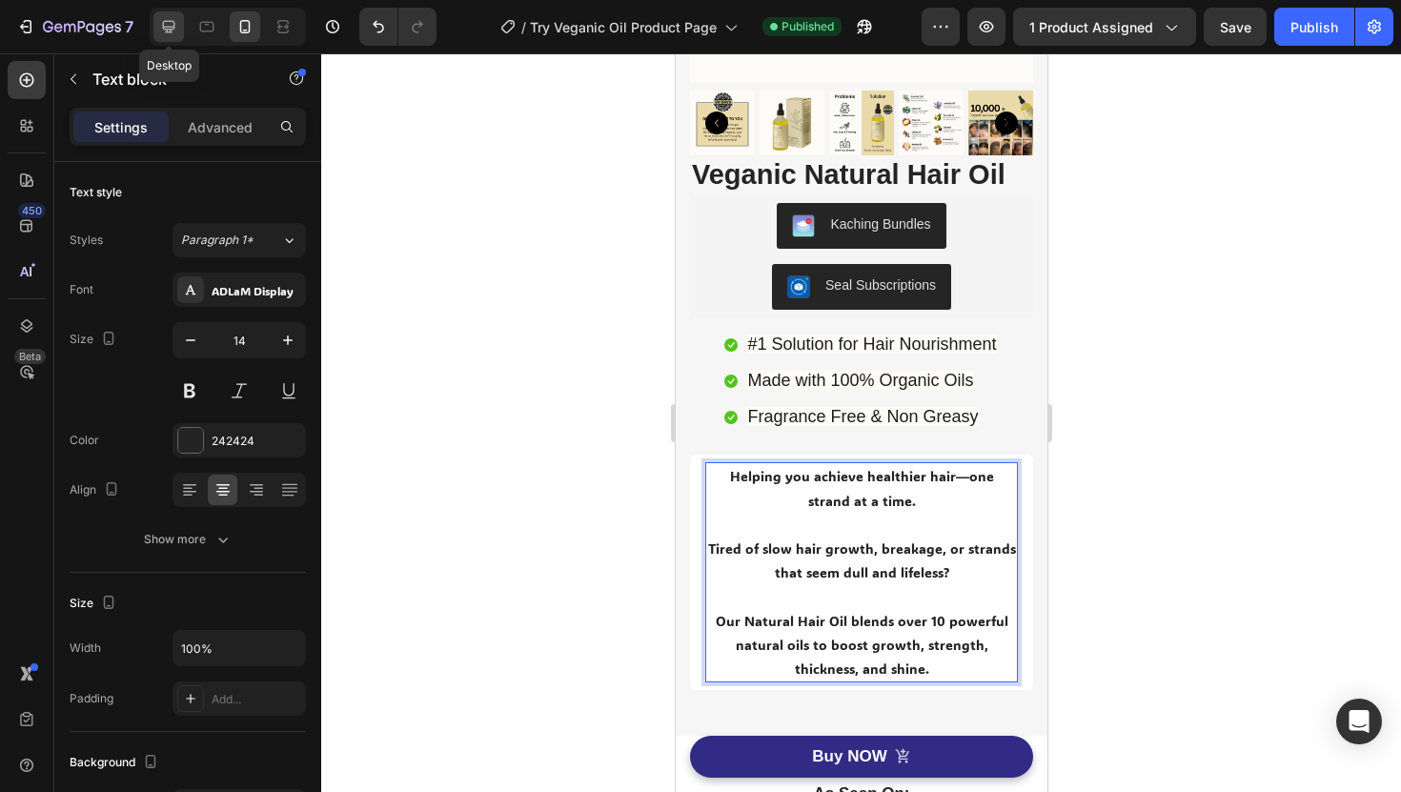
click at [171, 21] on icon at bounding box center [169, 27] width 12 height 12
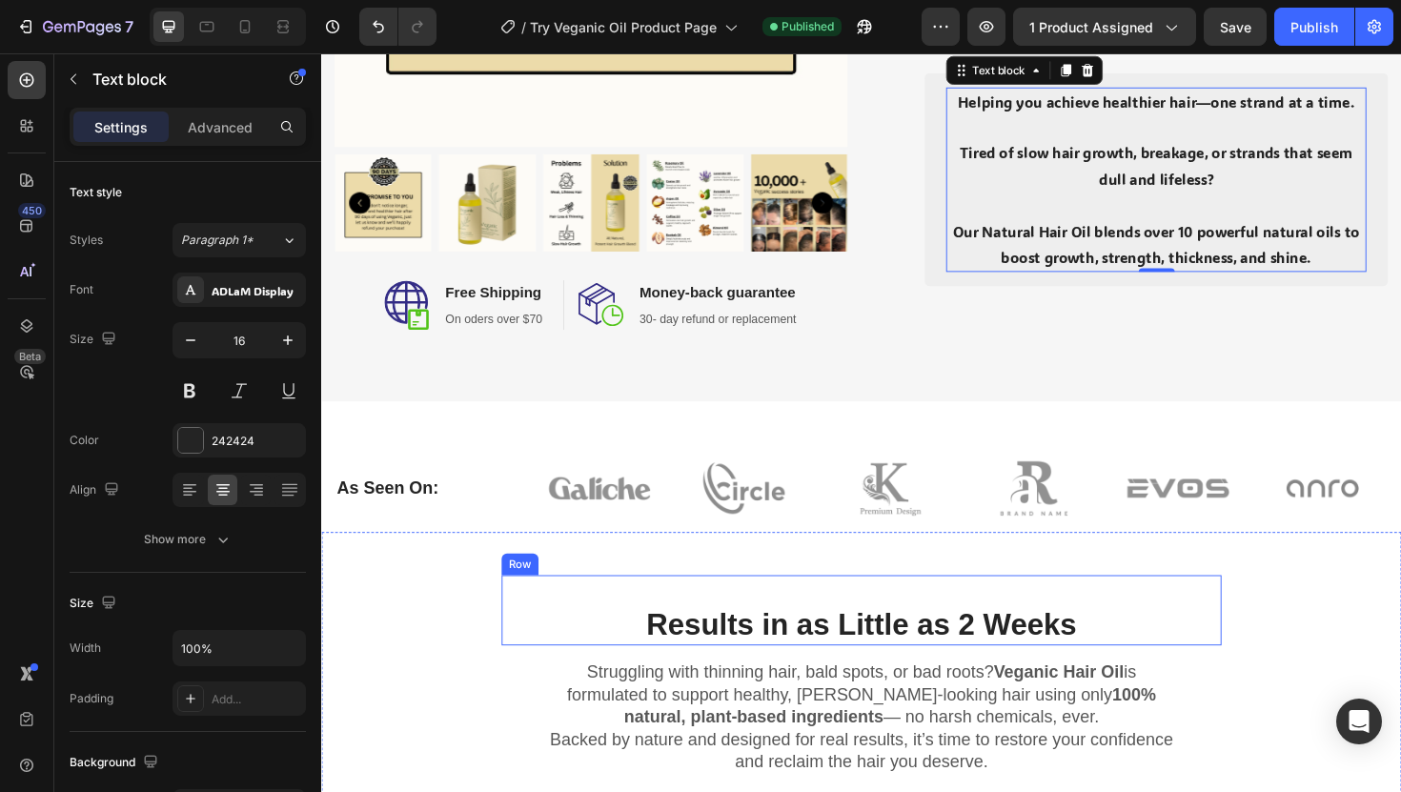
scroll to position [560, 0]
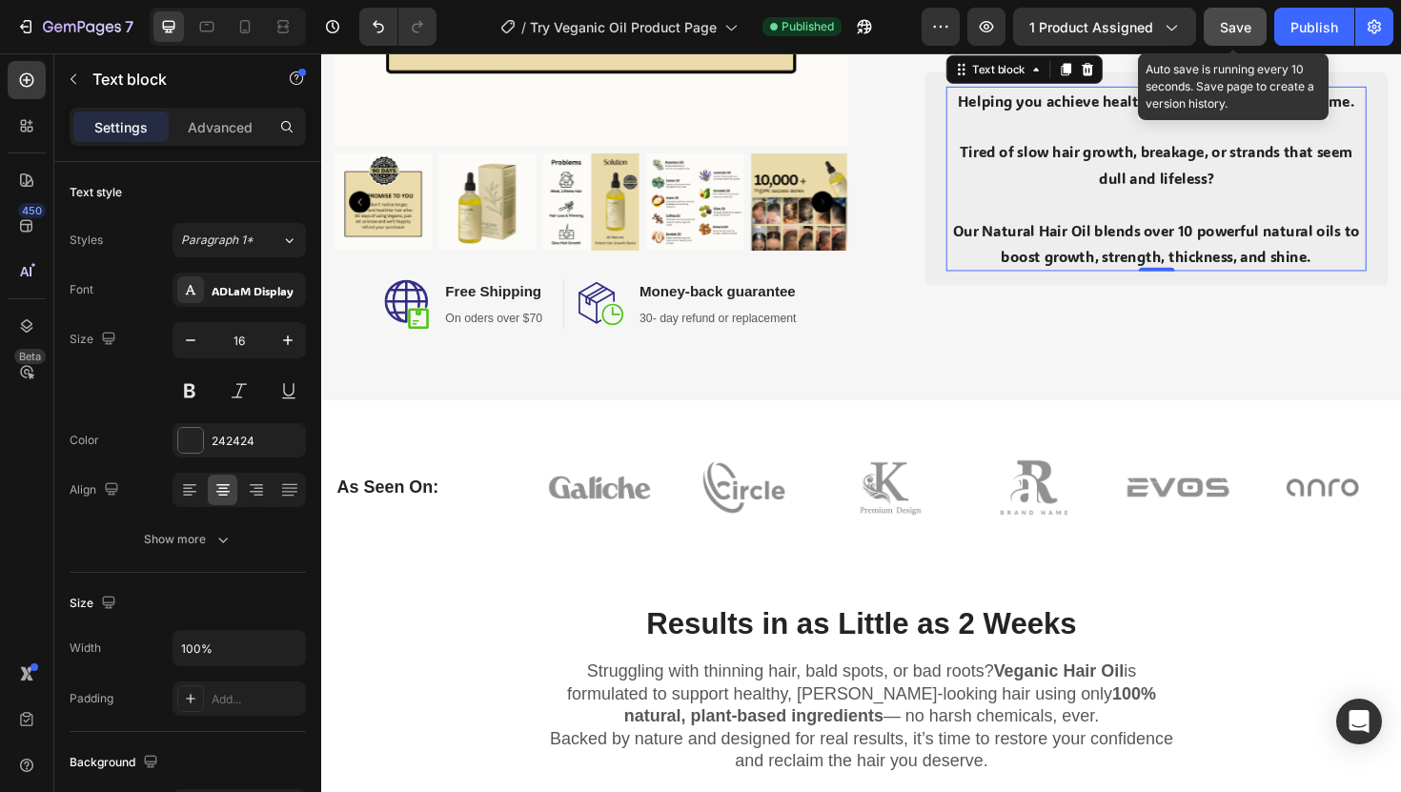
click at [1245, 23] on span "Save" at bounding box center [1235, 27] width 31 height 16
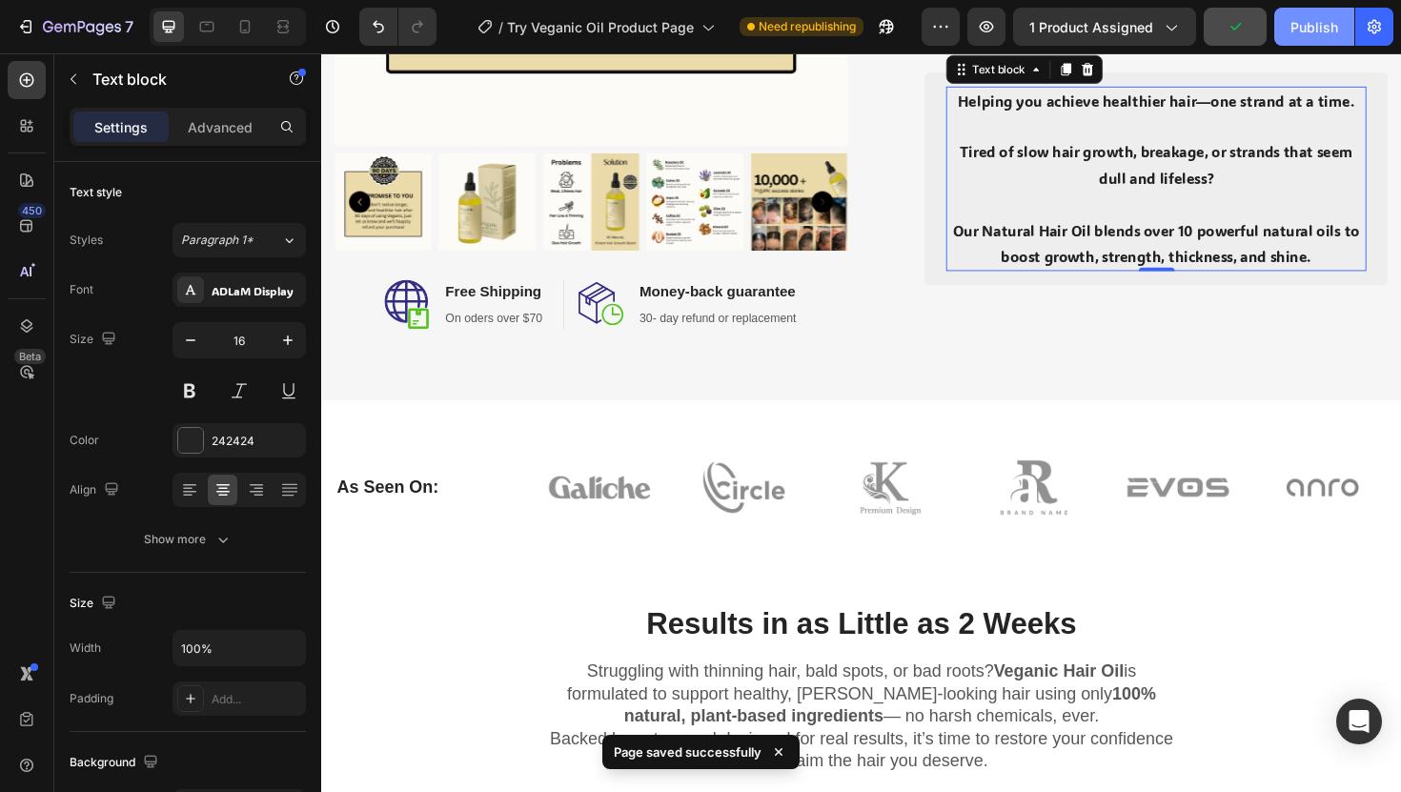
click at [1310, 26] on div "Publish" at bounding box center [1315, 27] width 48 height 20
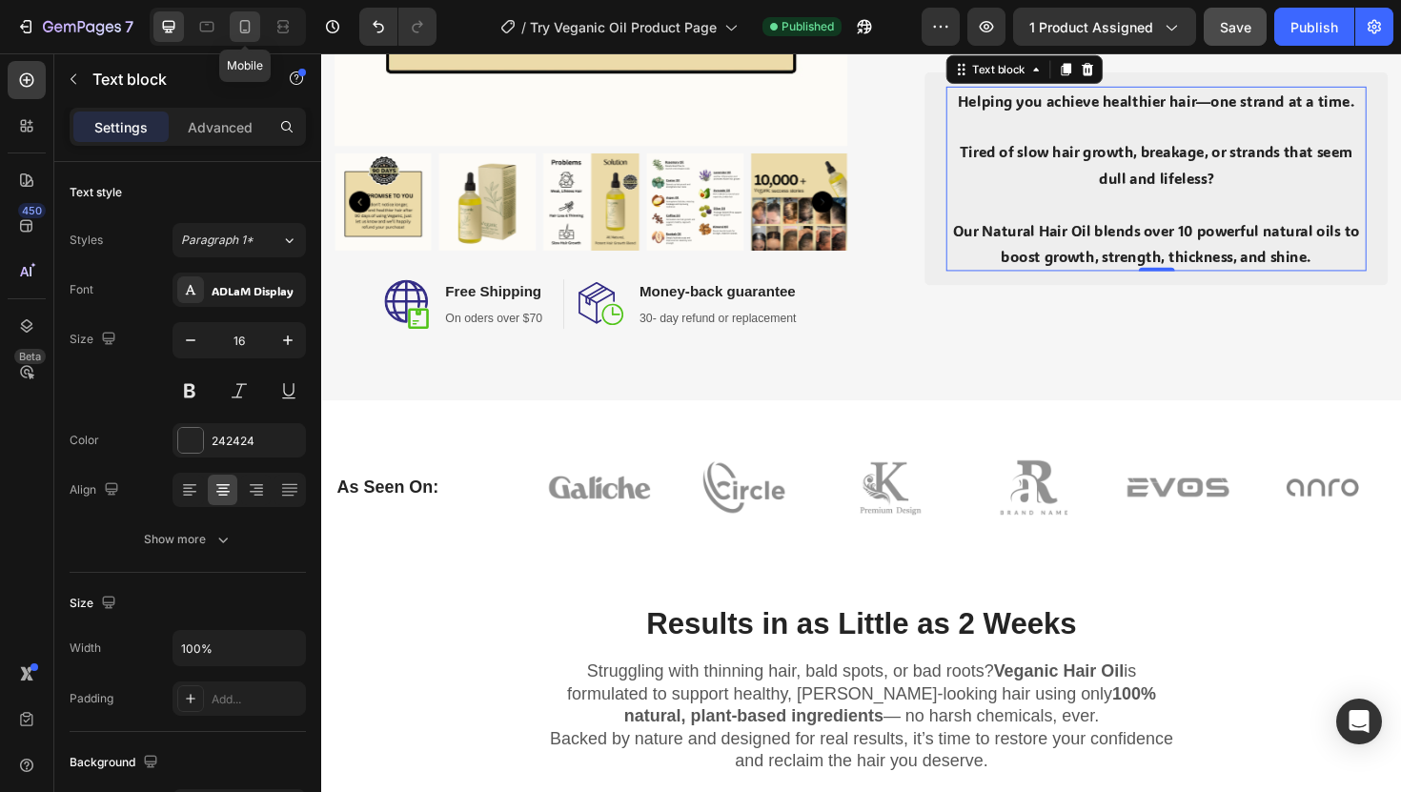
click at [245, 30] on icon at bounding box center [245, 26] width 10 height 13
type input "14"
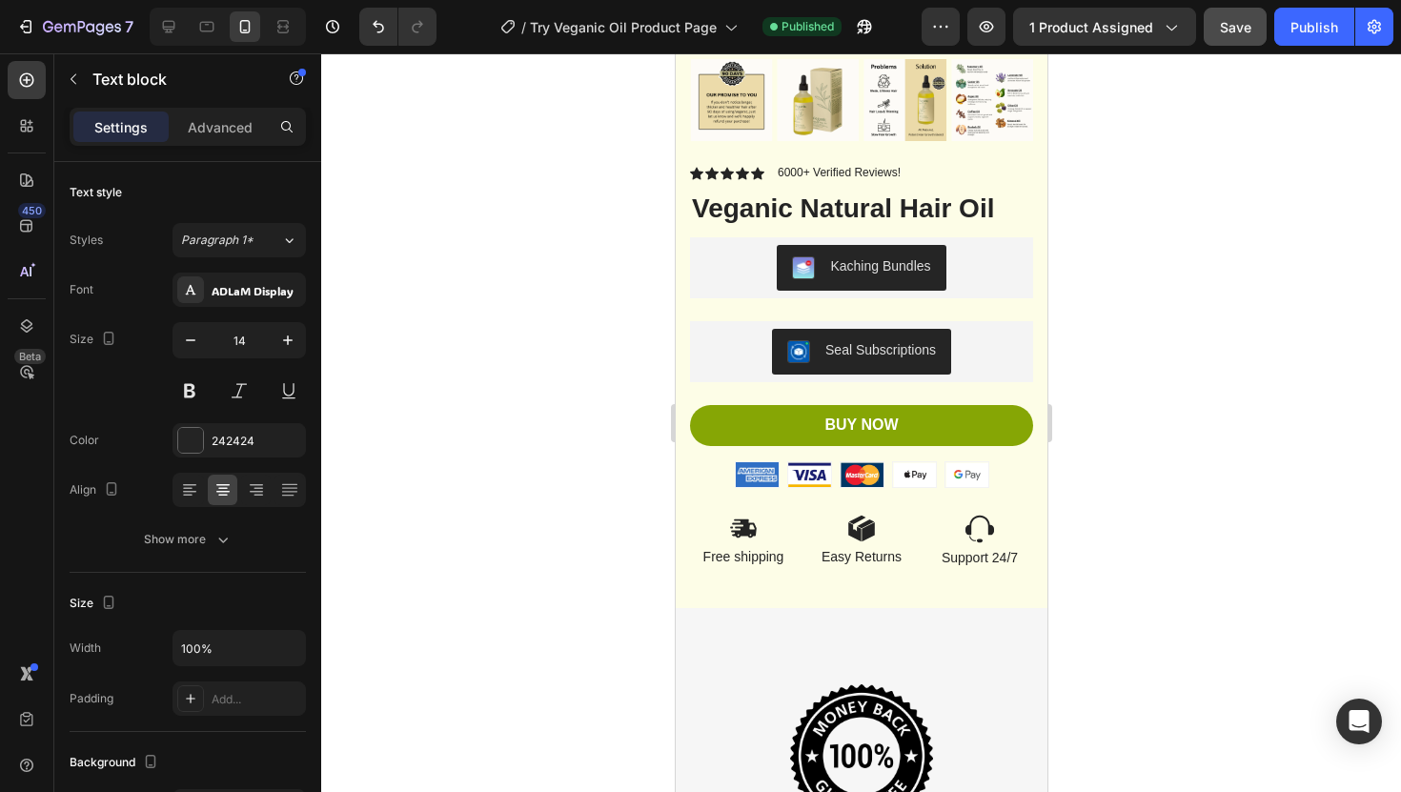
scroll to position [7731, 0]
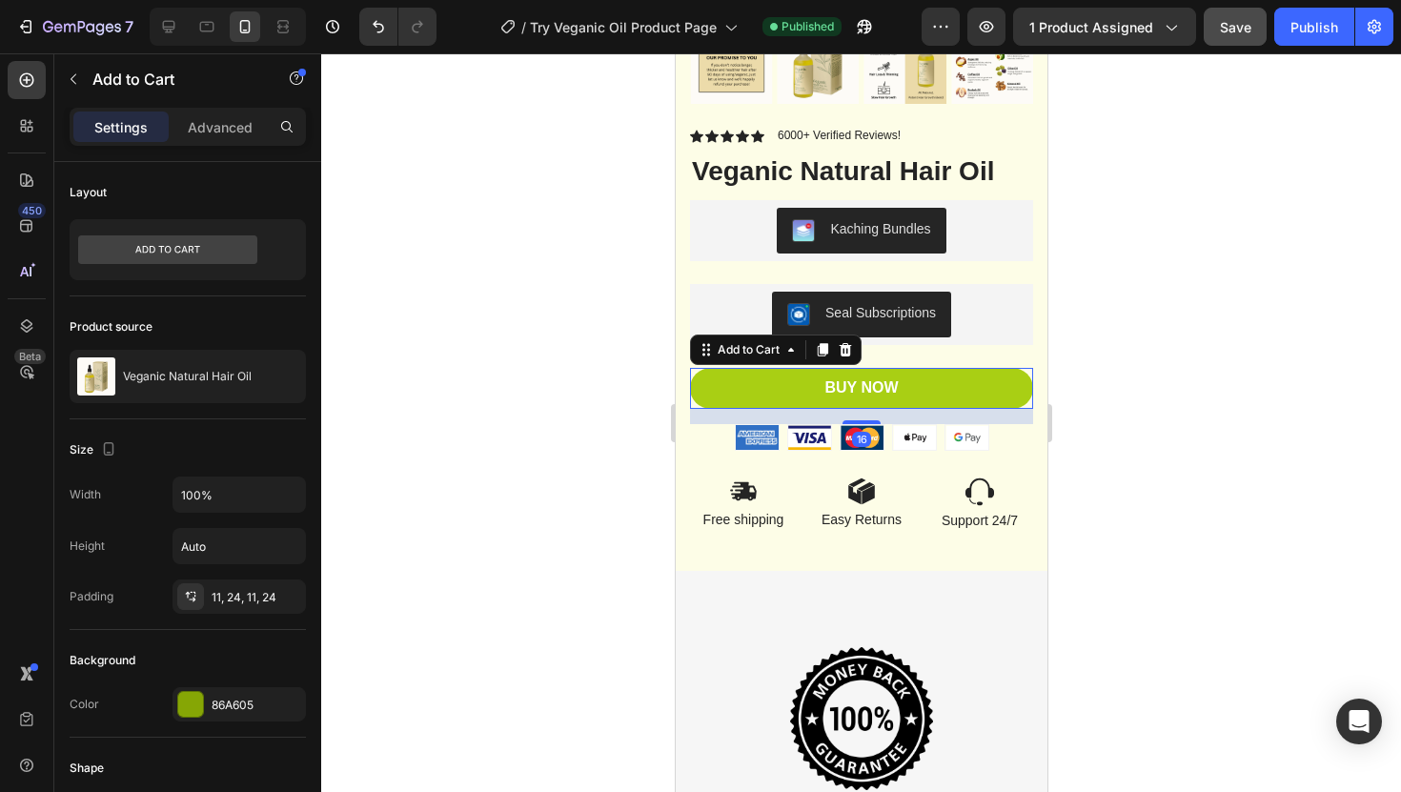
click at [1006, 381] on button "BUY NOW" at bounding box center [860, 388] width 343 height 41
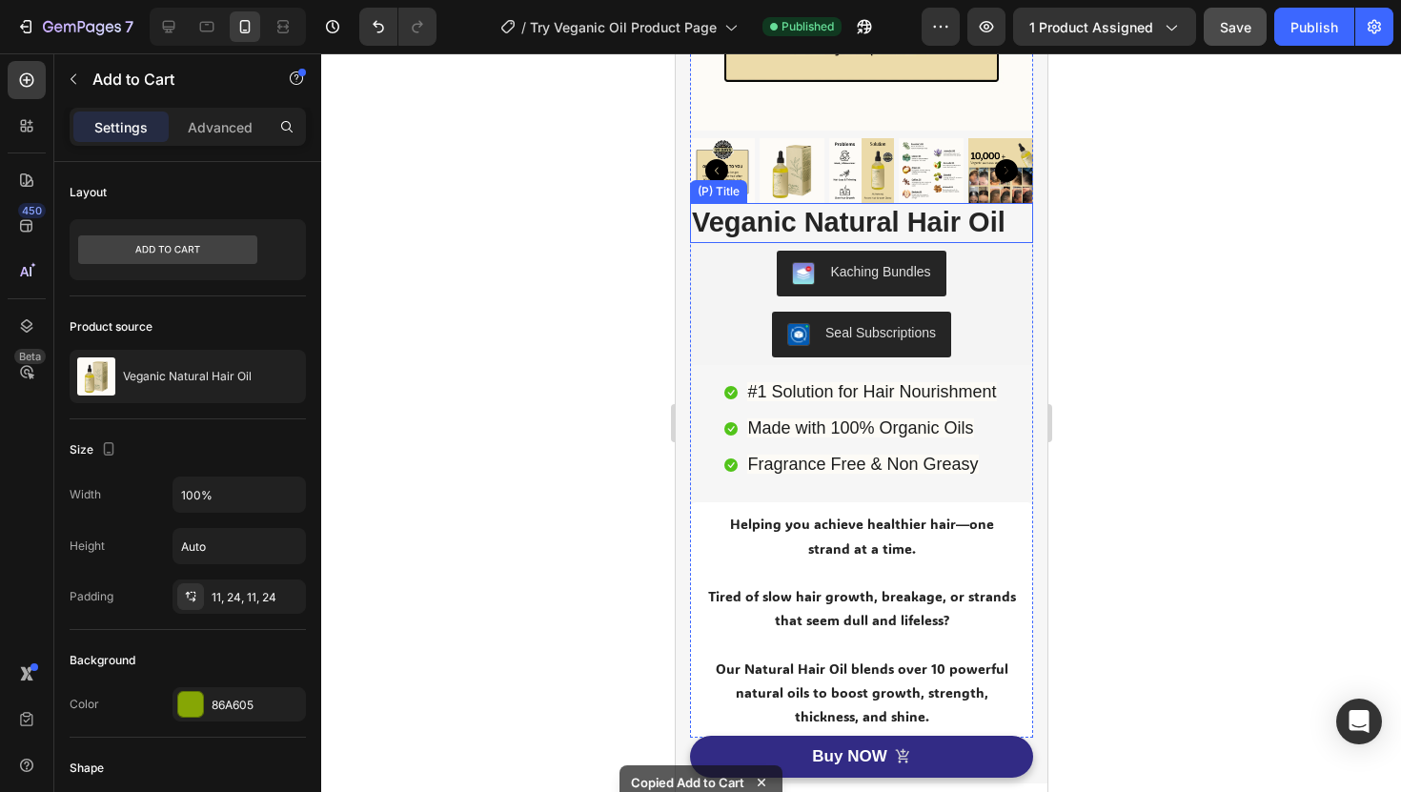
scroll to position [344, 0]
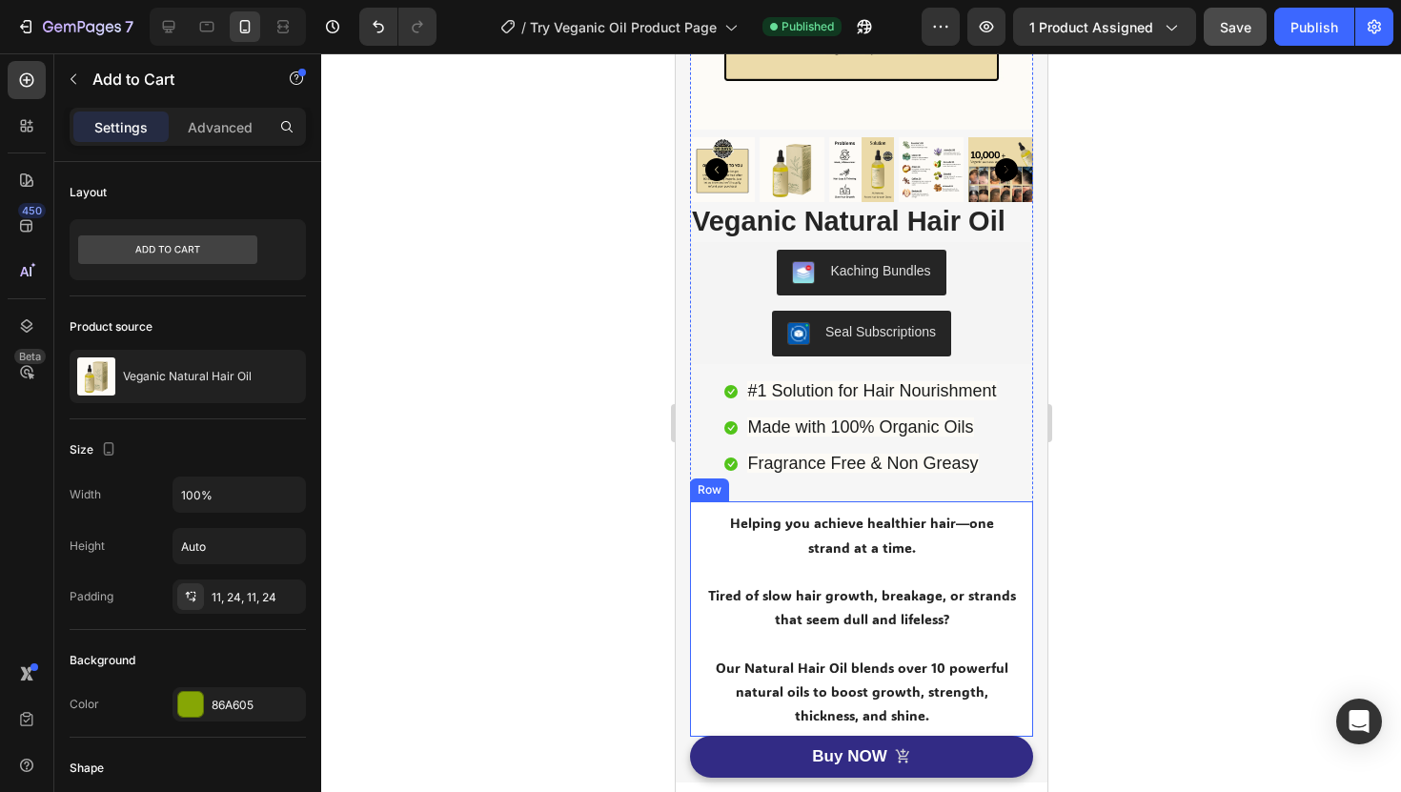
click at [918, 504] on div "Helping you achieve healthier hair—one strand at a time. Tired of slow hair gro…" at bounding box center [860, 618] width 343 height 235
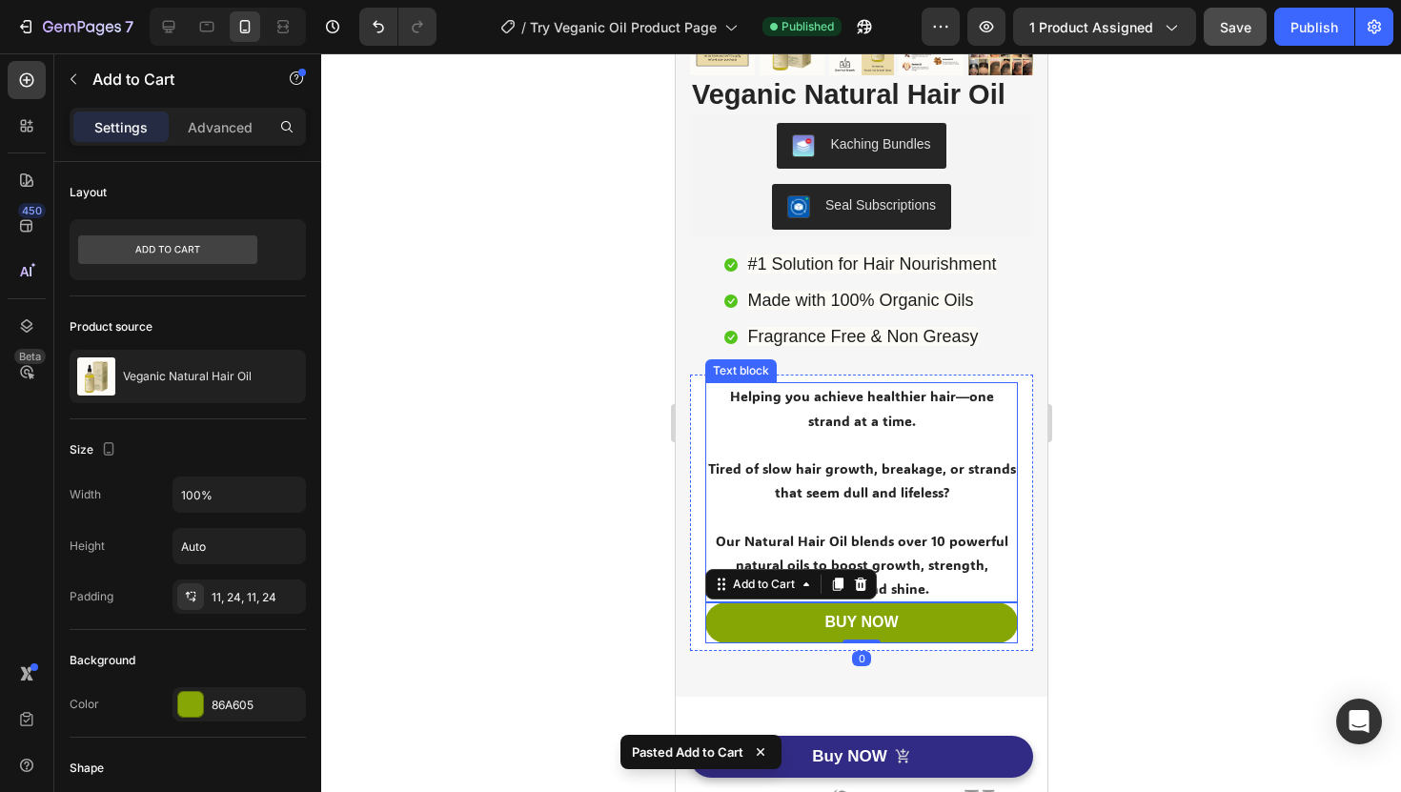
scroll to position [470, 0]
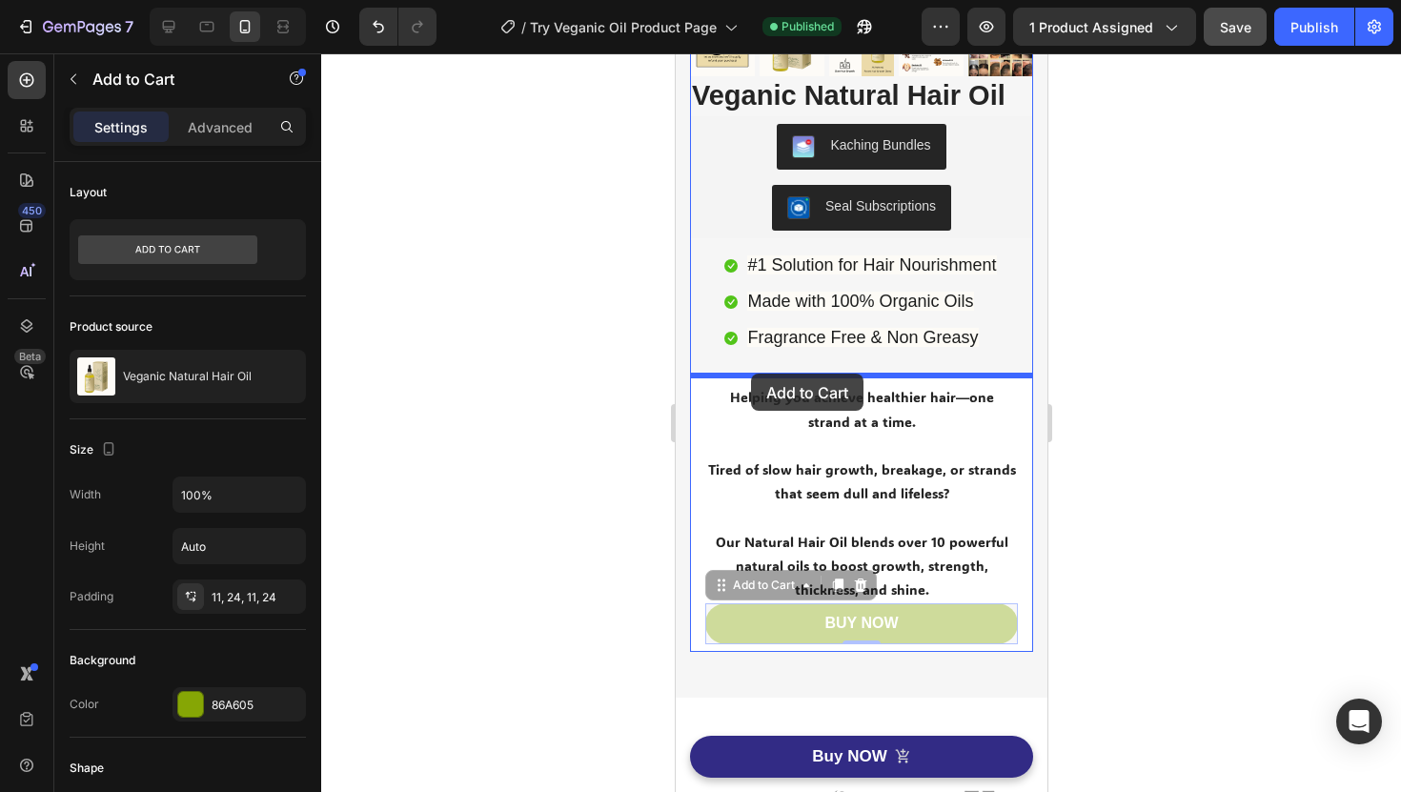
drag, startPoint x: 722, startPoint y: 585, endPoint x: 750, endPoint y: 374, distance: 213.5
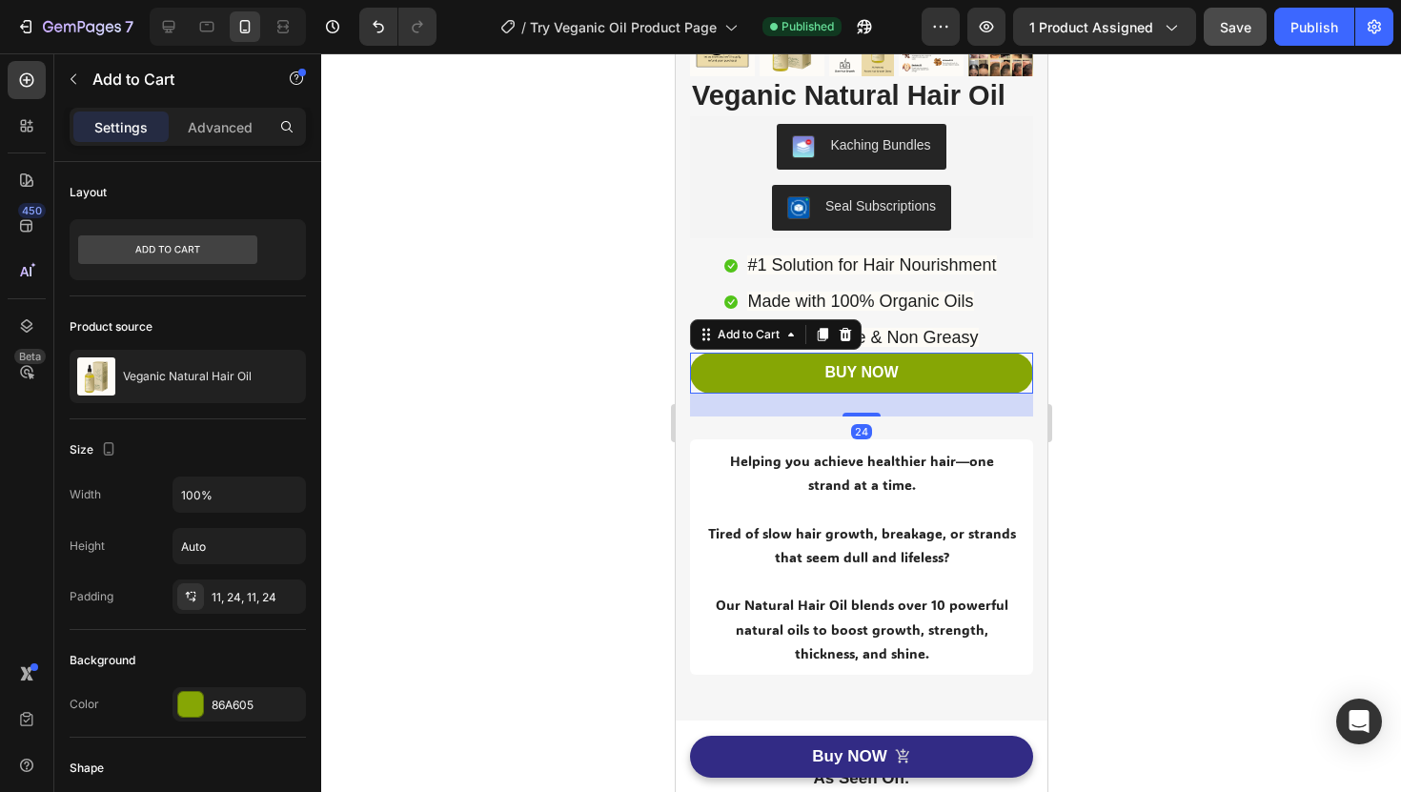
click at [1232, 404] on div at bounding box center [861, 422] width 1080 height 739
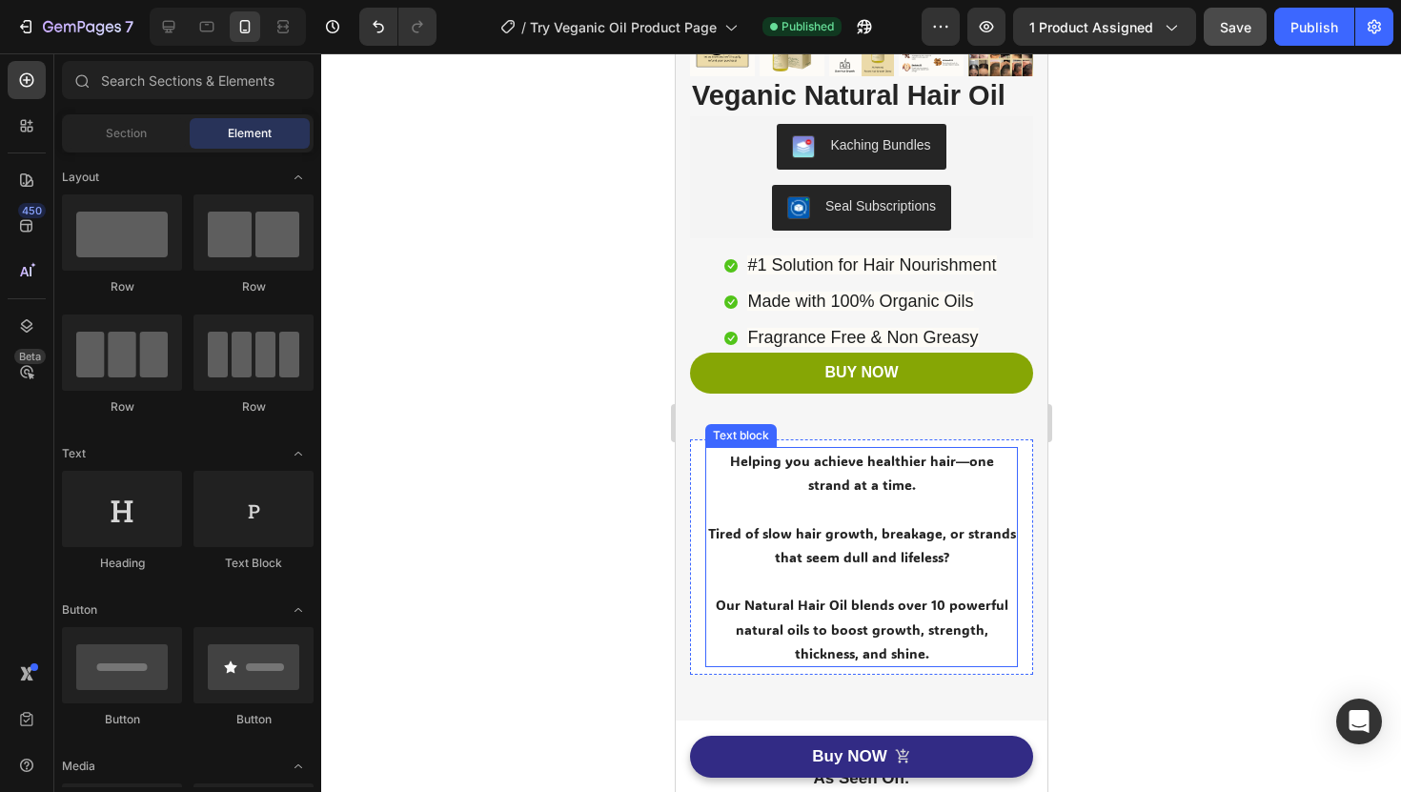
click at [731, 499] on p at bounding box center [860, 510] width 309 height 24
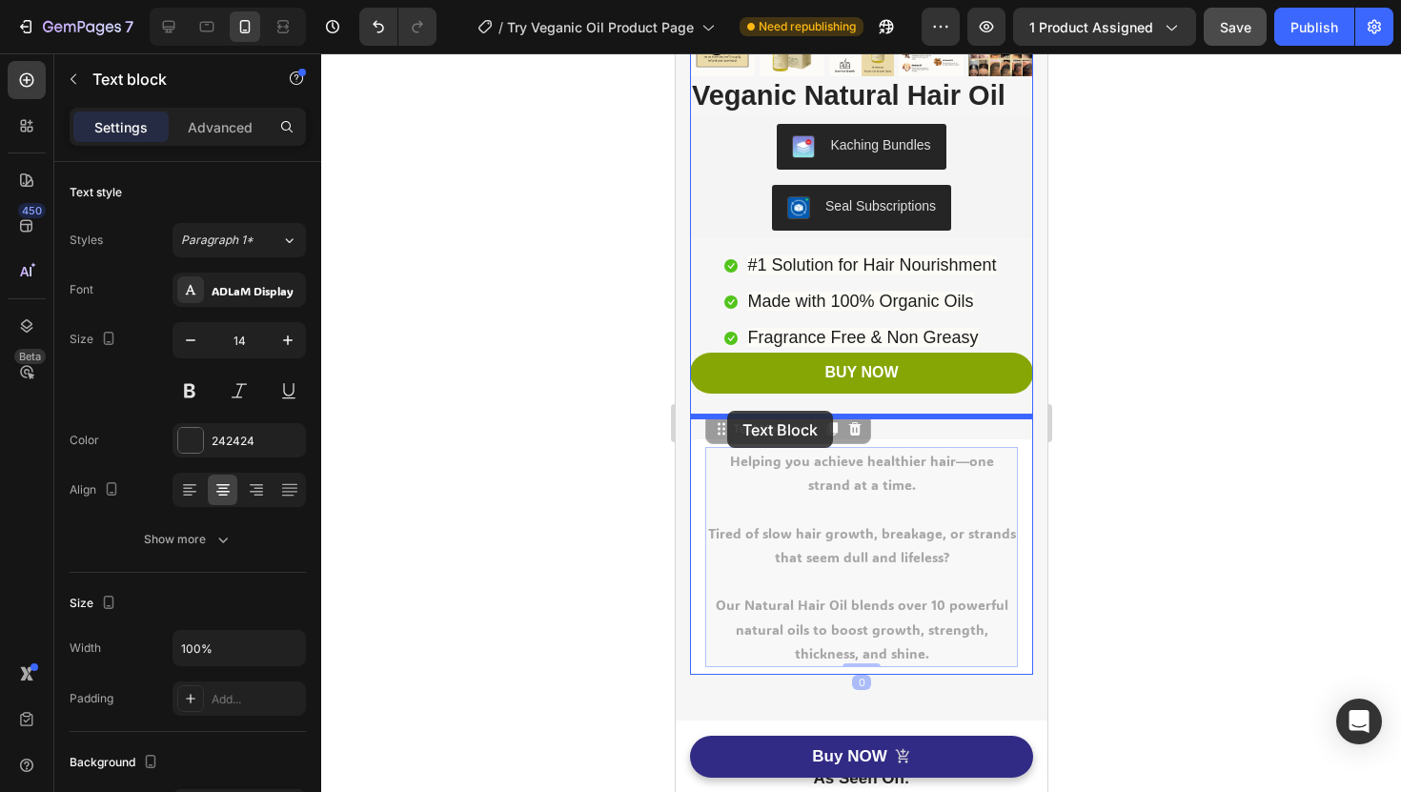
drag, startPoint x: 718, startPoint y: 435, endPoint x: 726, endPoint y: 411, distance: 25.3
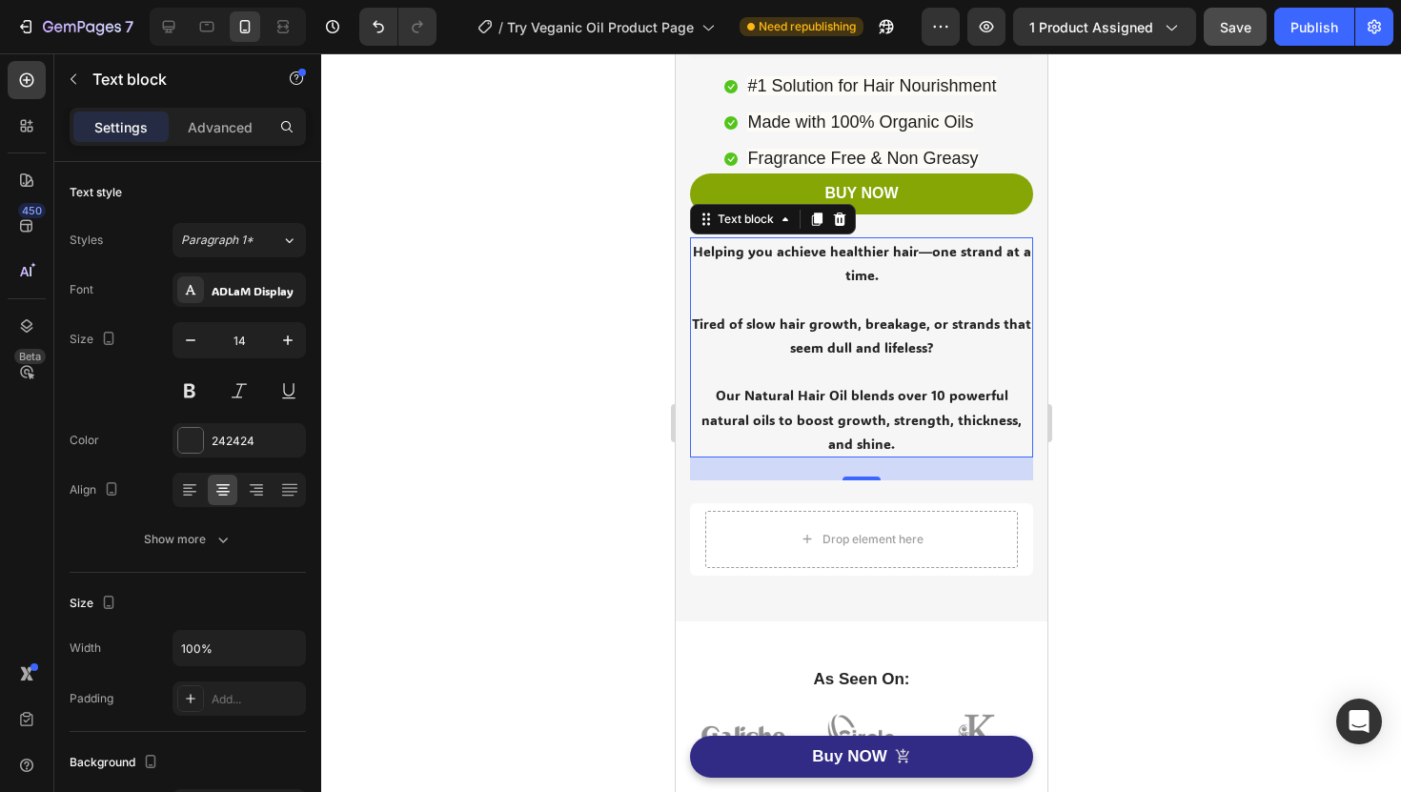
scroll to position [742, 0]
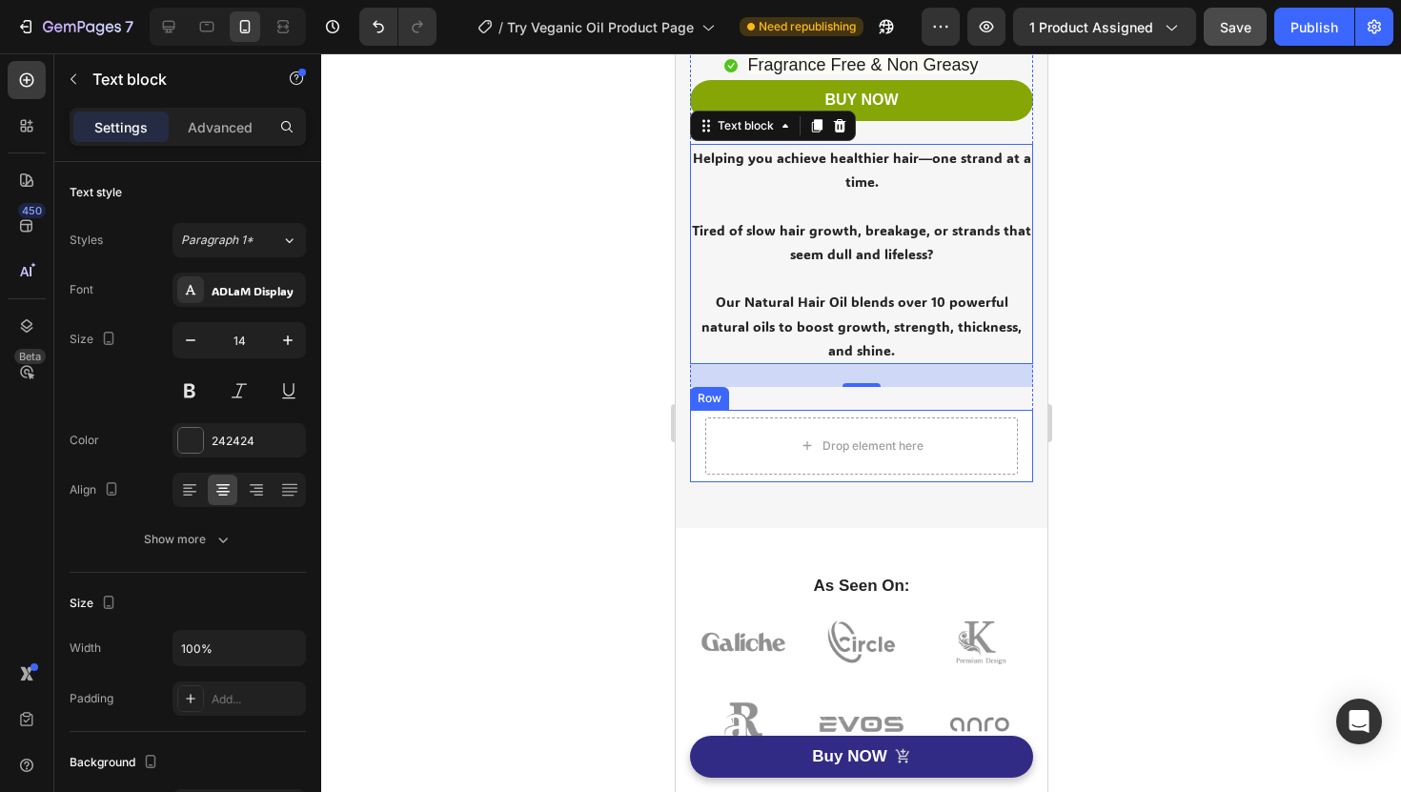
click at [1021, 413] on div "Drop element here Row" at bounding box center [860, 446] width 343 height 72
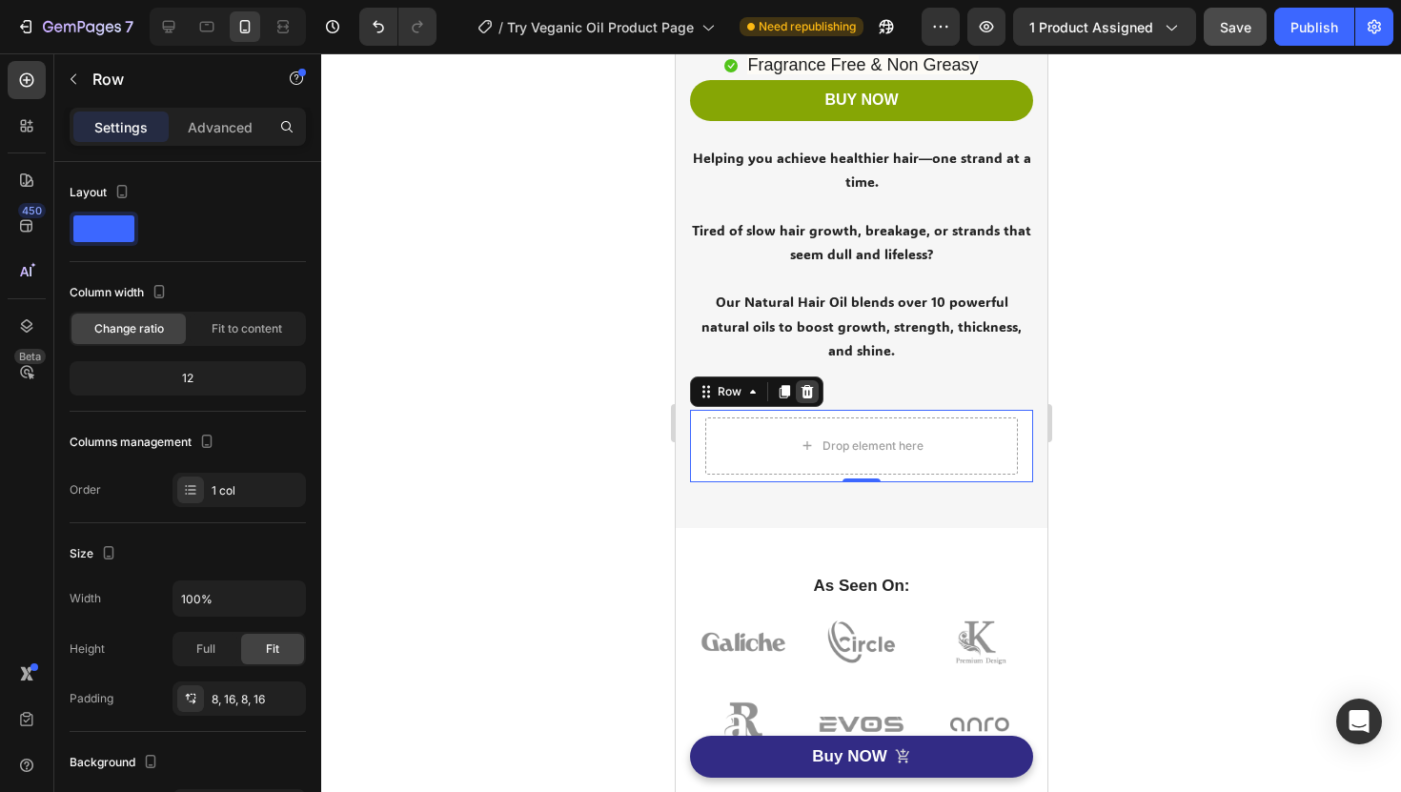
click at [808, 385] on icon at bounding box center [807, 391] width 12 height 13
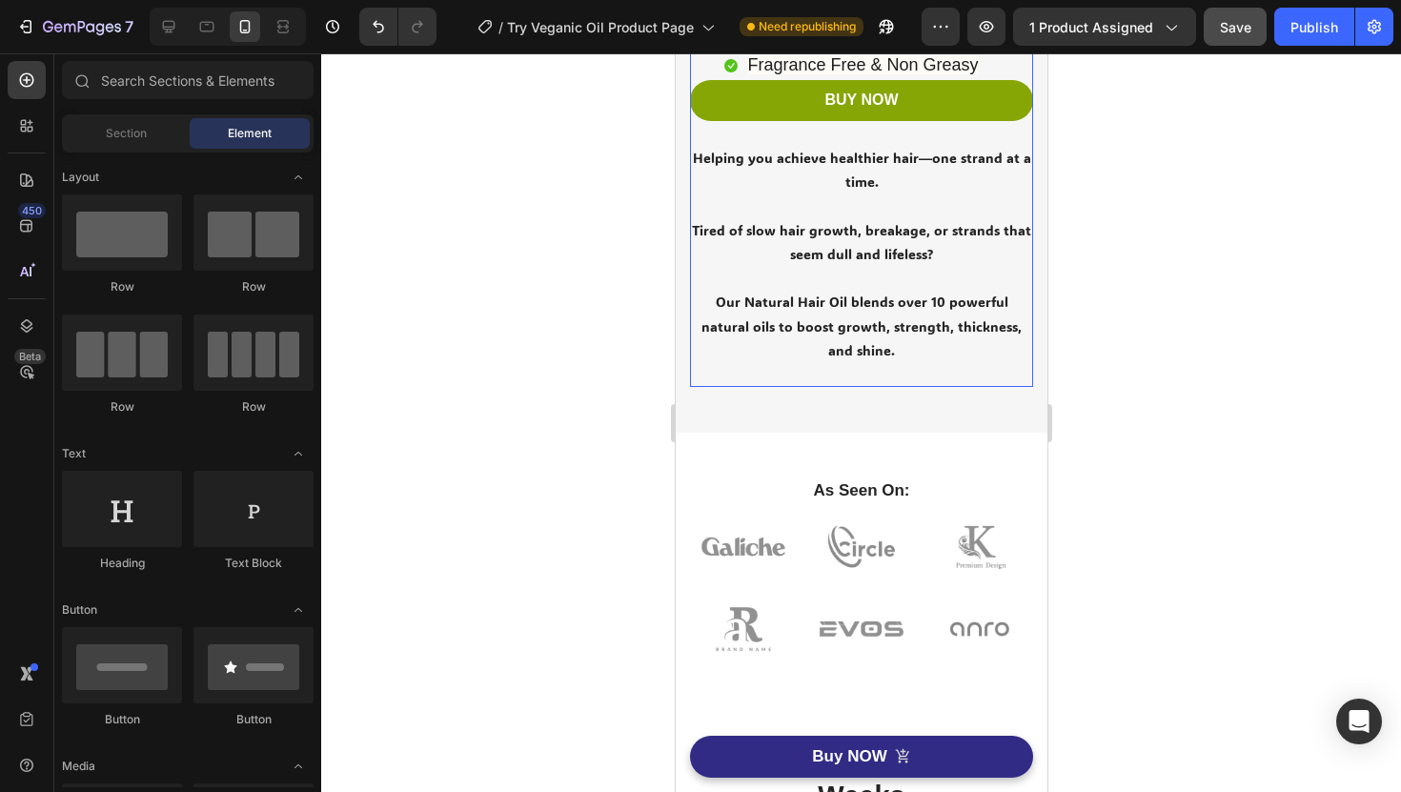
click at [1144, 279] on div at bounding box center [861, 422] width 1080 height 739
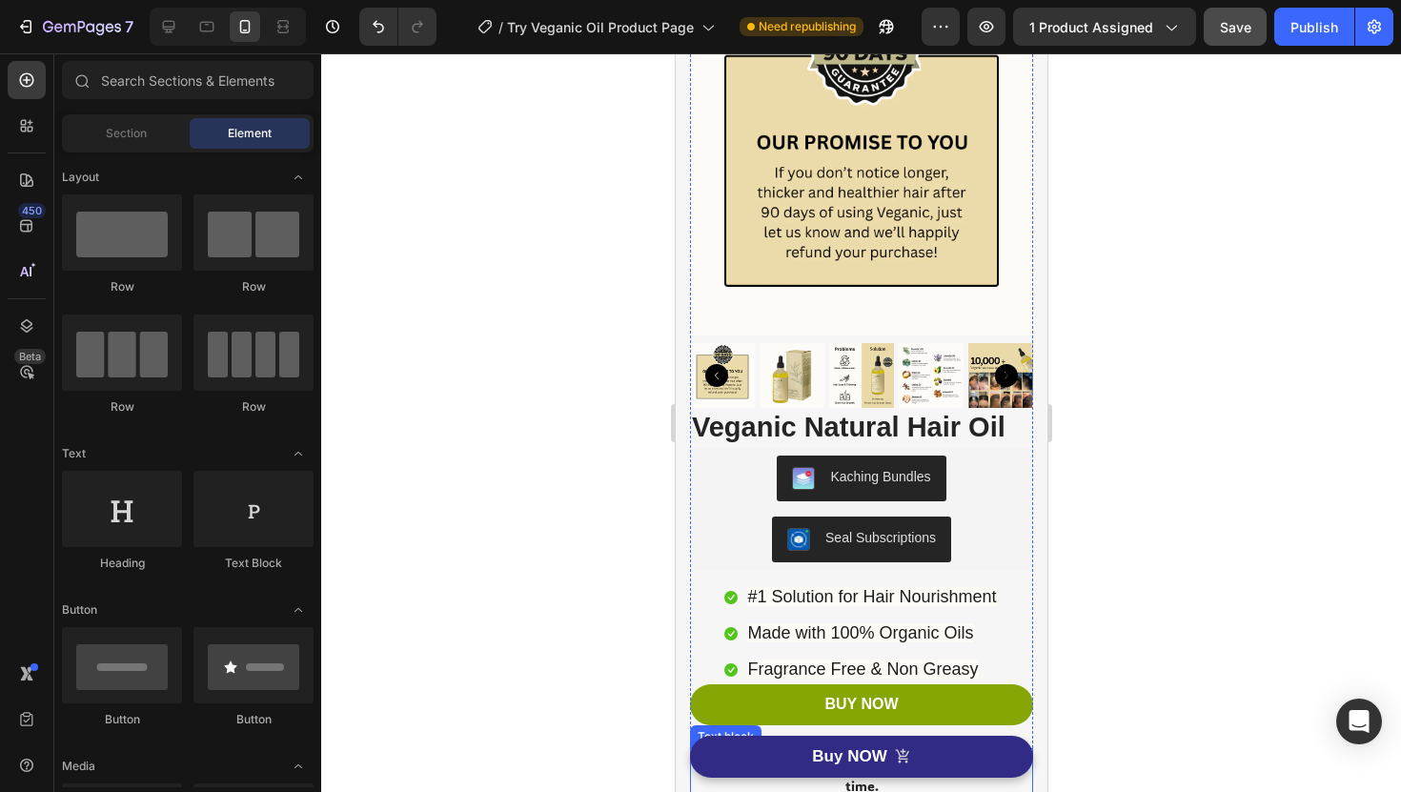
scroll to position [161, 0]
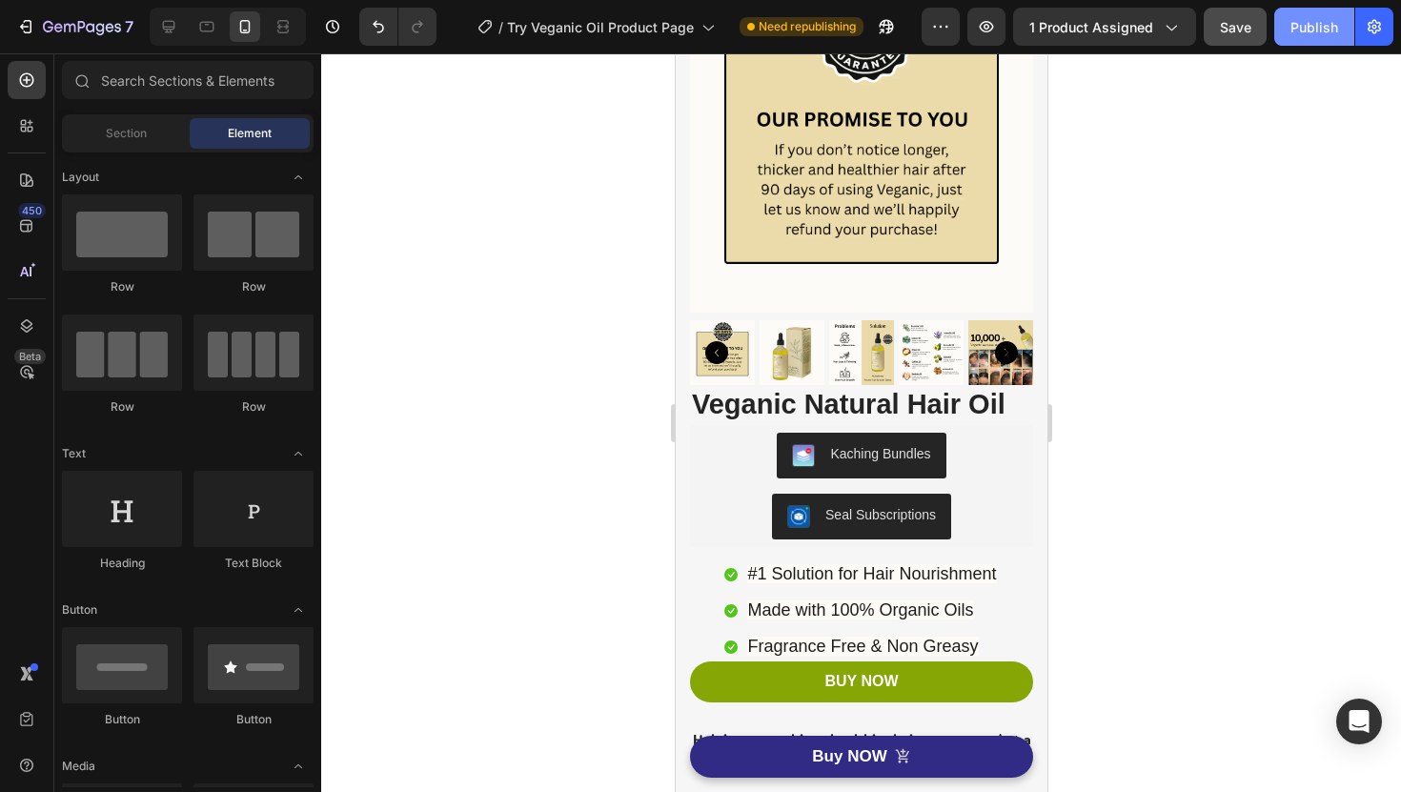
click at [1330, 29] on div "Publish" at bounding box center [1315, 27] width 48 height 20
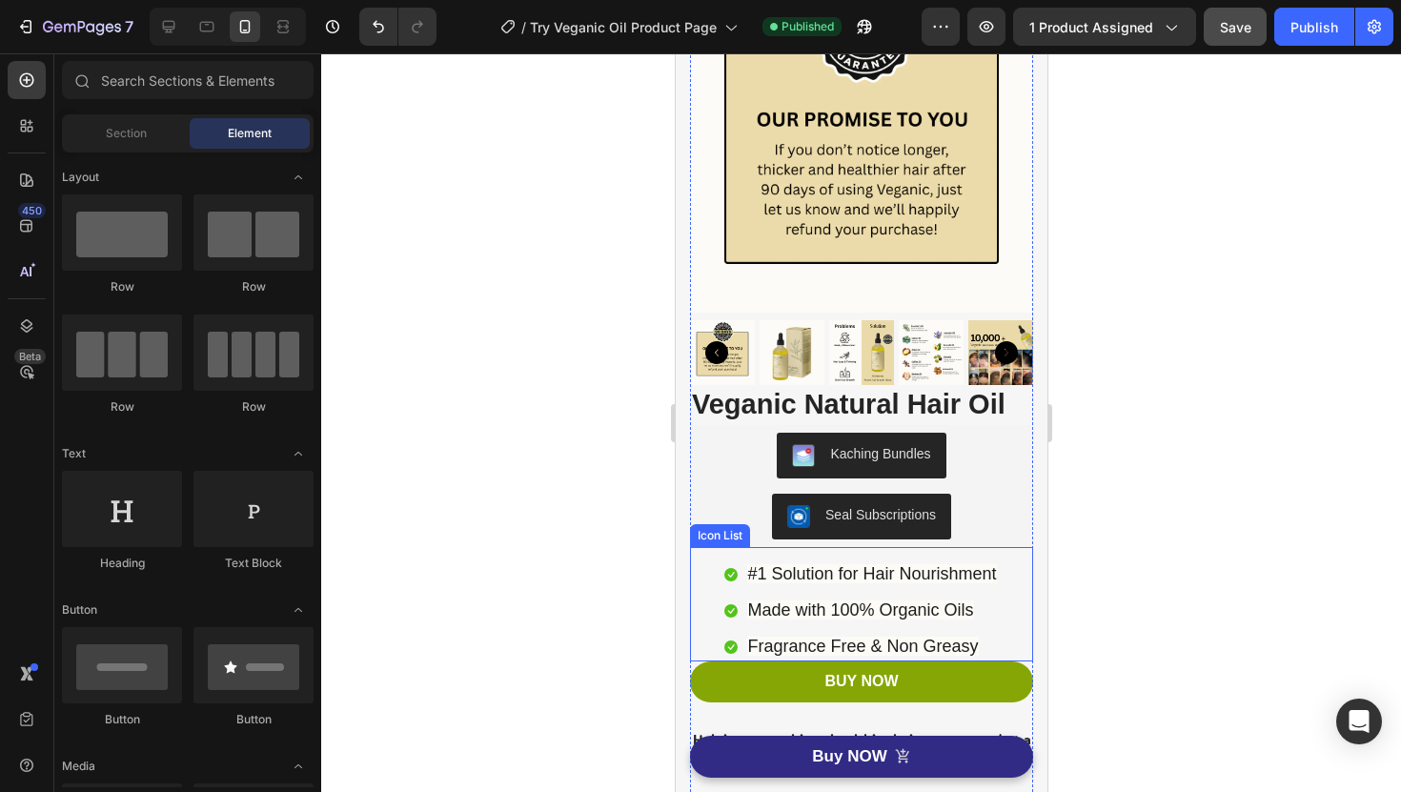
click at [891, 557] on div "Icon #1 Solution for Hair Nourishment Text block Icon Made with 100% Organic Oi…" at bounding box center [860, 604] width 343 height 115
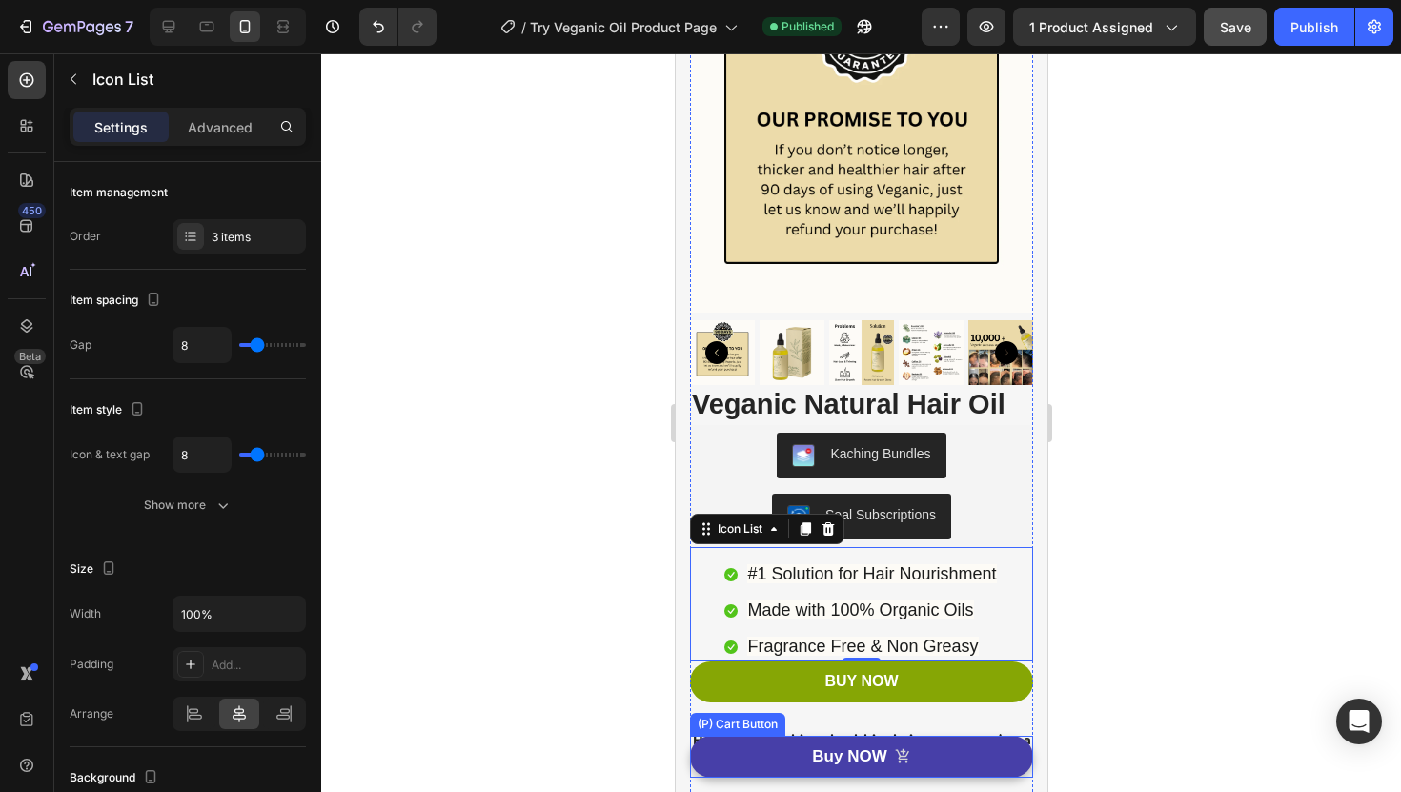
click at [799, 751] on button "Buy NOW" at bounding box center [860, 757] width 343 height 42
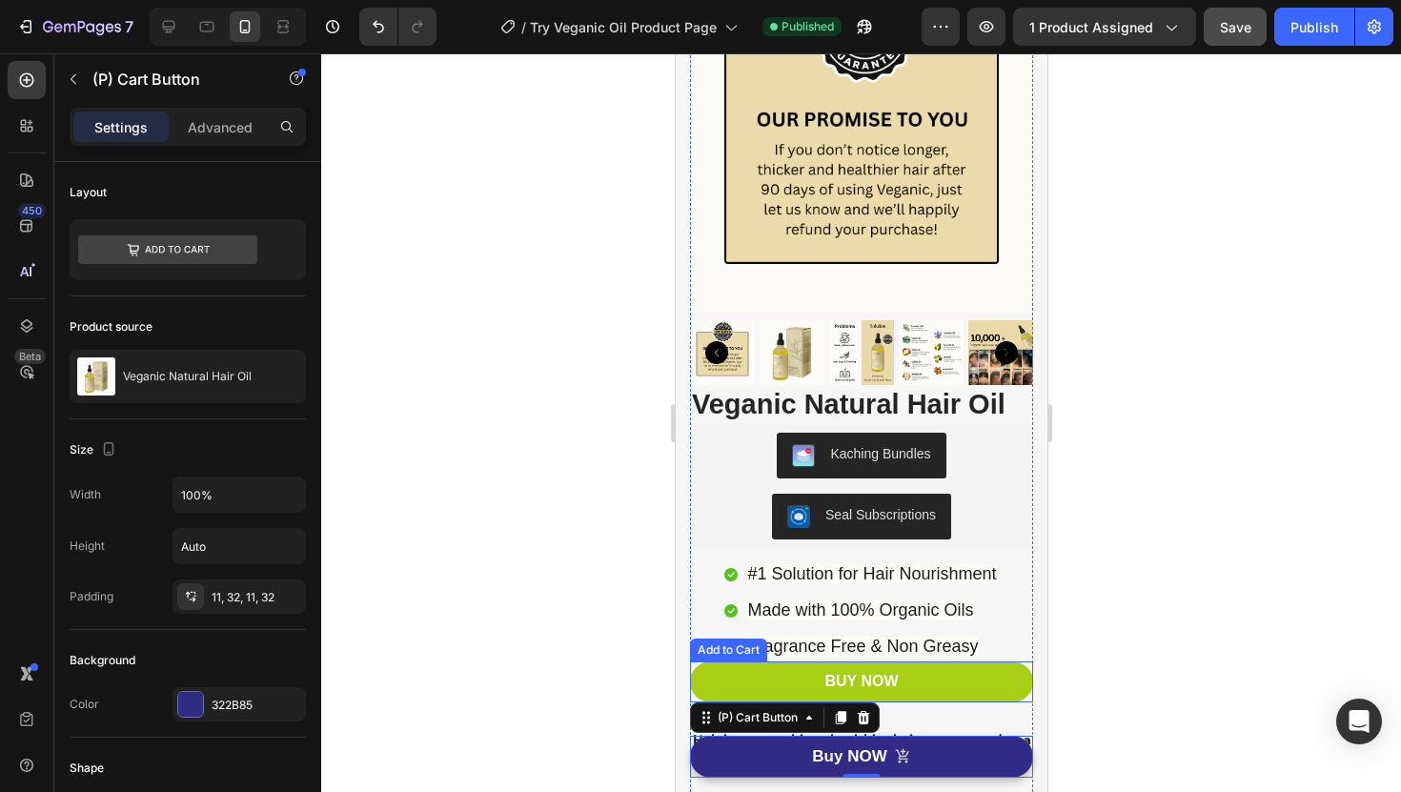
click at [739, 676] on button "BUY NOW" at bounding box center [860, 681] width 343 height 41
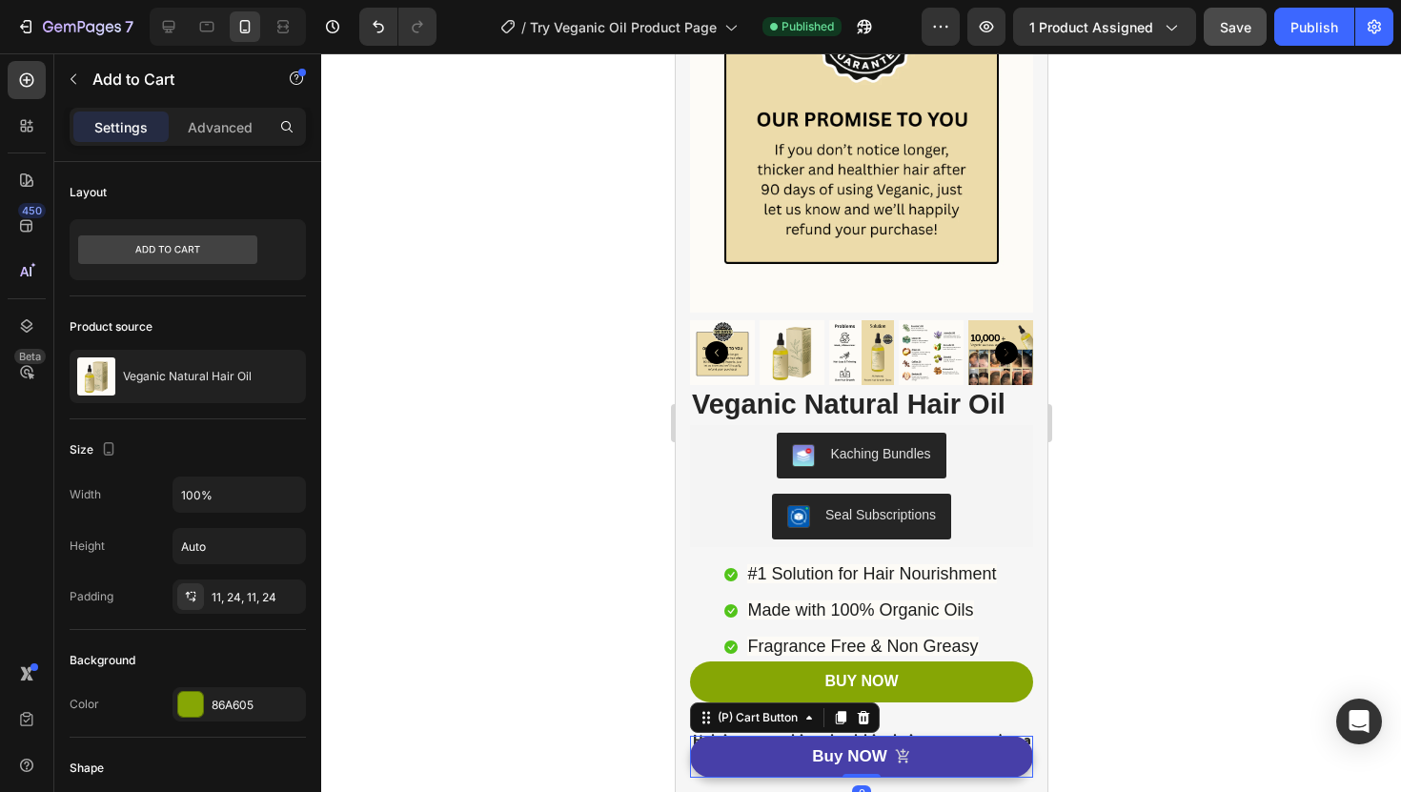
click at [793, 753] on button "Buy NOW" at bounding box center [860, 757] width 343 height 42
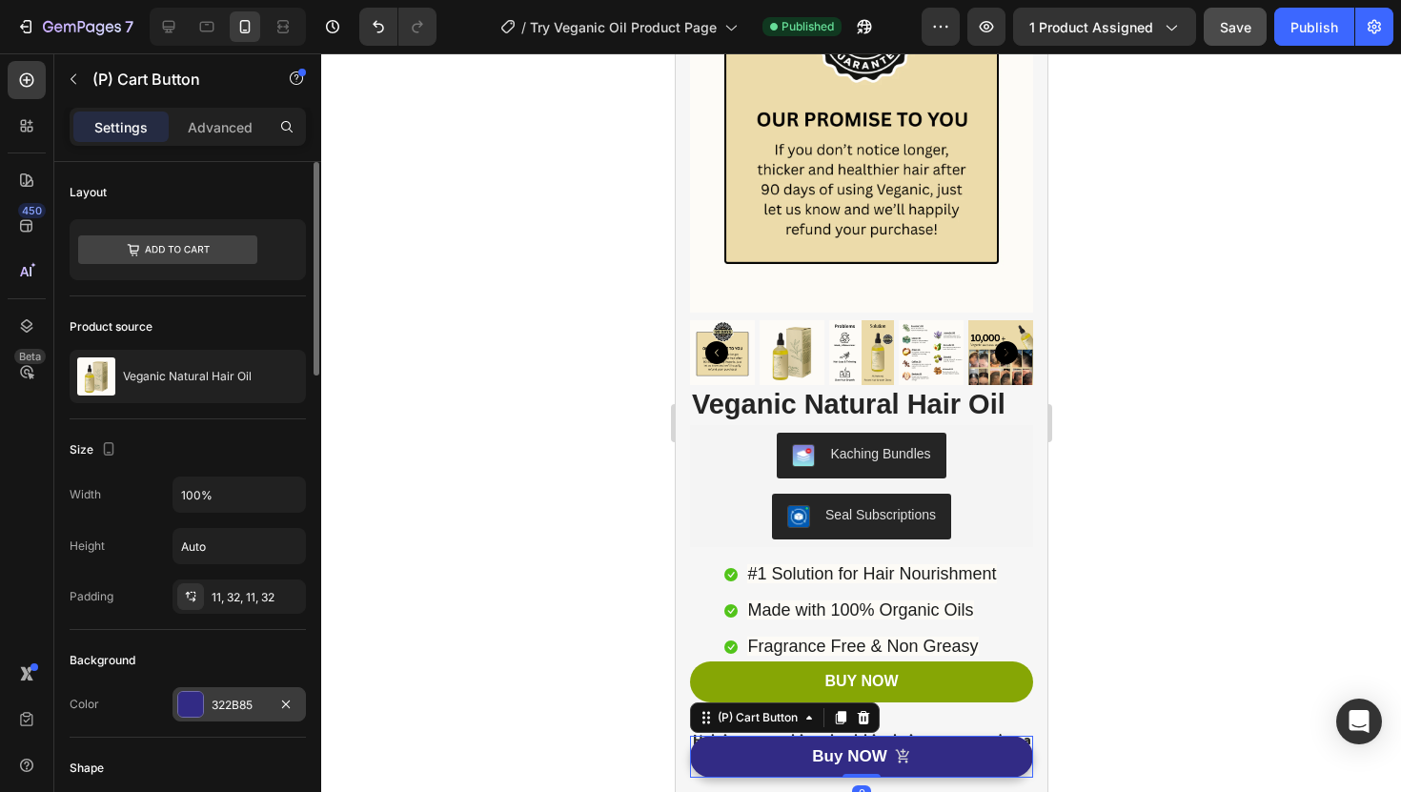
click at [266, 697] on div "322B85" at bounding box center [239, 705] width 55 height 17
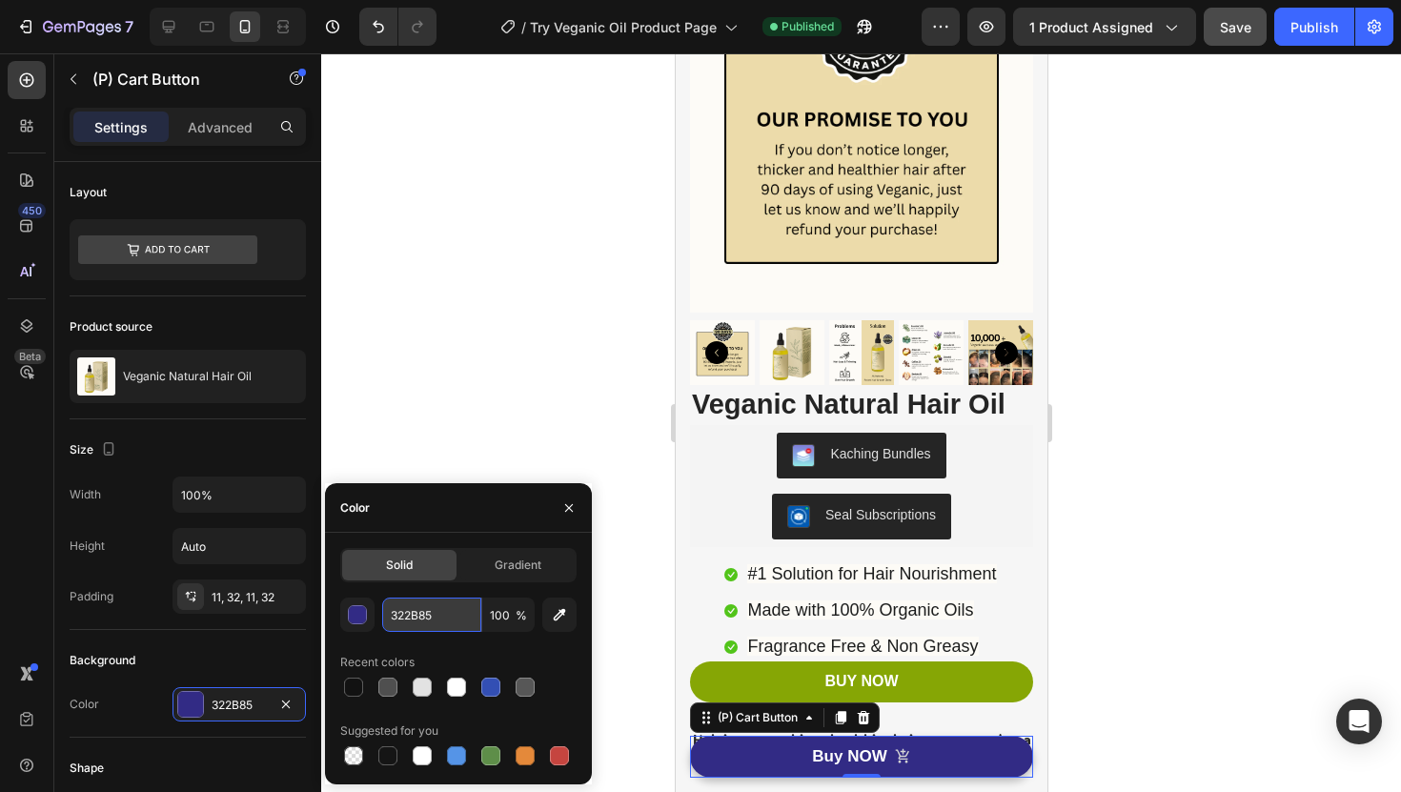
click at [428, 608] on input "322B85" at bounding box center [431, 615] width 99 height 34
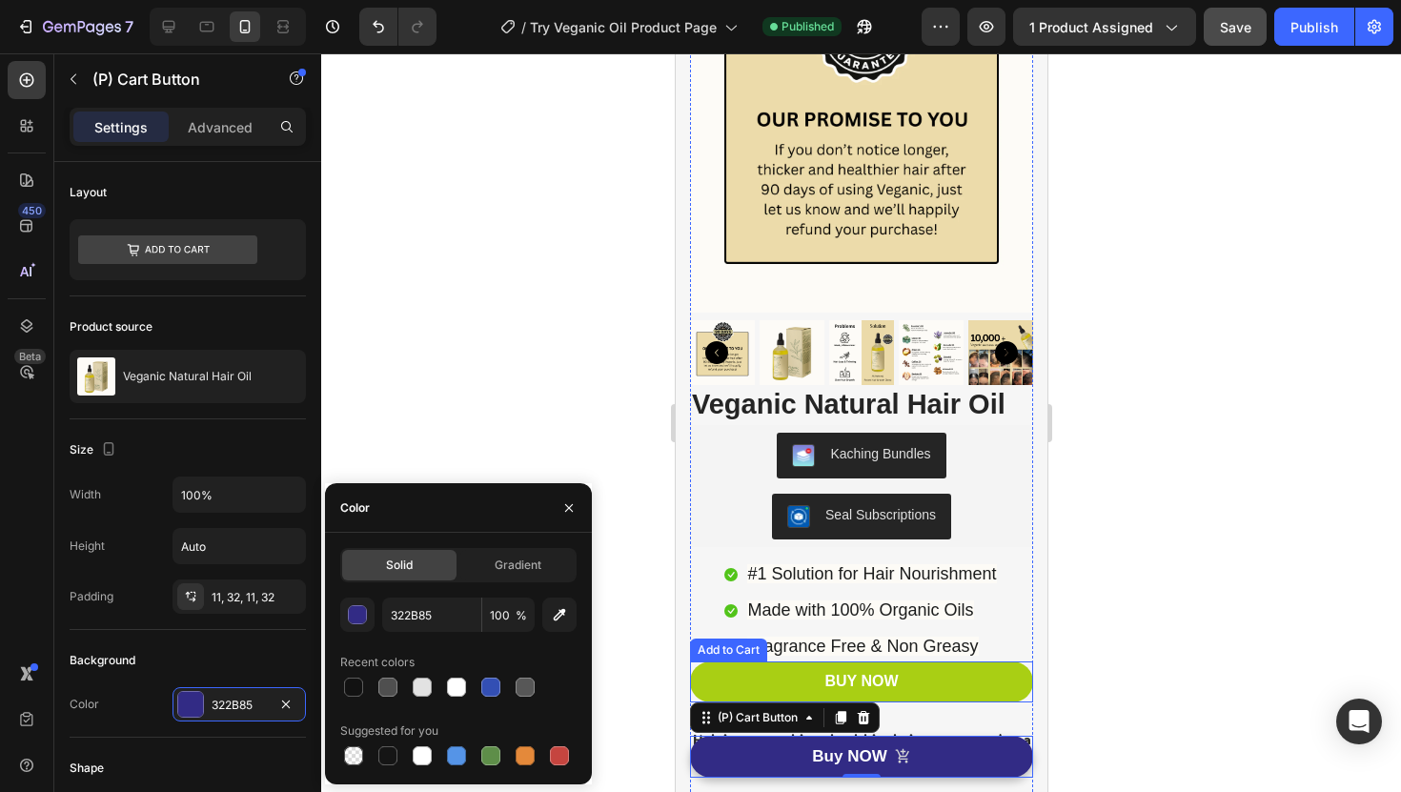
click at [943, 682] on button "BUY NOW" at bounding box center [860, 681] width 343 height 41
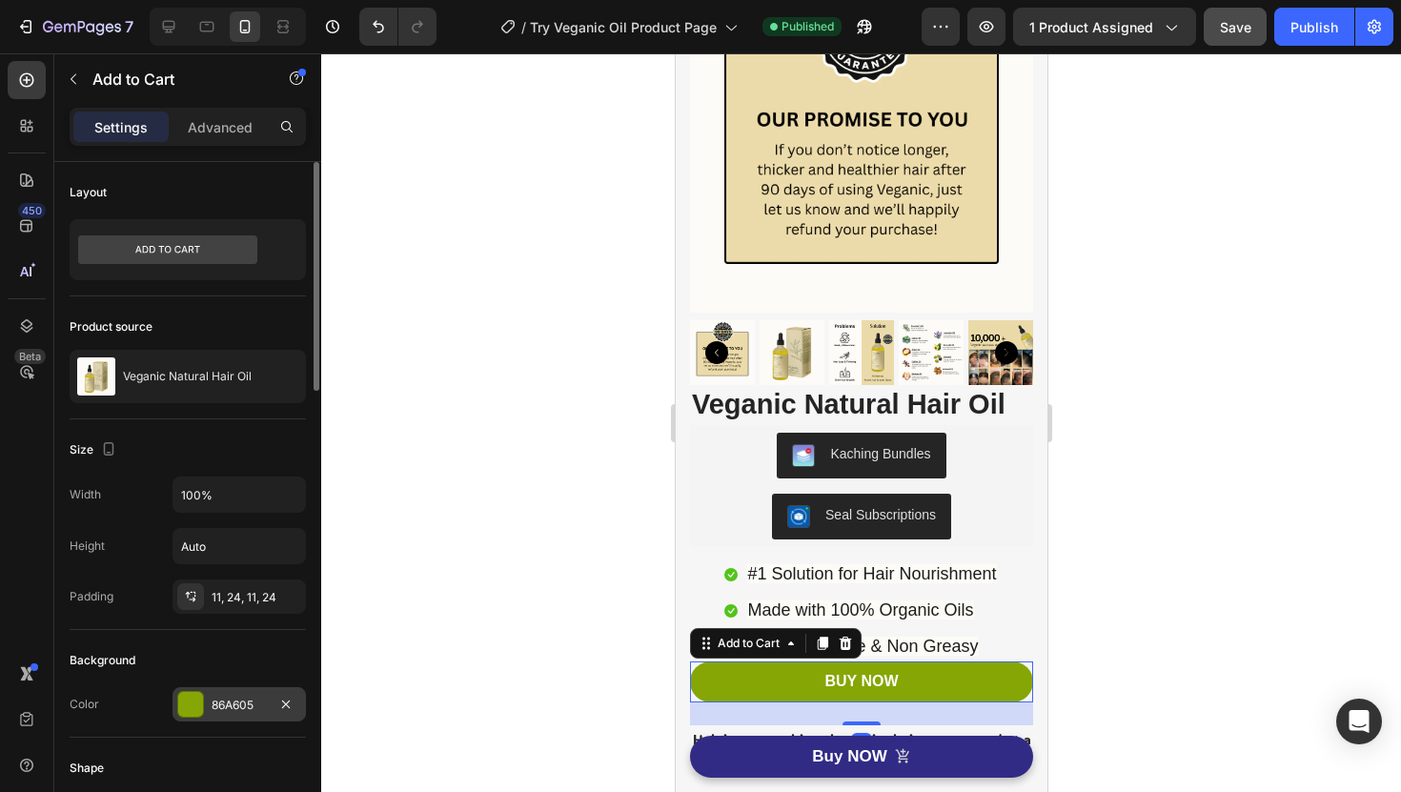
click at [247, 695] on div "86A605" at bounding box center [239, 704] width 133 height 34
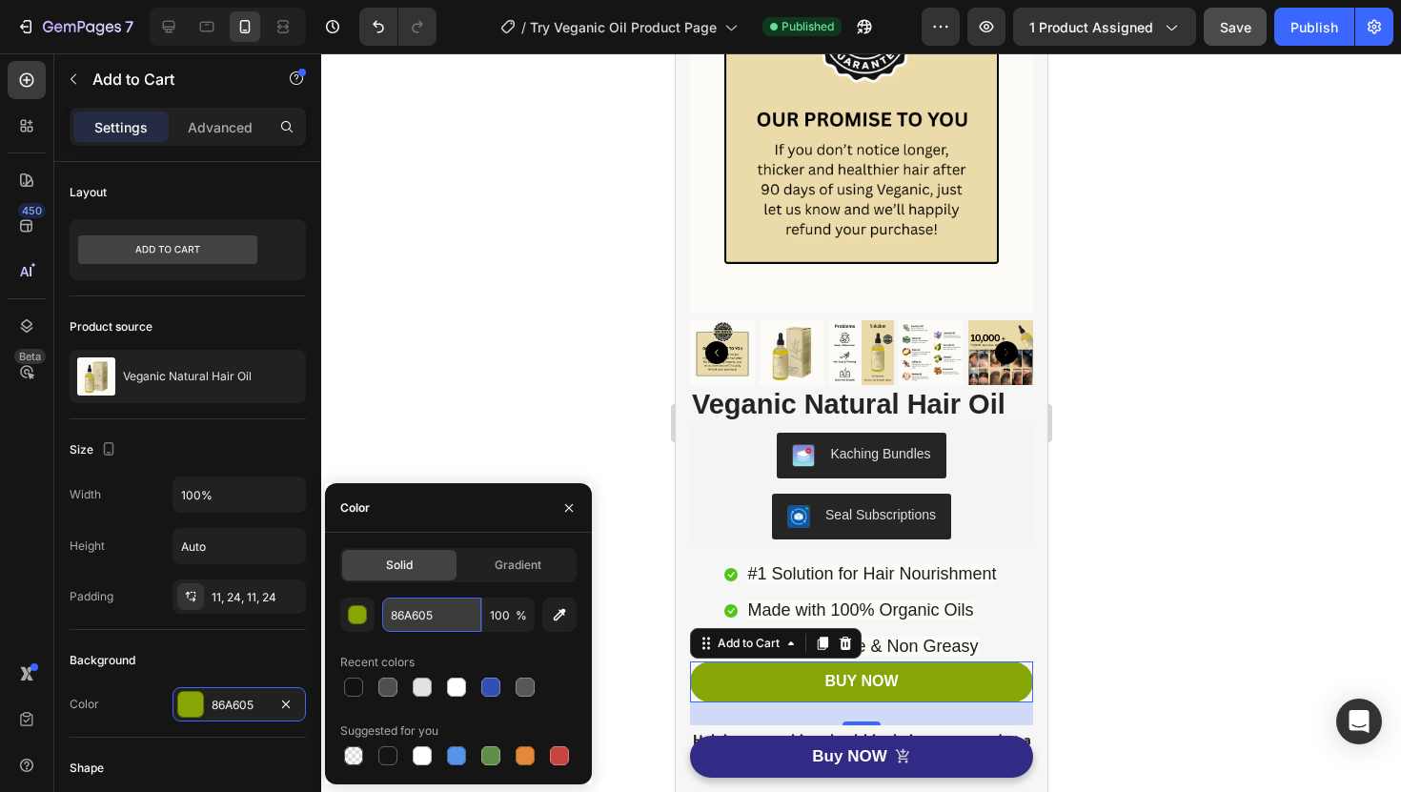
click at [437, 624] on input "86A605" at bounding box center [431, 615] width 99 height 34
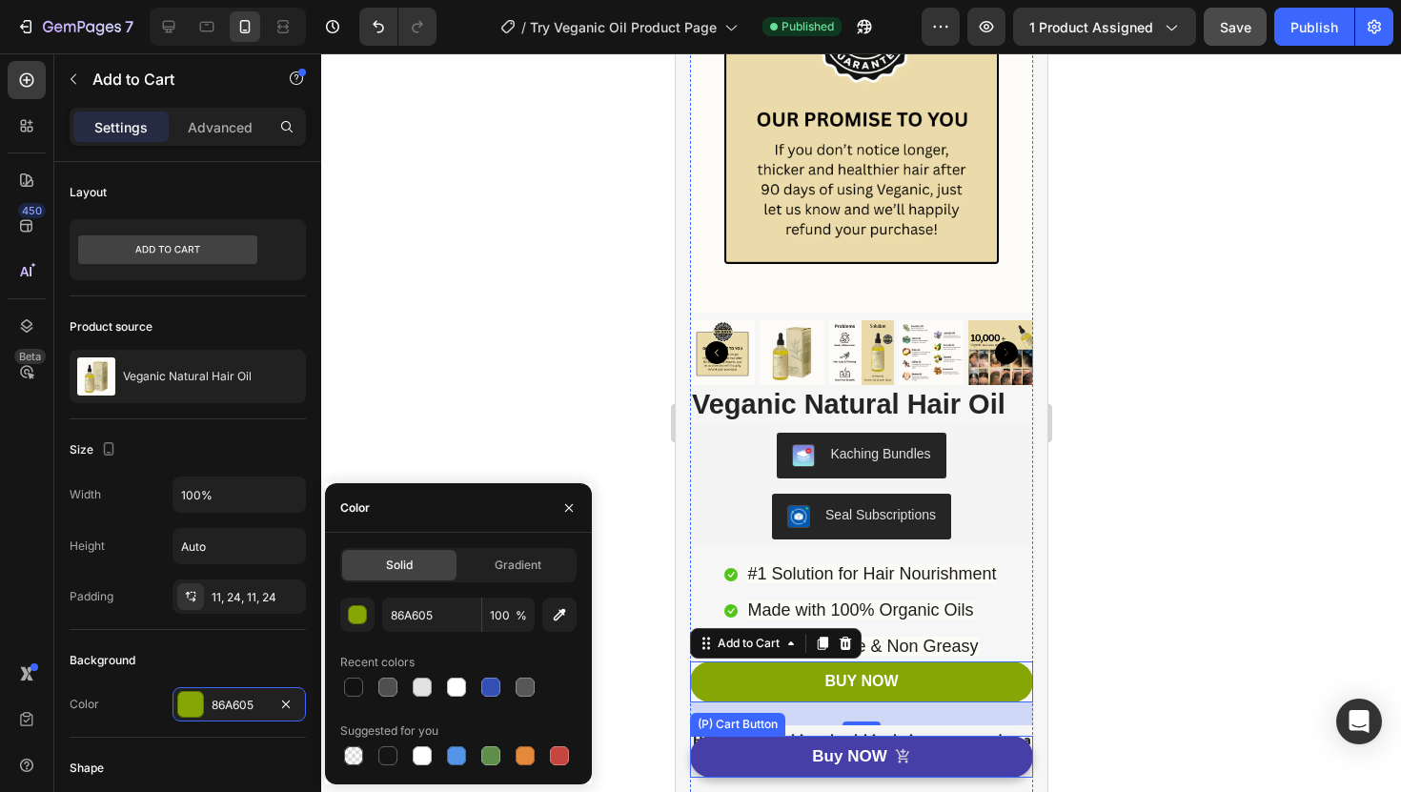
click at [725, 756] on button "Buy NOW" at bounding box center [860, 757] width 343 height 42
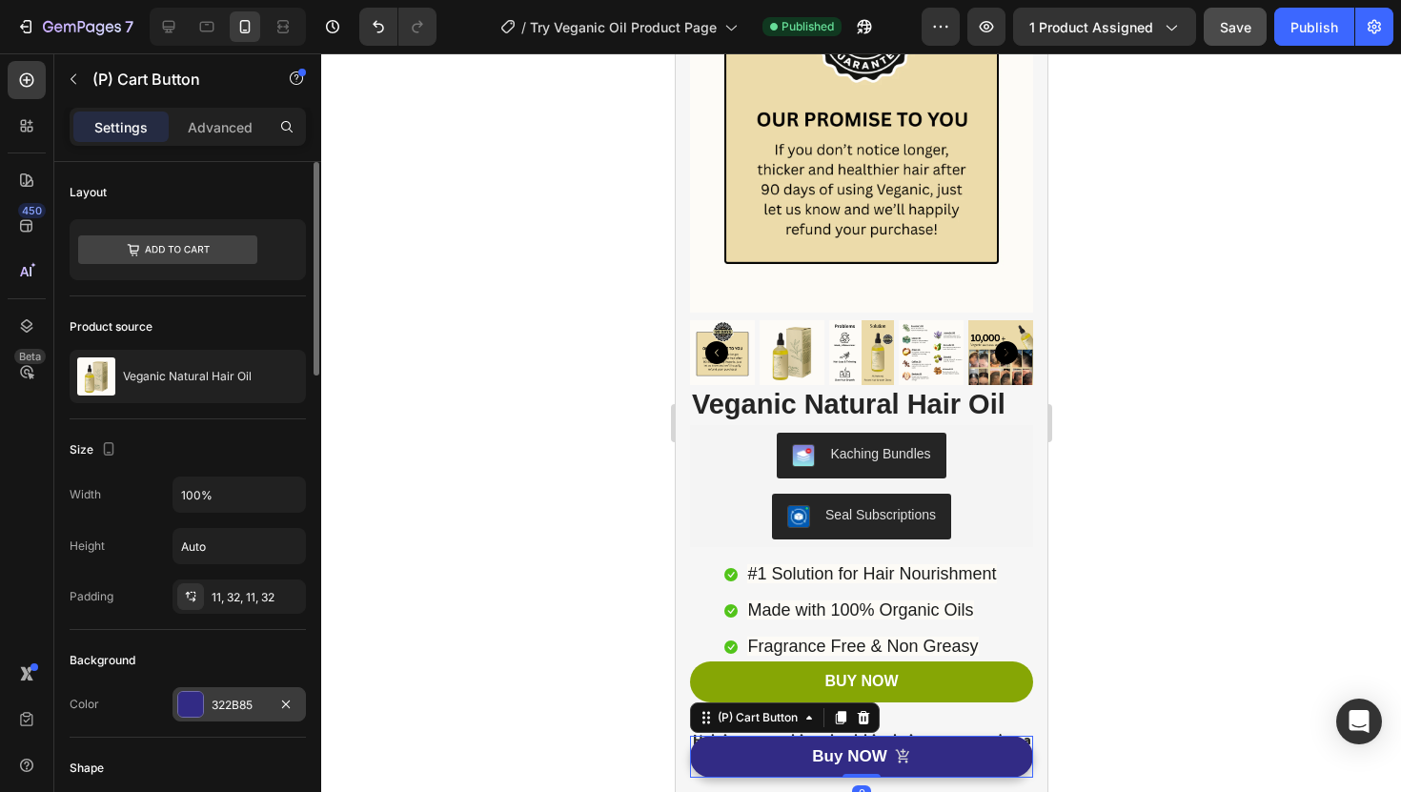
click at [264, 695] on div "322B85" at bounding box center [239, 704] width 133 height 34
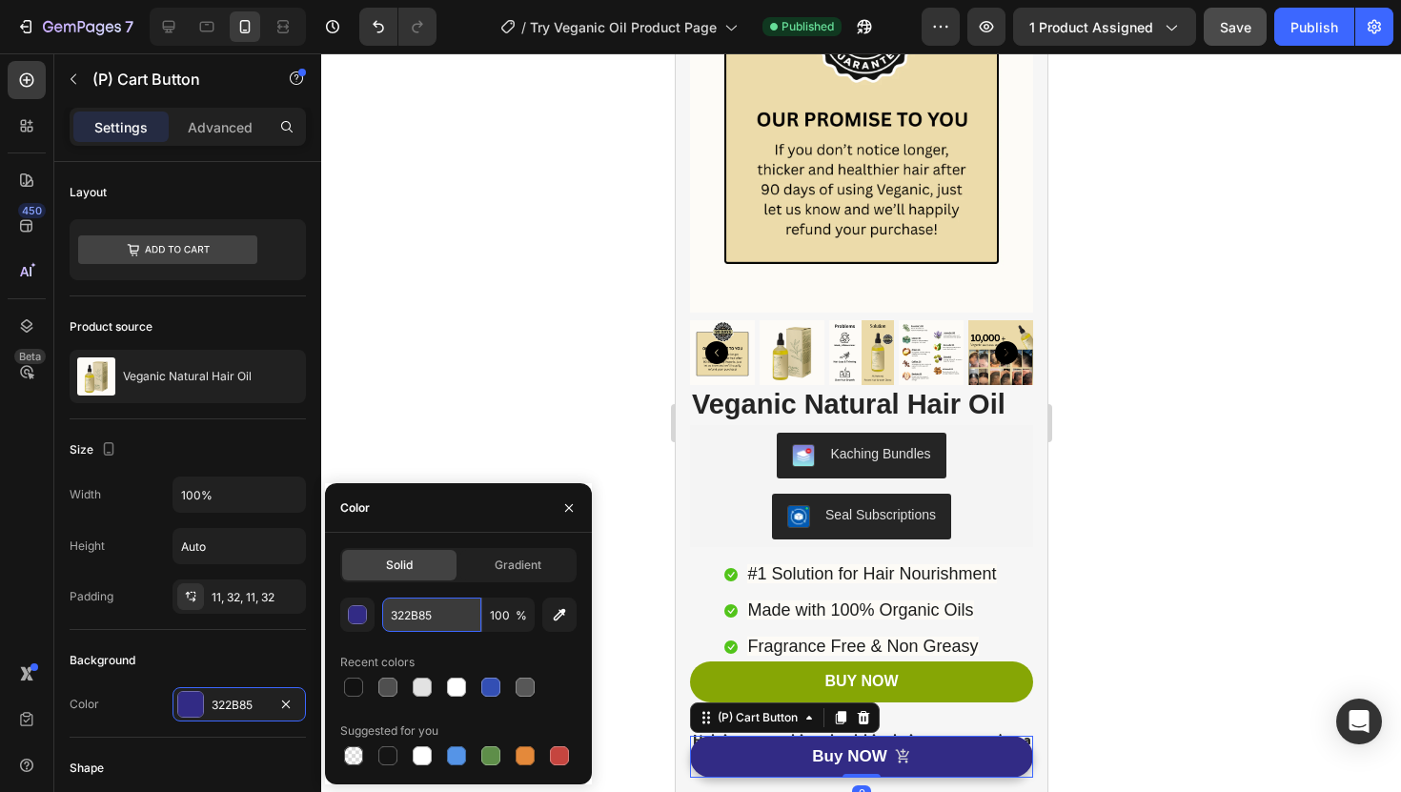
click at [427, 606] on input "322B85" at bounding box center [431, 615] width 99 height 34
paste input "86A60"
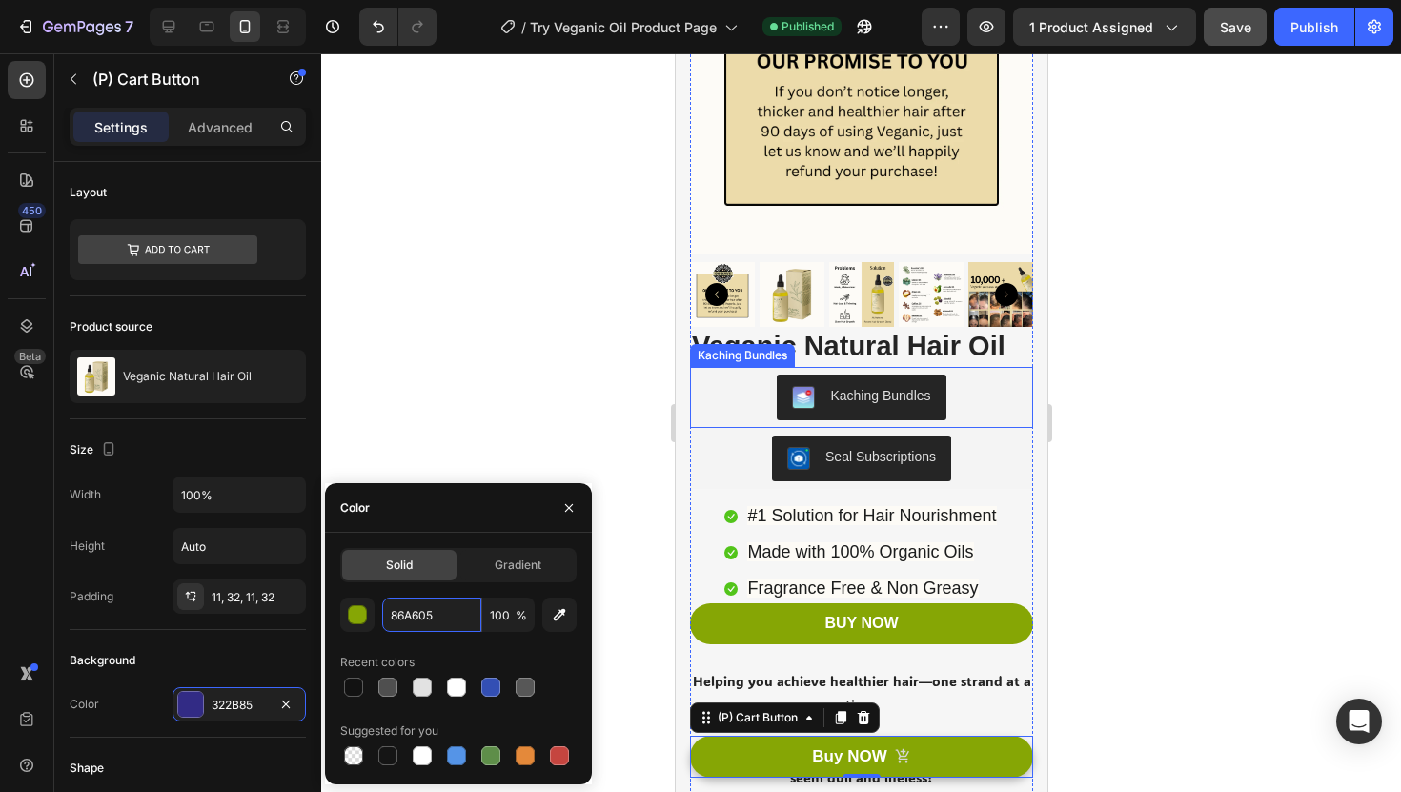
scroll to position [218, 0]
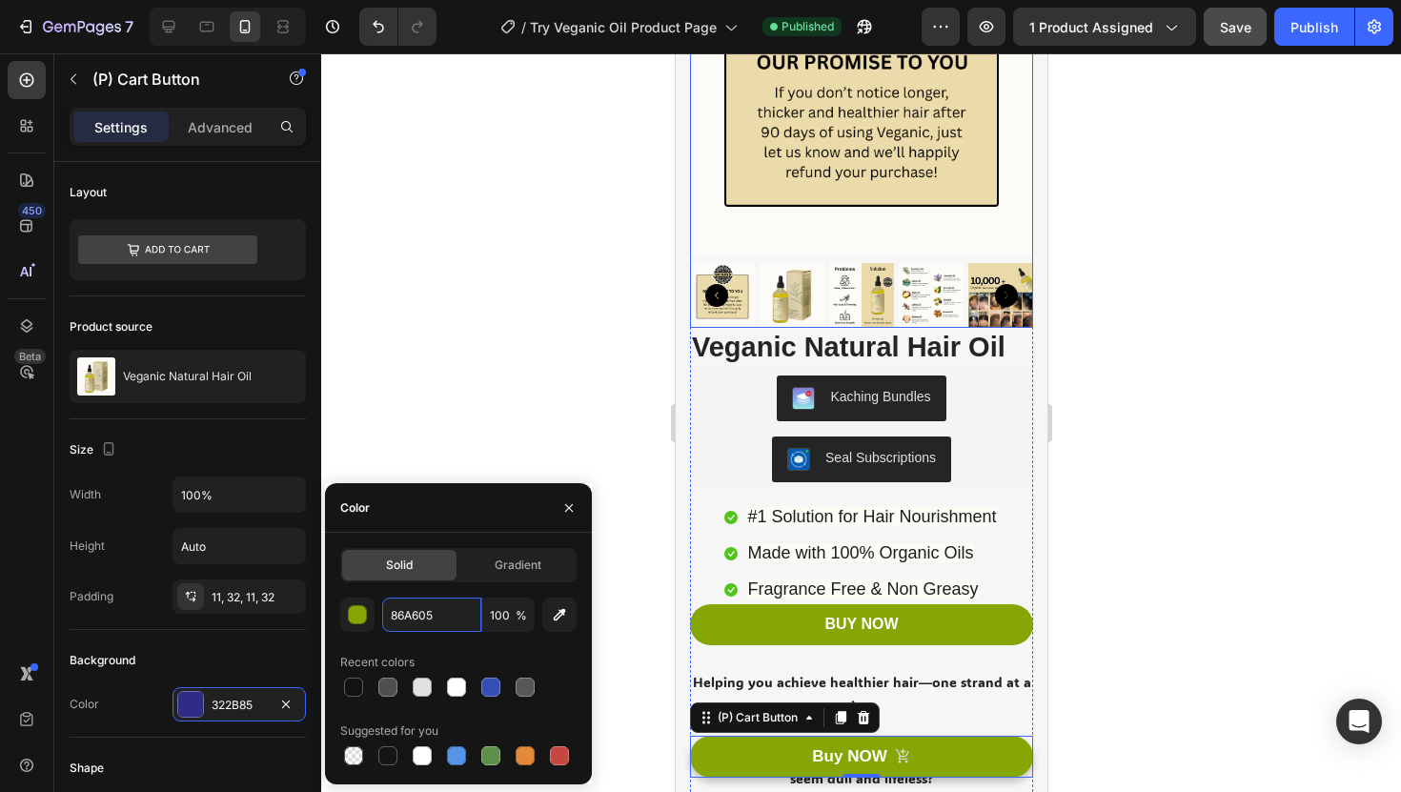
type input "86A605"
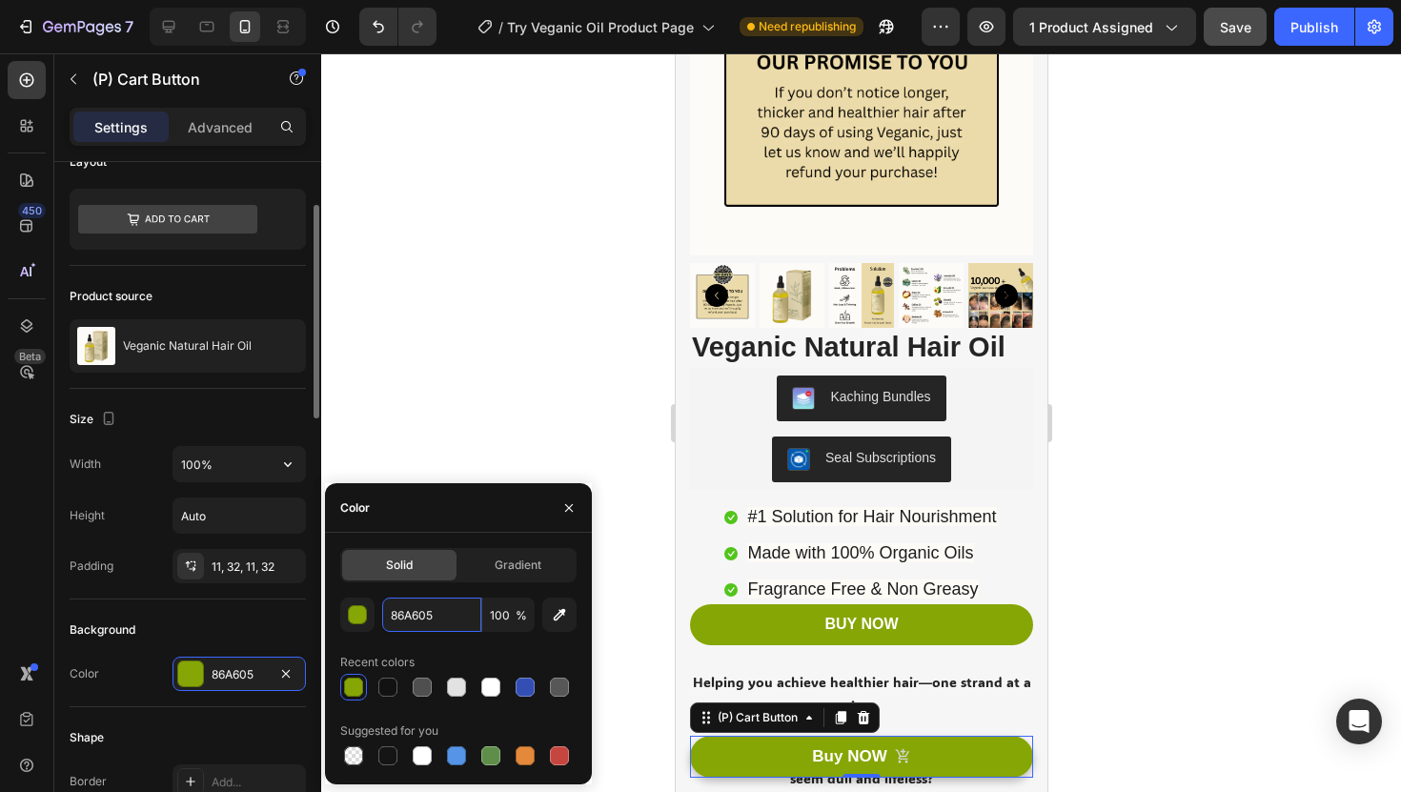
scroll to position [0, 0]
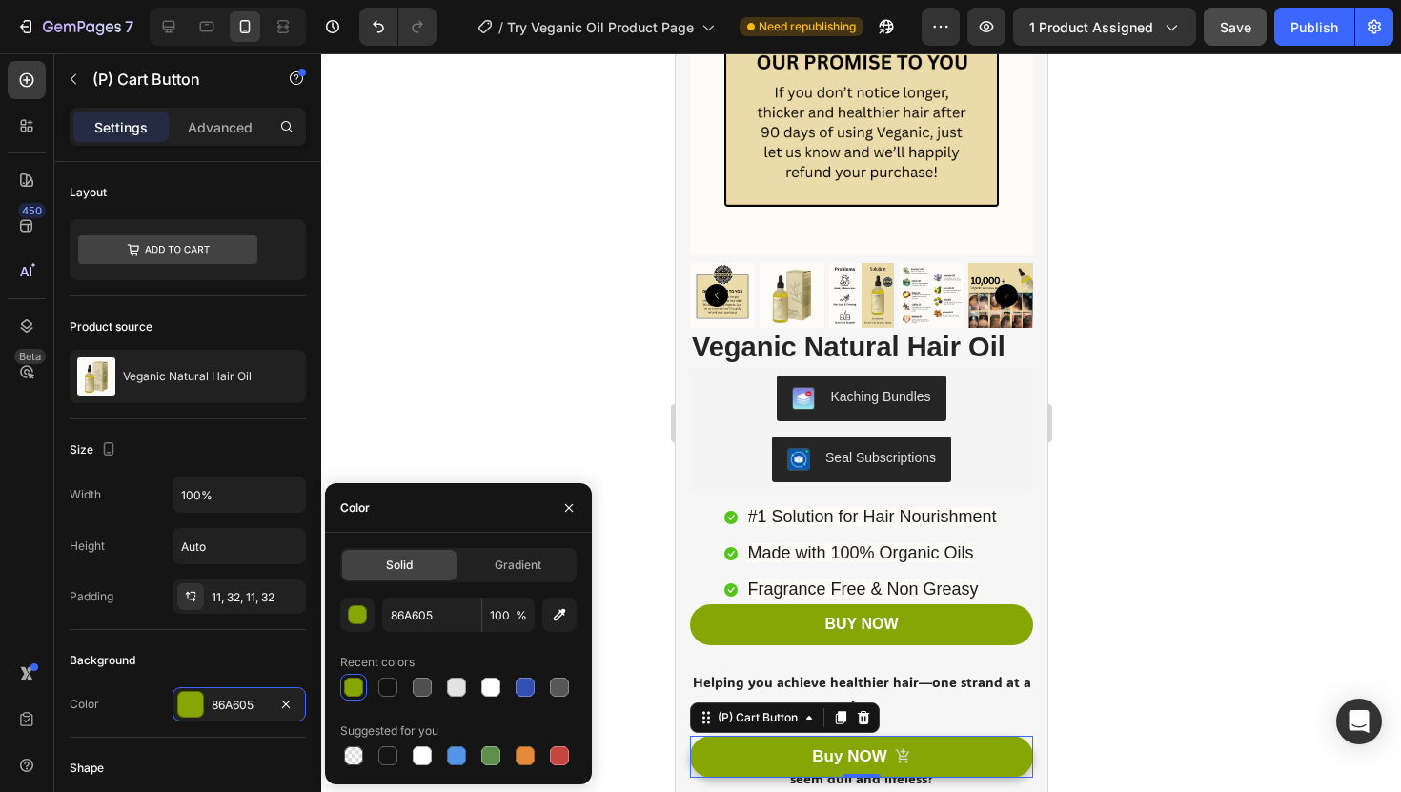
click at [407, 336] on div at bounding box center [861, 422] width 1080 height 739
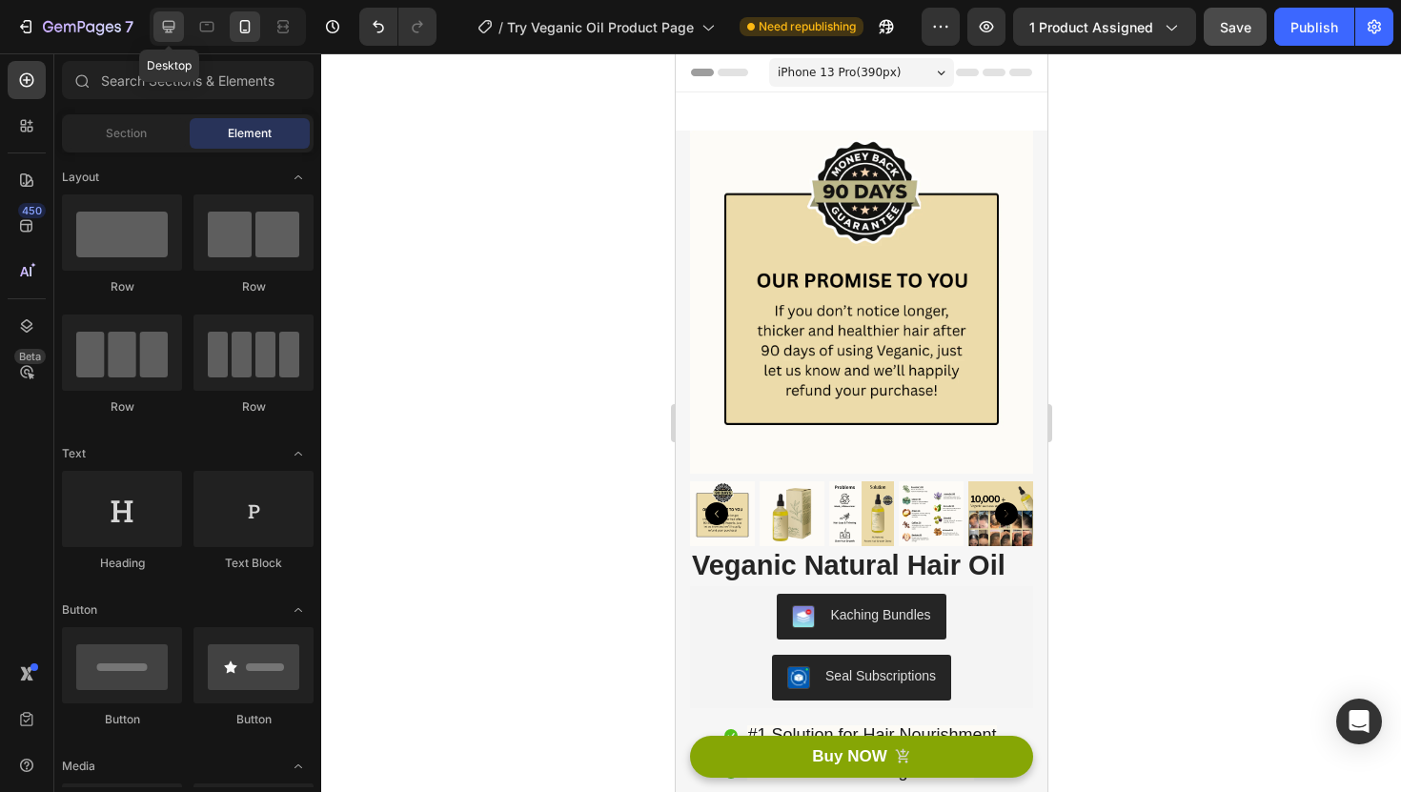
click at [181, 23] on div at bounding box center [168, 26] width 31 height 31
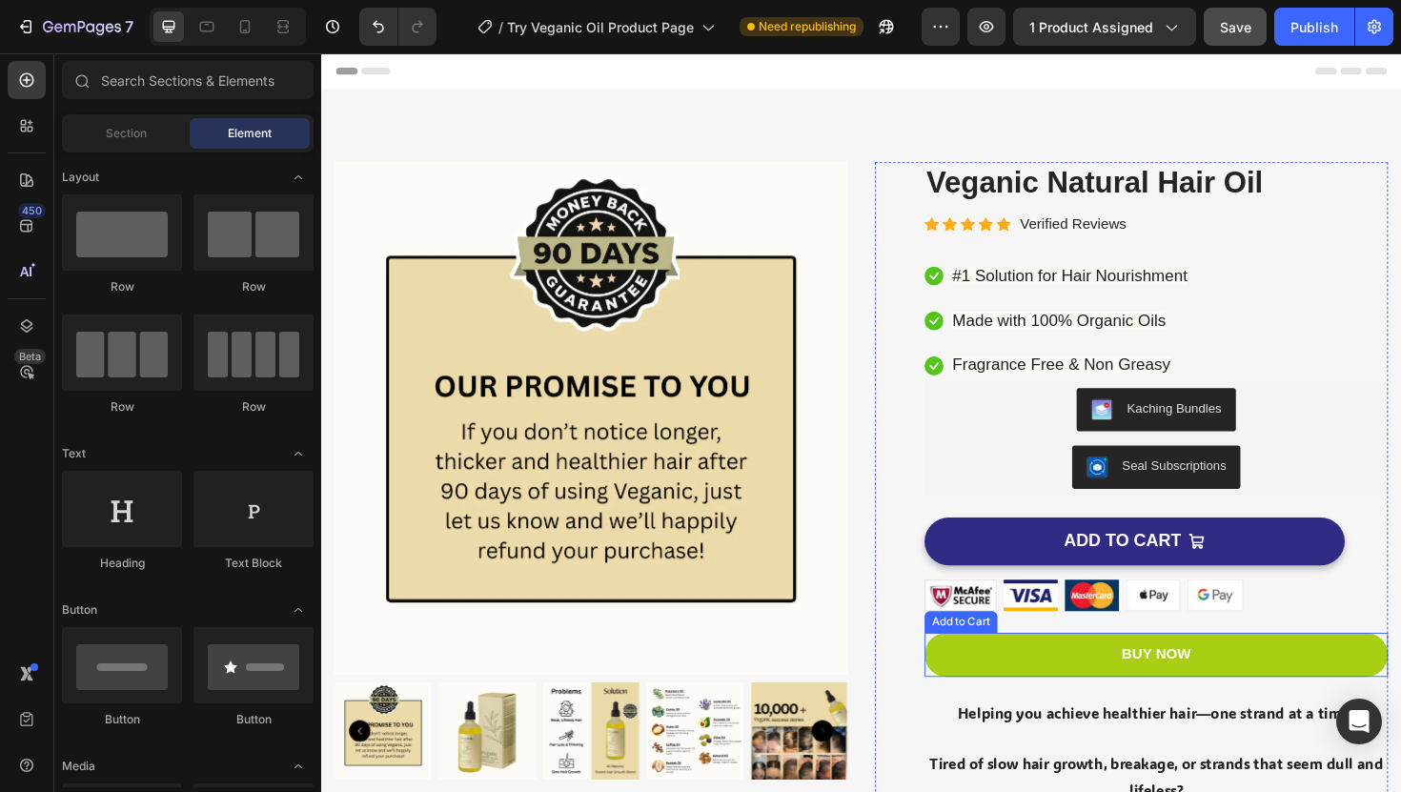
click at [1121, 701] on button "BUY NOW" at bounding box center [1205, 690] width 491 height 47
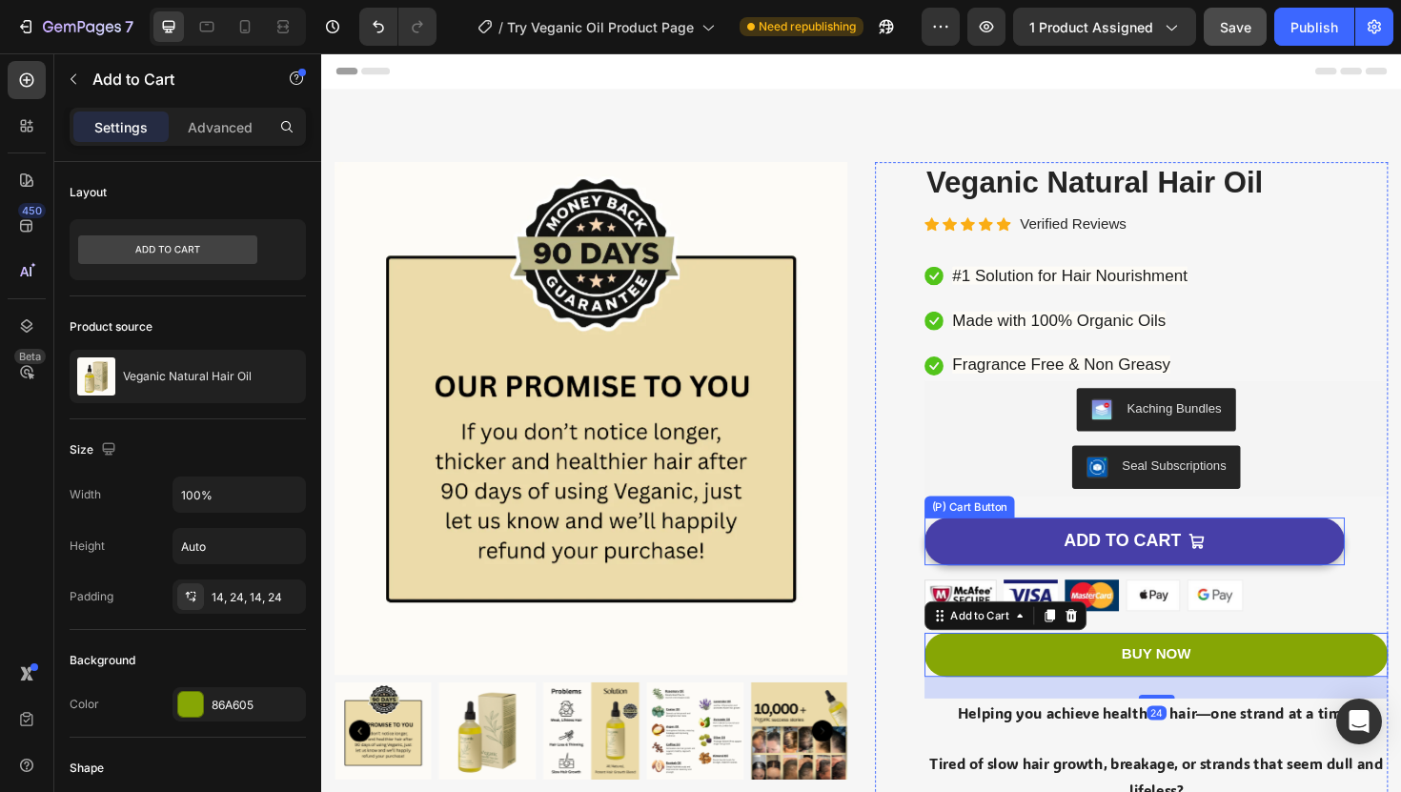
click at [1078, 570] on button "ADD TO CART" at bounding box center [1182, 570] width 445 height 51
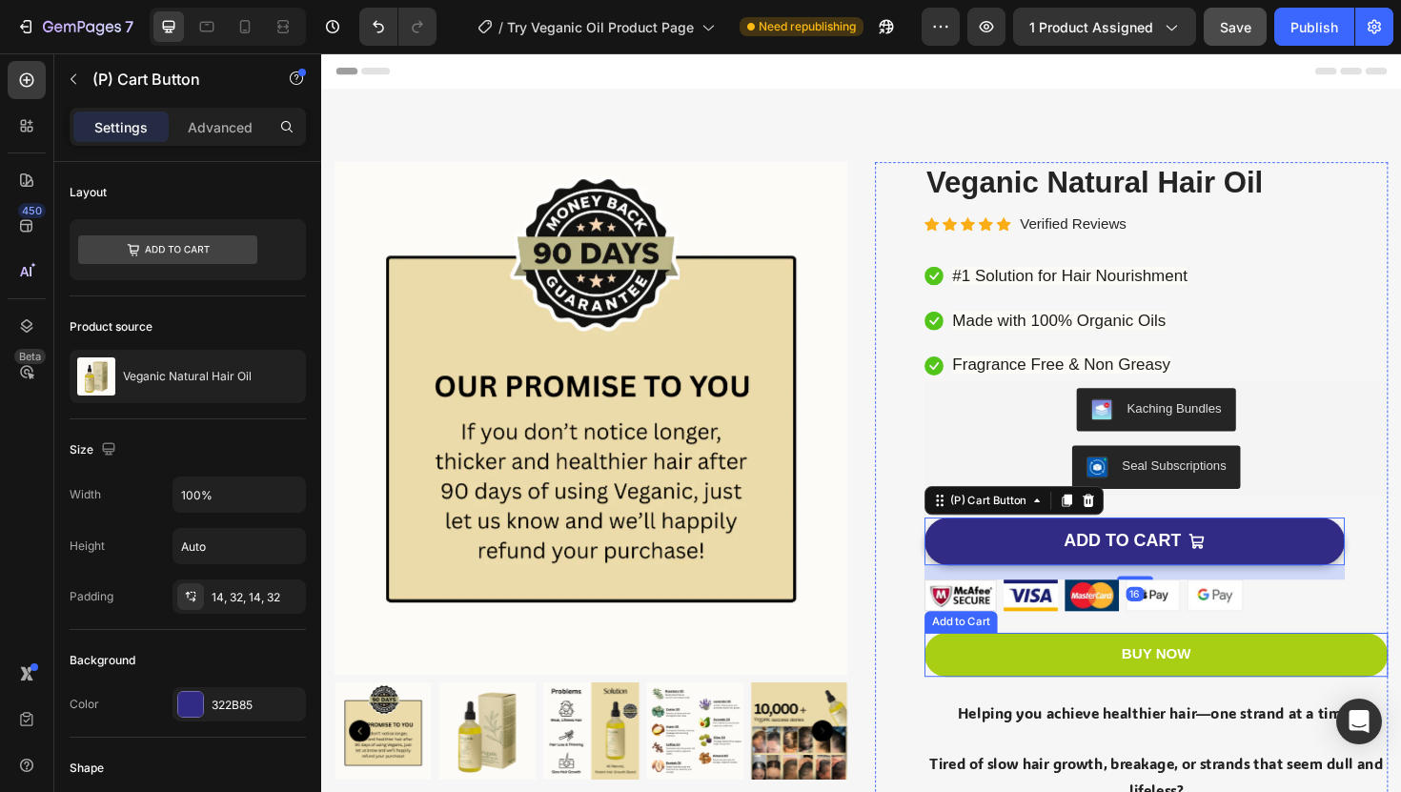
click at [1106, 687] on button "BUY NOW" at bounding box center [1205, 690] width 491 height 47
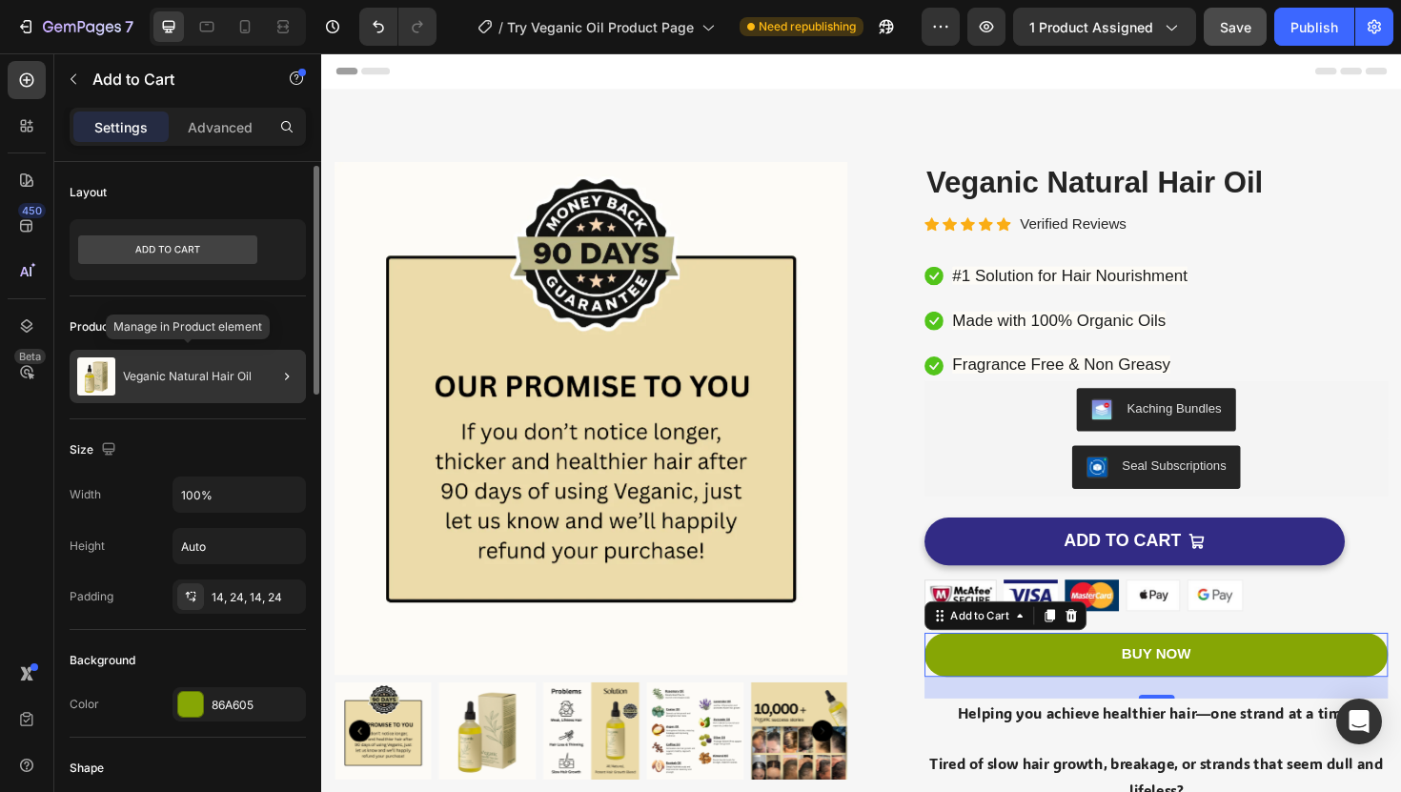
scroll to position [1358, 0]
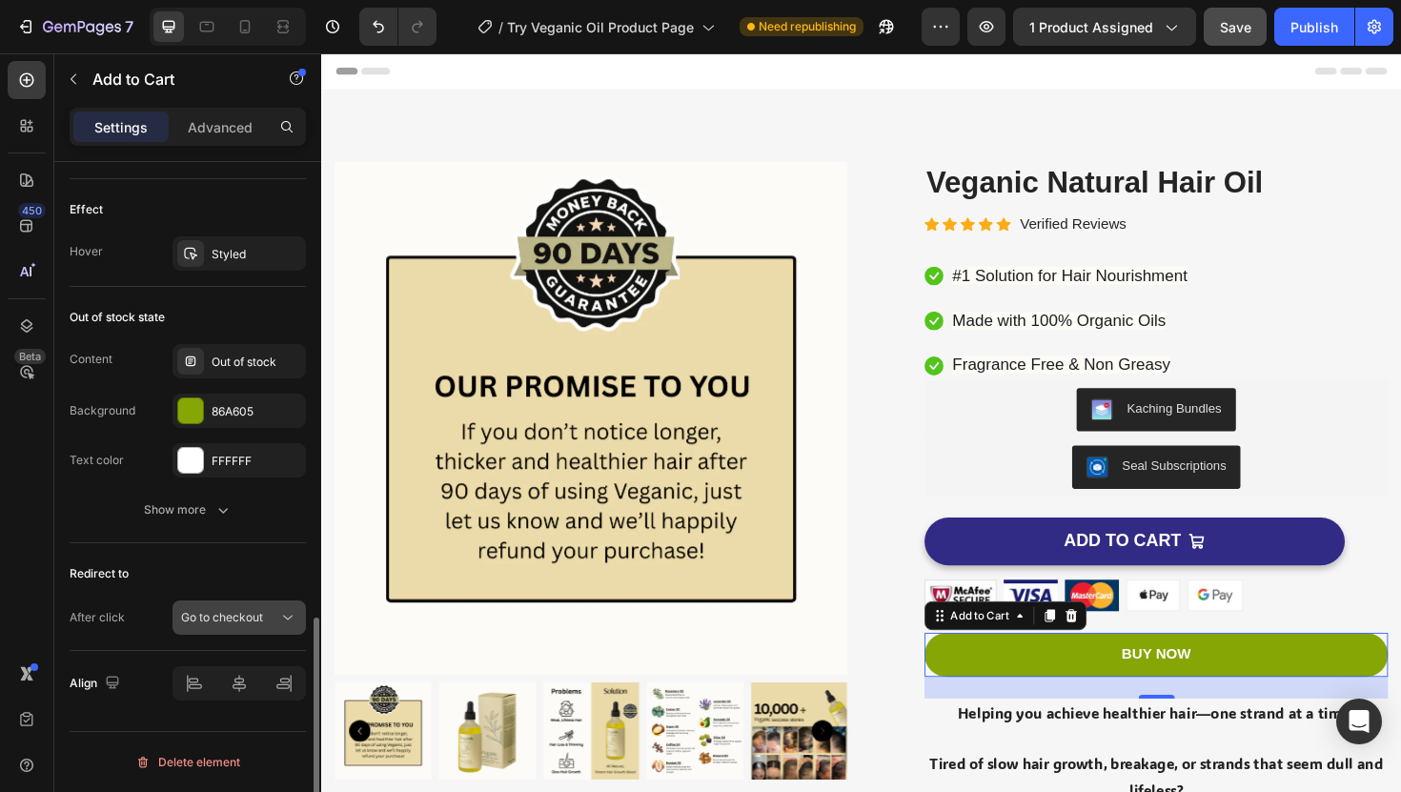
click at [252, 623] on span "Go to checkout" at bounding box center [222, 617] width 82 height 14
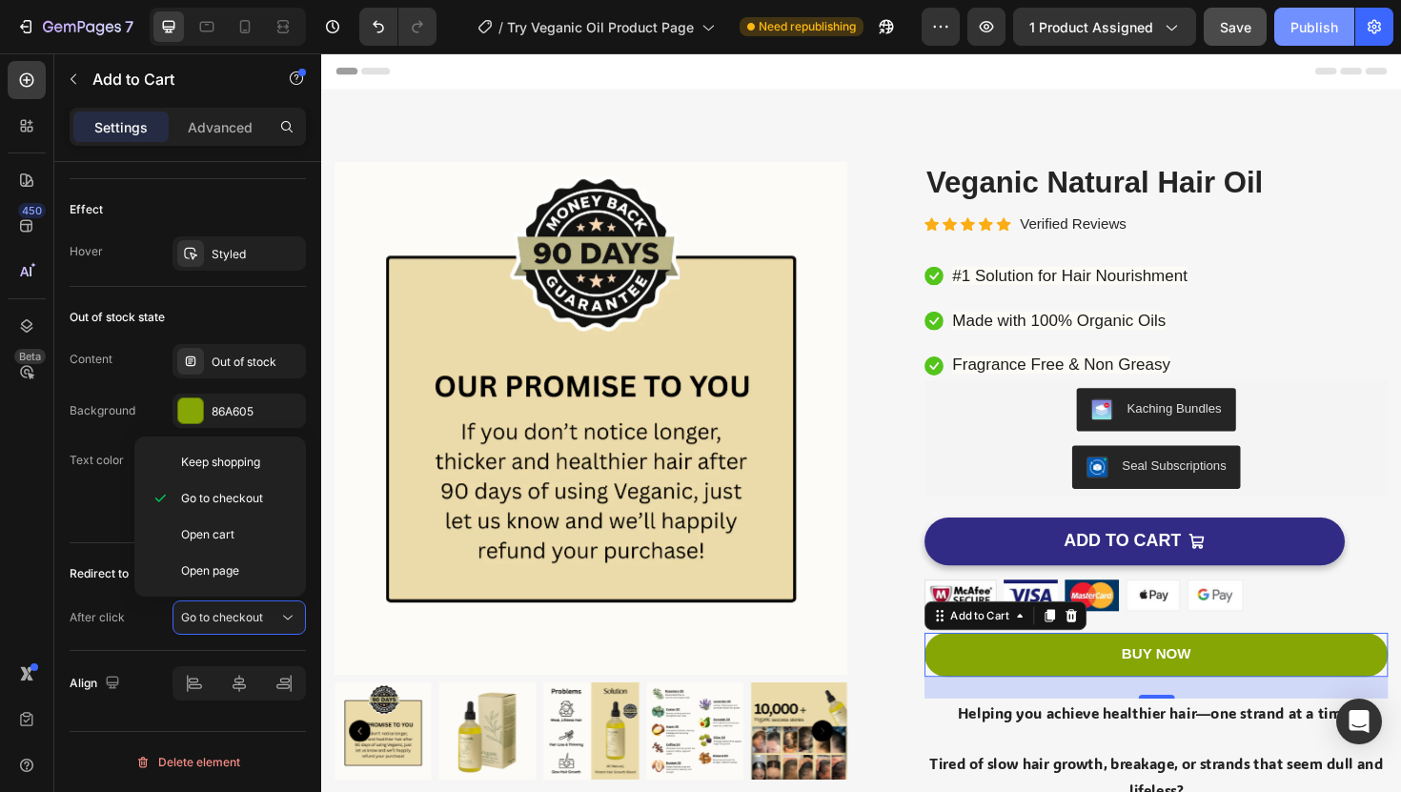
click at [1323, 24] on div "Publish" at bounding box center [1315, 27] width 48 height 20
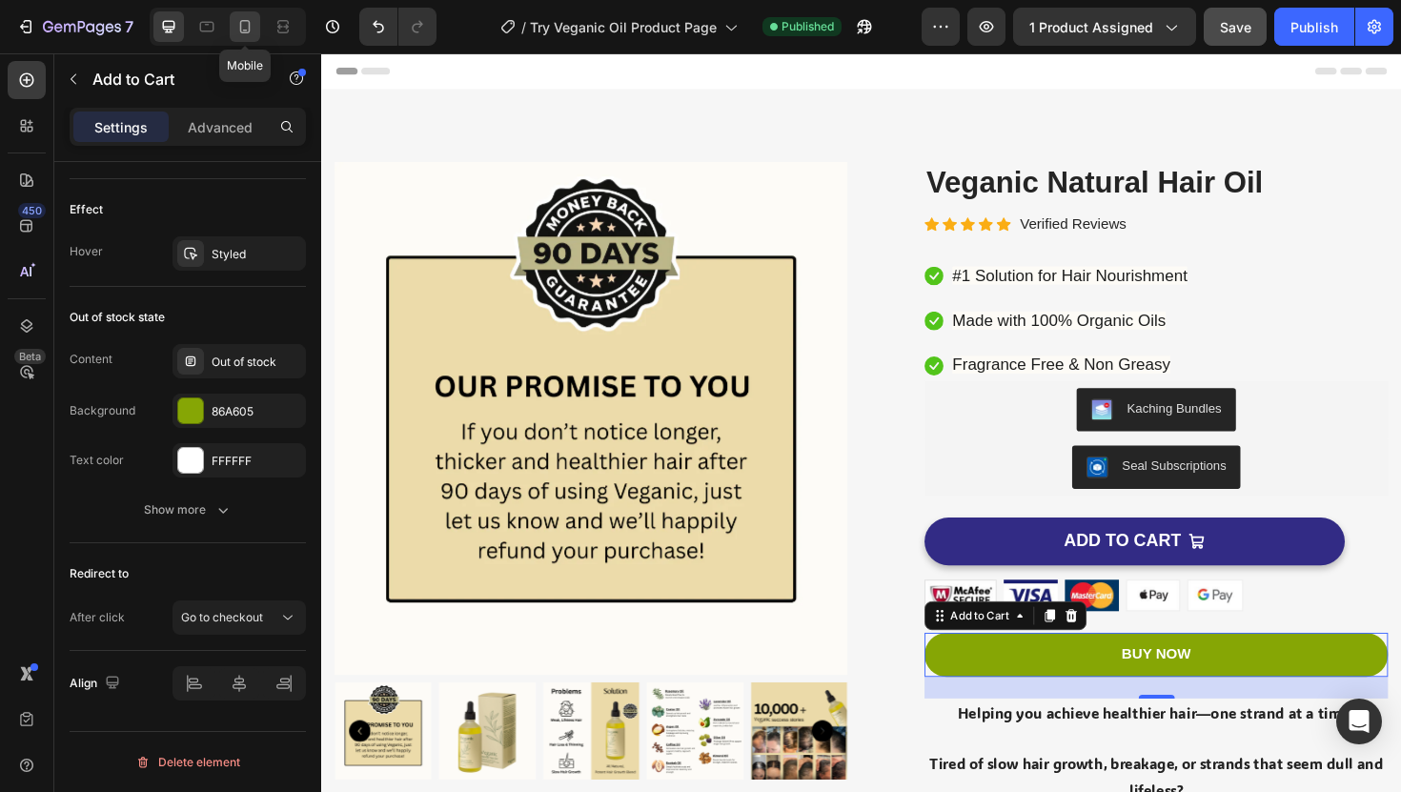
click at [246, 32] on icon at bounding box center [245, 26] width 10 height 13
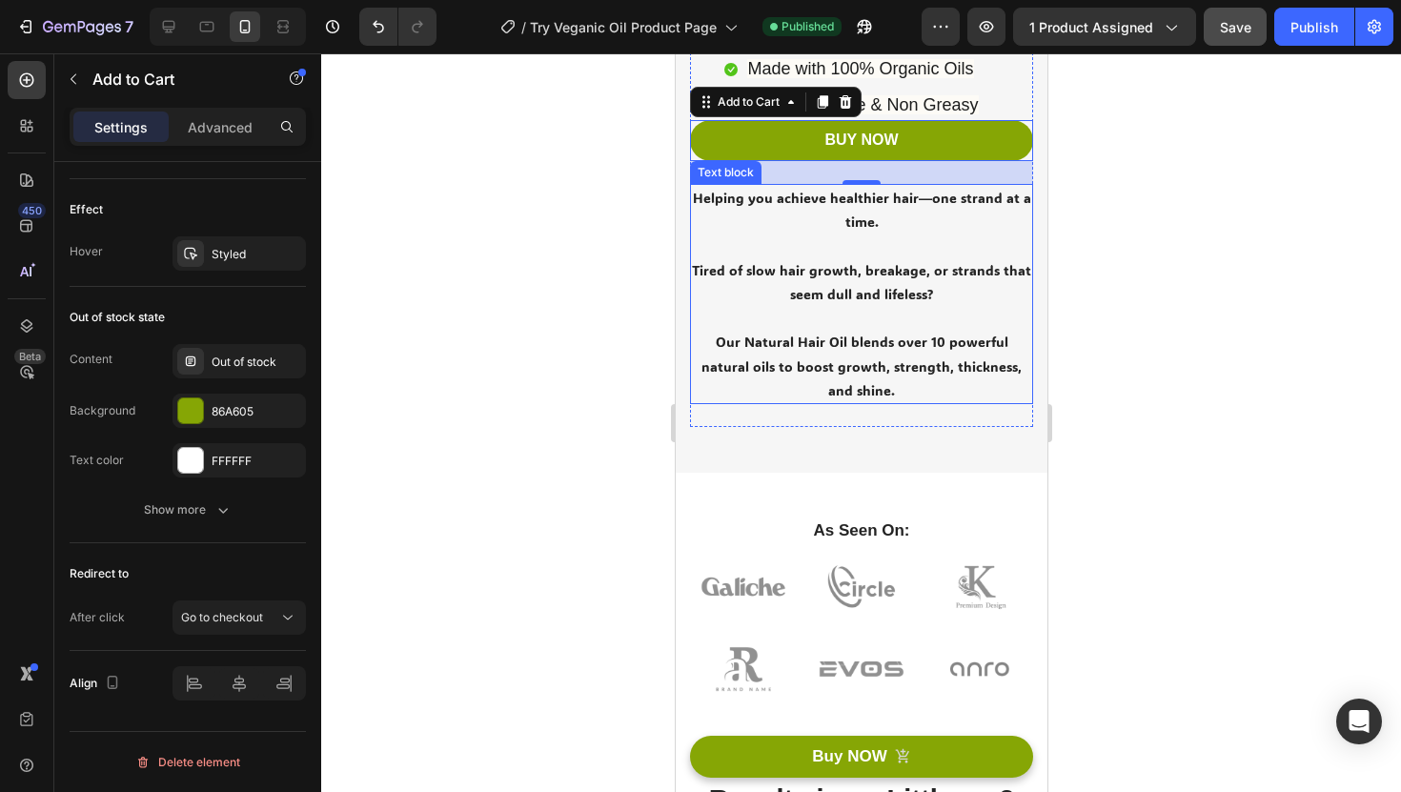
scroll to position [540, 0]
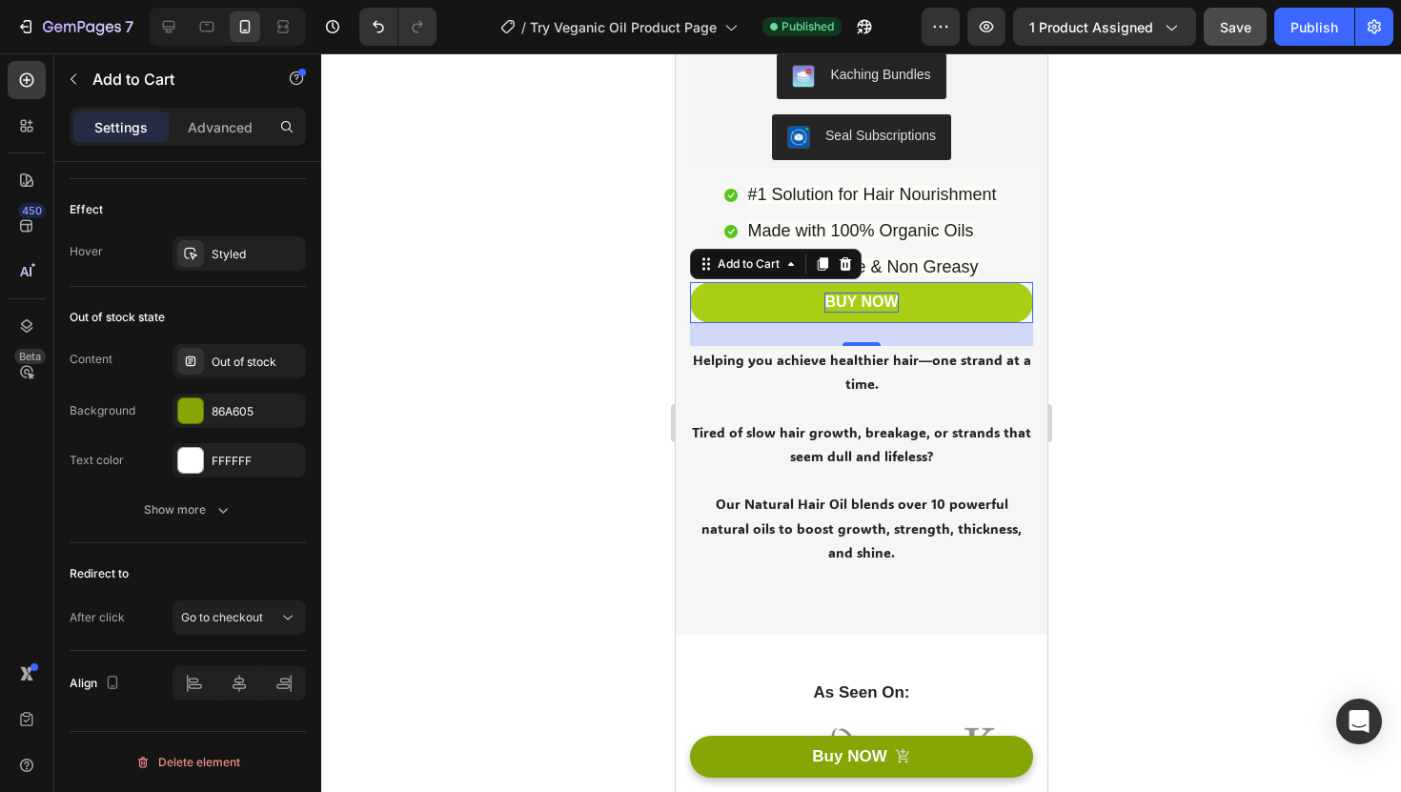
click at [852, 311] on div "BUY NOW" at bounding box center [860, 303] width 73 height 20
click at [863, 305] on p "BUY NOW" at bounding box center [860, 303] width 73 height 20
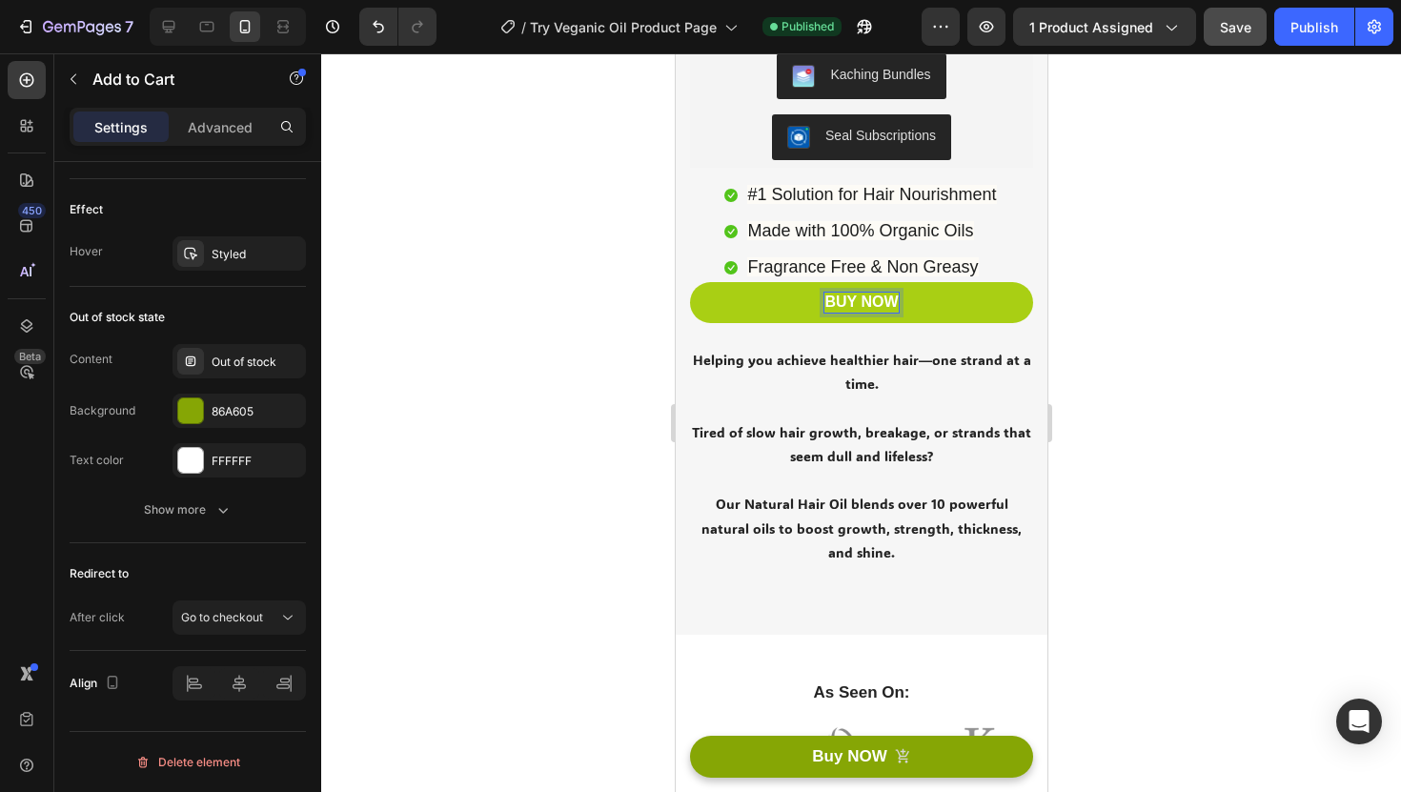
click at [863, 305] on p "BUY NOW" at bounding box center [860, 303] width 73 height 20
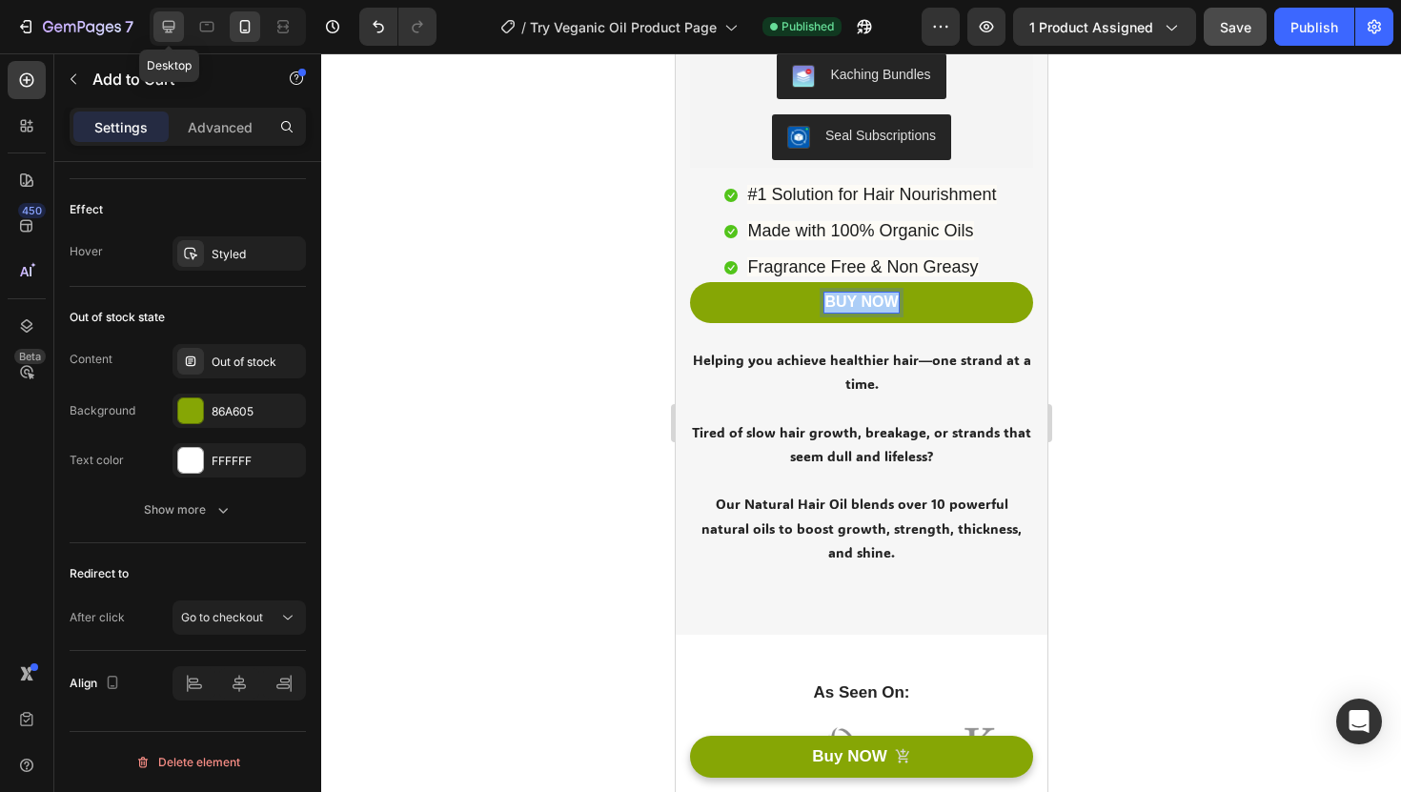
click at [154, 26] on div at bounding box center [168, 26] width 31 height 31
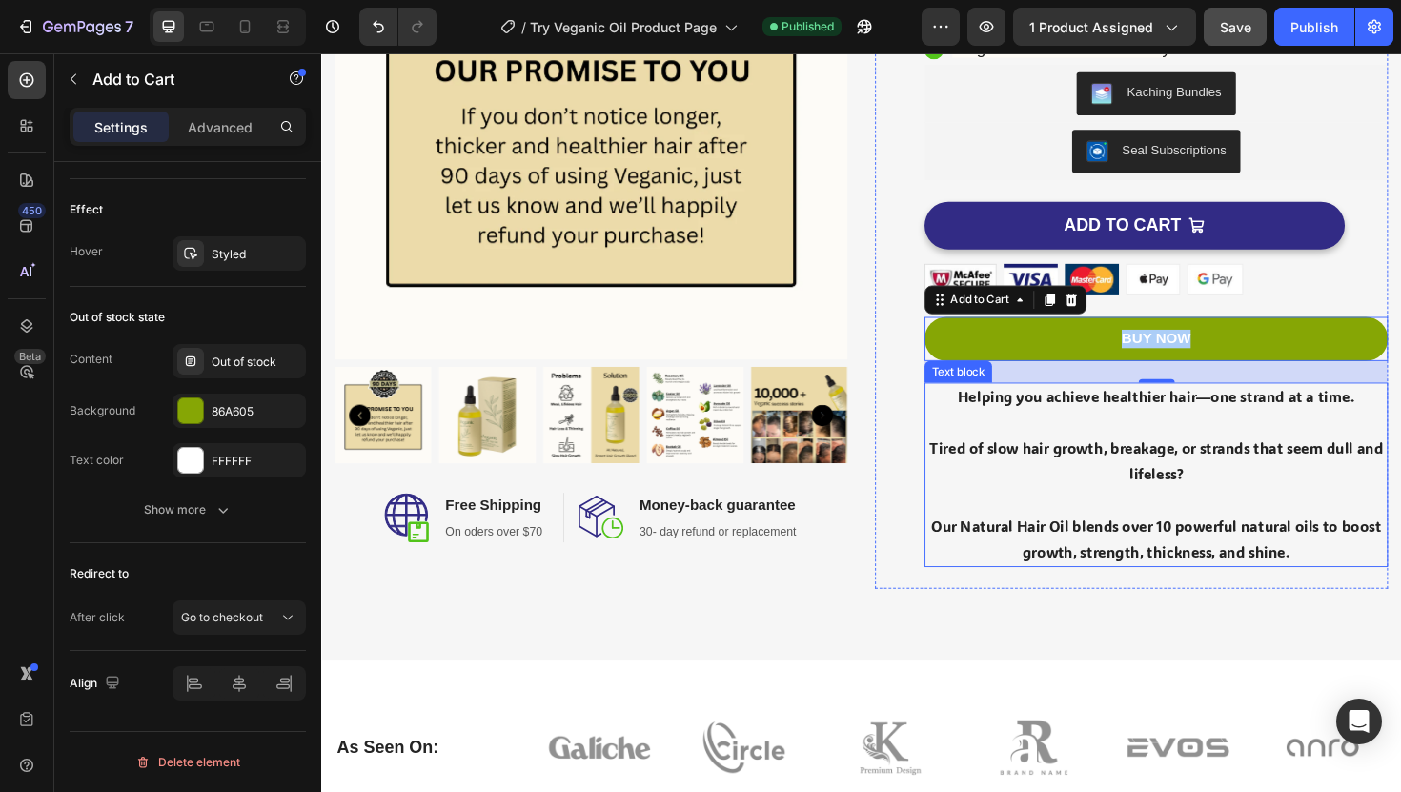
scroll to position [308, 0]
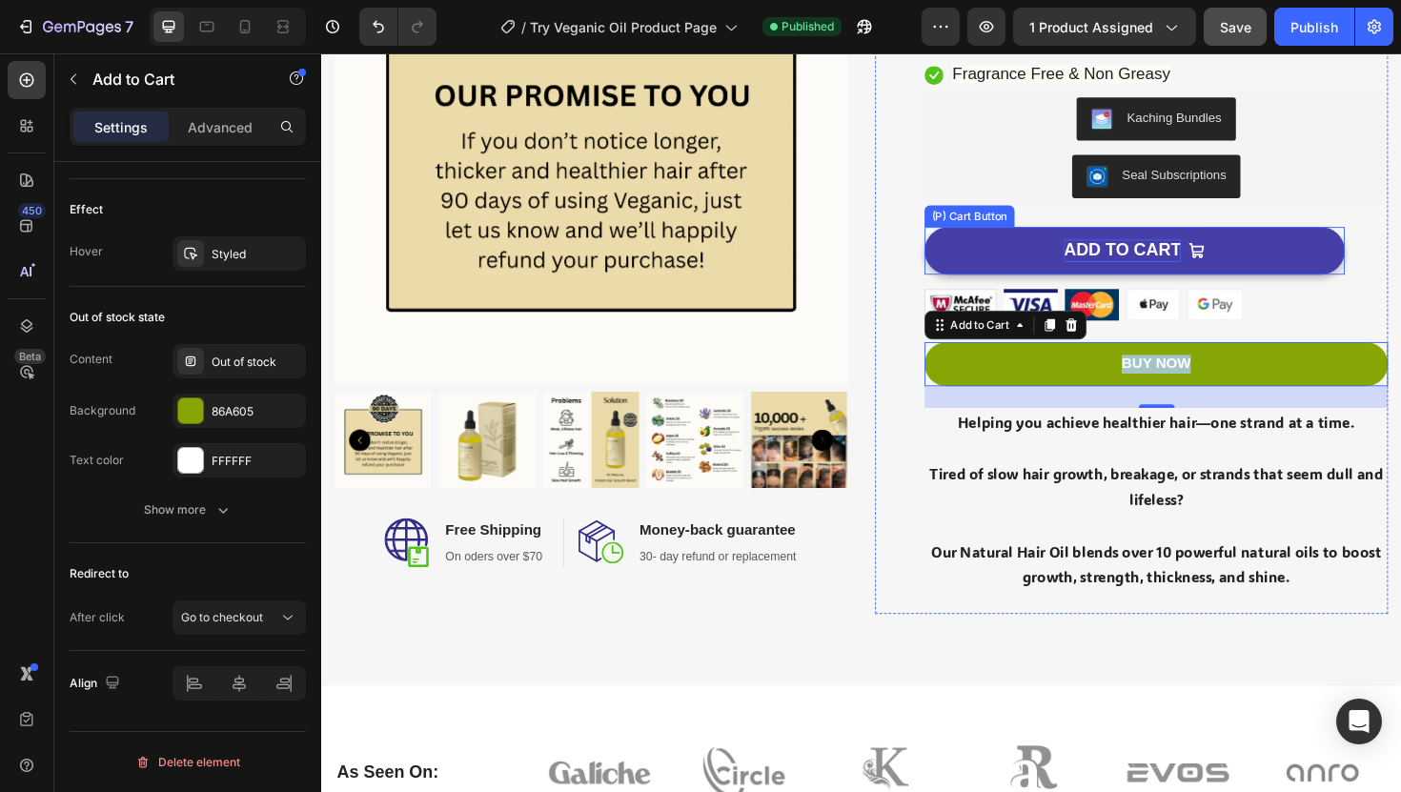
click at [1196, 255] on div "ADD TO CART" at bounding box center [1170, 263] width 125 height 24
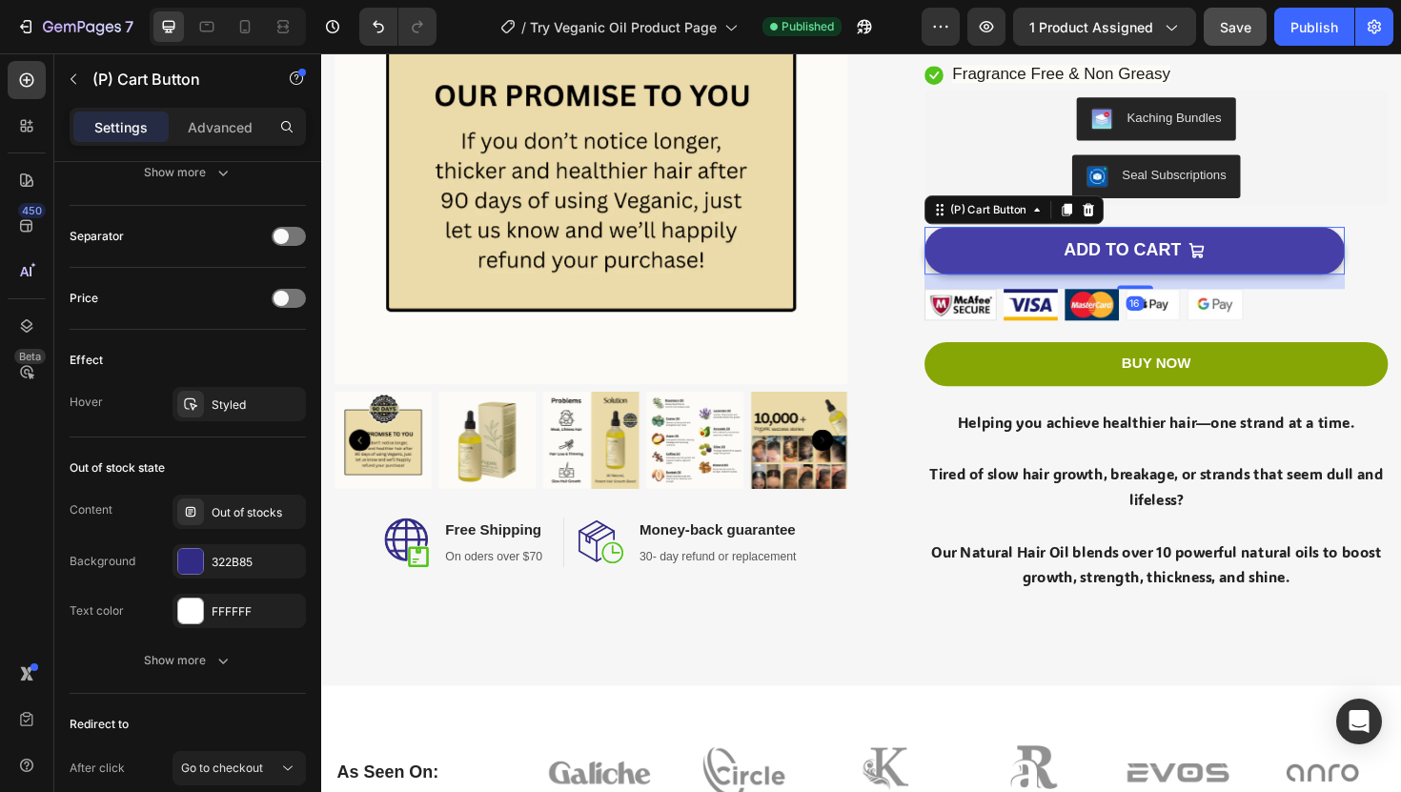
click at [1251, 258] on icon "ADD TO CART" at bounding box center [1248, 263] width 18 height 18
click at [1205, 256] on div "ADD TO CART" at bounding box center [1170, 263] width 125 height 24
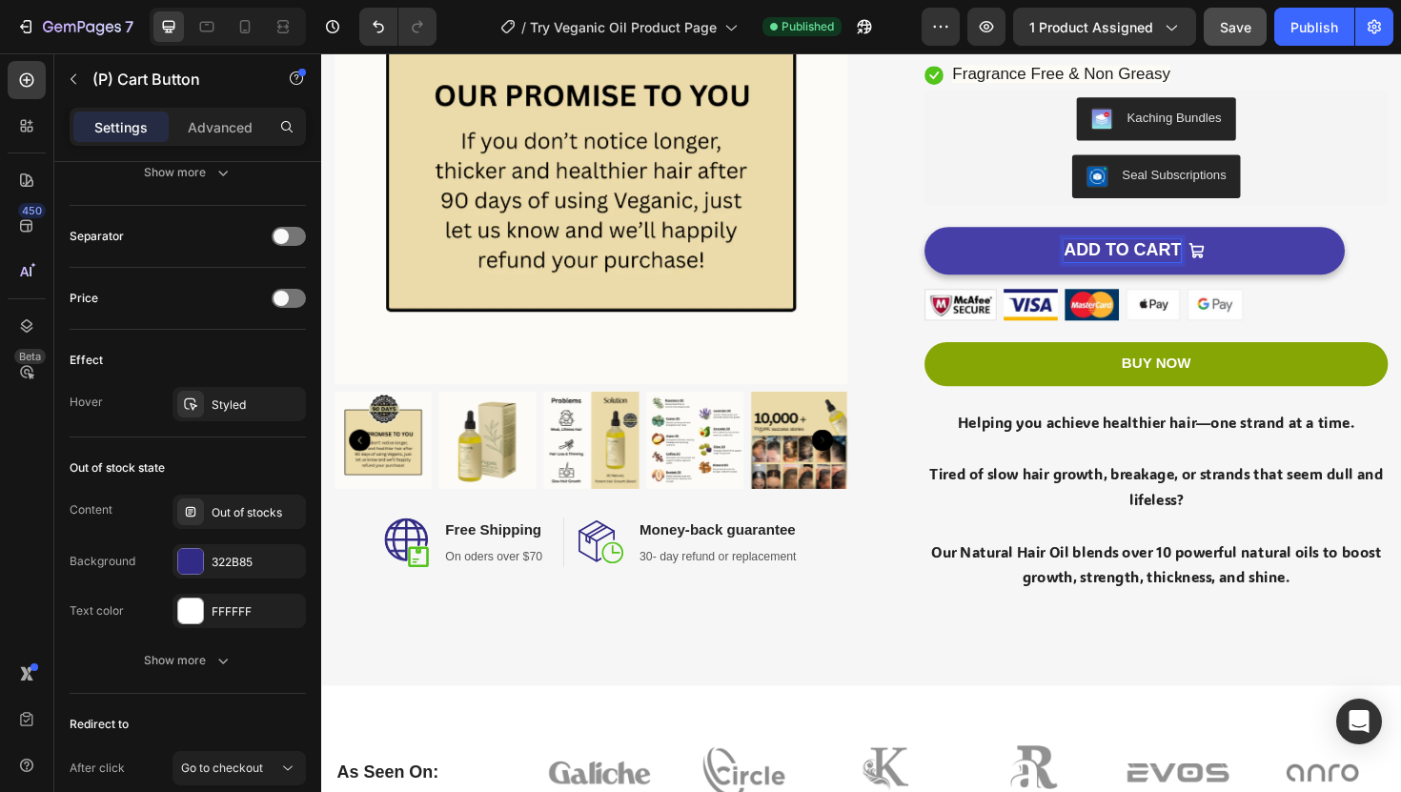
click at [1205, 256] on p "ADD TO CART" at bounding box center [1170, 263] width 125 height 24
copy p "ADD TO CART"
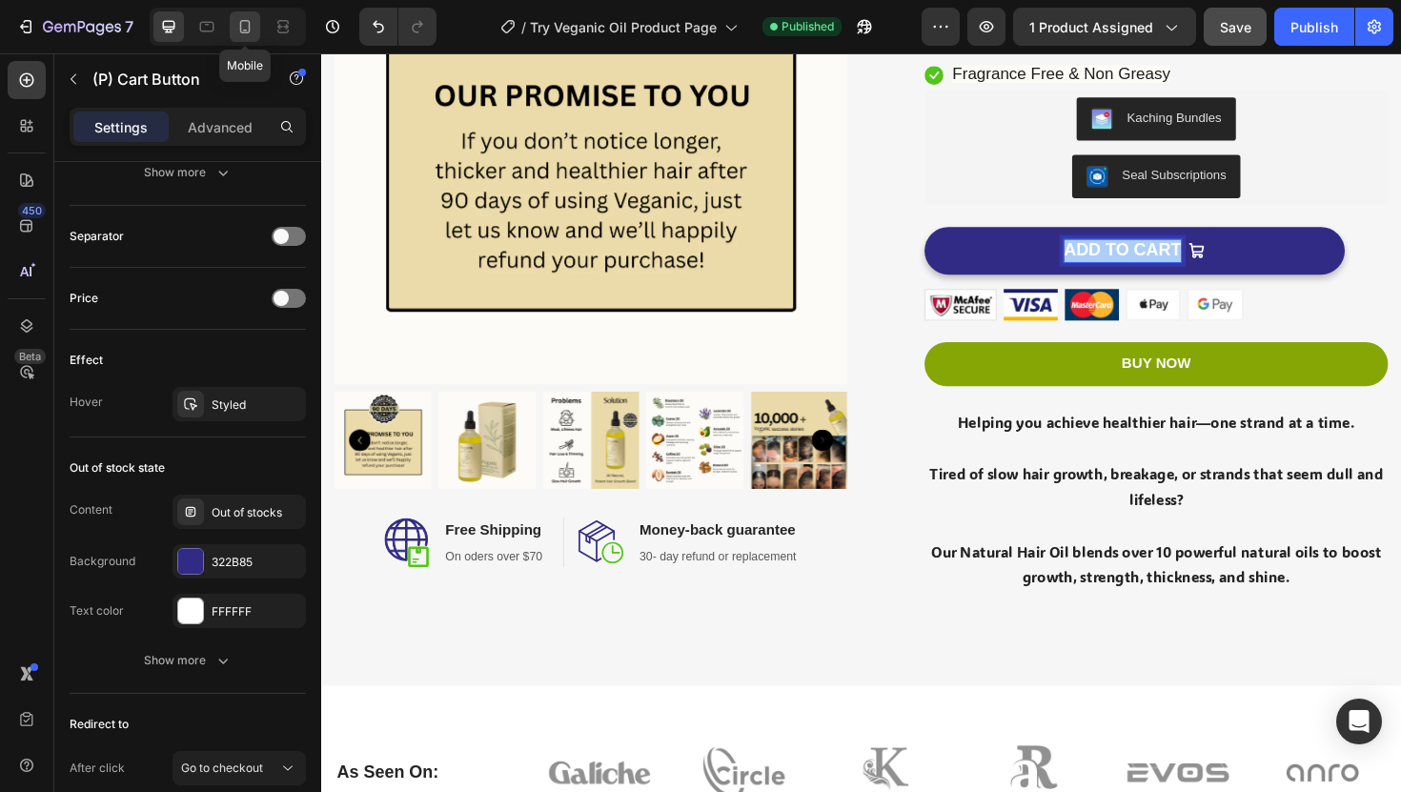
click at [240, 27] on icon at bounding box center [245, 26] width 10 height 13
type input "14"
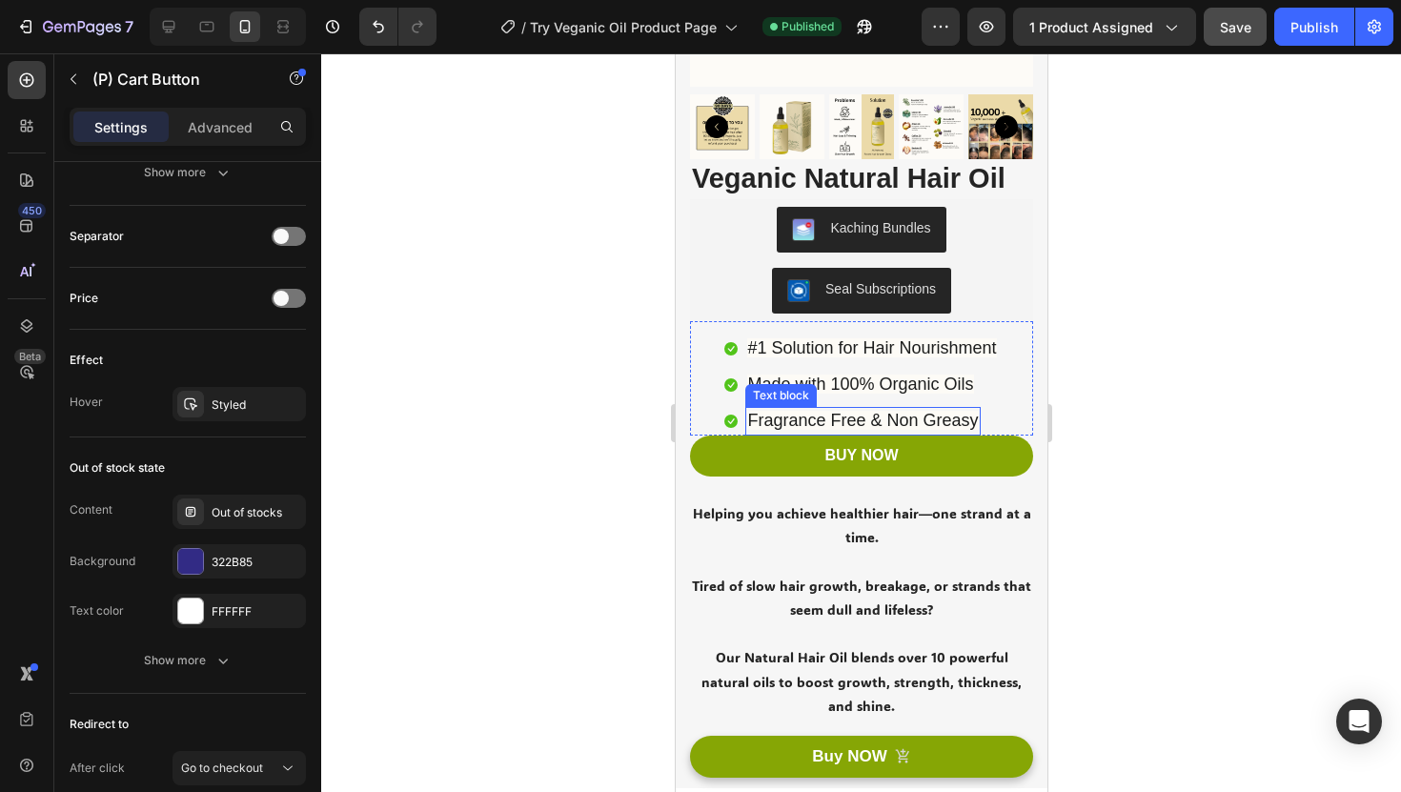
scroll to position [386, 0]
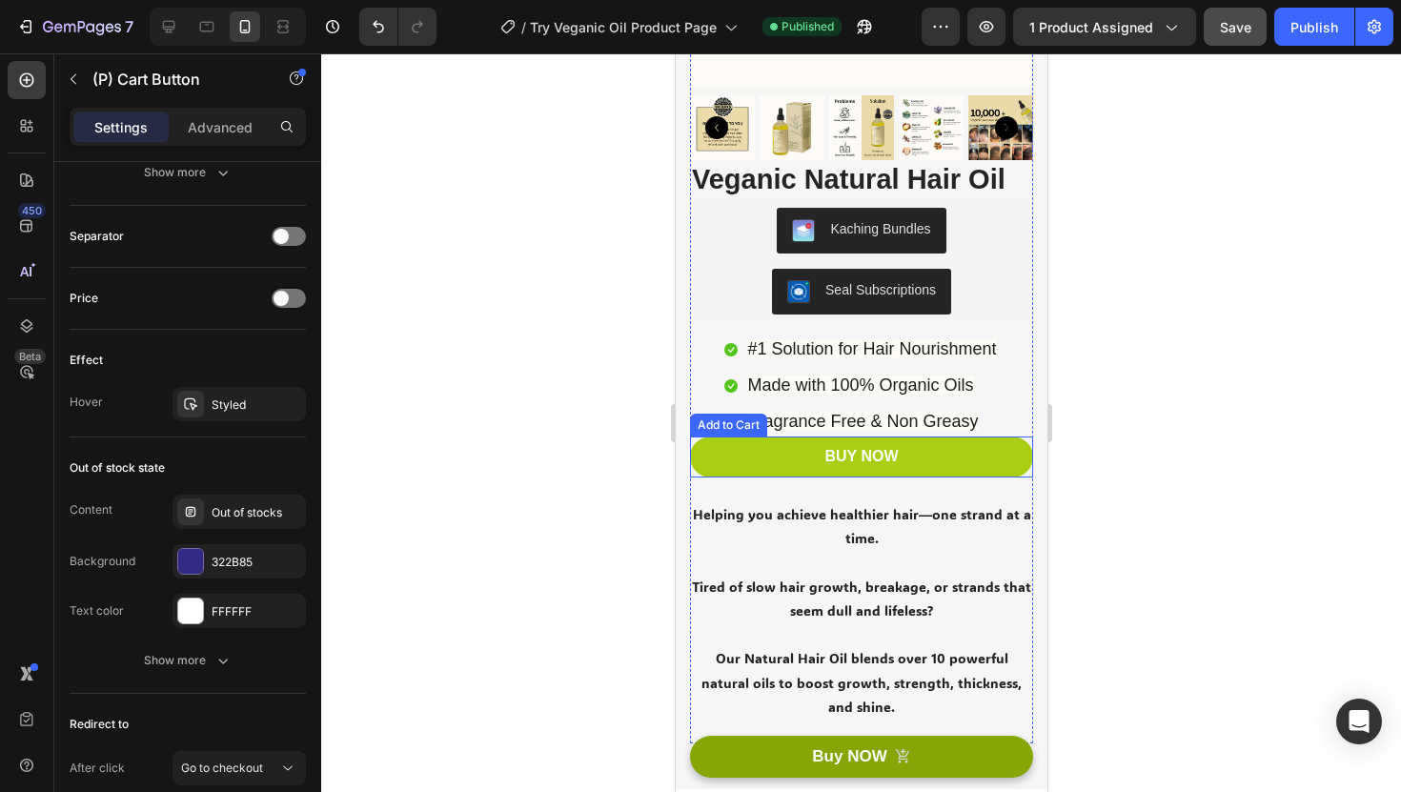
click at [928, 448] on button "BUY NOW" at bounding box center [860, 457] width 343 height 41
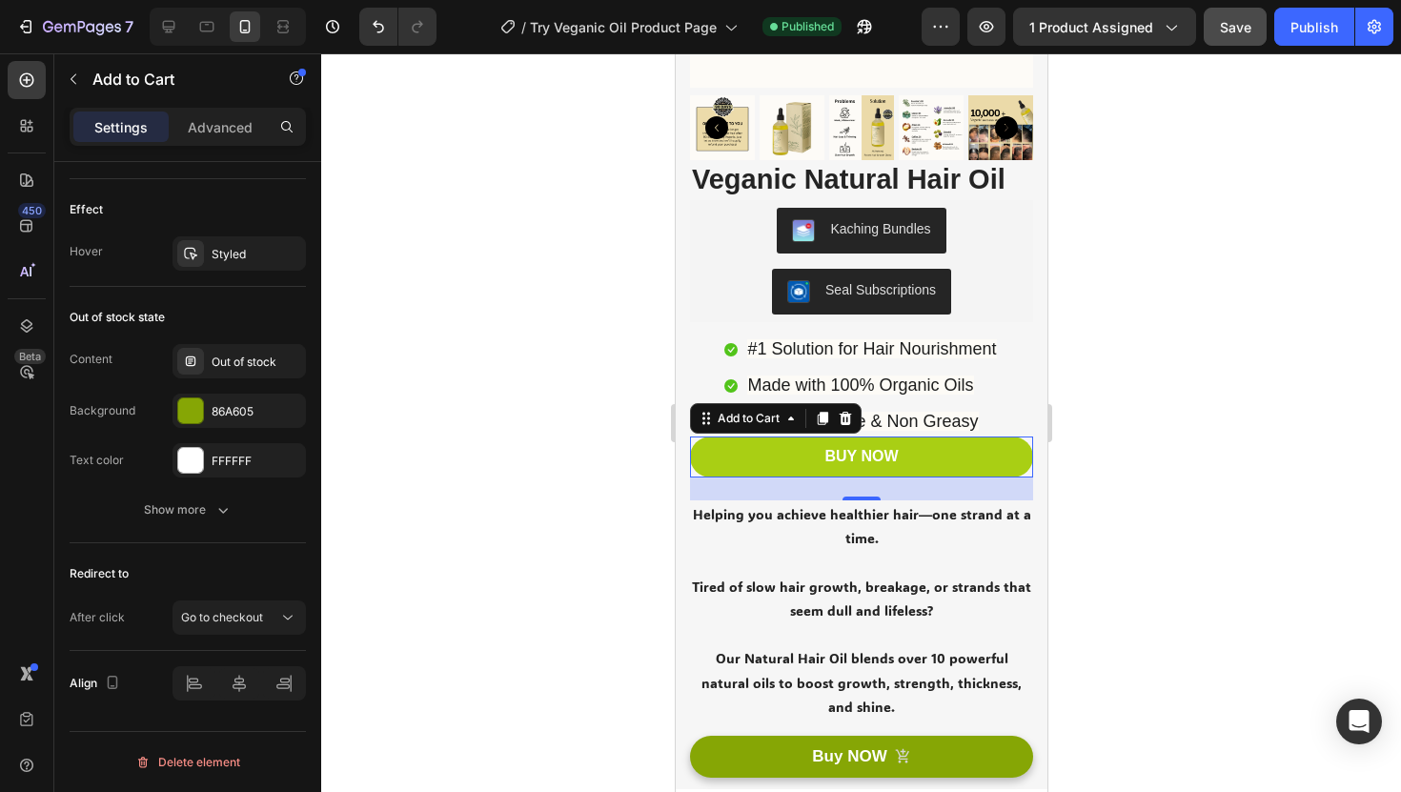
click at [776, 445] on button "BUY NOW" at bounding box center [860, 457] width 343 height 41
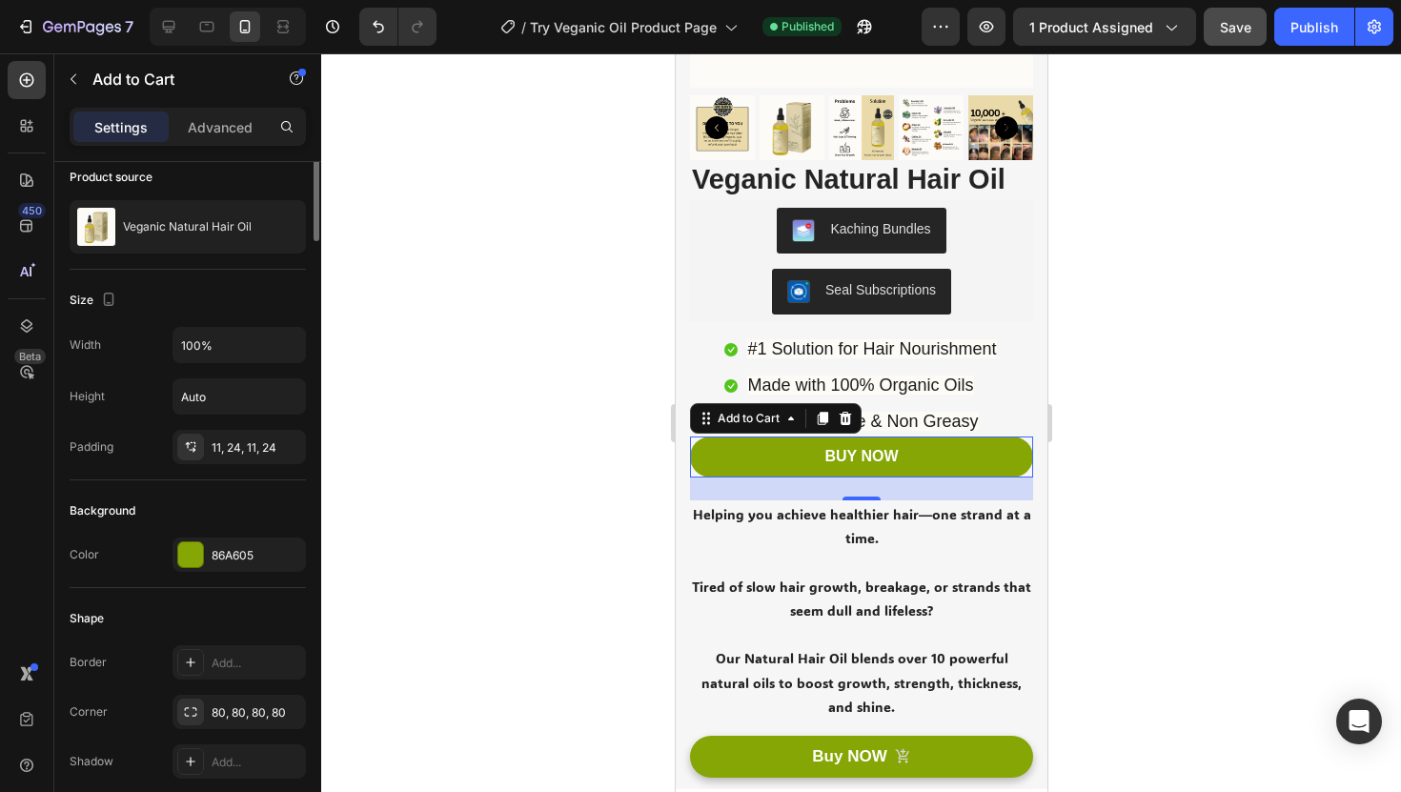
scroll to position [0, 0]
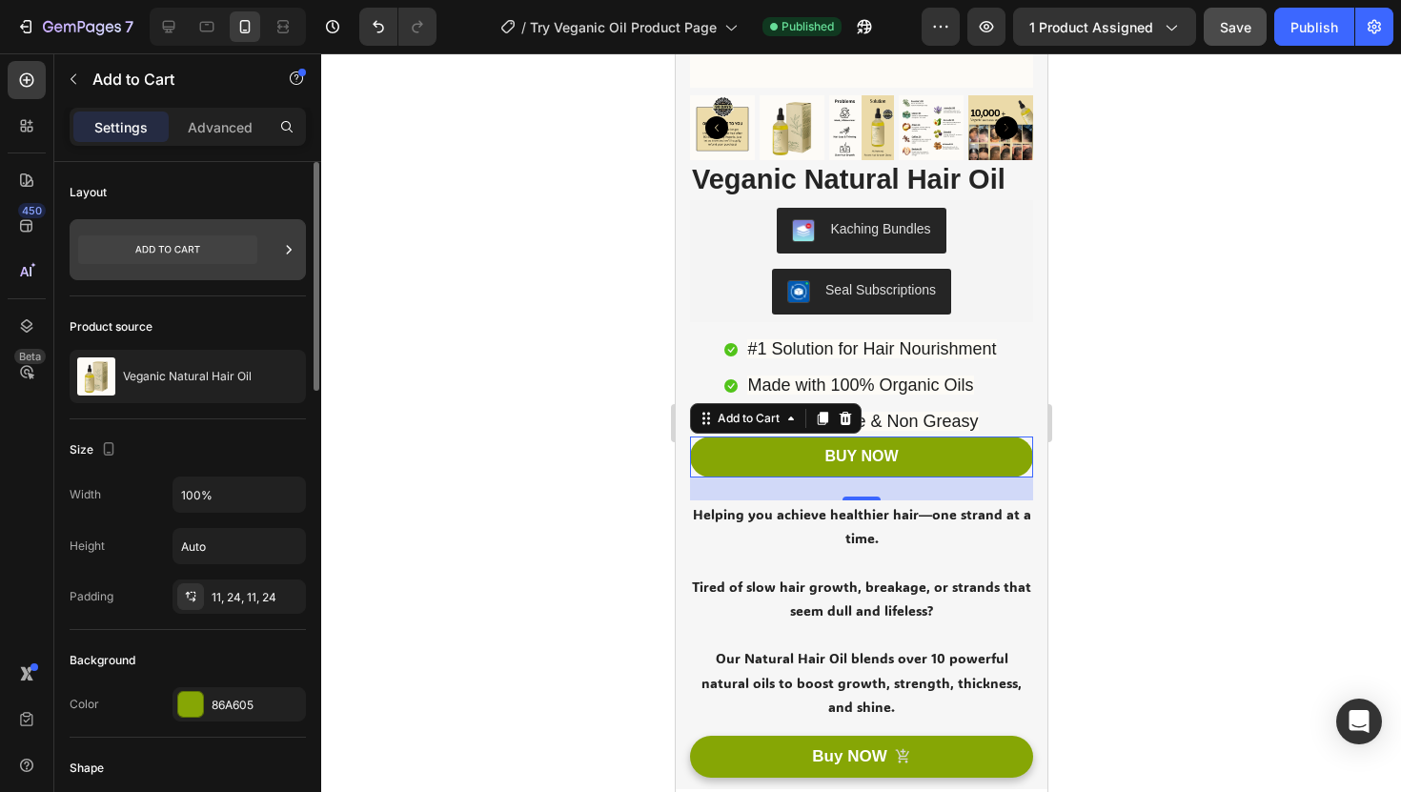
click at [273, 246] on div at bounding box center [188, 249] width 236 height 61
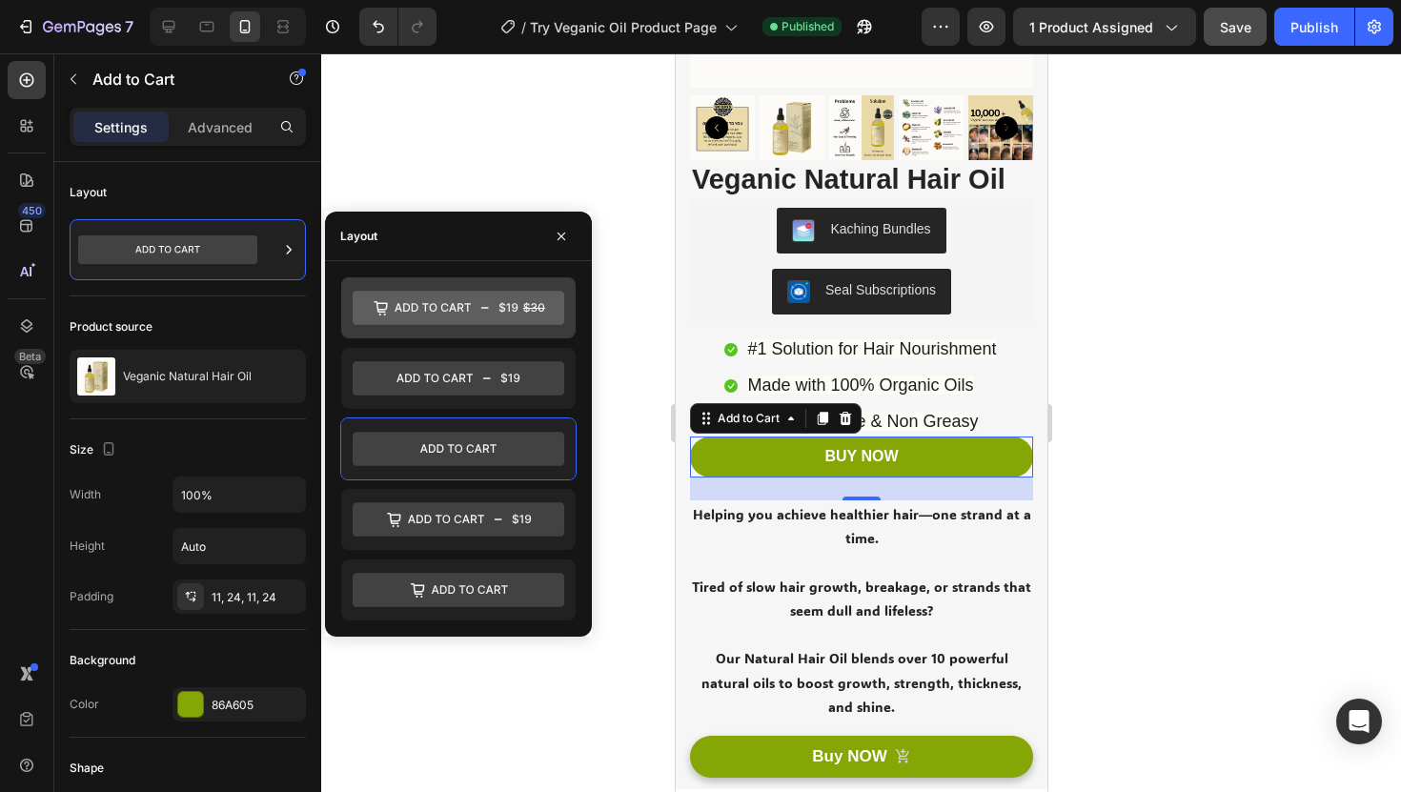
click at [521, 299] on icon at bounding box center [459, 308] width 212 height 34
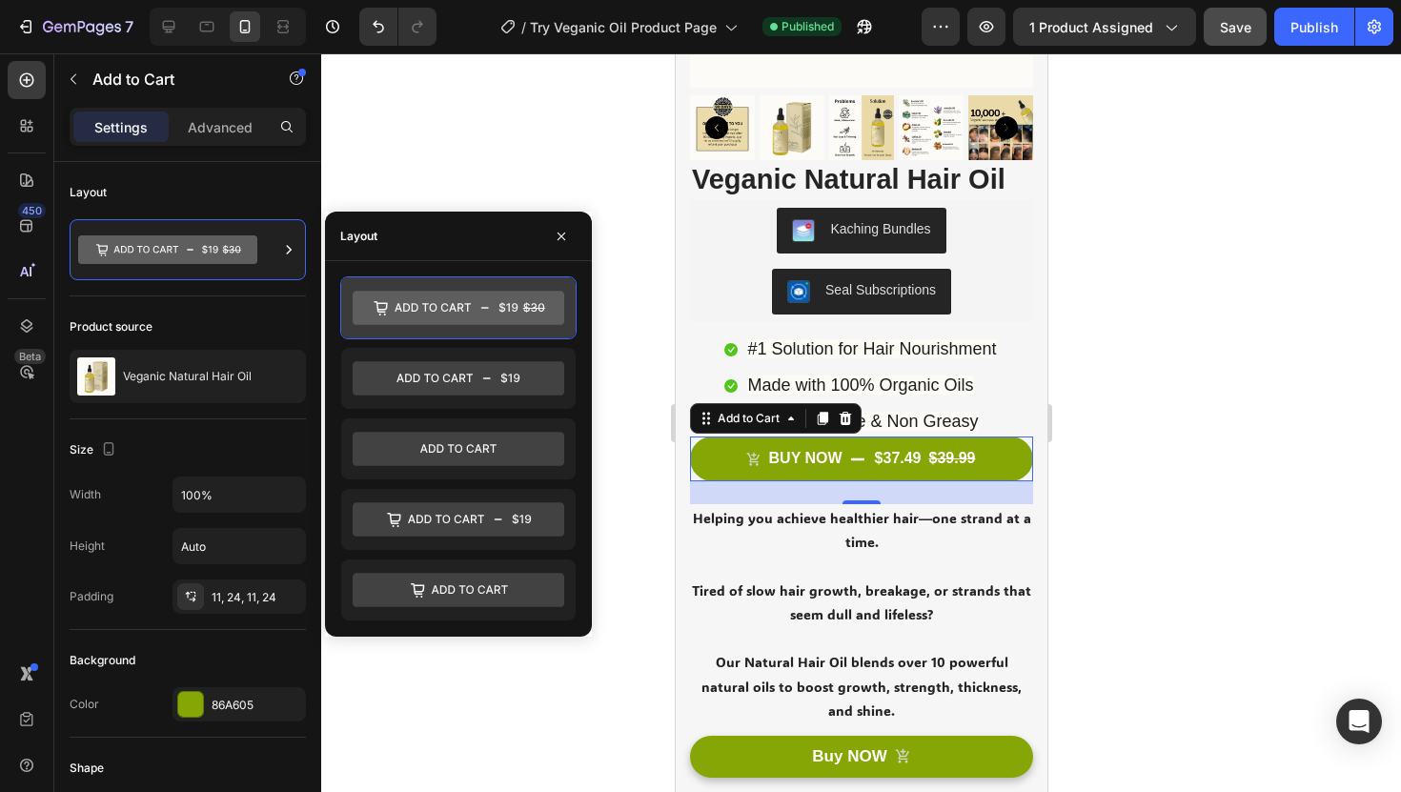
click at [521, 299] on icon at bounding box center [459, 308] width 212 height 34
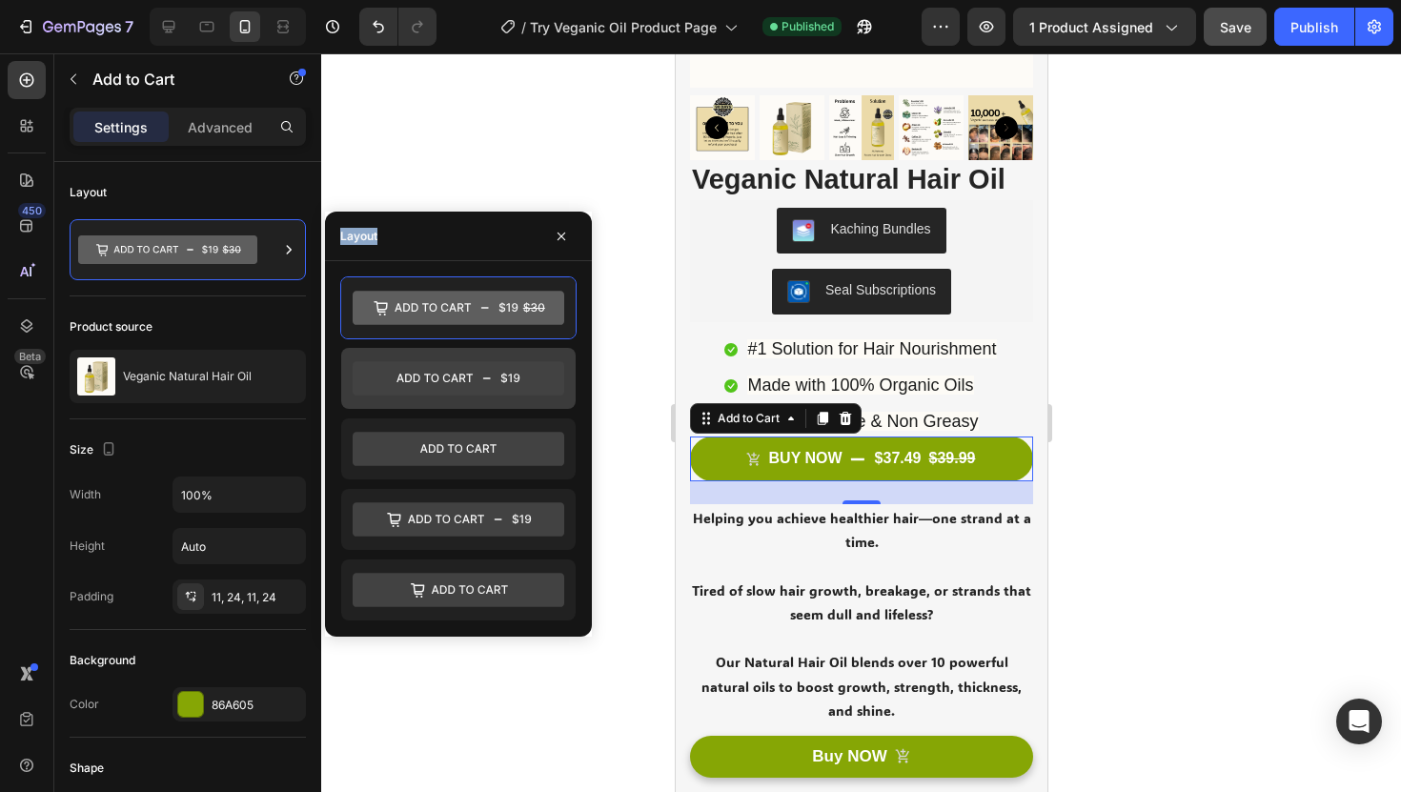
click at [521, 382] on icon at bounding box center [459, 378] width 212 height 34
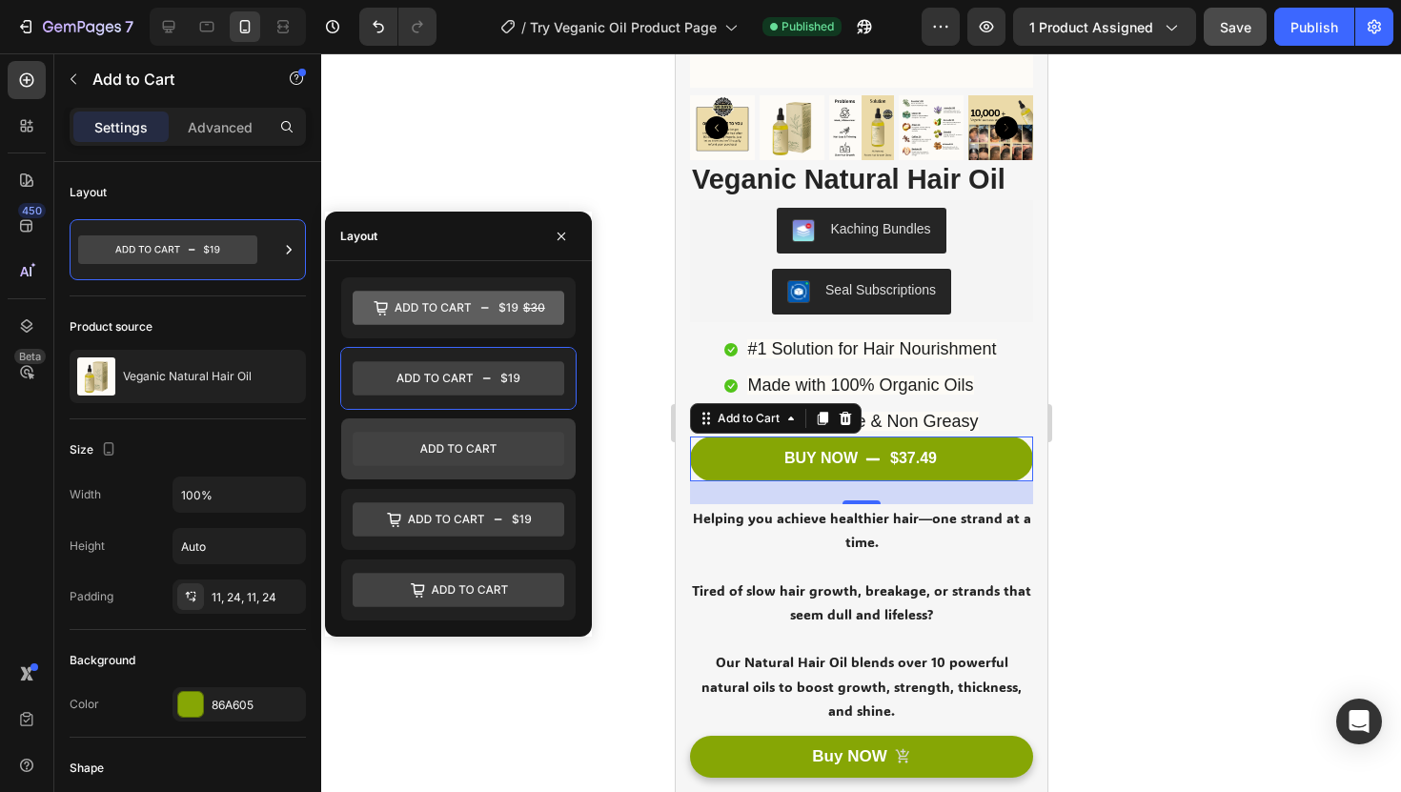
click at [521, 446] on icon at bounding box center [459, 449] width 212 height 34
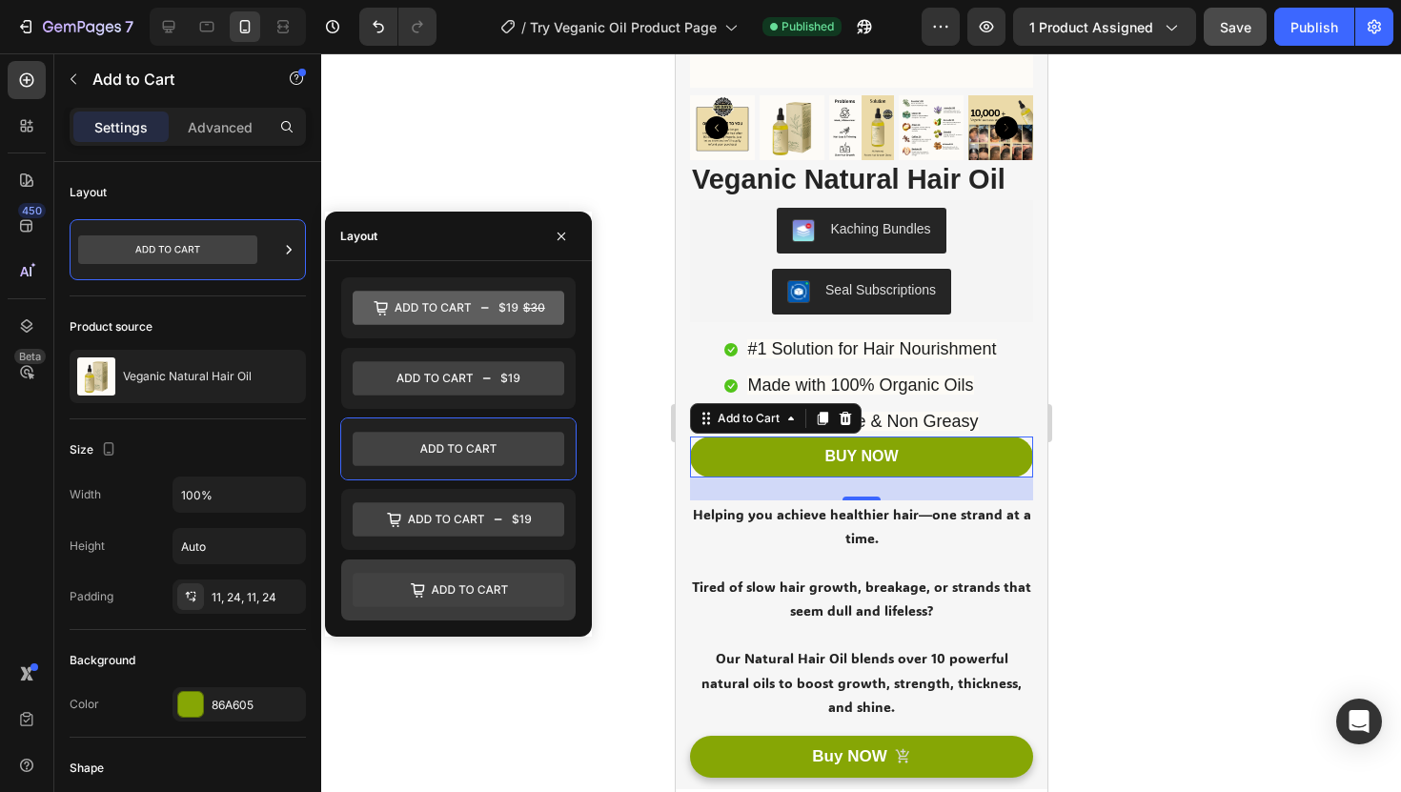
click at [518, 581] on icon at bounding box center [459, 590] width 212 height 34
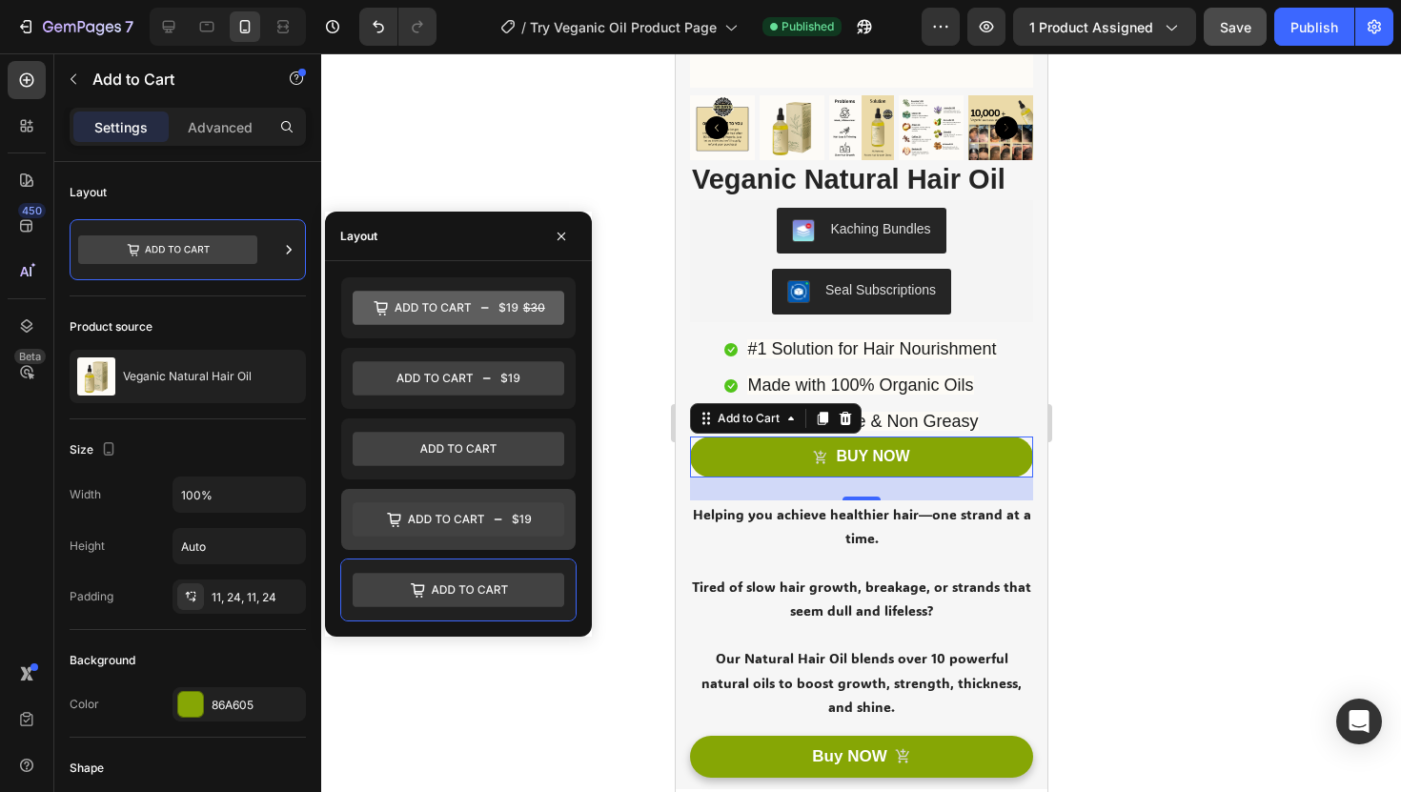
click at [495, 531] on icon at bounding box center [459, 519] width 212 height 34
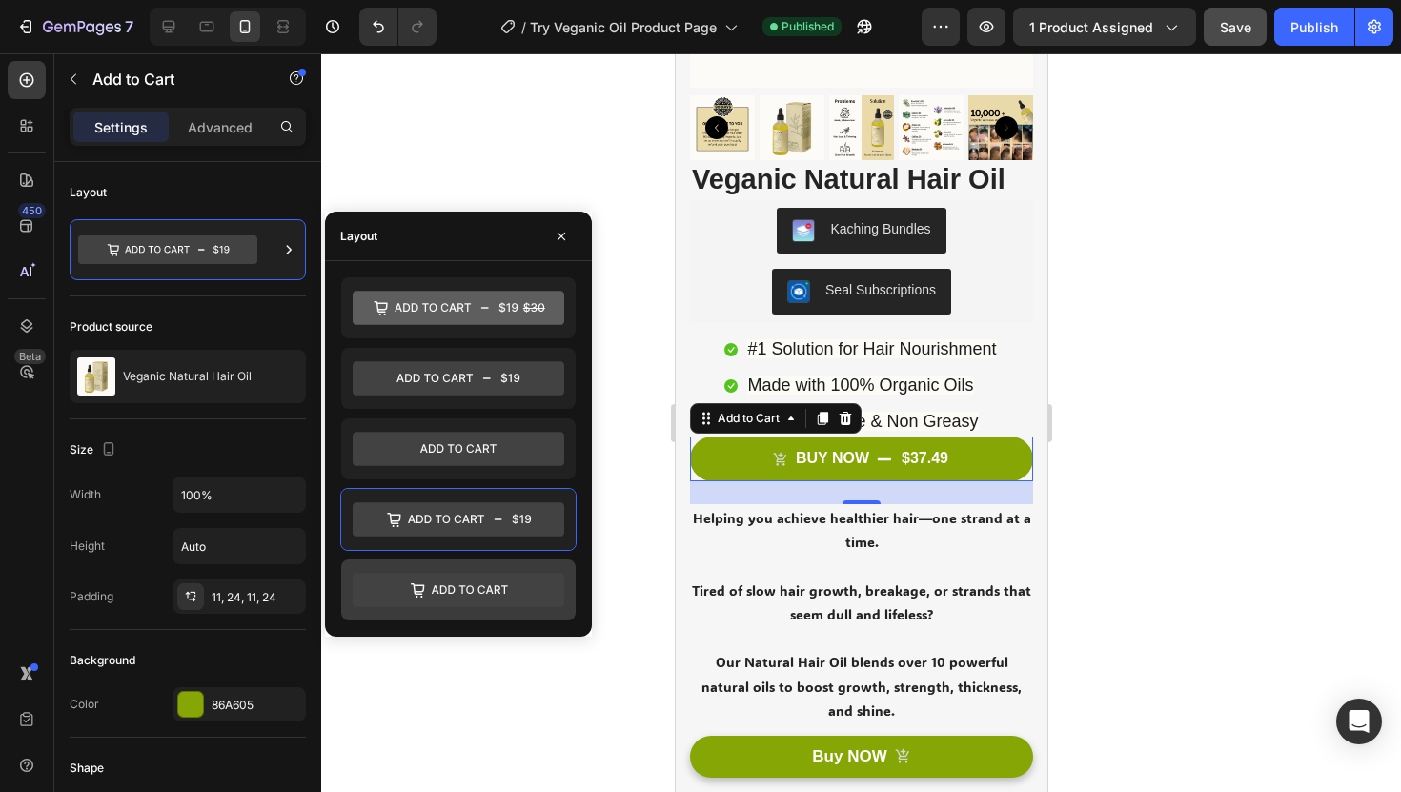
click at [496, 575] on icon at bounding box center [459, 590] width 212 height 34
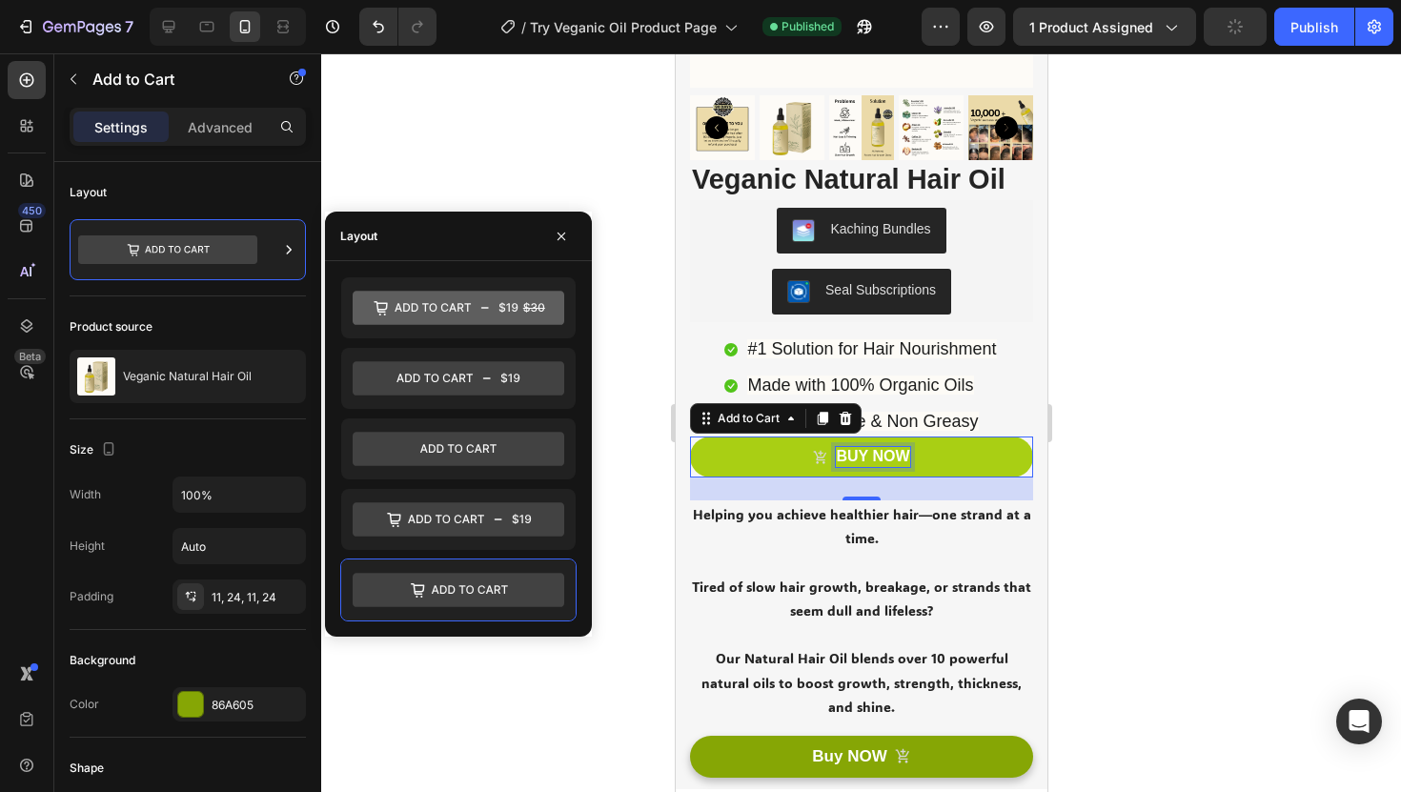
click at [883, 459] on p "BUY NOW" at bounding box center [871, 457] width 73 height 20
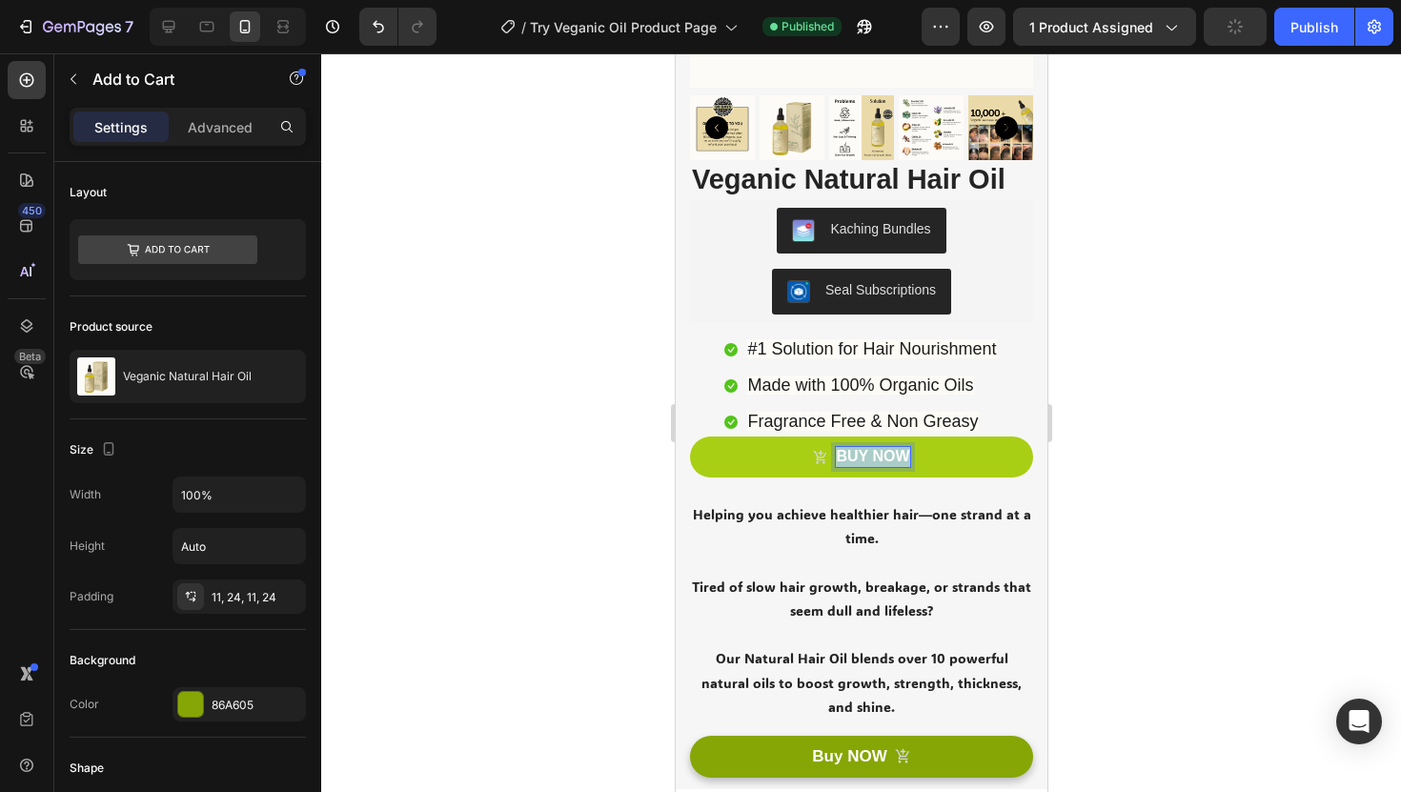
click at [883, 459] on p "BUY NOW" at bounding box center [871, 457] width 73 height 20
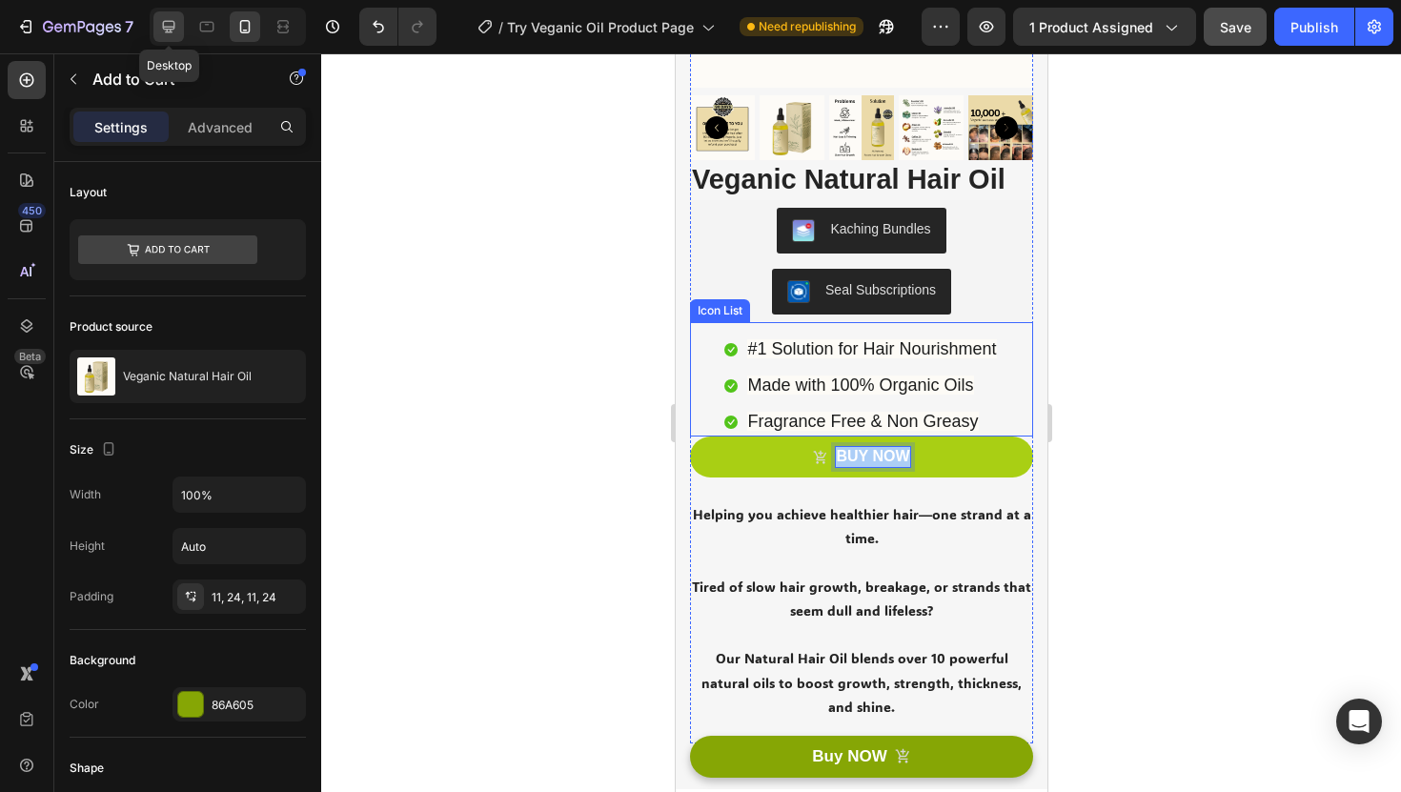
click at [167, 19] on icon at bounding box center [168, 26] width 19 height 19
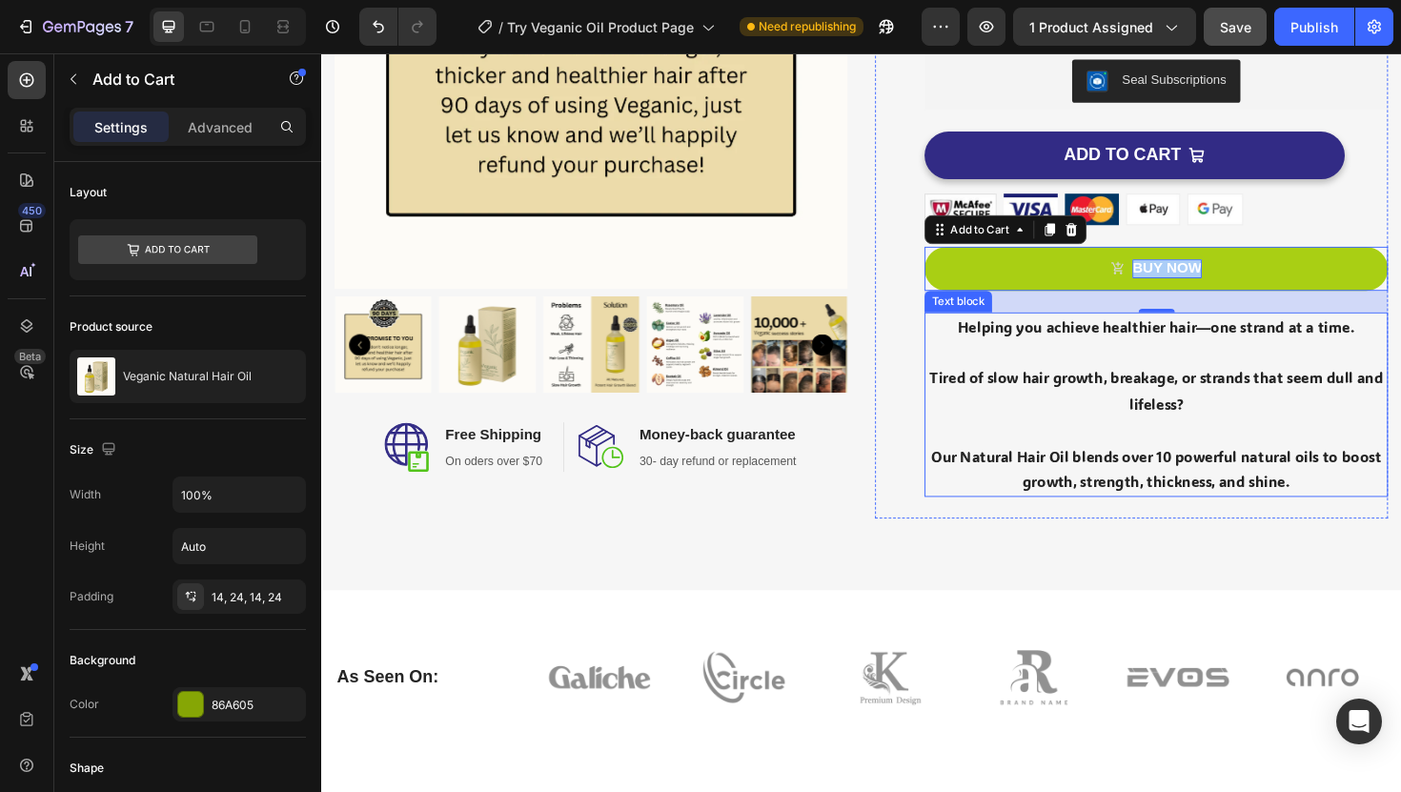
scroll to position [402, 0]
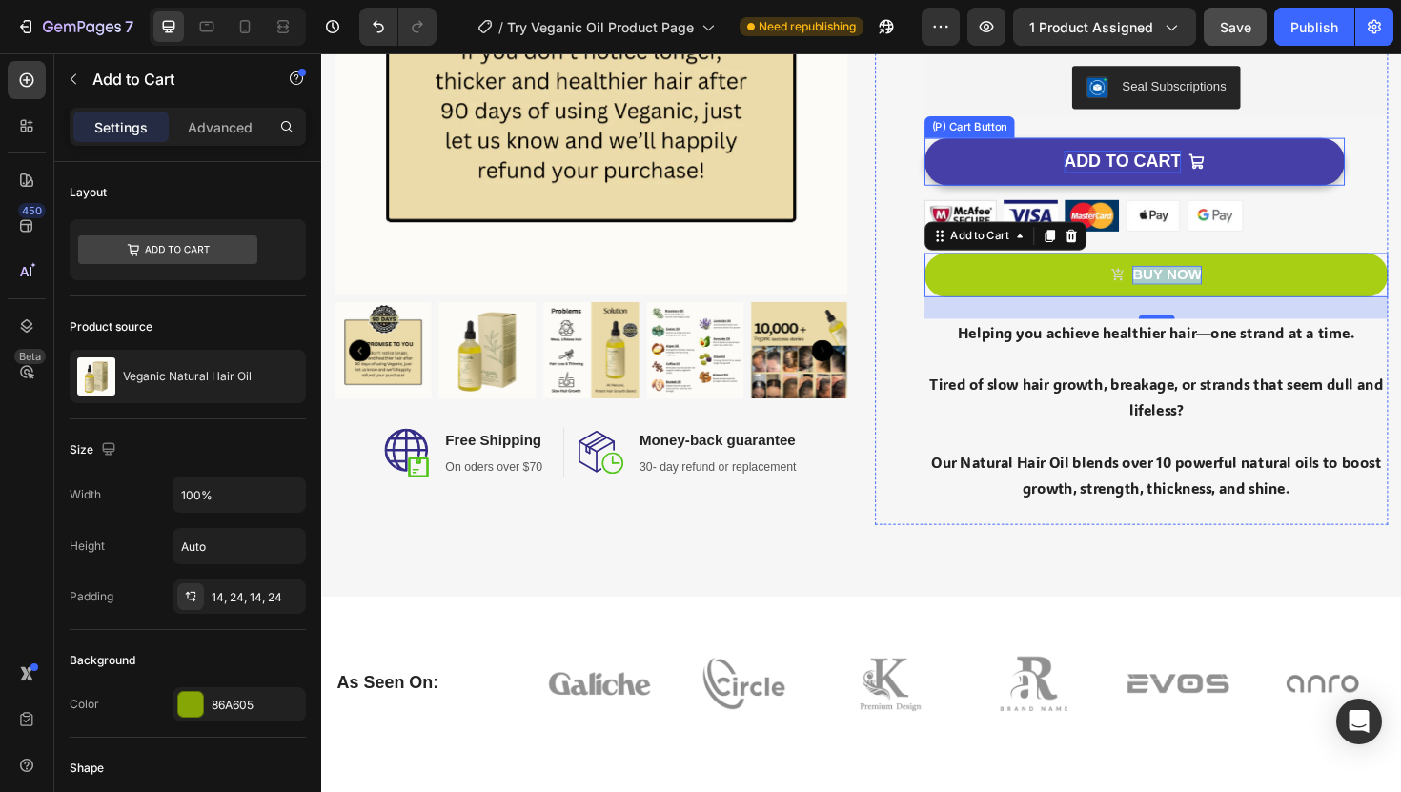
click at [1145, 167] on p "ADD TO CART" at bounding box center [1170, 168] width 125 height 24
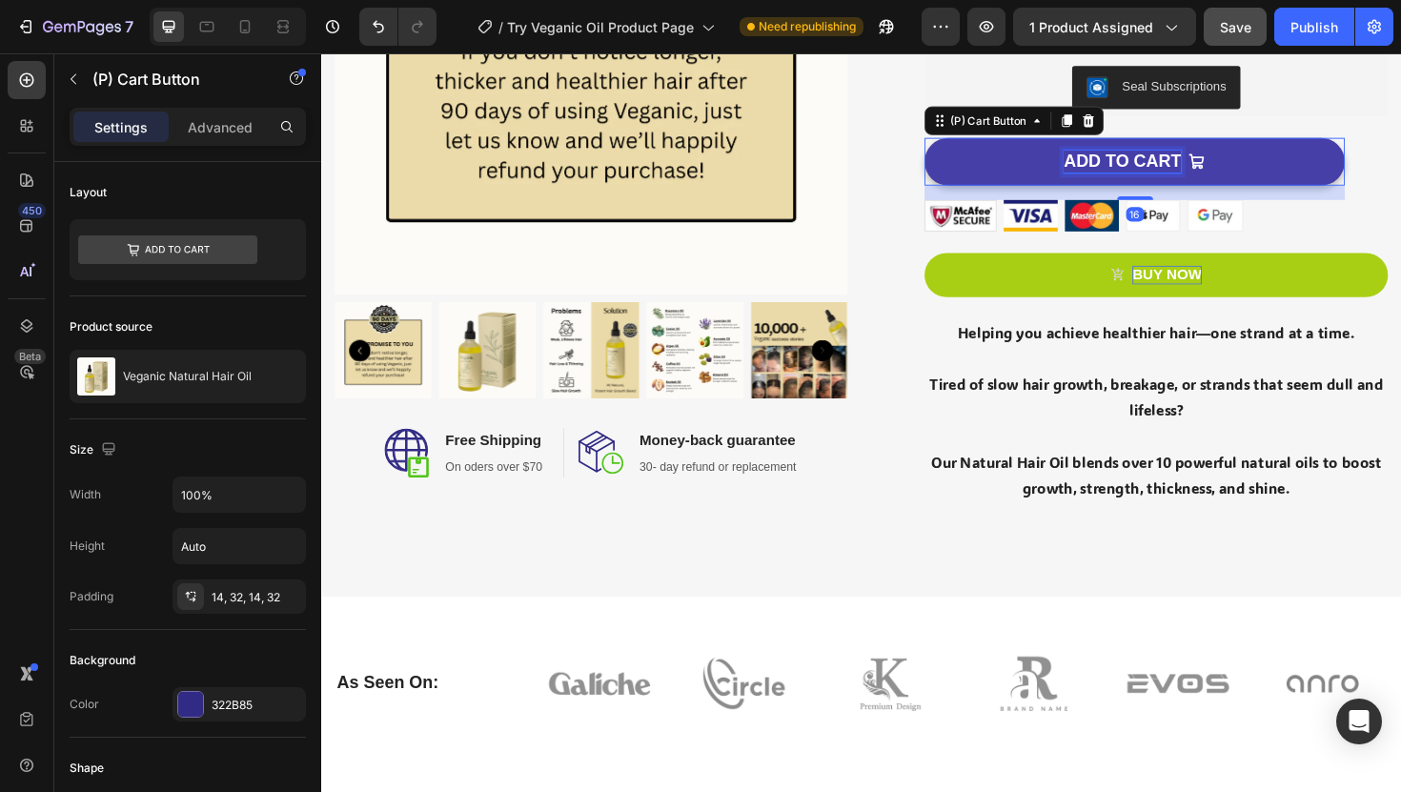
click at [1145, 167] on p "ADD TO CART" at bounding box center [1170, 168] width 125 height 24
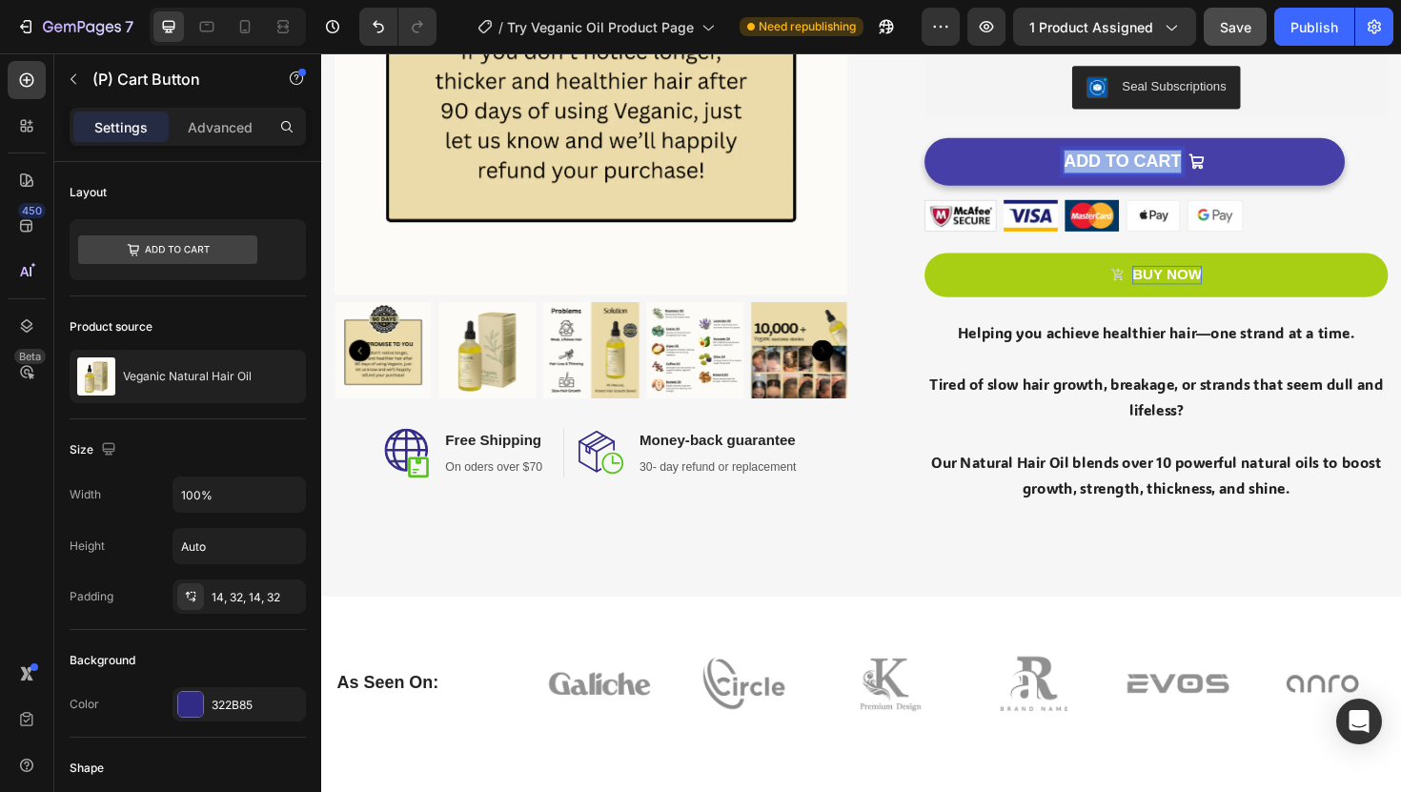
copy p "ADD TO CART"
click at [243, 30] on icon at bounding box center [245, 26] width 10 height 13
type input "14"
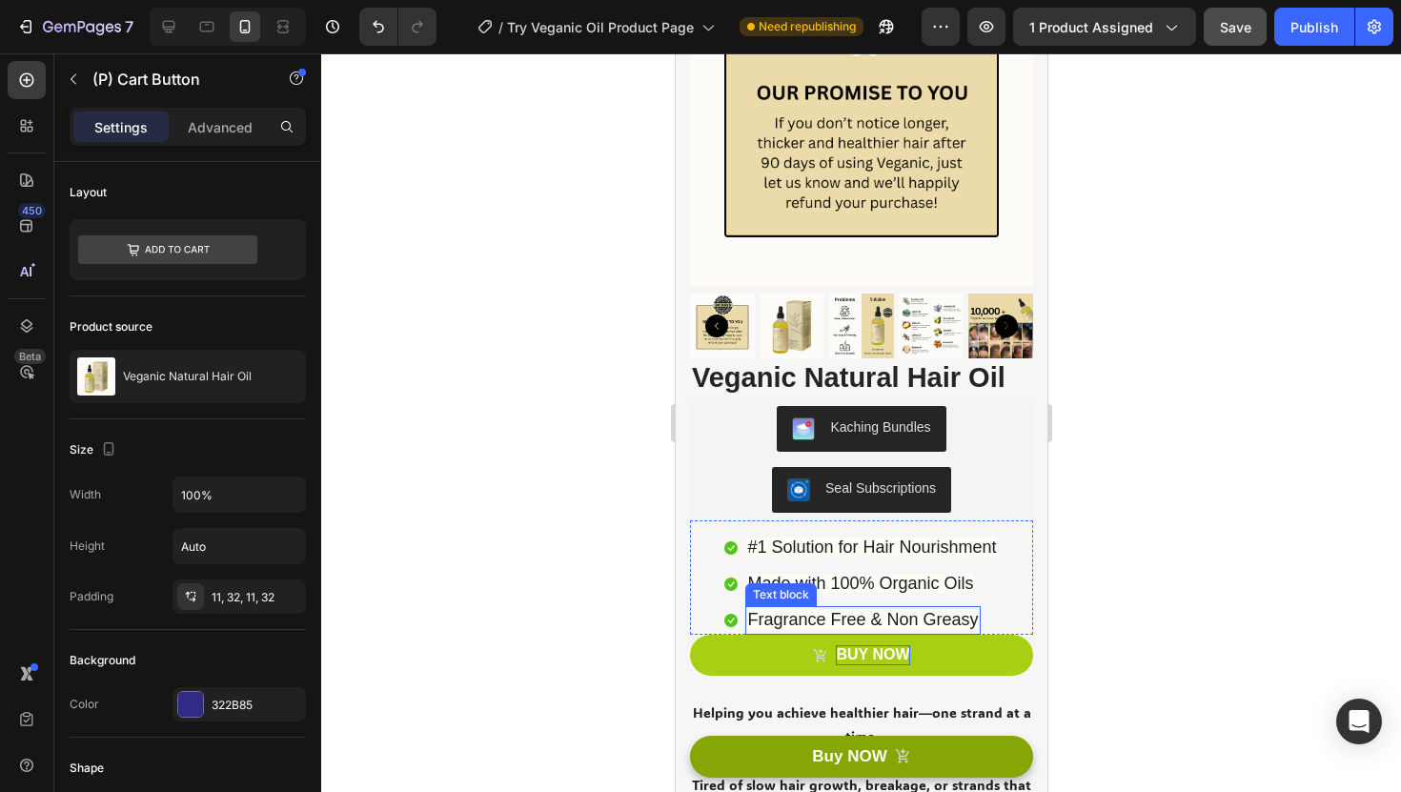
scroll to position [191, 0]
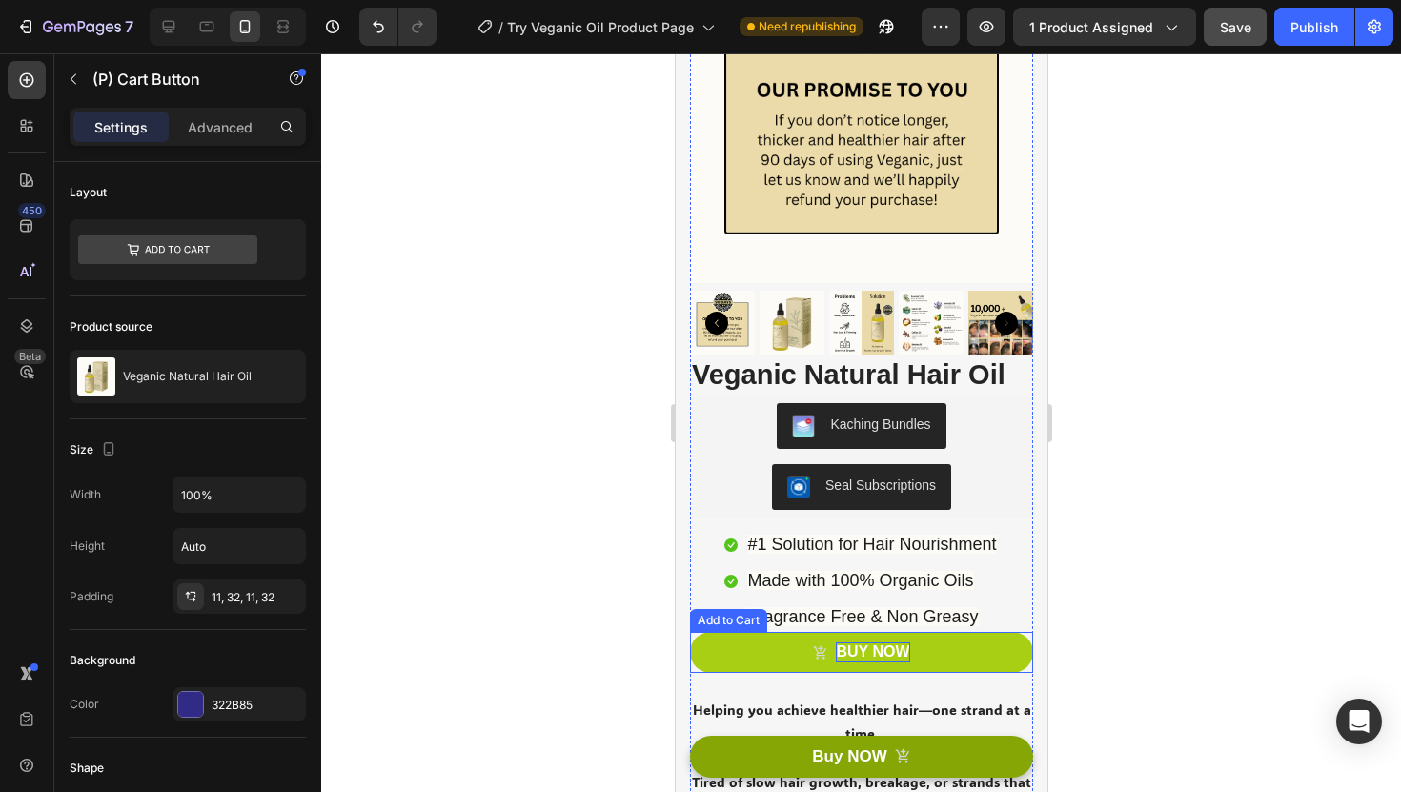
click at [887, 647] on p "BUY NOW" at bounding box center [871, 652] width 73 height 20
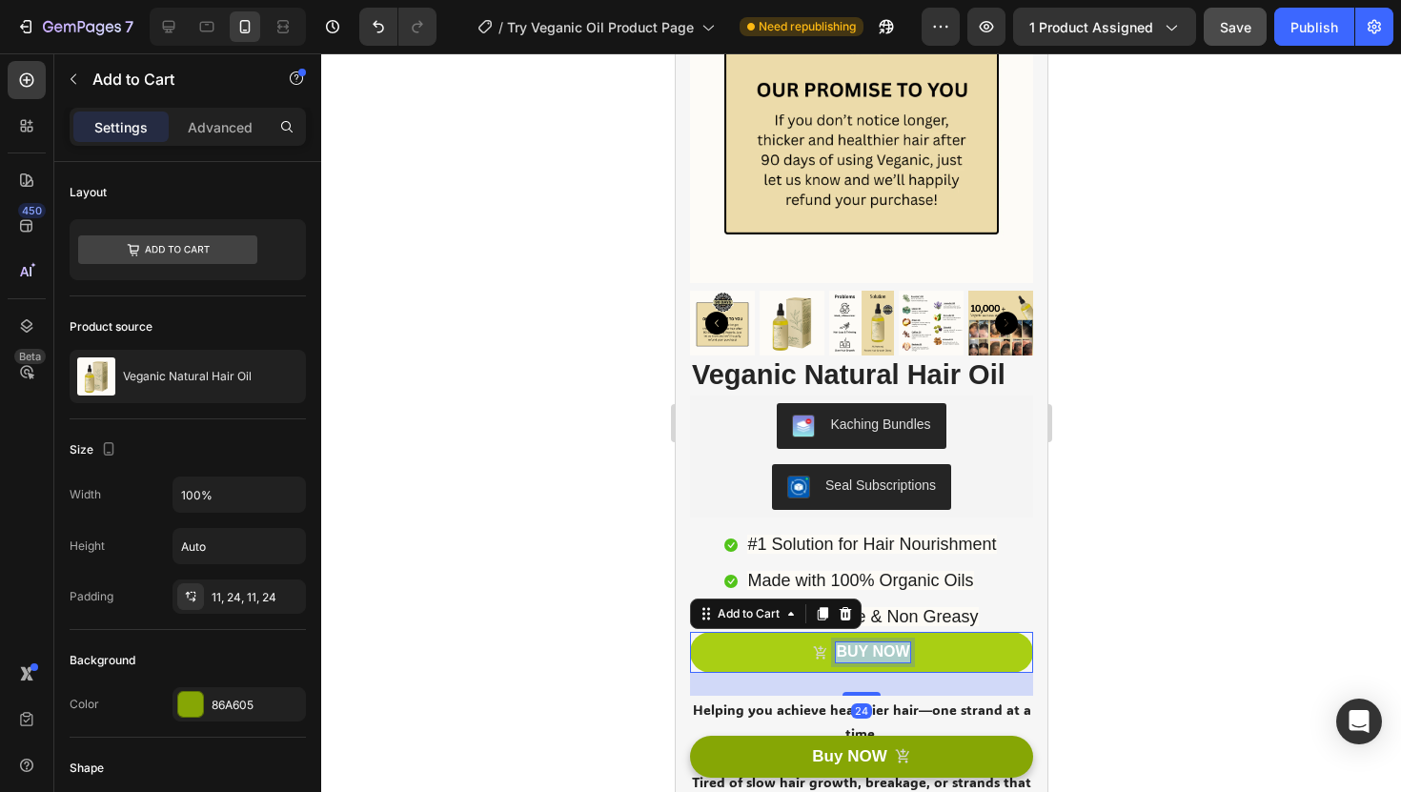
click at [887, 647] on p "BUY NOW" at bounding box center [871, 652] width 73 height 20
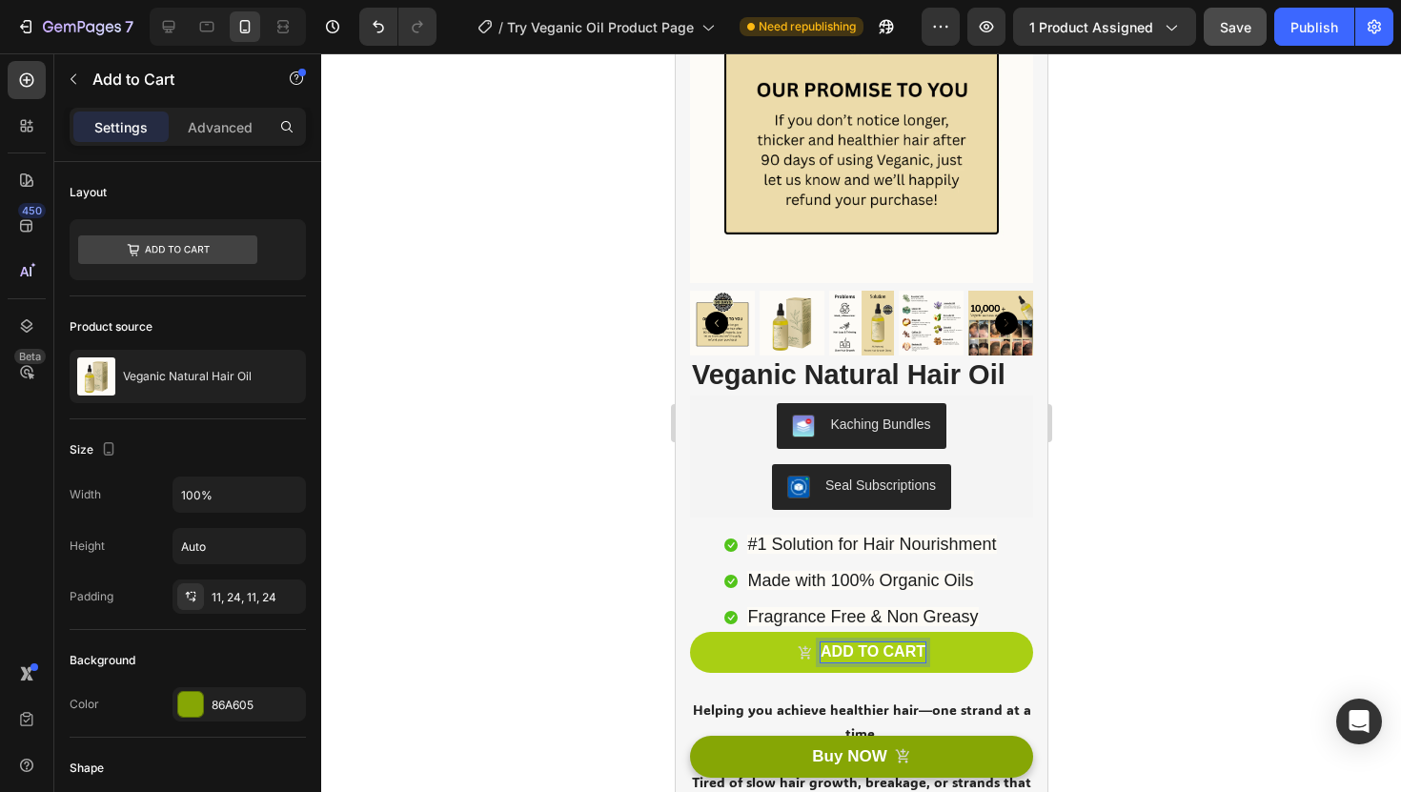
click at [807, 652] on icon "ADD TO CART" at bounding box center [804, 651] width 12 height 13
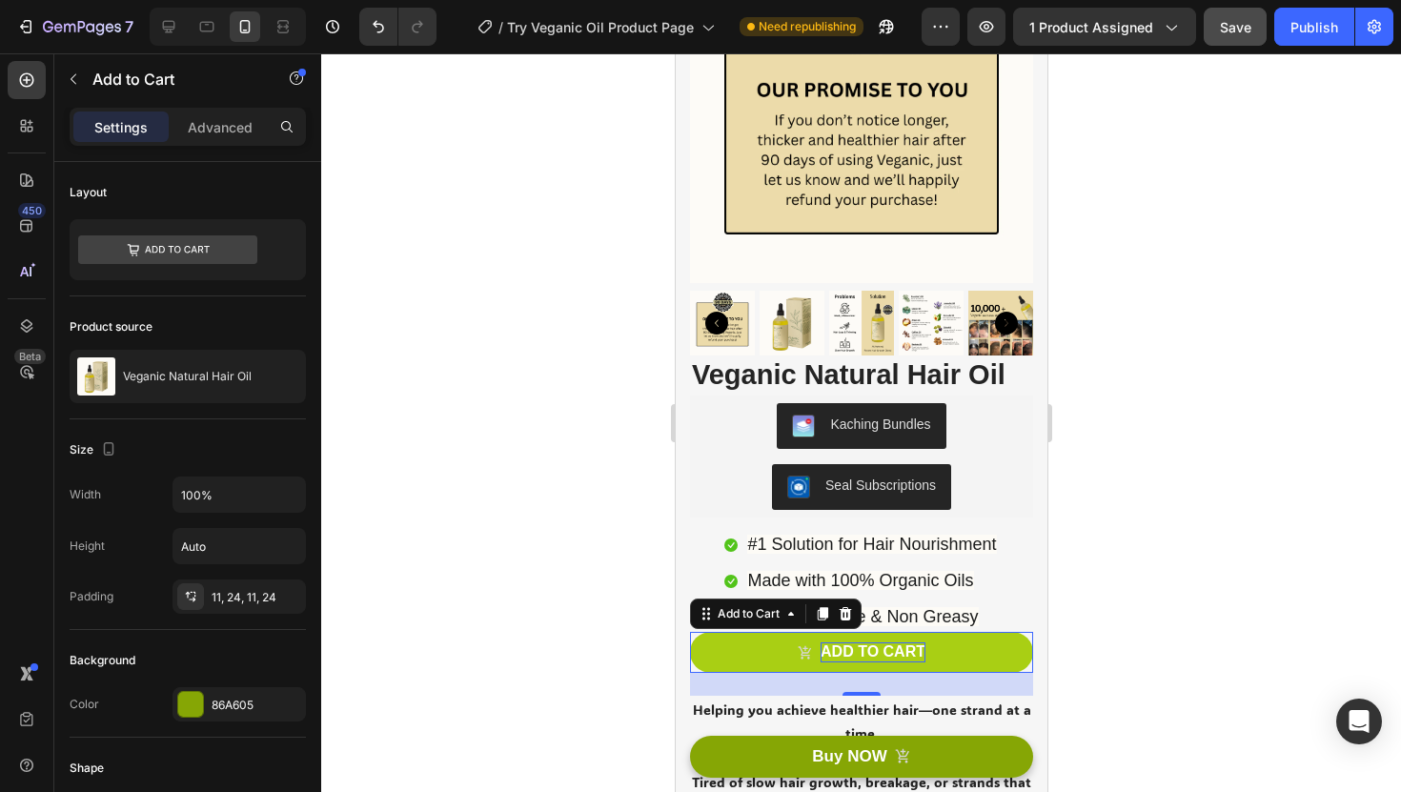
click at [730, 644] on button "ADD TO CART" at bounding box center [860, 652] width 343 height 41
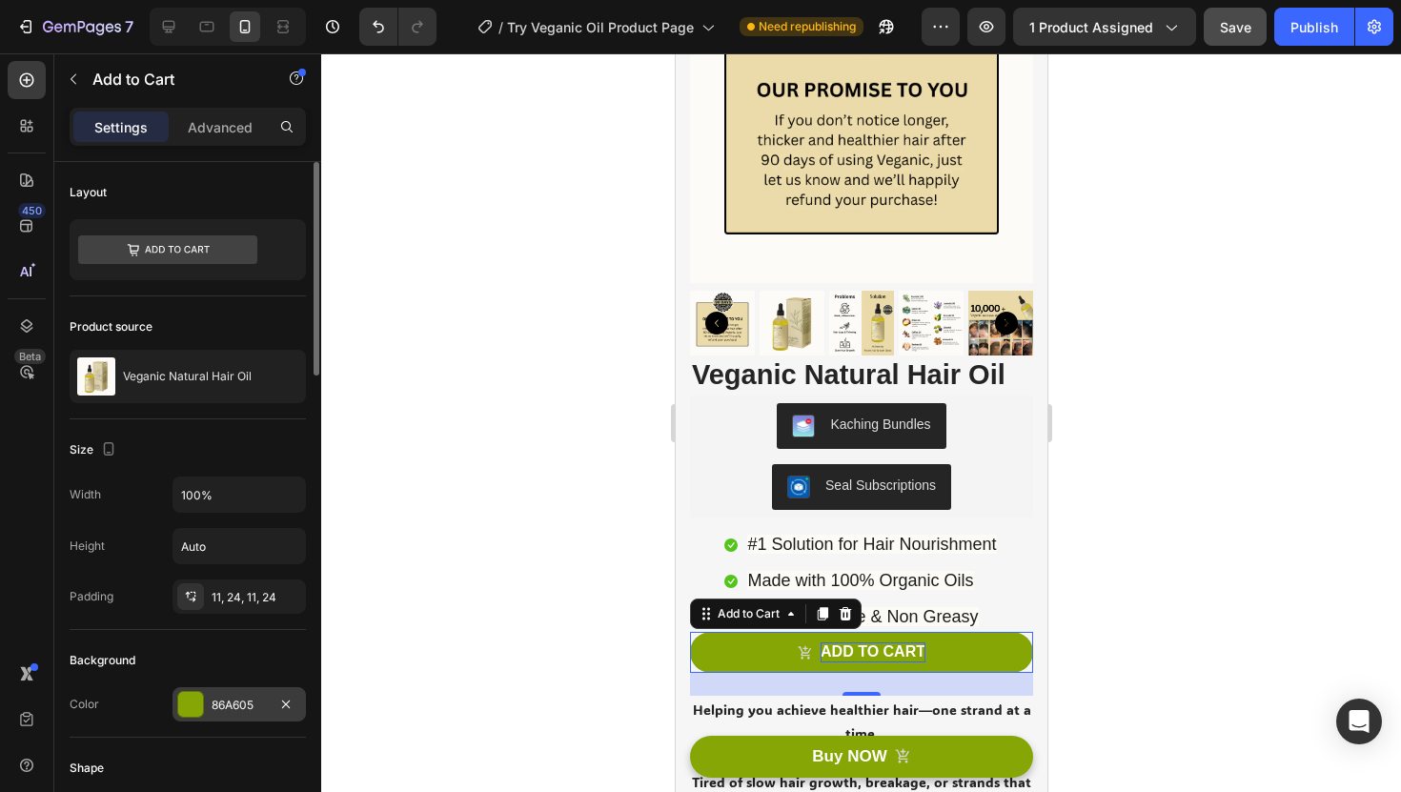
click at [244, 702] on div "86A605" at bounding box center [239, 705] width 55 height 17
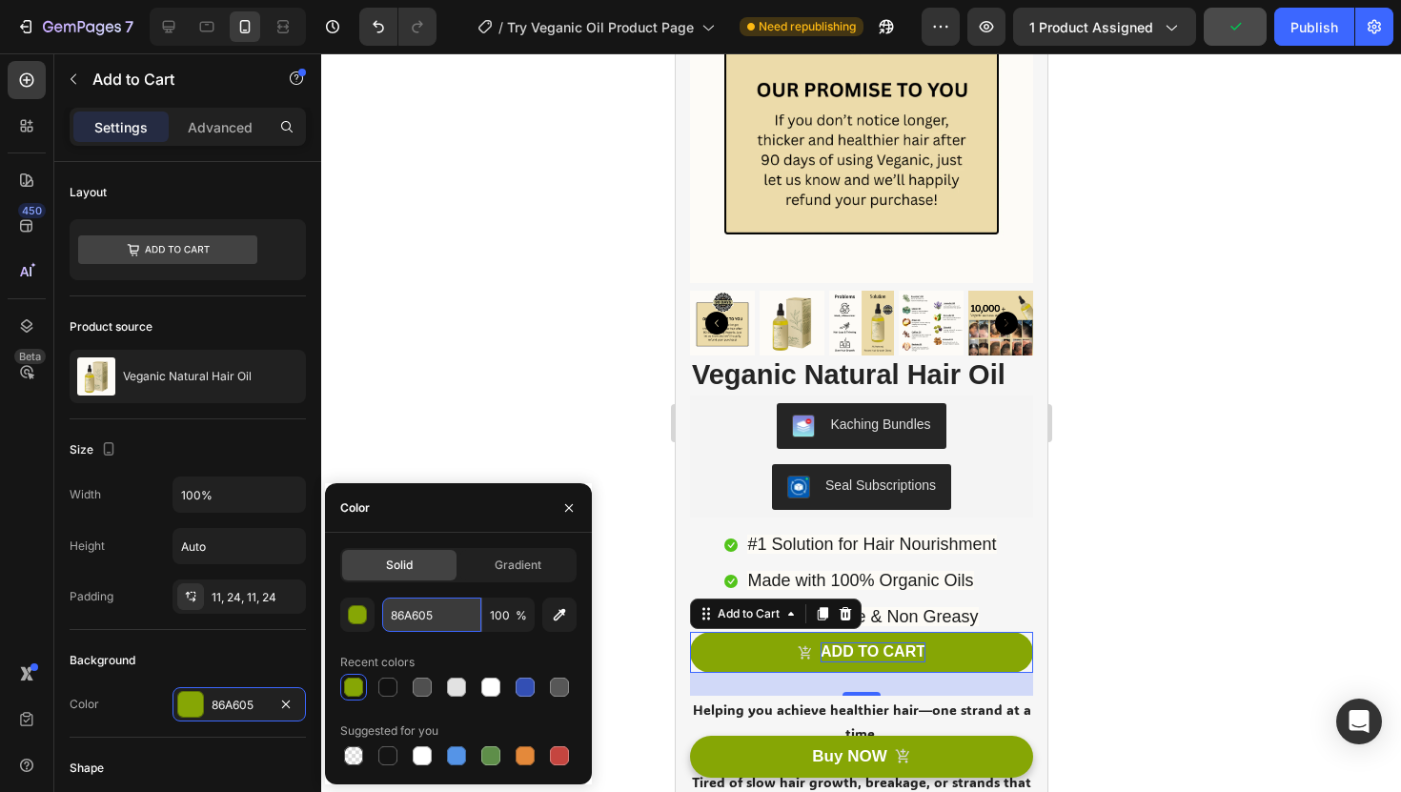
click at [427, 615] on input "86A605" at bounding box center [431, 615] width 99 height 34
paste input "322B8"
type input "322B85"
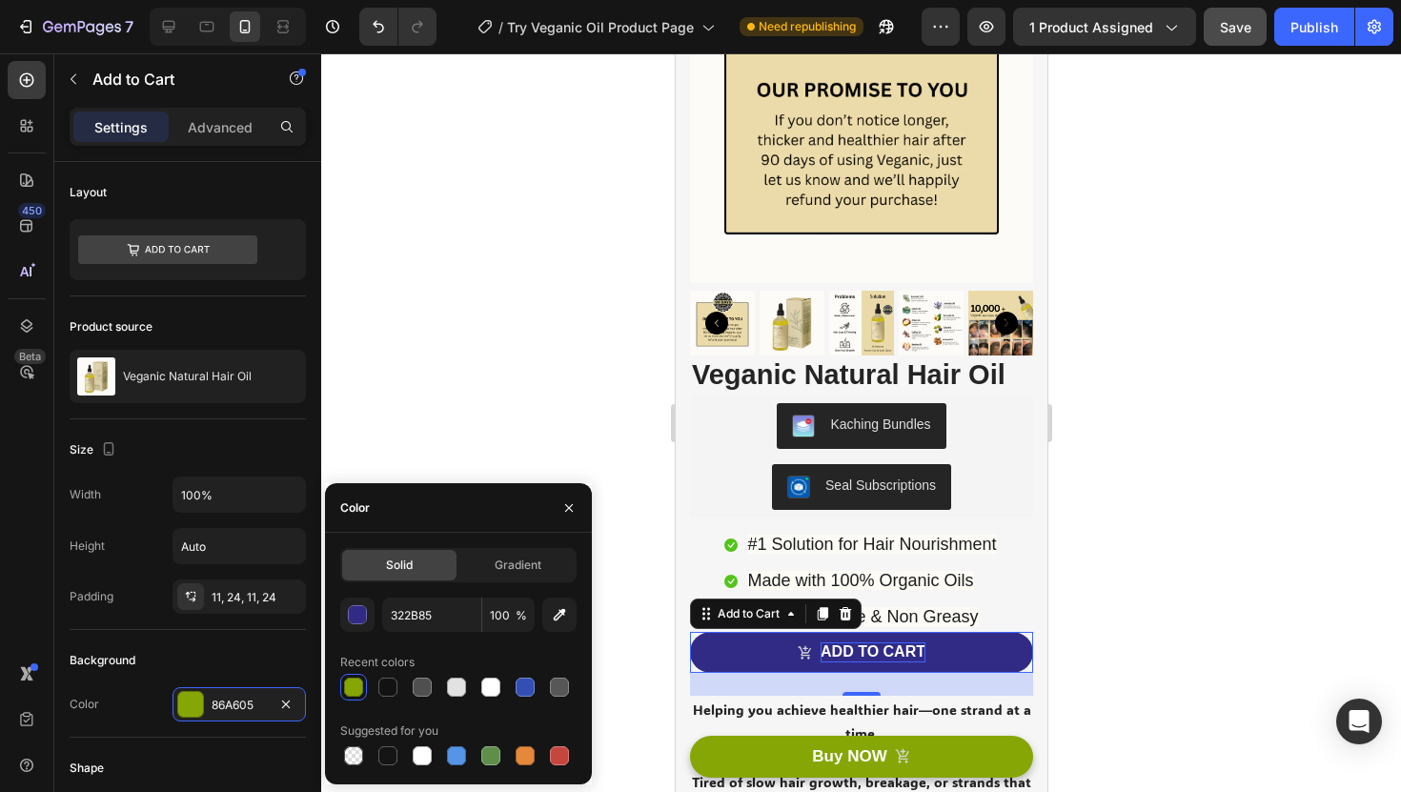
click at [491, 344] on div at bounding box center [861, 422] width 1080 height 739
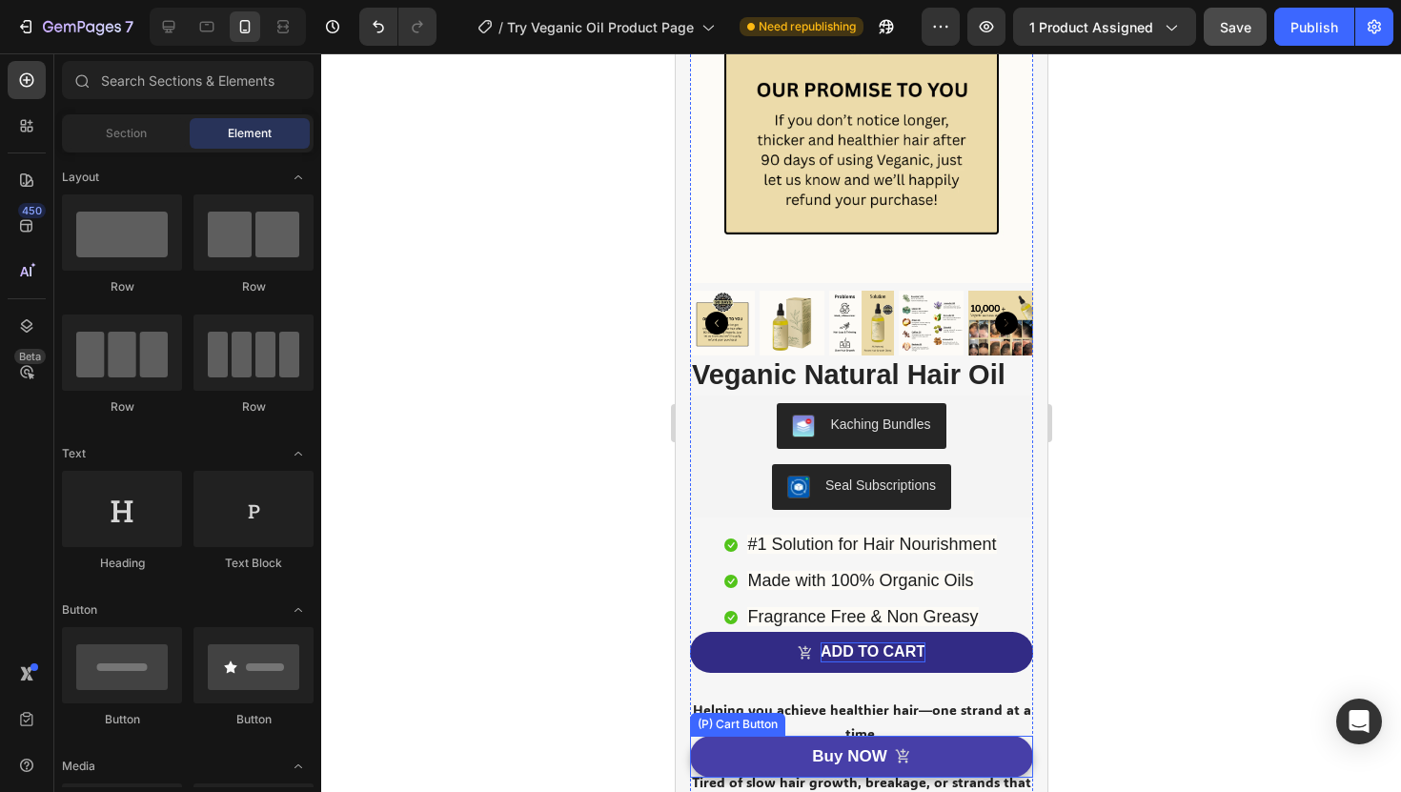
click at [757, 756] on button "Buy NOW" at bounding box center [860, 757] width 343 height 42
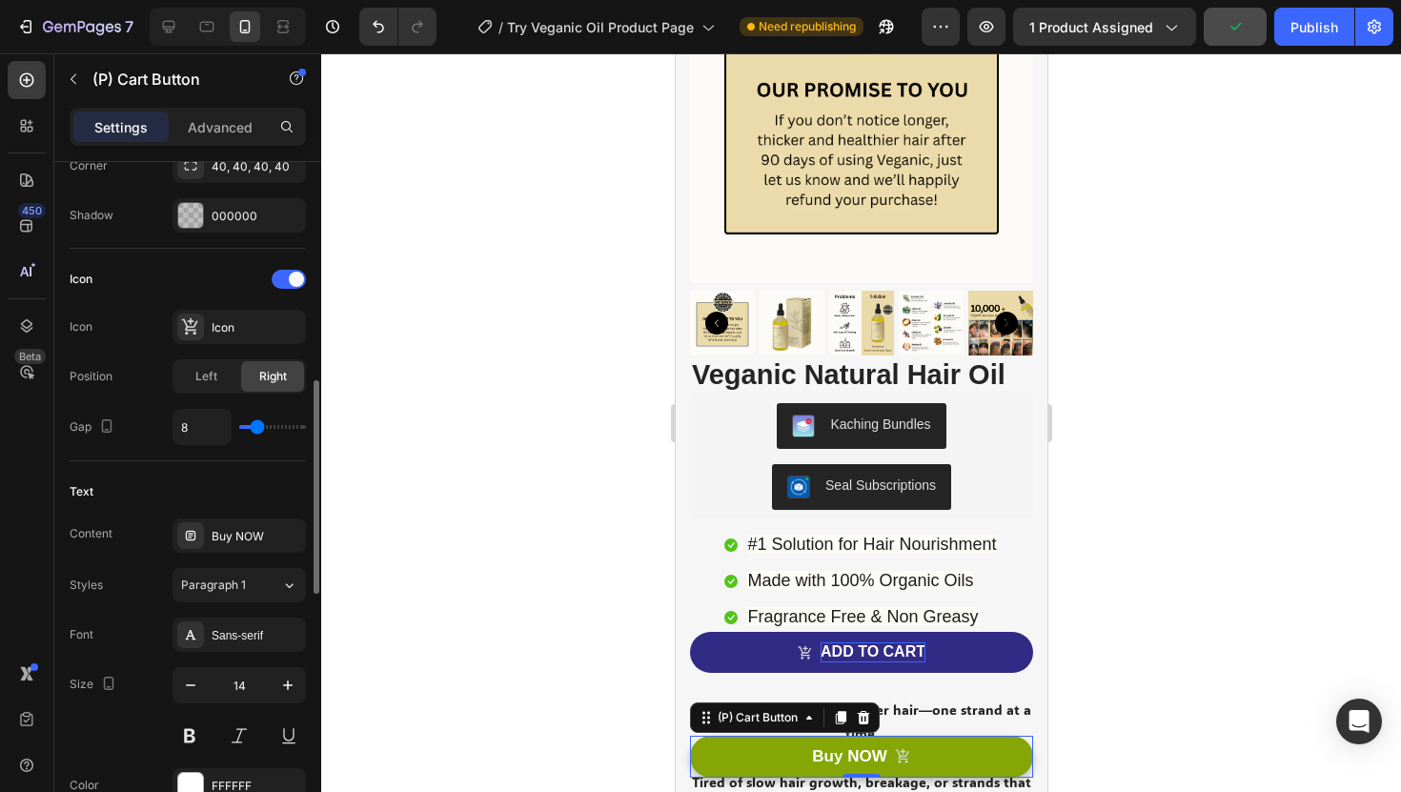
scroll to position [697, 0]
click at [192, 331] on icon at bounding box center [190, 325] width 19 height 19
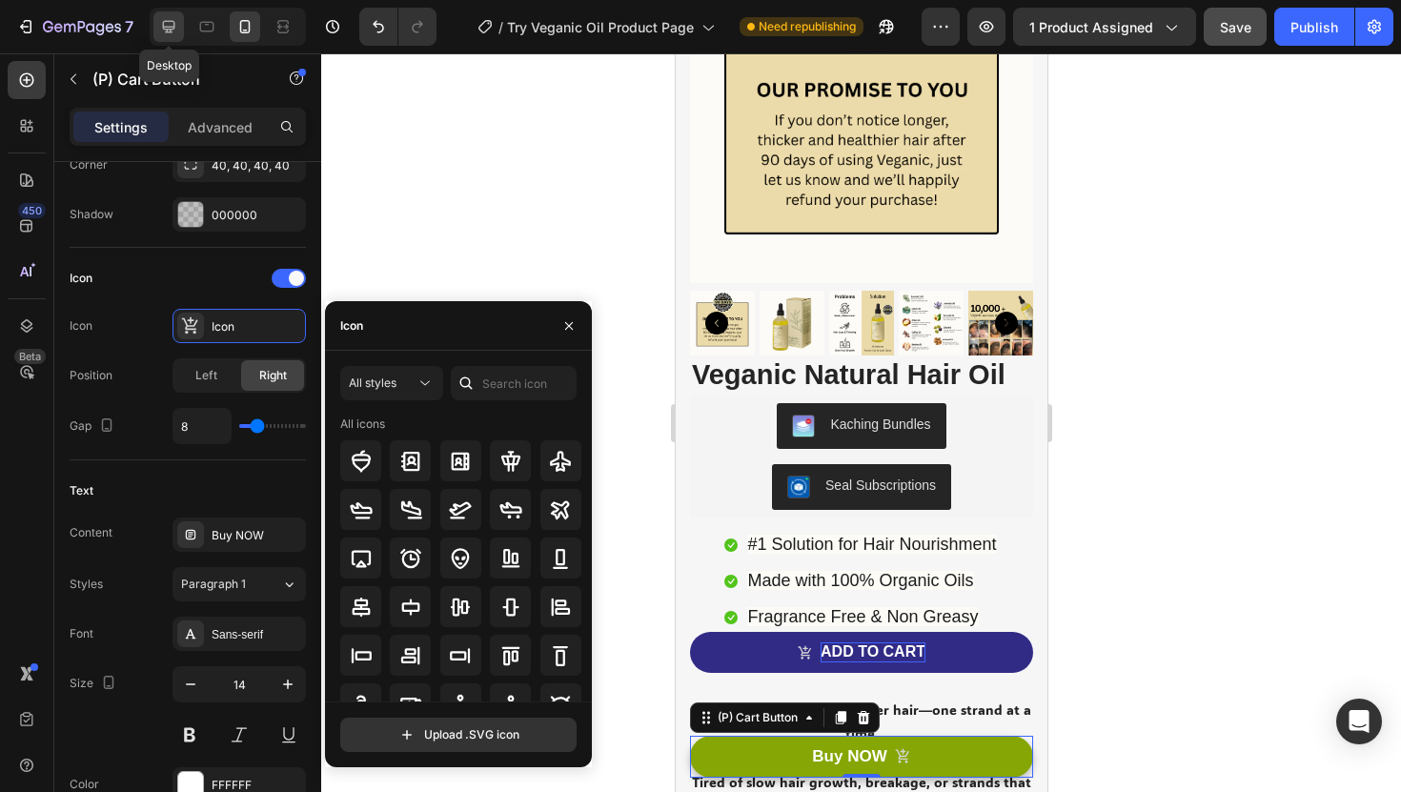
click at [170, 24] on icon at bounding box center [168, 26] width 19 height 19
type input "16"
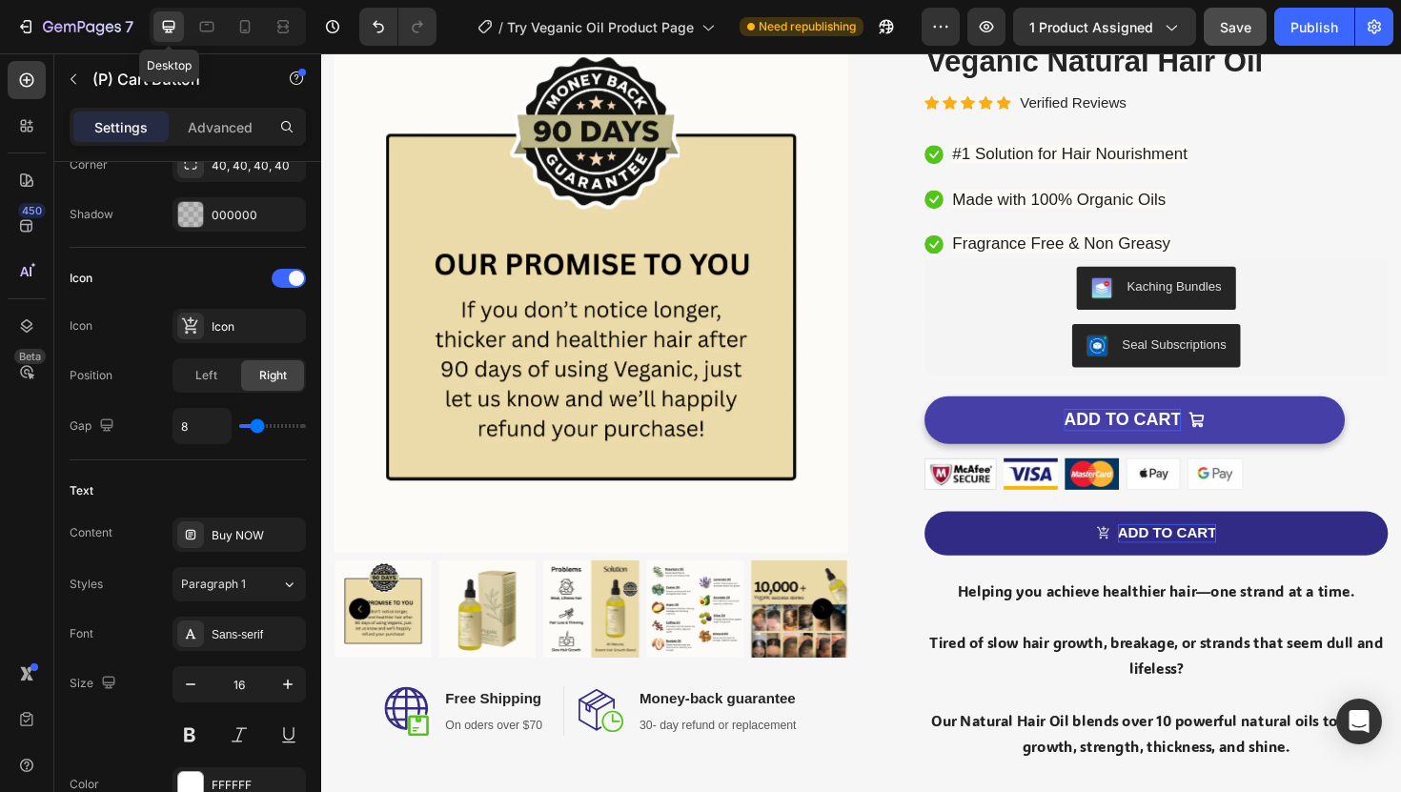
scroll to position [124, 0]
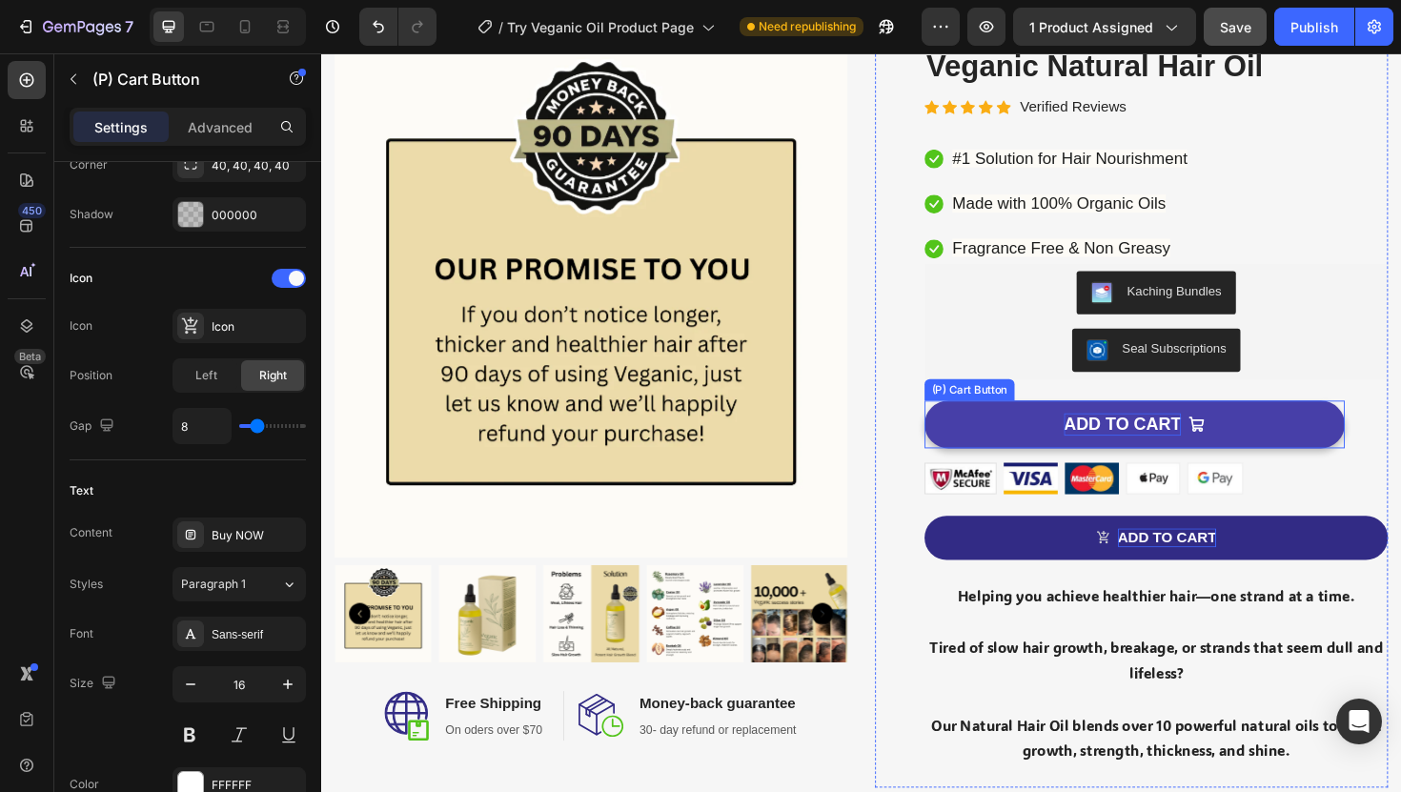
click at [1250, 443] on icon "ADD TO CART" at bounding box center [1248, 446] width 18 height 18
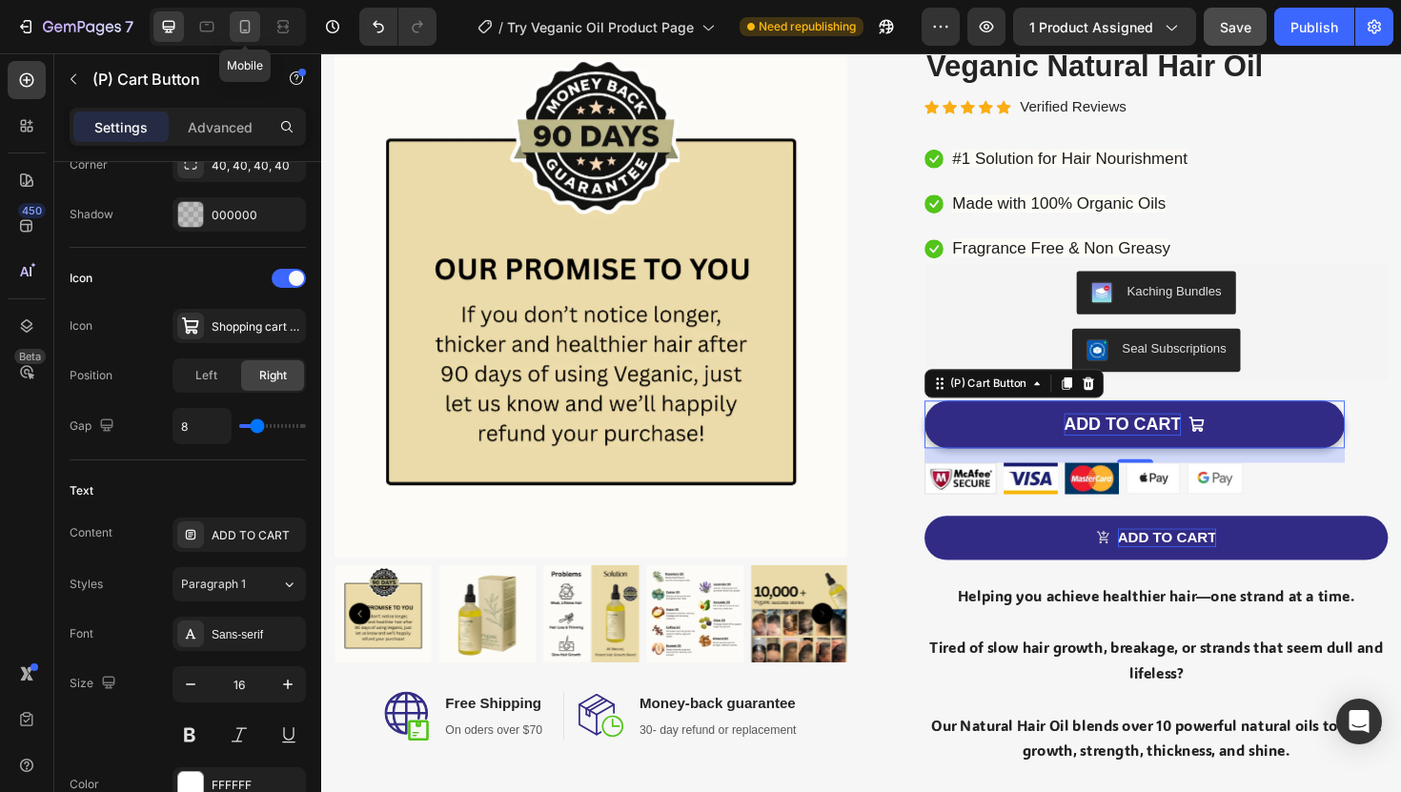
click at [242, 26] on icon at bounding box center [244, 26] width 19 height 19
type input "14"
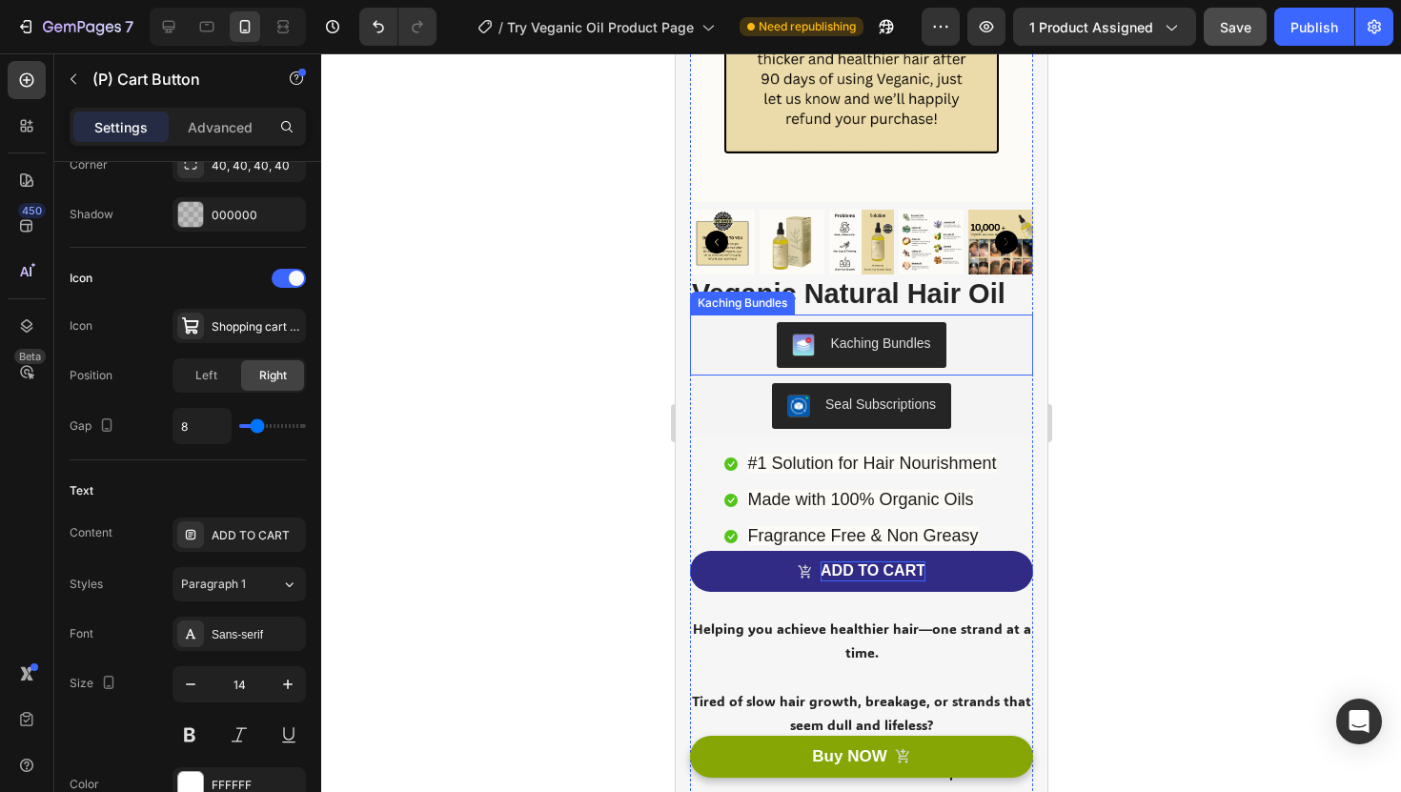
scroll to position [279, 0]
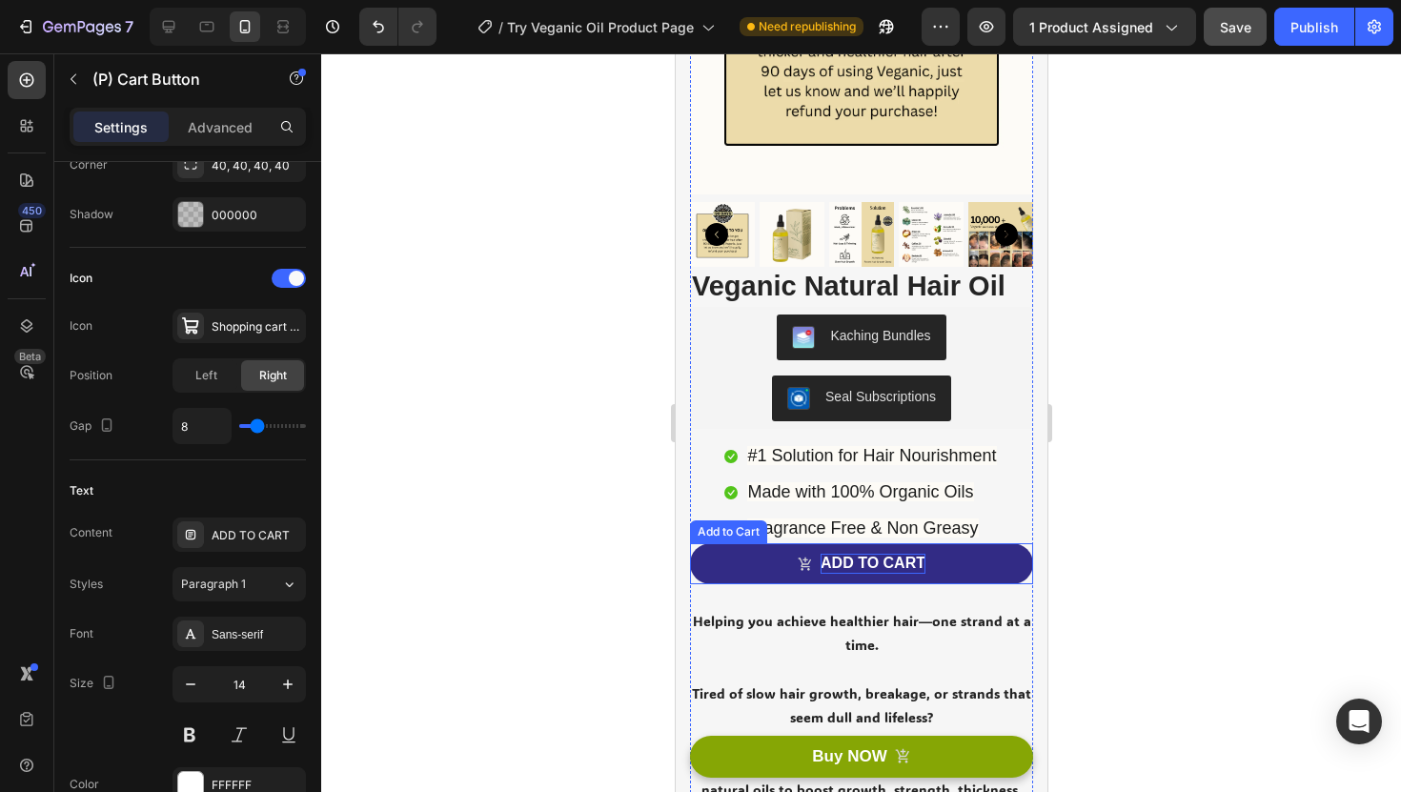
click at [915, 559] on p "ADD TO CART" at bounding box center [872, 564] width 105 height 20
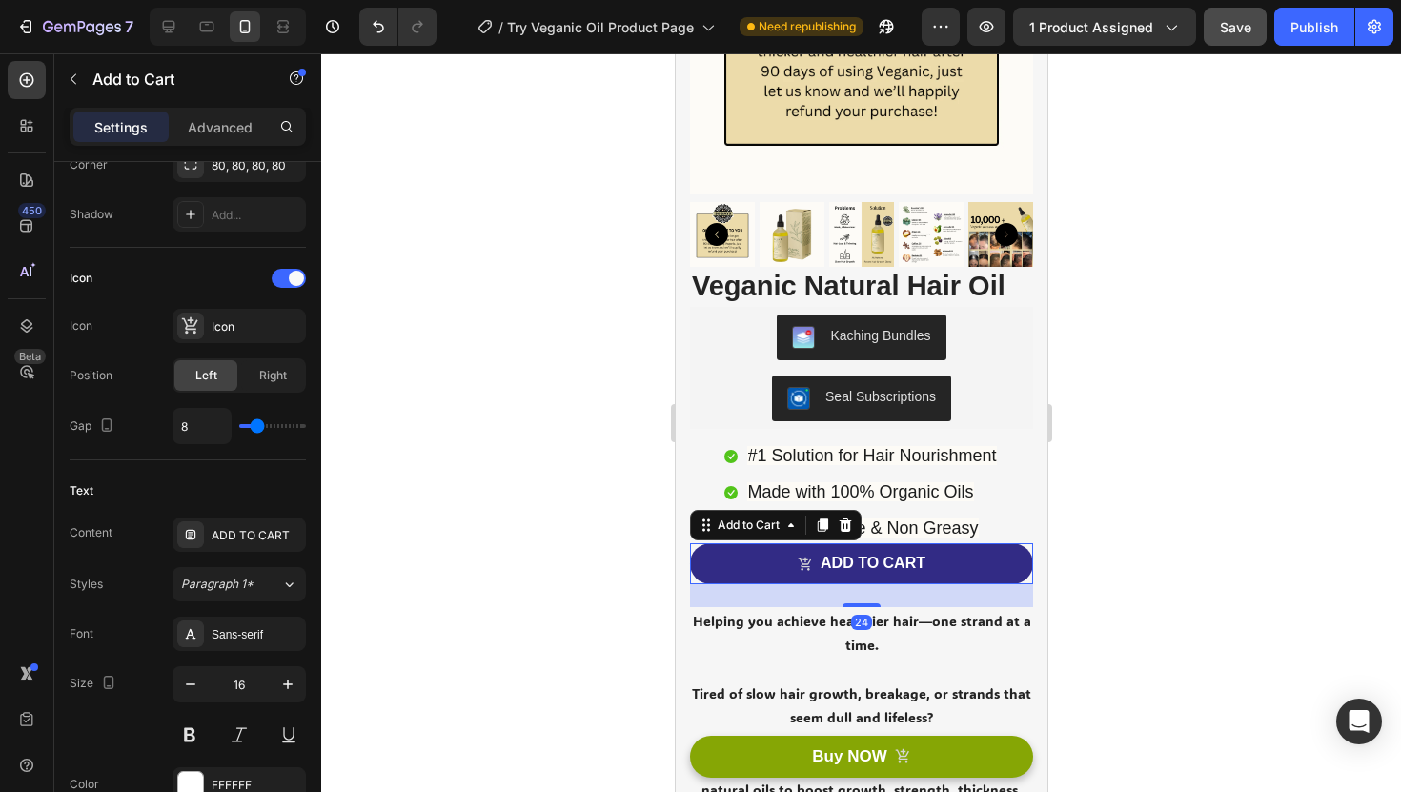
click at [968, 562] on button "ADD TO CART" at bounding box center [860, 563] width 343 height 41
click at [979, 554] on button "ADD TO CART" at bounding box center [860, 563] width 343 height 41
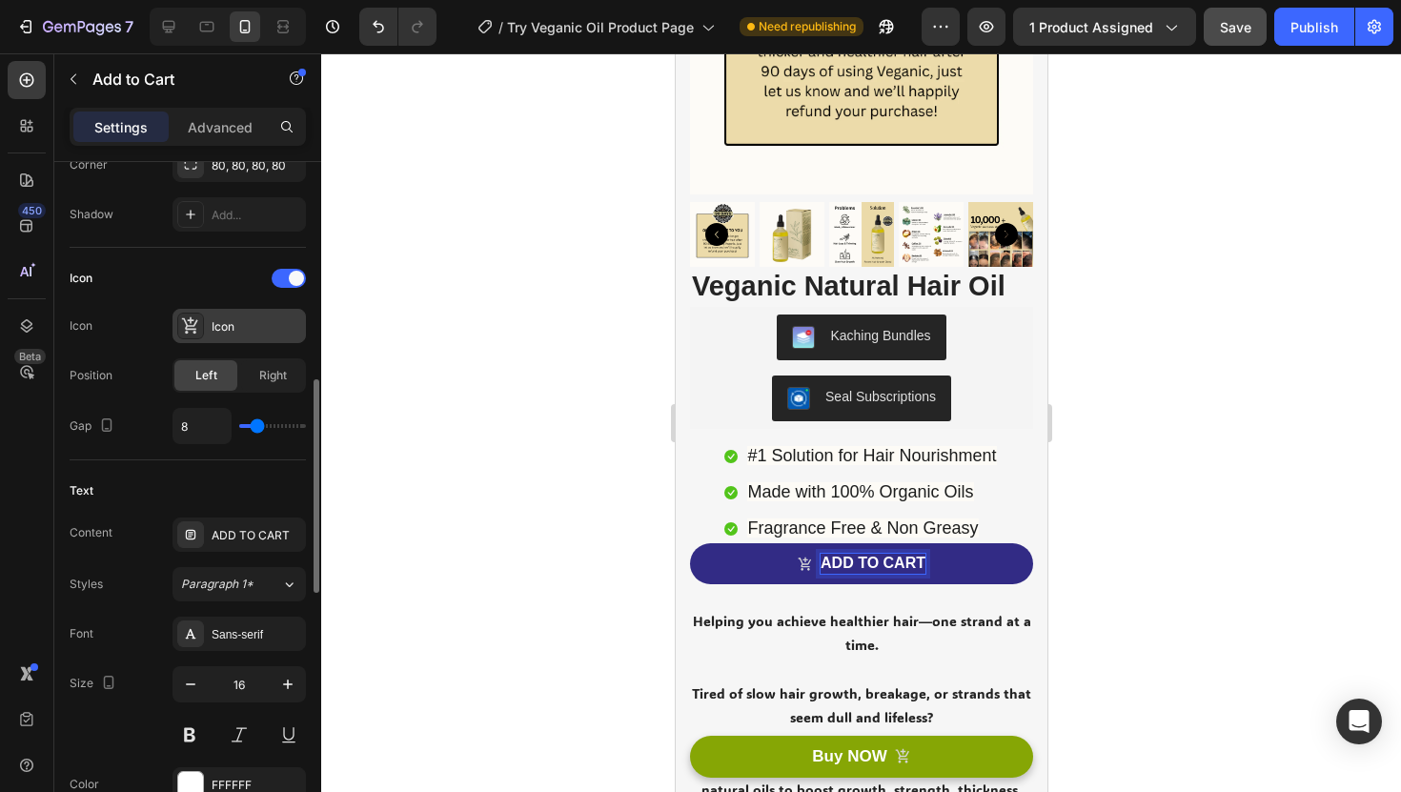
click at [193, 326] on icon at bounding box center [190, 325] width 16 height 17
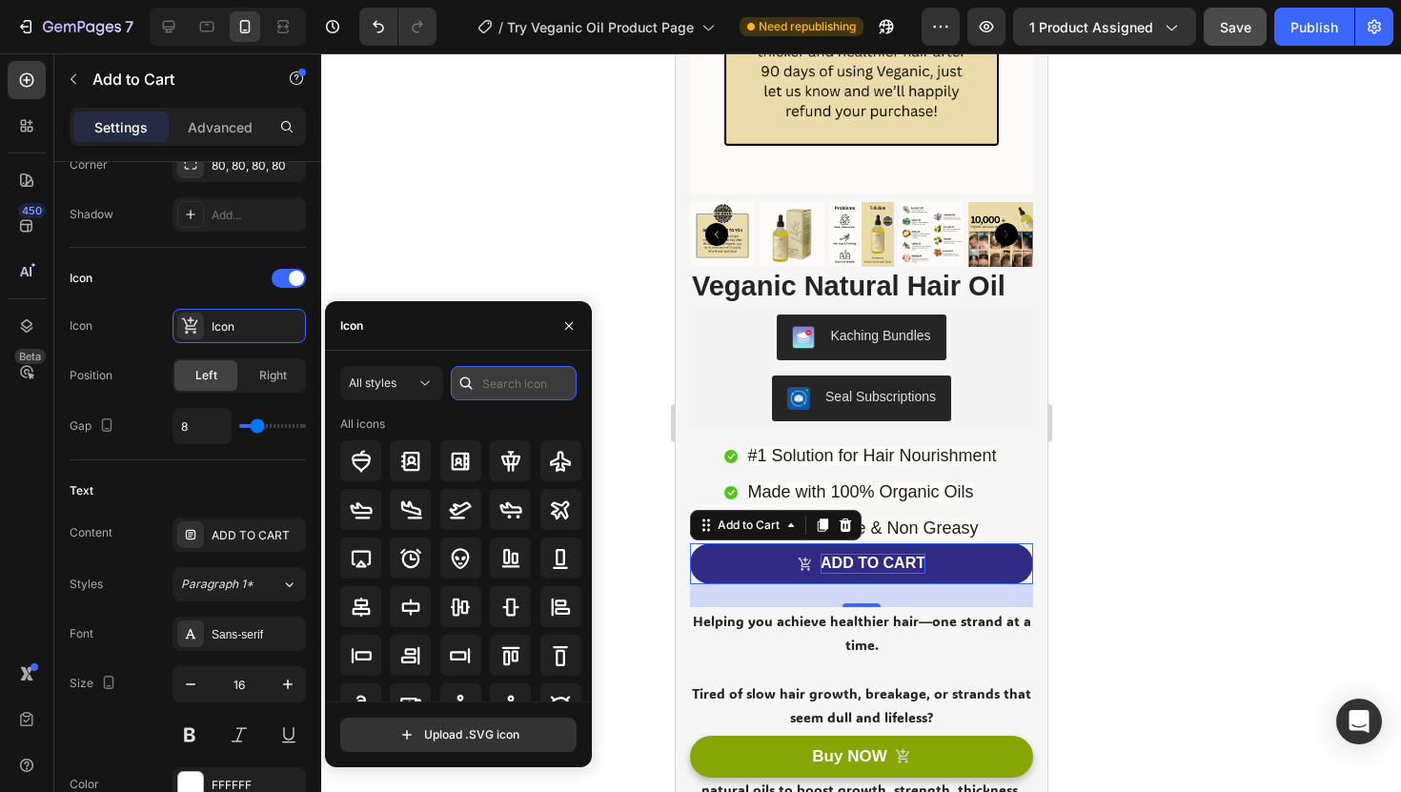
click at [491, 379] on input "text" at bounding box center [514, 383] width 126 height 34
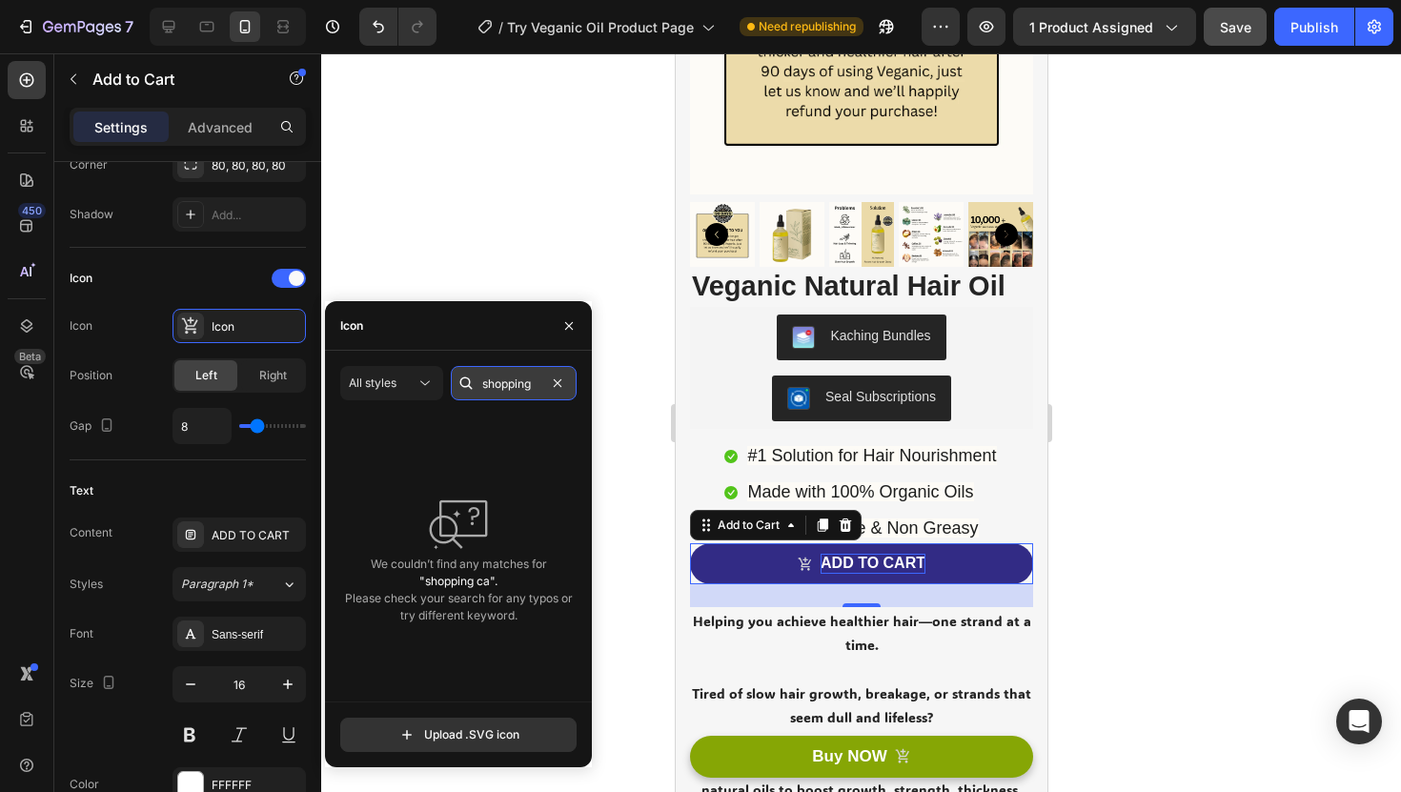
scroll to position [0, 0]
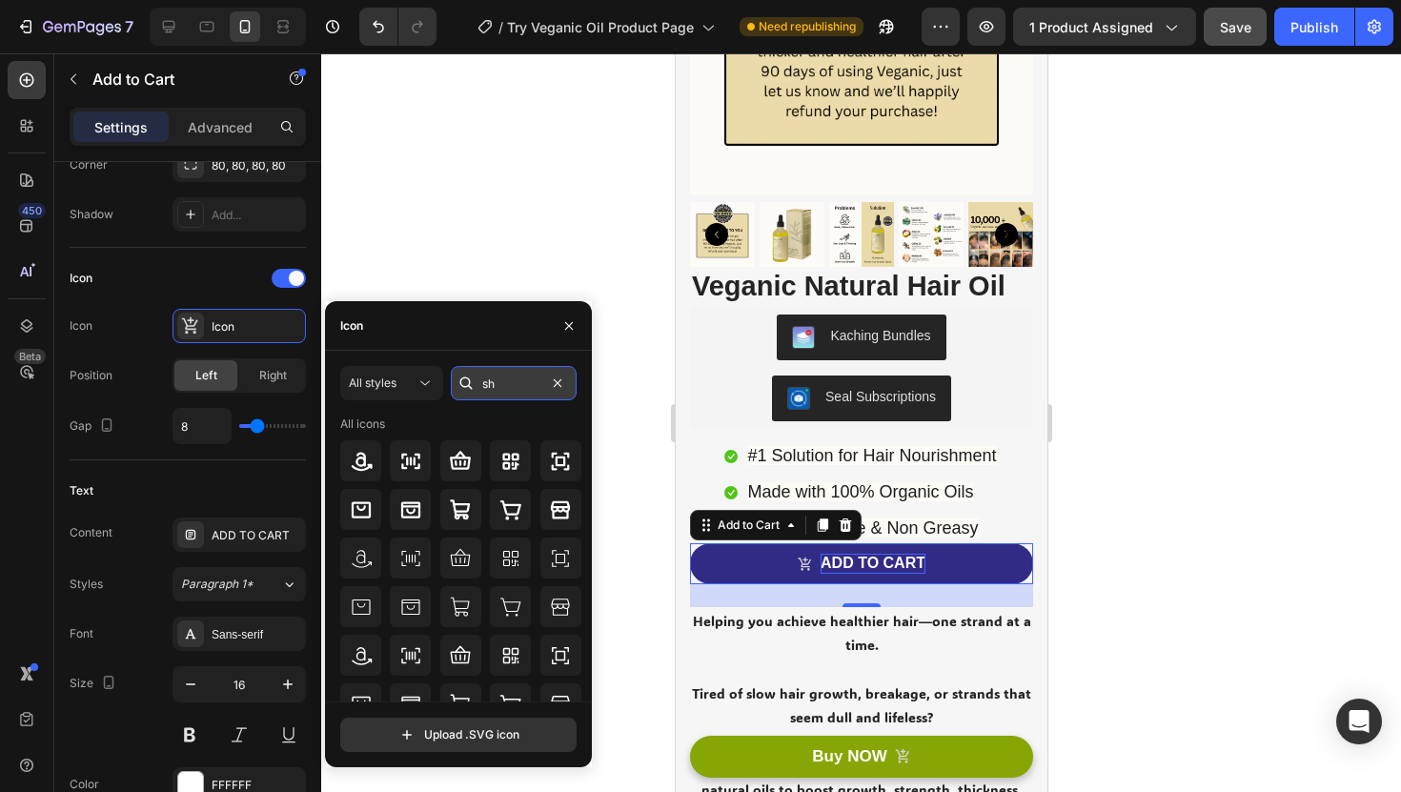
type input "s"
type input "cart"
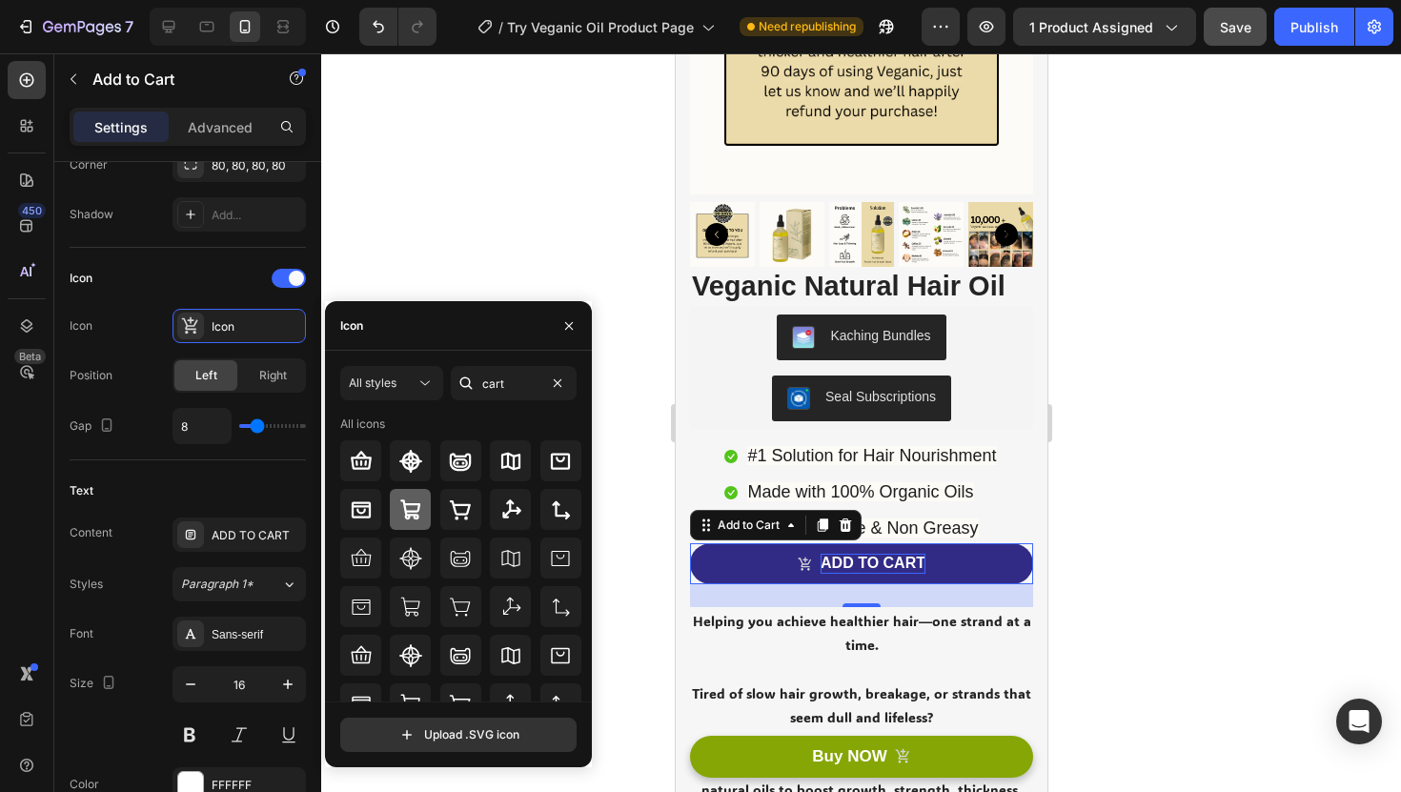
click at [417, 508] on icon at bounding box center [410, 509] width 20 height 20
click at [169, 29] on icon at bounding box center [169, 27] width 12 height 12
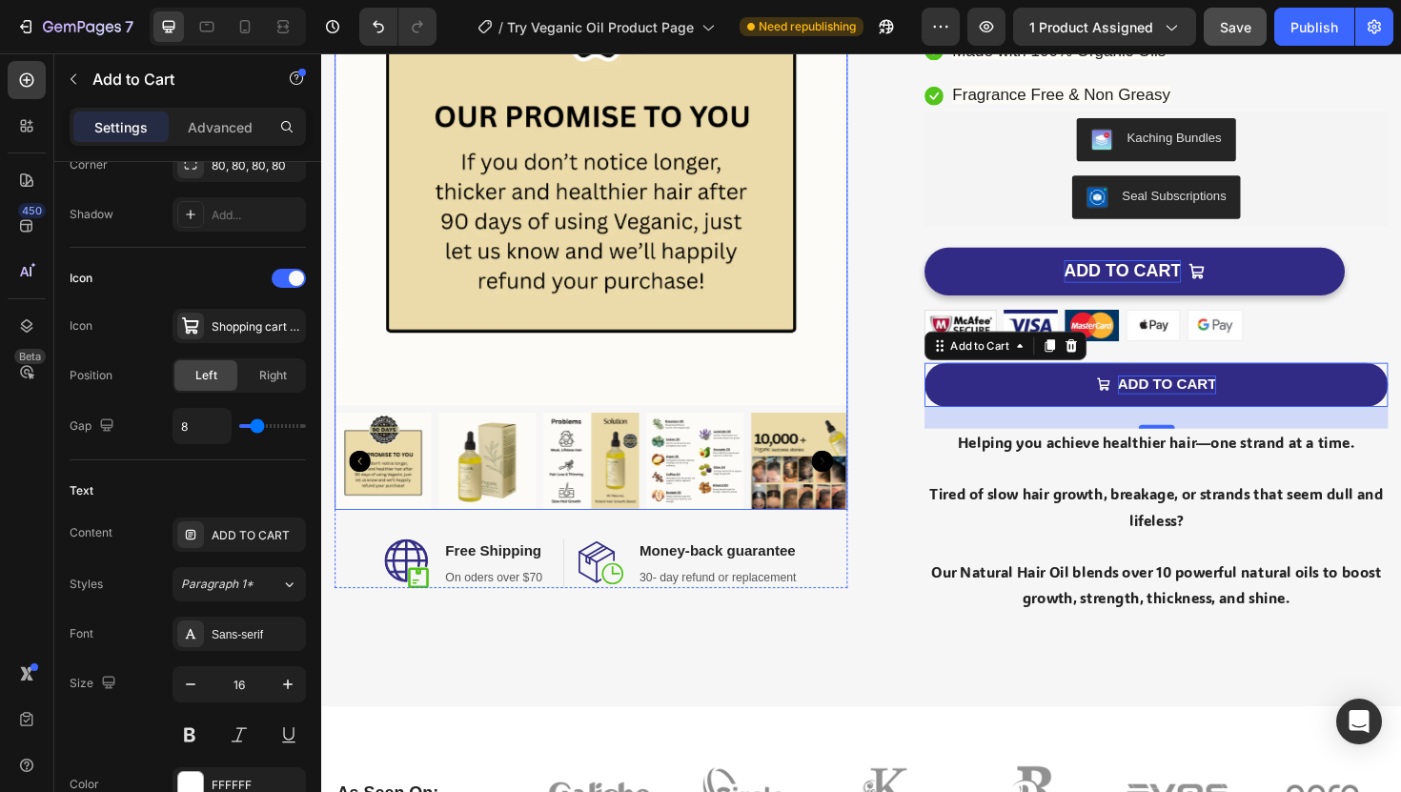
scroll to position [275, 0]
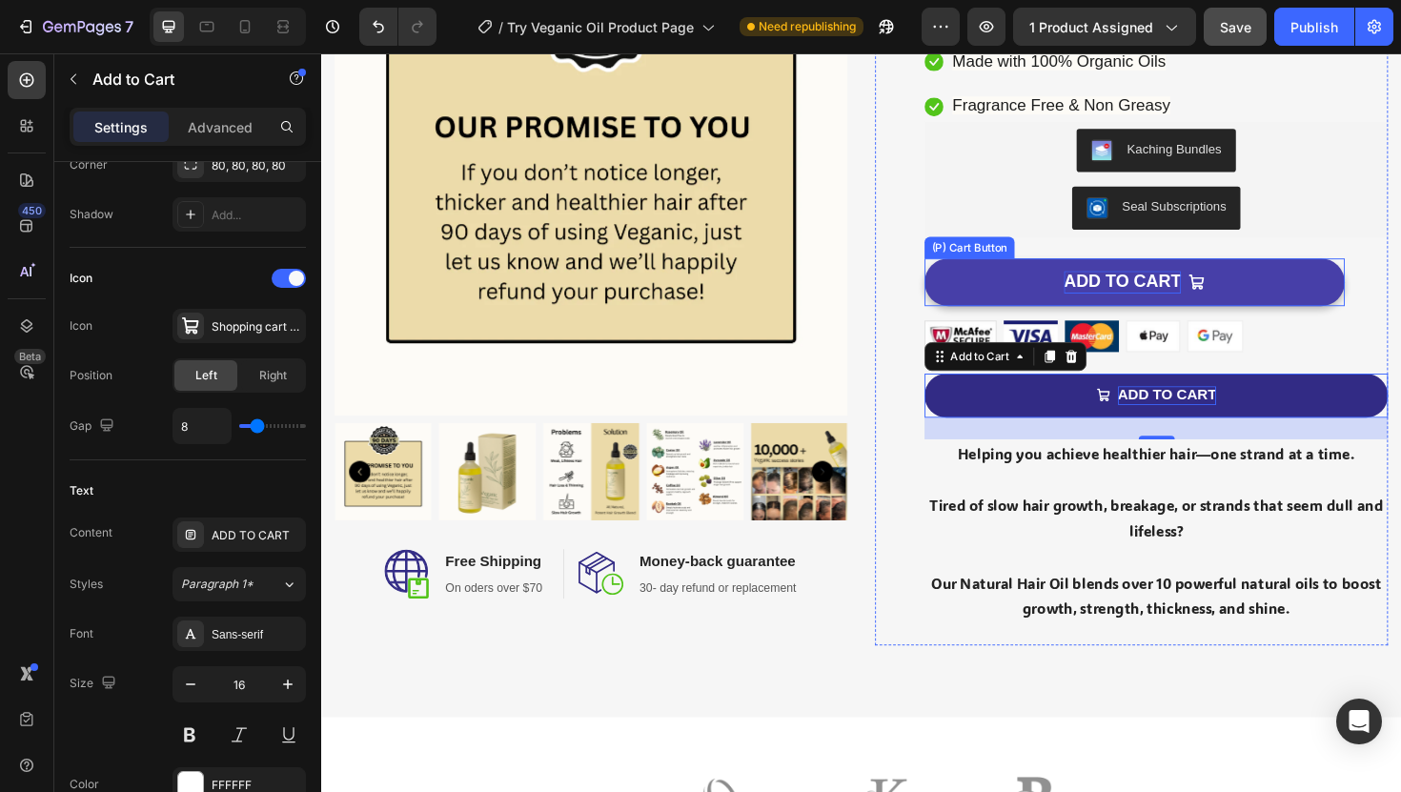
click at [1253, 293] on icon "ADD TO CART" at bounding box center [1248, 296] width 18 height 18
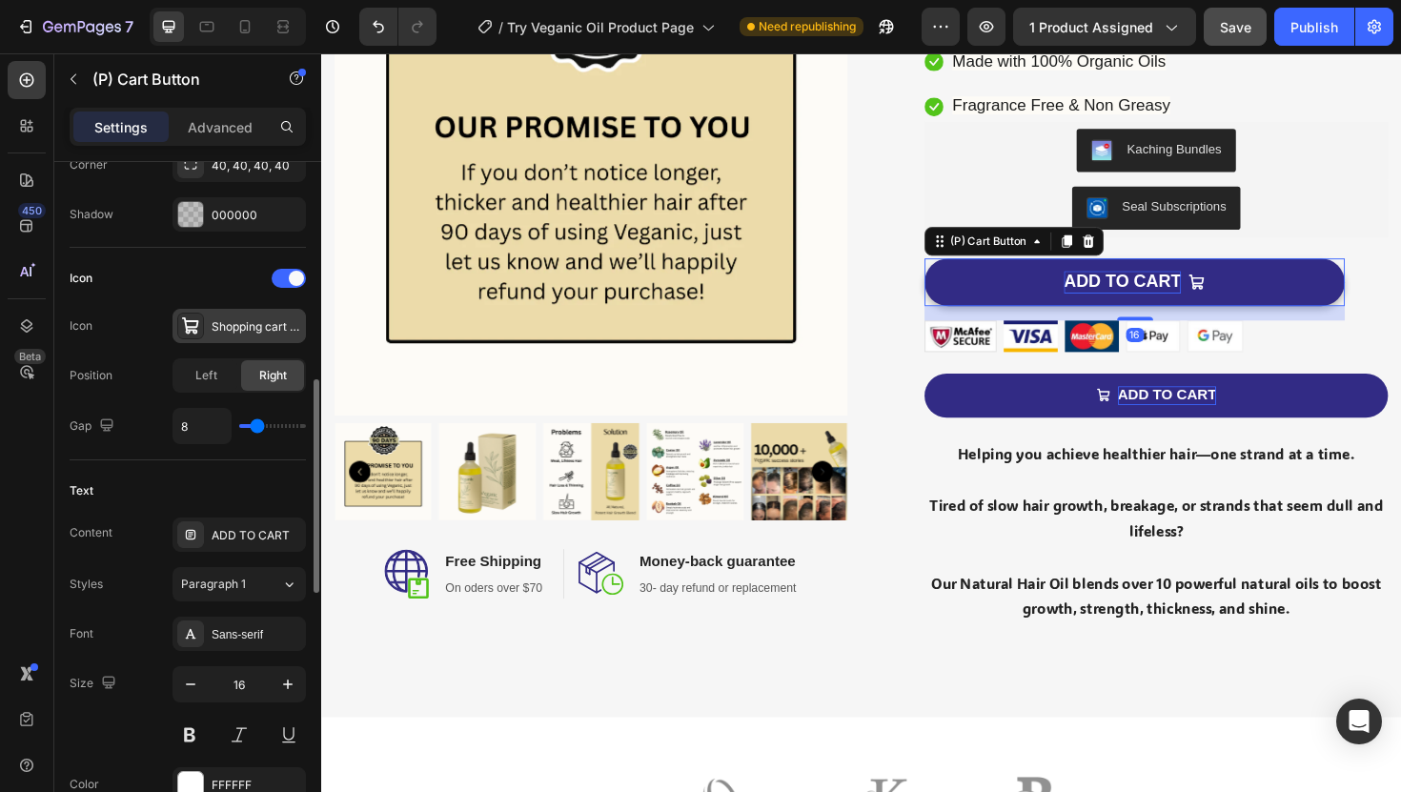
click at [259, 327] on div "Shopping cart bold" at bounding box center [257, 326] width 90 height 17
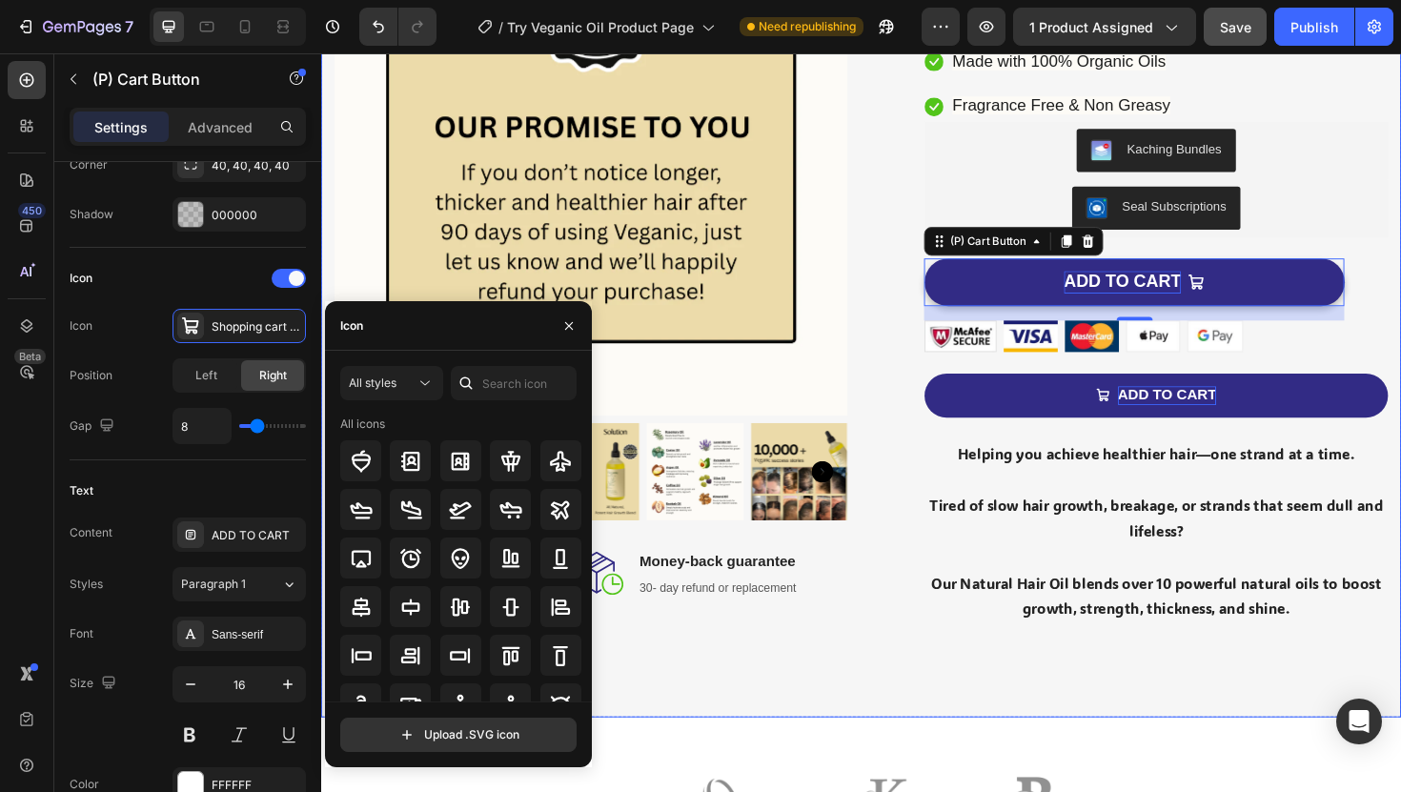
click at [783, 726] on div "Image Product Images Image Free Shipping Heading On oders over $70 Text block R…" at bounding box center [893, 287] width 1144 height 939
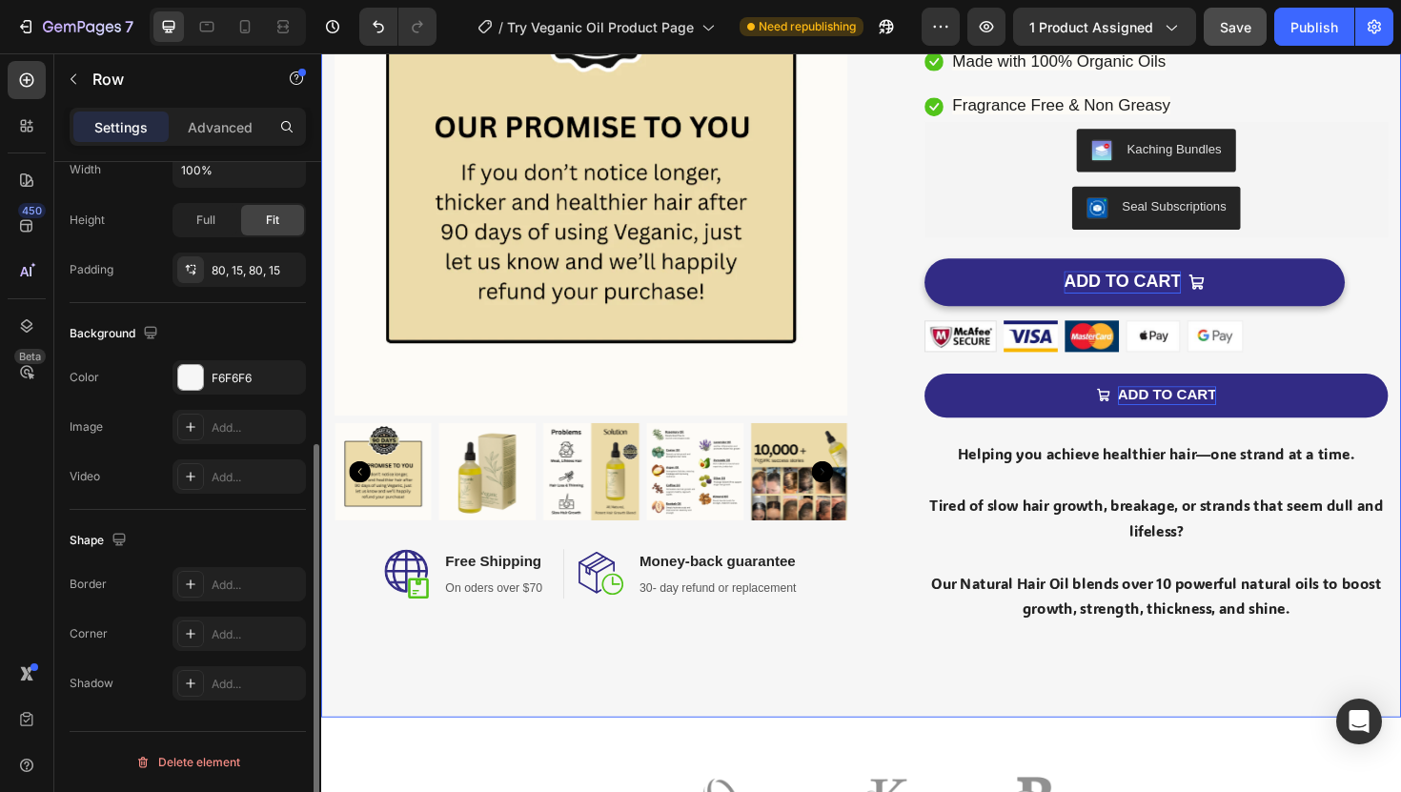
scroll to position [0, 0]
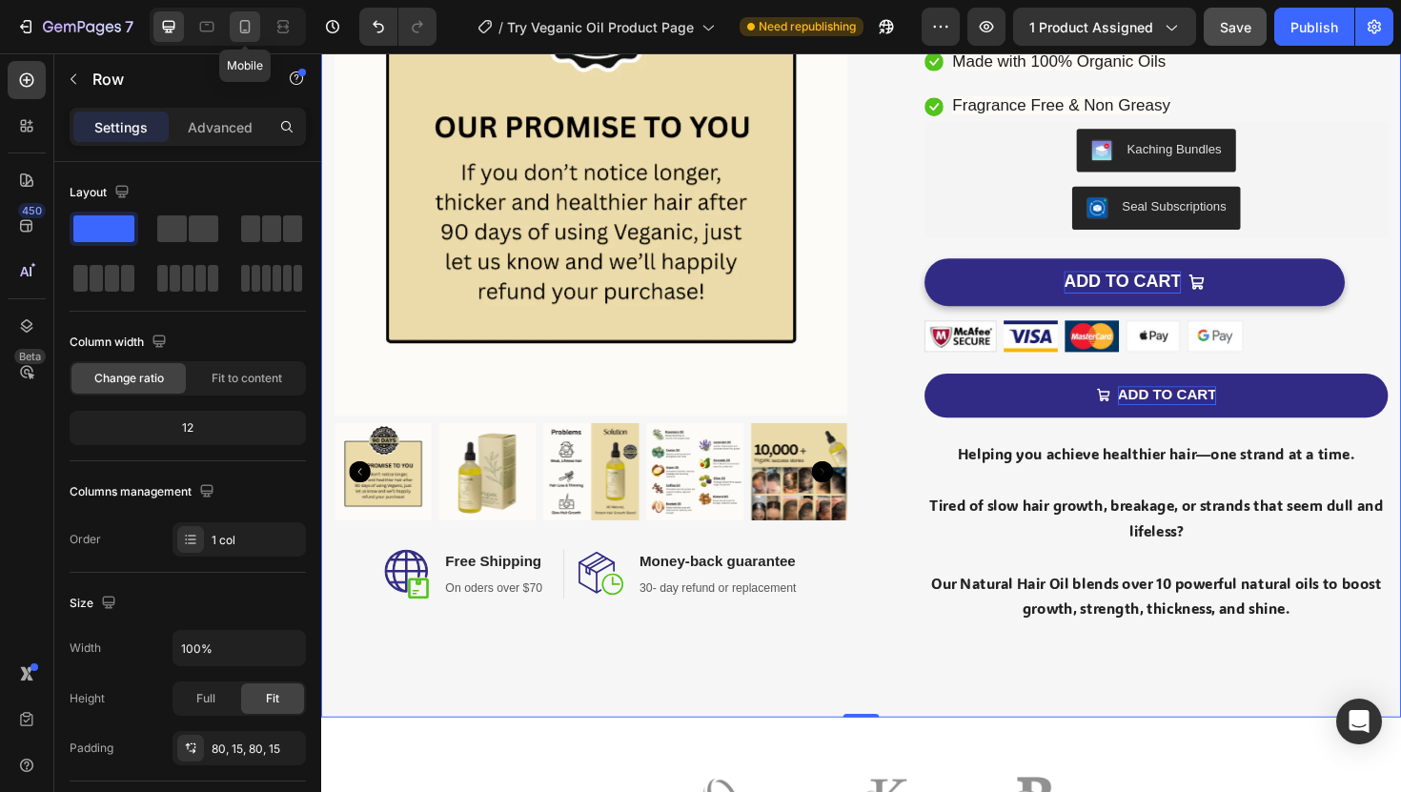
click at [244, 29] on icon at bounding box center [244, 26] width 19 height 19
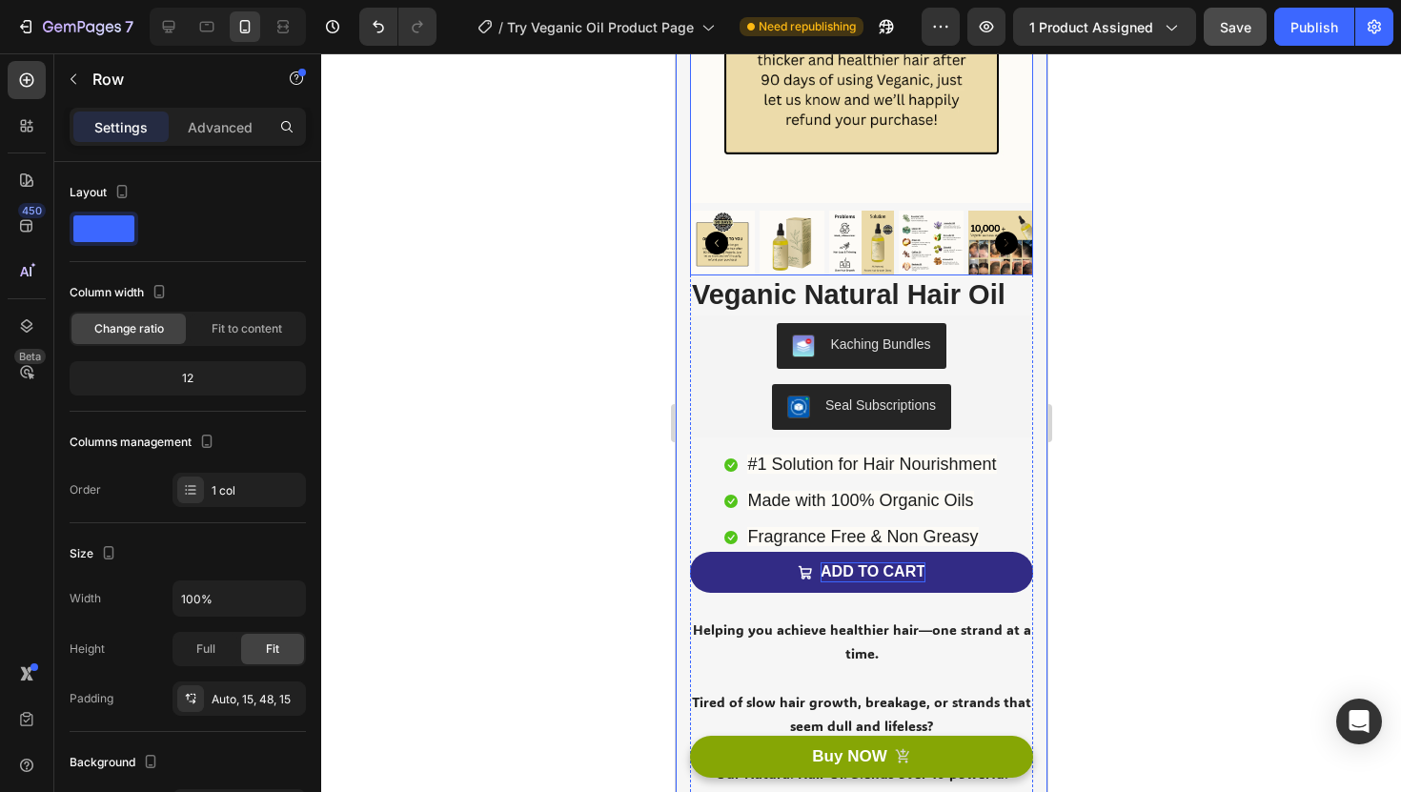
scroll to position [273, 0]
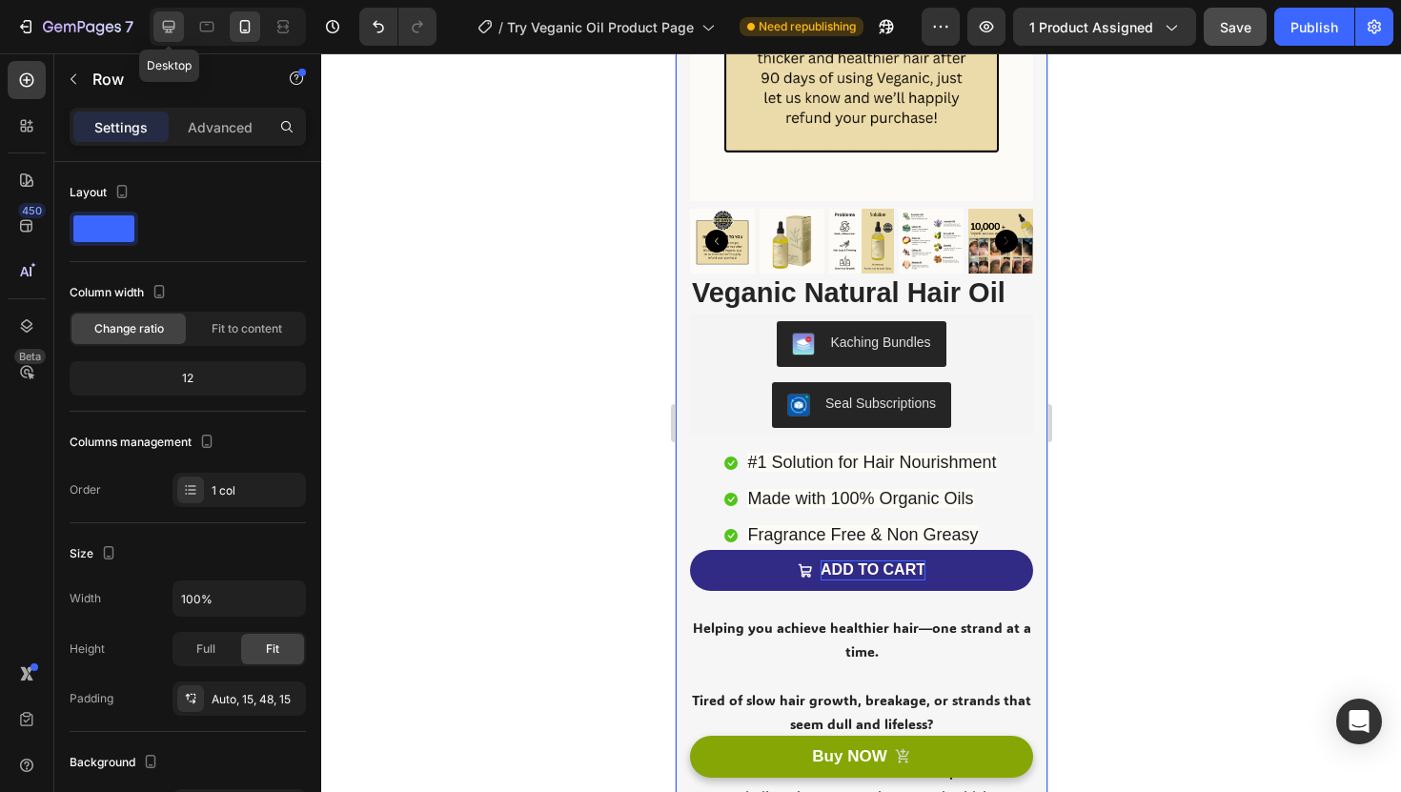
click at [175, 26] on icon at bounding box center [168, 26] width 19 height 19
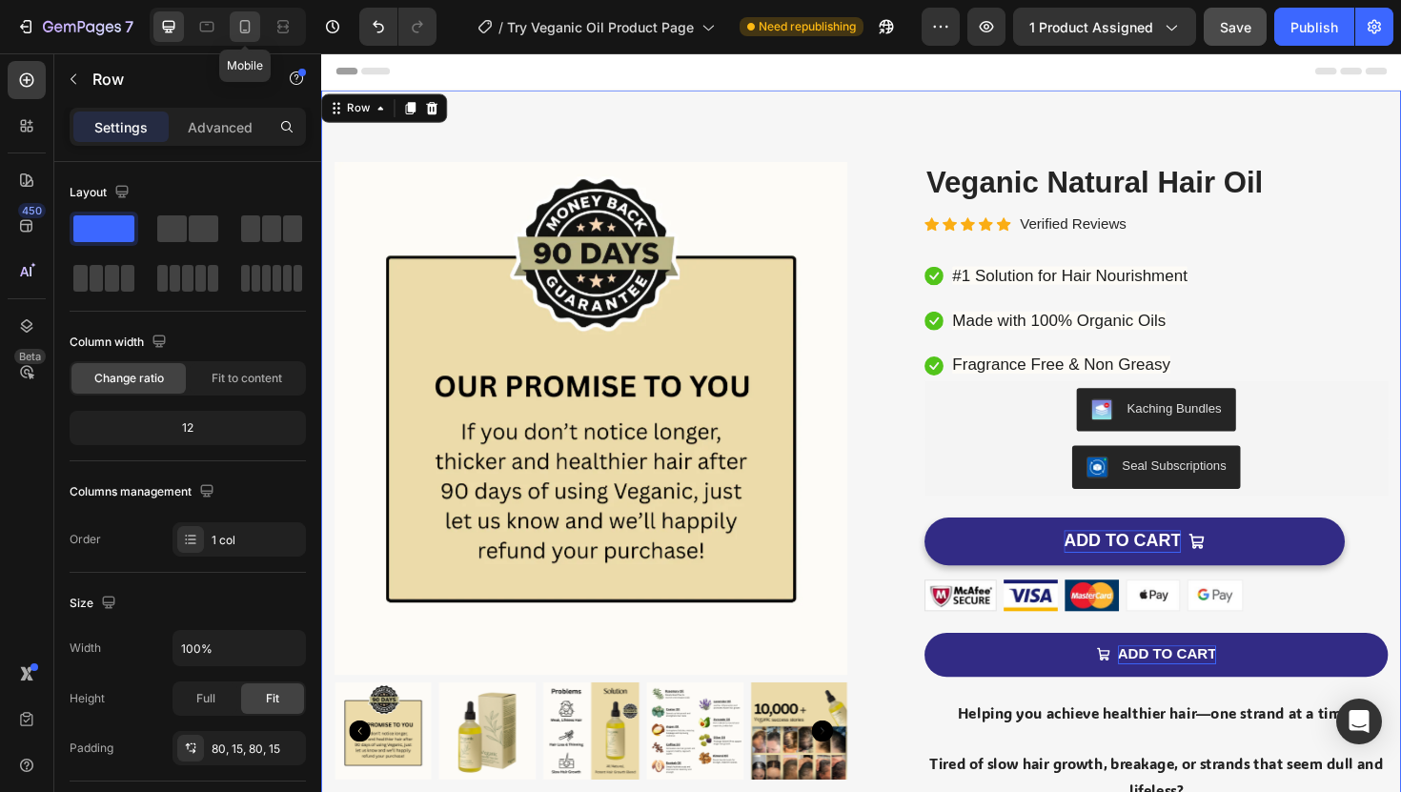
click at [255, 27] on div at bounding box center [245, 26] width 31 height 31
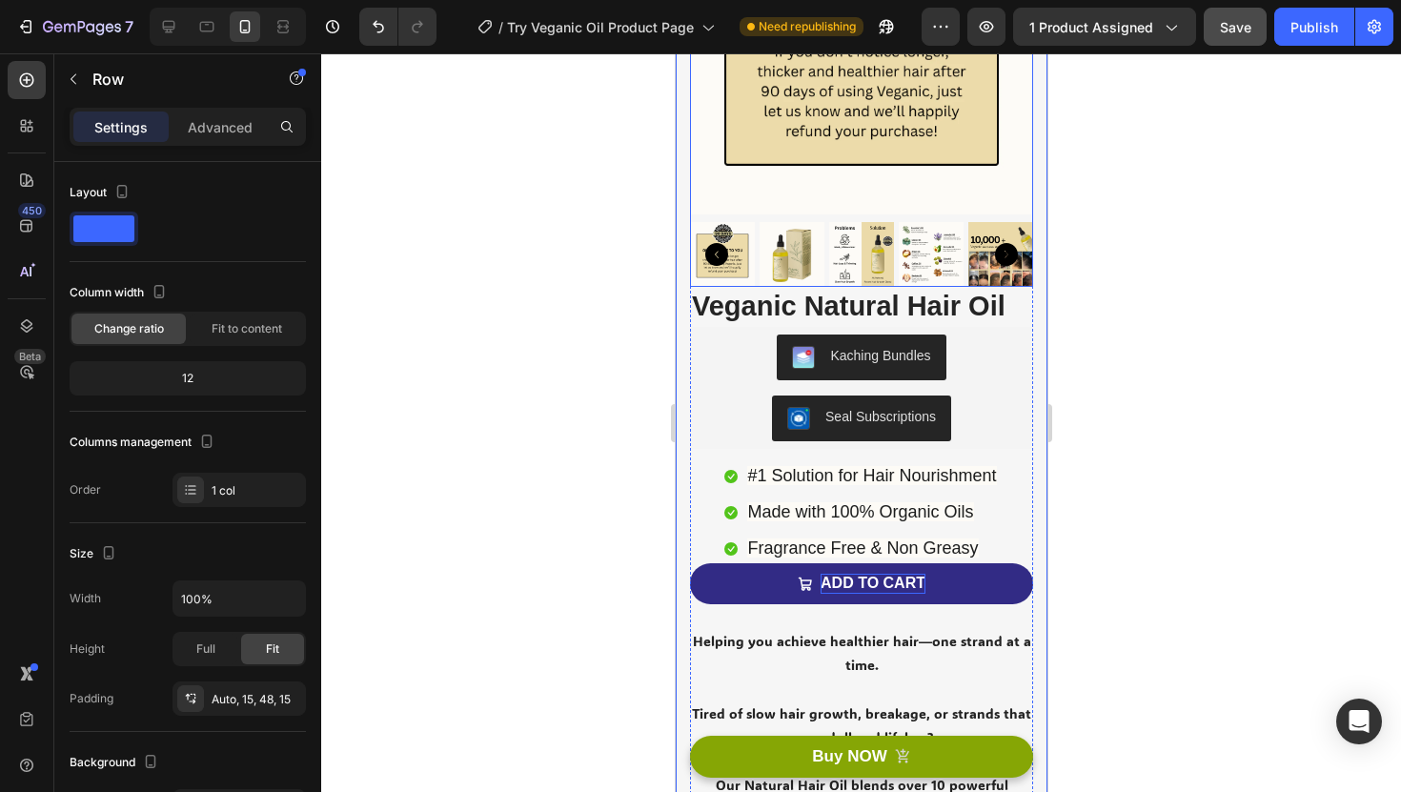
scroll to position [270, 0]
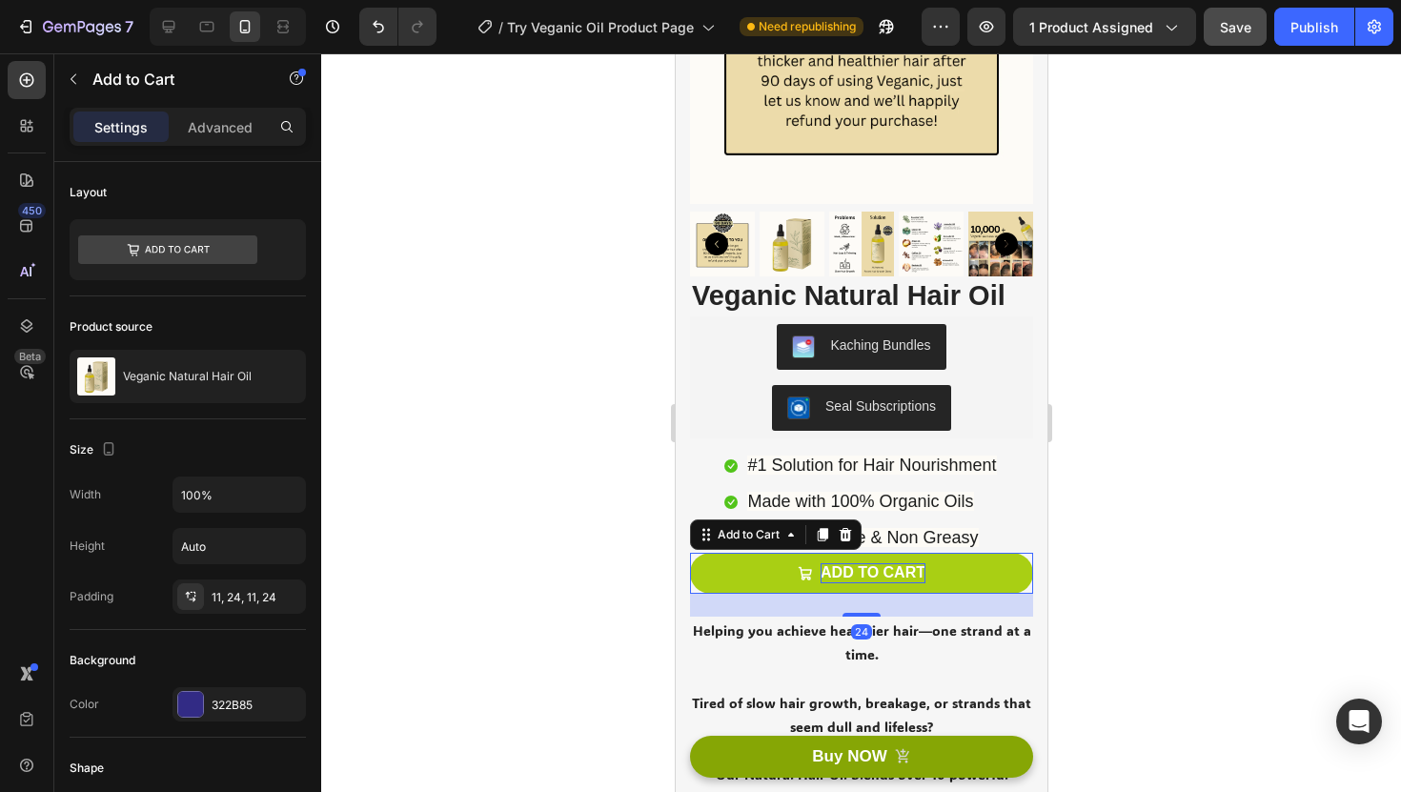
click at [786, 571] on button "ADD TO CART" at bounding box center [860, 573] width 343 height 41
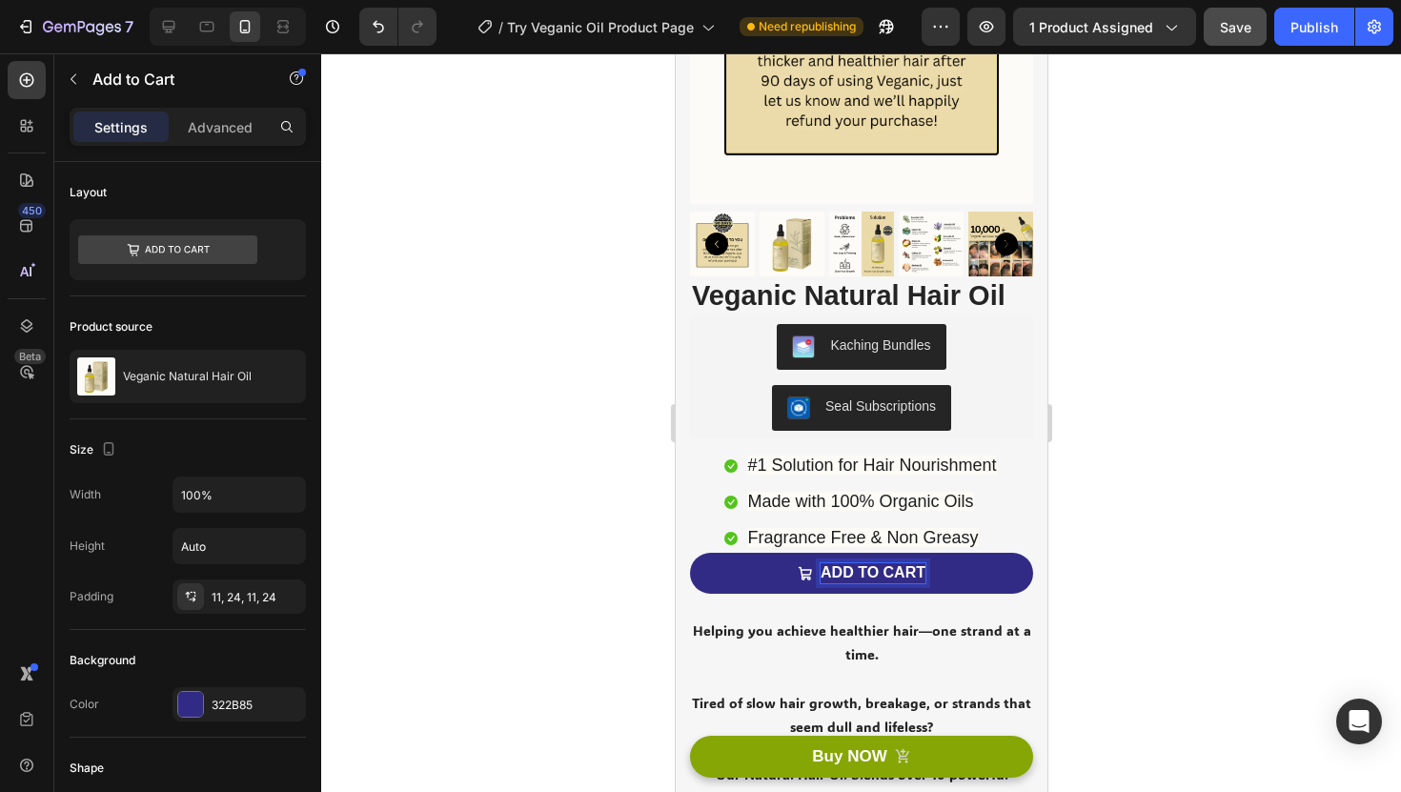
click at [922, 572] on p "ADD TO CART" at bounding box center [872, 573] width 105 height 20
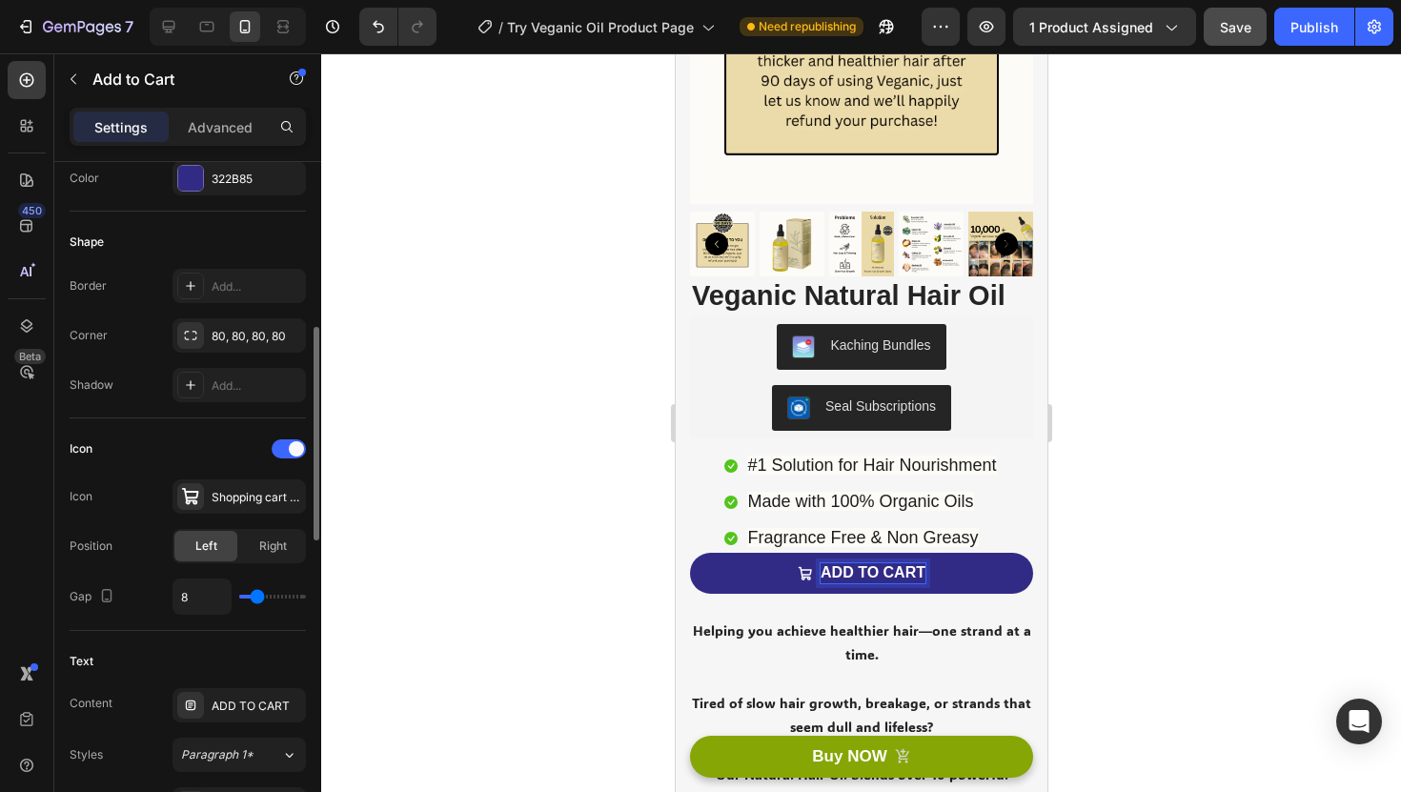
scroll to position [527, 0]
click at [240, 508] on div "Shopping cart bold" at bounding box center [239, 495] width 133 height 34
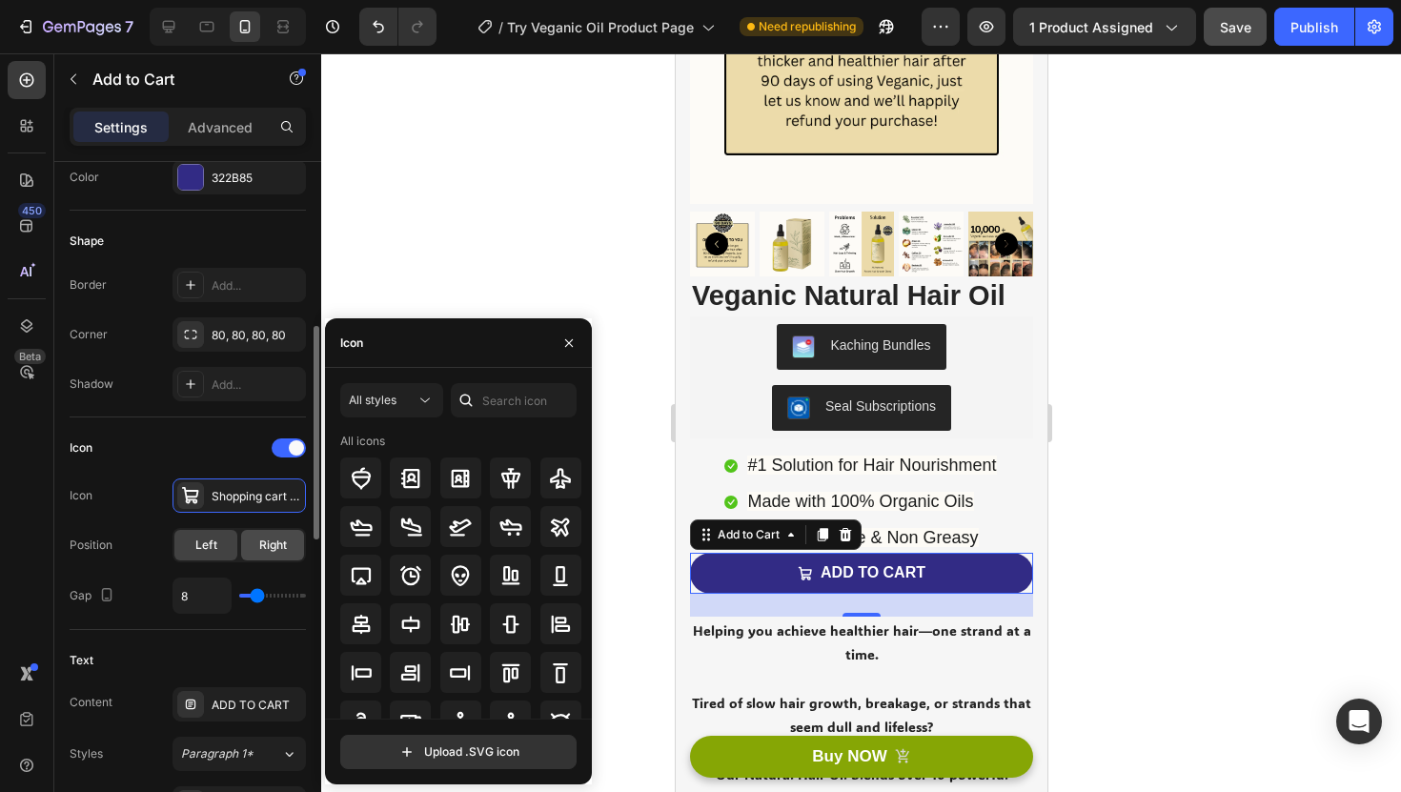
click at [261, 542] on span "Right" at bounding box center [273, 545] width 28 height 17
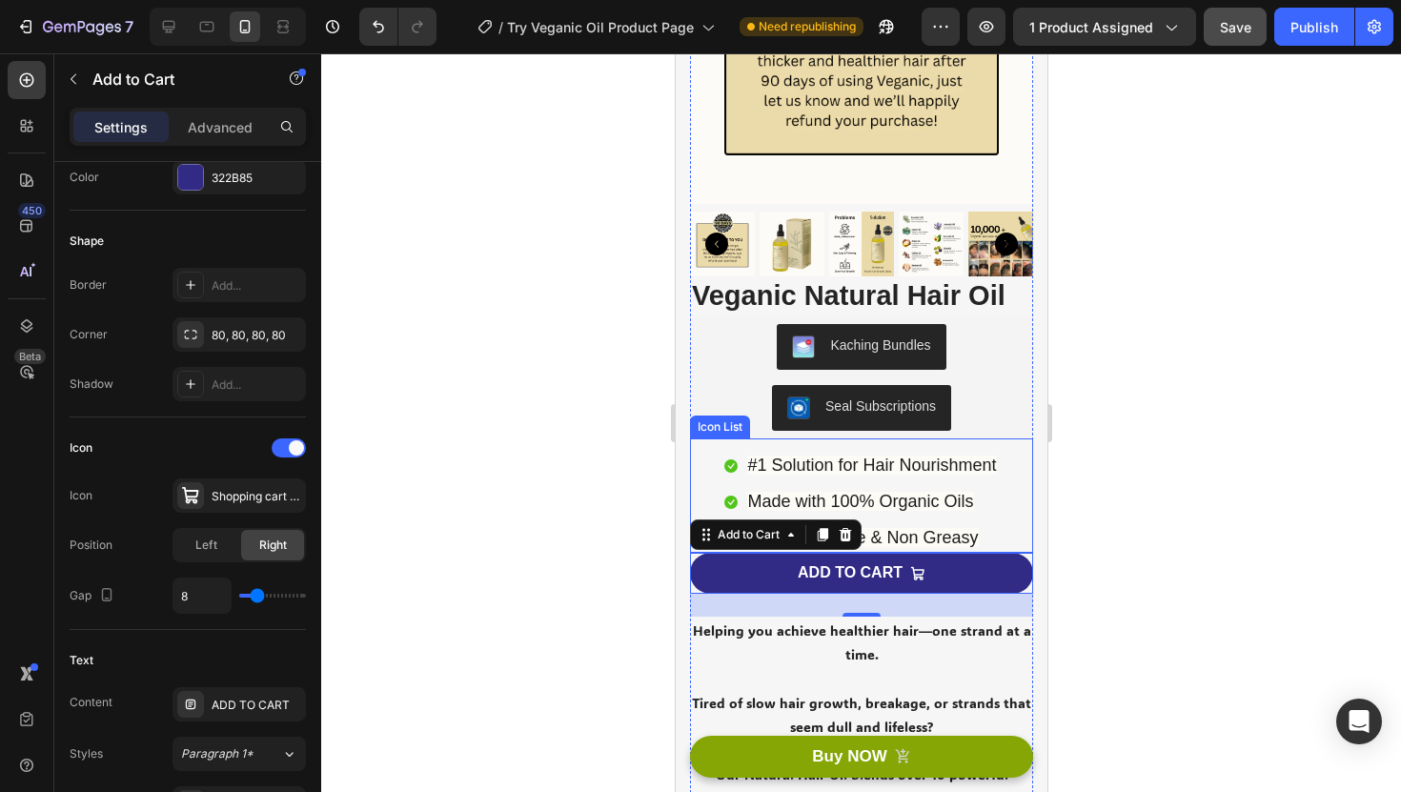
click at [1210, 459] on div at bounding box center [861, 422] width 1080 height 739
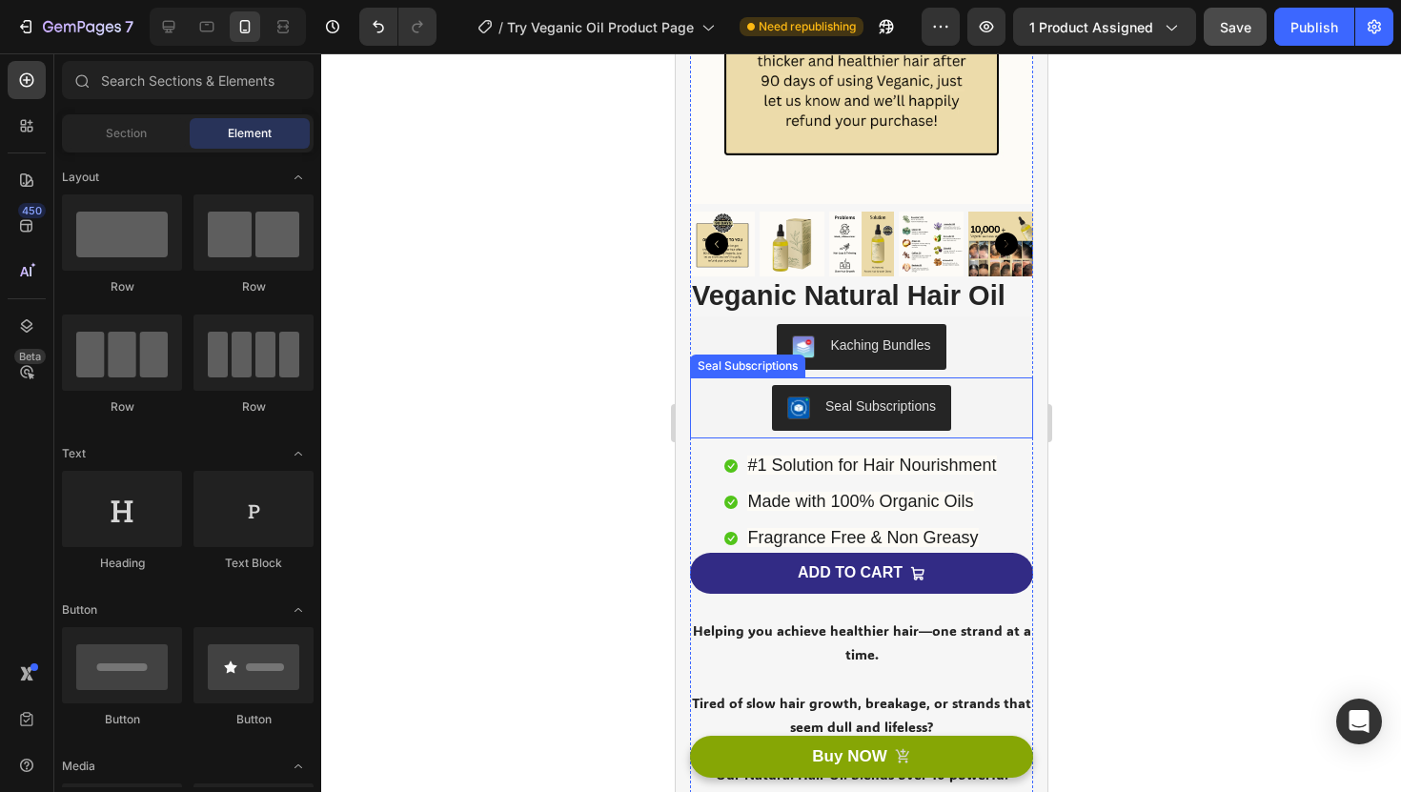
scroll to position [307, 0]
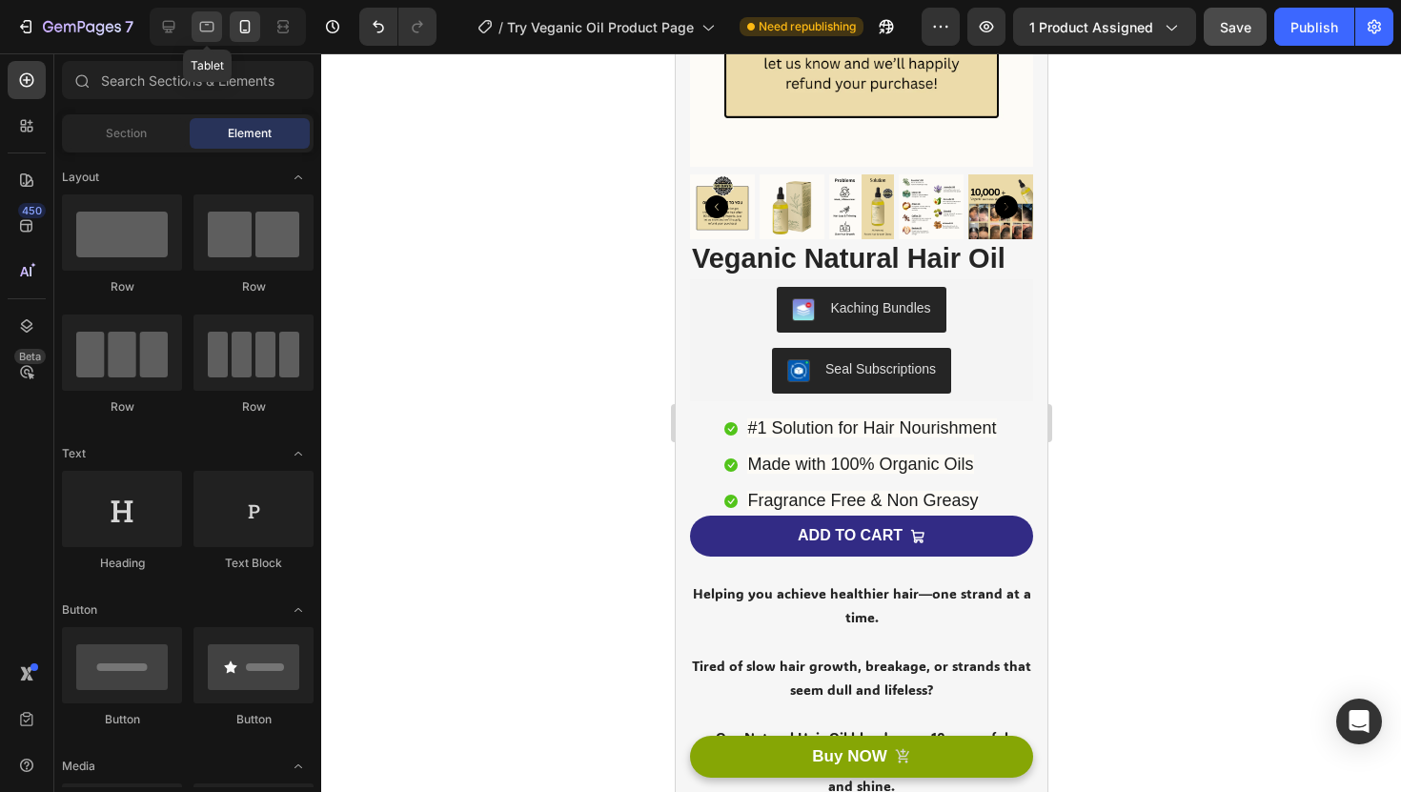
click at [207, 25] on icon at bounding box center [207, 27] width 14 height 10
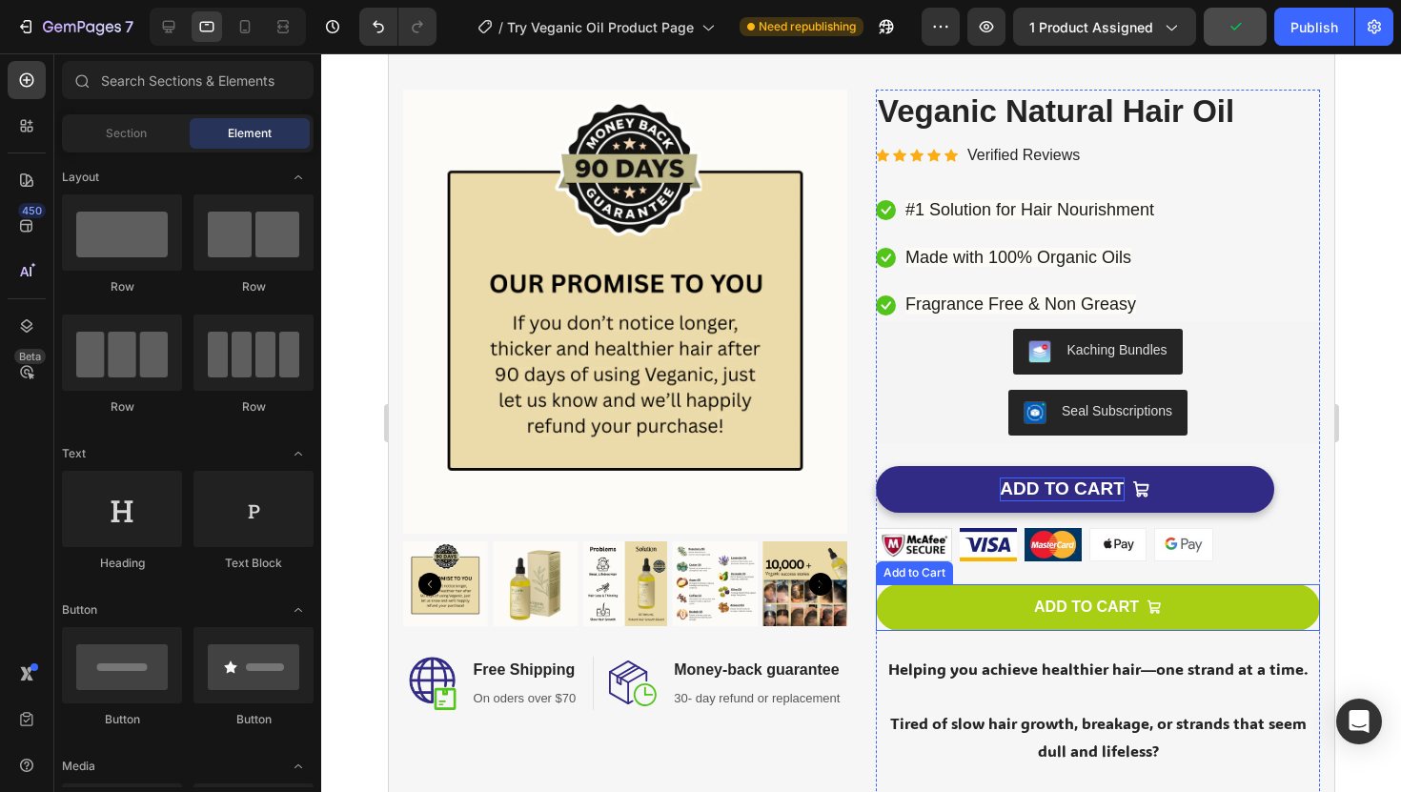
scroll to position [72, 0]
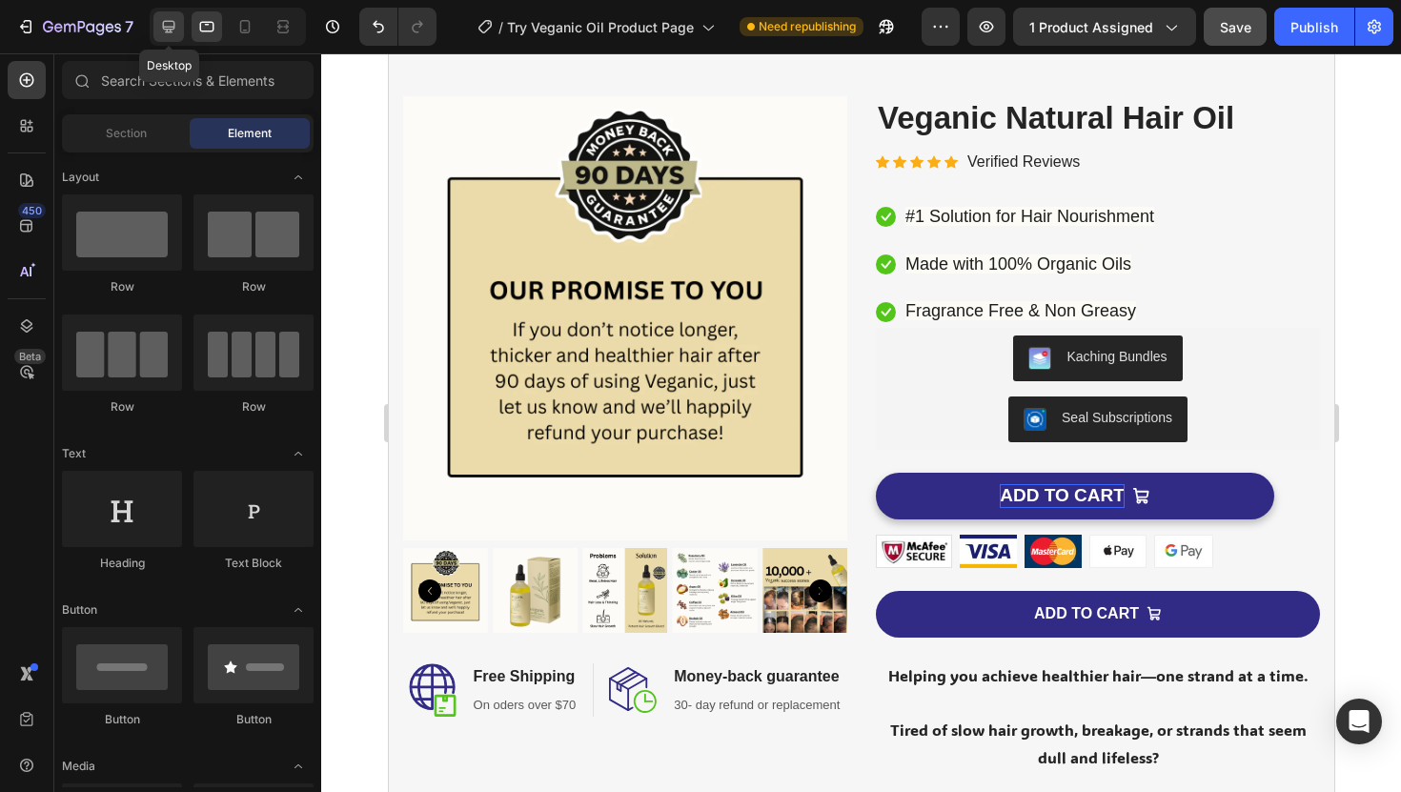
click at [172, 22] on icon at bounding box center [168, 26] width 19 height 19
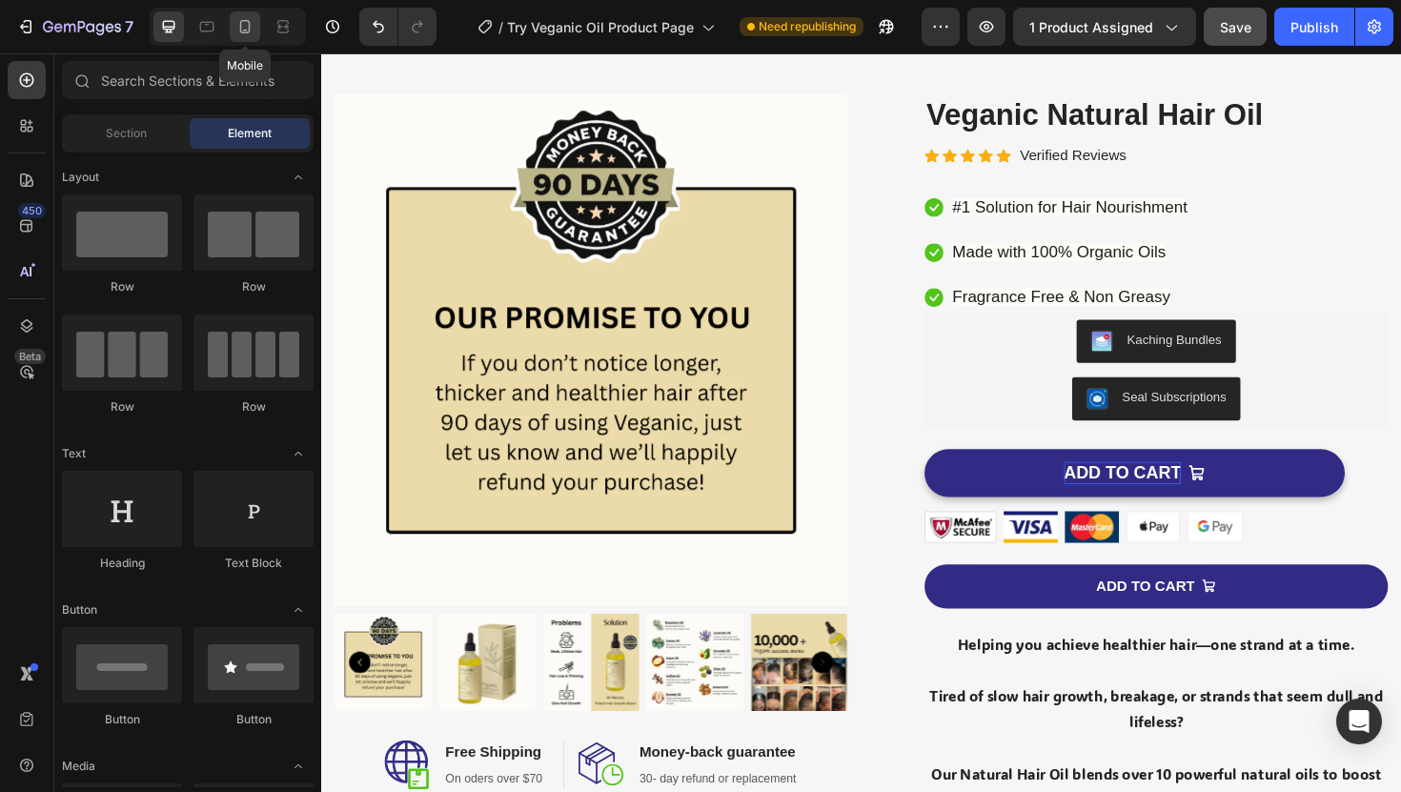
click at [241, 26] on icon at bounding box center [244, 26] width 19 height 19
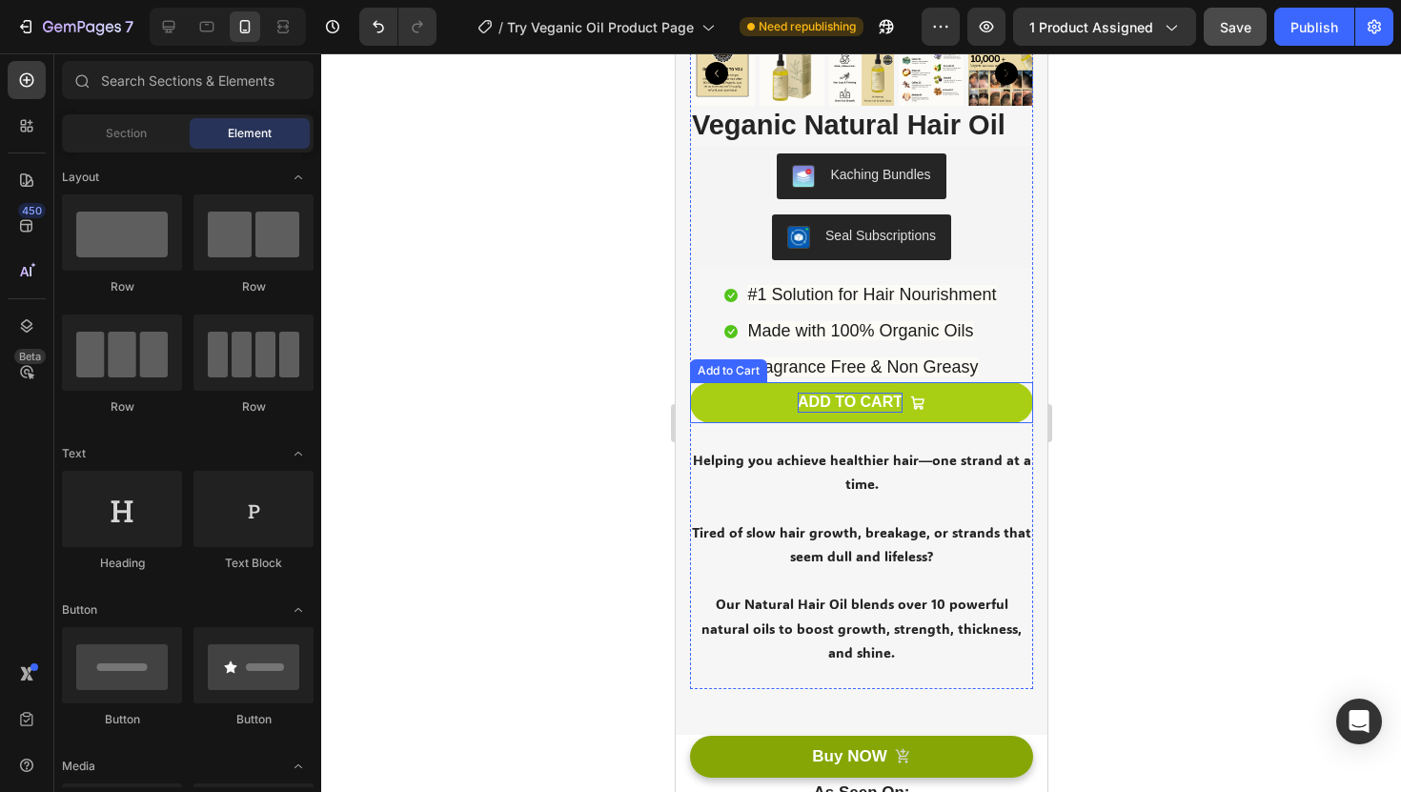
scroll to position [460, 0]
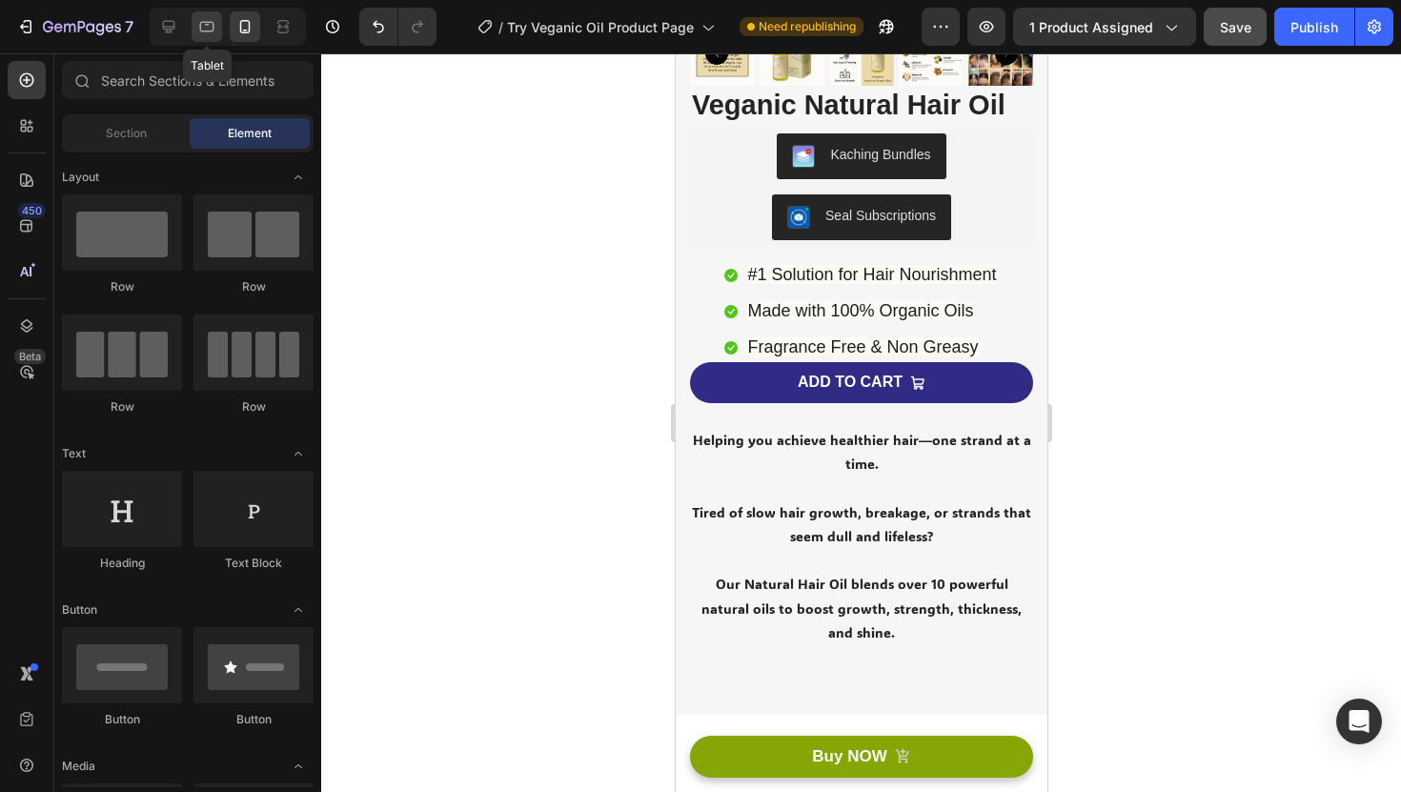
click at [196, 21] on div at bounding box center [207, 26] width 31 height 31
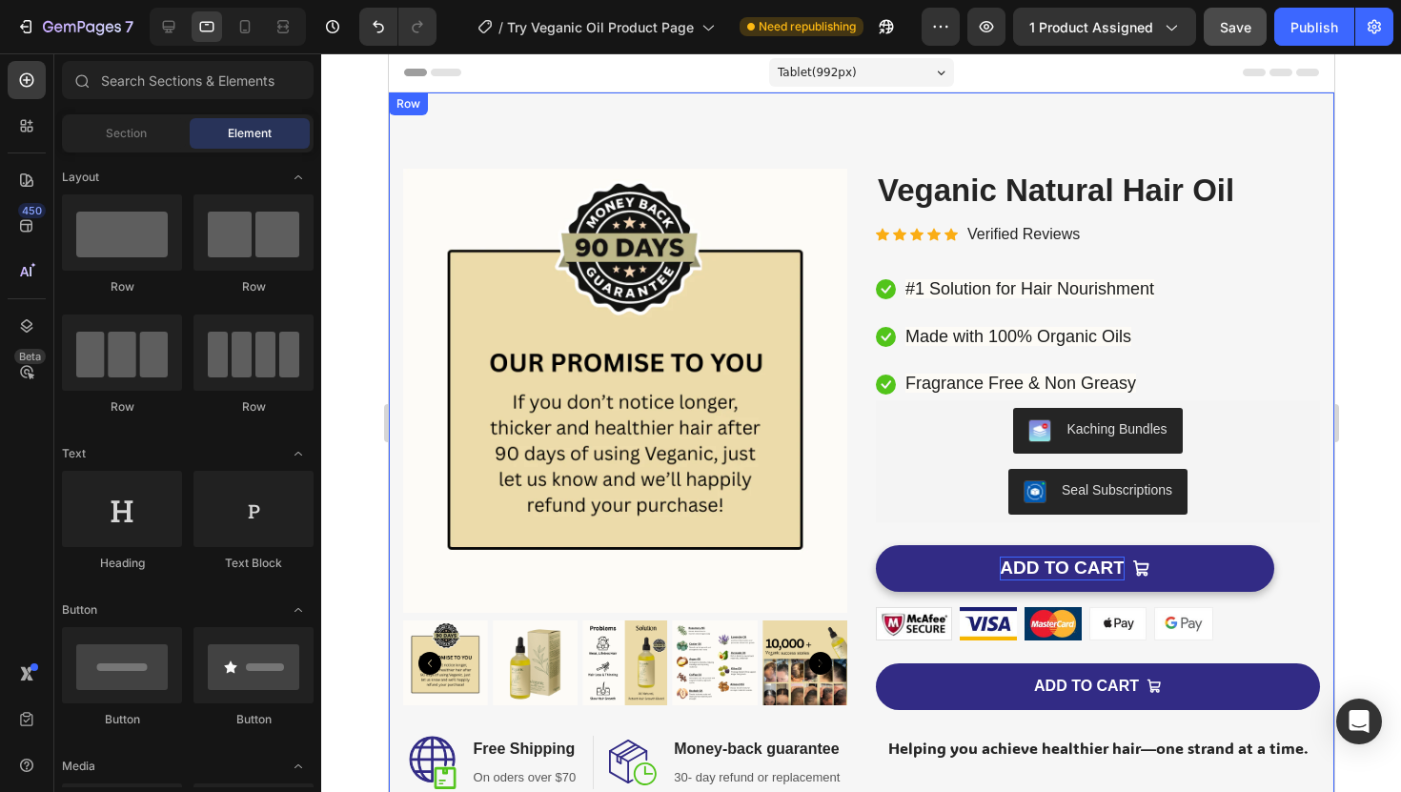
click at [164, 44] on div at bounding box center [228, 27] width 156 height 38
click at [169, 38] on div at bounding box center [168, 26] width 31 height 31
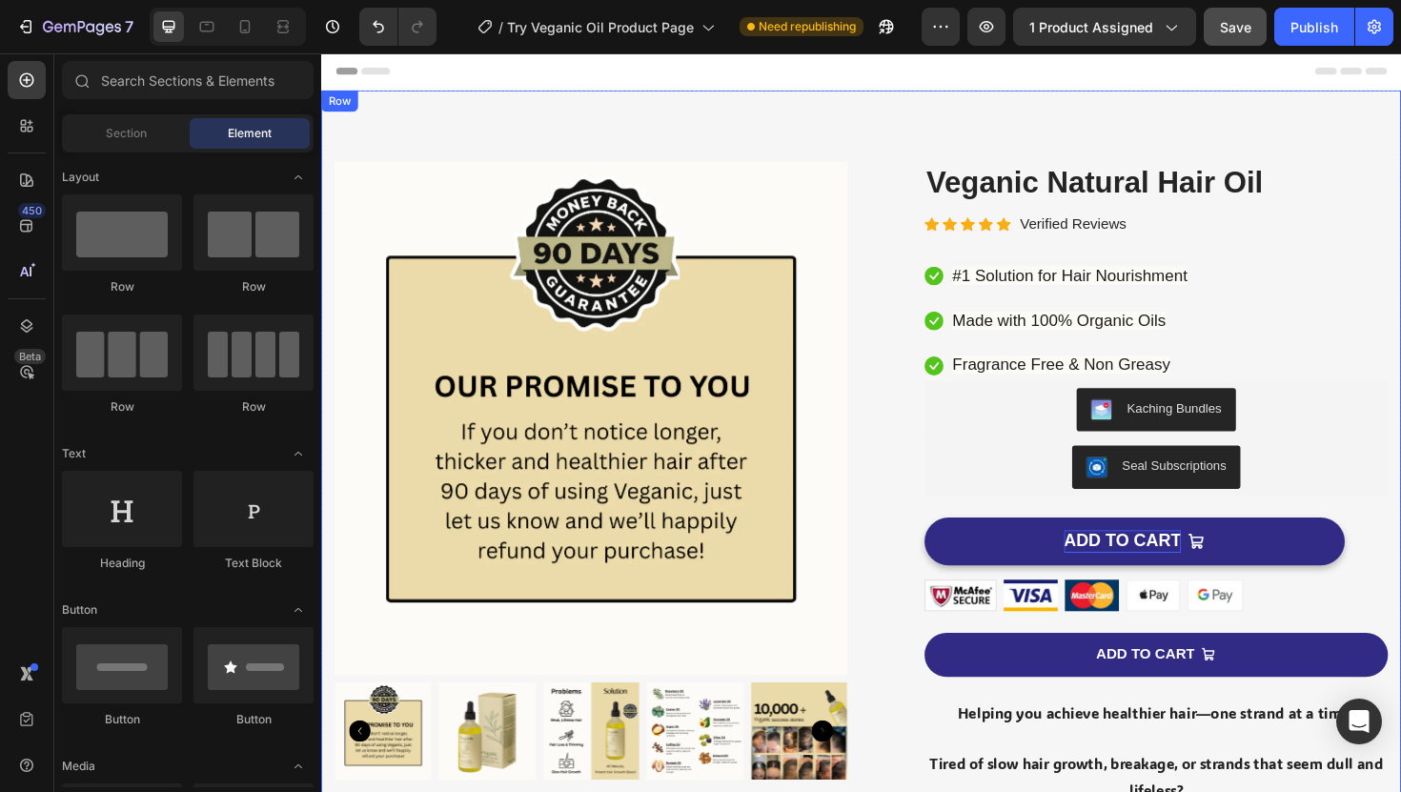
click at [219, 42] on div at bounding box center [228, 27] width 156 height 38
click at [208, 27] on icon at bounding box center [206, 26] width 19 height 19
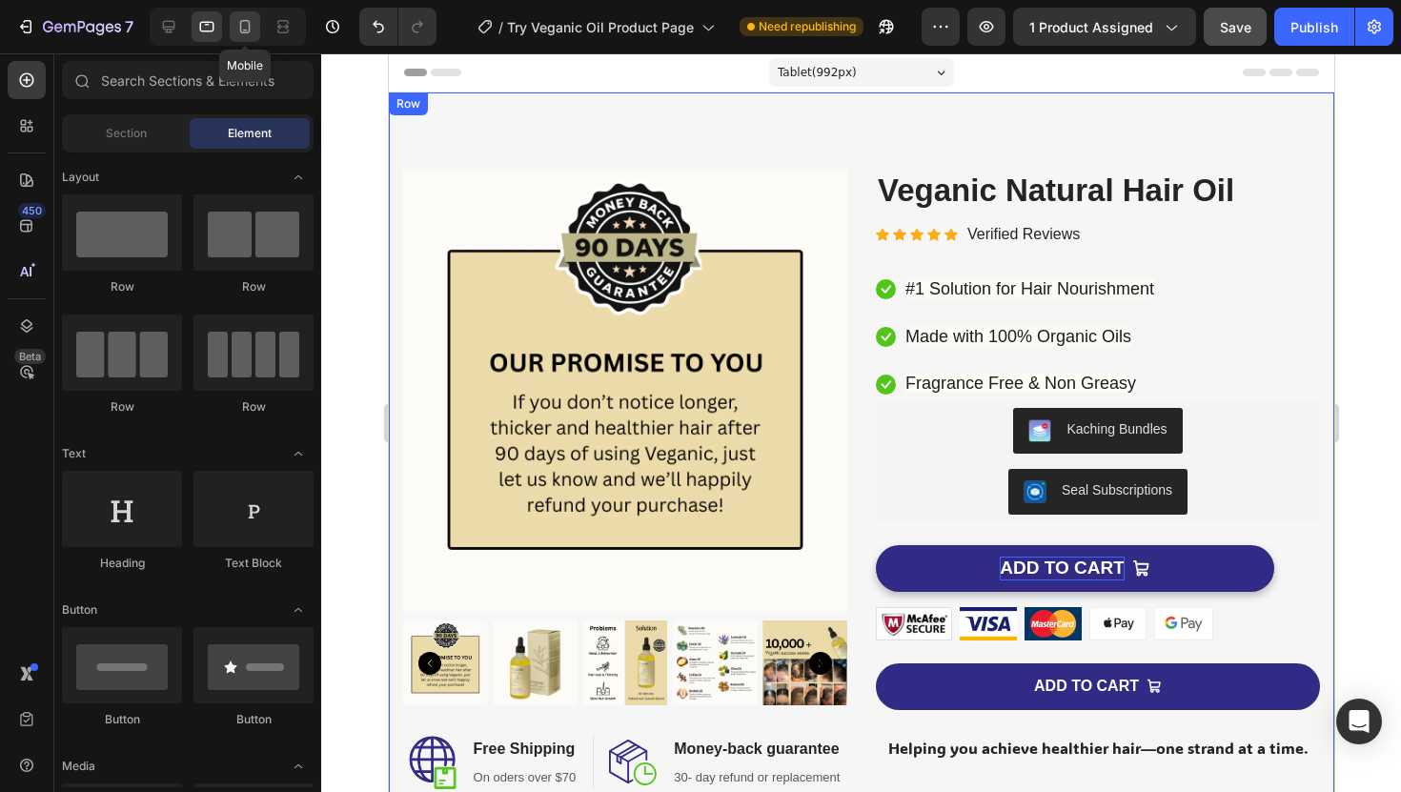
click at [244, 30] on icon at bounding box center [245, 26] width 10 height 13
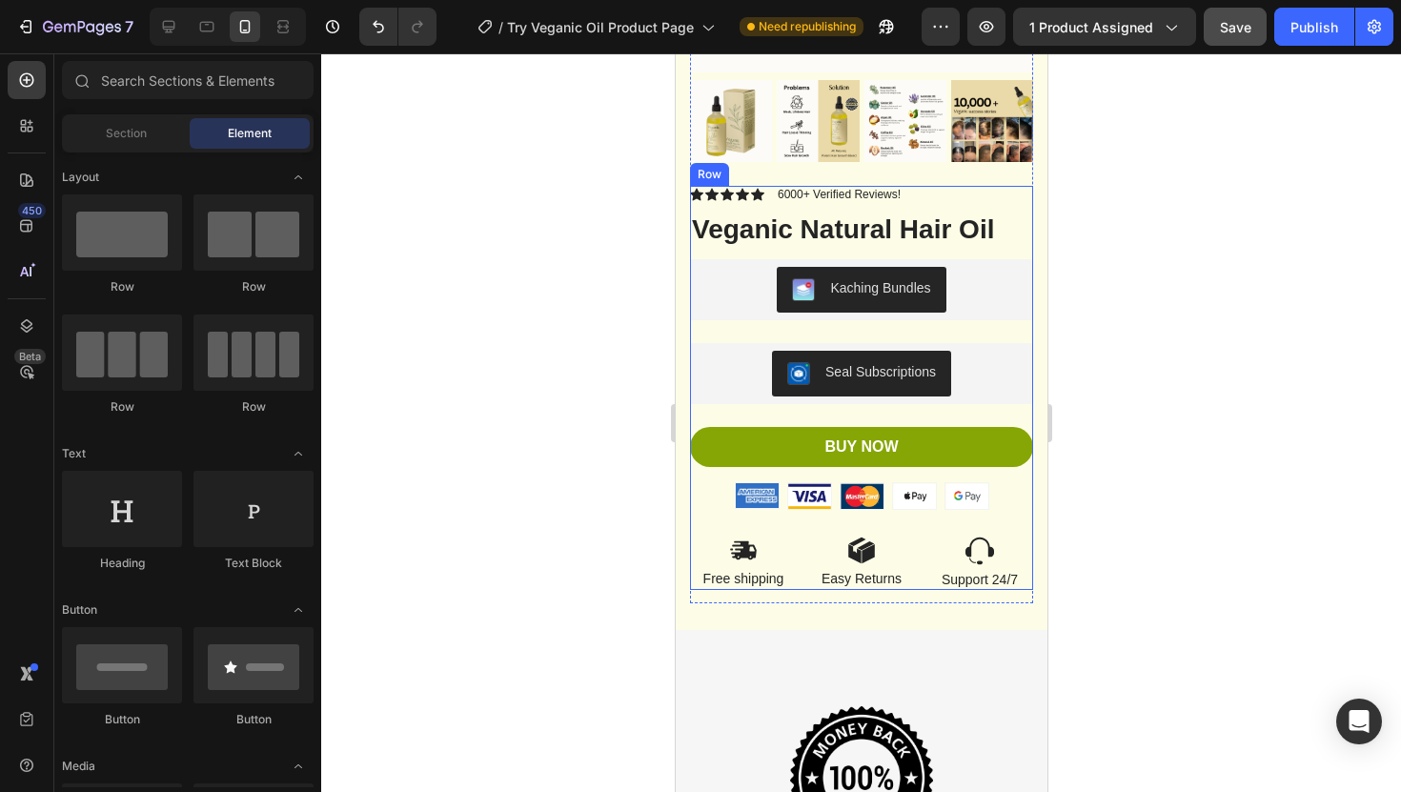
scroll to position [7701, 0]
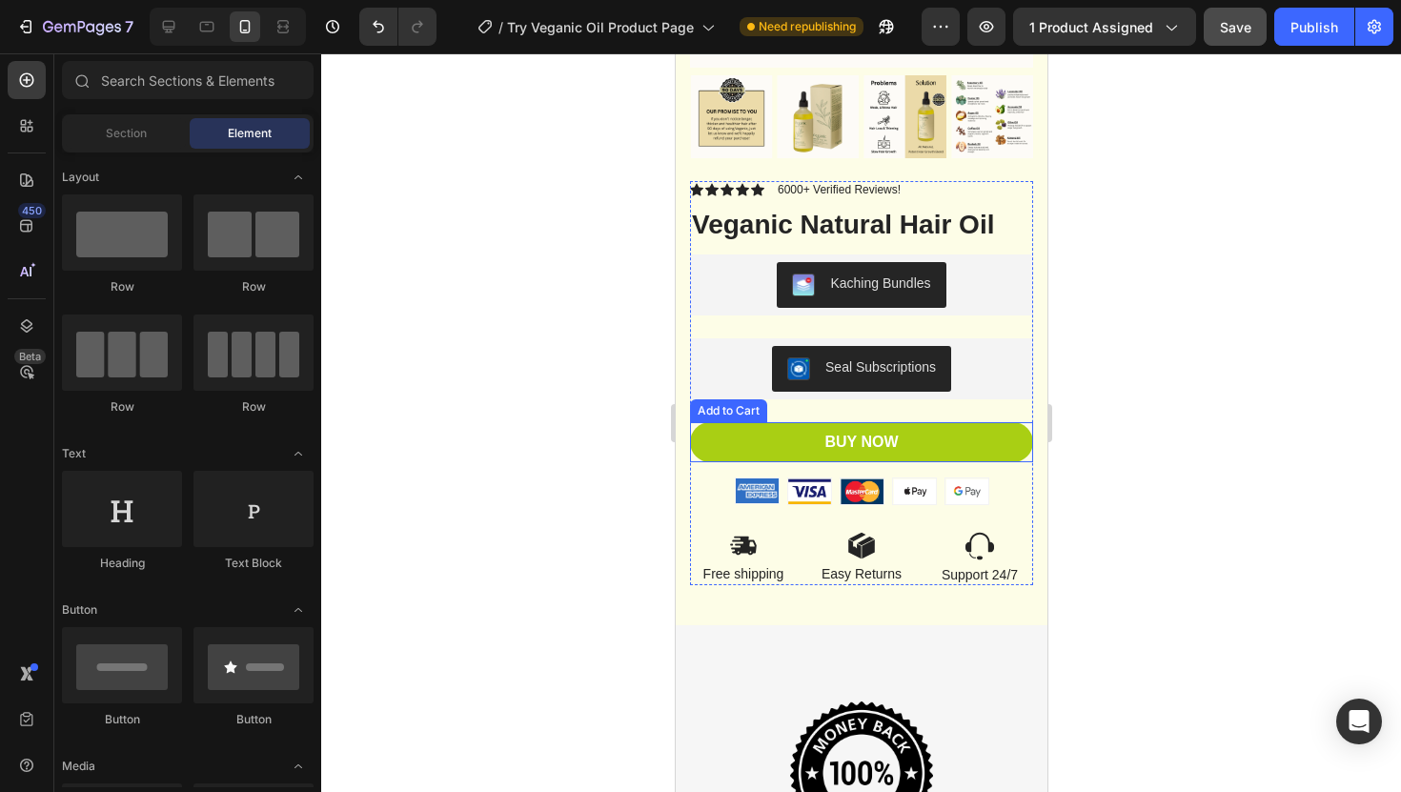
click at [944, 434] on button "BUY NOW" at bounding box center [860, 442] width 343 height 41
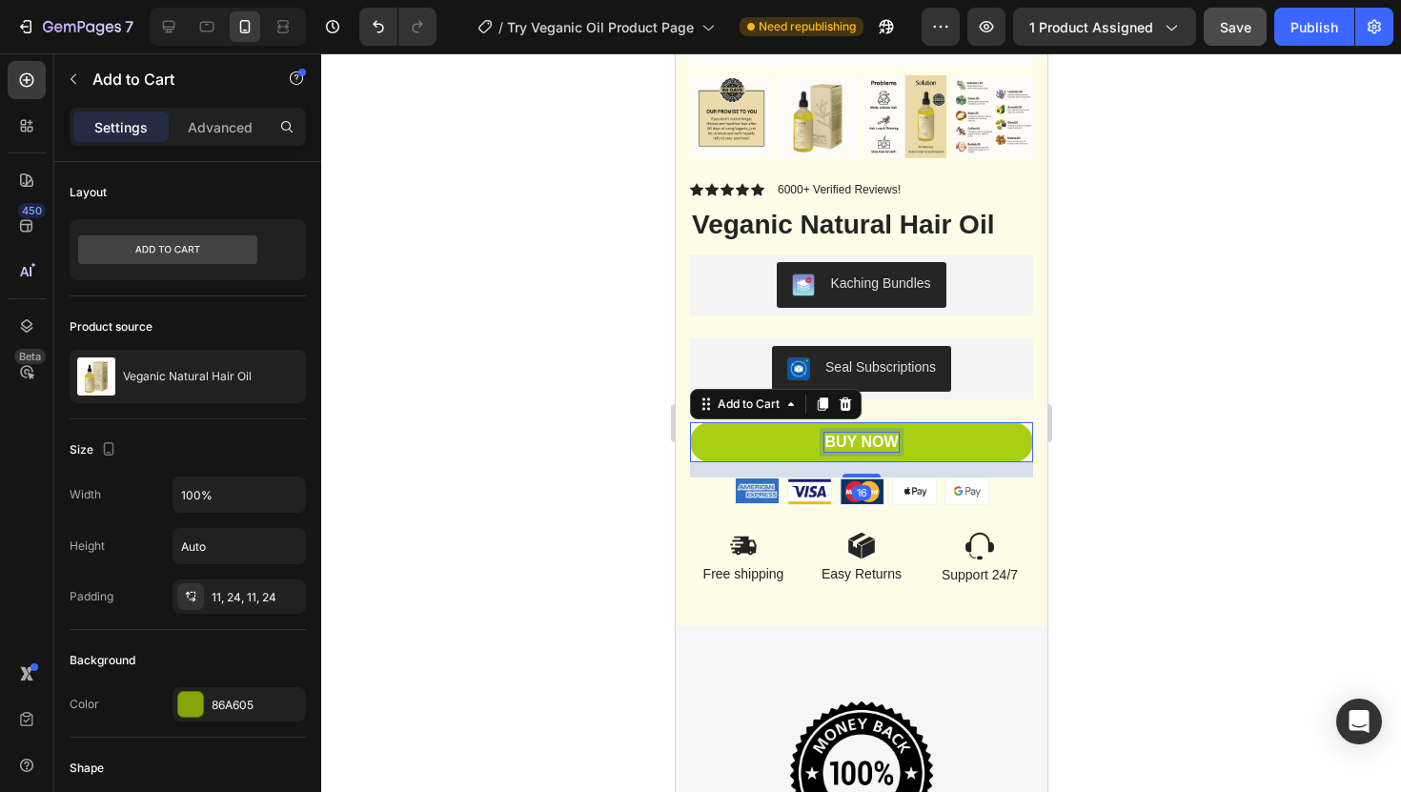
click at [850, 437] on div "BUY NOW" at bounding box center [860, 443] width 73 height 20
click at [850, 437] on p "BUY NOW" at bounding box center [860, 443] width 73 height 20
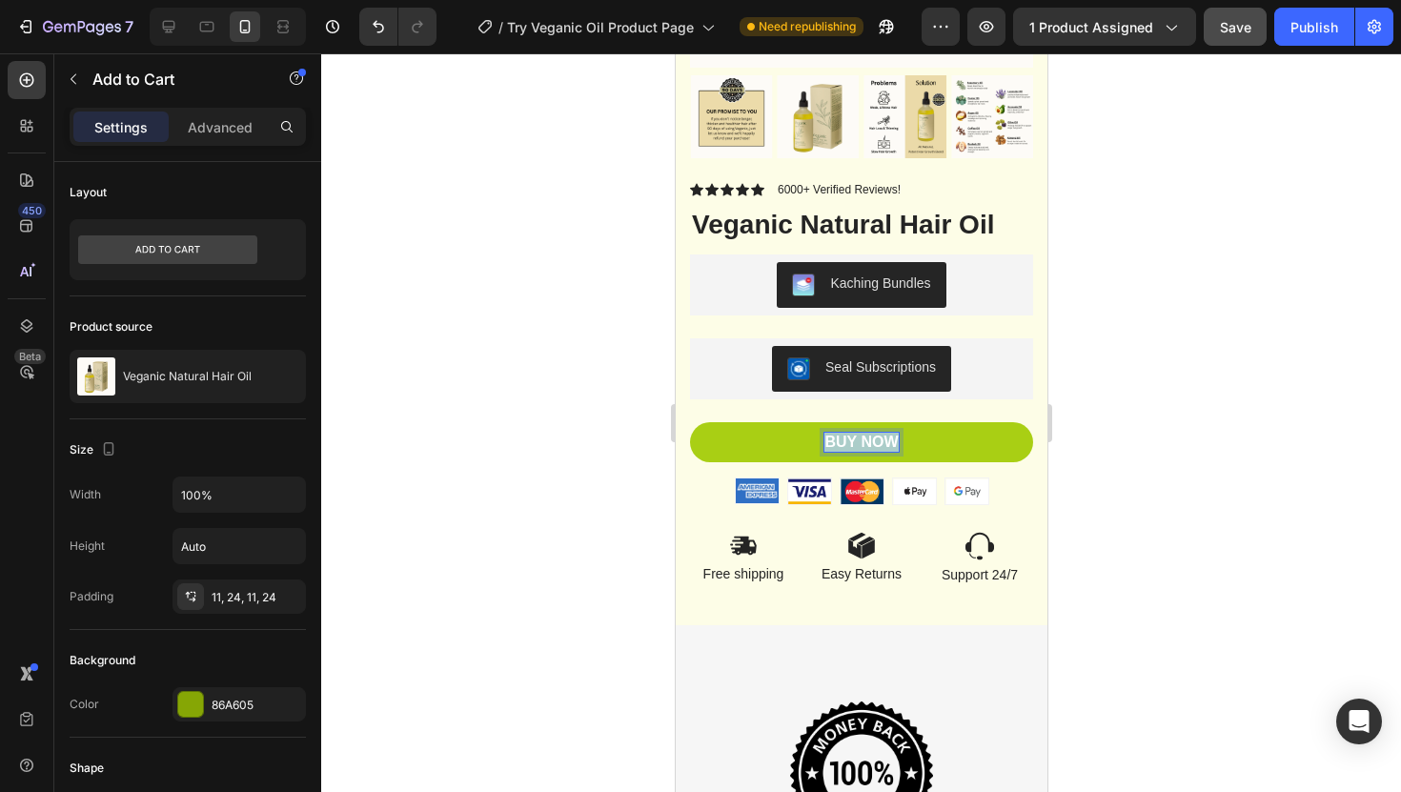
click at [850, 437] on p "BUY NOW" at bounding box center [860, 443] width 73 height 20
click at [689, 422] on button "ADD" at bounding box center [860, 442] width 343 height 41
click at [689, 422] on button "ADD TO" at bounding box center [860, 442] width 343 height 41
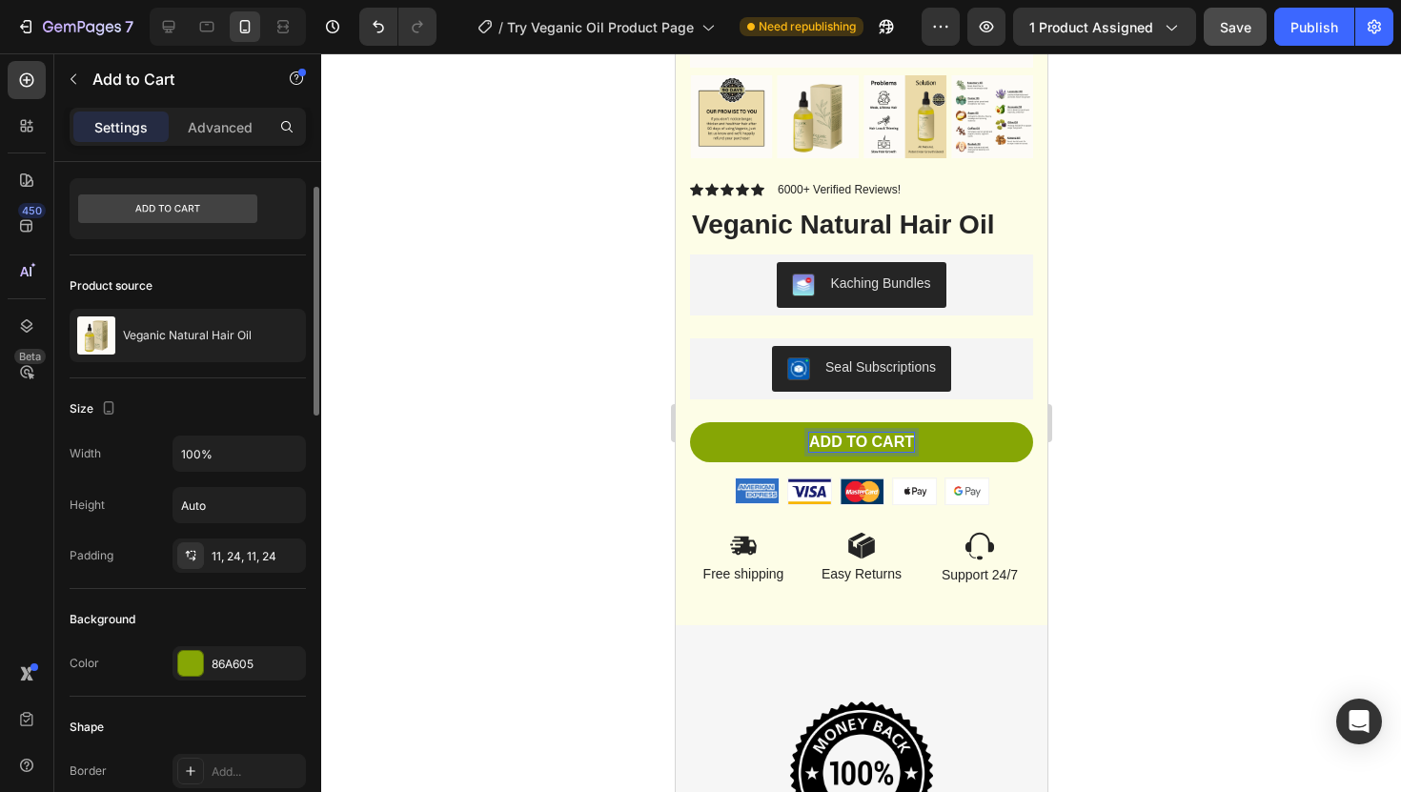
scroll to position [52, 0]
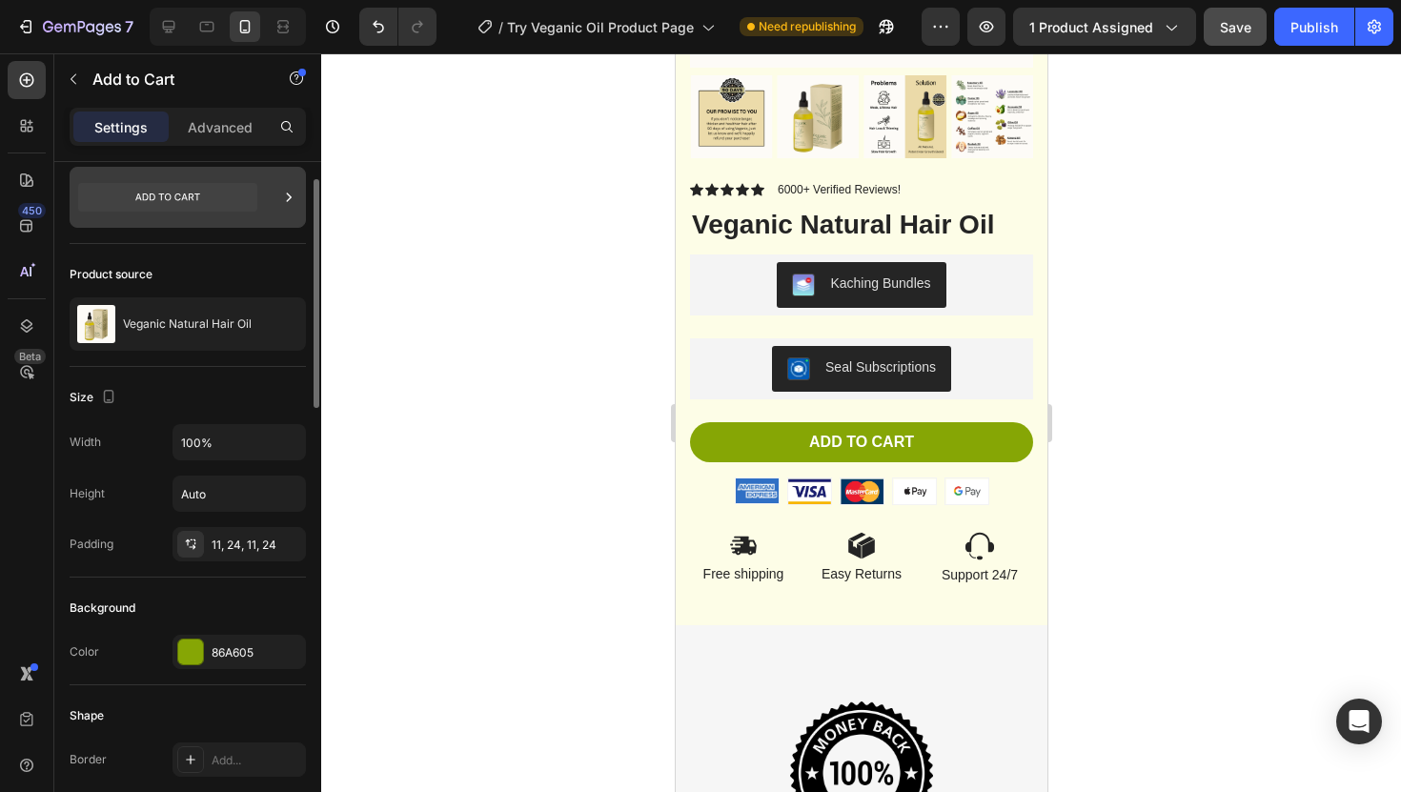
click at [270, 191] on div at bounding box center [188, 197] width 236 height 61
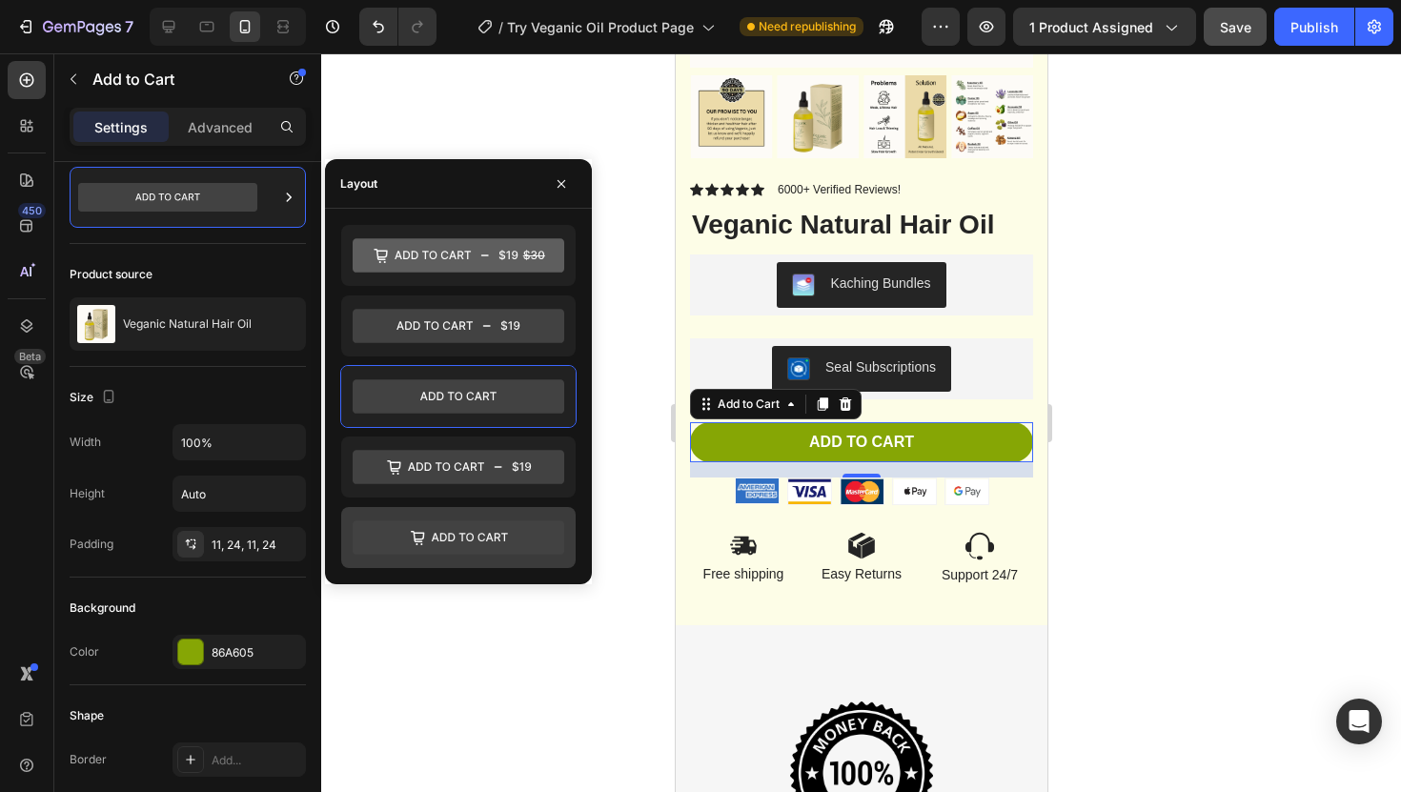
click at [476, 536] on icon at bounding box center [459, 537] width 212 height 34
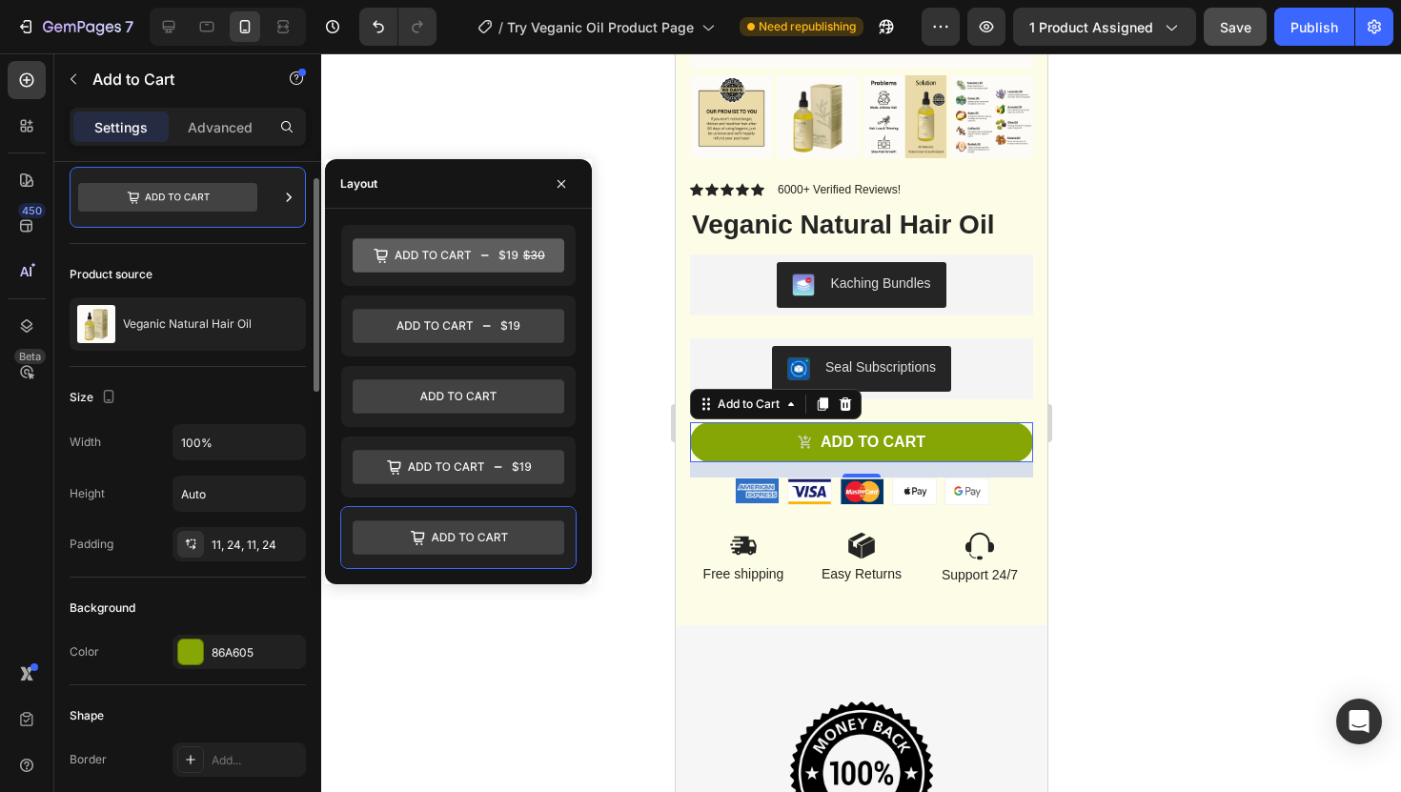
click at [276, 387] on div "Size" at bounding box center [188, 397] width 236 height 31
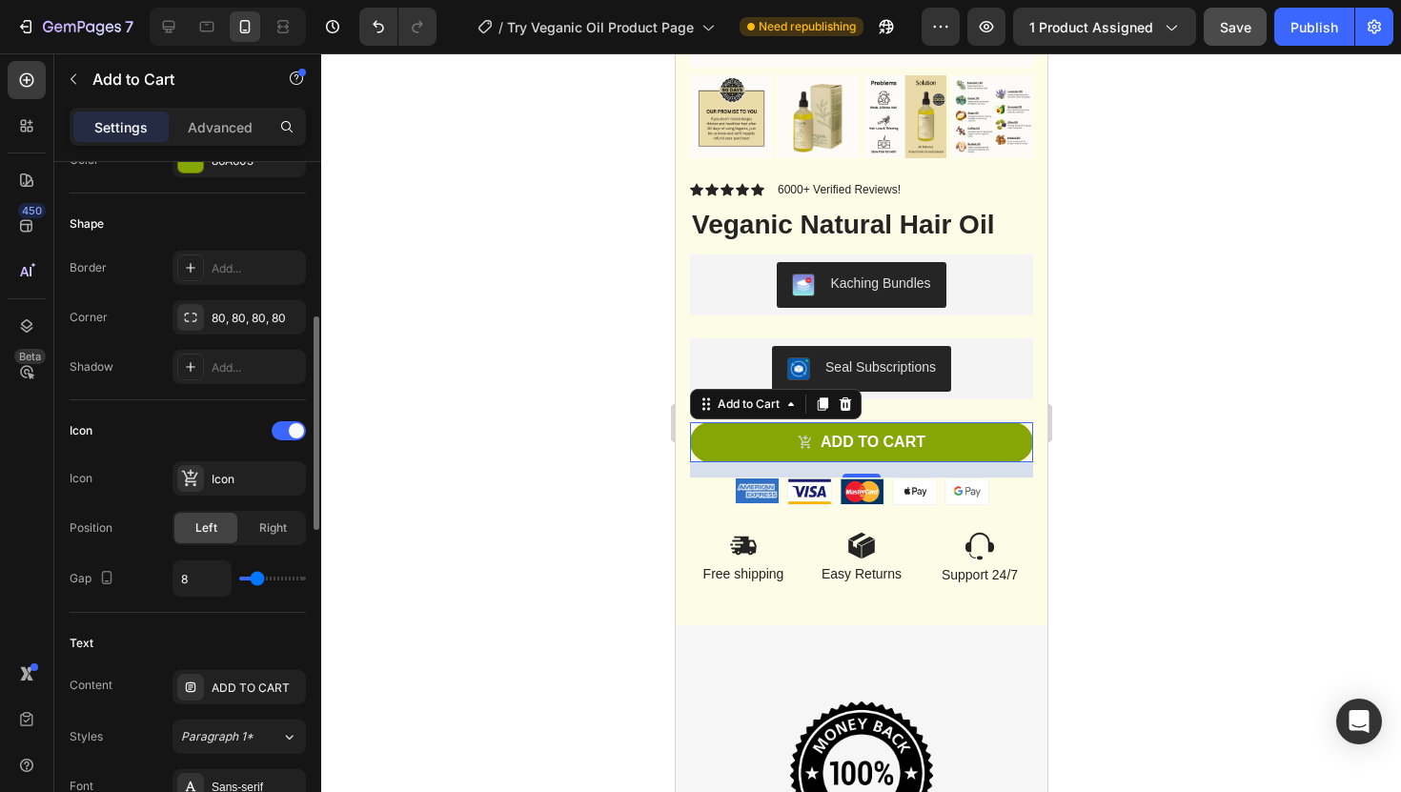
scroll to position [605, 0]
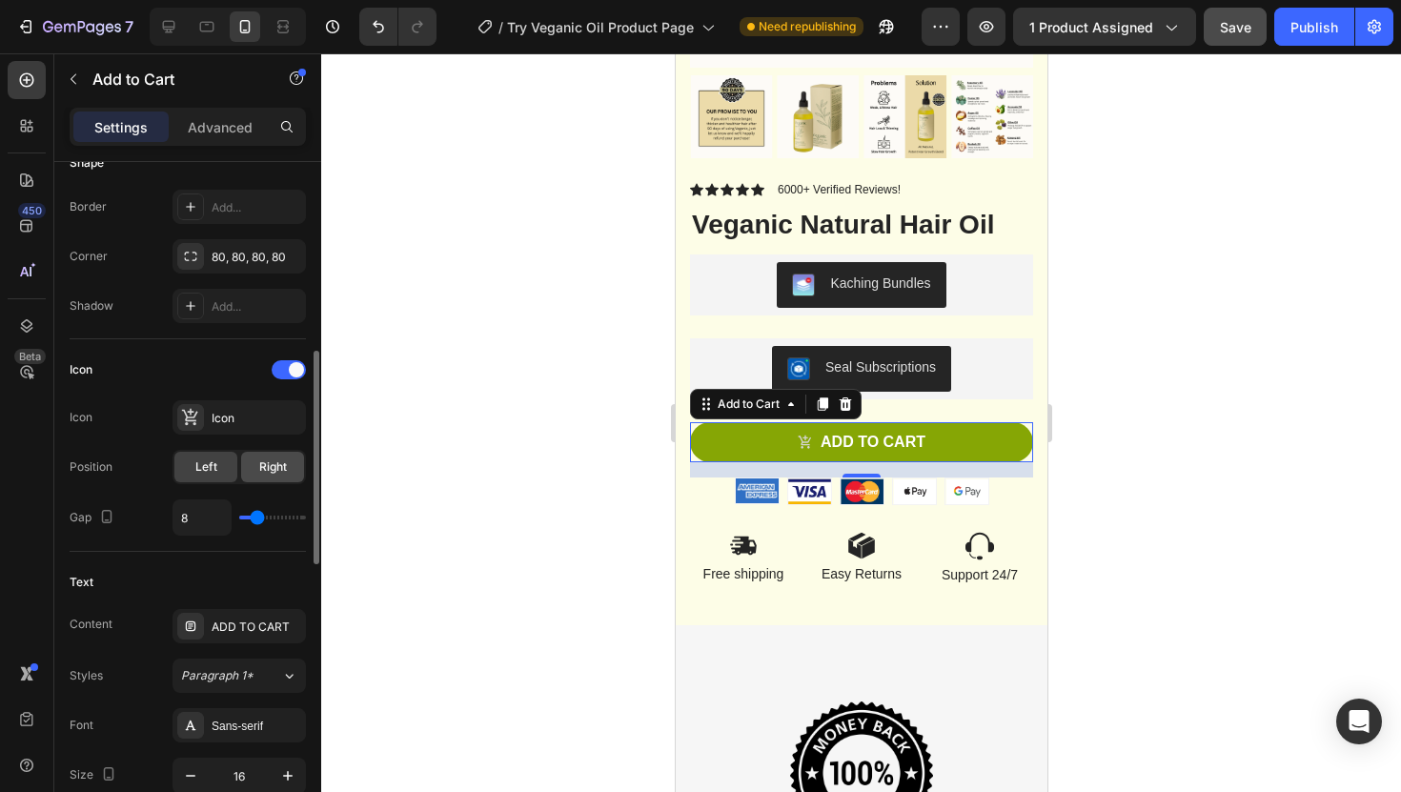
click at [275, 472] on span "Right" at bounding box center [273, 466] width 28 height 17
click at [247, 426] on div "Icon" at bounding box center [239, 417] width 133 height 34
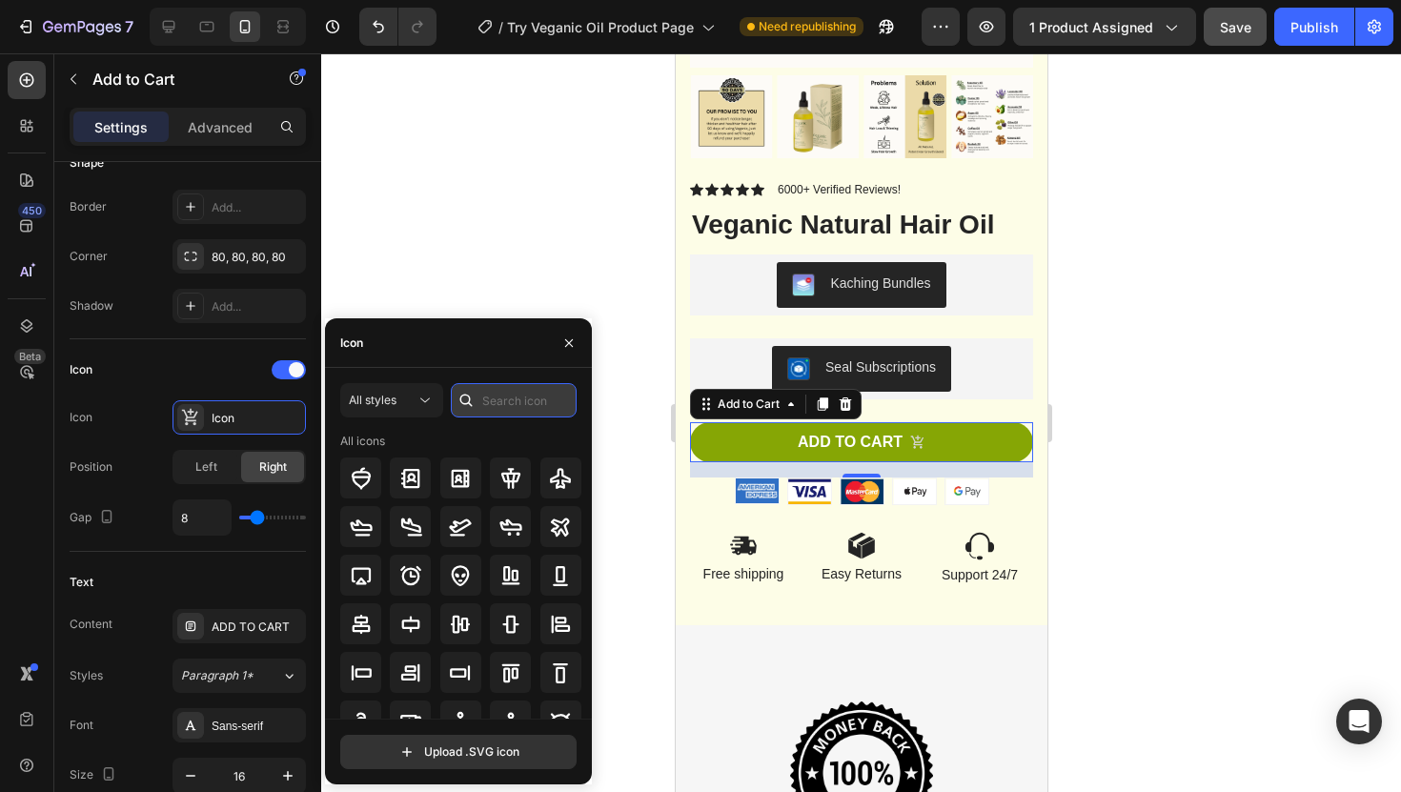
click at [497, 404] on input "text" at bounding box center [514, 400] width 126 height 34
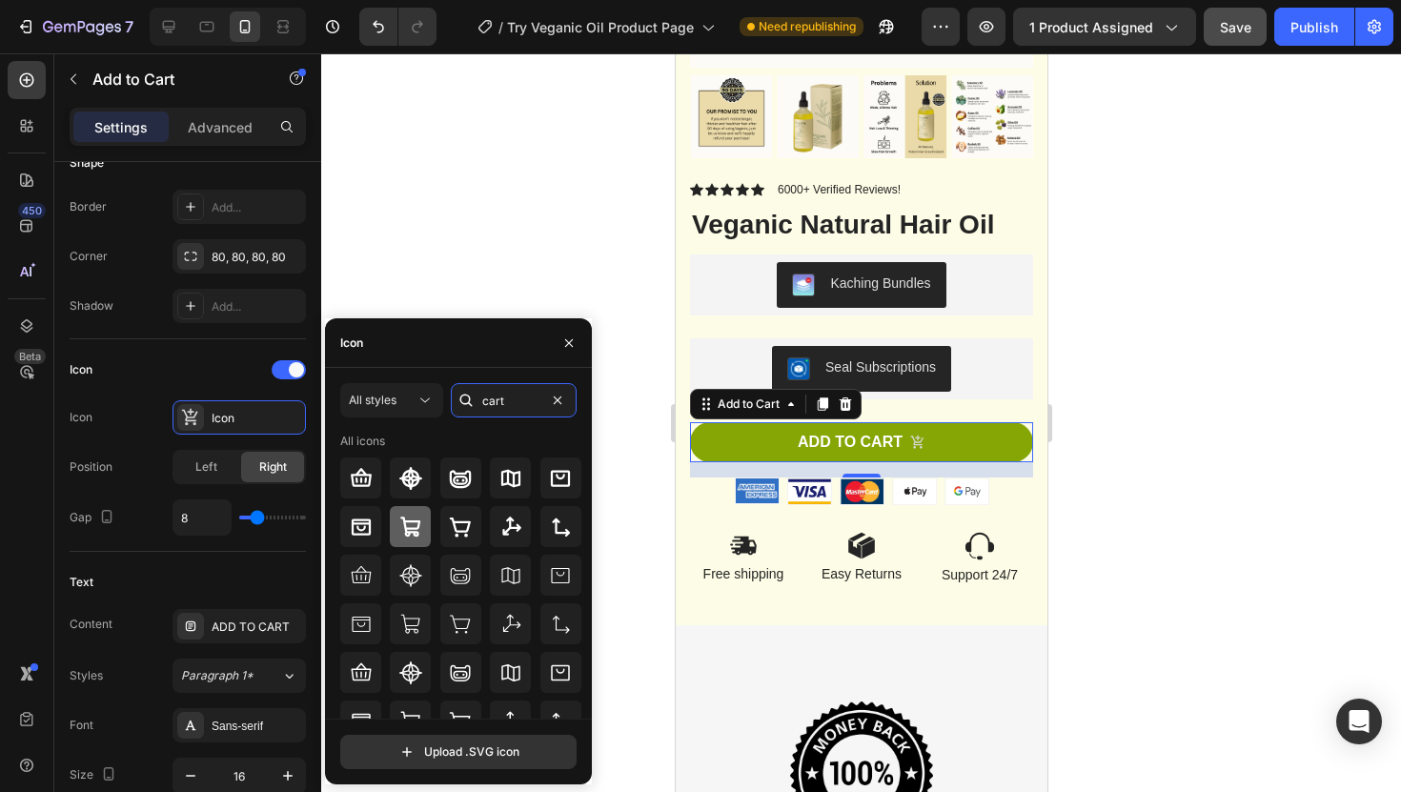
type input "cart"
click at [418, 520] on icon at bounding box center [410, 527] width 20 height 20
click at [506, 218] on div at bounding box center [861, 422] width 1080 height 739
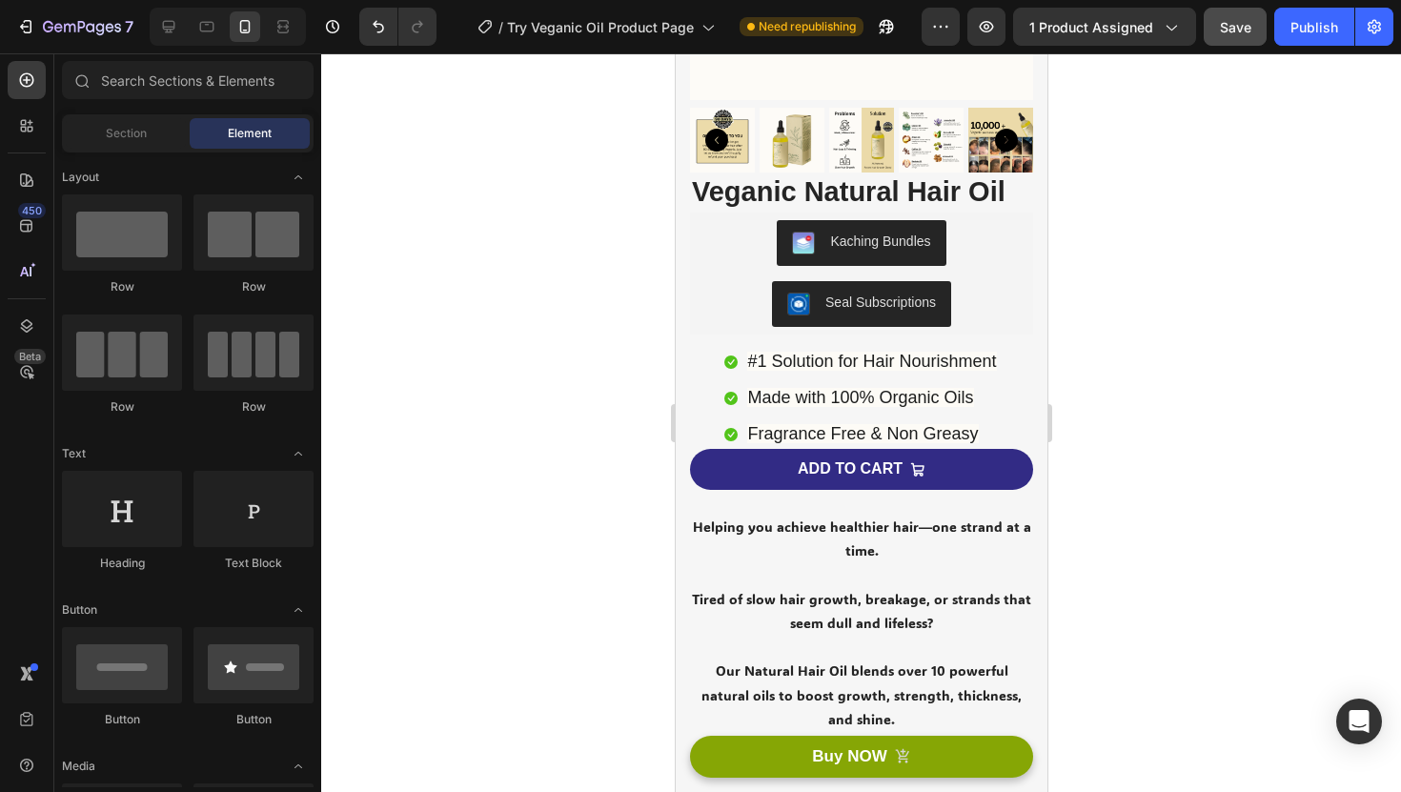
scroll to position [378, 0]
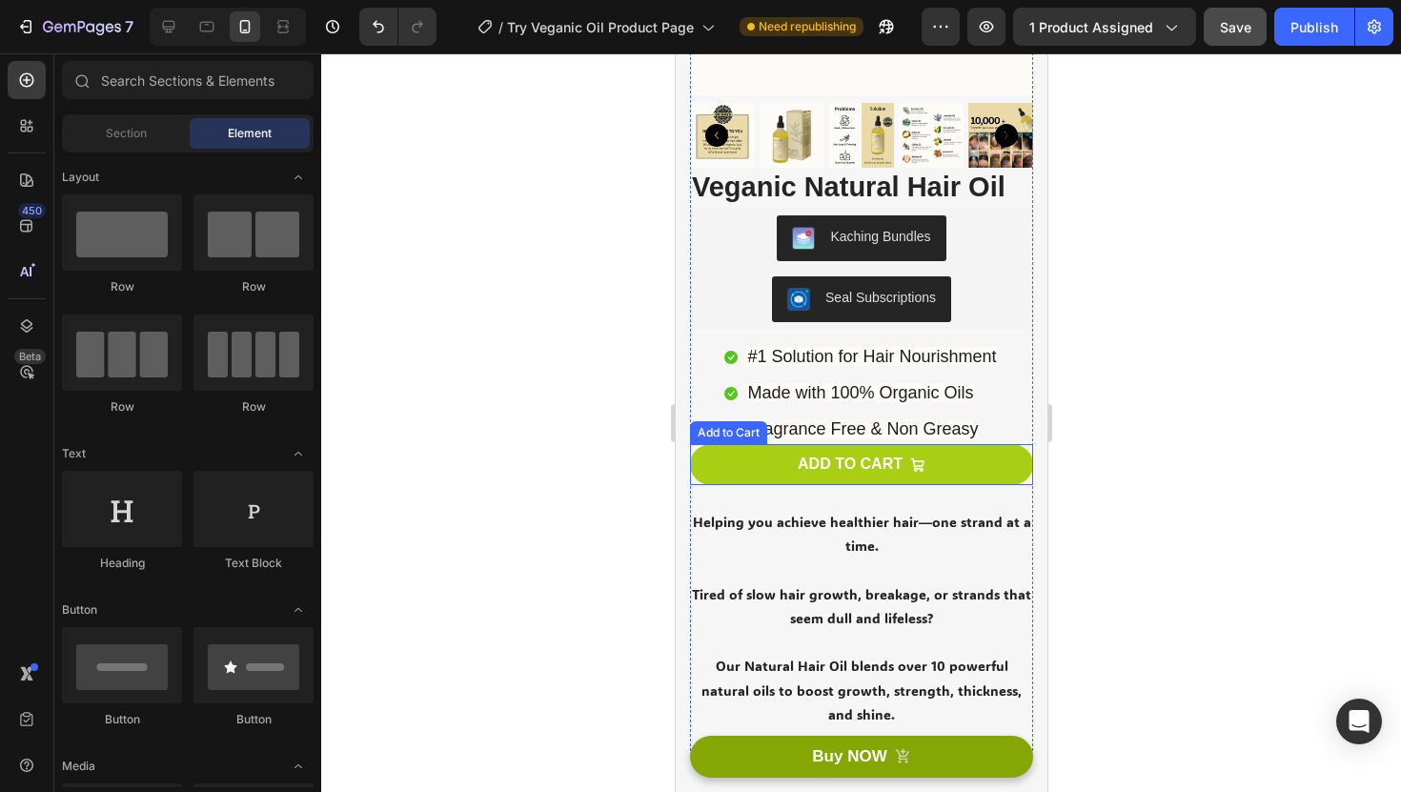
click at [718, 453] on button "ADD TO CART" at bounding box center [860, 464] width 343 height 41
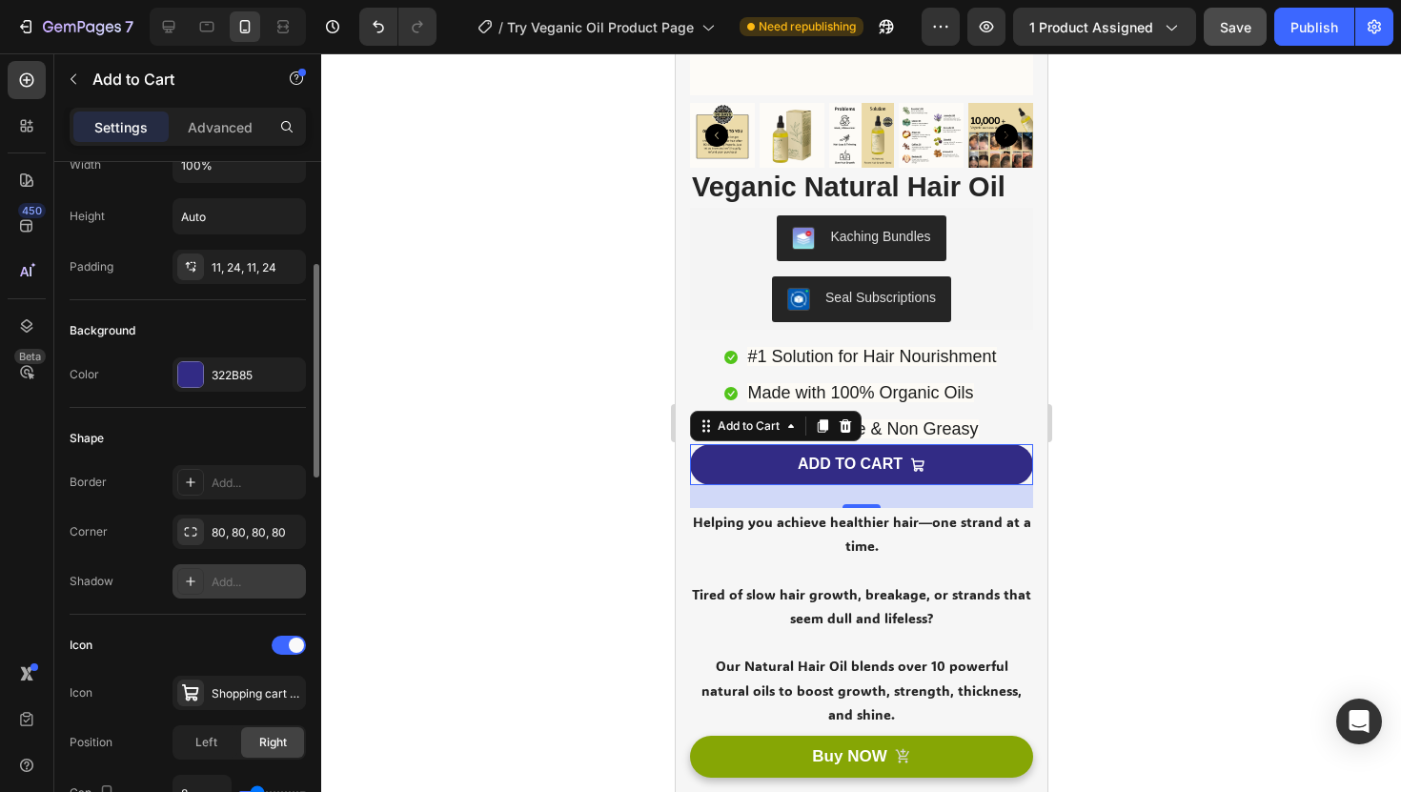
scroll to position [341, 0]
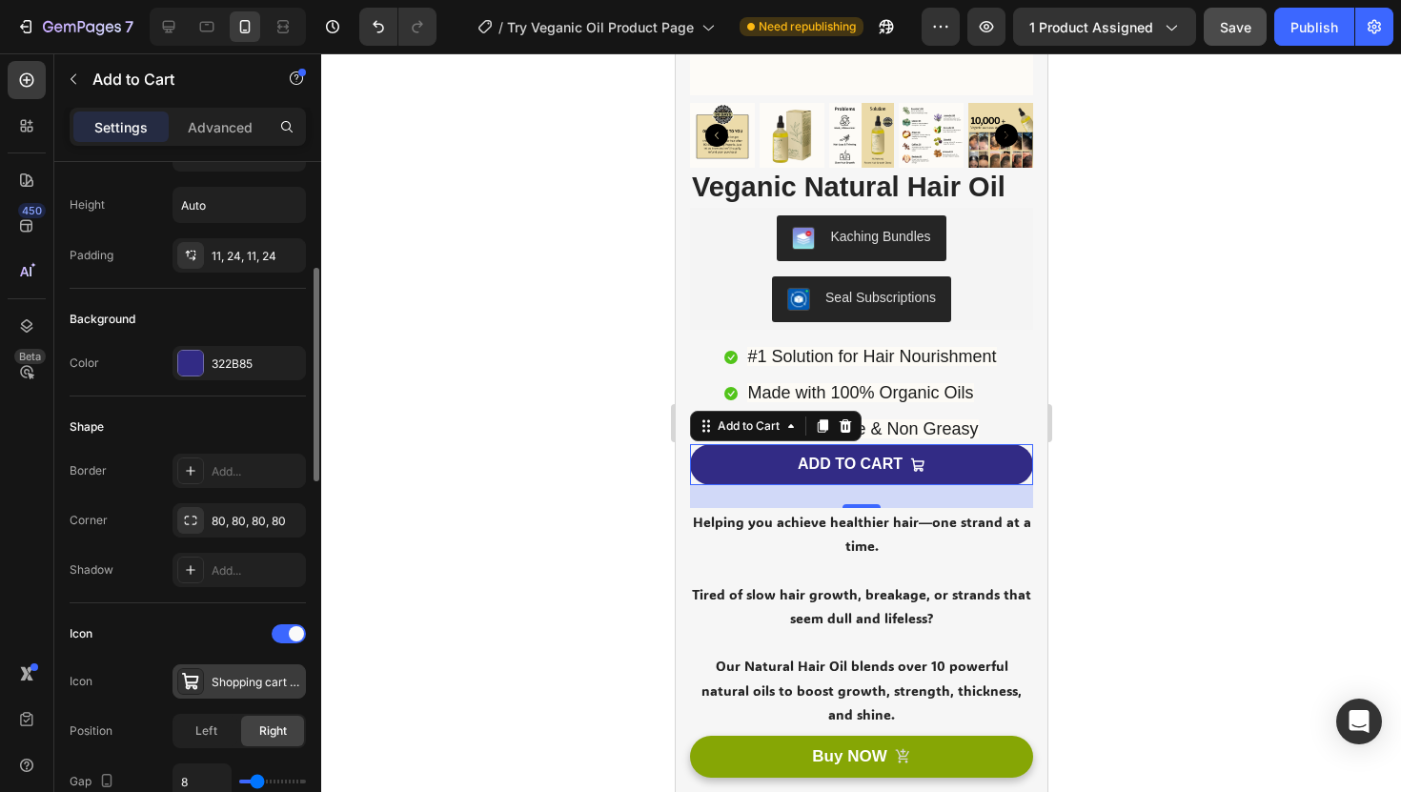
click at [229, 682] on div "Shopping cart bold" at bounding box center [257, 682] width 90 height 17
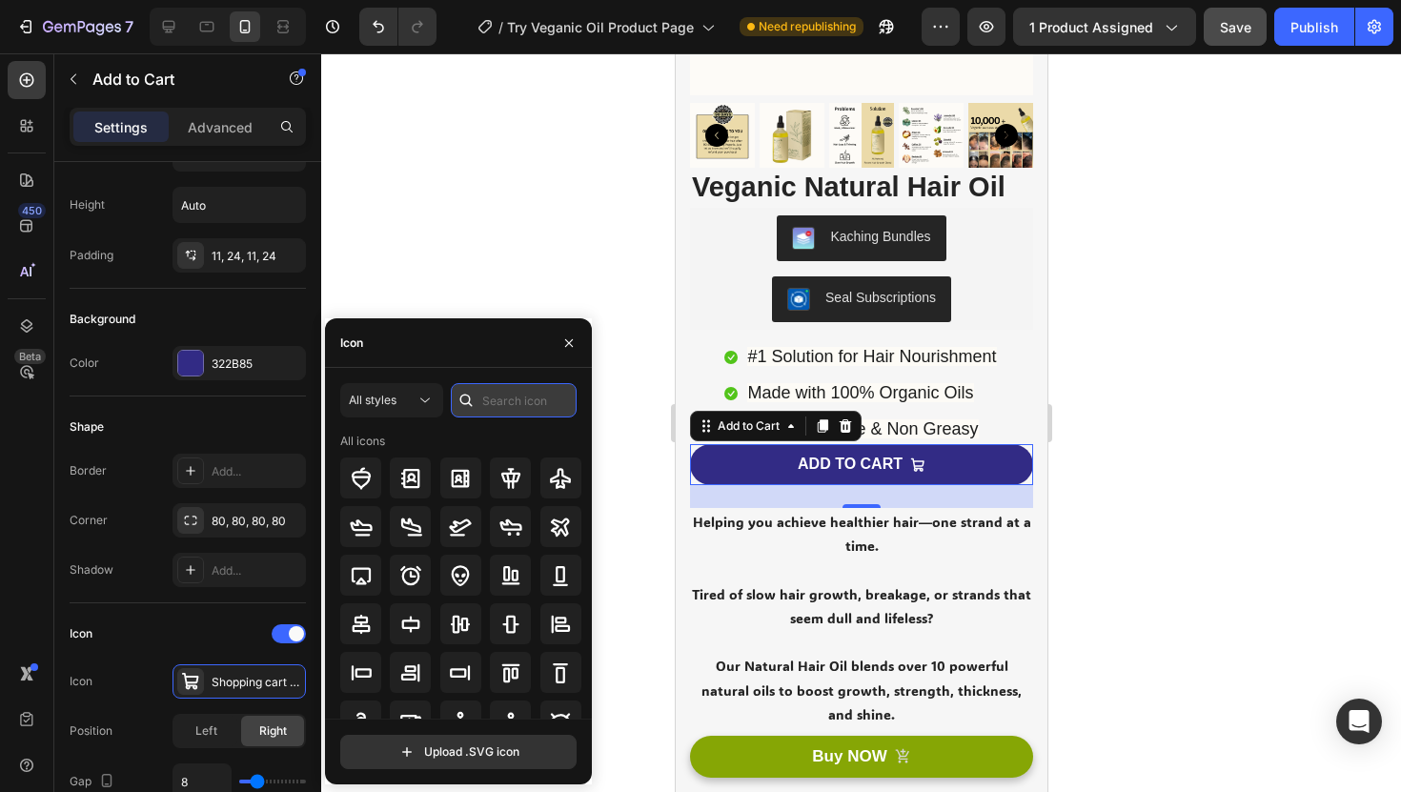
click at [500, 410] on input "text" at bounding box center [514, 400] width 126 height 34
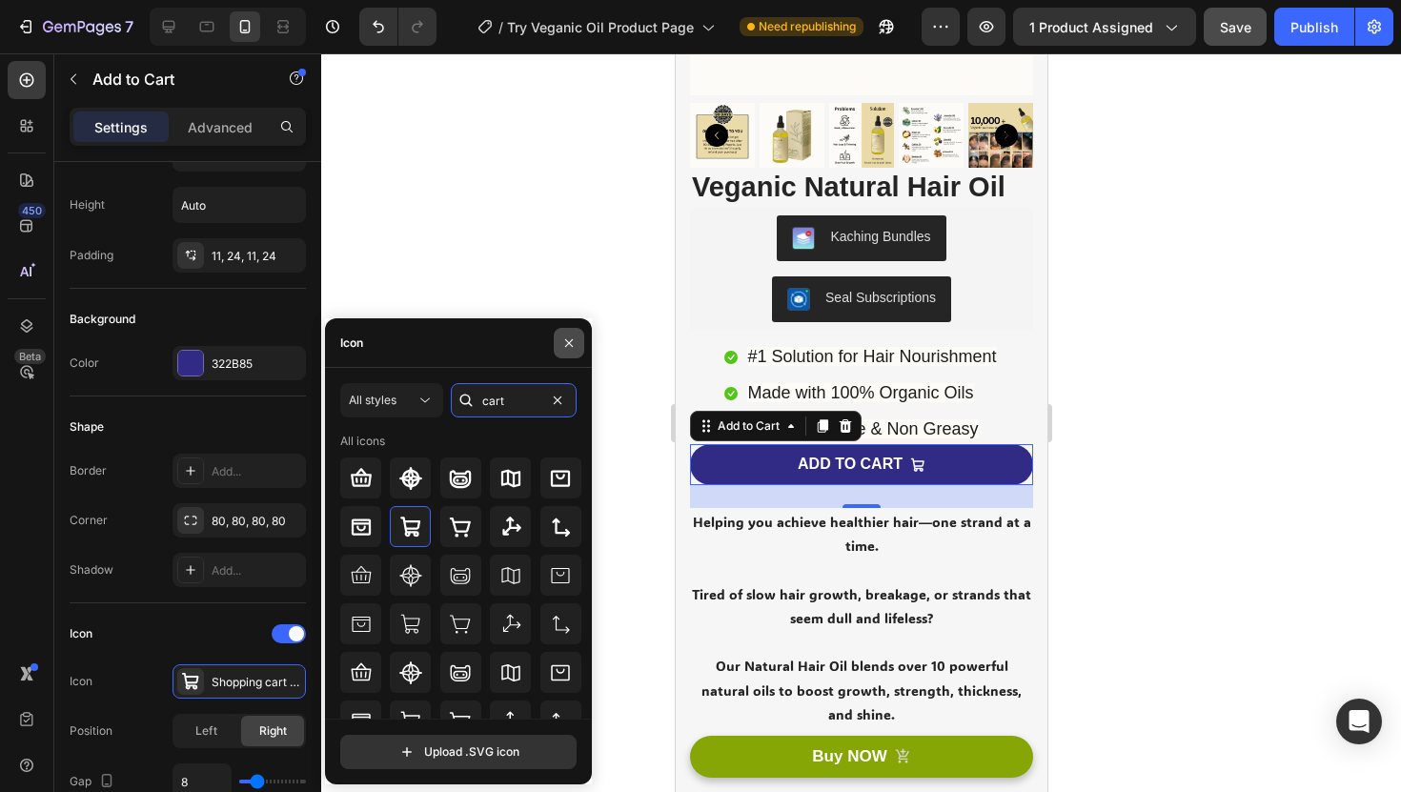
type input "cart"
click at [570, 331] on button "button" at bounding box center [569, 343] width 31 height 31
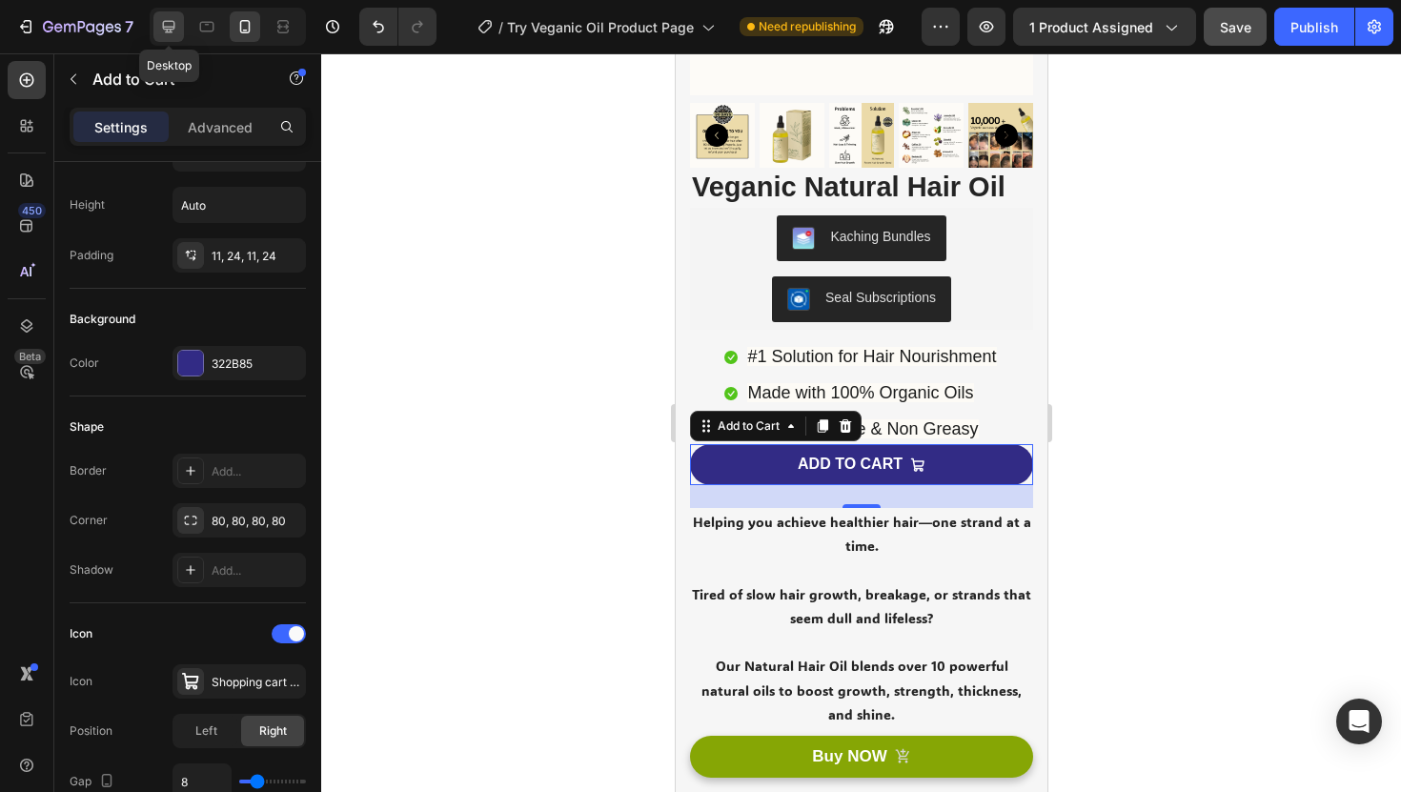
click at [159, 14] on div at bounding box center [168, 26] width 31 height 31
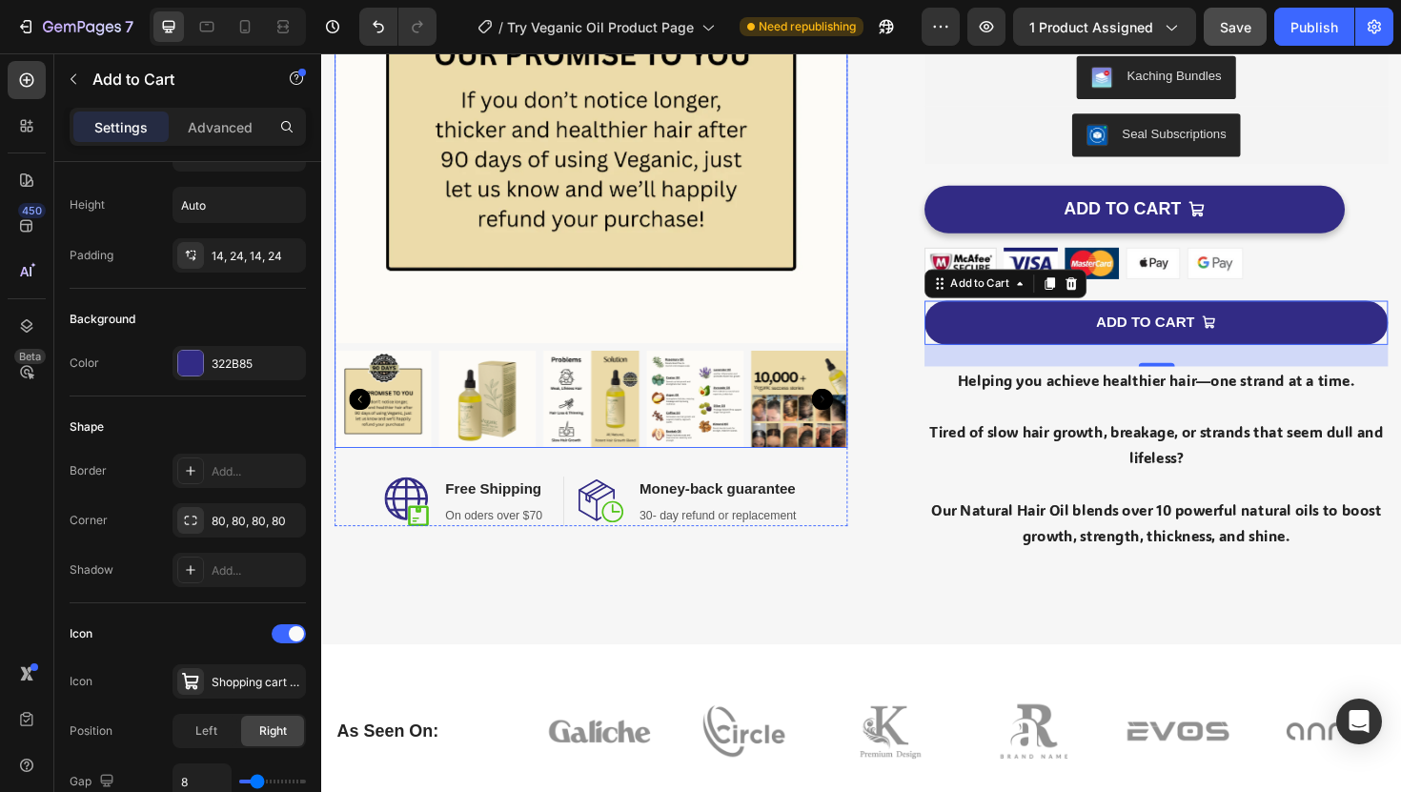
scroll to position [328, 0]
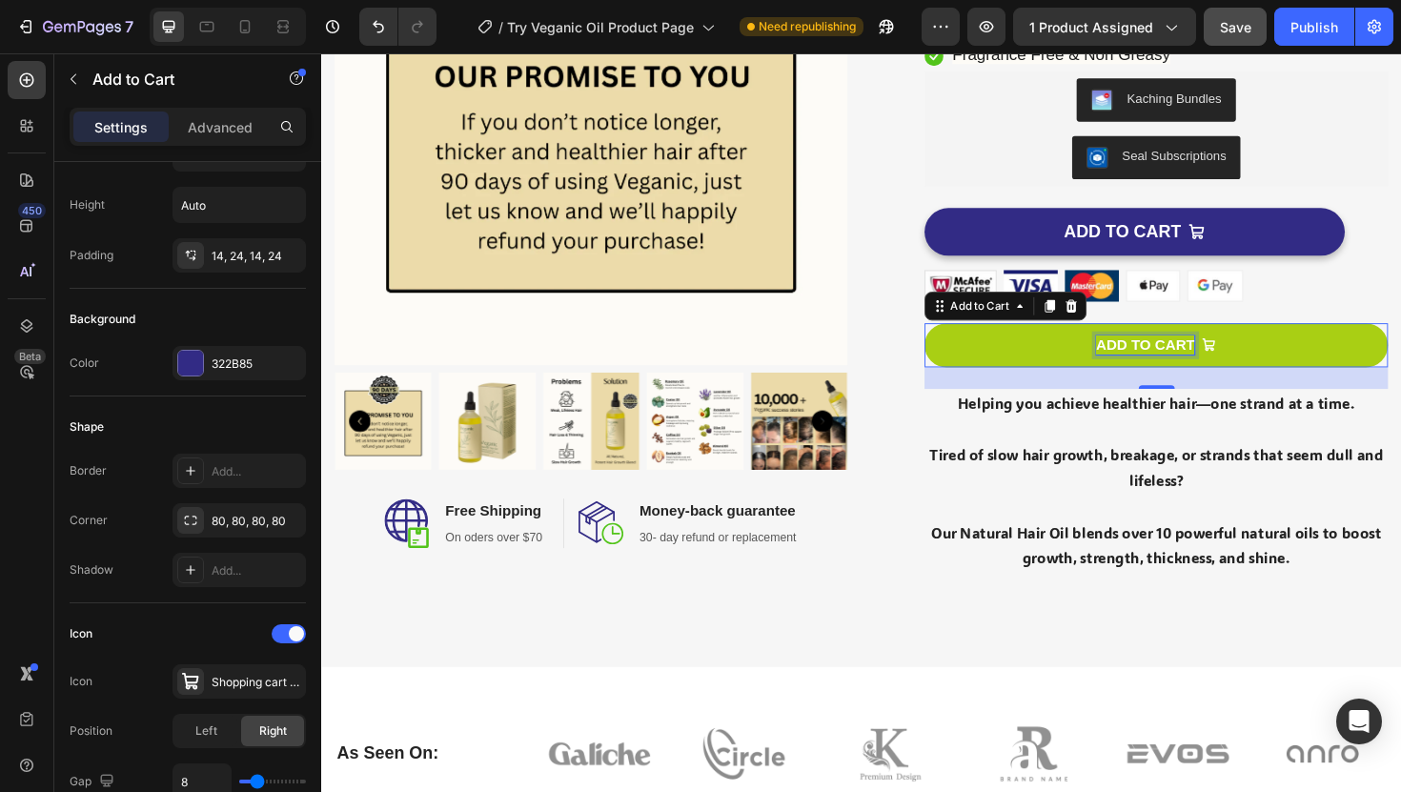
click at [1208, 353] on div "ADD TO CART" at bounding box center [1194, 363] width 105 height 20
click at [1208, 353] on p "ADD TO CART" at bounding box center [1194, 363] width 105 height 20
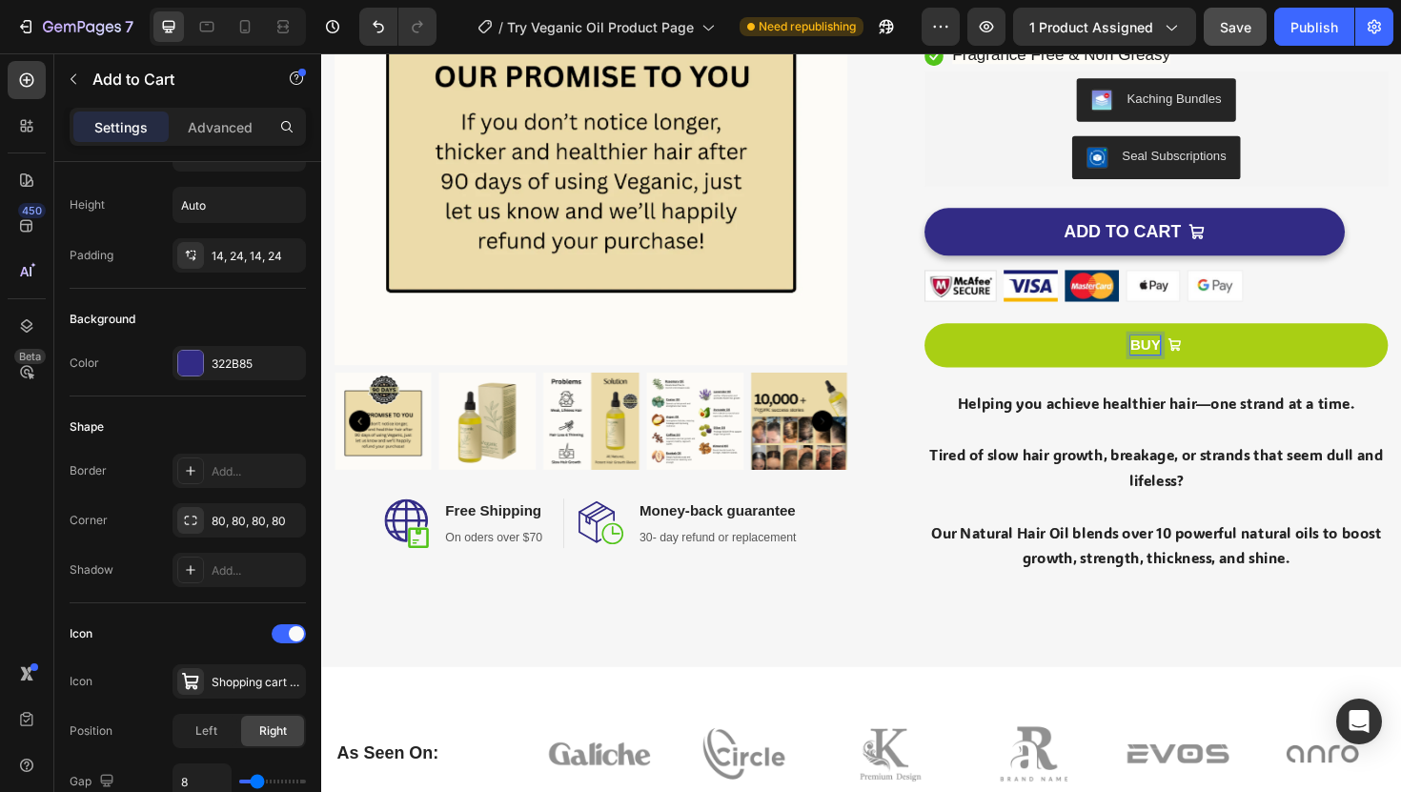
click at [960, 339] on button "BUY" at bounding box center [1205, 362] width 491 height 47
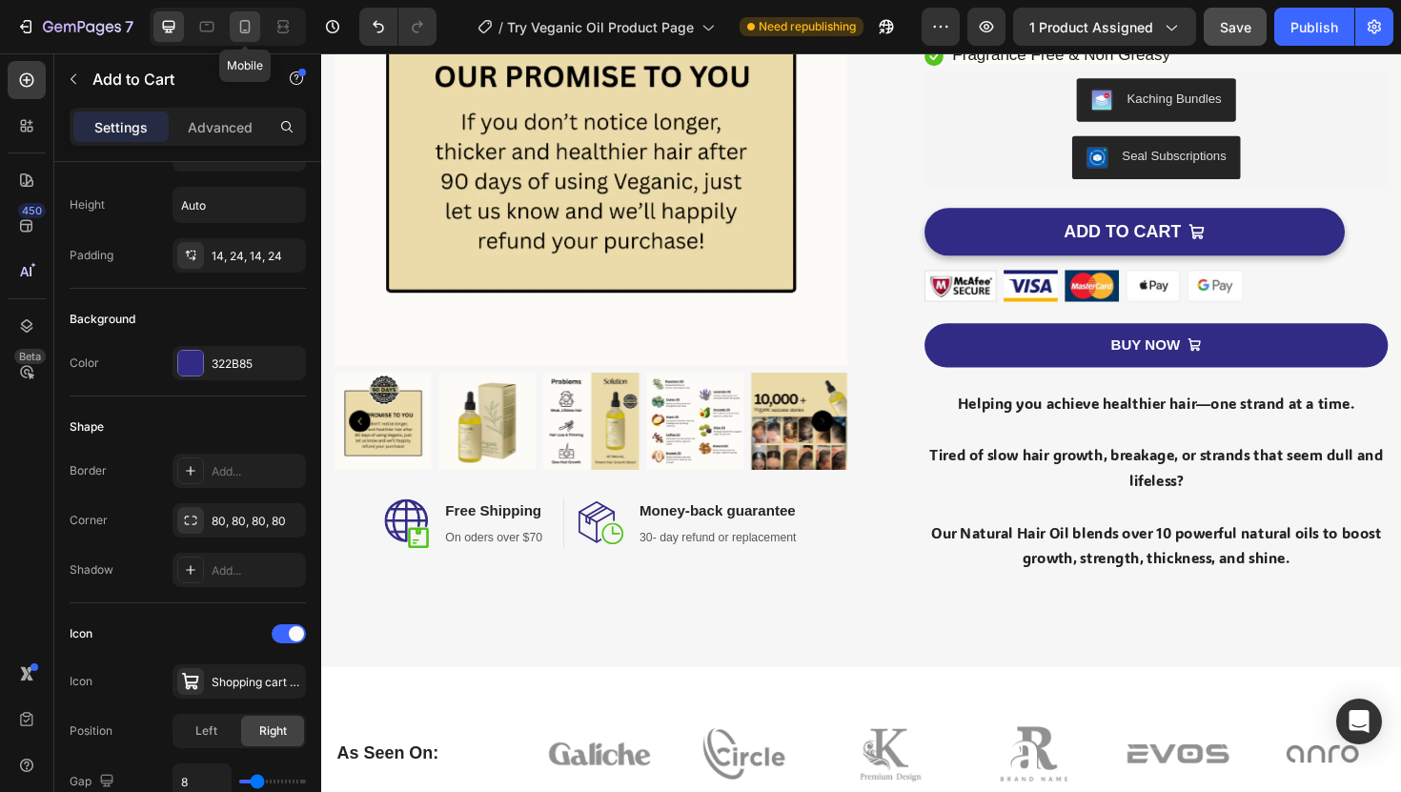
click at [234, 29] on div at bounding box center [245, 26] width 31 height 31
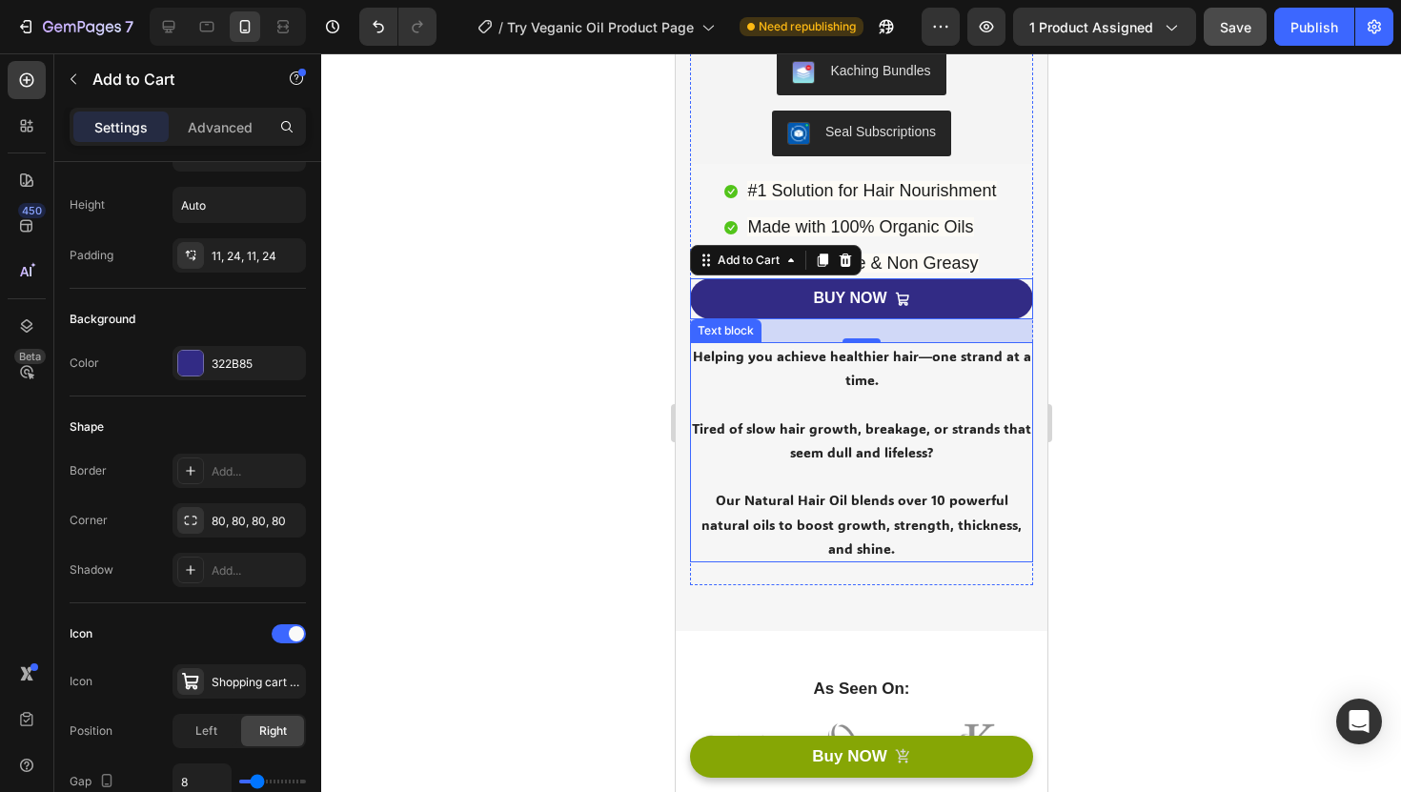
scroll to position [476, 0]
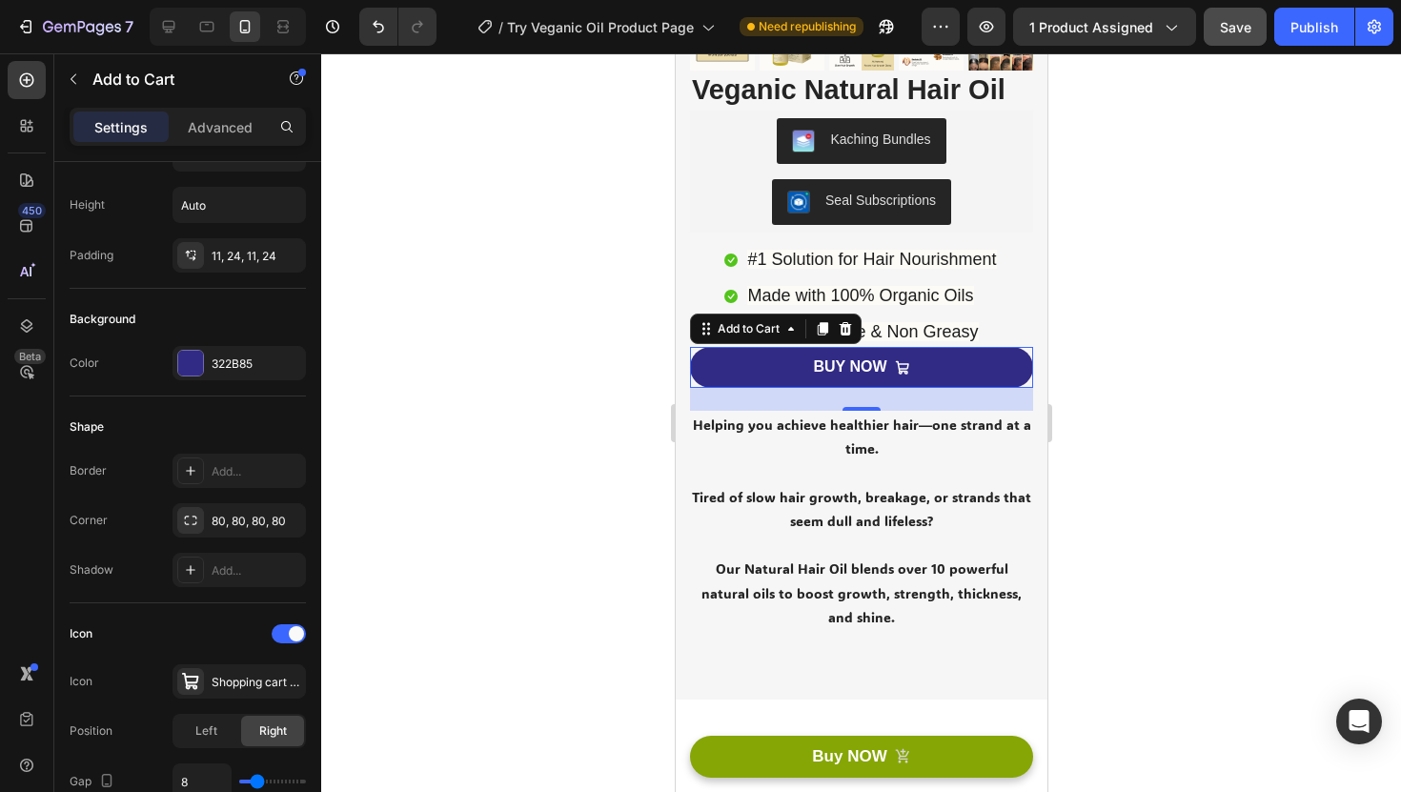
click at [1185, 378] on div at bounding box center [861, 422] width 1080 height 739
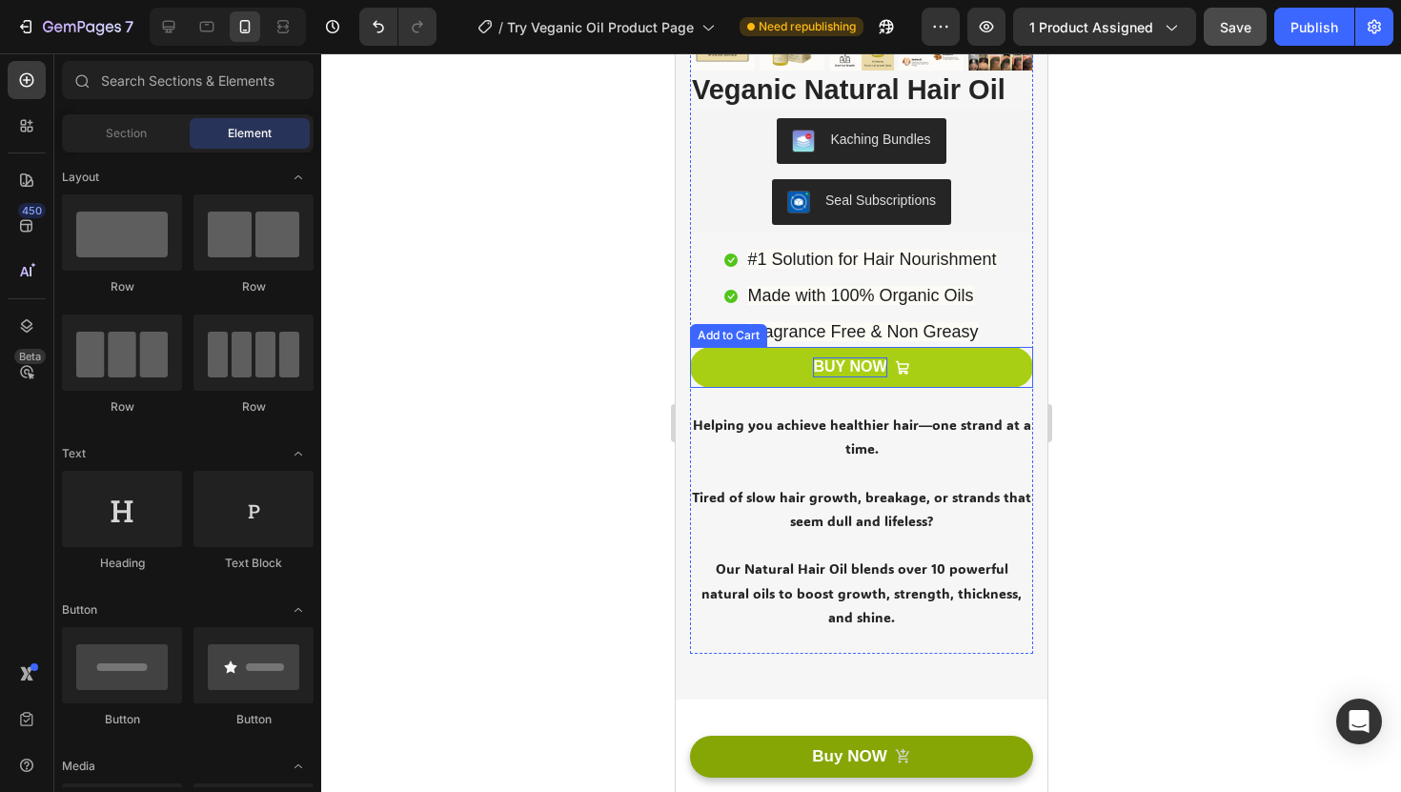
click at [860, 360] on p "BUY NOW" at bounding box center [848, 367] width 73 height 20
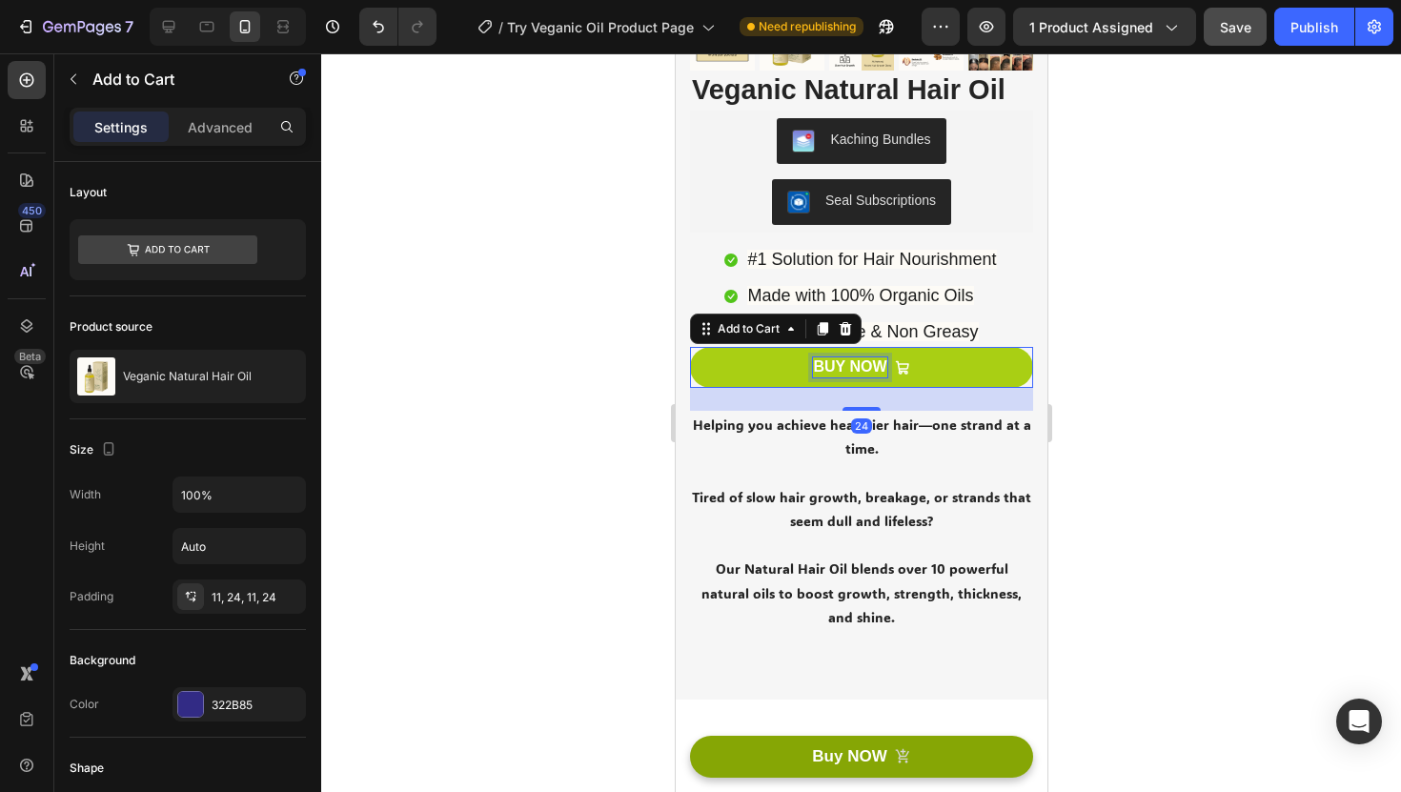
click at [860, 360] on p "BUY NOW" at bounding box center [848, 367] width 73 height 20
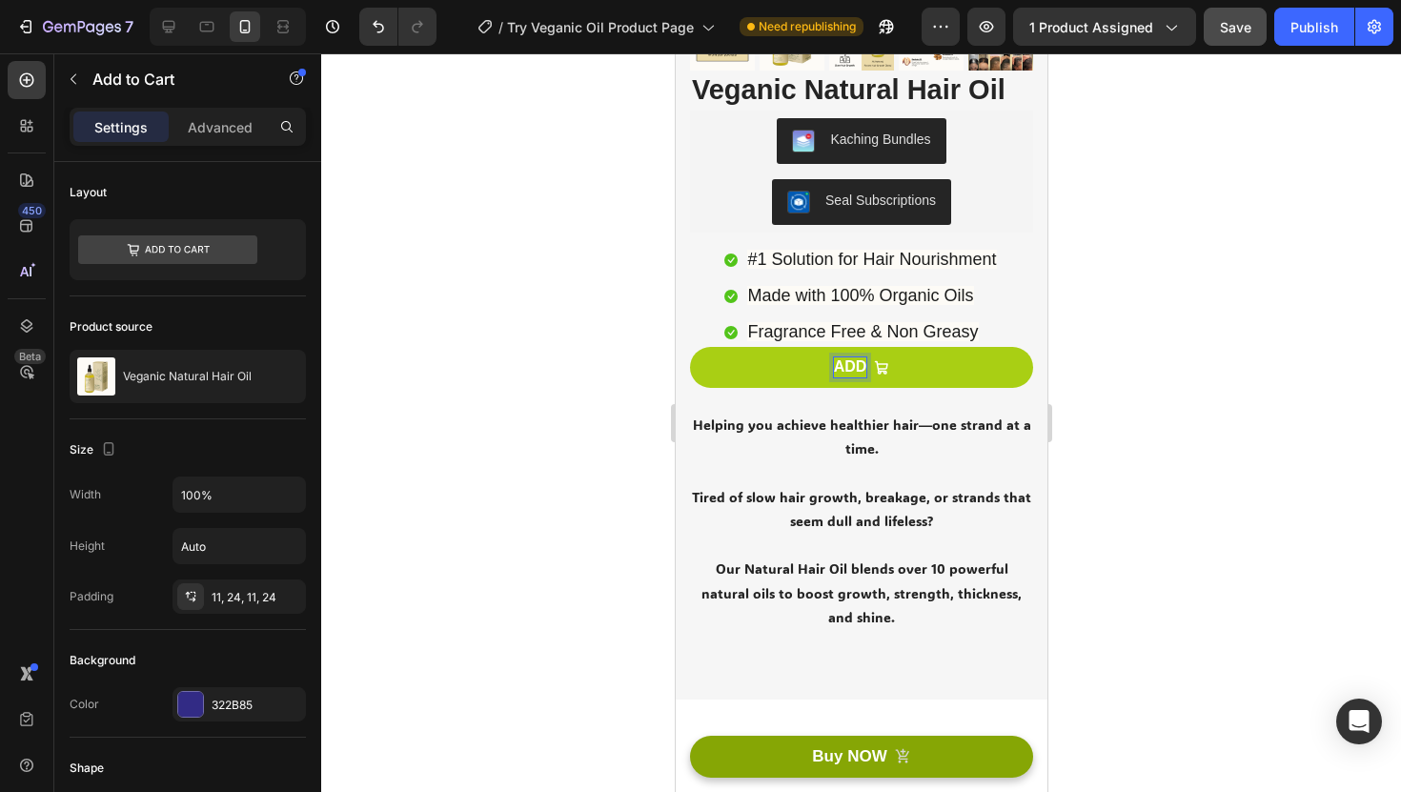
click at [689, 347] on button "ADD" at bounding box center [860, 367] width 343 height 41
click at [689, 347] on button "ADD TO" at bounding box center [860, 367] width 343 height 41
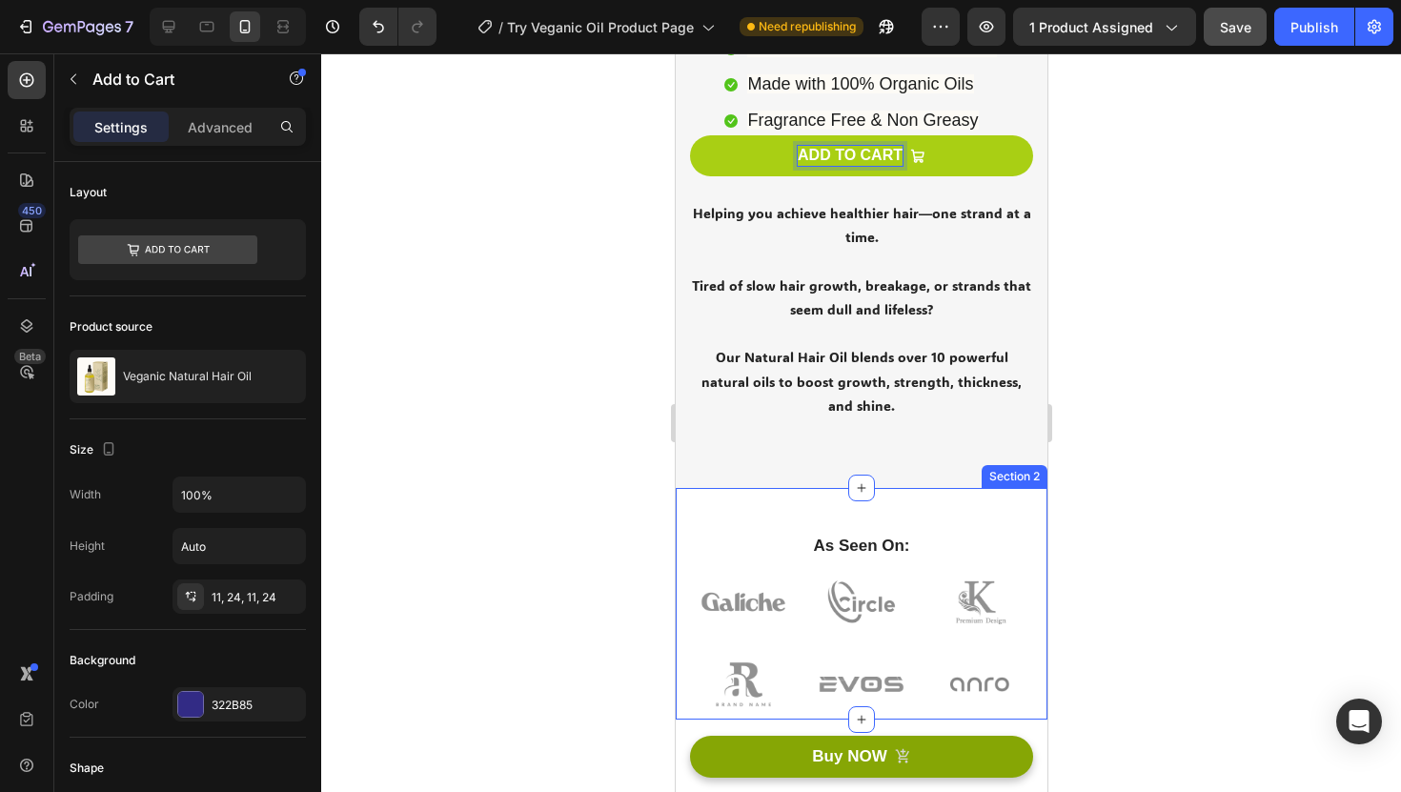
scroll to position [702, 0]
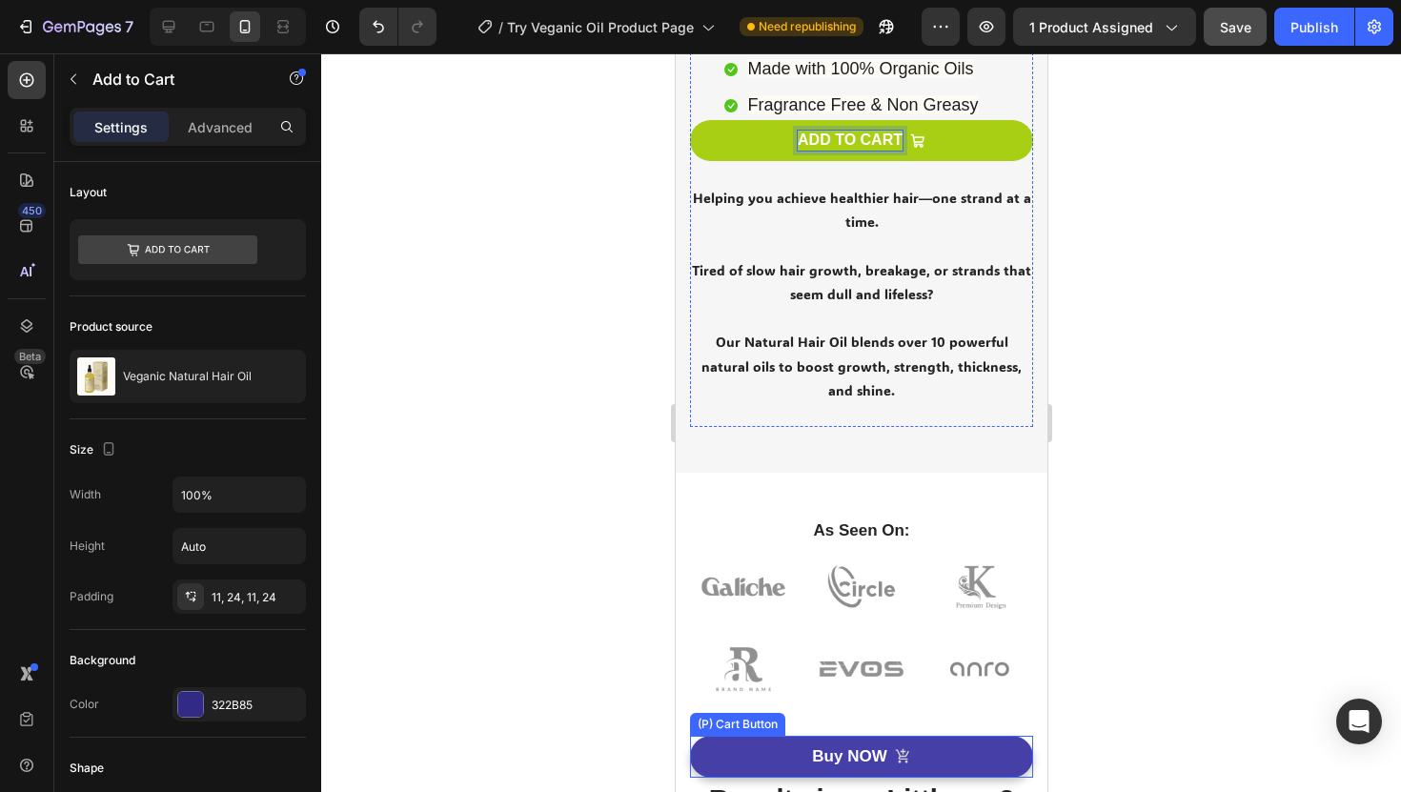
click at [932, 751] on button "Buy NOW" at bounding box center [860, 757] width 343 height 42
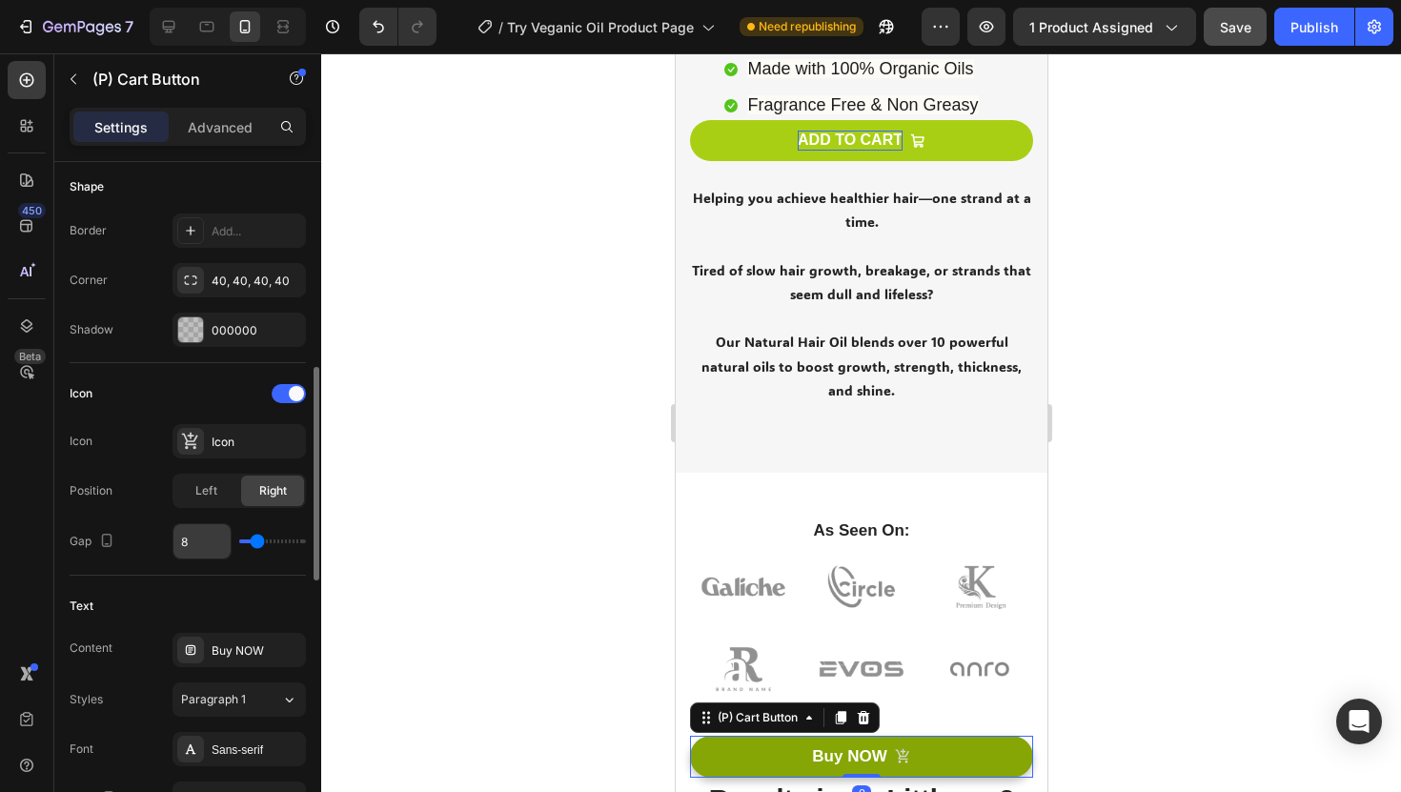
scroll to position [600, 0]
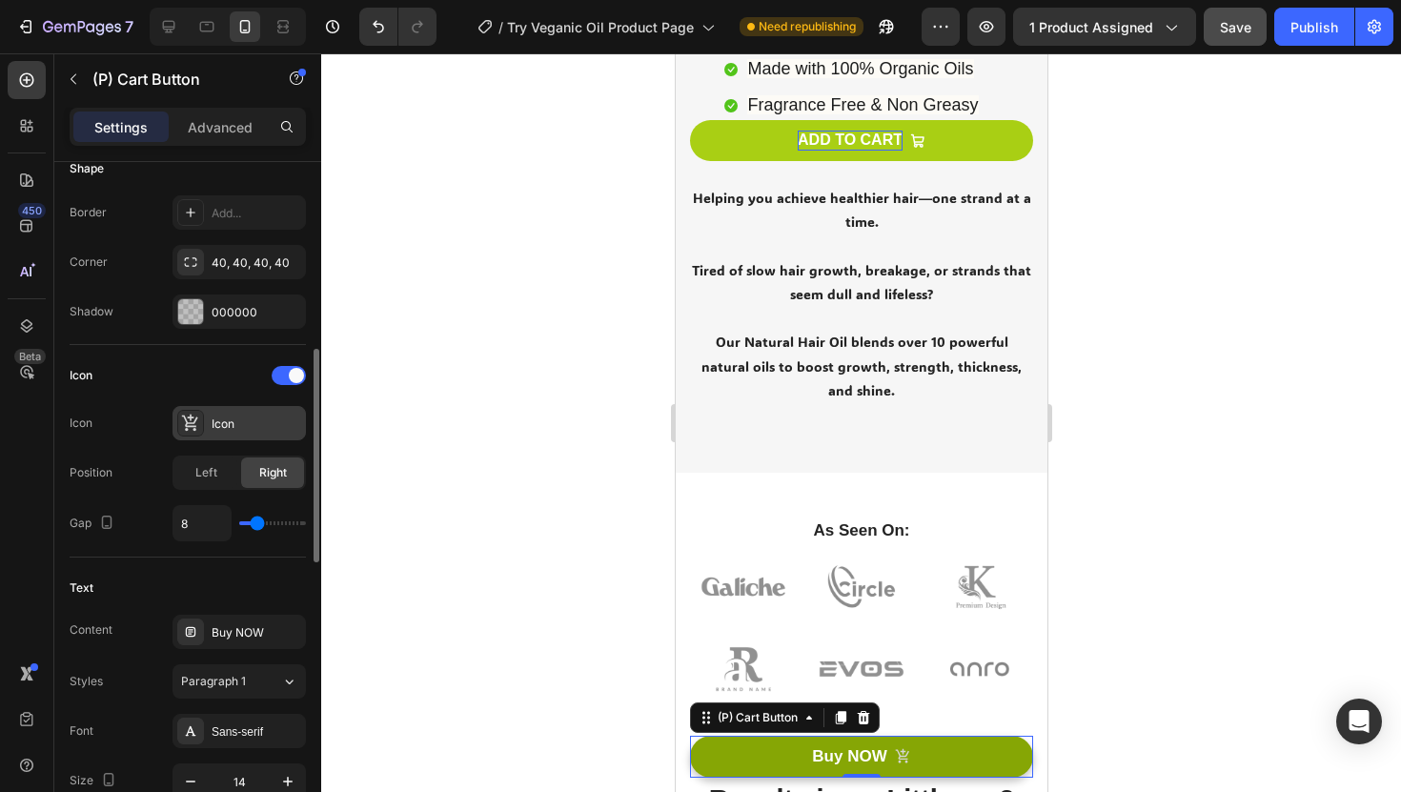
click at [237, 429] on div "Icon" at bounding box center [257, 424] width 90 height 17
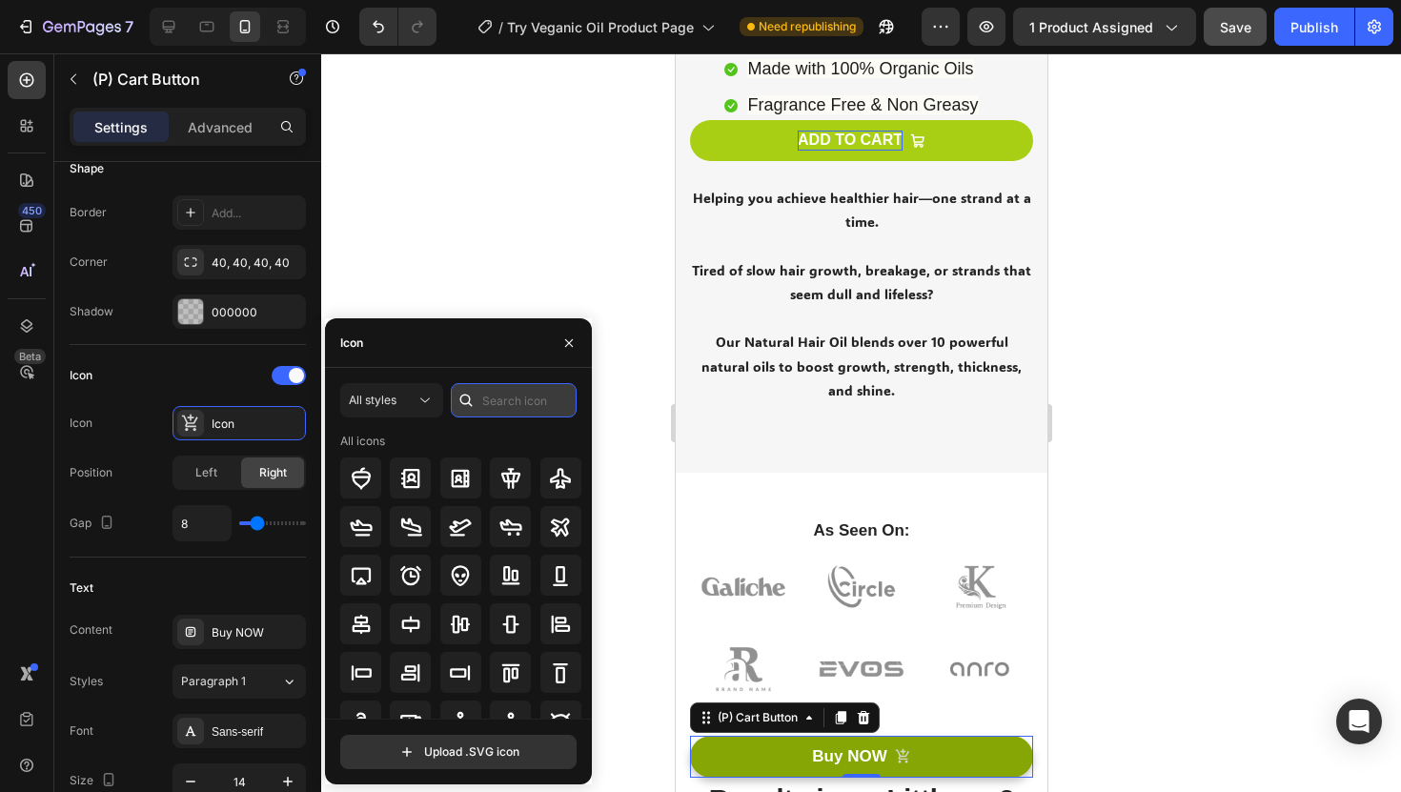
click at [492, 394] on input "text" at bounding box center [514, 400] width 126 height 34
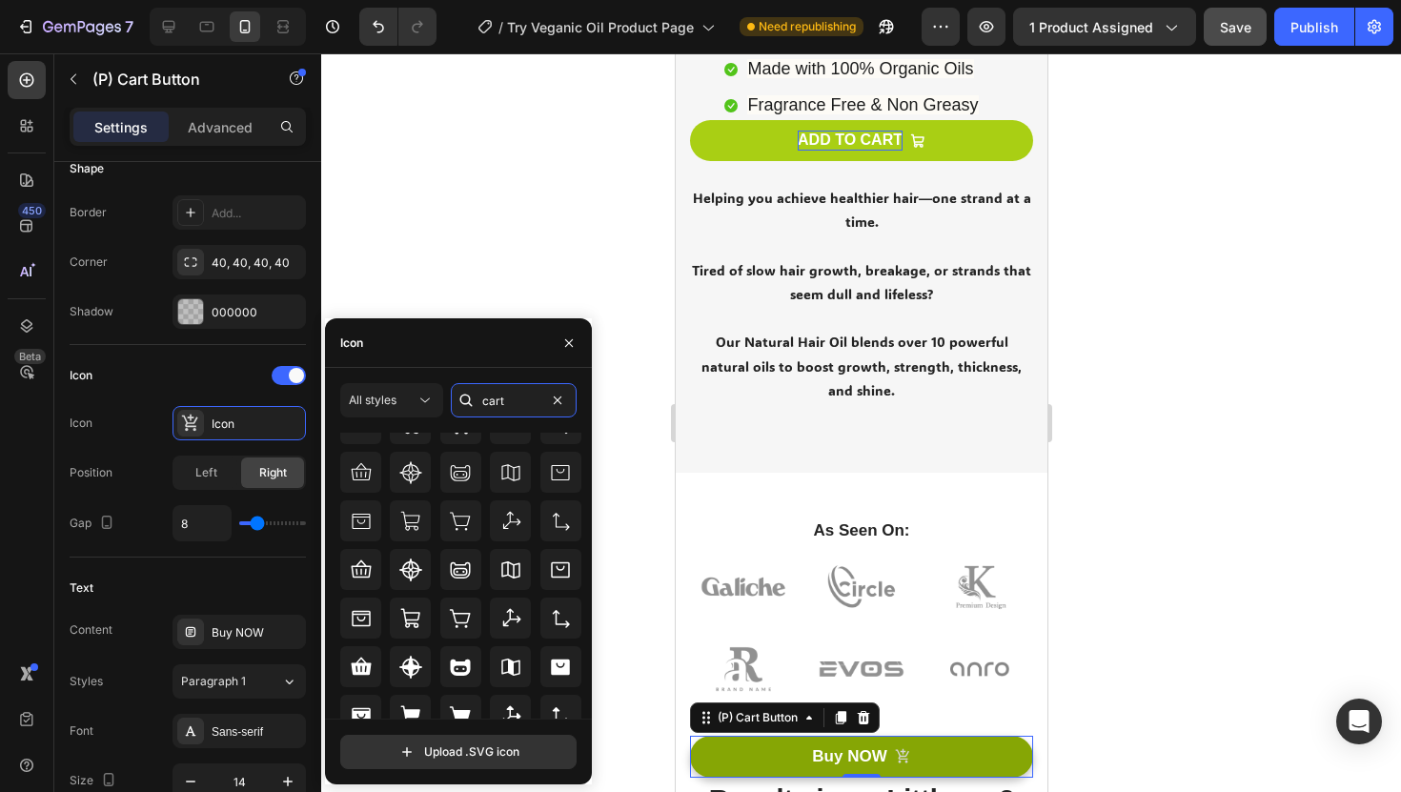
scroll to position [105, 0]
click at [504, 408] on input "cart" at bounding box center [514, 400] width 126 height 34
type input "buy"
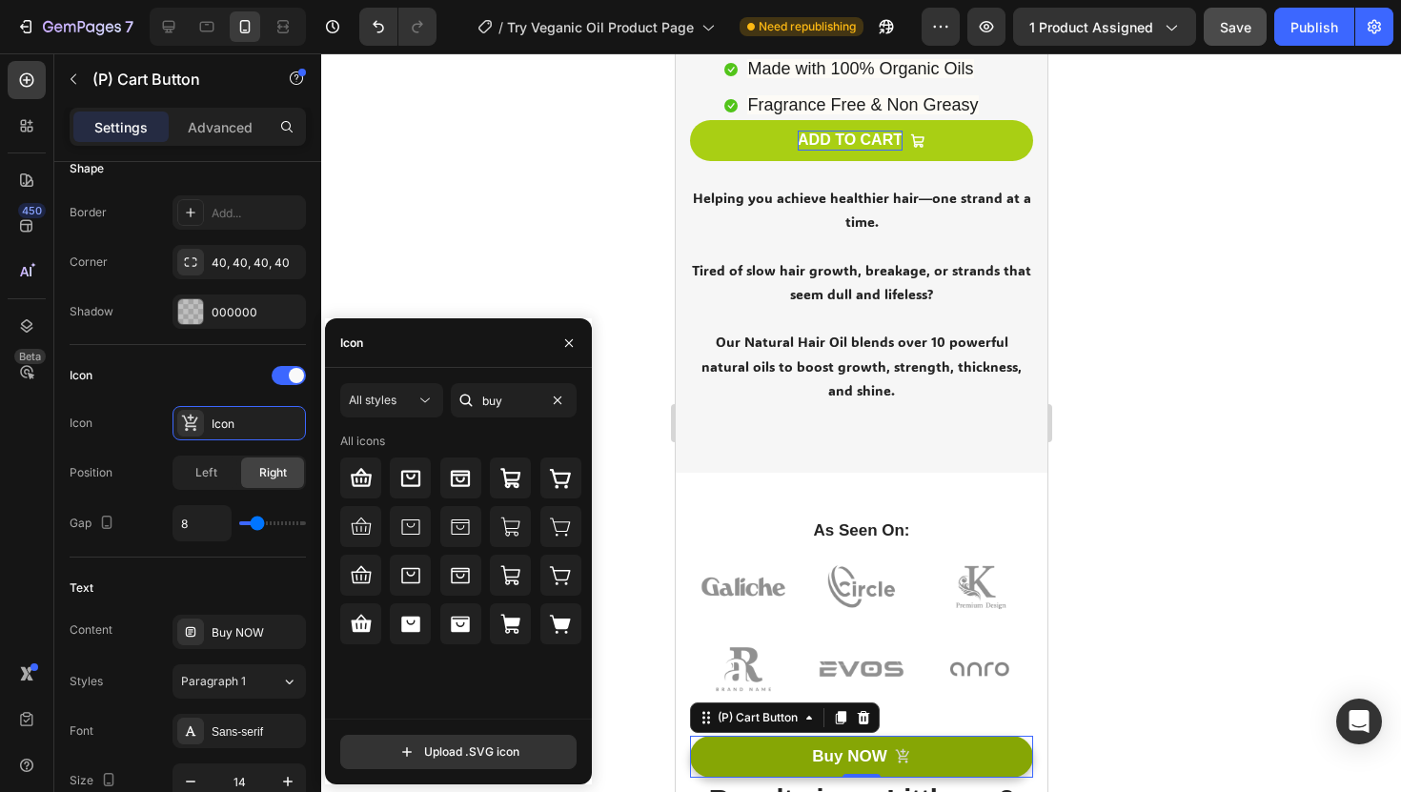
click at [519, 267] on div at bounding box center [861, 422] width 1080 height 739
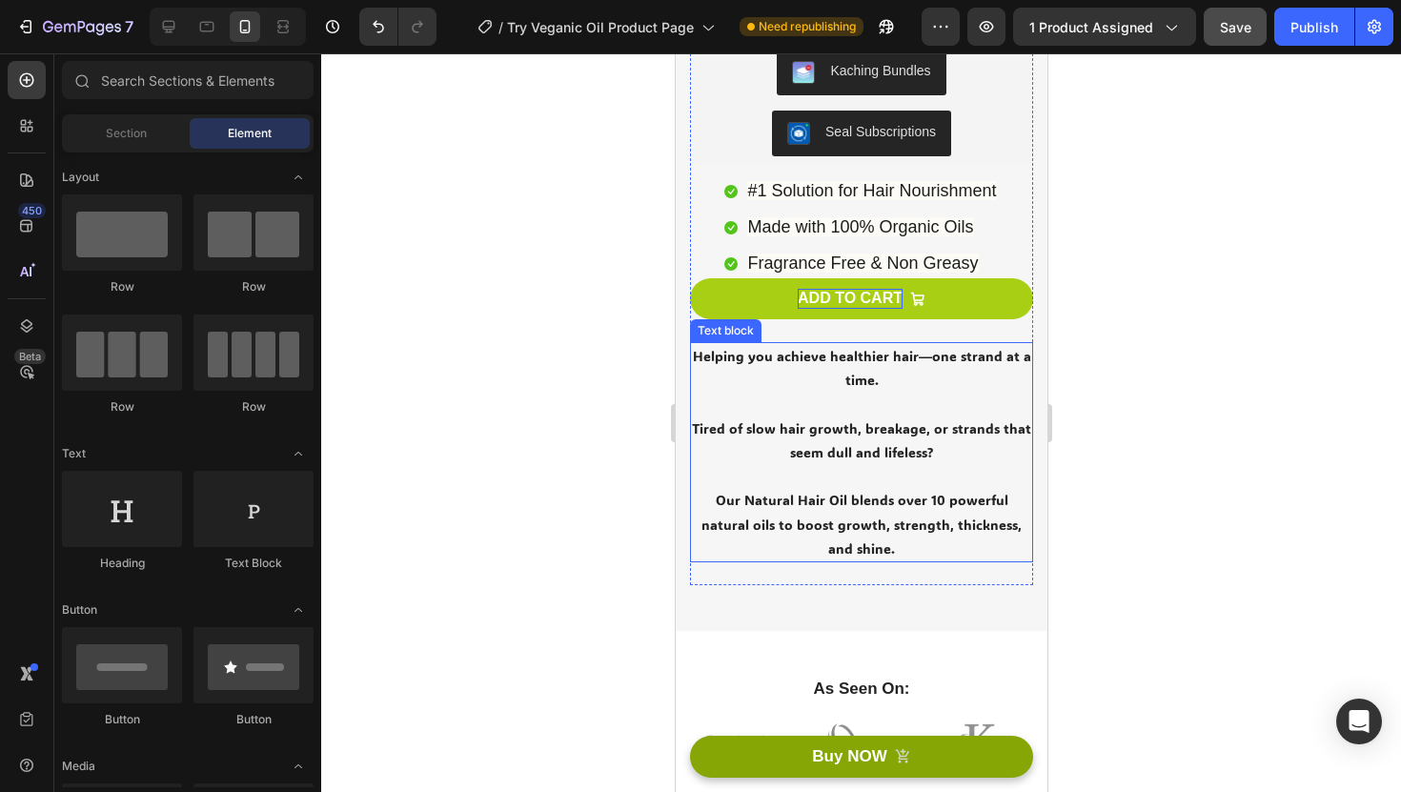
scroll to position [561, 0]
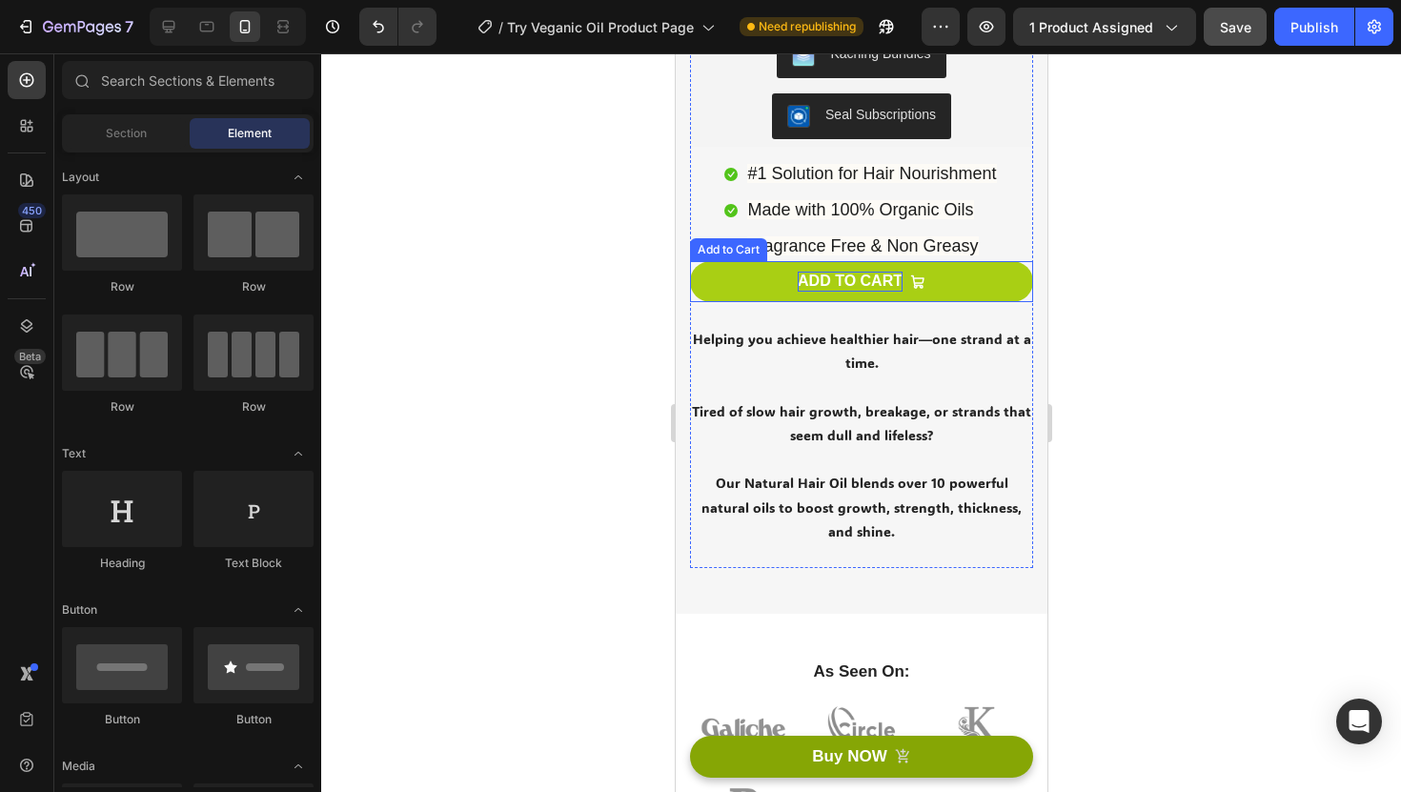
click at [771, 281] on button "ADD TO CART" at bounding box center [860, 281] width 343 height 41
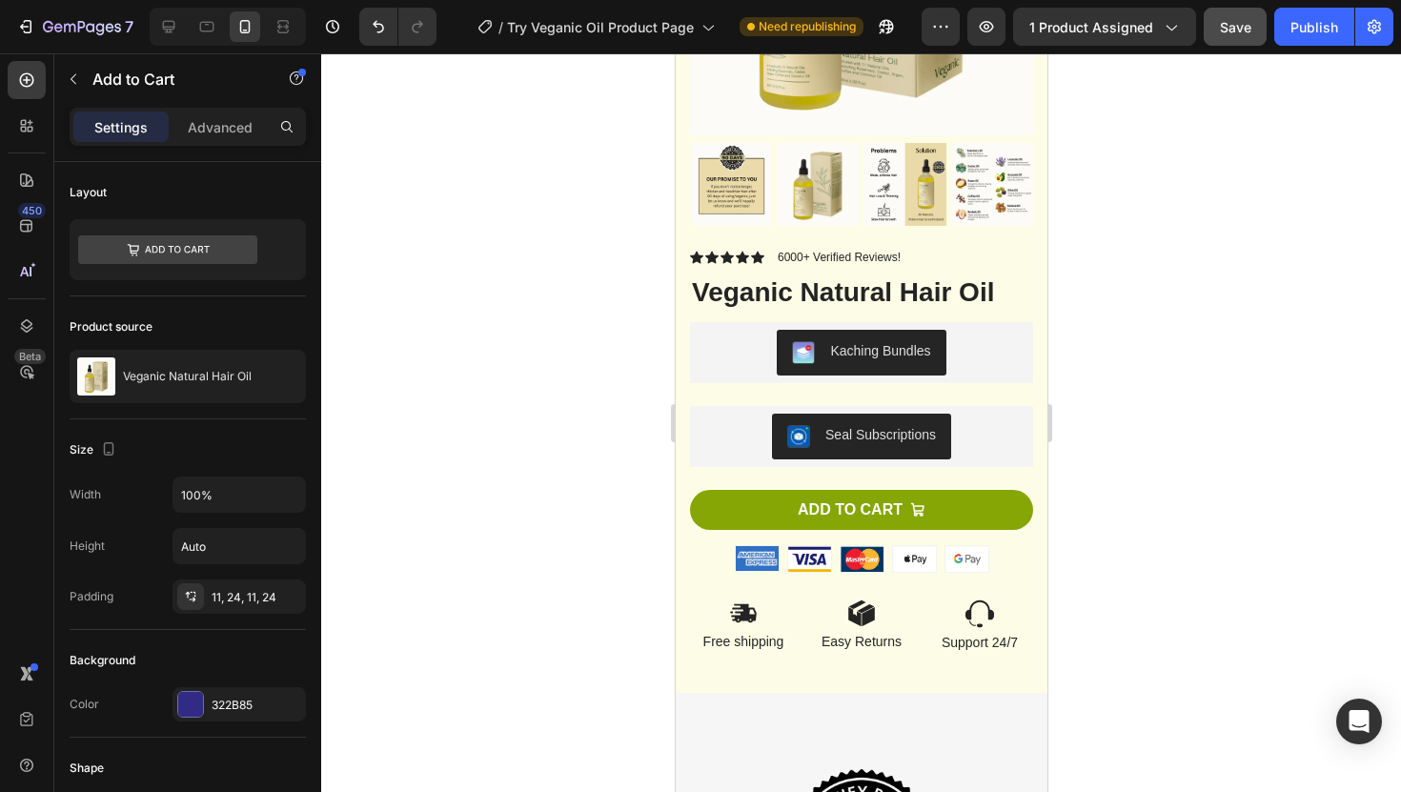
scroll to position [7637, 0]
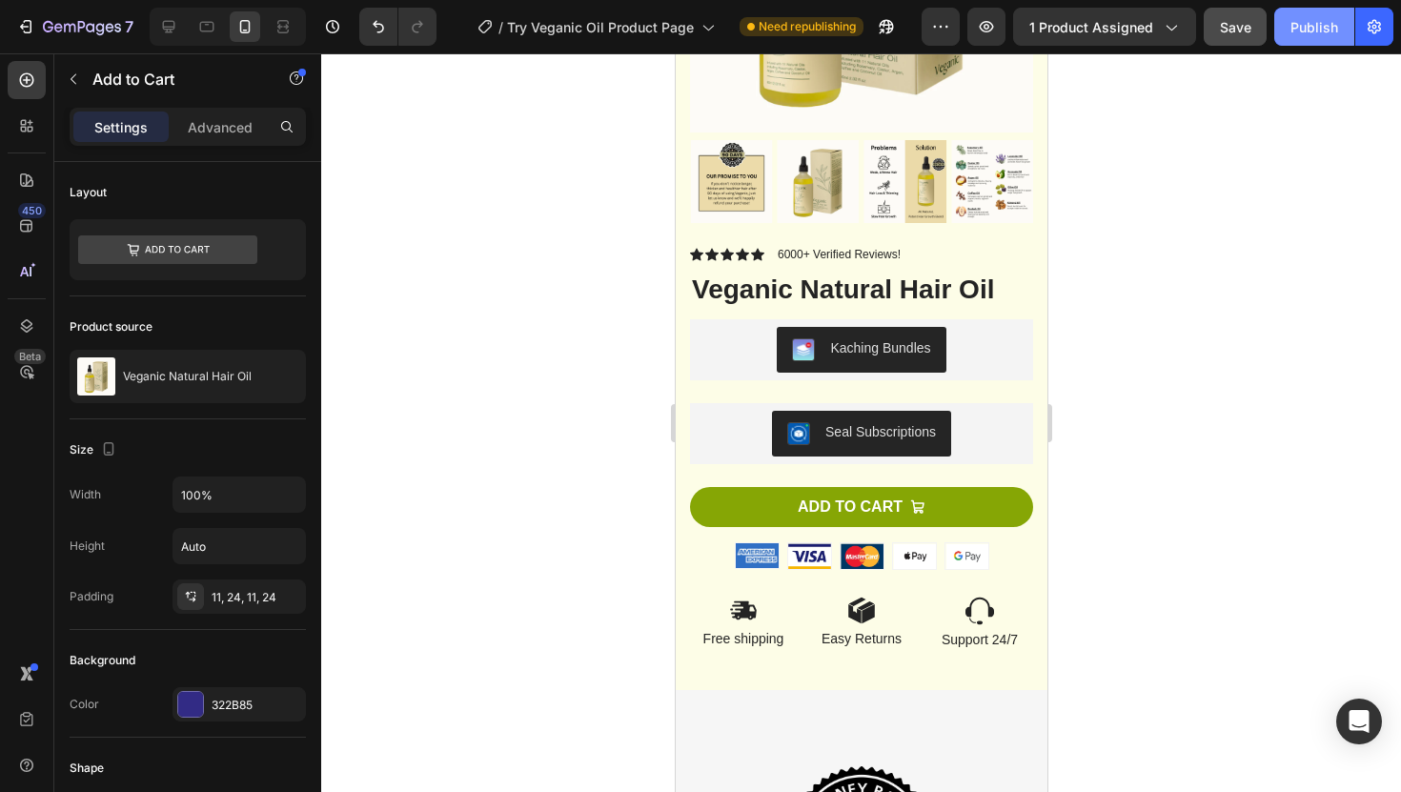
click at [1302, 35] on div "Publish" at bounding box center [1315, 27] width 48 height 20
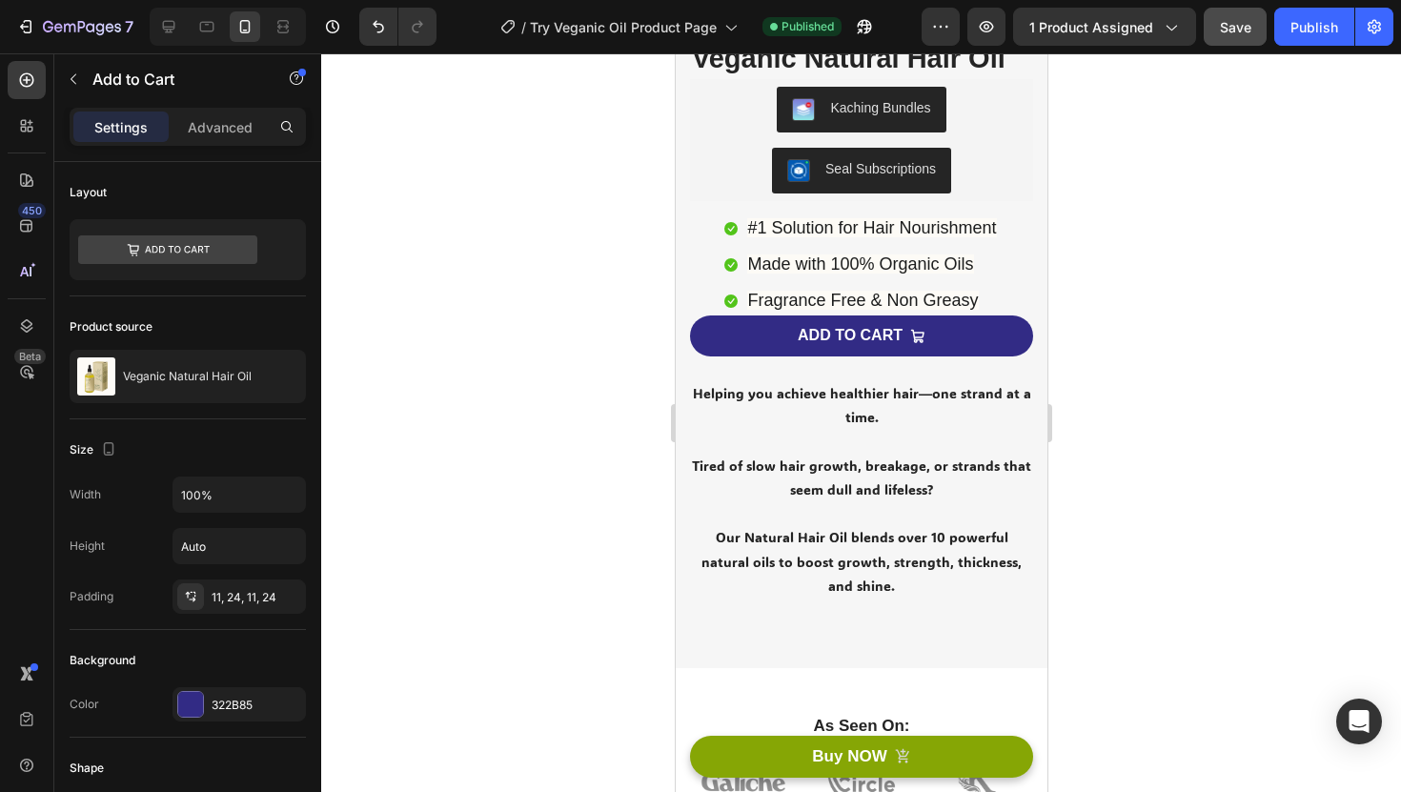
scroll to position [482, 0]
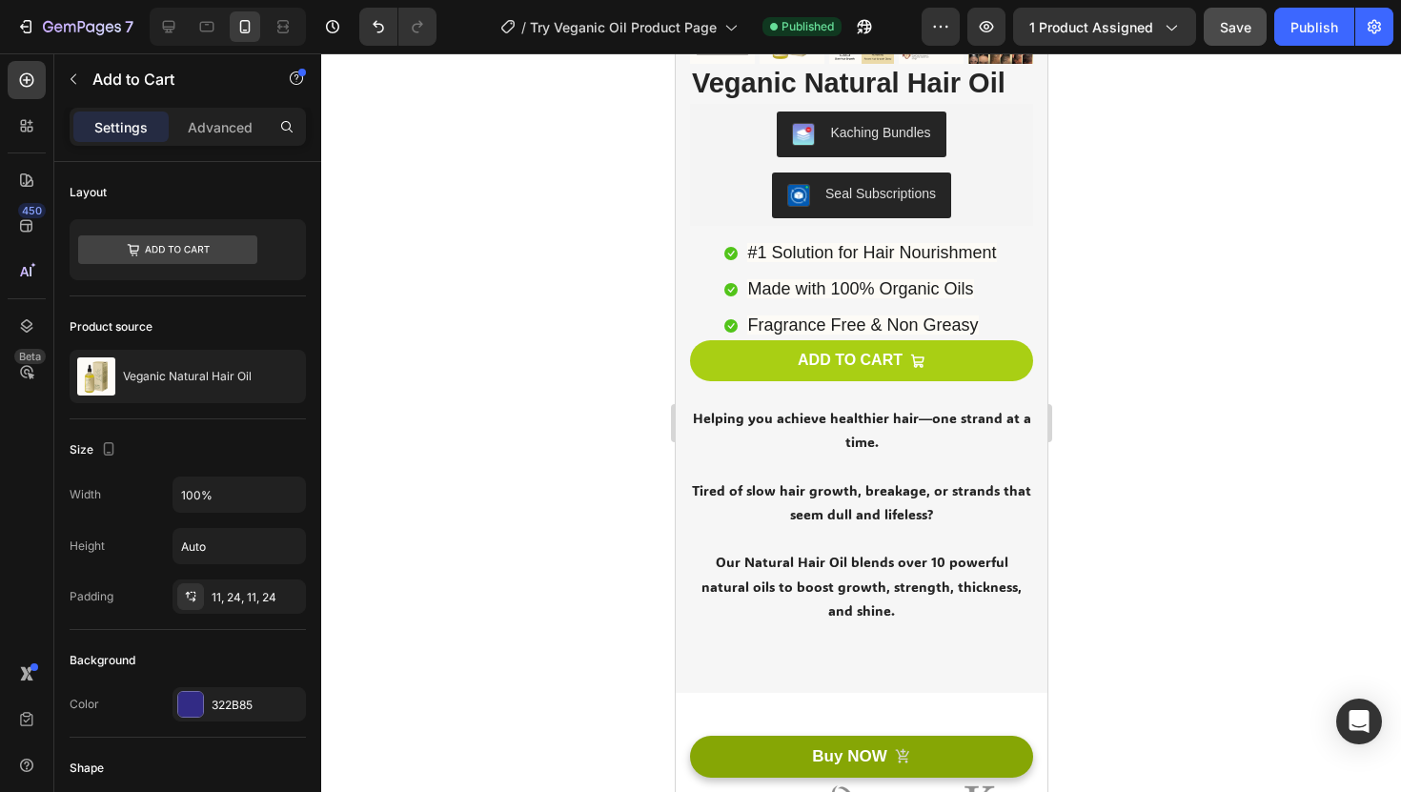
click at [724, 366] on button "ADD TO CART" at bounding box center [860, 360] width 343 height 41
click at [719, 353] on button "ADD TO CART" at bounding box center [860, 360] width 343 height 41
click at [957, 354] on button "ADD TO CART" at bounding box center [860, 360] width 343 height 41
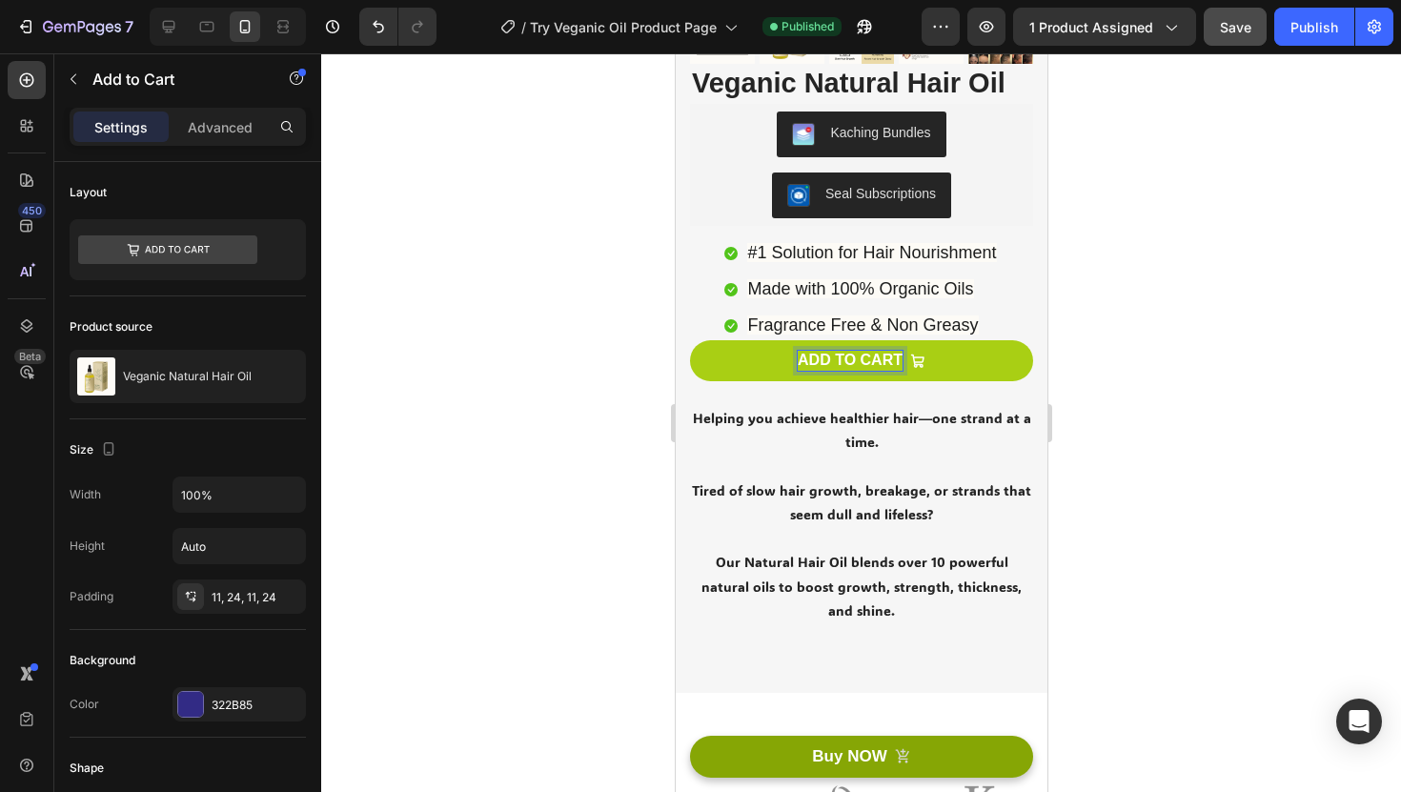
click at [859, 351] on div "ADD TO CART" at bounding box center [849, 361] width 105 height 20
click at [739, 354] on button "ADD TO CART" at bounding box center [860, 360] width 343 height 41
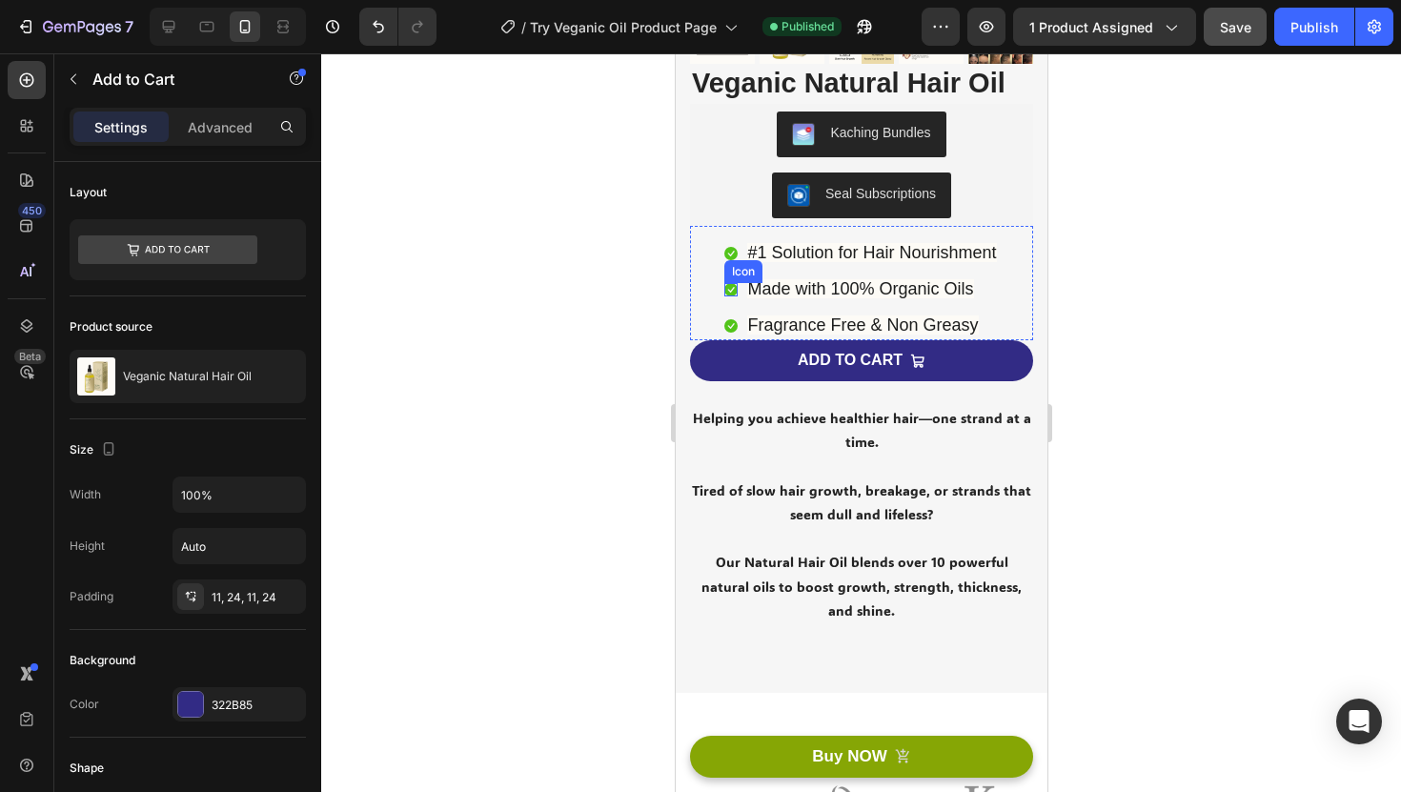
drag, startPoint x: 726, startPoint y: 358, endPoint x: 724, endPoint y: 276, distance: 82.0
click at [724, 276] on div "Product Images Veganic Natural Hair Oil (P) Title Icon Icon Icon Icon Icon Icon…" at bounding box center [860, 147] width 343 height 999
click at [698, 229] on div "Icon #1 Solution for Hair Nourishment Text block Icon Made with 100% Organic Oi…" at bounding box center [860, 283] width 343 height 115
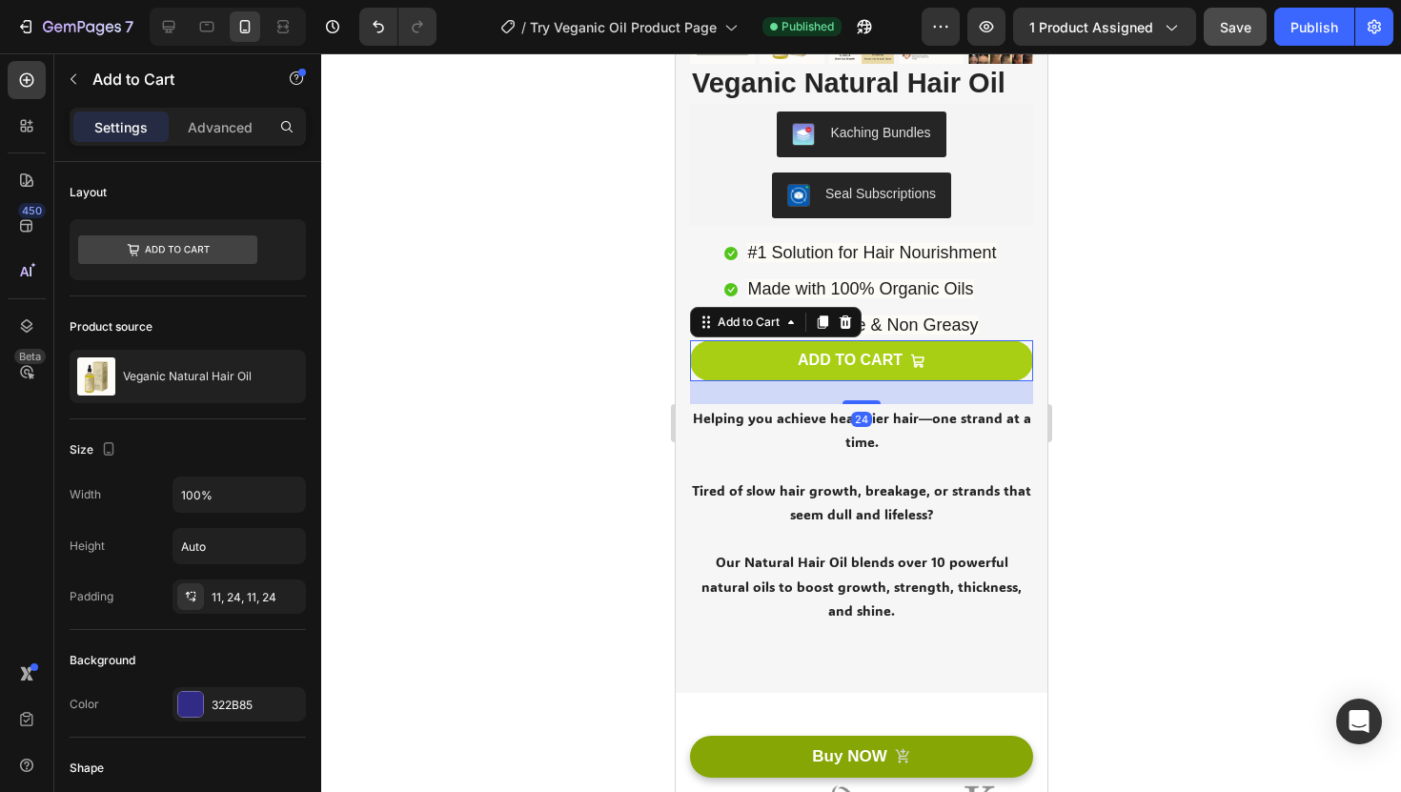
click at [710, 363] on button "ADD TO CART" at bounding box center [860, 360] width 343 height 41
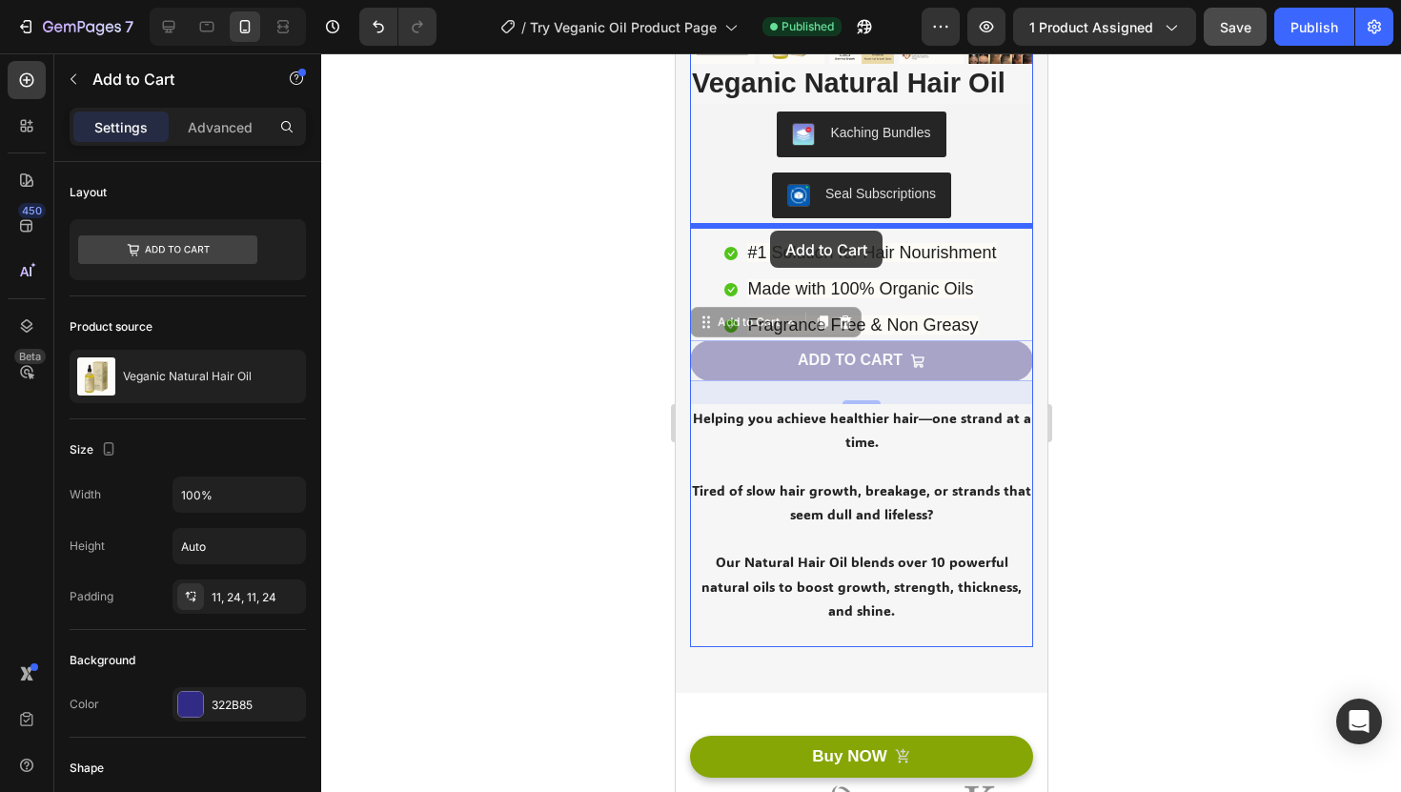
drag, startPoint x: 702, startPoint y: 324, endPoint x: 769, endPoint y: 231, distance: 114.8
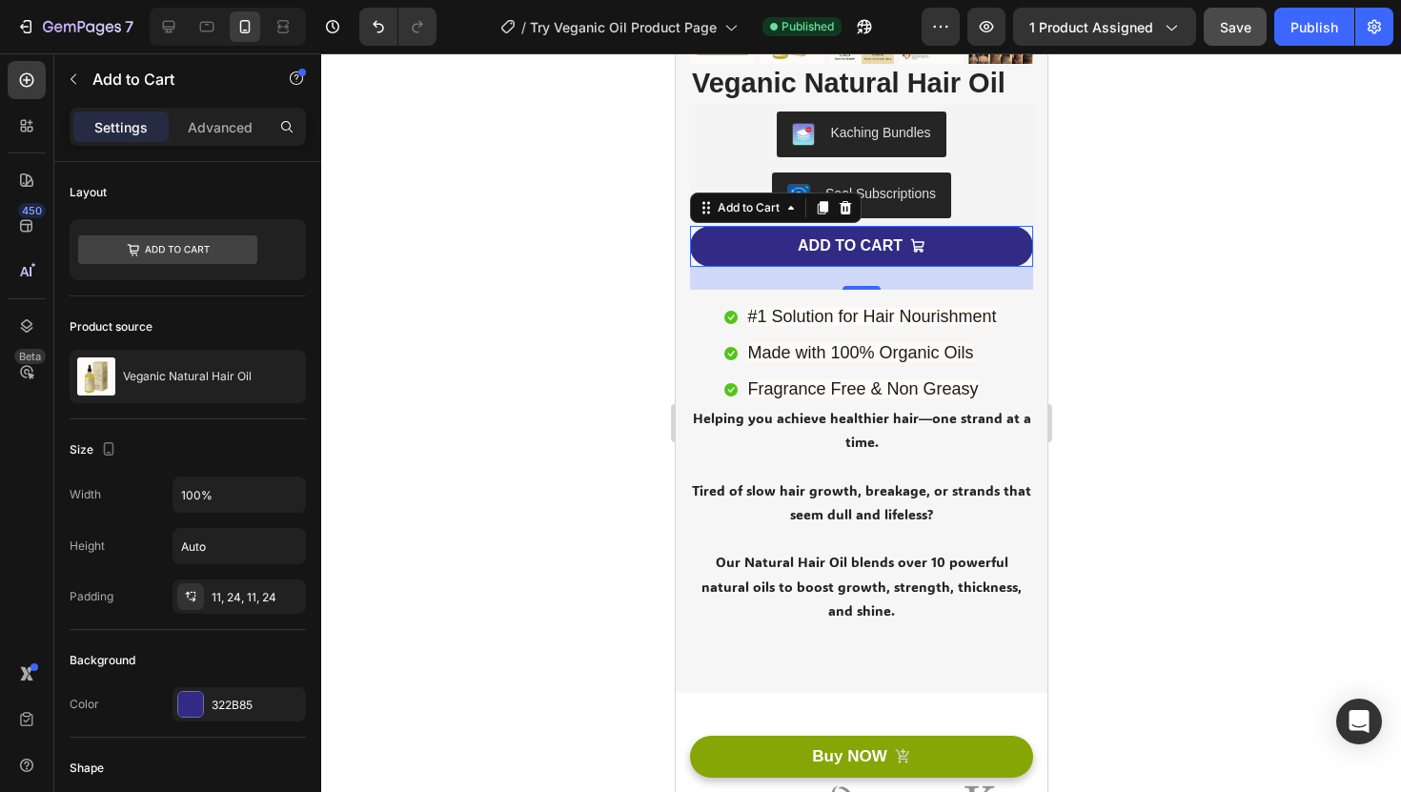
click at [1280, 307] on div at bounding box center [861, 422] width 1080 height 739
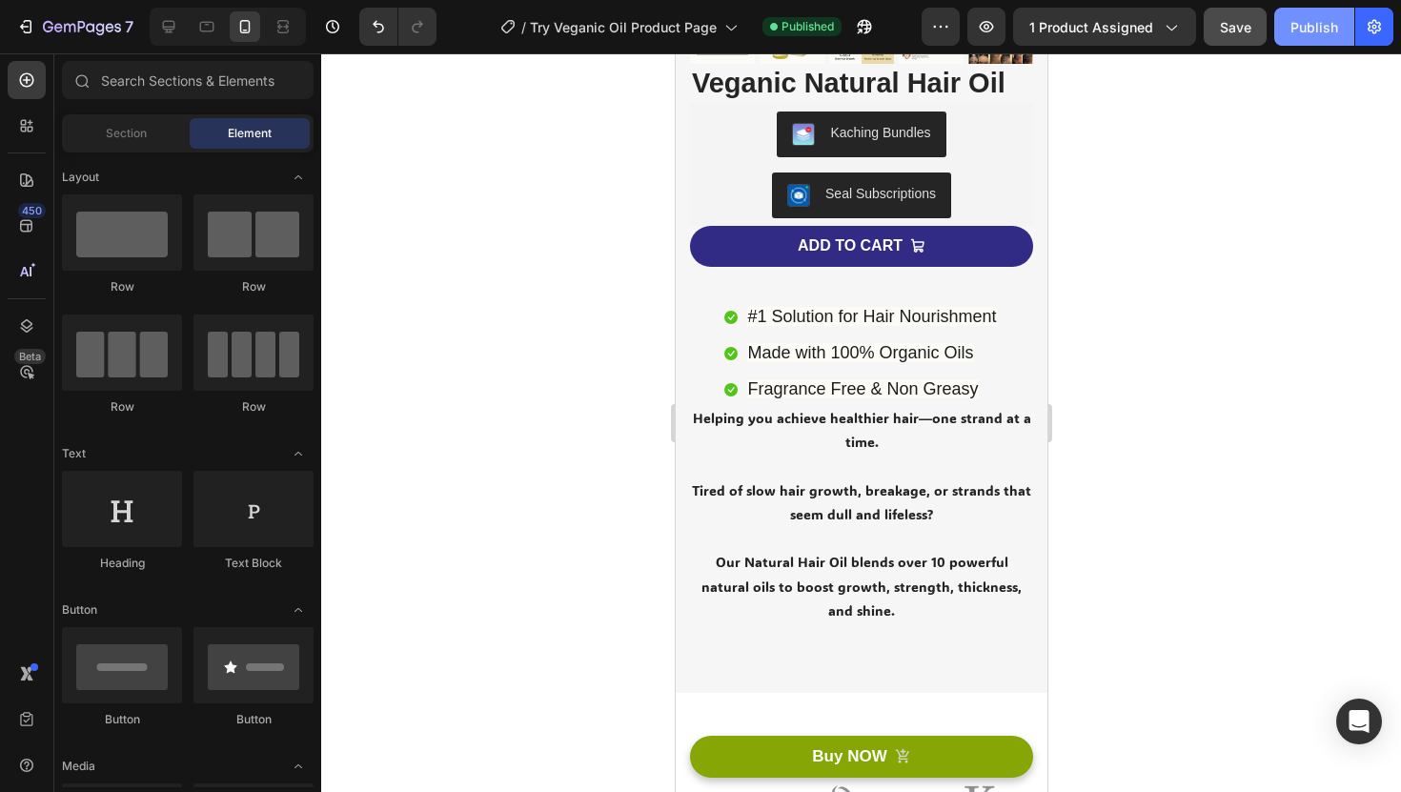
click at [1328, 26] on div "Publish" at bounding box center [1315, 27] width 48 height 20
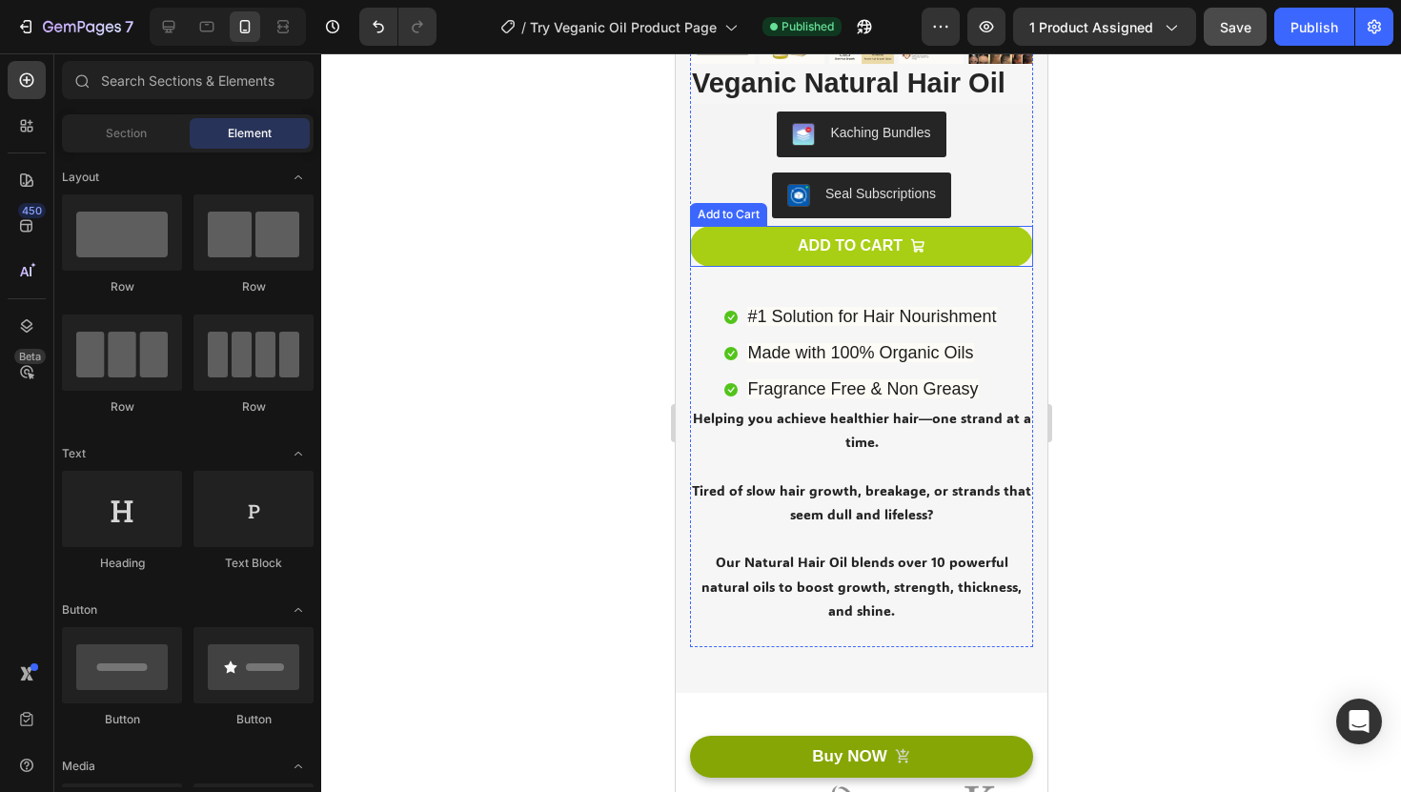
click at [705, 233] on button "ADD TO CART" at bounding box center [860, 246] width 343 height 41
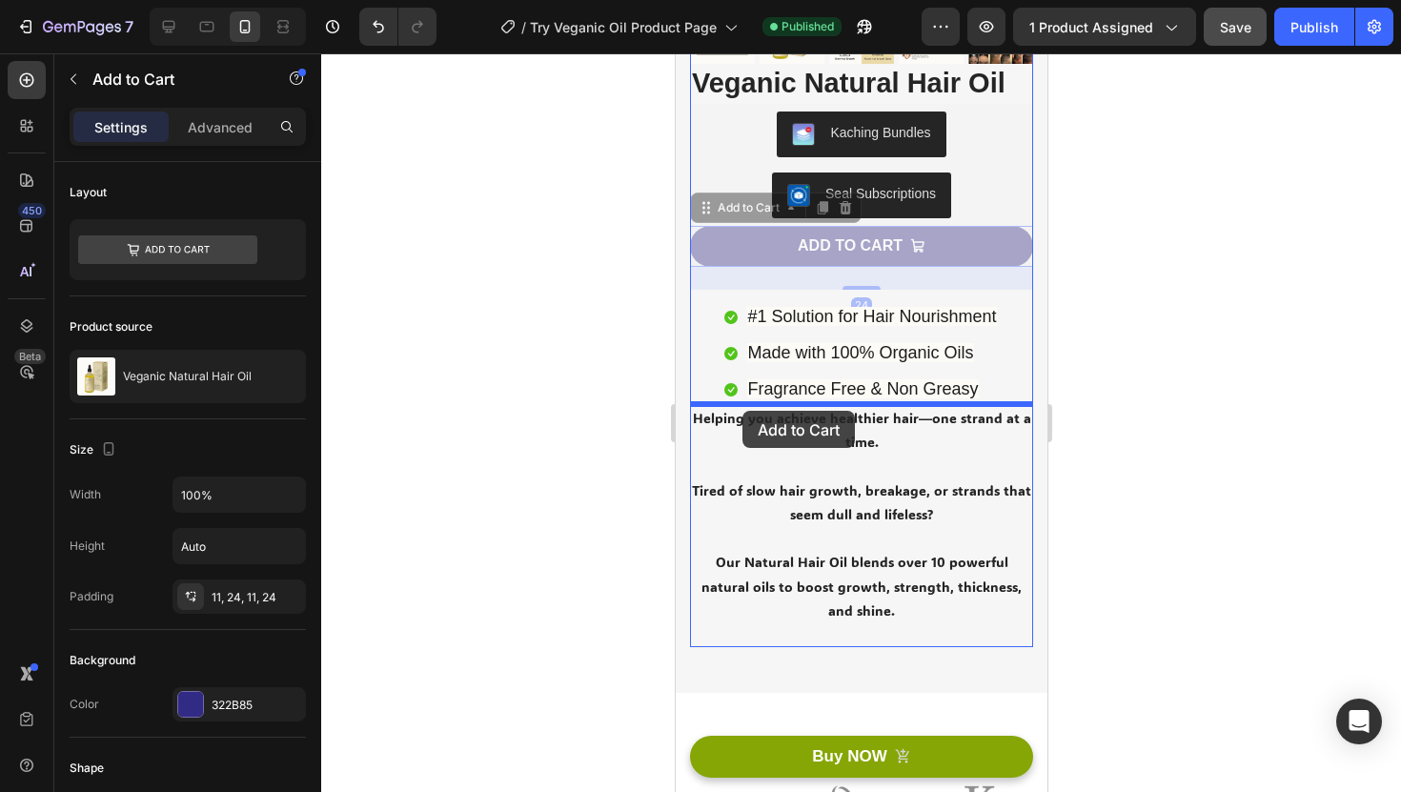
drag, startPoint x: 709, startPoint y: 247, endPoint x: 742, endPoint y: 411, distance: 167.1
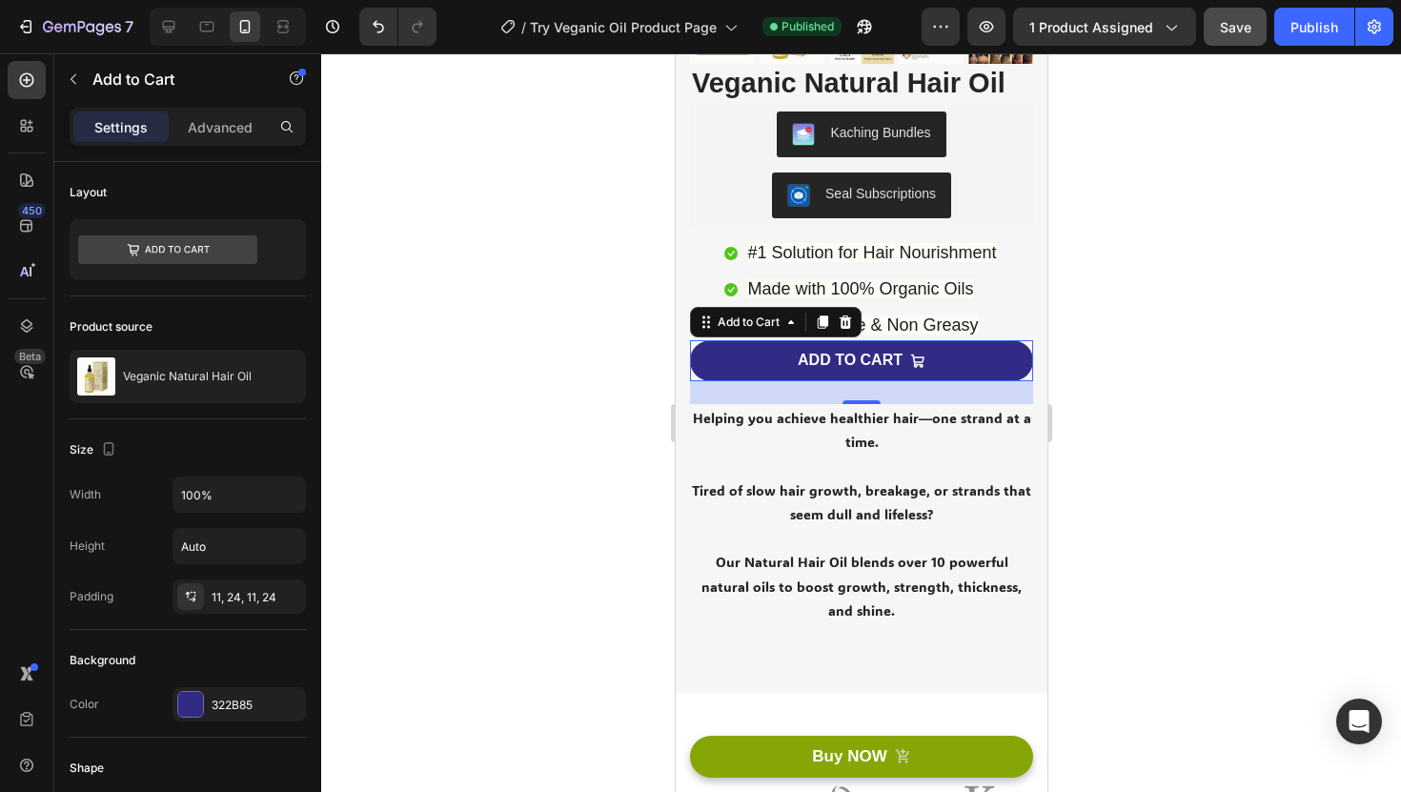
click at [902, 416] on p "Helping you achieve healthier hair—one strand at a time." at bounding box center [860, 430] width 339 height 48
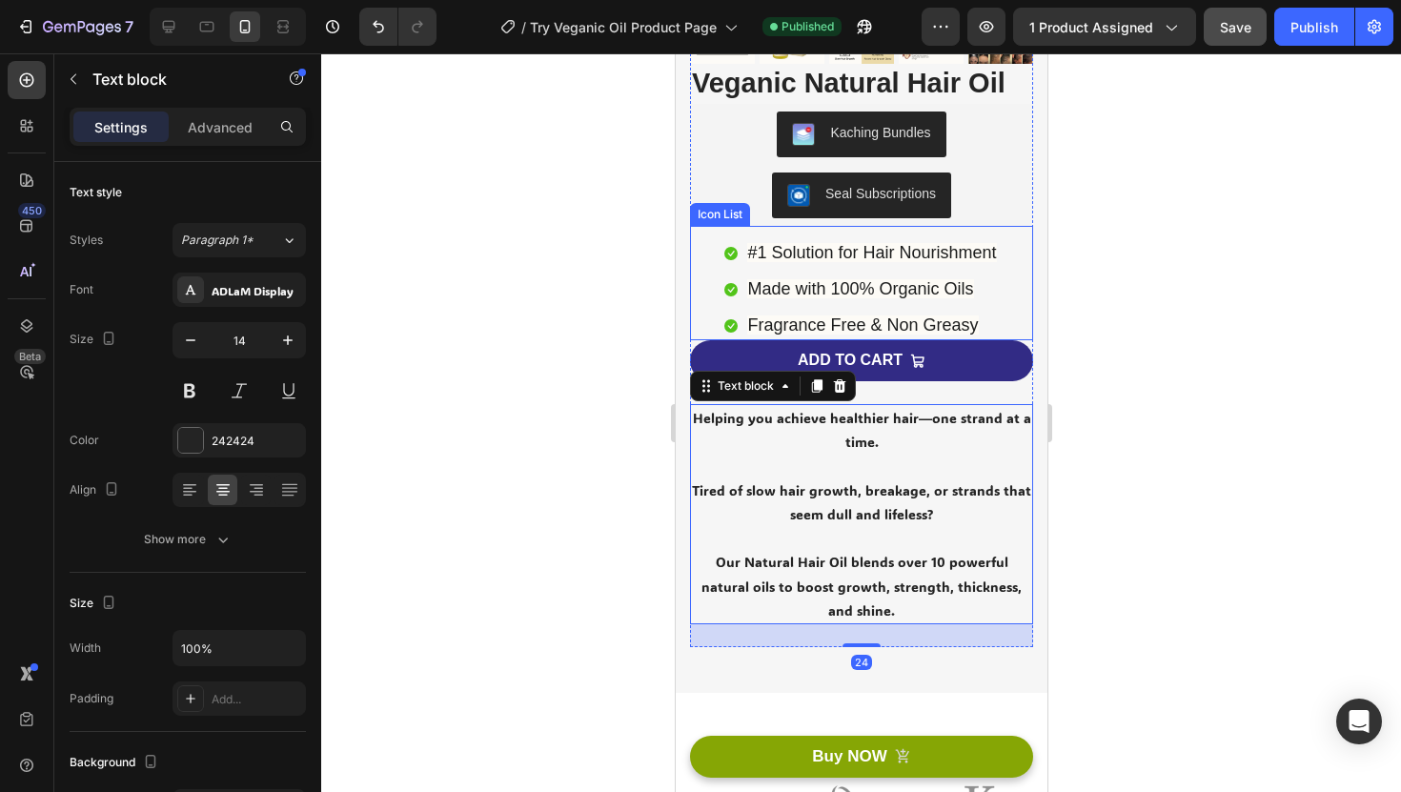
click at [989, 321] on li "Icon Fragrance Free & Non Greasy Text block" at bounding box center [860, 326] width 274 height 29
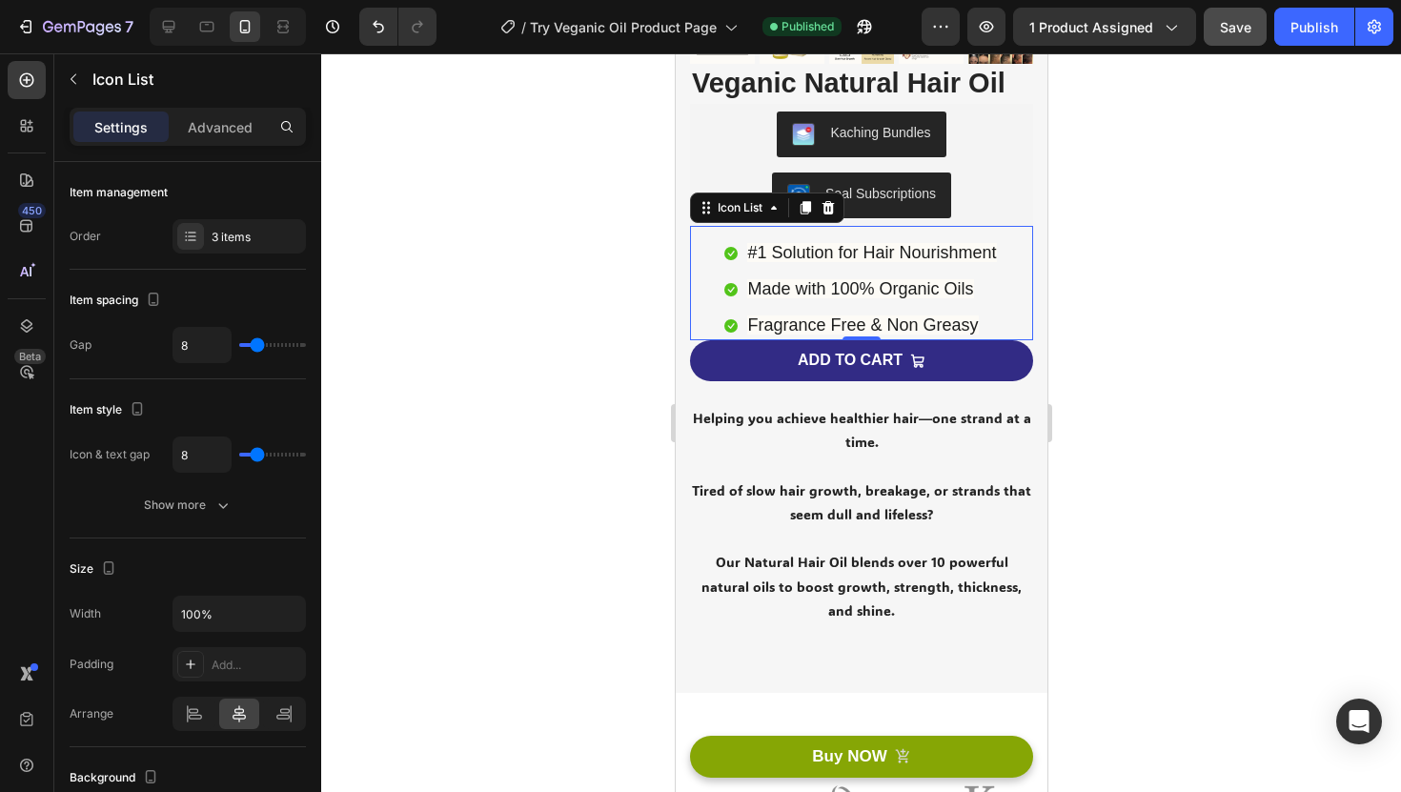
click at [985, 325] on li "Icon Fragrance Free & Non Greasy Text block" at bounding box center [860, 326] width 274 height 29
click at [975, 325] on span "Fragrance Free & Non Greasy" at bounding box center [861, 324] width 231 height 19
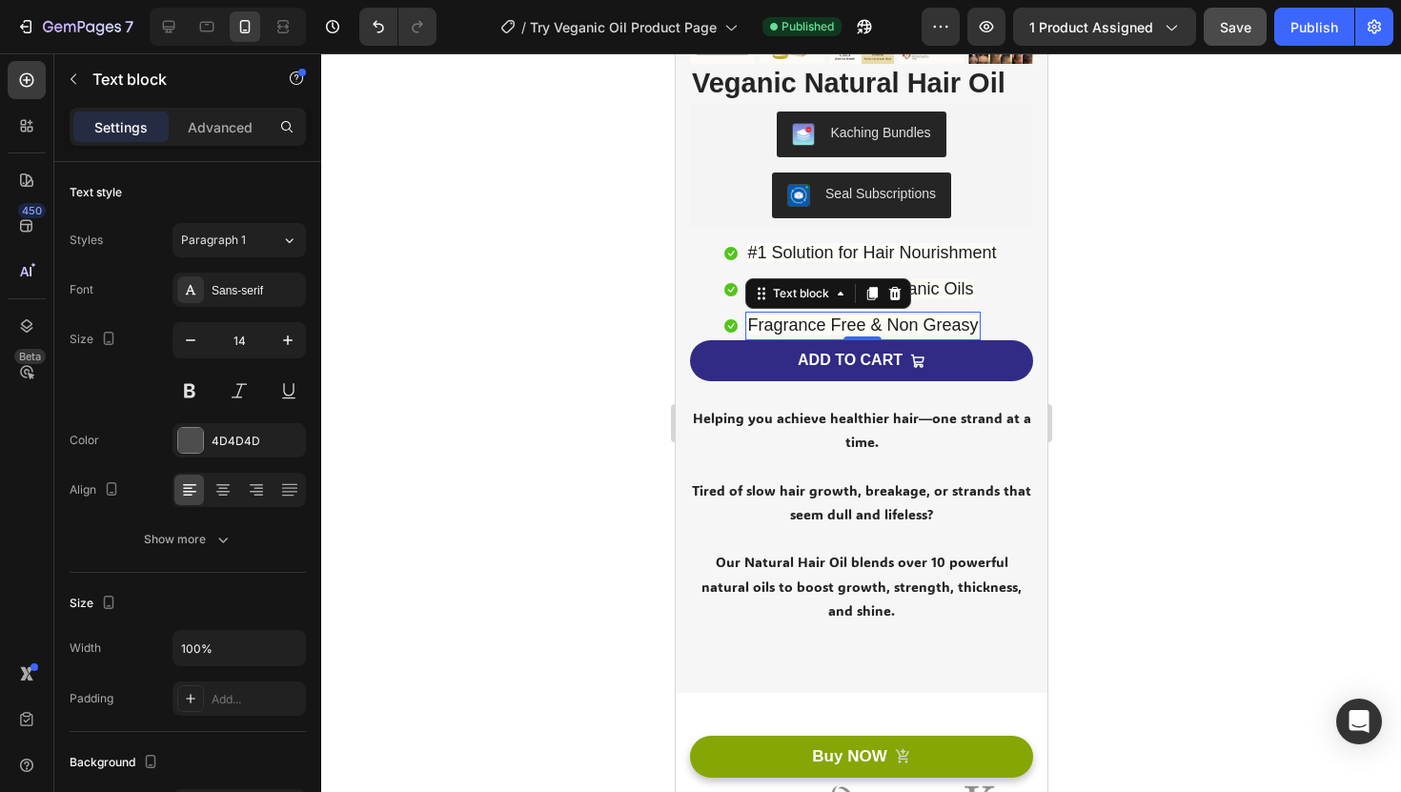
click at [978, 327] on div "Fragrance Free & Non Greasy" at bounding box center [861, 326] width 234 height 29
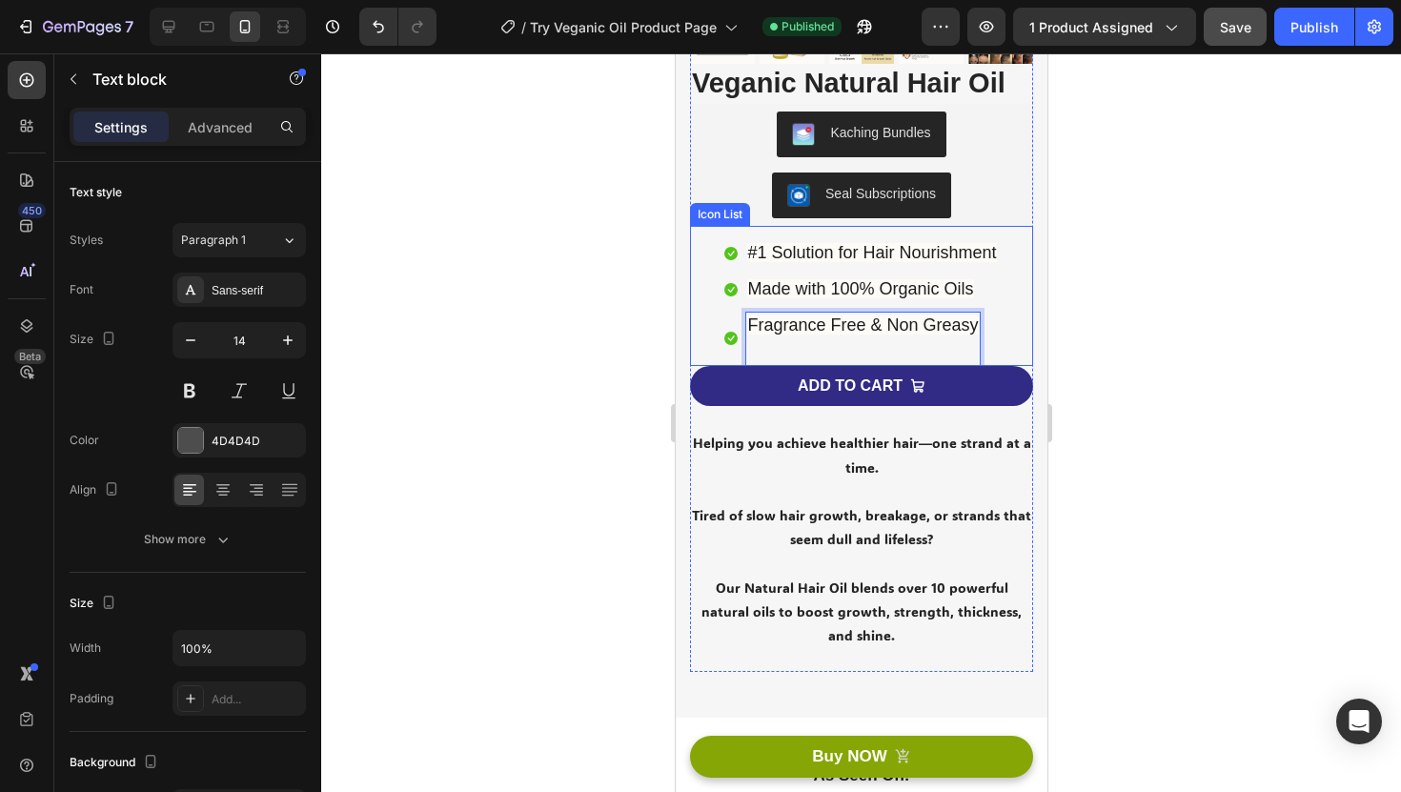
click at [1124, 313] on div at bounding box center [861, 422] width 1080 height 739
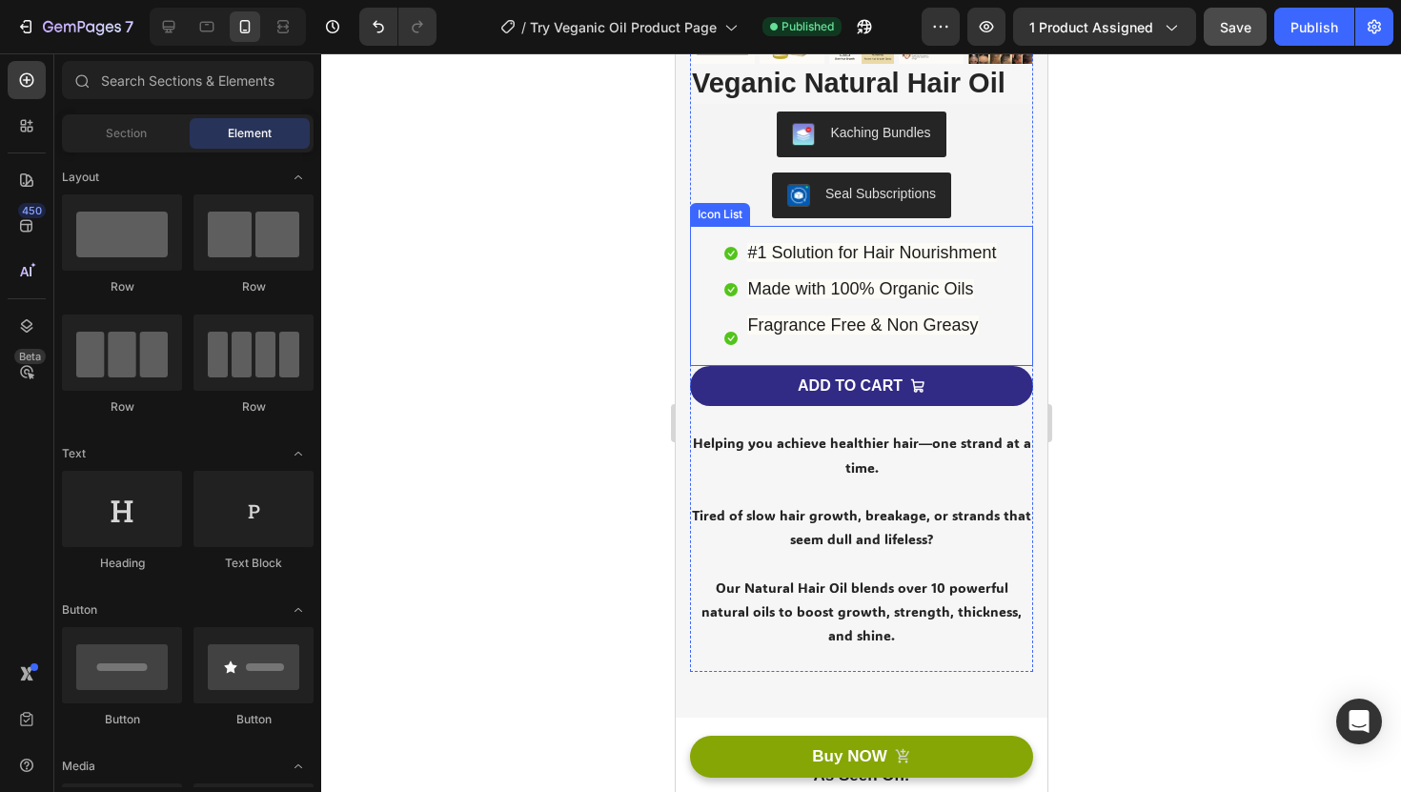
click at [758, 338] on p "Rich Text Editor. Editing area: main" at bounding box center [861, 350] width 231 height 25
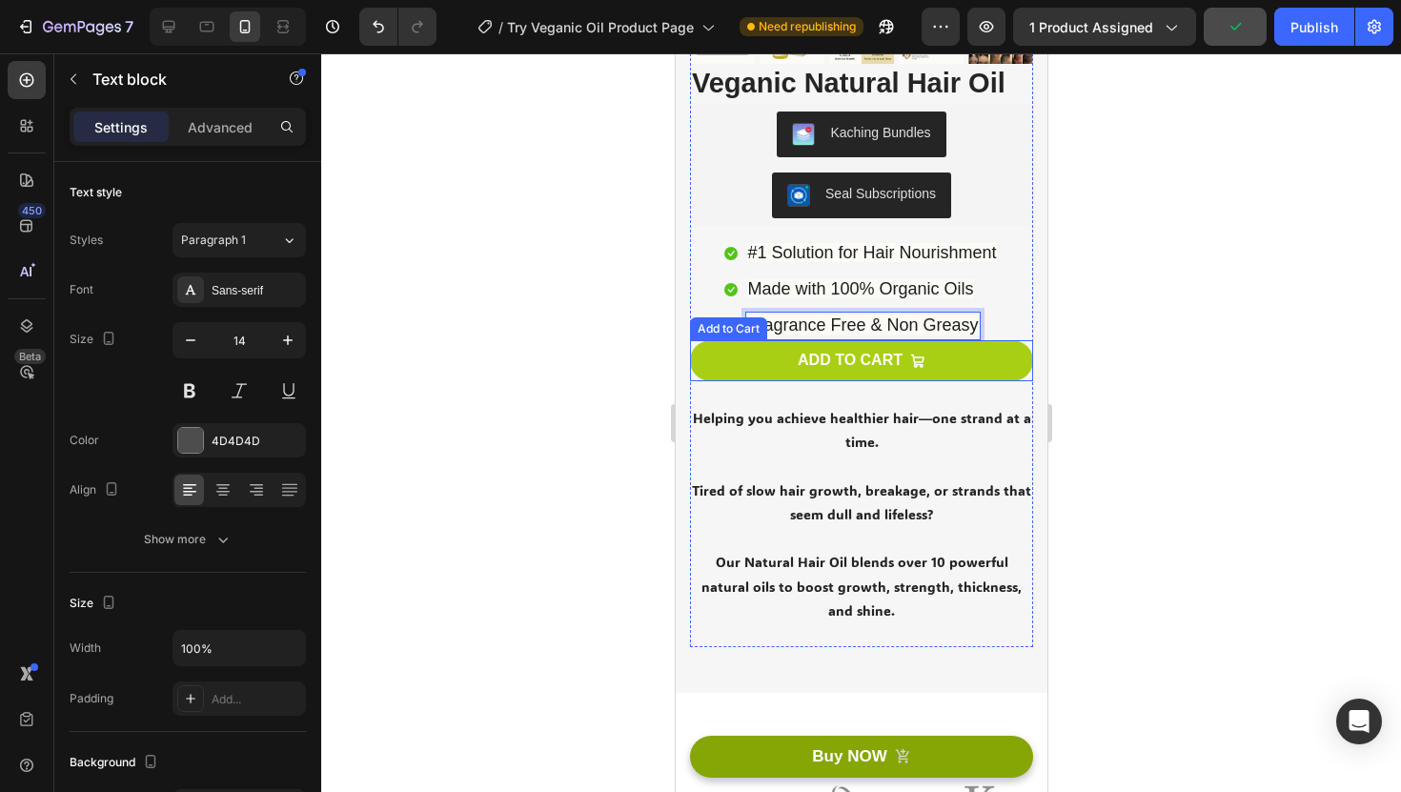
click at [949, 363] on button "ADD TO CART" at bounding box center [860, 360] width 343 height 41
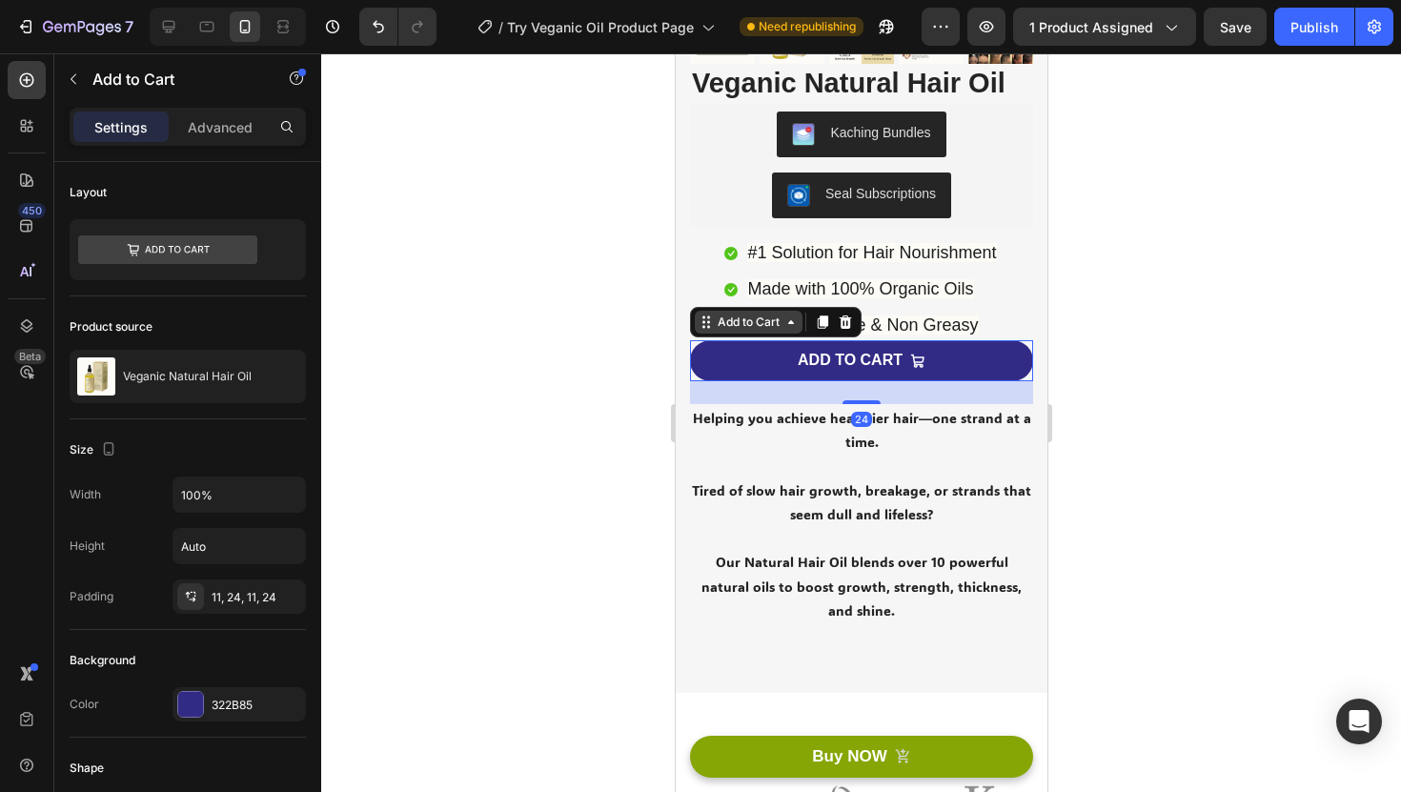
click at [786, 322] on icon at bounding box center [790, 322] width 15 height 15
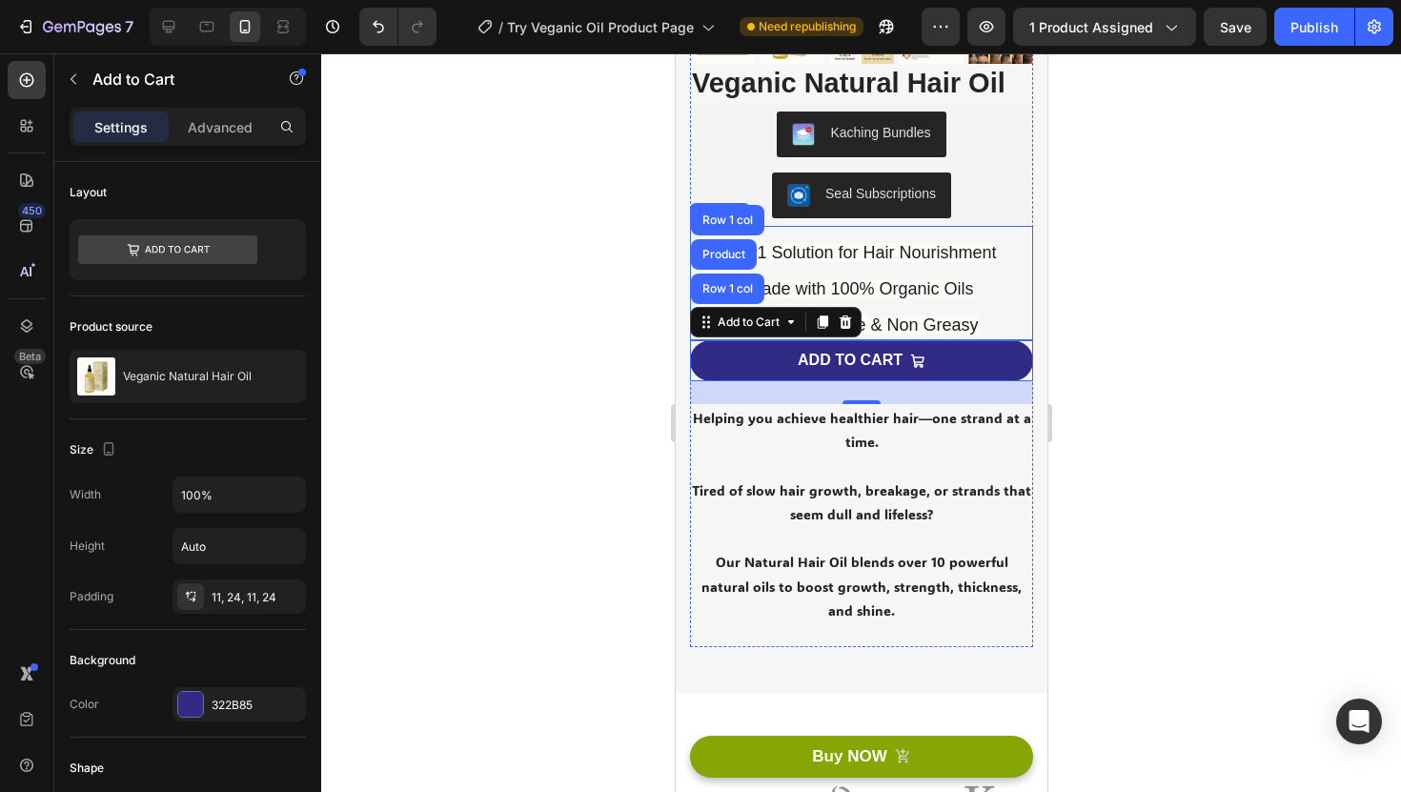
click at [1143, 287] on div at bounding box center [861, 422] width 1080 height 739
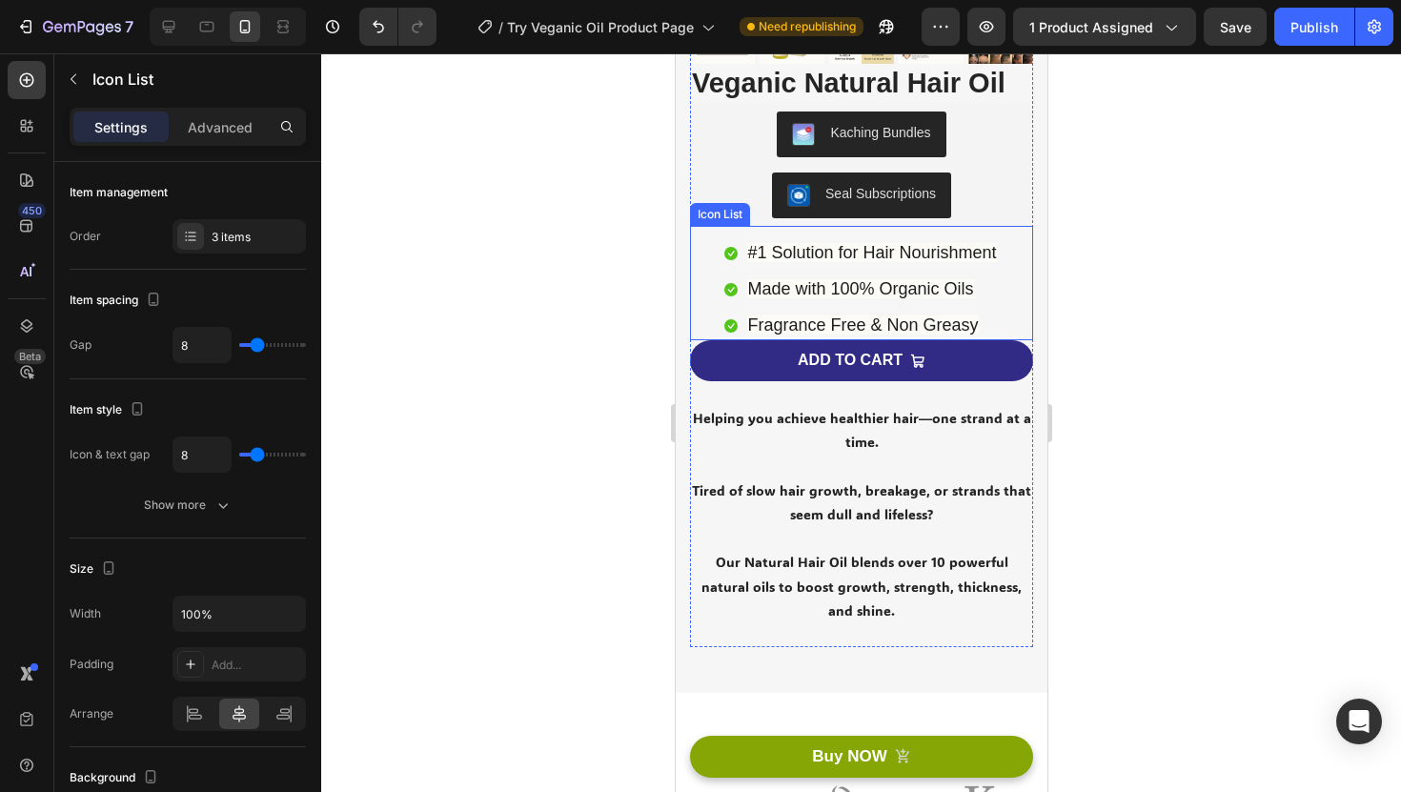
click at [1014, 275] on div "Icon #1 Solution for Hair Nourishment Text block Icon Made with 100% Organic Oi…" at bounding box center [860, 290] width 343 height 102
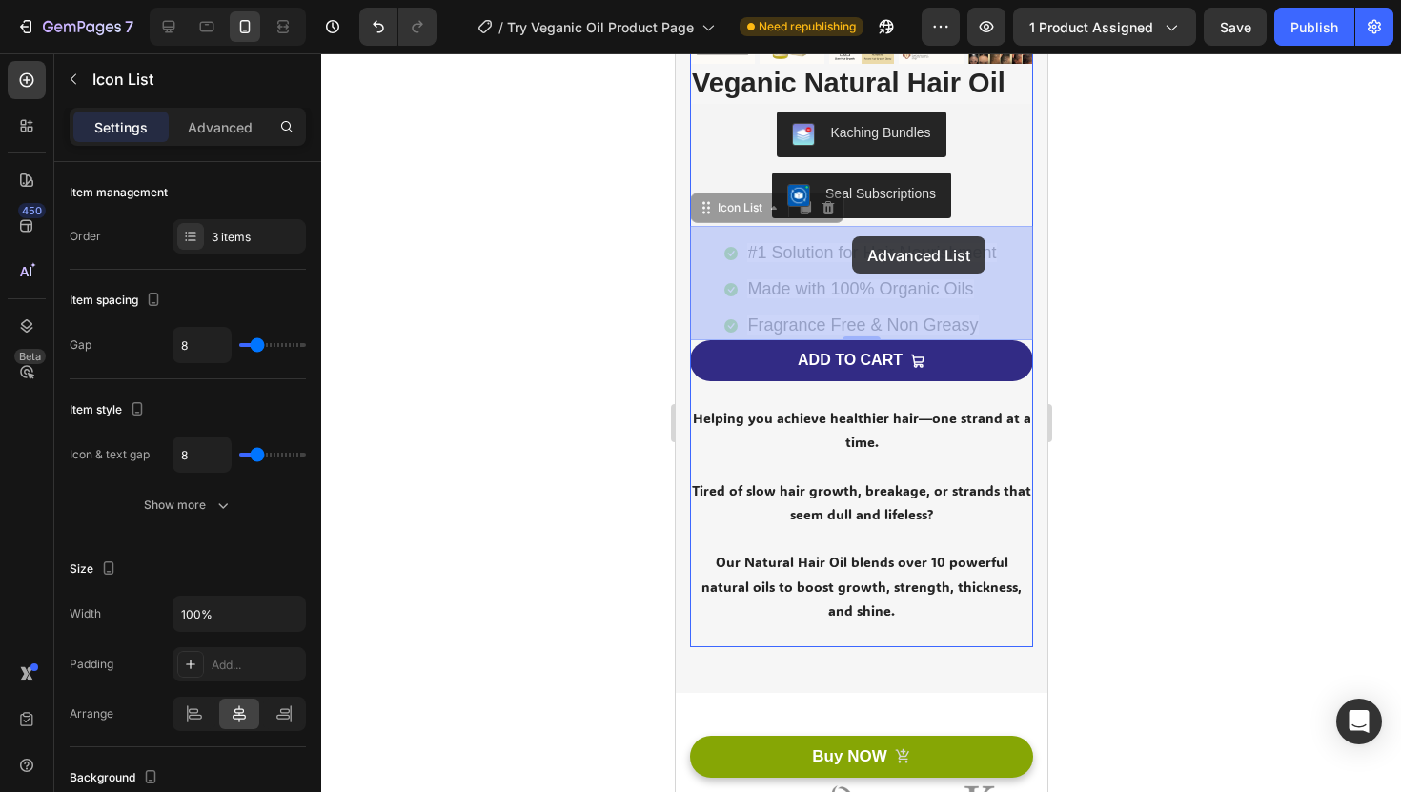
drag, startPoint x: 703, startPoint y: 212, endPoint x: 850, endPoint y: 237, distance: 149.0
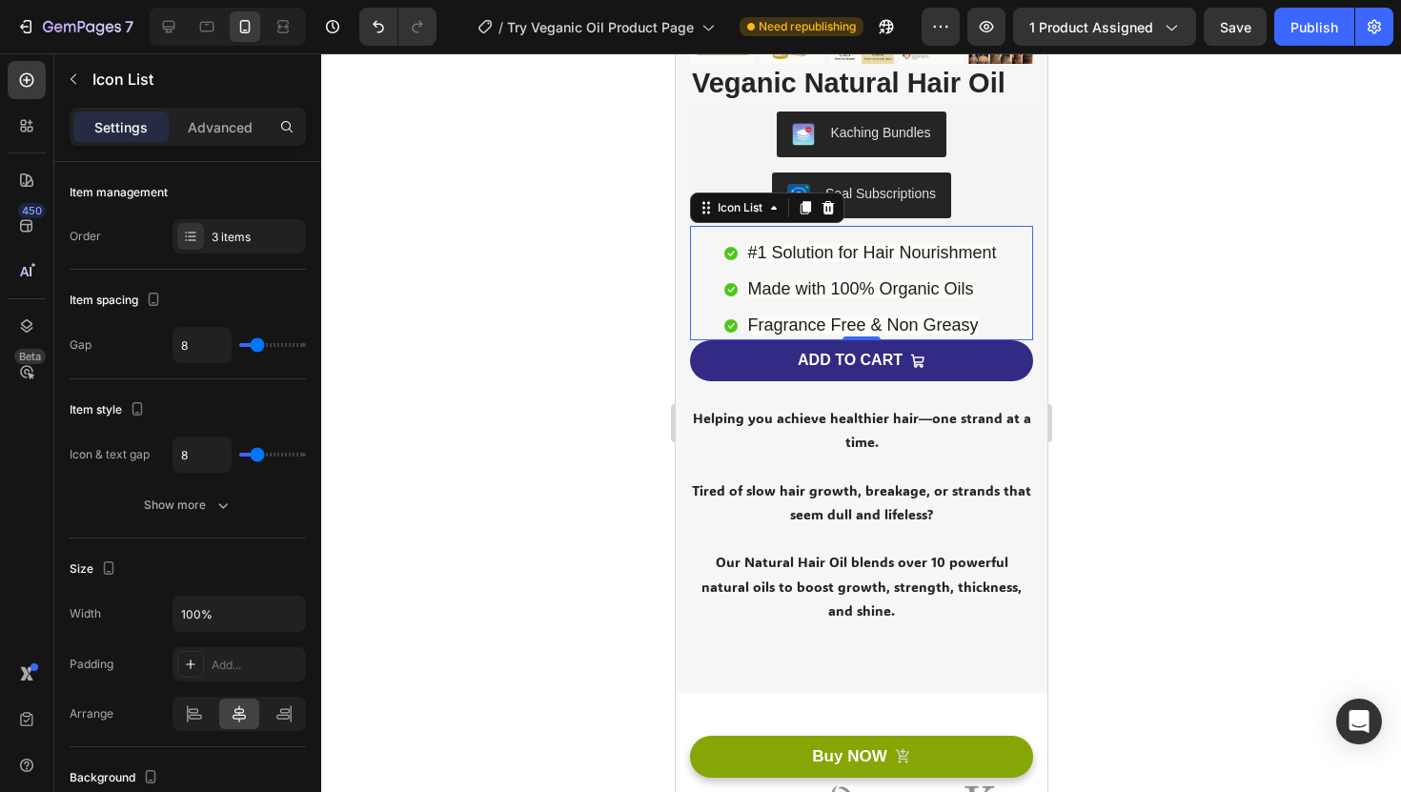
click at [989, 315] on li "Icon Fragrance Free & Non Greasy Text block" at bounding box center [860, 326] width 274 height 29
click at [858, 306] on ul "Icon #1 Solution for Hair Nourishment Text block Icon Made with 100% Organic Oi…" at bounding box center [860, 290] width 274 height 102
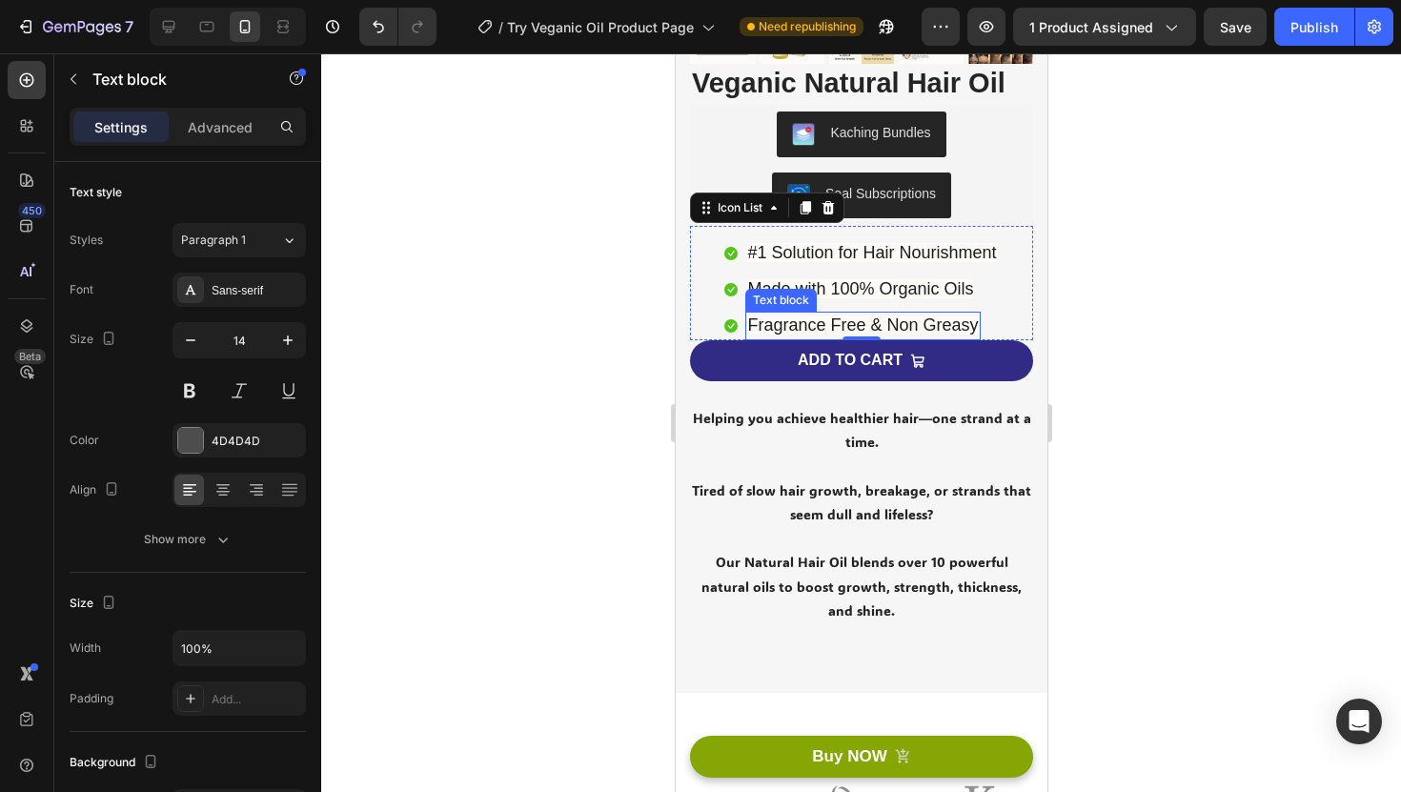
click at [859, 328] on span "Fragrance Free & Non Greasy" at bounding box center [861, 324] width 231 height 19
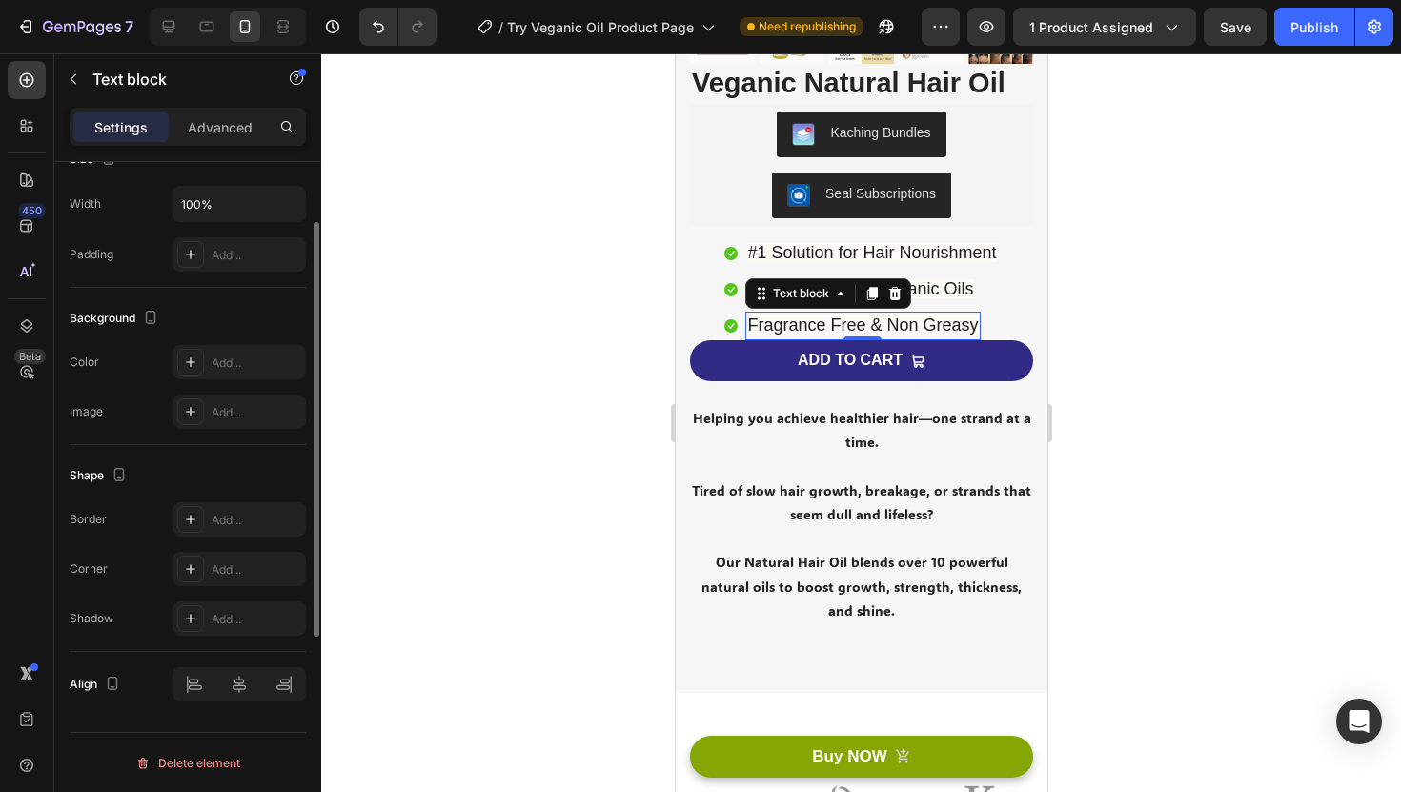
scroll to position [52, 0]
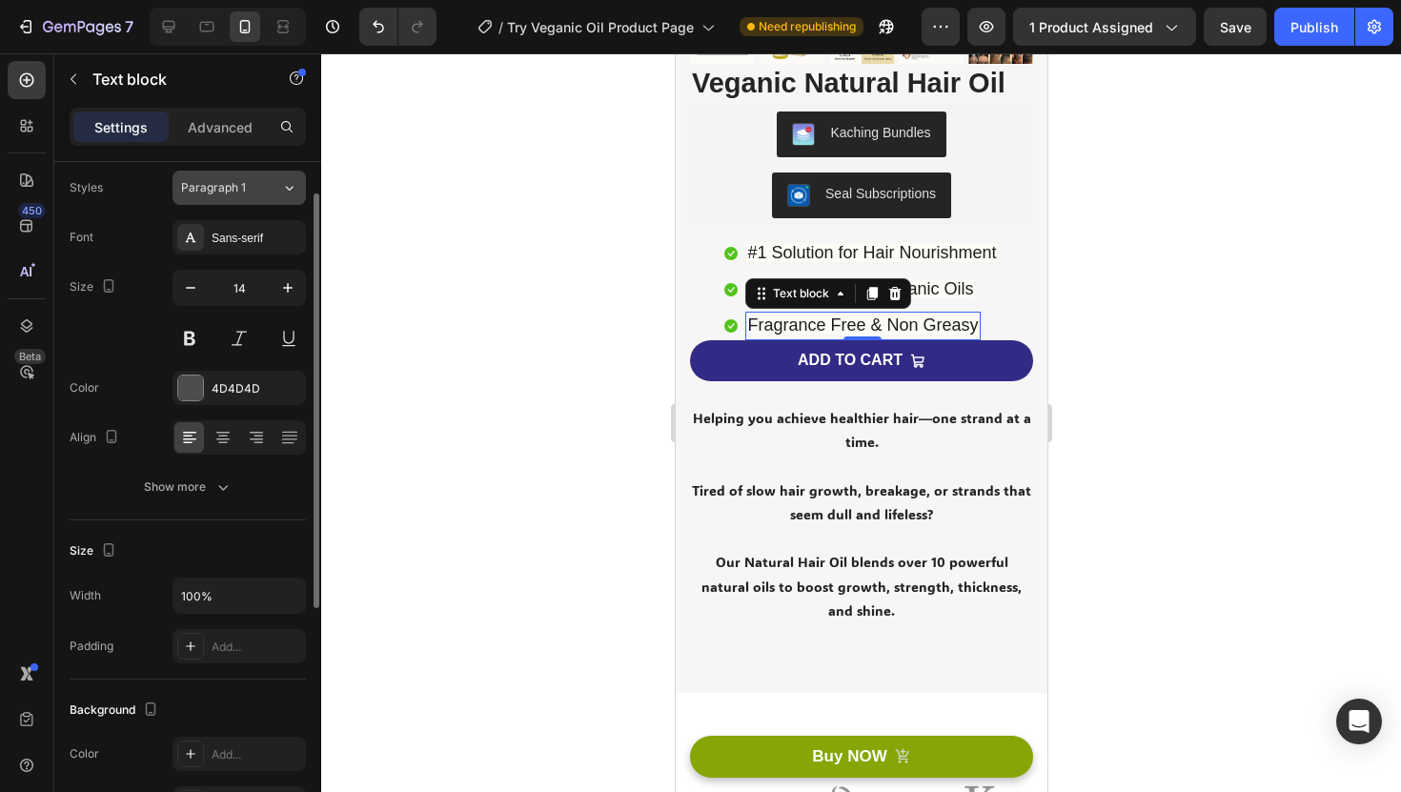
click at [250, 195] on div "Paragraph 1" at bounding box center [219, 187] width 77 height 17
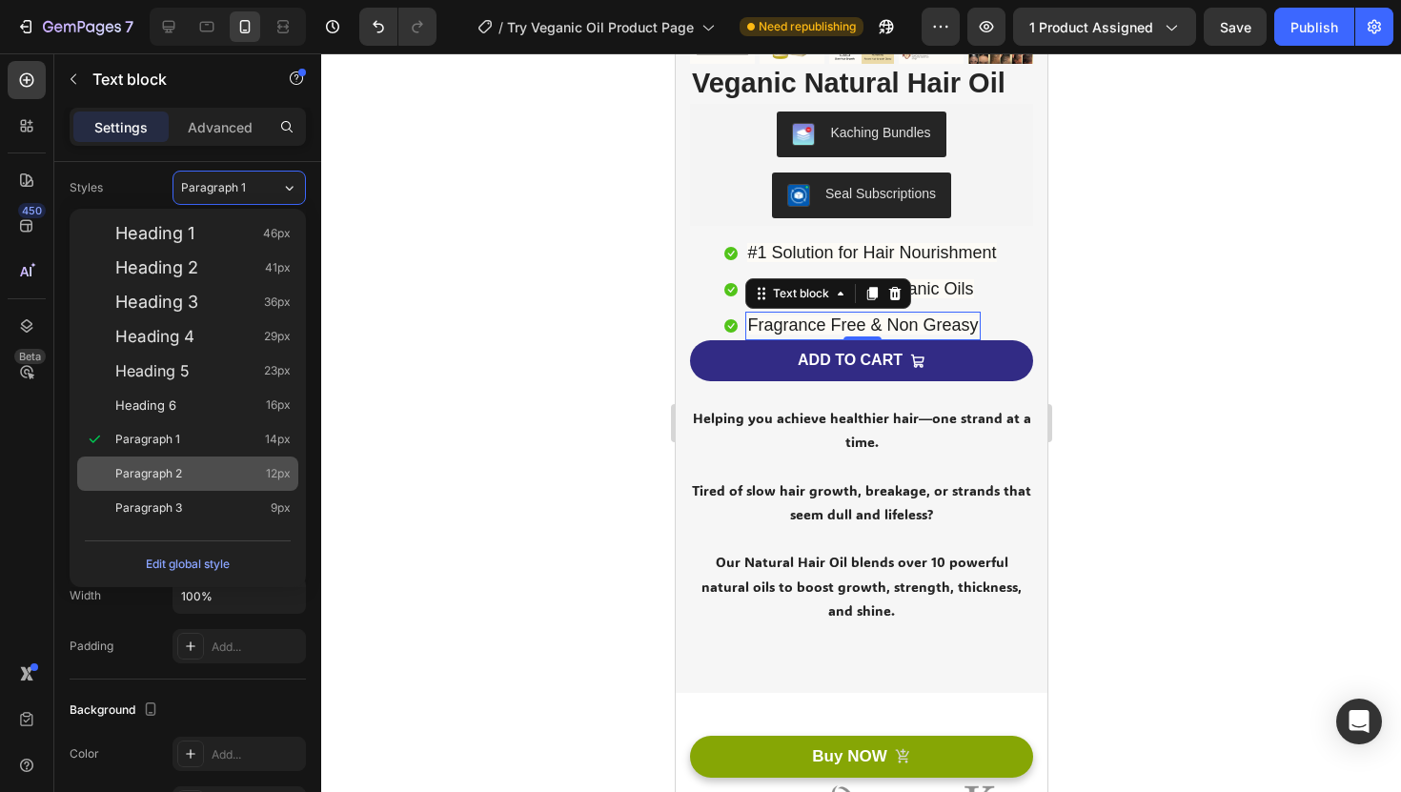
click at [206, 467] on div "Paragraph 2 12px" at bounding box center [202, 473] width 175 height 19
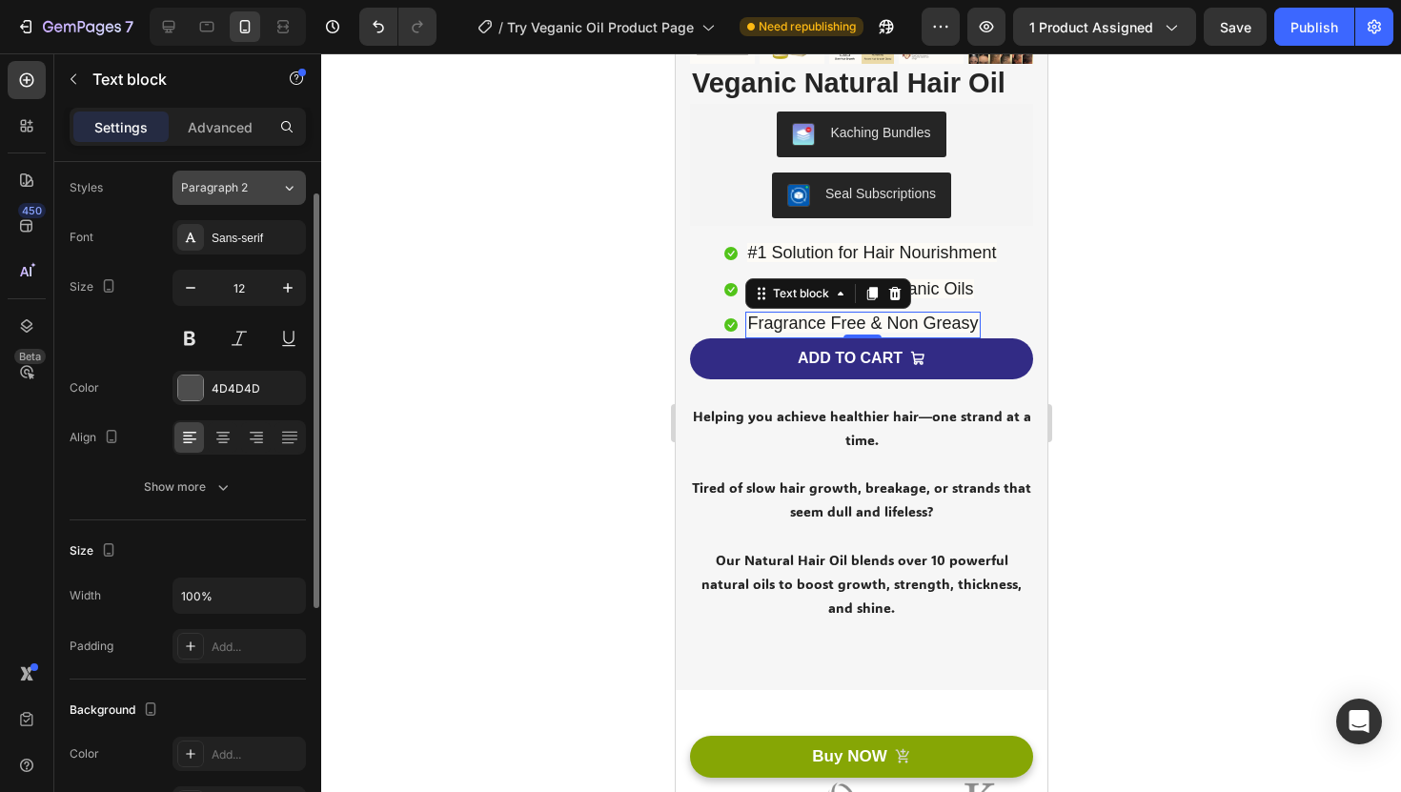
click at [281, 185] on icon at bounding box center [289, 187] width 16 height 19
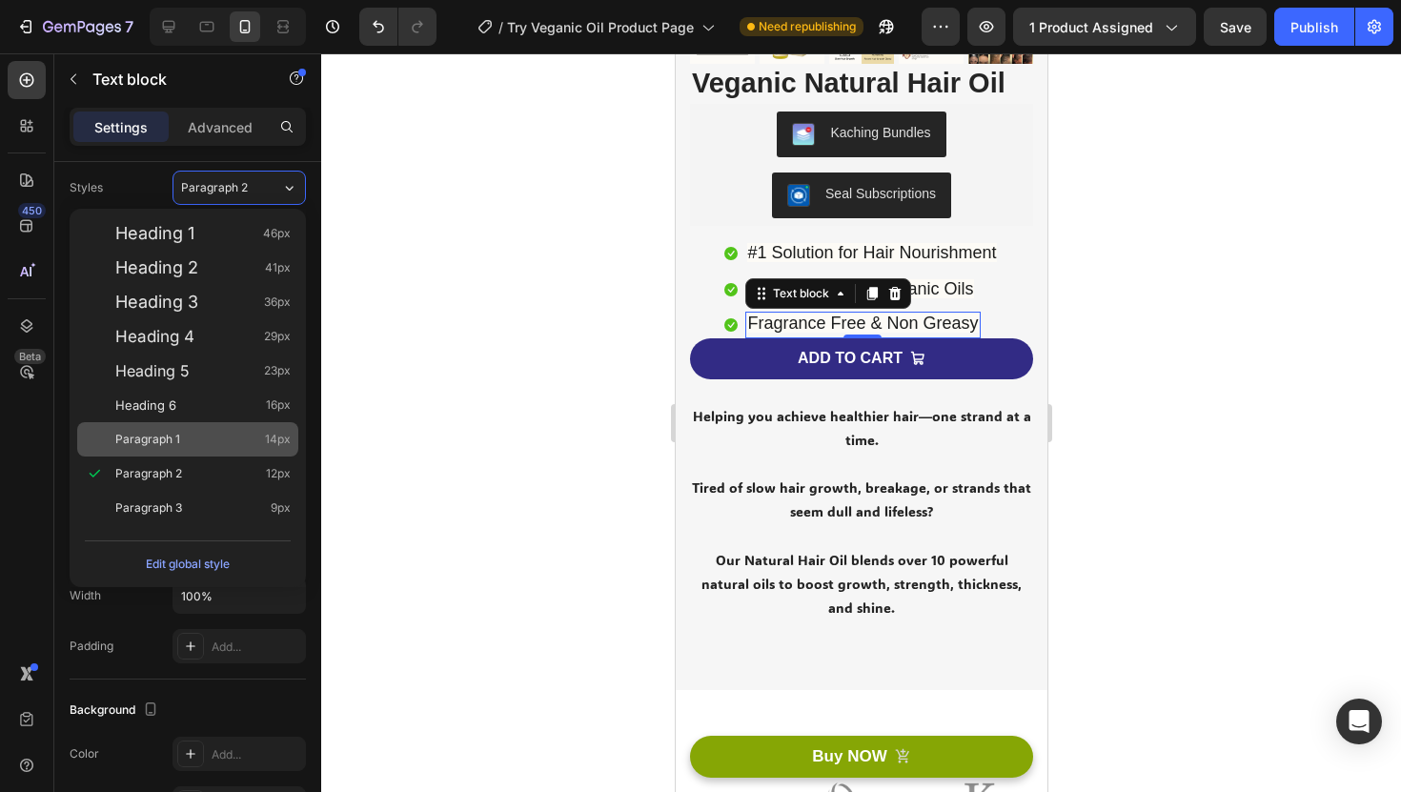
click at [252, 445] on div "Paragraph 1 14px" at bounding box center [202, 439] width 175 height 19
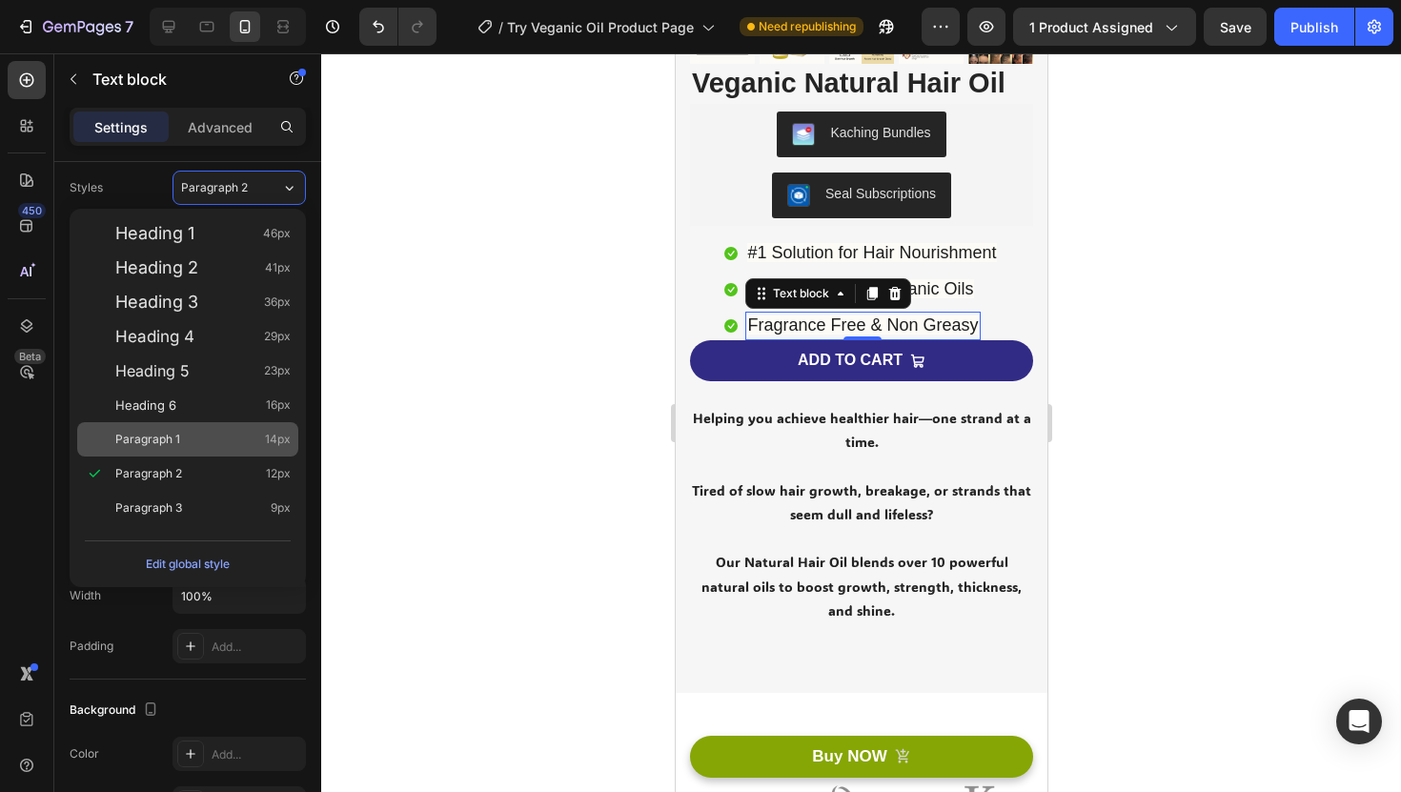
type input "14"
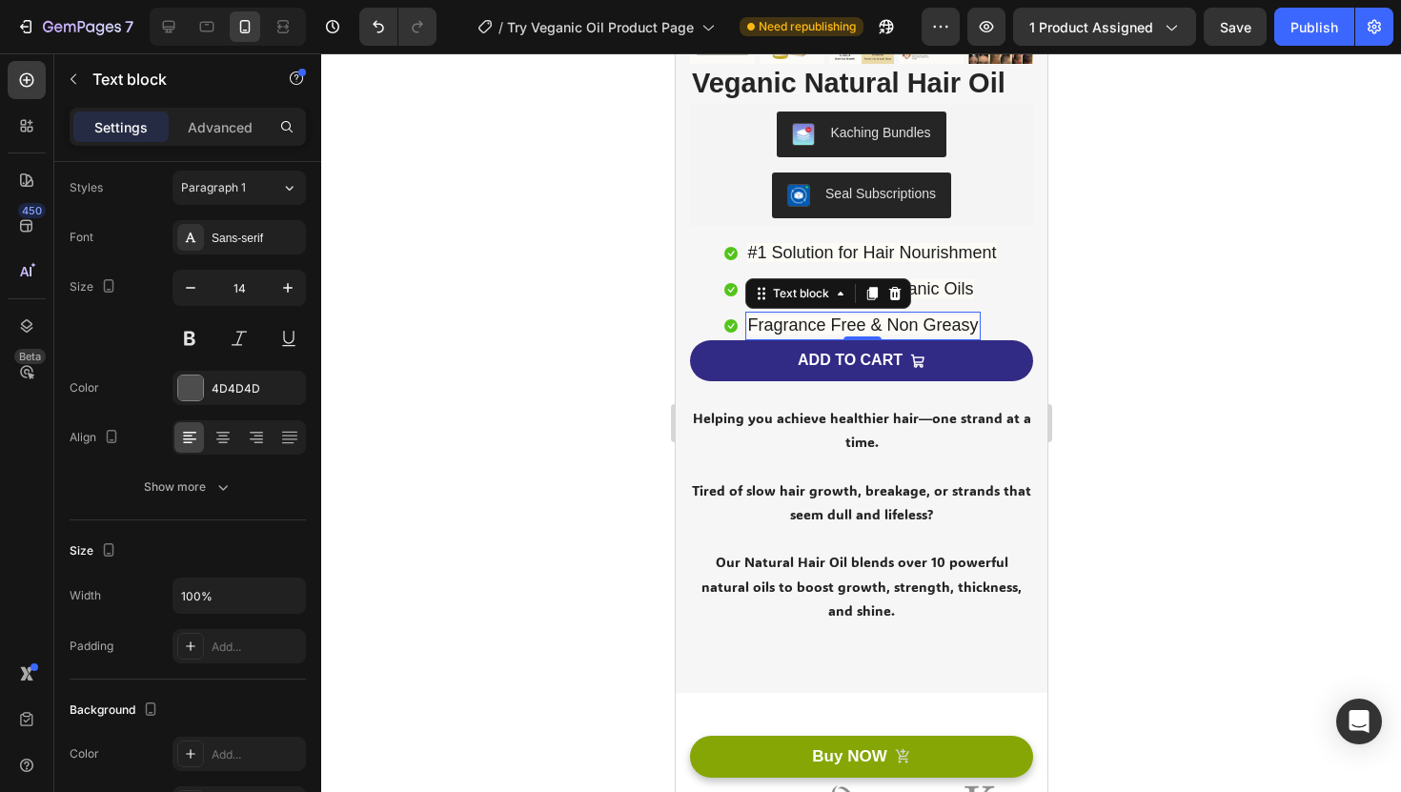
click at [1110, 314] on div at bounding box center [861, 422] width 1080 height 739
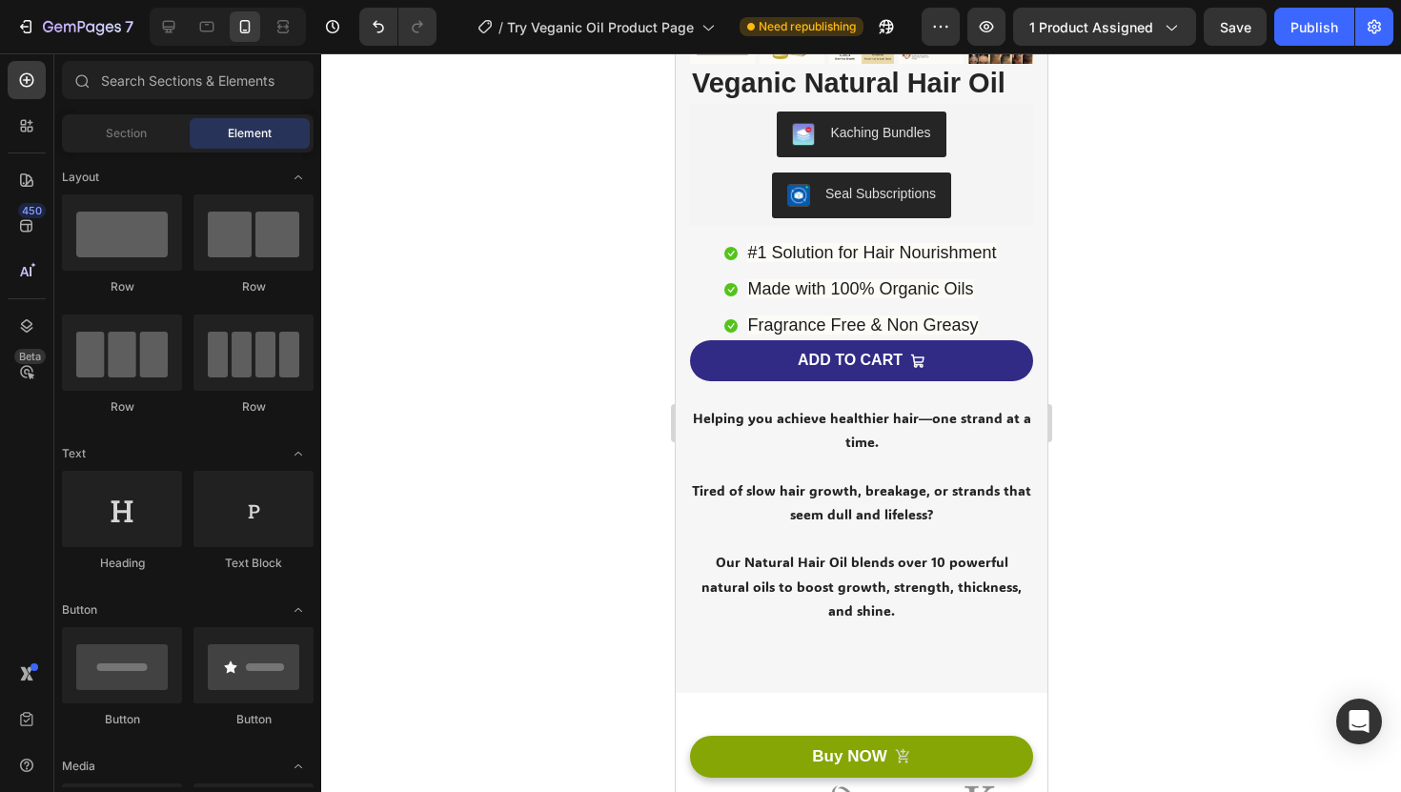
click at [1190, 341] on div at bounding box center [861, 422] width 1080 height 739
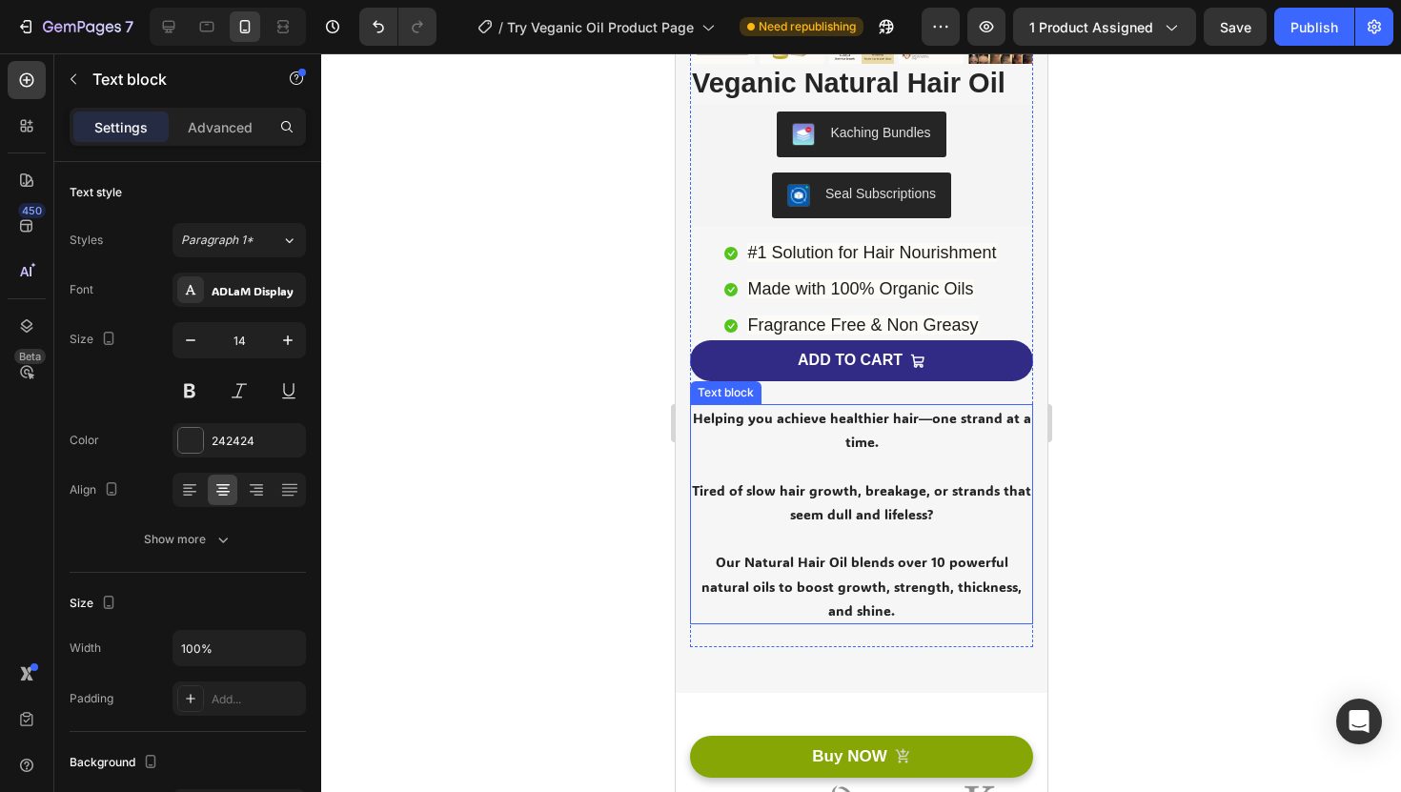
click at [872, 417] on p "Helping you achieve healthier hair—one strand at a time." at bounding box center [860, 430] width 339 height 48
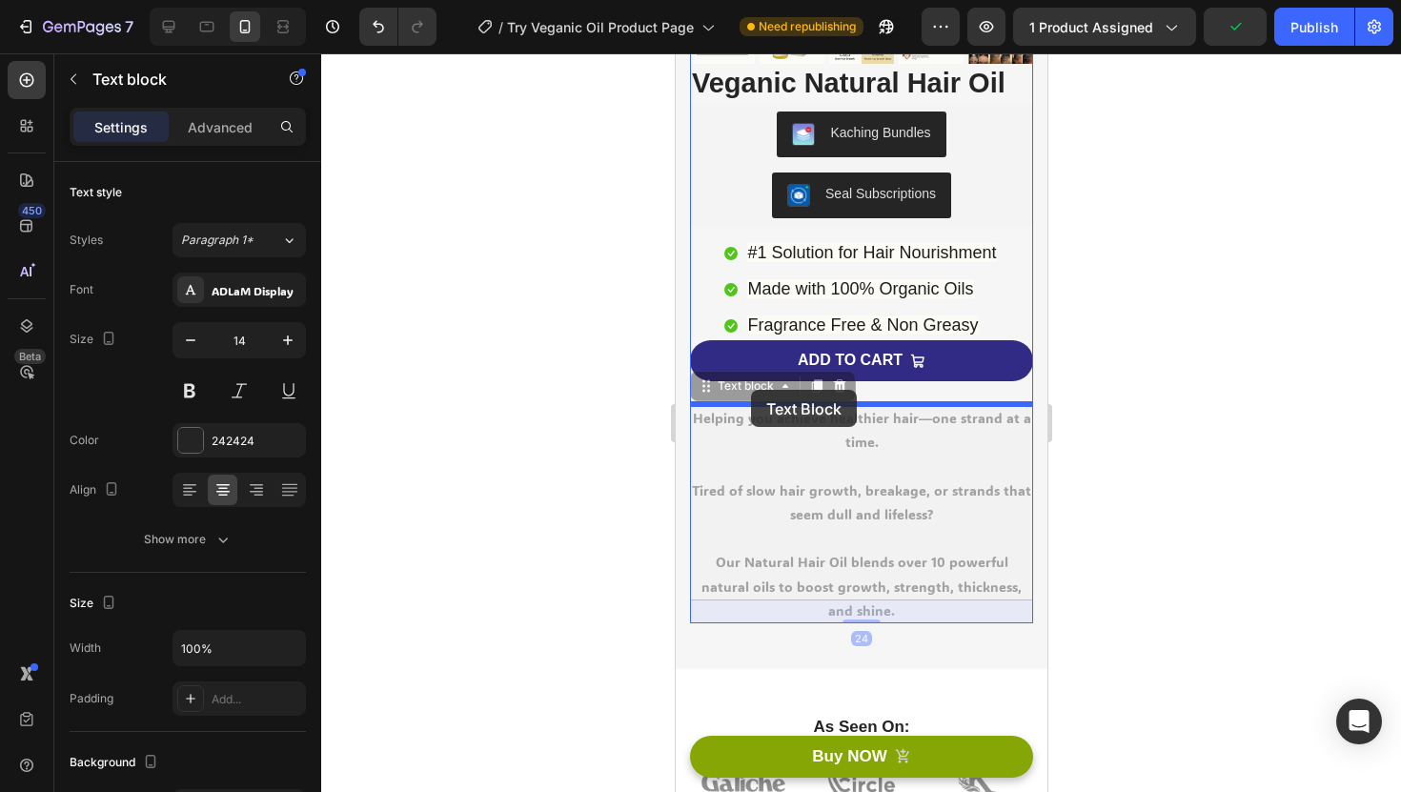
drag, startPoint x: 704, startPoint y: 391, endPoint x: 750, endPoint y: 390, distance: 45.8
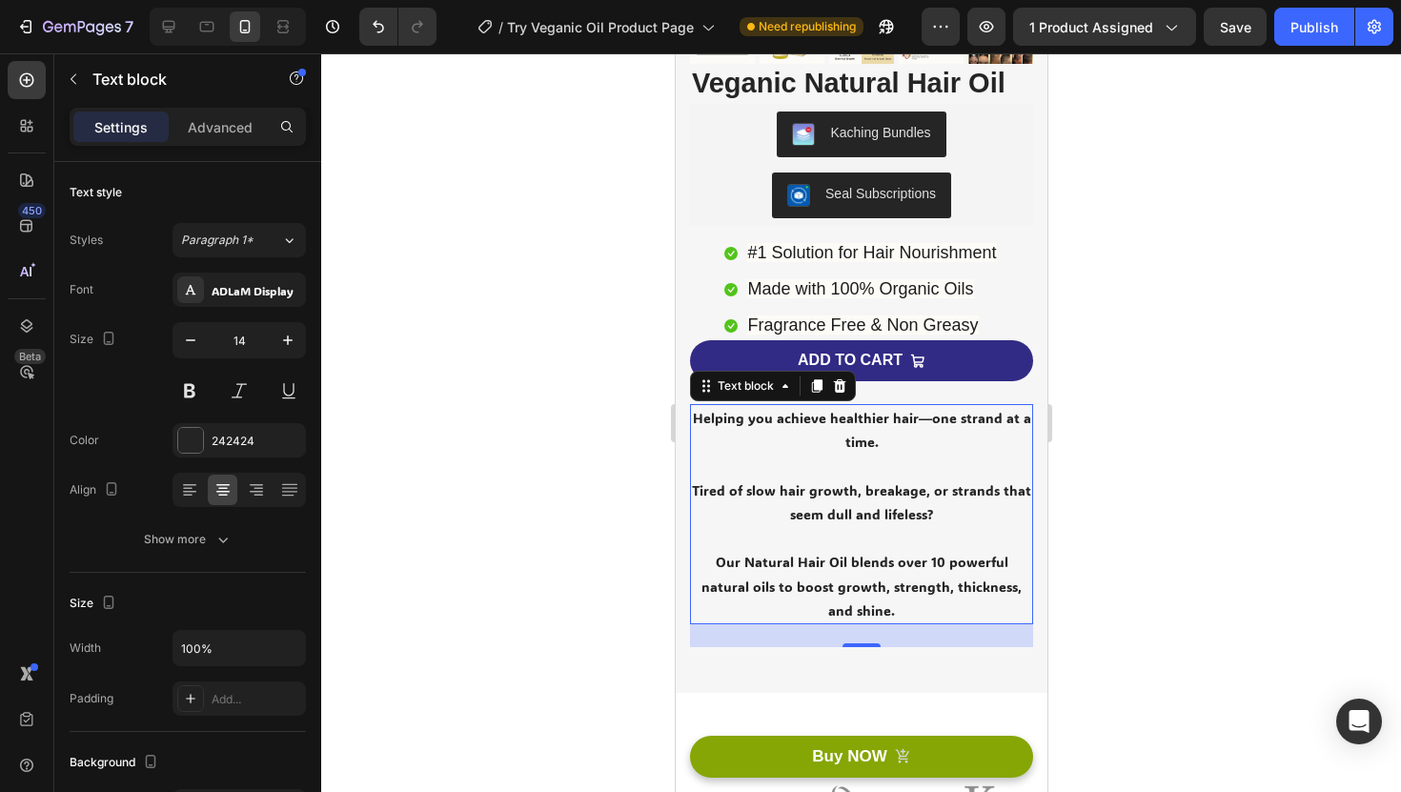
click at [1152, 566] on div at bounding box center [861, 422] width 1080 height 739
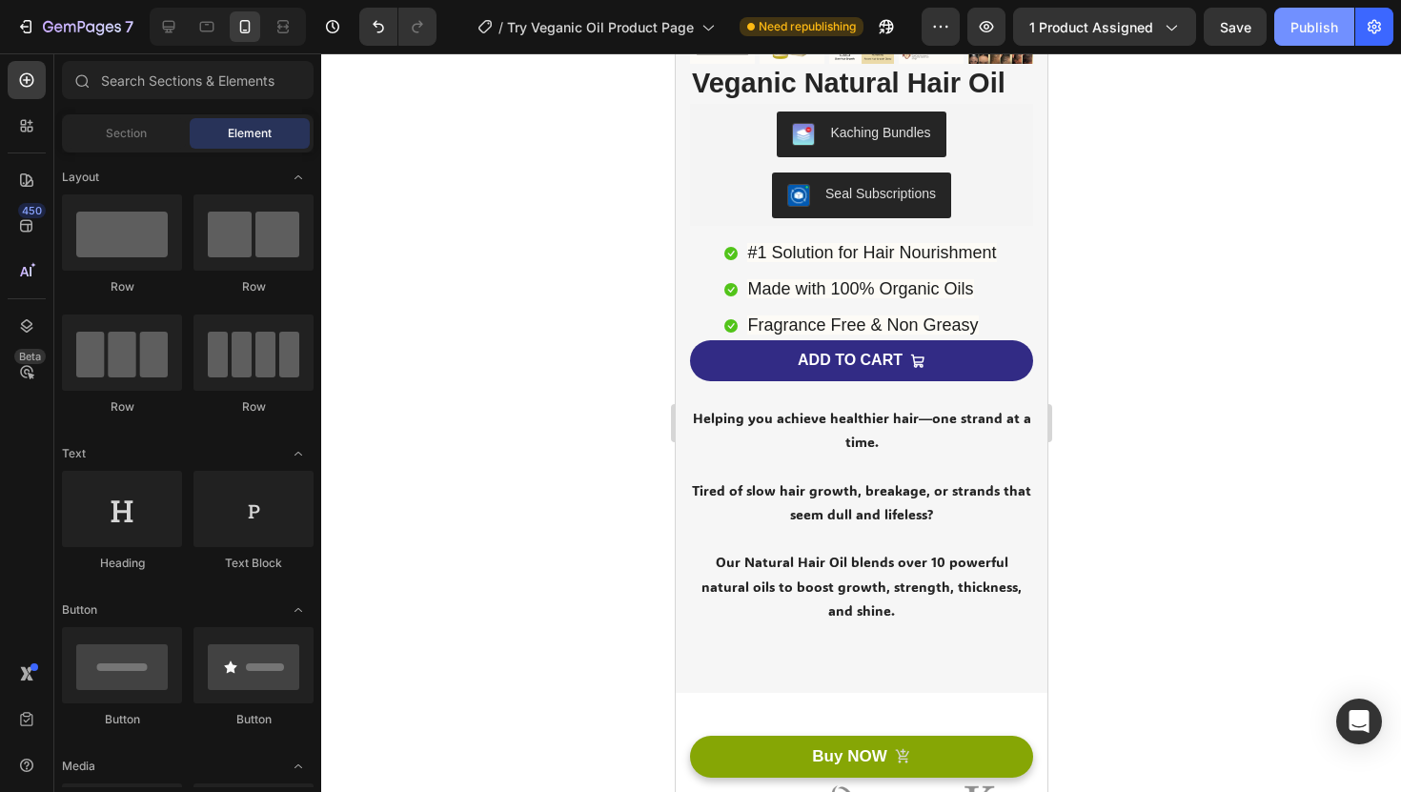
click at [1303, 29] on div "Publish" at bounding box center [1315, 27] width 48 height 20
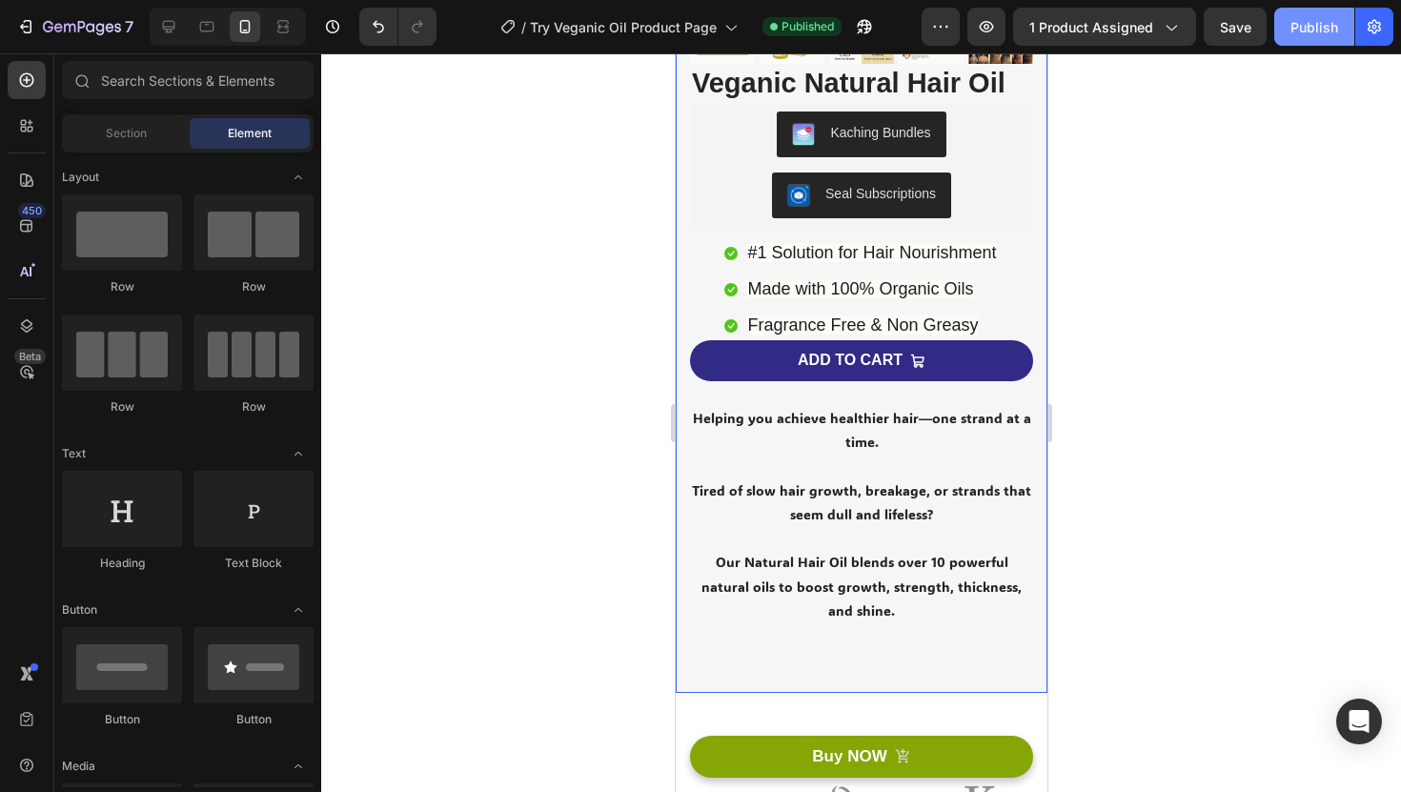
click at [1302, 42] on button "Publish" at bounding box center [1314, 27] width 80 height 38
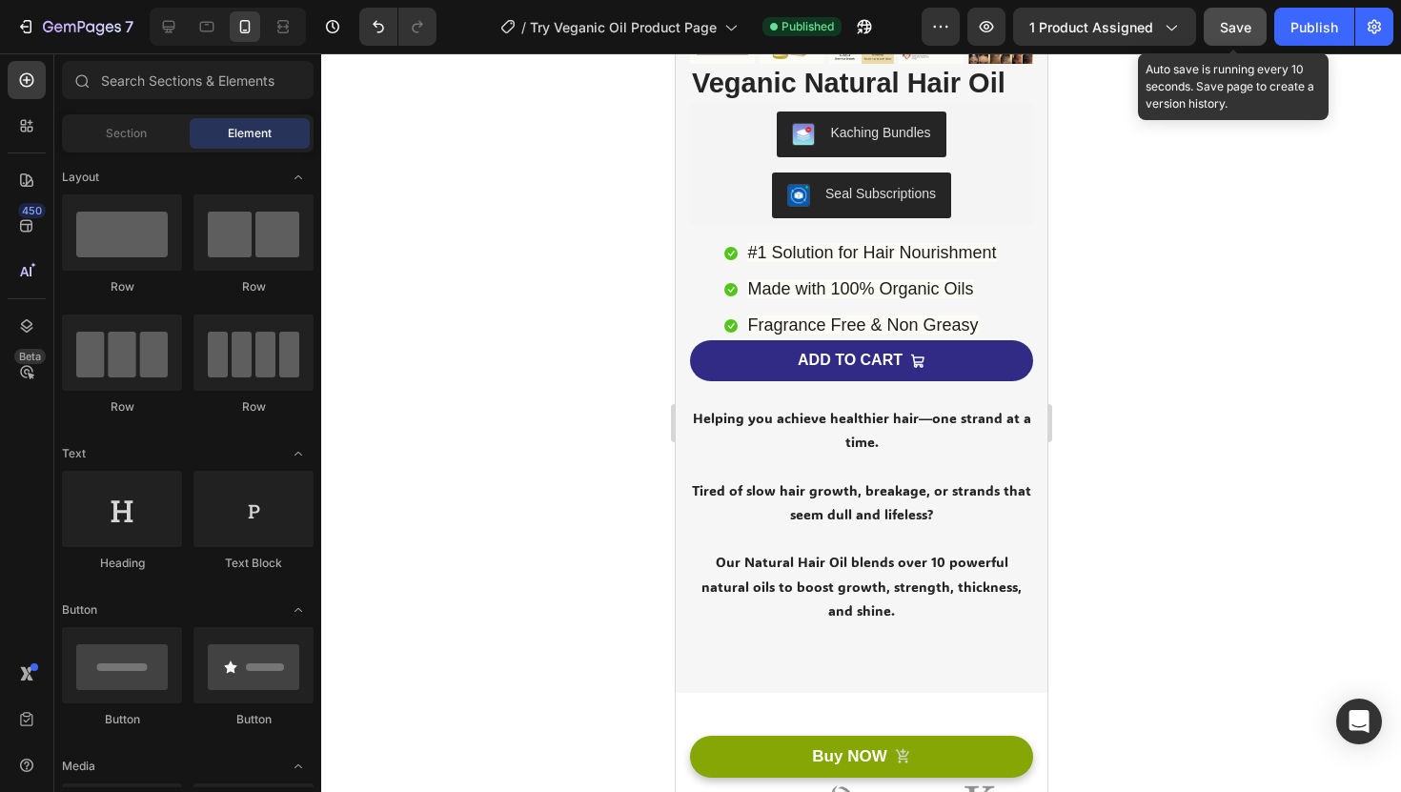
click at [1232, 33] on span "Save" at bounding box center [1235, 27] width 31 height 16
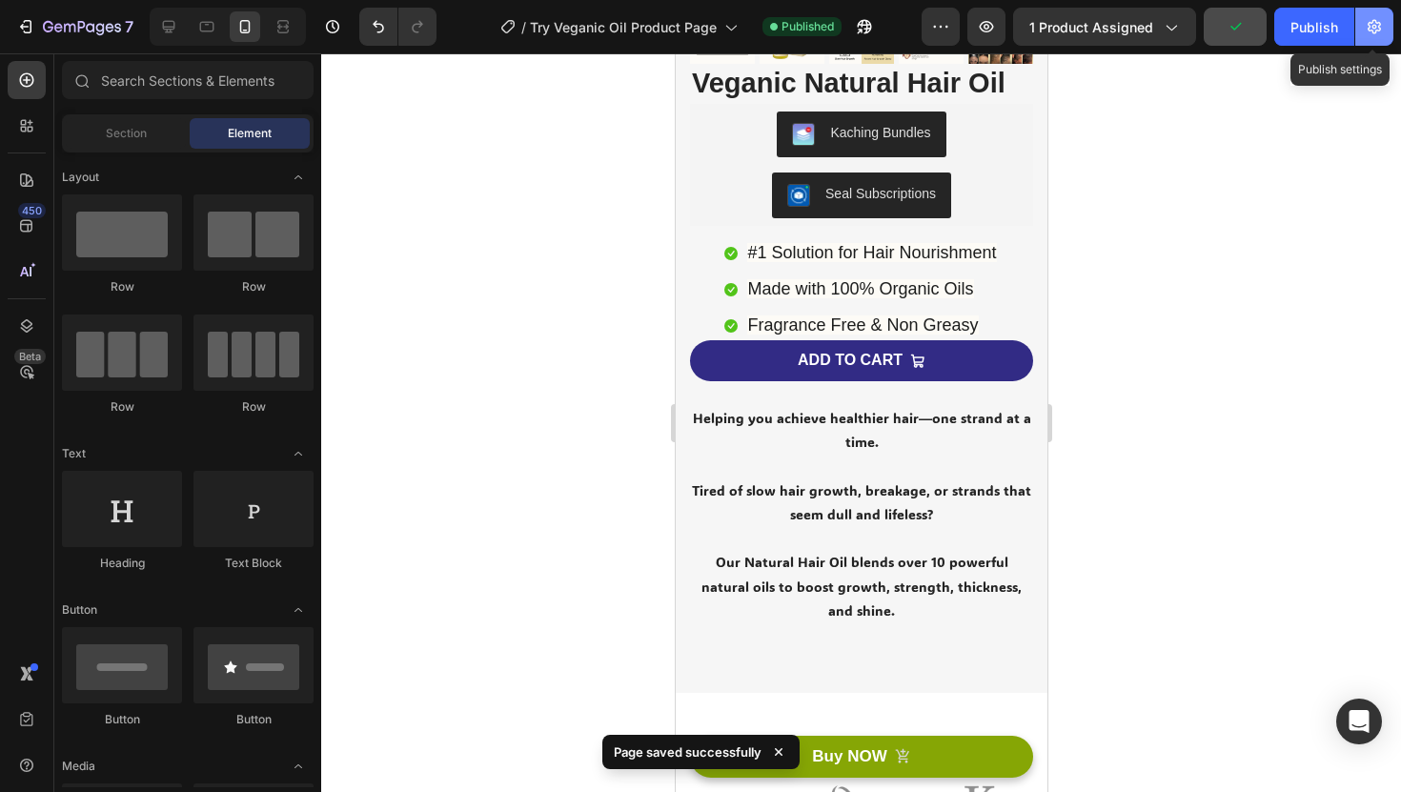
click at [1355, 29] on button "button" at bounding box center [1374, 27] width 38 height 38
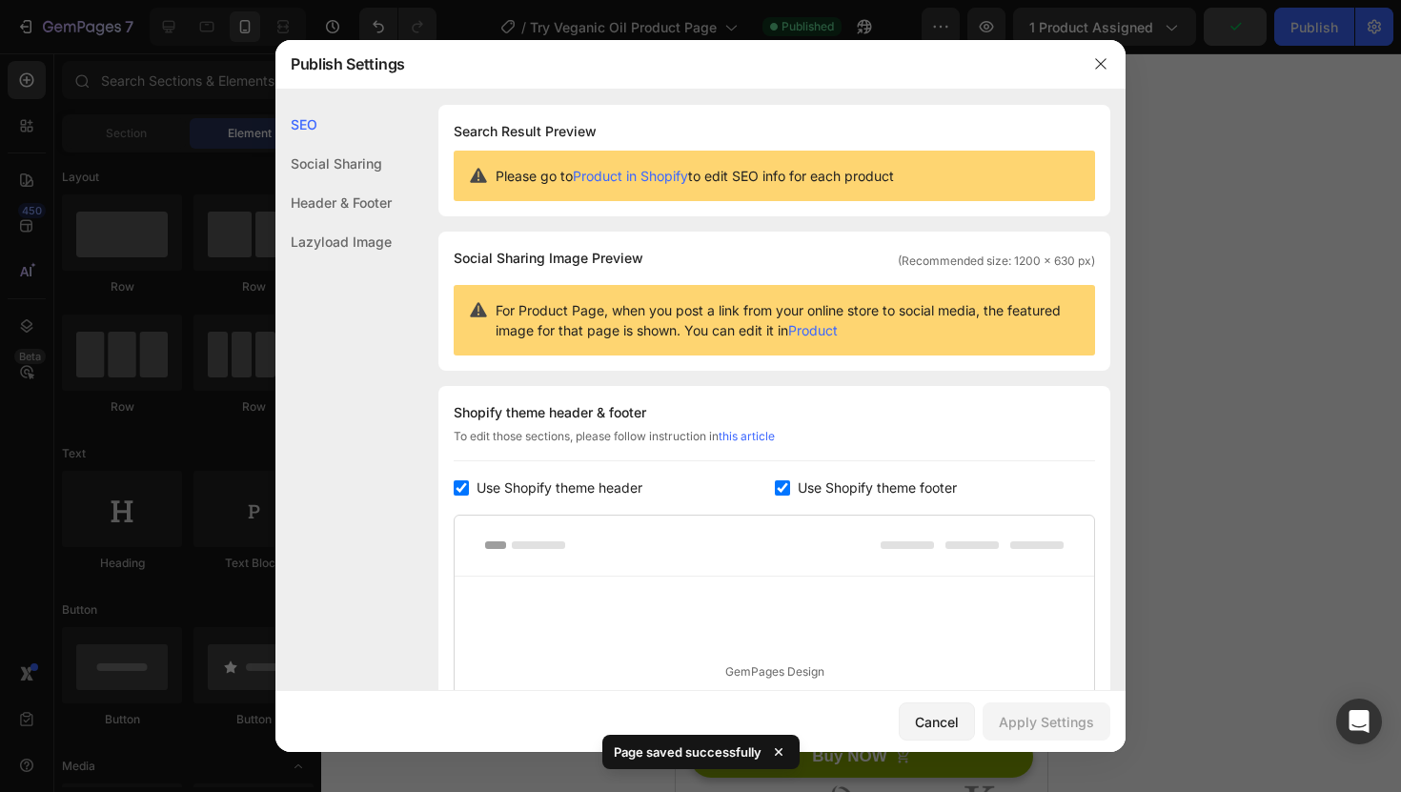
click at [1313, 52] on div at bounding box center [700, 396] width 1401 height 792
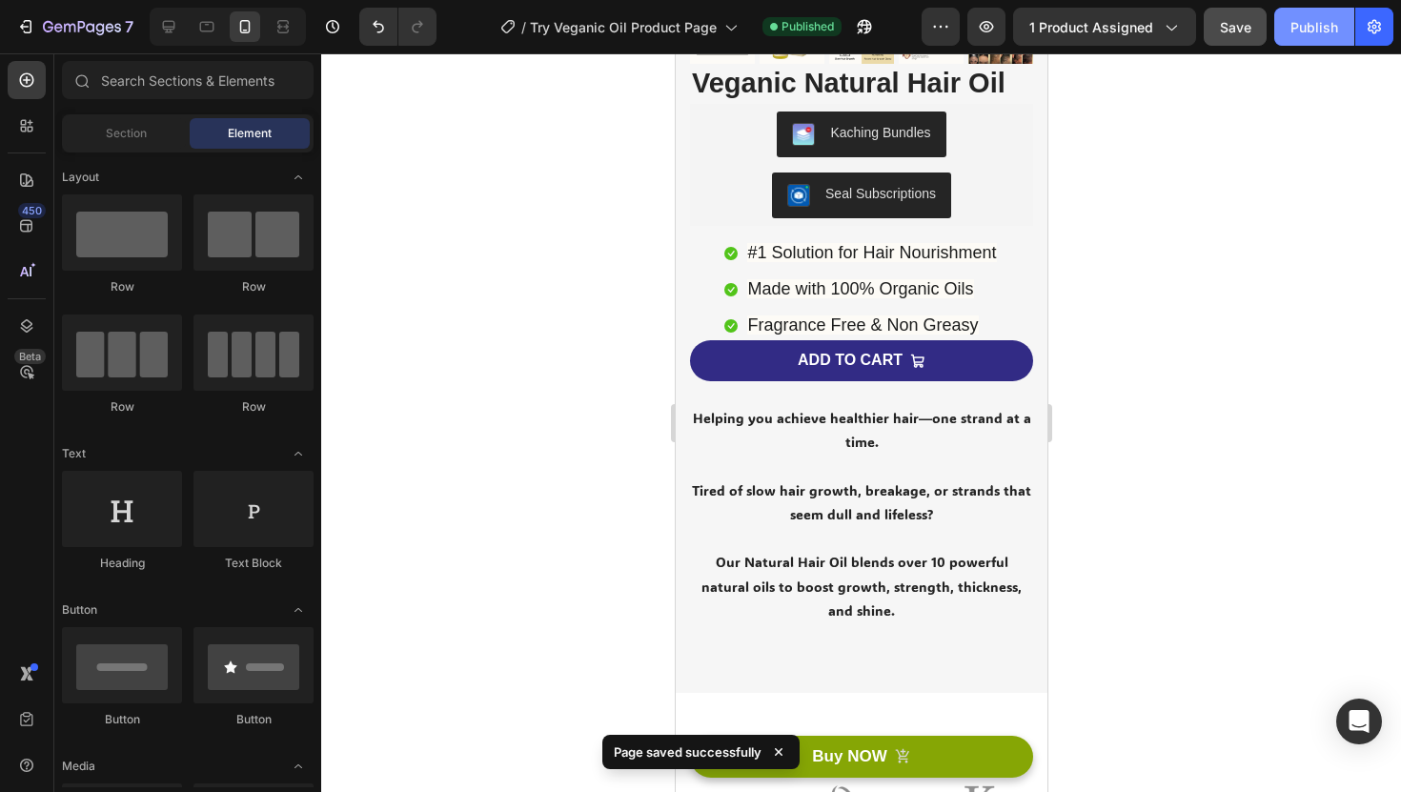
click at [1308, 34] on div "Publish" at bounding box center [1315, 27] width 48 height 20
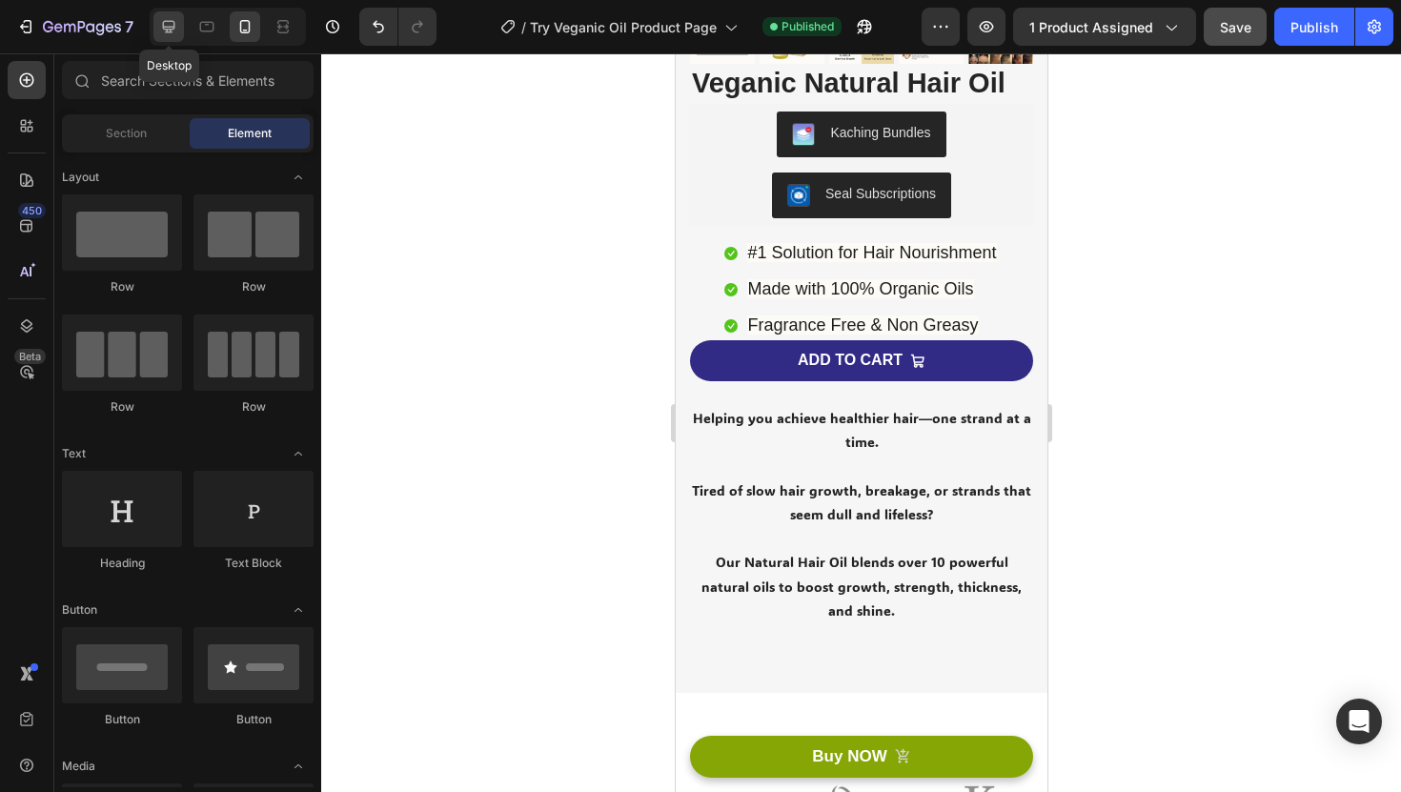
click at [171, 28] on icon at bounding box center [168, 26] width 19 height 19
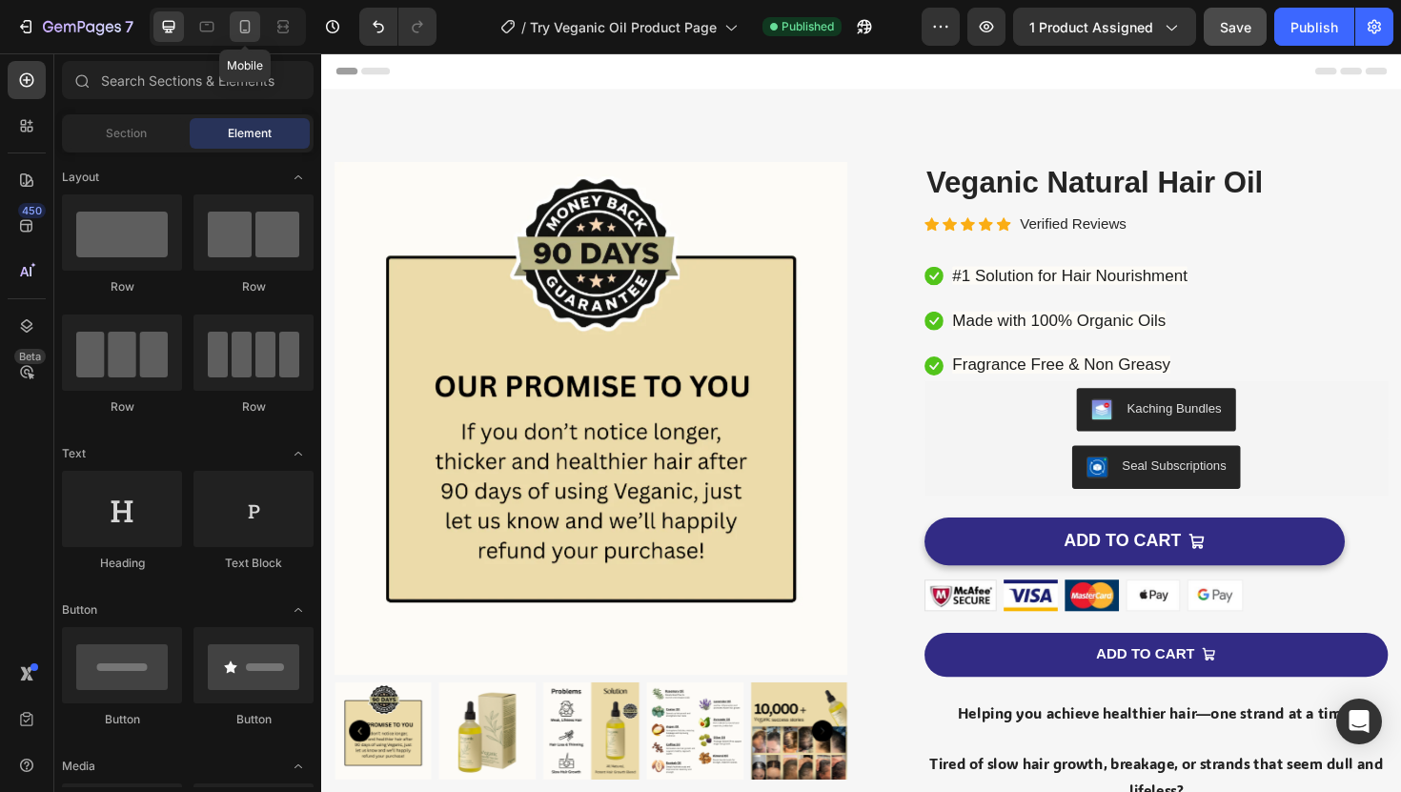
click at [237, 26] on icon at bounding box center [244, 26] width 19 height 19
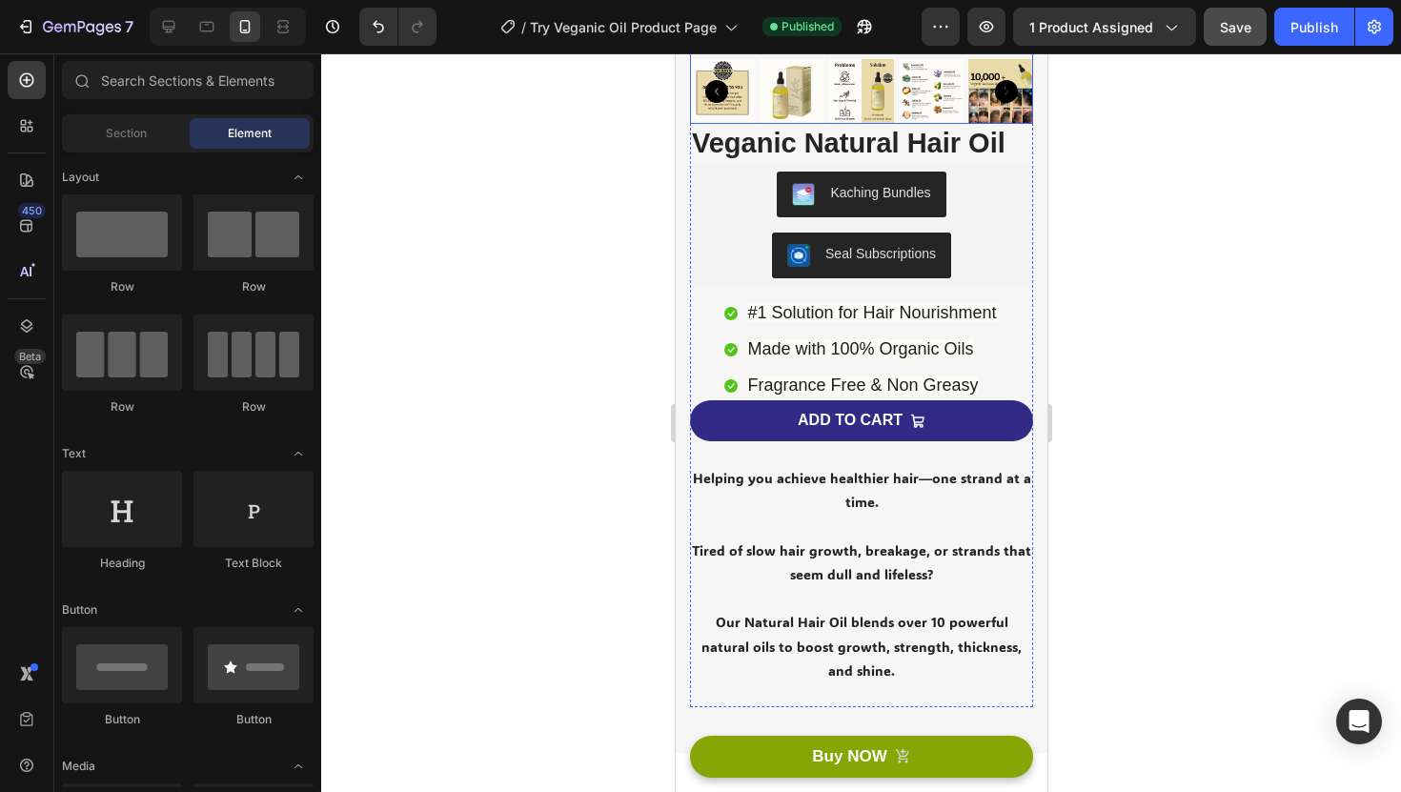
scroll to position [426, 0]
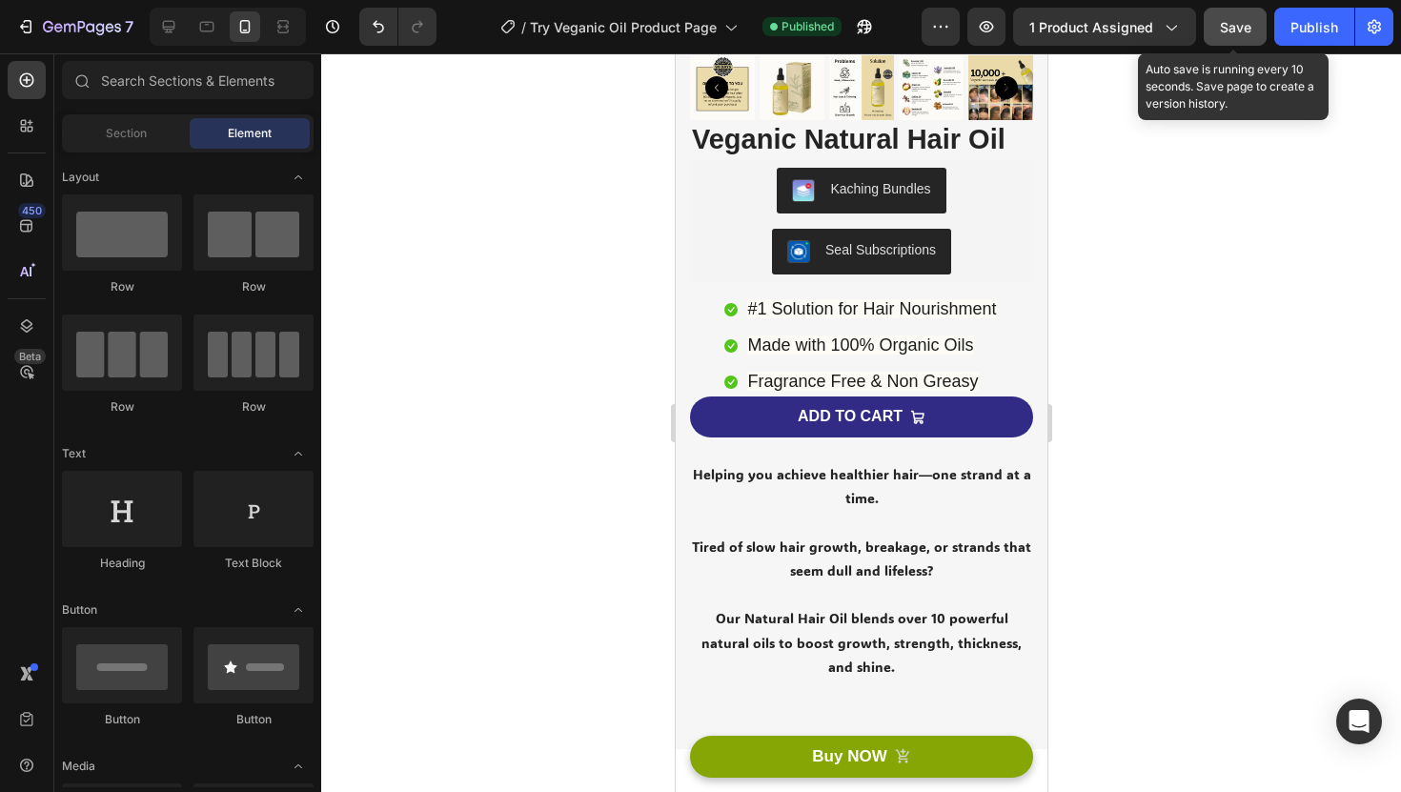
click at [1259, 18] on button "Save" at bounding box center [1235, 27] width 63 height 38
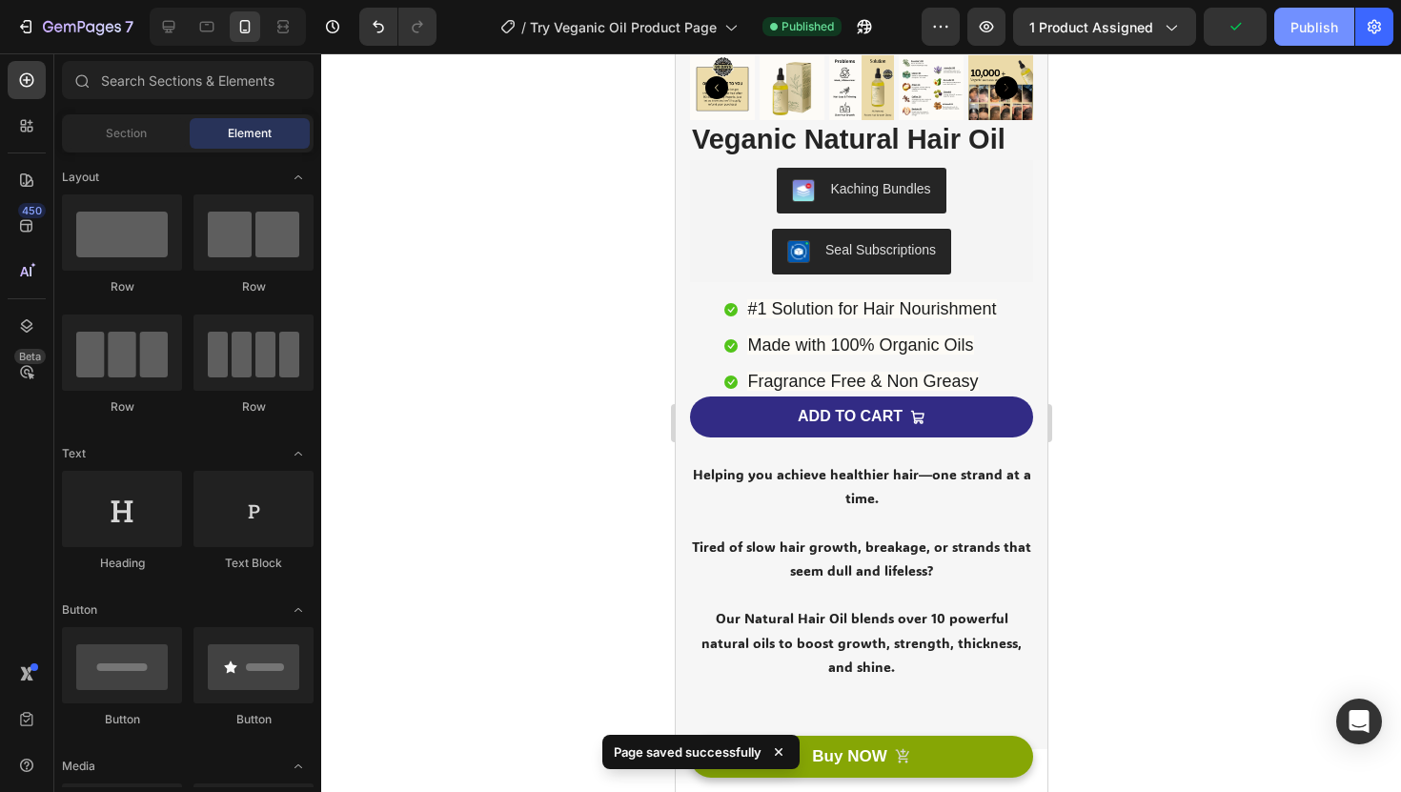
click at [1322, 22] on div "Publish" at bounding box center [1315, 27] width 48 height 20
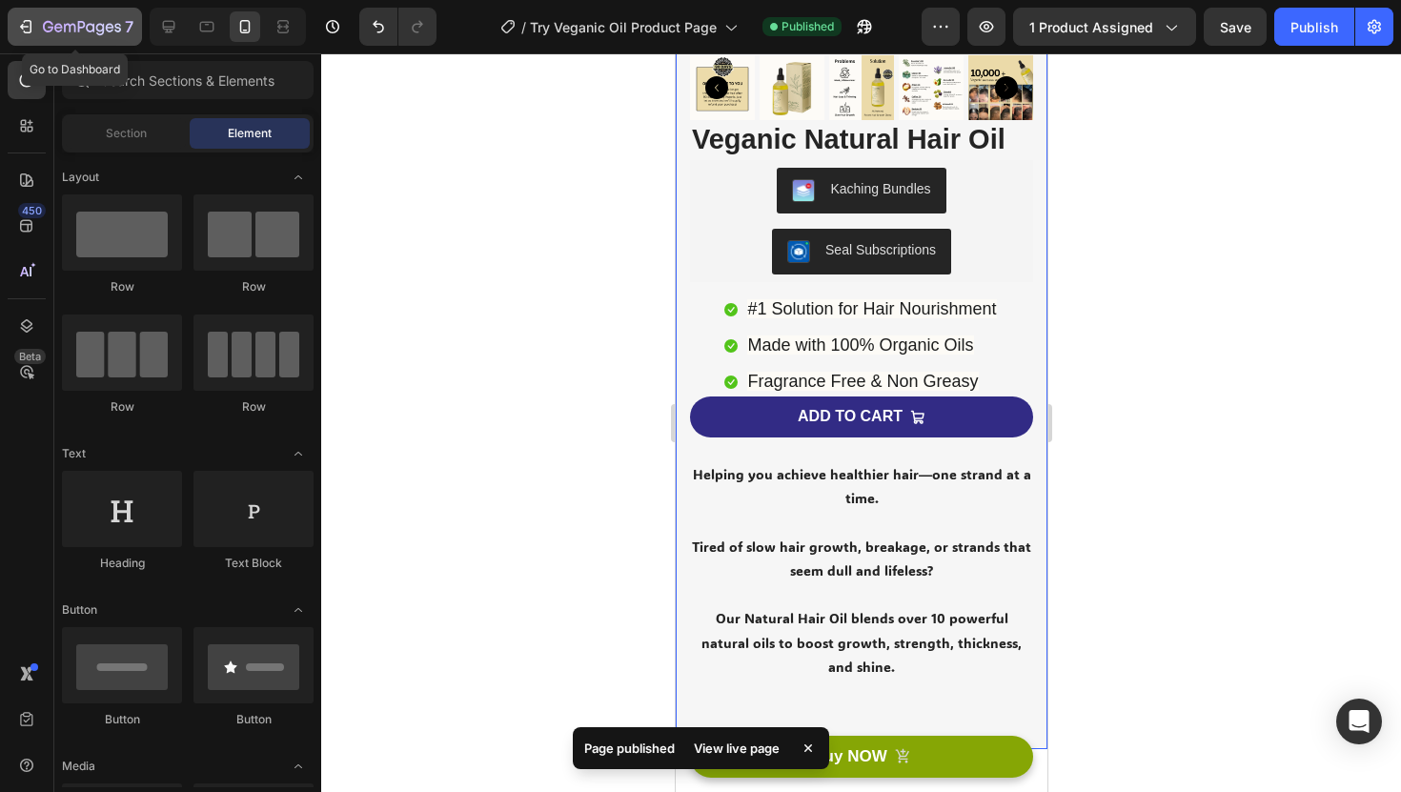
click at [76, 11] on button "7" at bounding box center [75, 27] width 134 height 38
